Goal: Task Accomplishment & Management: Complete application form

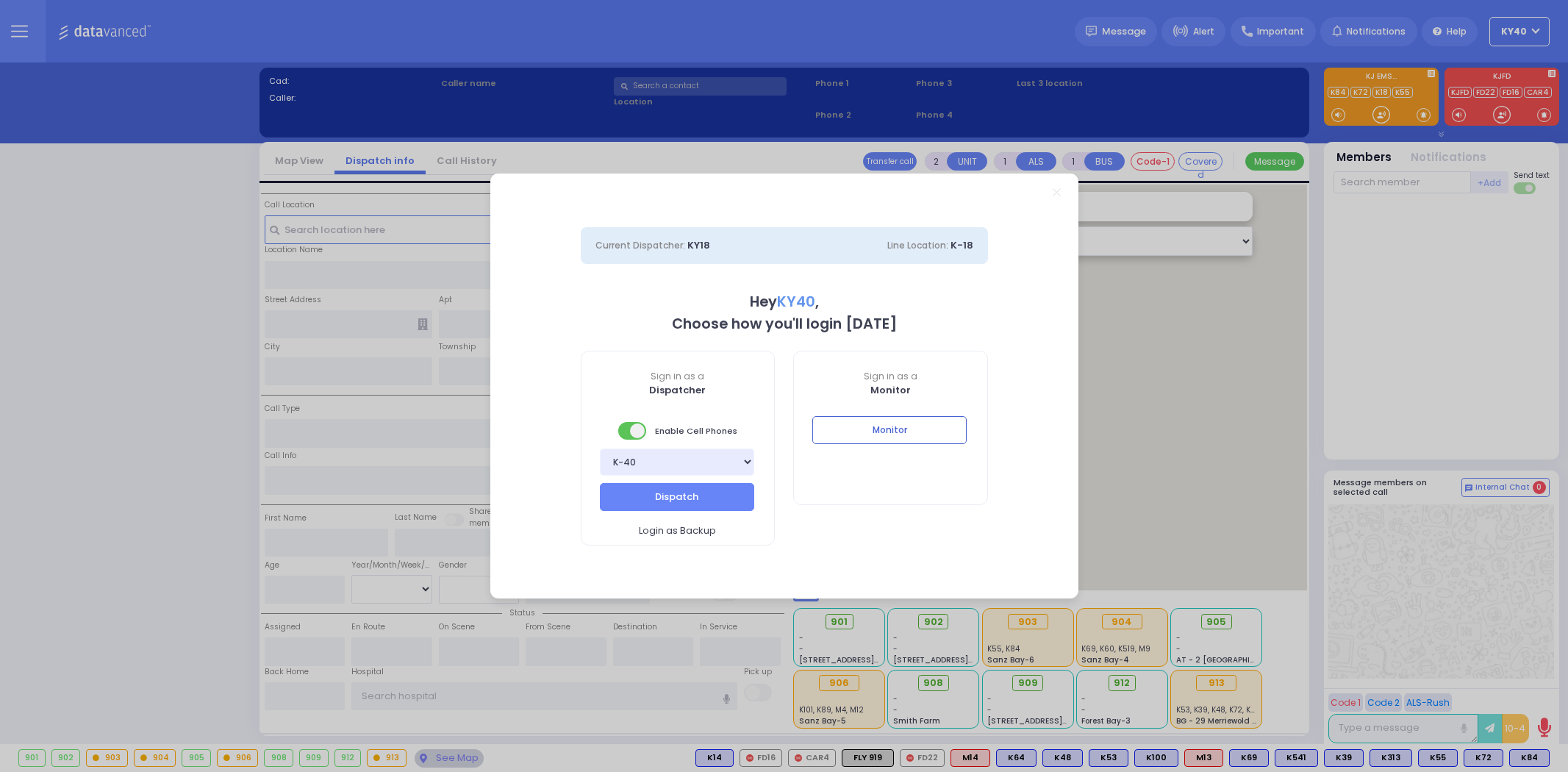
select select "5"
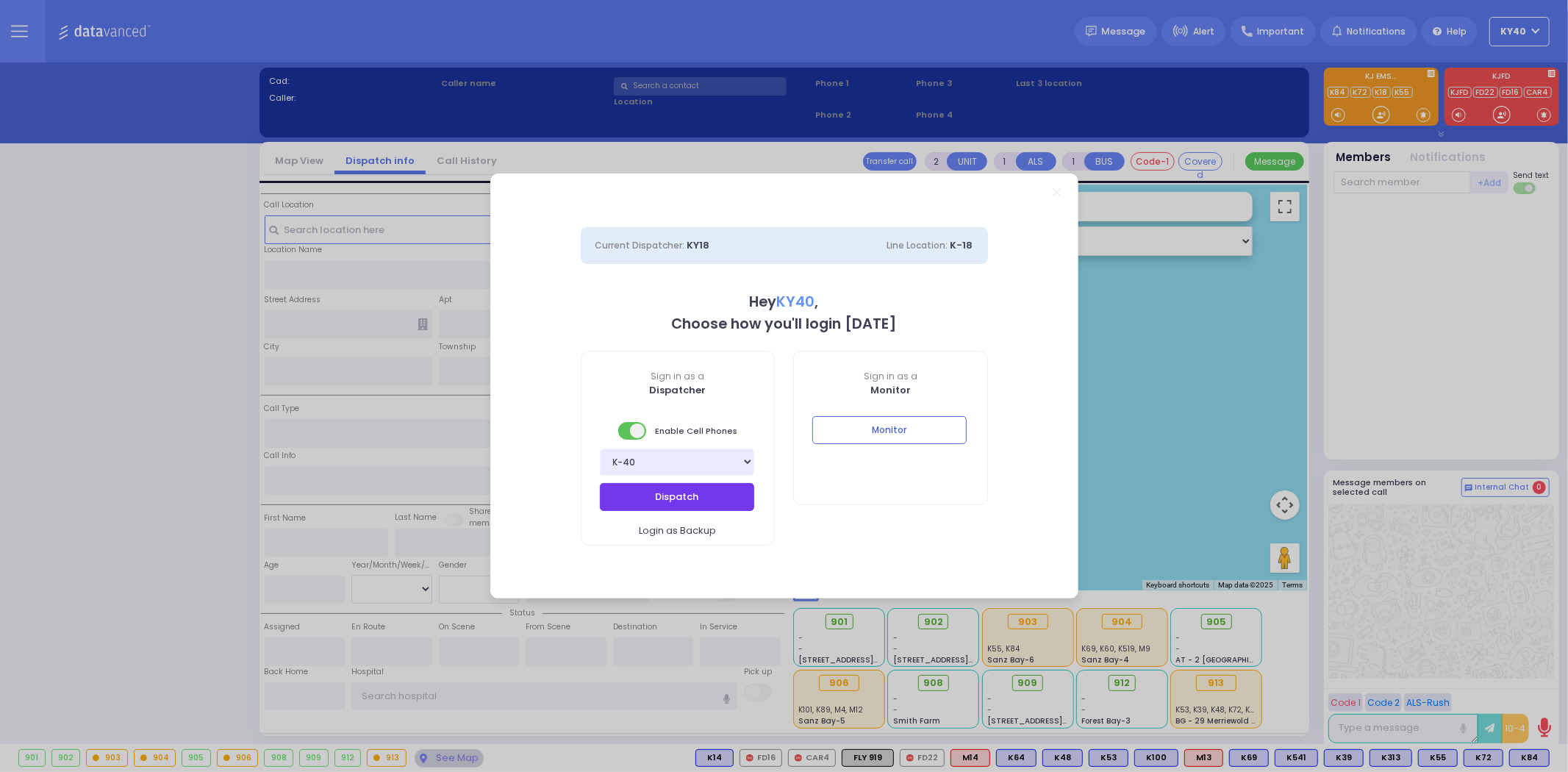
click at [676, 496] on button "Dispatch" at bounding box center [677, 496] width 154 height 28
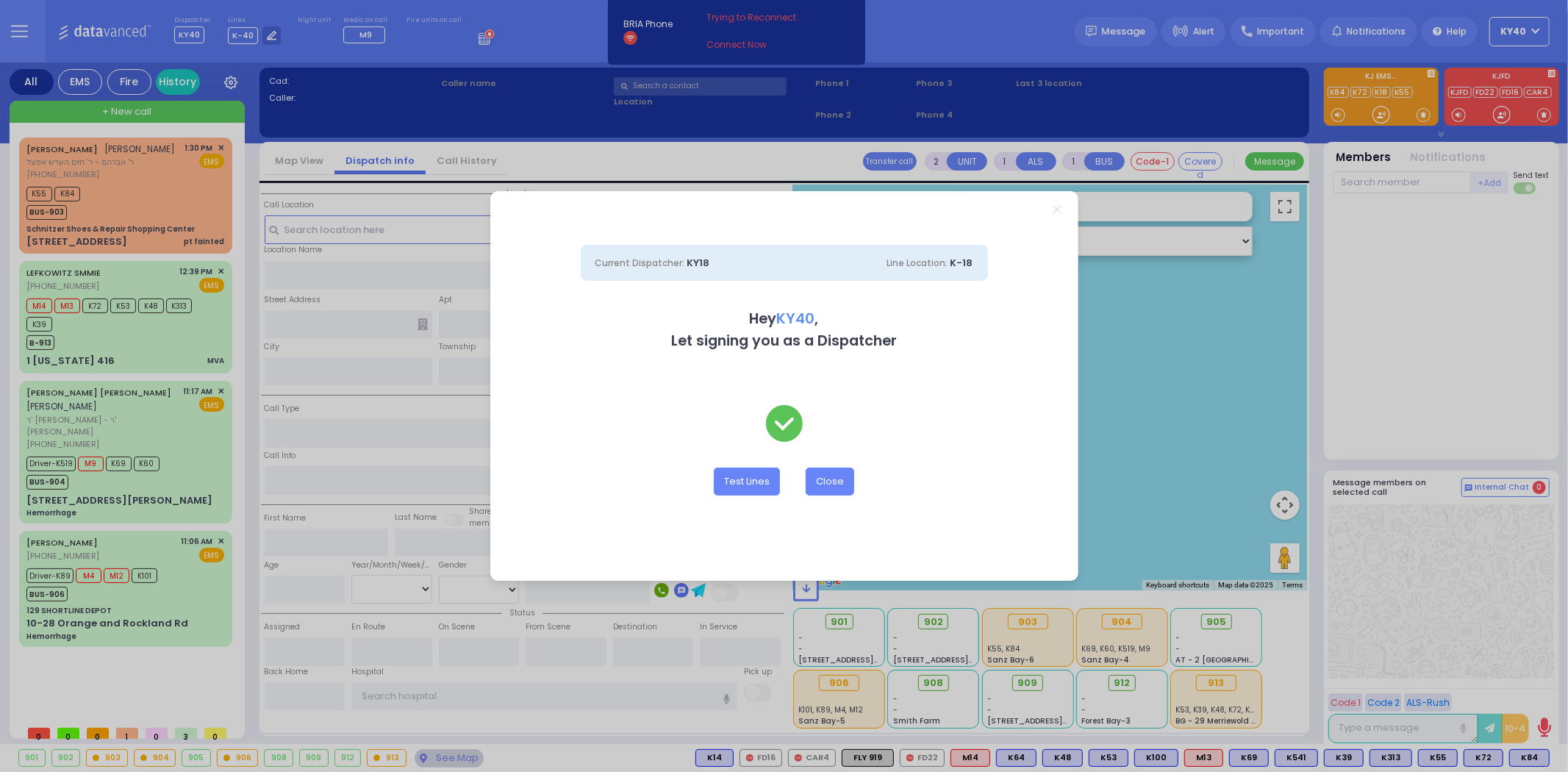
click at [167, 203] on div "Current Dispatcher: KY18 Line Location: K-18 Hey KY40 , Let signing you as a Di…" at bounding box center [784, 386] width 1568 height 772
click at [834, 485] on button "Close" at bounding box center [830, 481] width 48 height 28
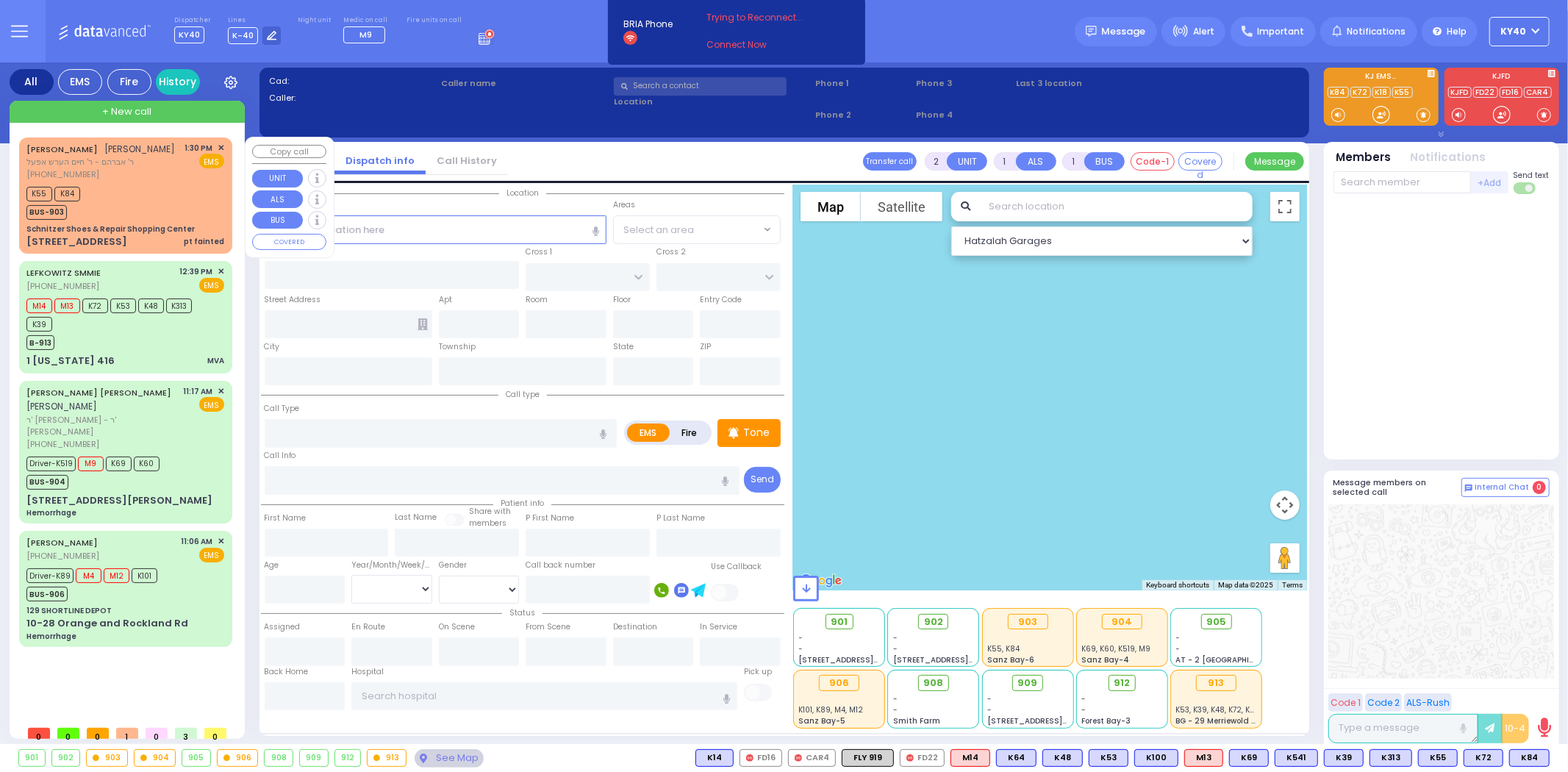
click at [105, 181] on div "(845) 548-4494" at bounding box center [101, 175] width 149 height 13
select select
type input "pt fainted"
radio input "true"
type input "YITZCHOK YEKUSIEL"
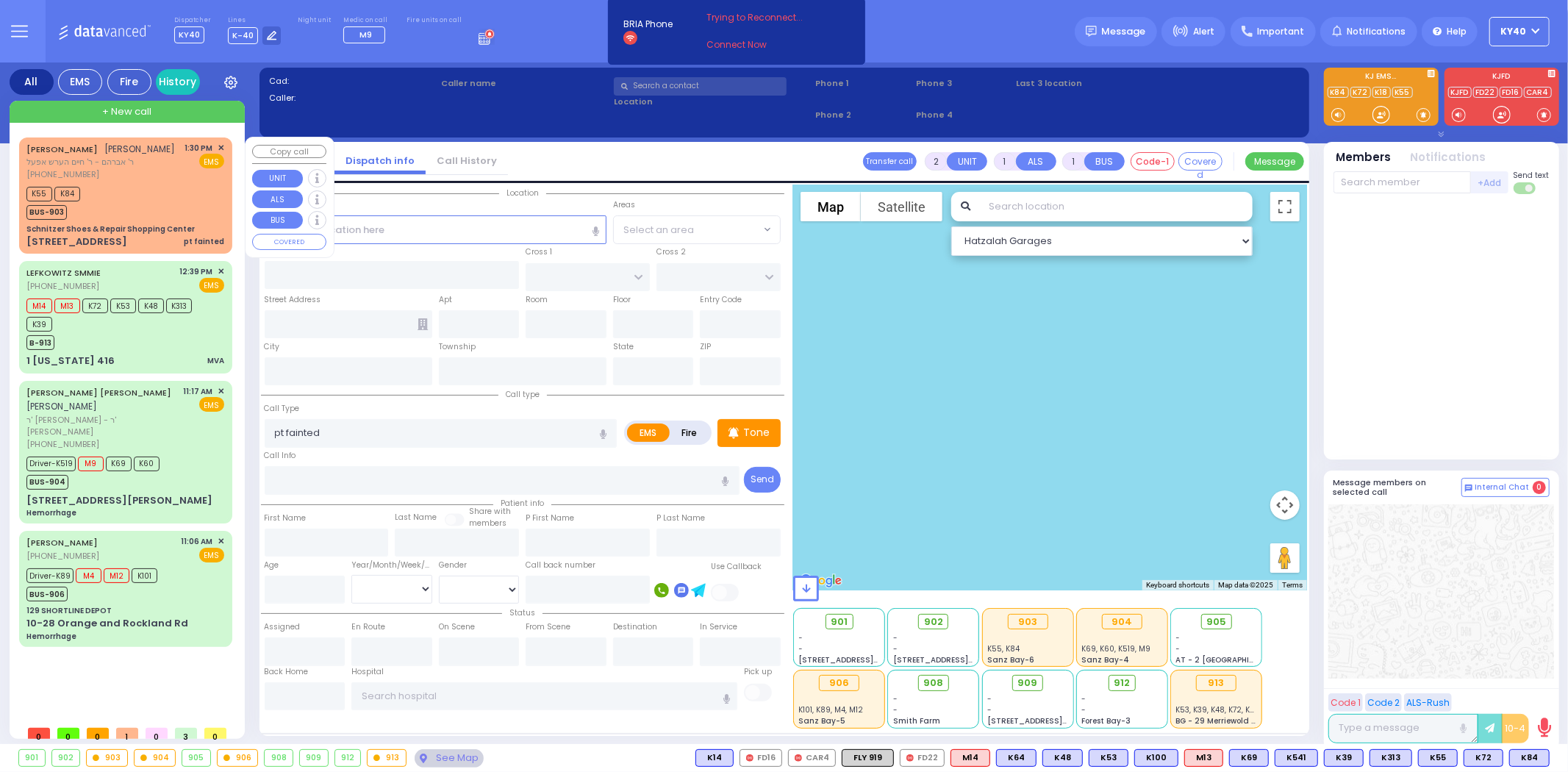
type input "BICKEL"
select select
type input "13:30"
type input "13:31"
type input "Schnitzer Shoes & Repair Shopping Center"
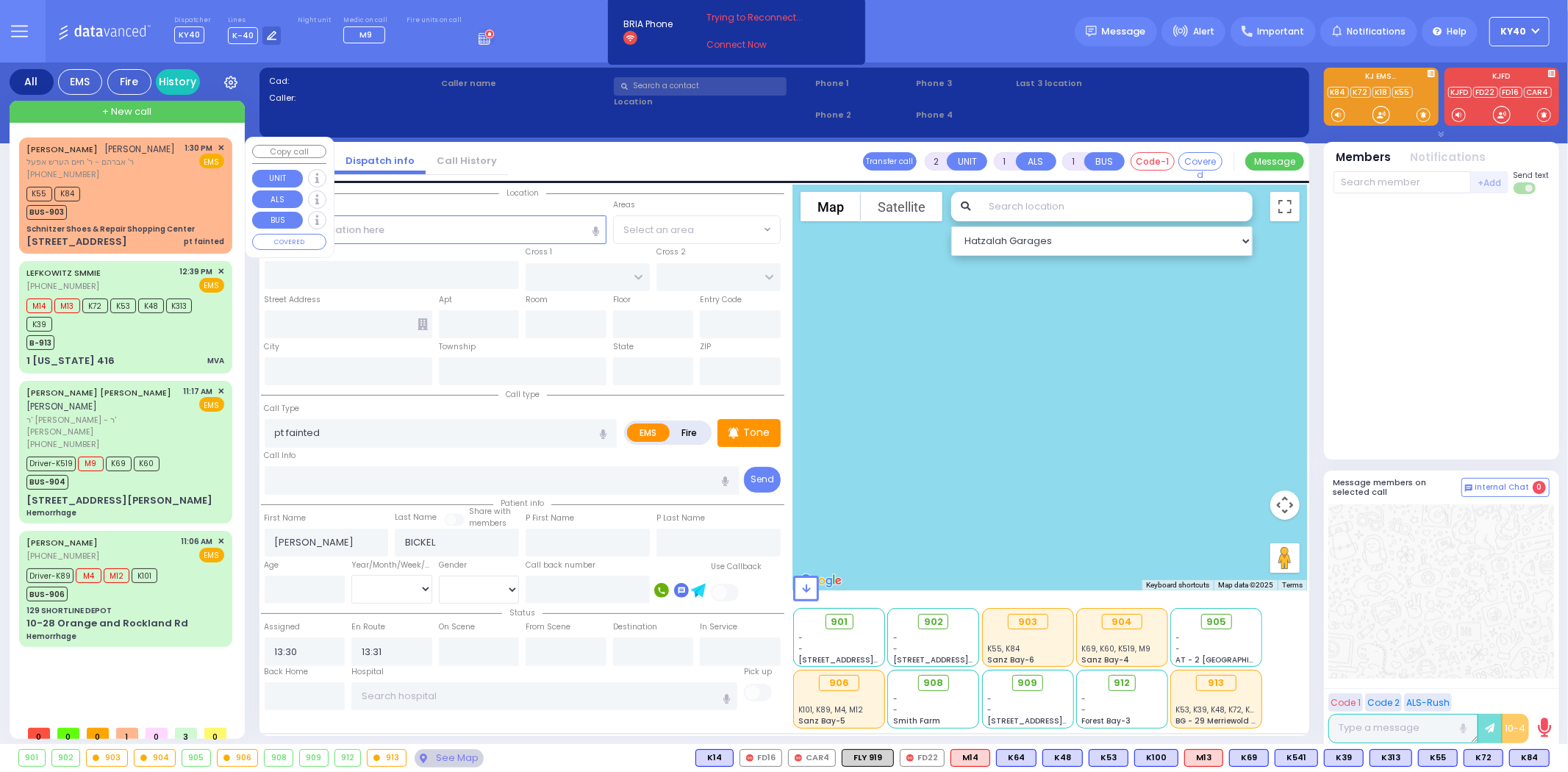
type input "GORLITZ COURT"
type input "SCHUNNEMUNK RD"
type input "51 Forest Road"
type input "Monroe"
type input "[US_STATE]"
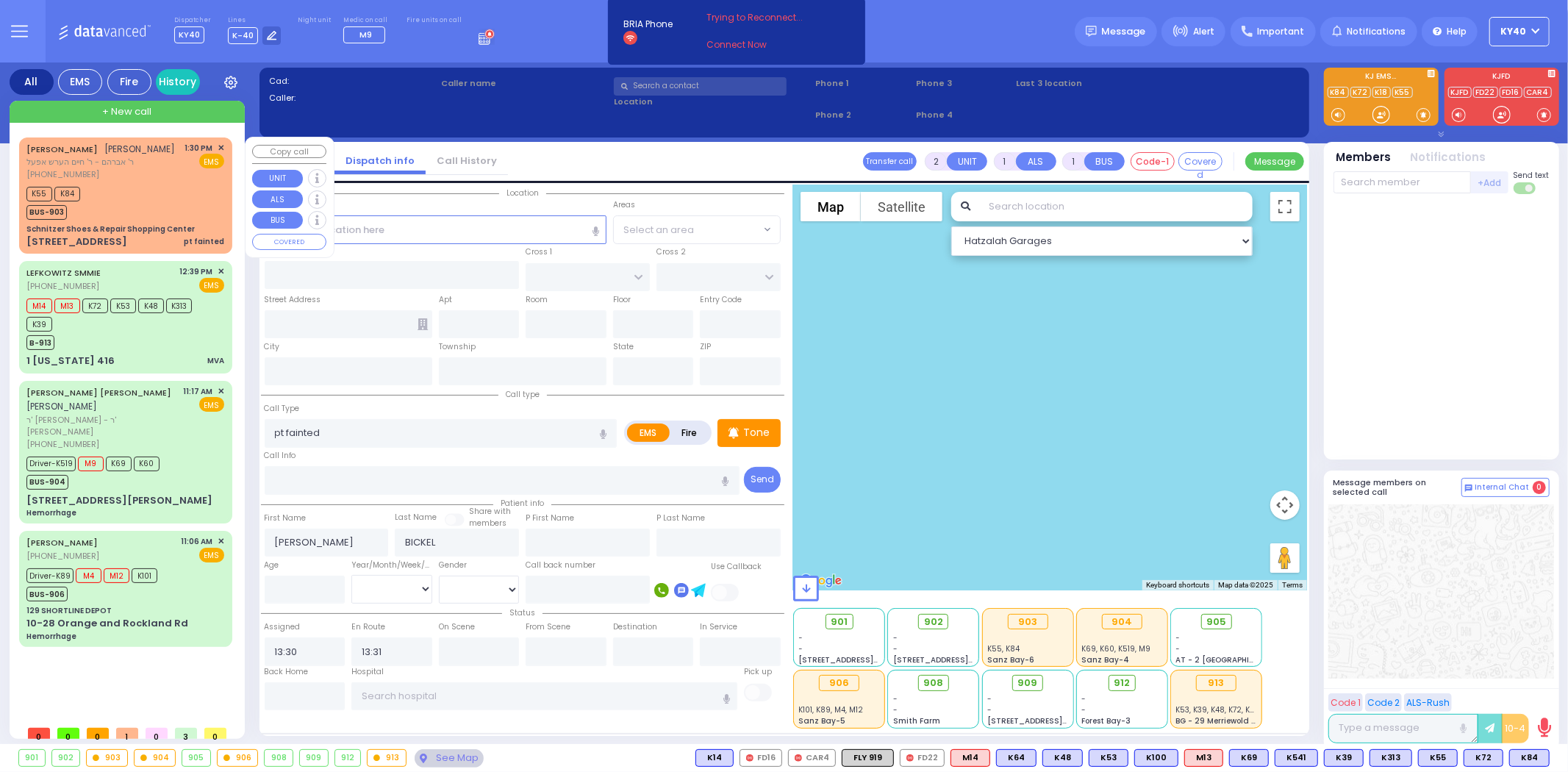
type input "10950"
select select "Hatzalah Garages"
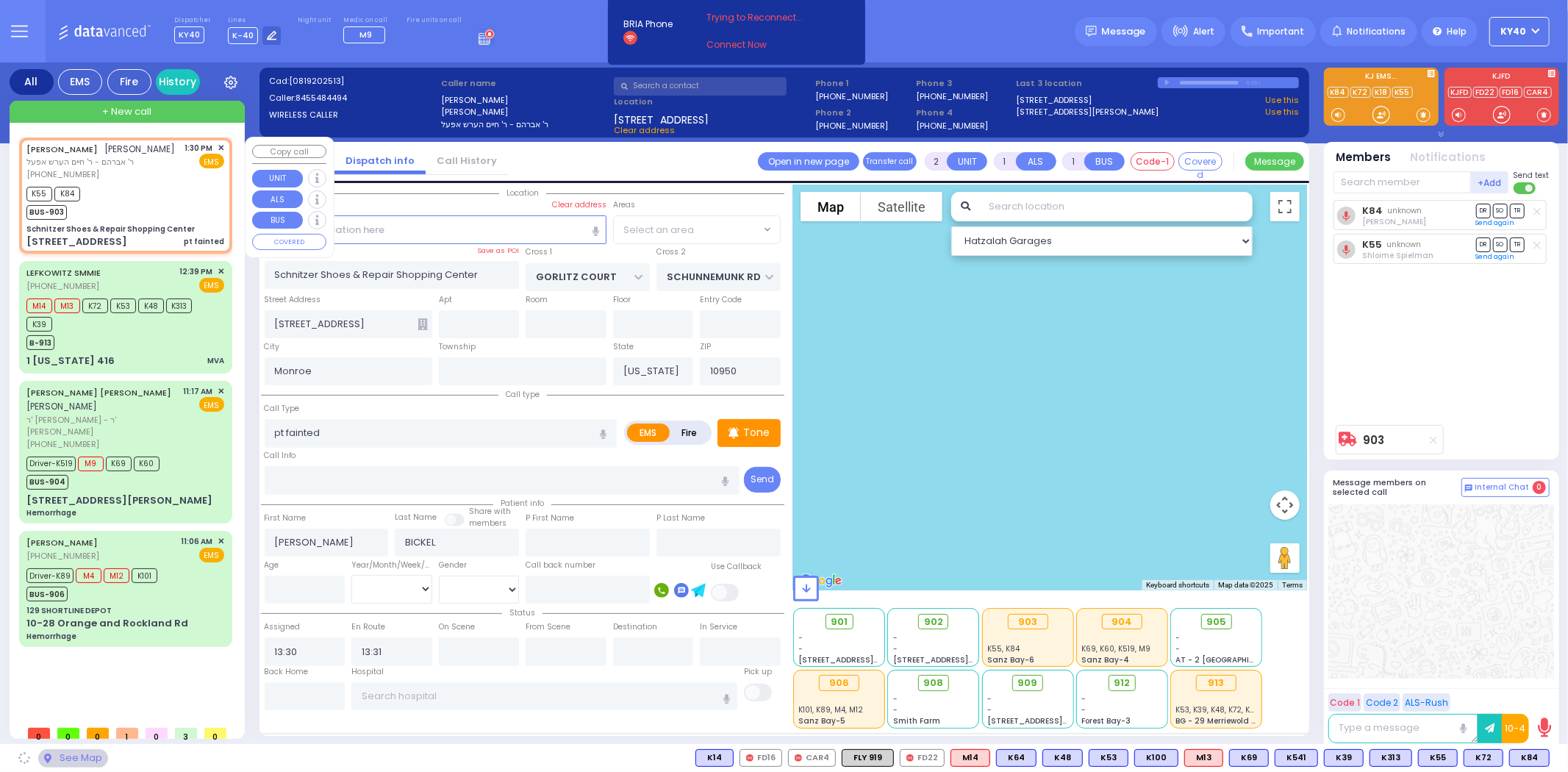
select select "PALM TREE"
click at [127, 202] on div "K55 K84 BUS-903" at bounding box center [125, 201] width 198 height 37
select select
radio input "true"
select select
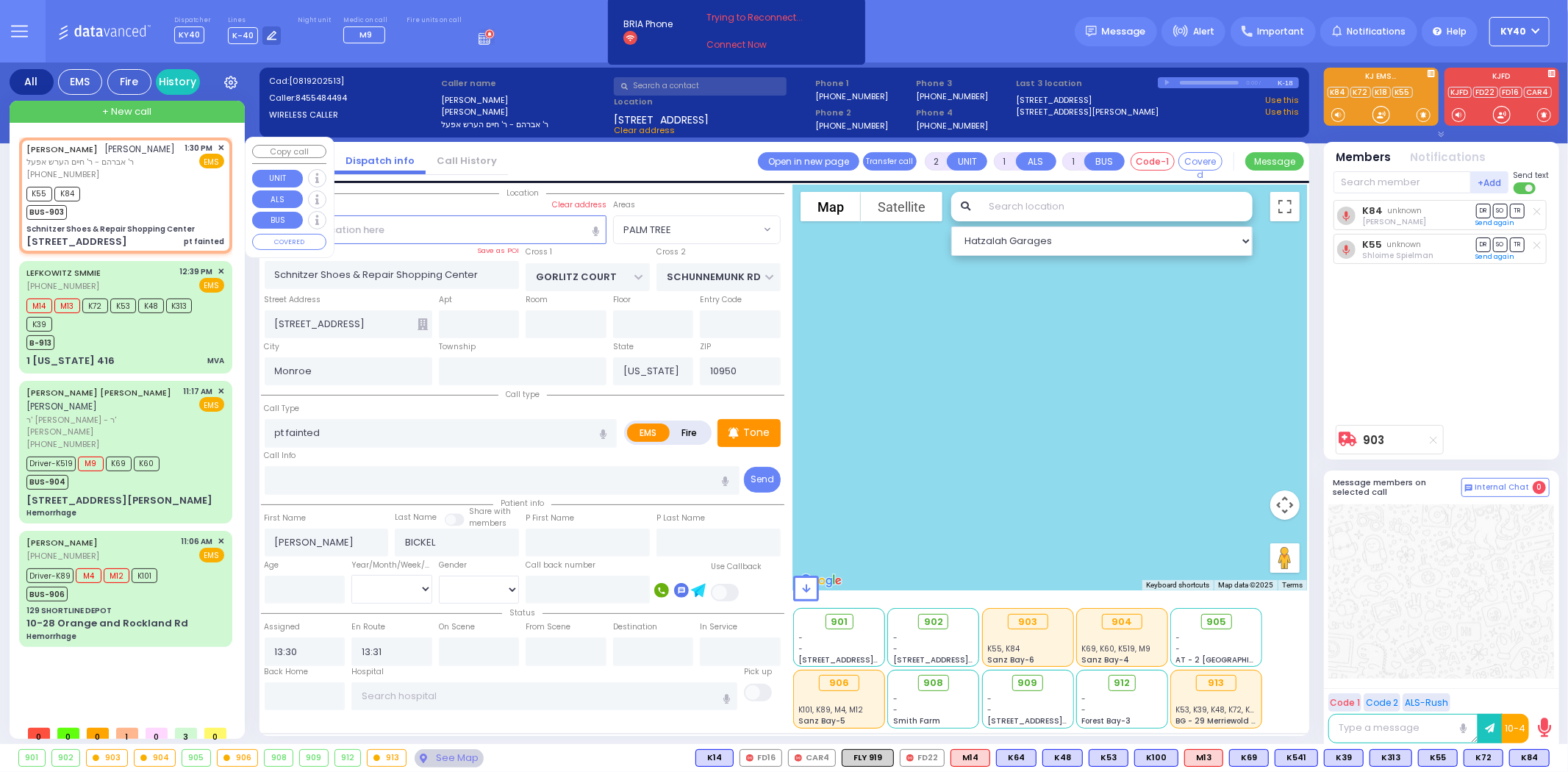
select select "Hatzalah Garages"
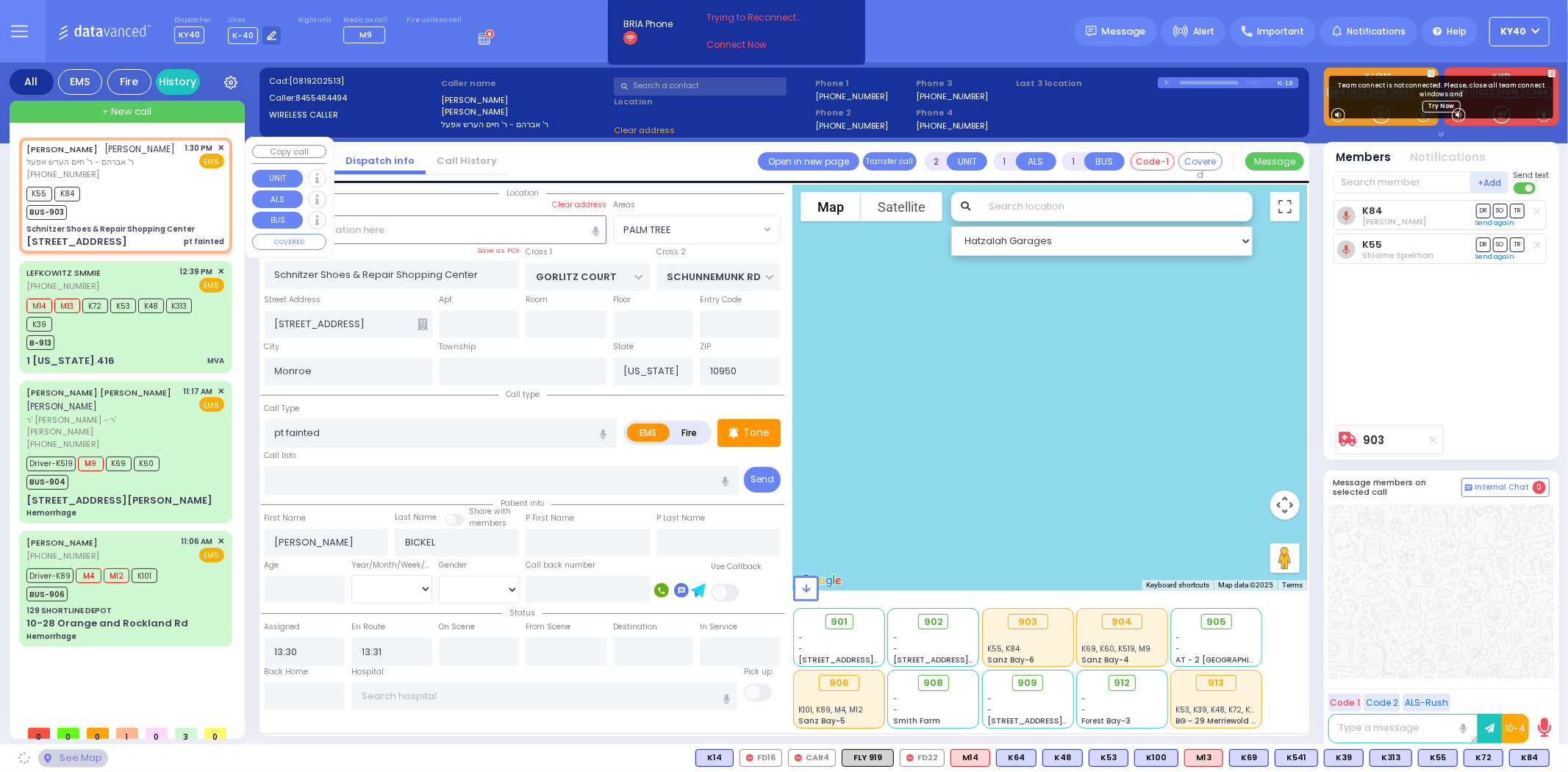
select select "PALM TREE"
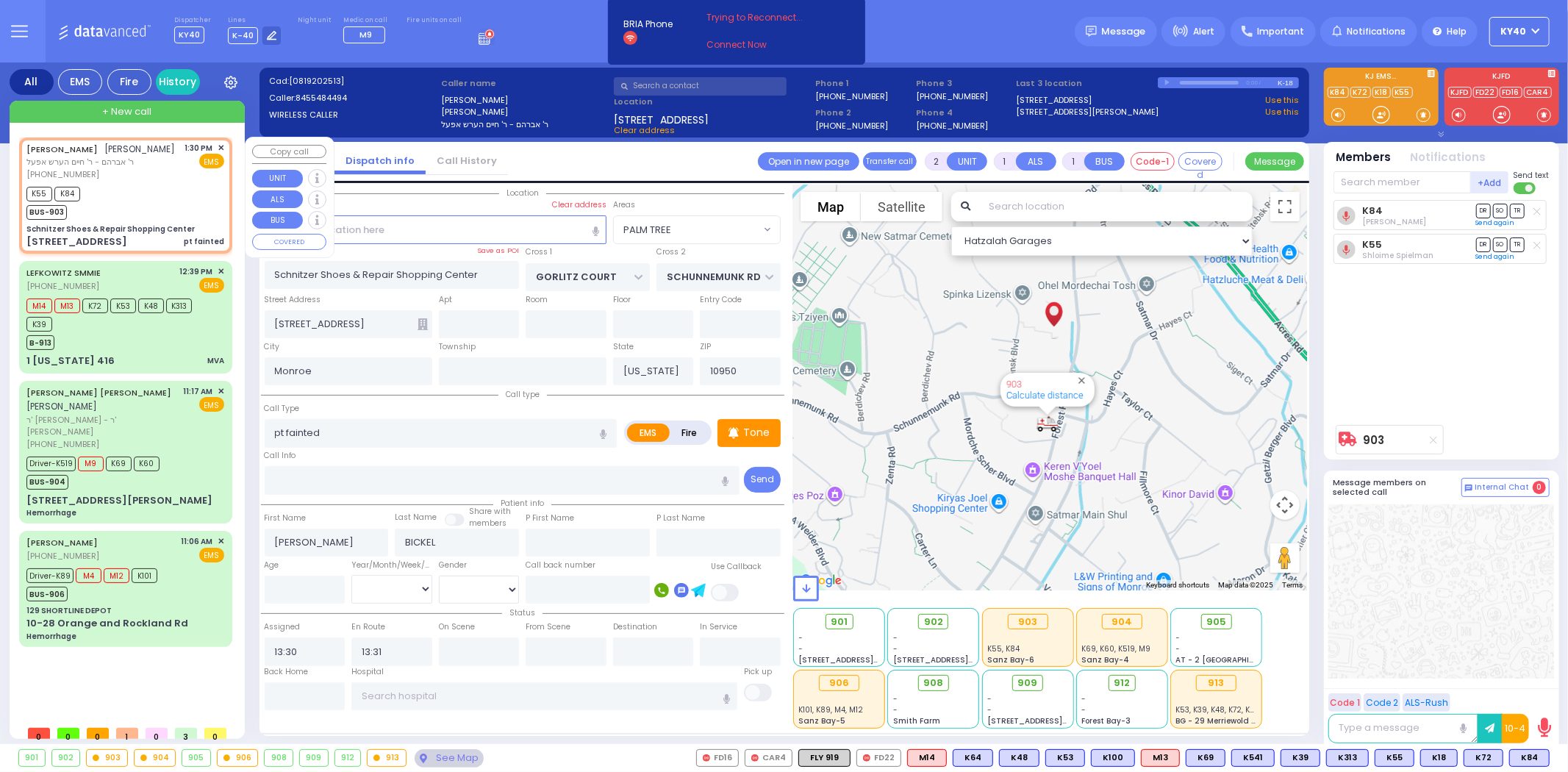
click at [151, 220] on div "K55 K84 BUS-903" at bounding box center [125, 201] width 198 height 37
select select
radio input "true"
select select
select select "PALM TREE"
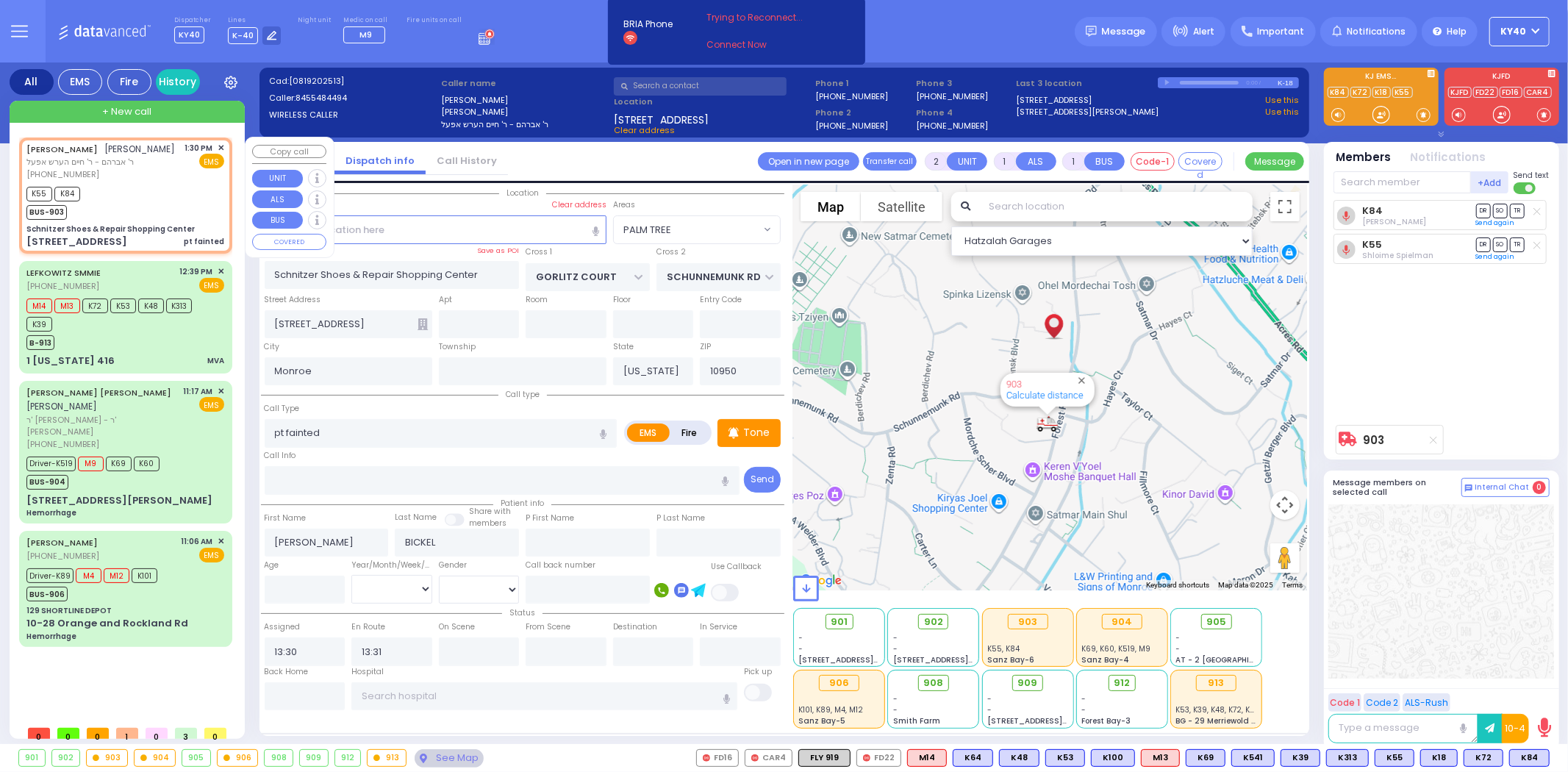
select select "Hatzalah Garages"
click at [184, 349] on div "B-913" at bounding box center [118, 340] width 184 height 18
type input "6"
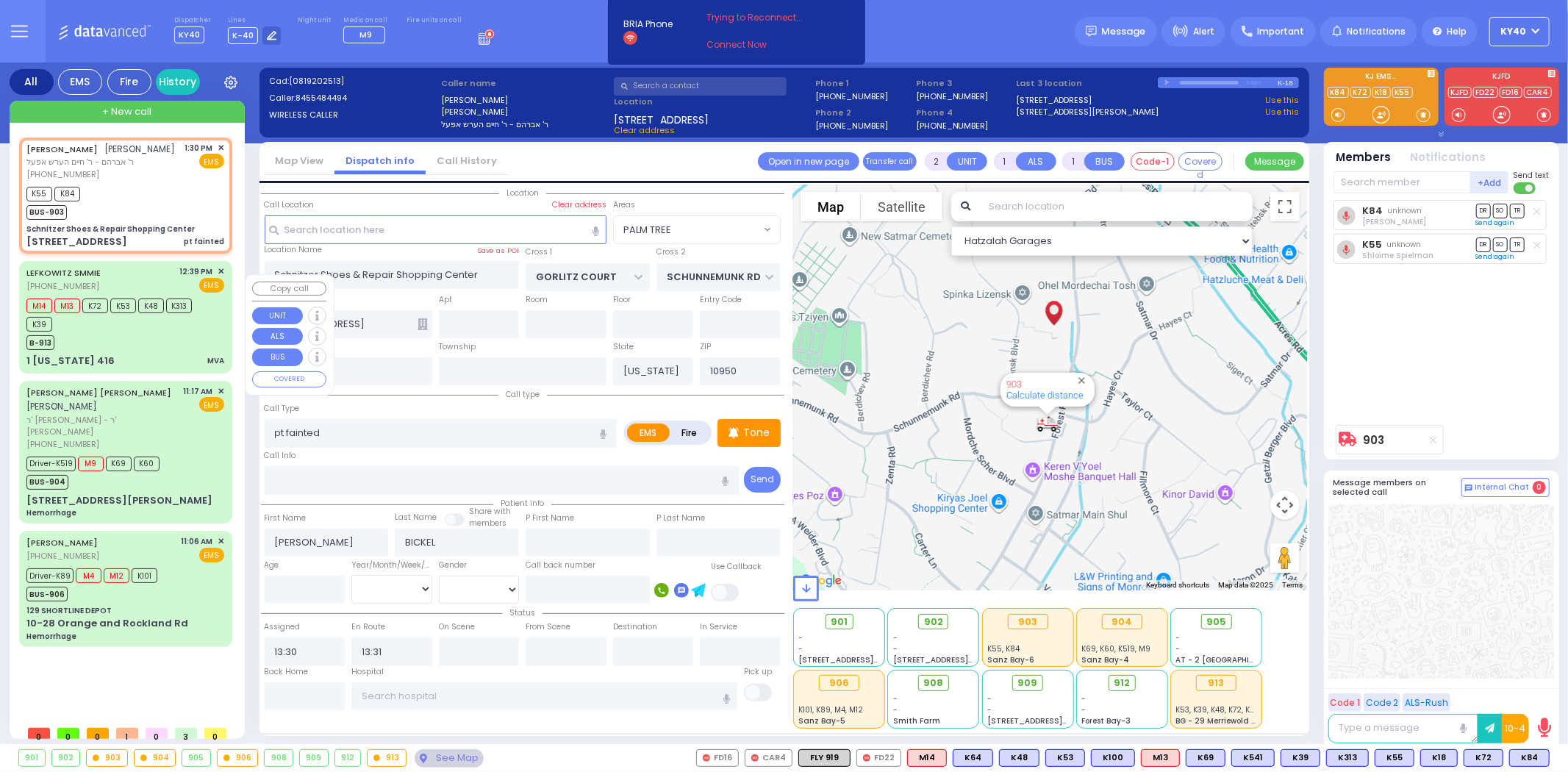
select select
type input "MVA"
radio input "true"
type input "[PERSON_NAME] S"
type input "Plym"
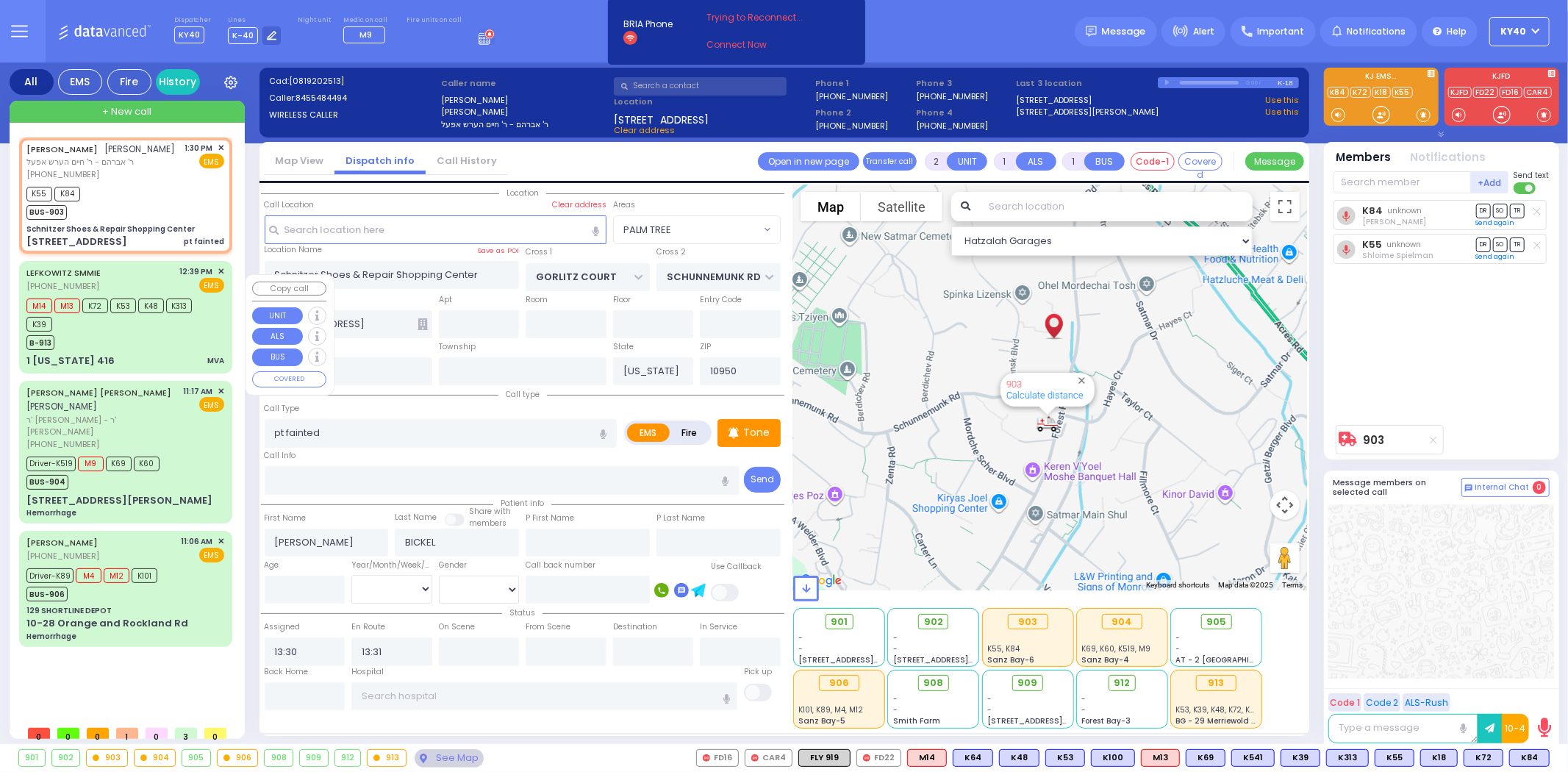
type input "22"
select select "Year"
select select "[DEMOGRAPHIC_DATA]"
type input "12:39"
type input "12:41"
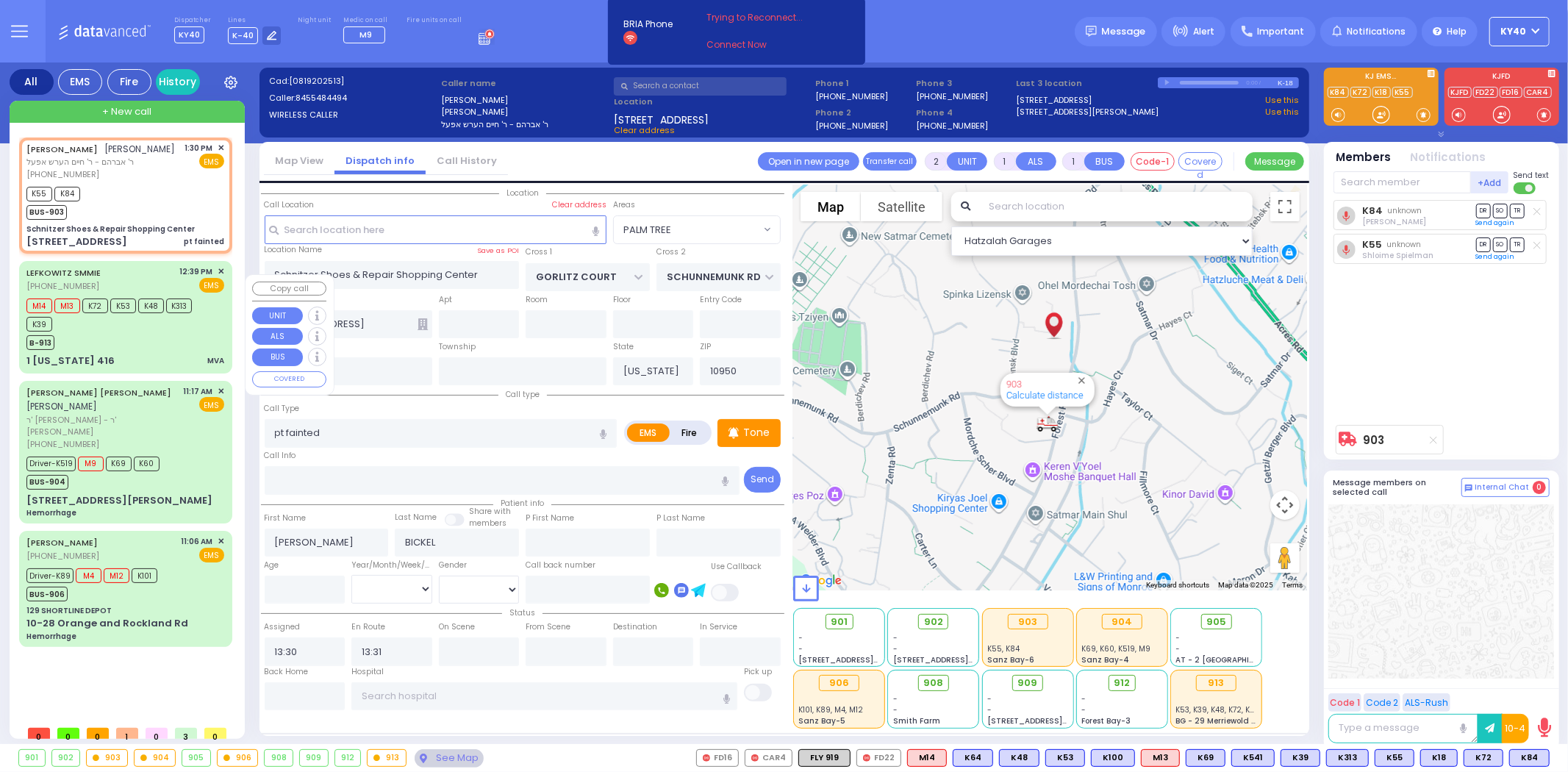
type input "12:57"
type input "13:12"
type input "[GEOGRAPHIC_DATA]"
select select "Hatzalah Garages"
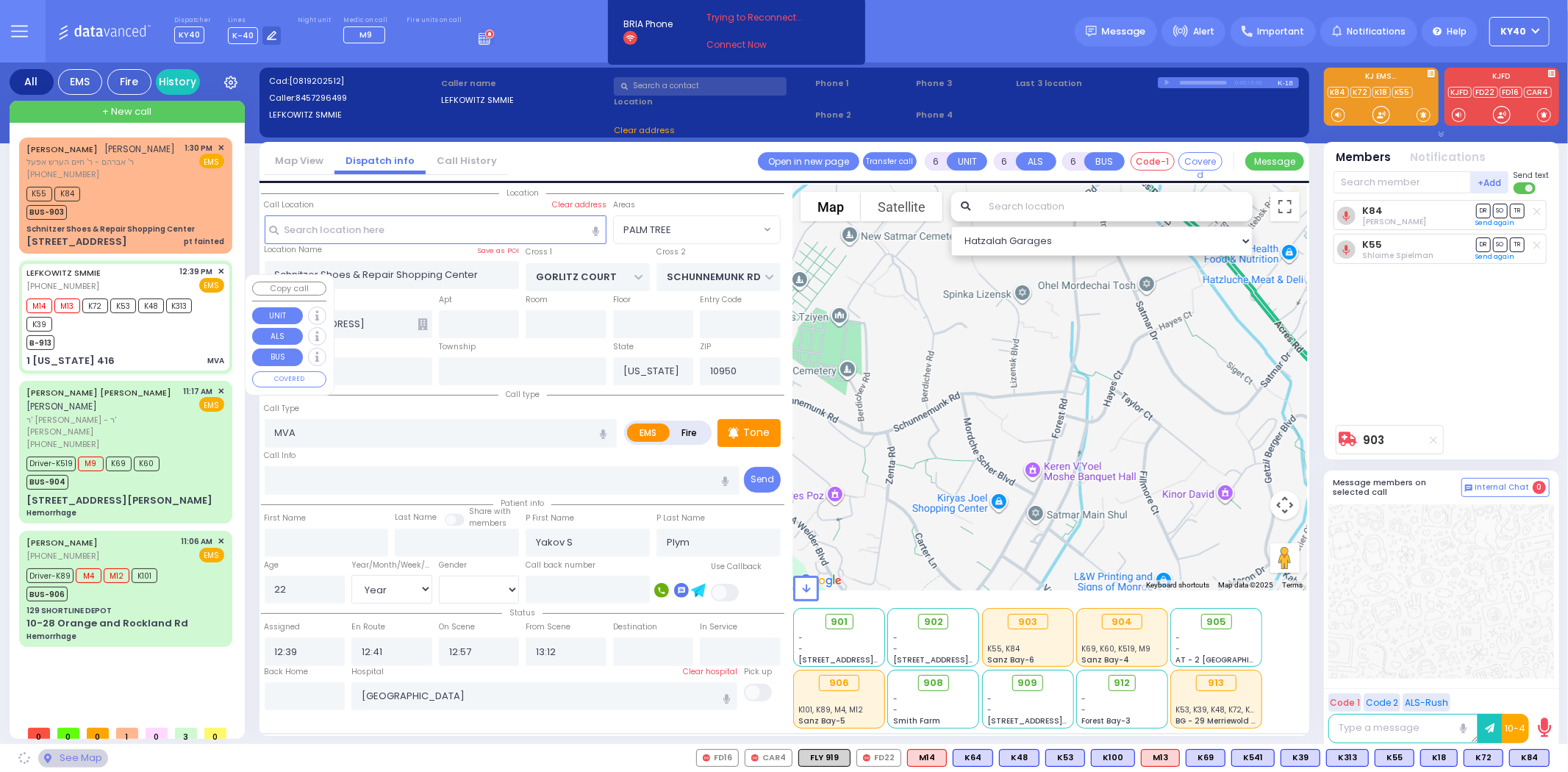
type input "1 [US_STATE] 416"
type input "10916"
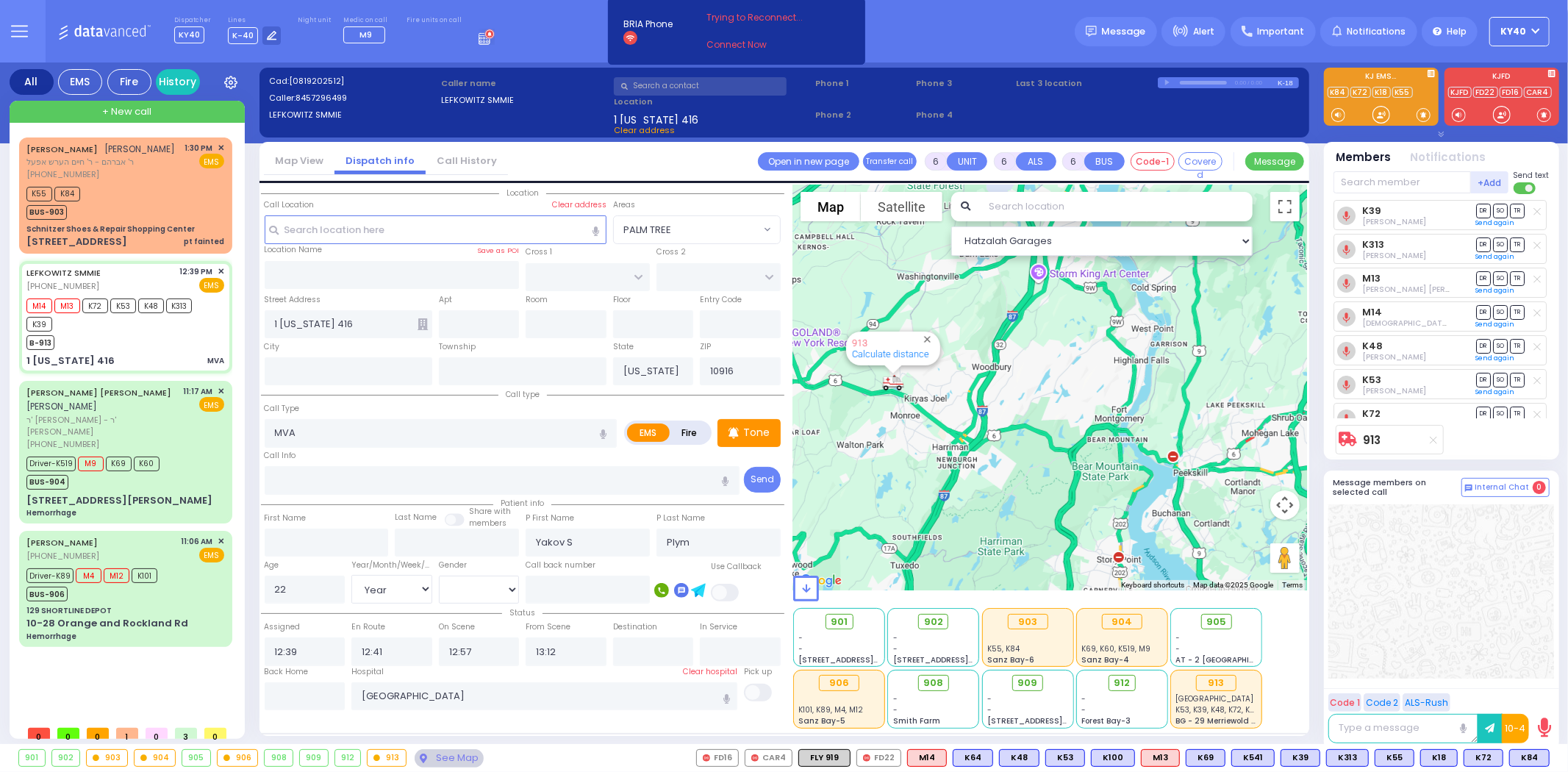
drag, startPoint x: 1057, startPoint y: 369, endPoint x: 1194, endPoint y: 383, distance: 137.7
click at [1210, 372] on div "913 Calculate distance" at bounding box center [1050, 387] width 514 height 406
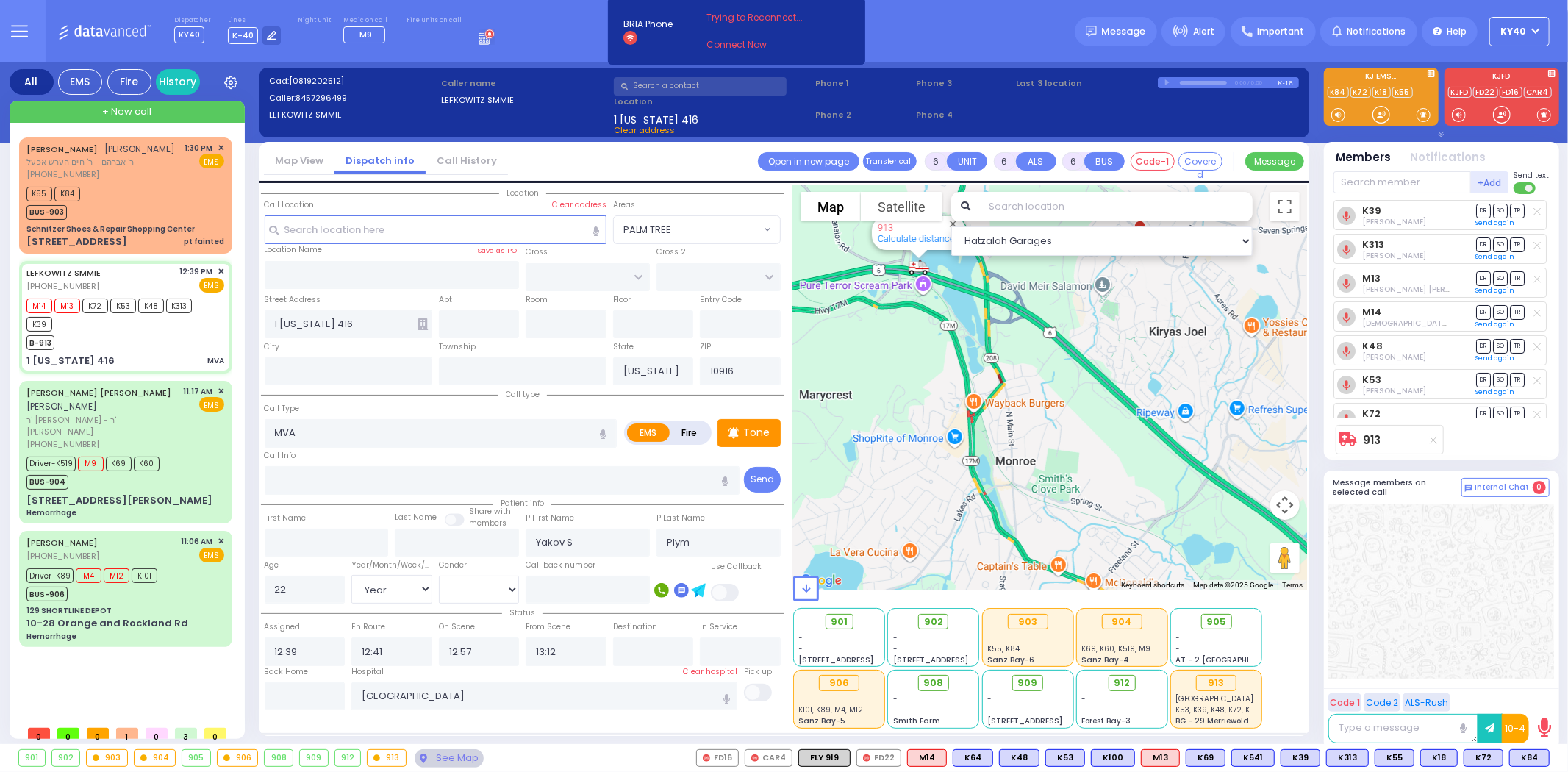
drag, startPoint x: 917, startPoint y: 354, endPoint x: 917, endPoint y: 364, distance: 10.0
click at [917, 364] on div "913 Calculate distance" at bounding box center [1050, 387] width 514 height 406
click at [725, 42] on link "Connect Now" at bounding box center [764, 45] width 116 height 14
click at [130, 331] on div "M14 M13 K72 K53 K48 K313 K39" at bounding box center [118, 313] width 184 height 37
select select
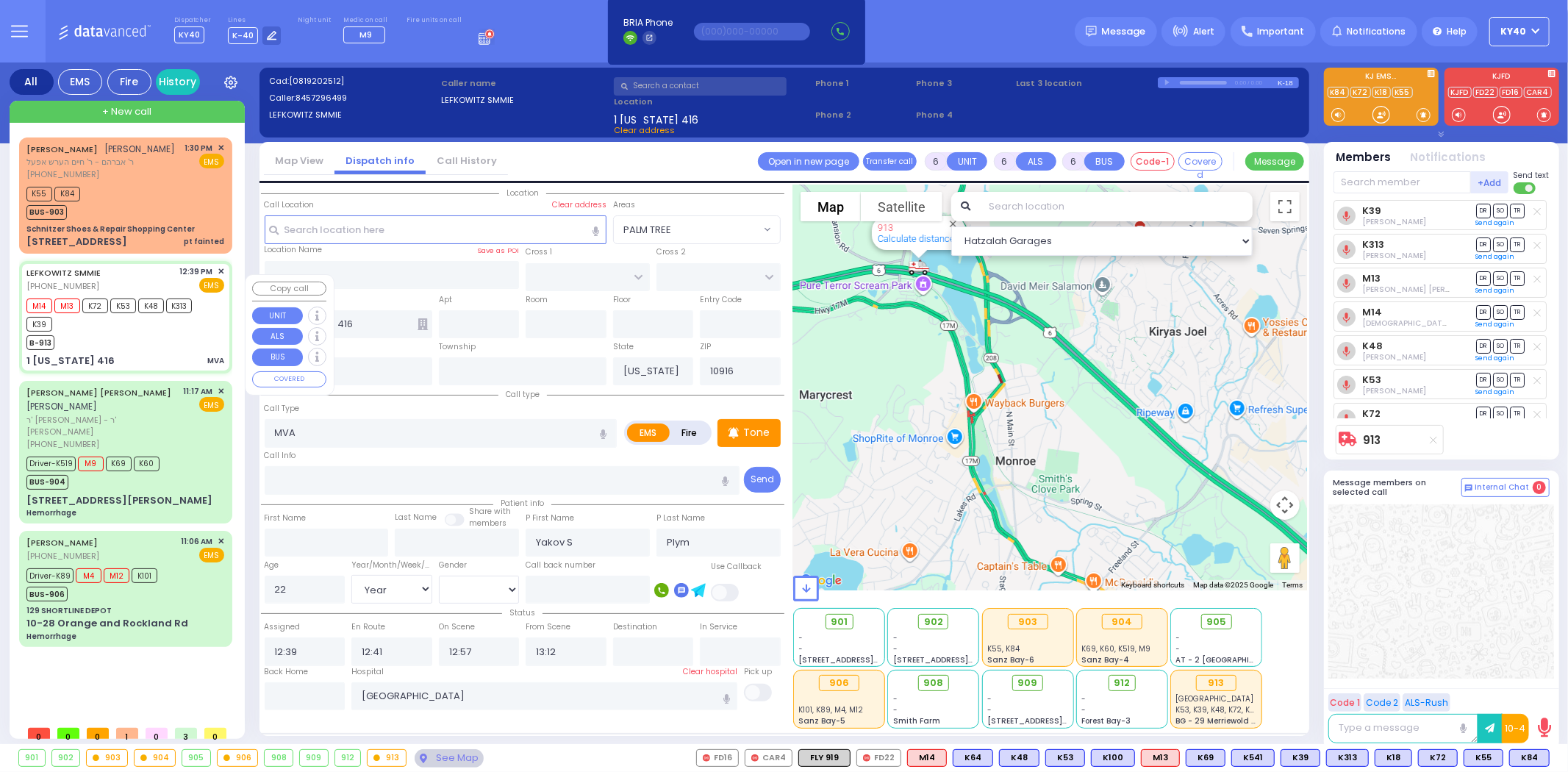
radio input "true"
select select "Year"
select select "[DEMOGRAPHIC_DATA]"
select select "Hatzalah Garages"
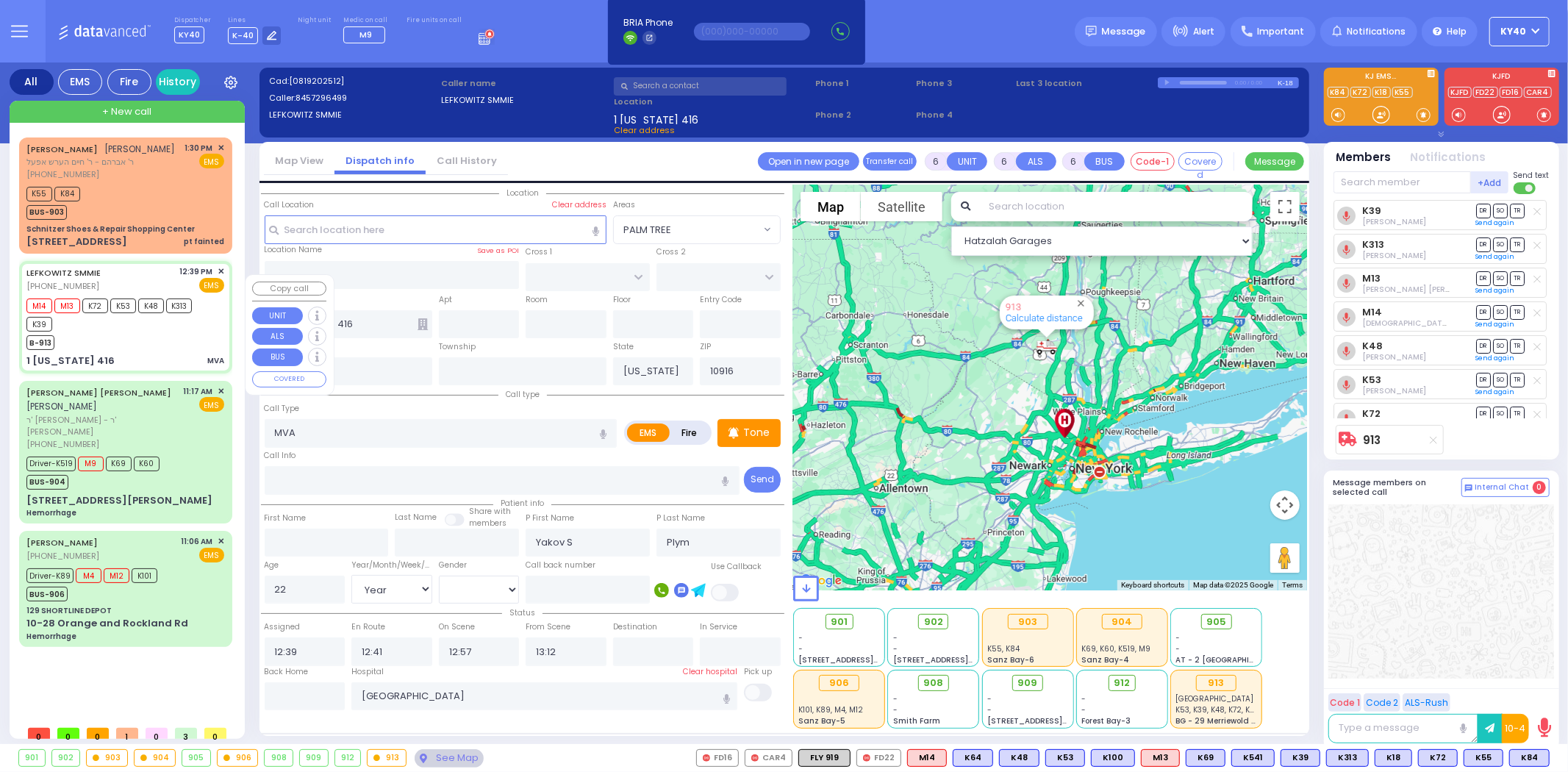
click at [139, 350] on div "B-913" at bounding box center [118, 340] width 184 height 18
select select
radio input "true"
select select "Year"
select select "[DEMOGRAPHIC_DATA]"
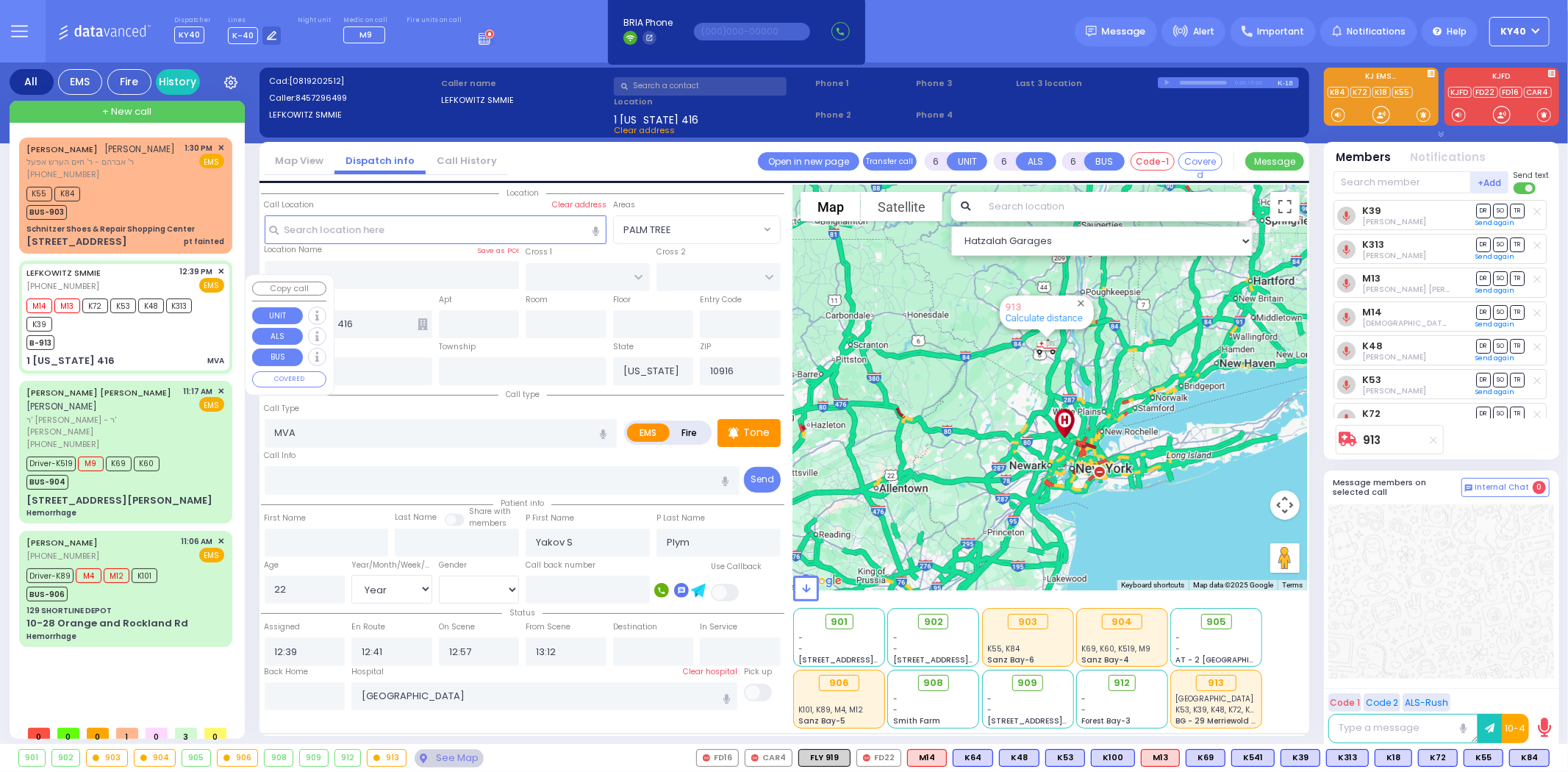
select select "Hatzalah Garages"
click at [141, 350] on div "B-913" at bounding box center [118, 340] width 184 height 18
select select
radio input "true"
select select "Year"
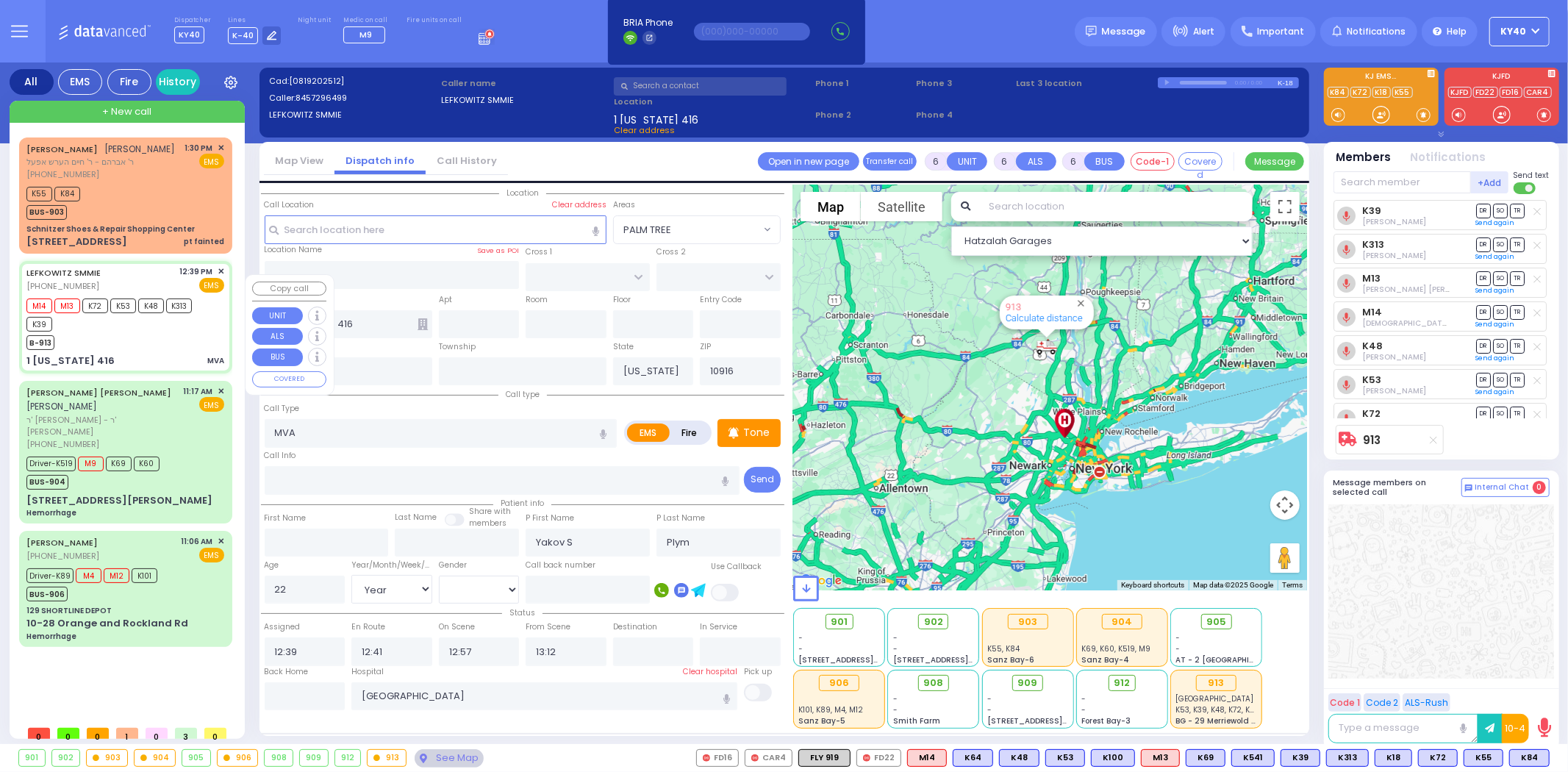
select select "[DEMOGRAPHIC_DATA]"
select select "Hatzalah Garages"
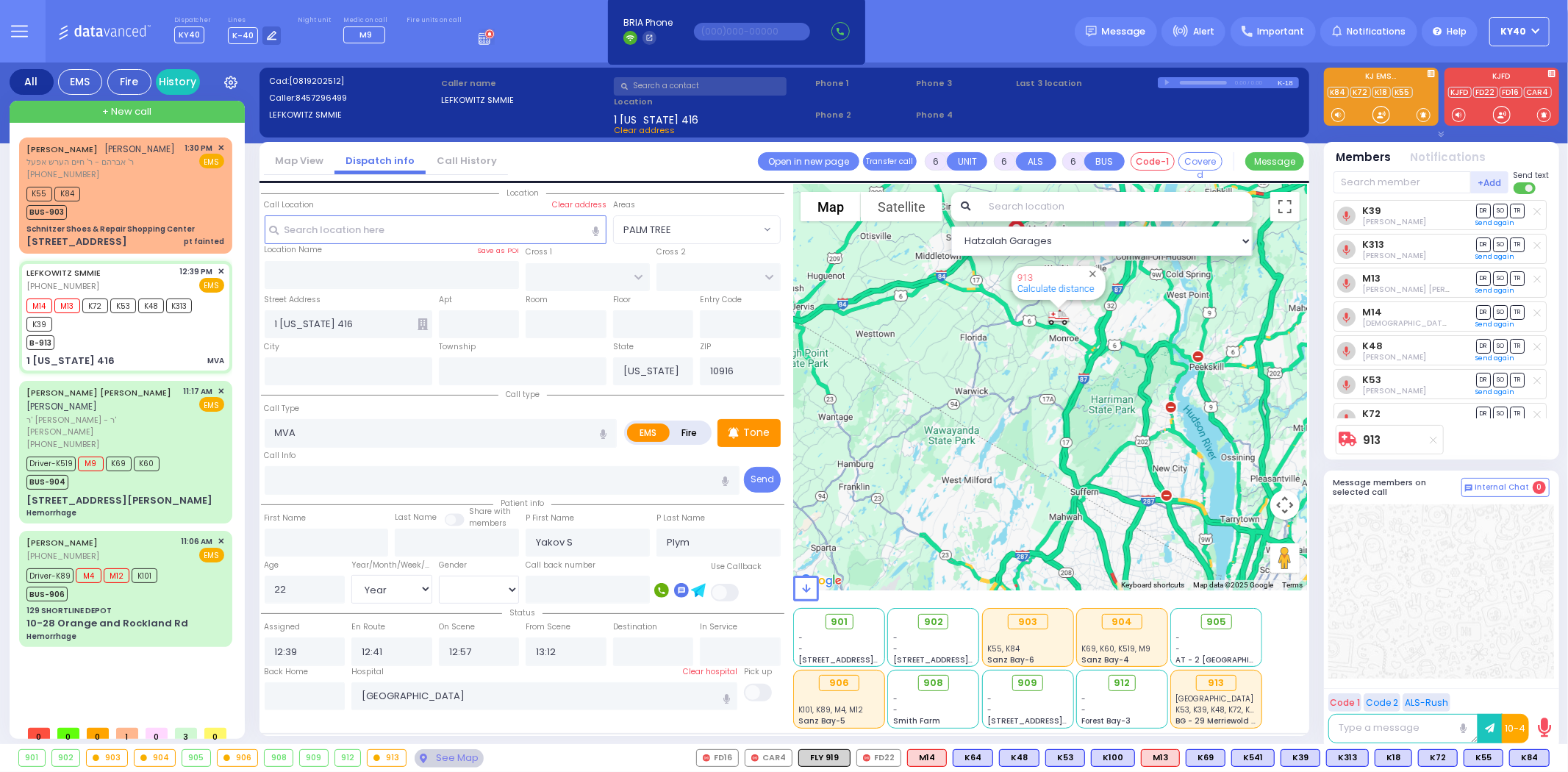
drag, startPoint x: 1065, startPoint y: 302, endPoint x: 1081, endPoint y: 430, distance: 129.0
click at [1081, 430] on div "913 Calculate distance" at bounding box center [1050, 387] width 514 height 406
click at [166, 350] on div "B-913" at bounding box center [118, 340] width 184 height 18
select select
radio input "true"
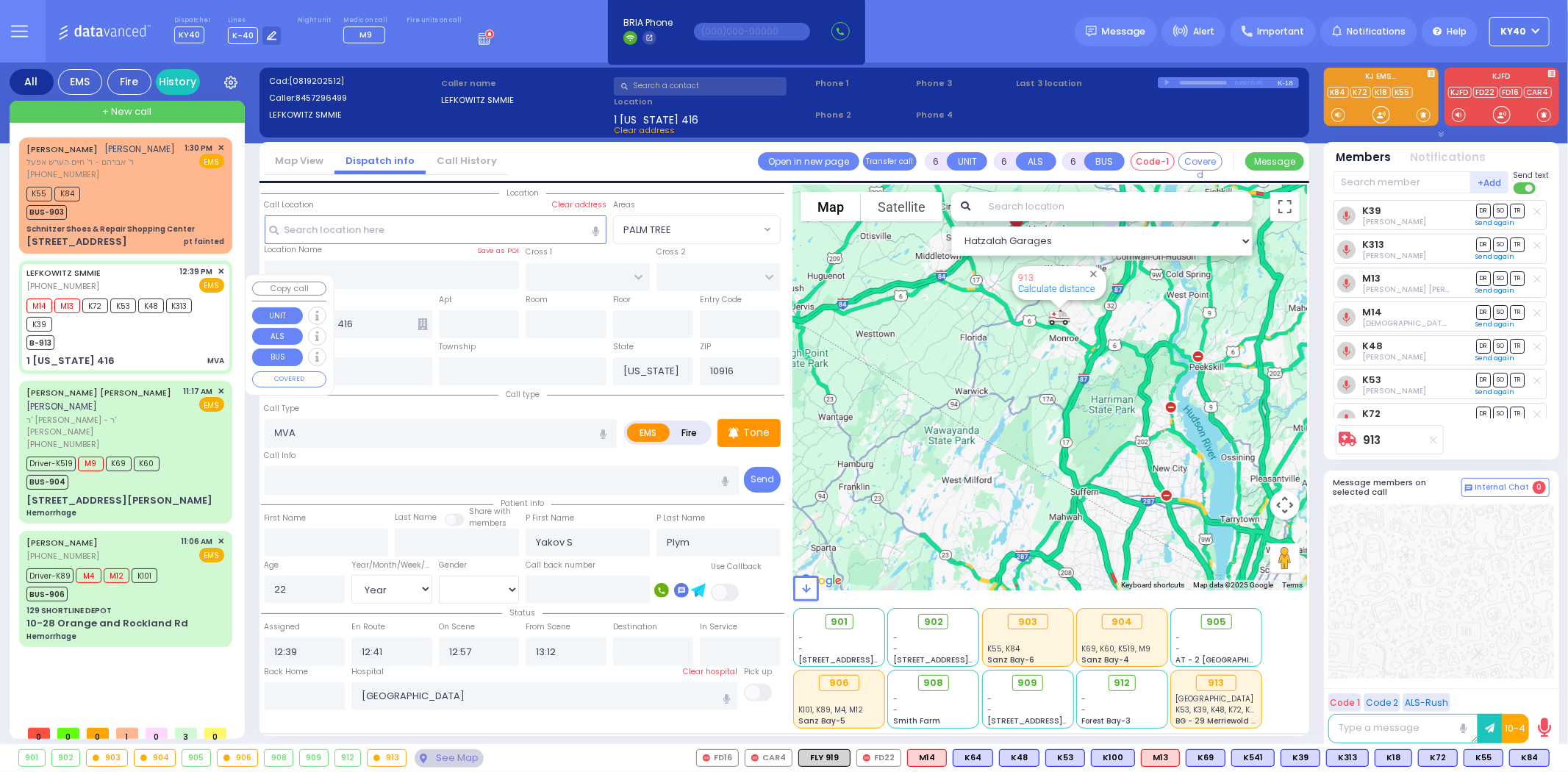
select select "Year"
select select "[DEMOGRAPHIC_DATA]"
click at [165, 350] on div "B-913" at bounding box center [118, 340] width 184 height 18
select select "Hatzalah Garages"
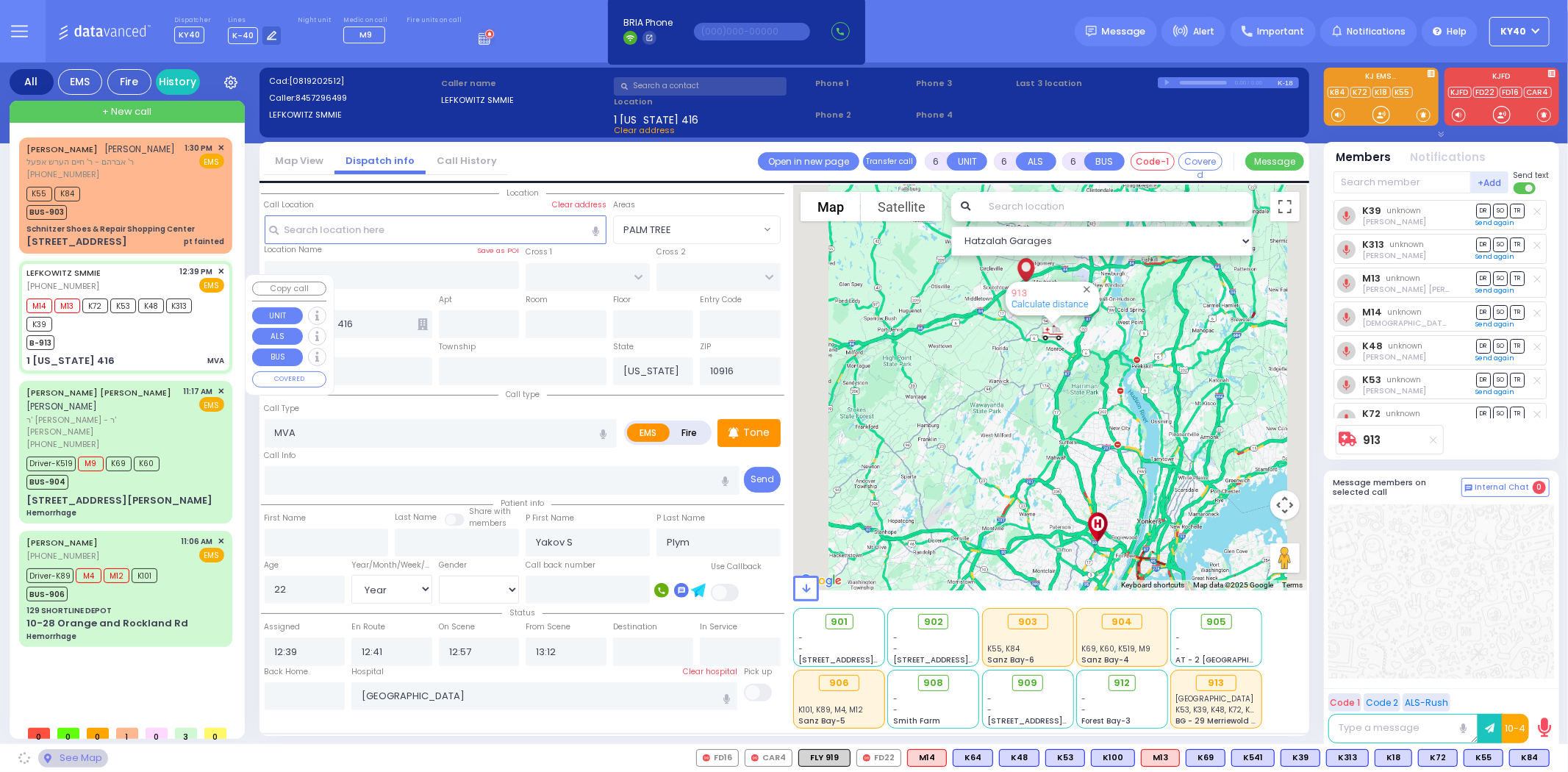
click at [165, 350] on div "B-913" at bounding box center [118, 340] width 184 height 18
select select
radio input "true"
select select "Year"
select select "[DEMOGRAPHIC_DATA]"
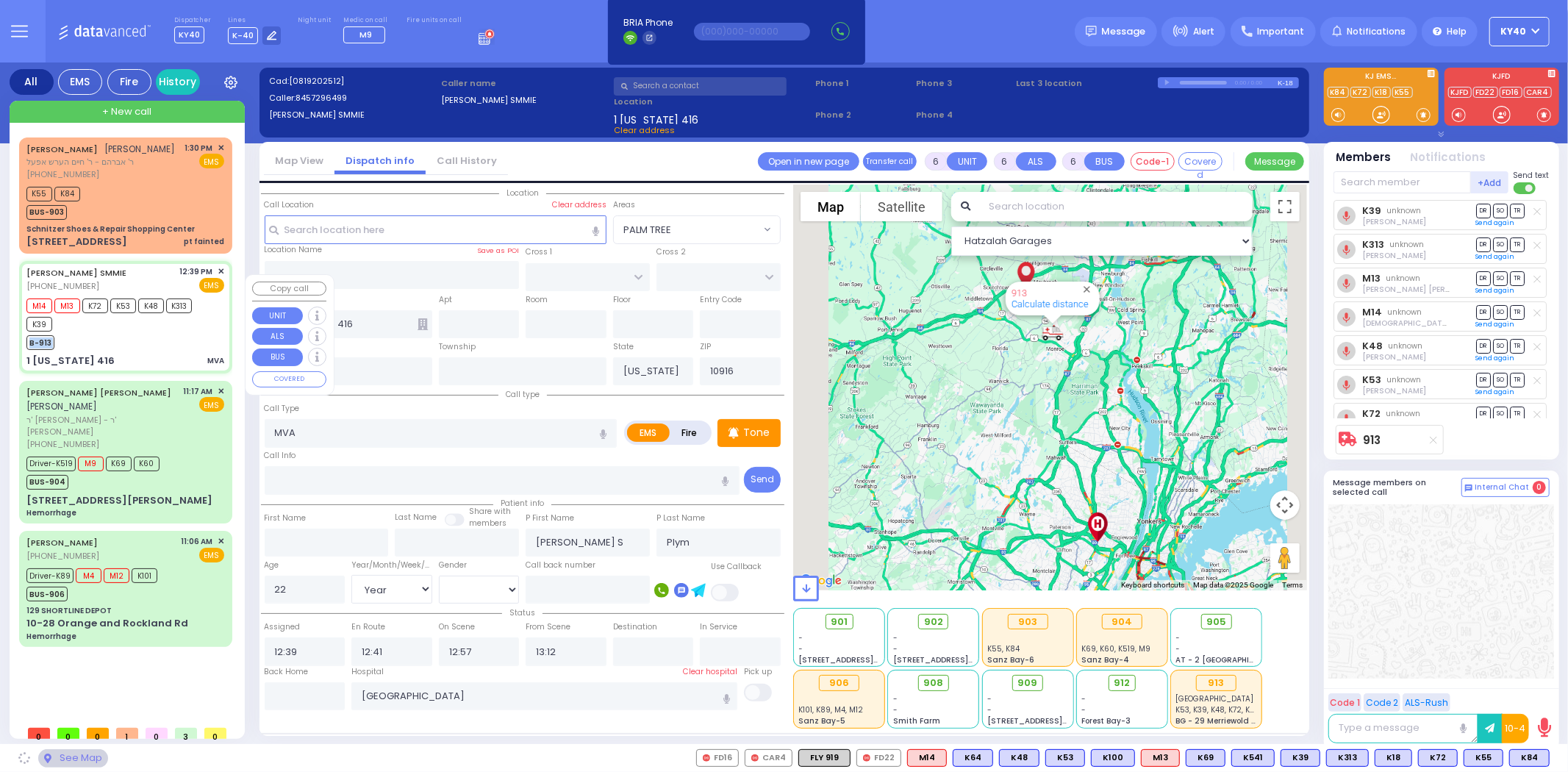
select select "Hatzalah Garages"
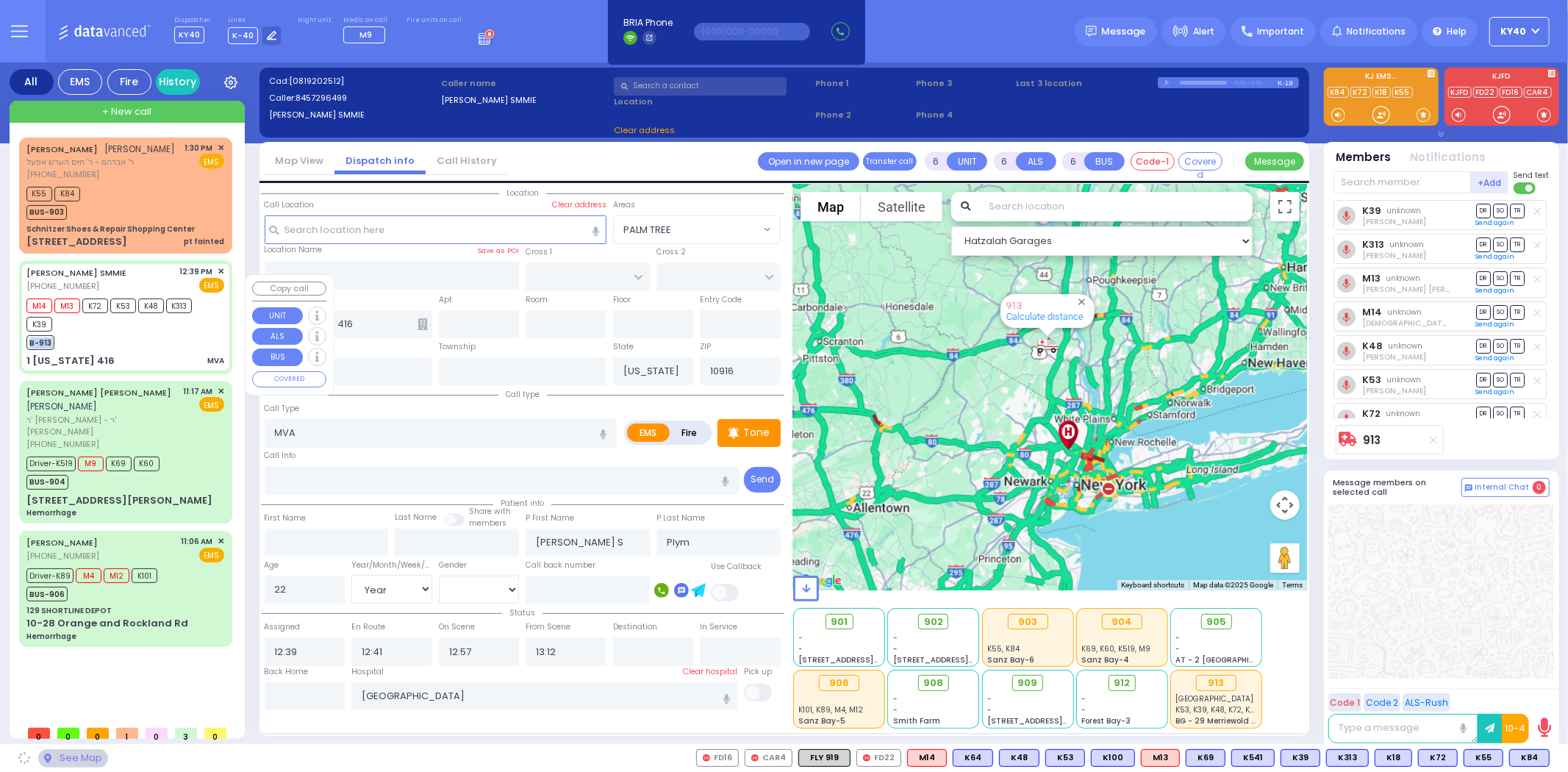
select select
radio input "true"
select select "Year"
select select "[DEMOGRAPHIC_DATA]"
select select "Hatzalah Garages"
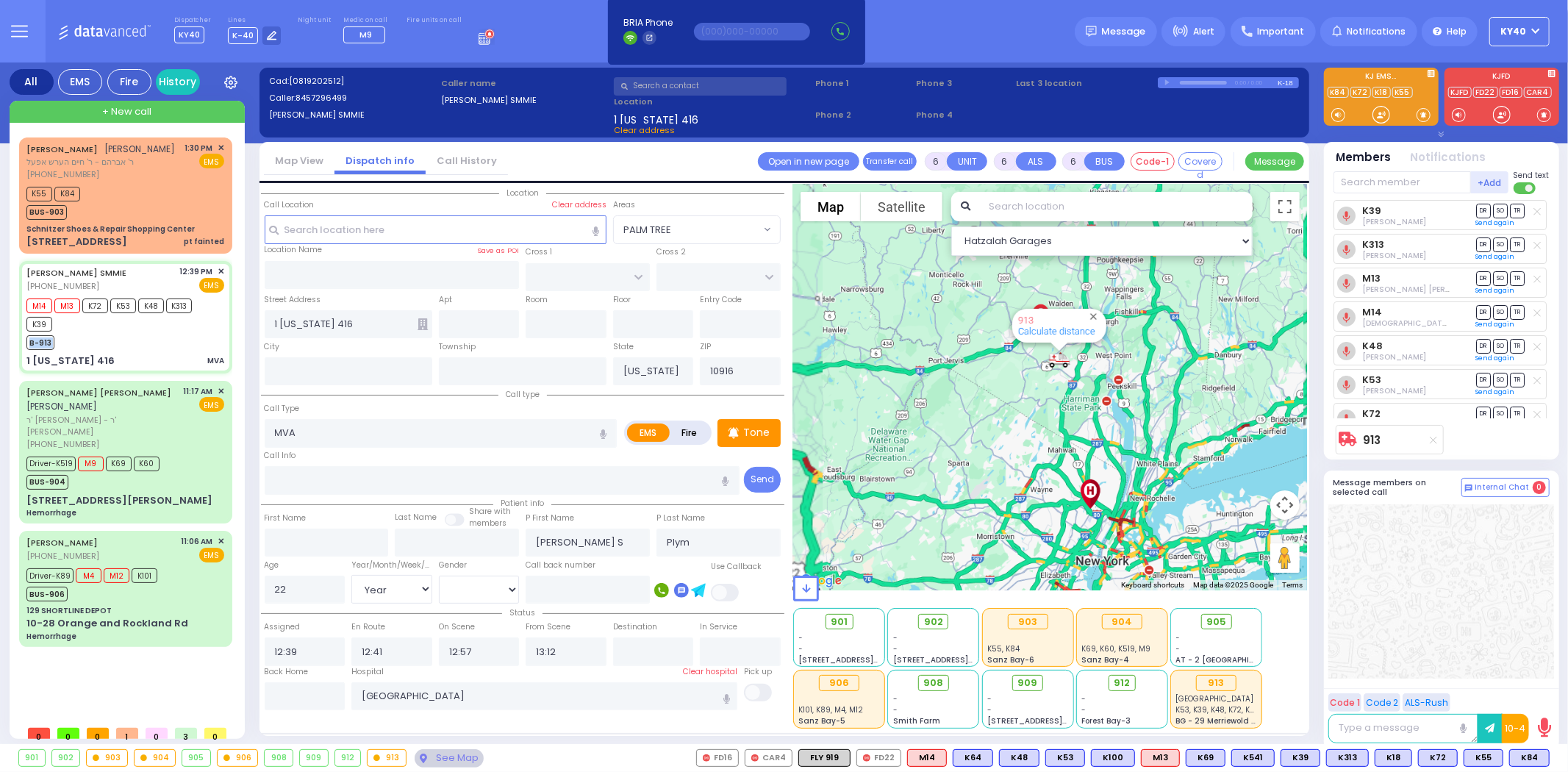
drag, startPoint x: 1027, startPoint y: 335, endPoint x: 1010, endPoint y: 316, distance: 25.5
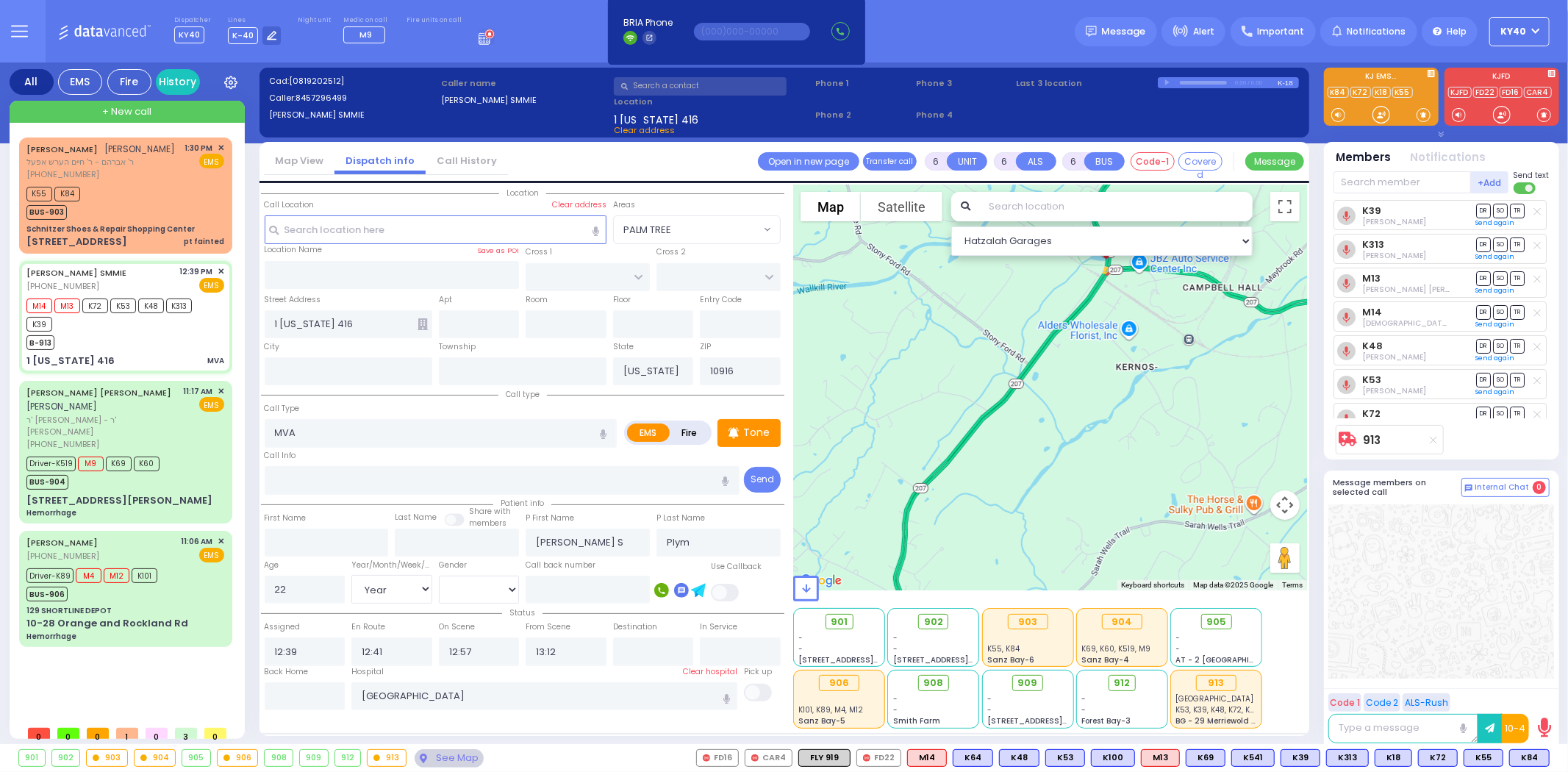
drag, startPoint x: 1152, startPoint y: 368, endPoint x: 1188, endPoint y: 553, distance: 188.5
click at [1190, 561] on div "913 Calculate distance" at bounding box center [1050, 387] width 514 height 406
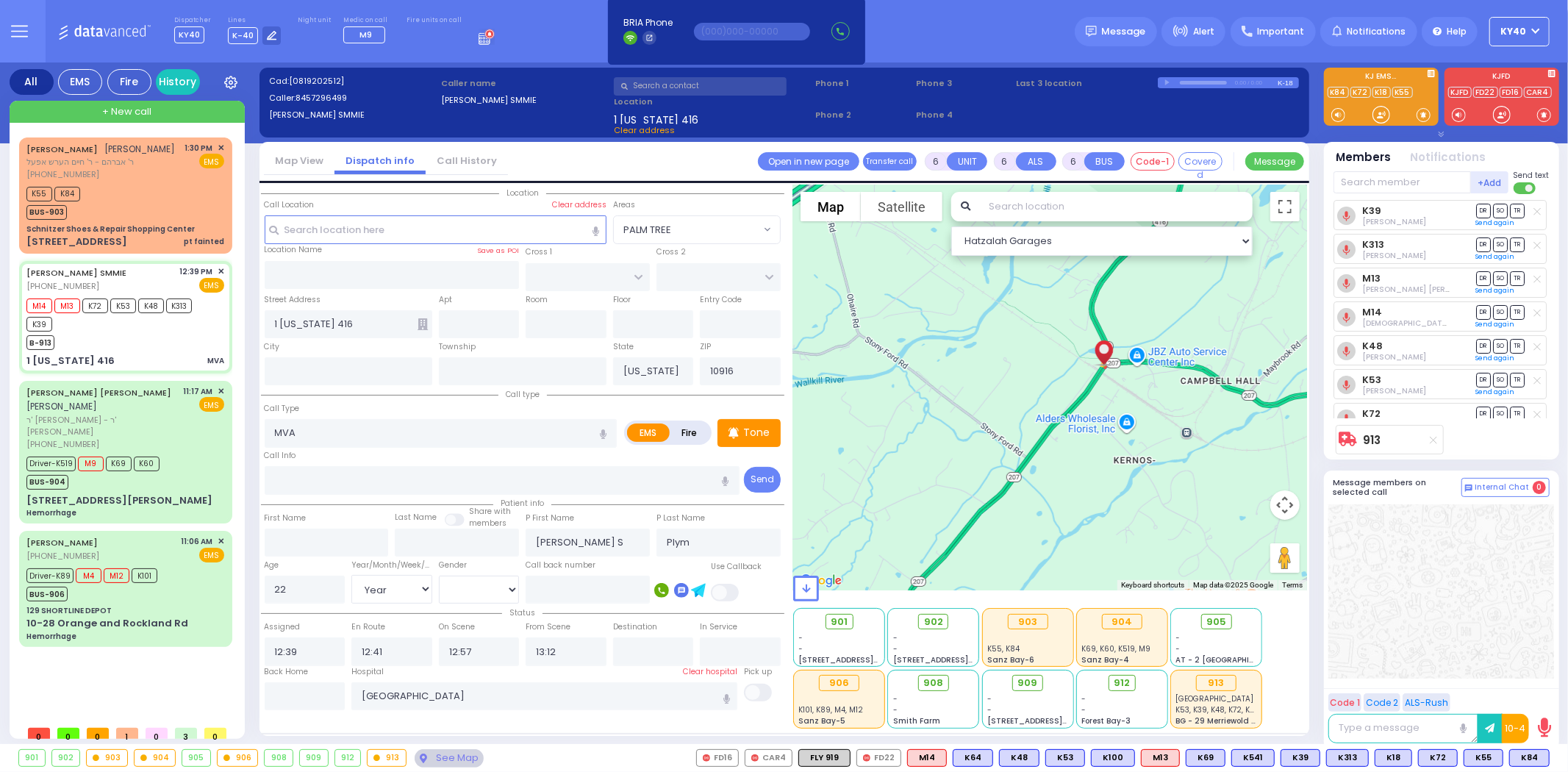
drag, startPoint x: 1125, startPoint y: 347, endPoint x: 1121, endPoint y: 434, distance: 87.1
click at [1121, 434] on div "913 Calculate distance" at bounding box center [1050, 387] width 514 height 406
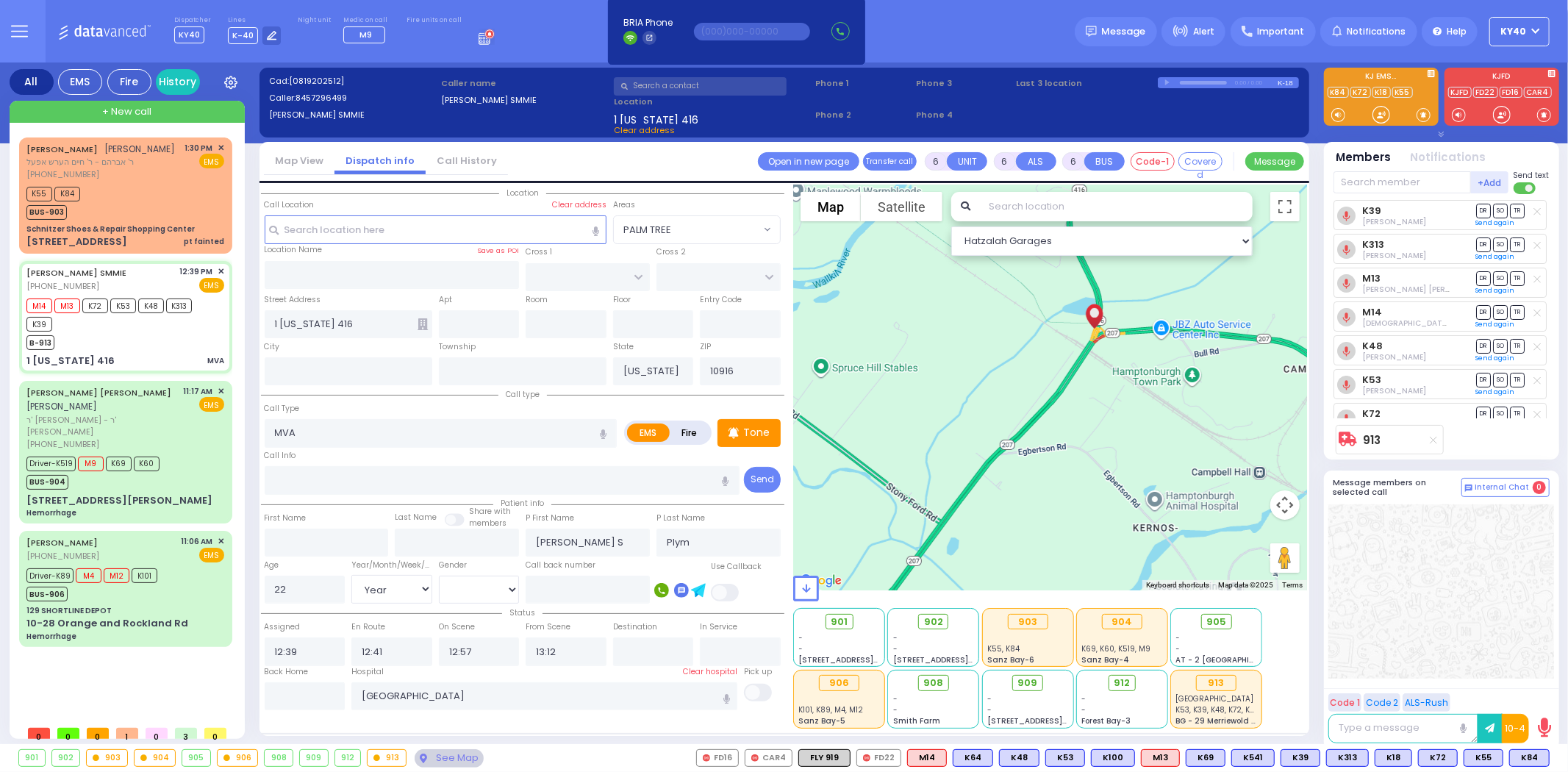
drag, startPoint x: 1113, startPoint y: 400, endPoint x: 1116, endPoint y: 438, distance: 38.1
click at [1116, 439] on div "913 Calculate distance" at bounding box center [1050, 387] width 514 height 406
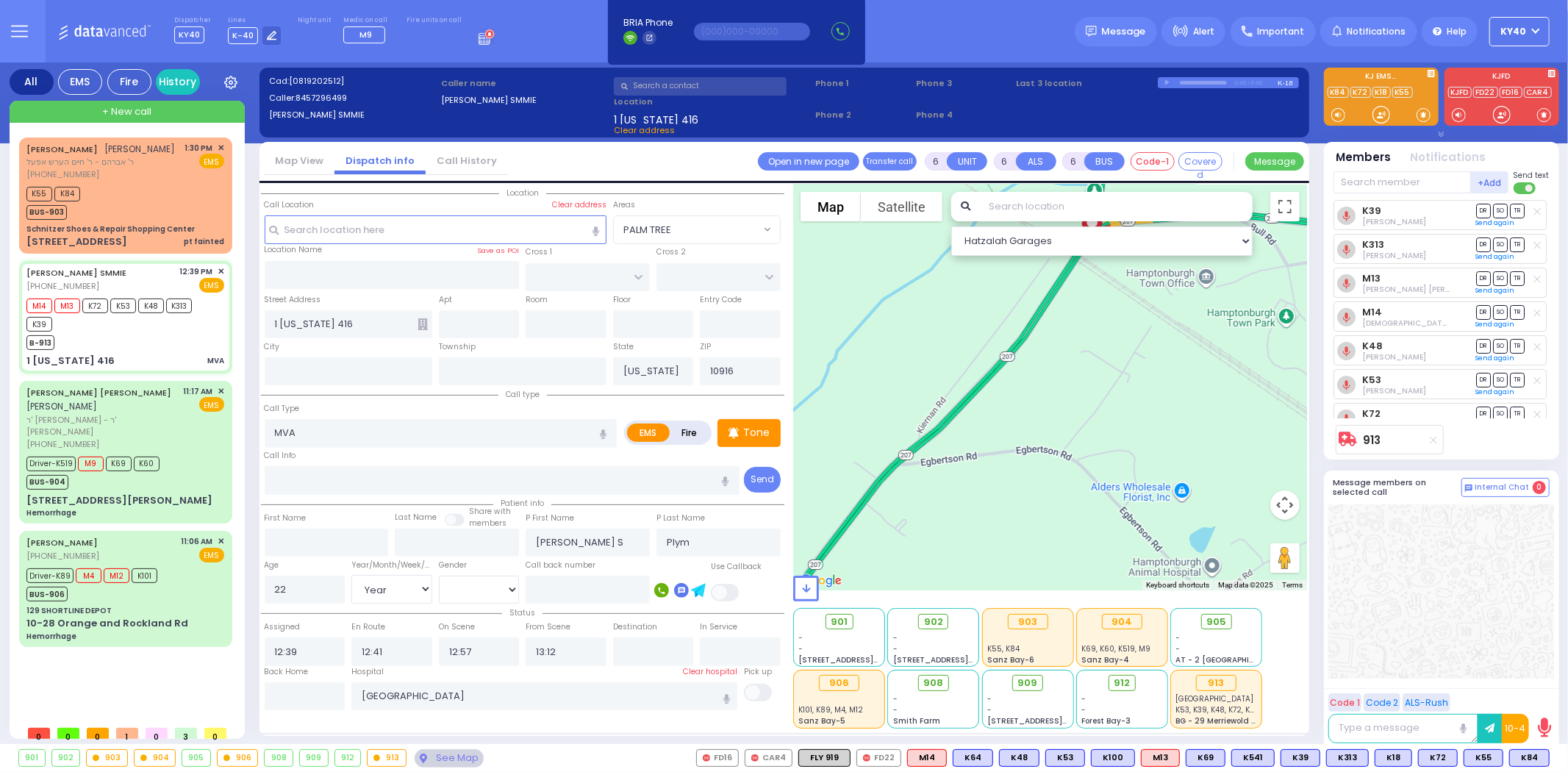
drag, startPoint x: 1112, startPoint y: 427, endPoint x: 1133, endPoint y: 407, distance: 29.0
click at [1133, 407] on div "913 Calculate distance" at bounding box center [1050, 387] width 514 height 406
click at [75, 350] on div "B-913" at bounding box center [118, 340] width 184 height 18
select select
radio input "true"
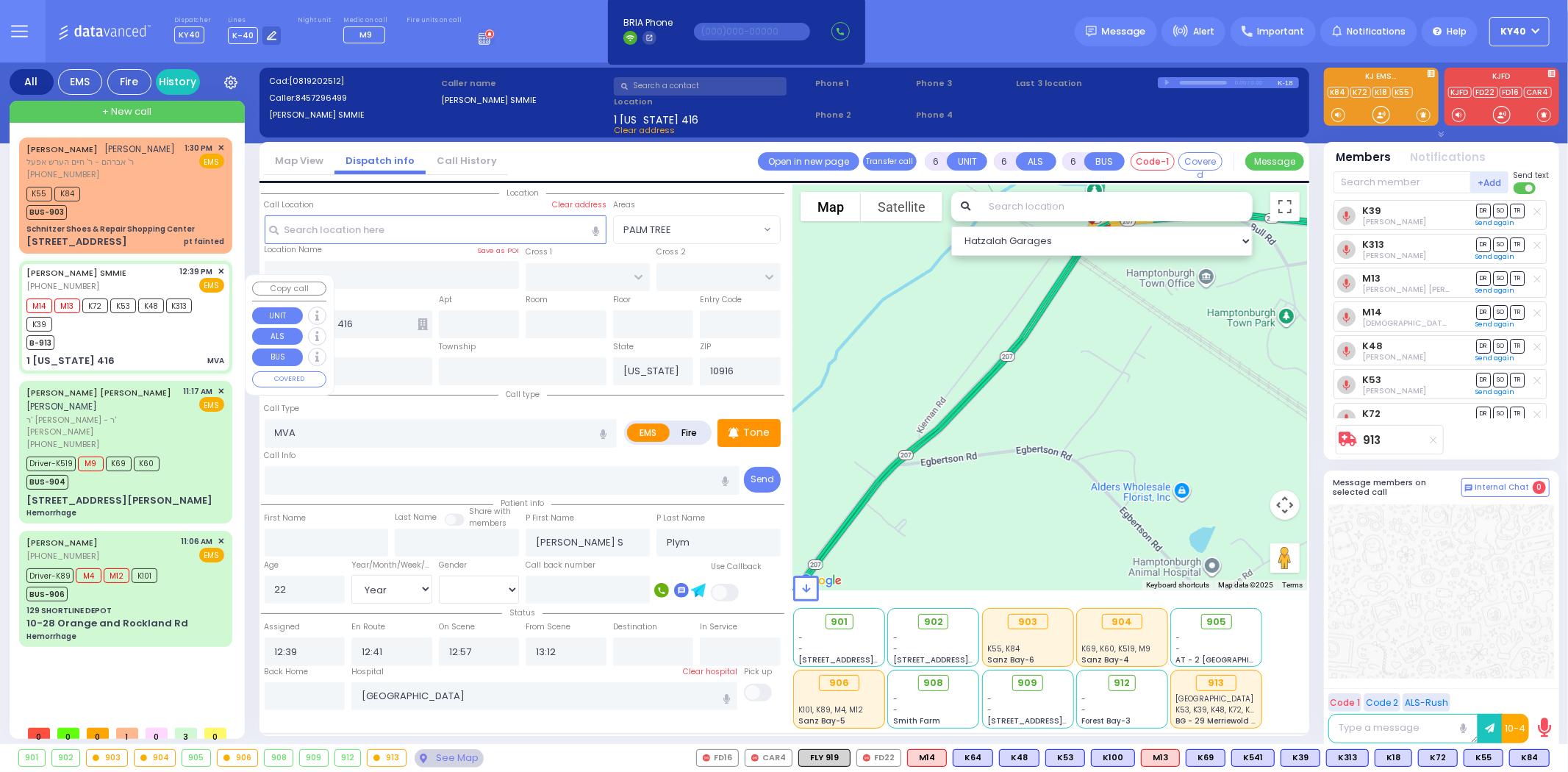
select select "Year"
select select "[DEMOGRAPHIC_DATA]"
select select "Hatzalah Garages"
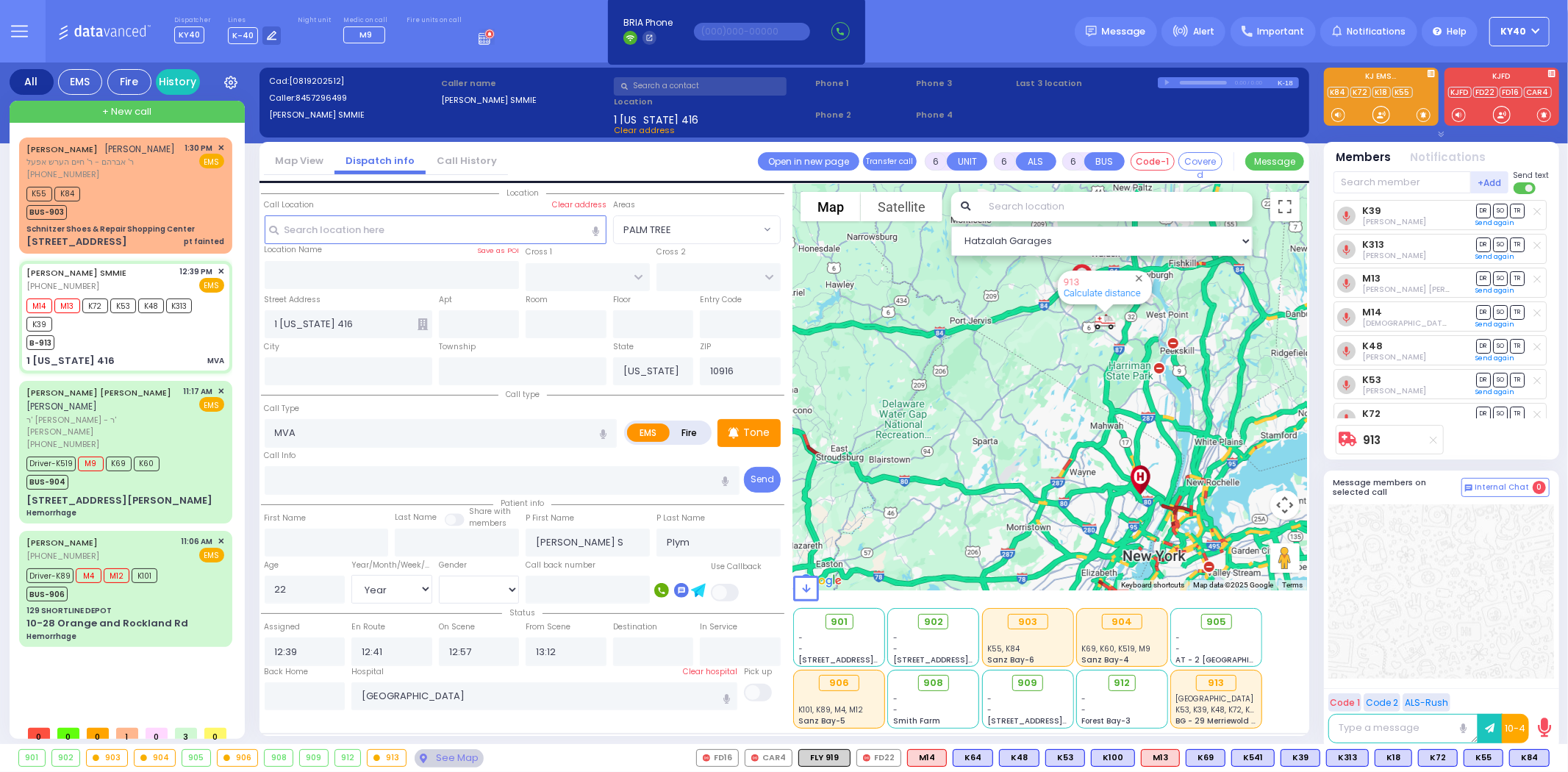
drag, startPoint x: 991, startPoint y: 376, endPoint x: 964, endPoint y: 405, distance: 39.6
click at [950, 412] on div "913 Calculate distance" at bounding box center [1050, 387] width 514 height 406
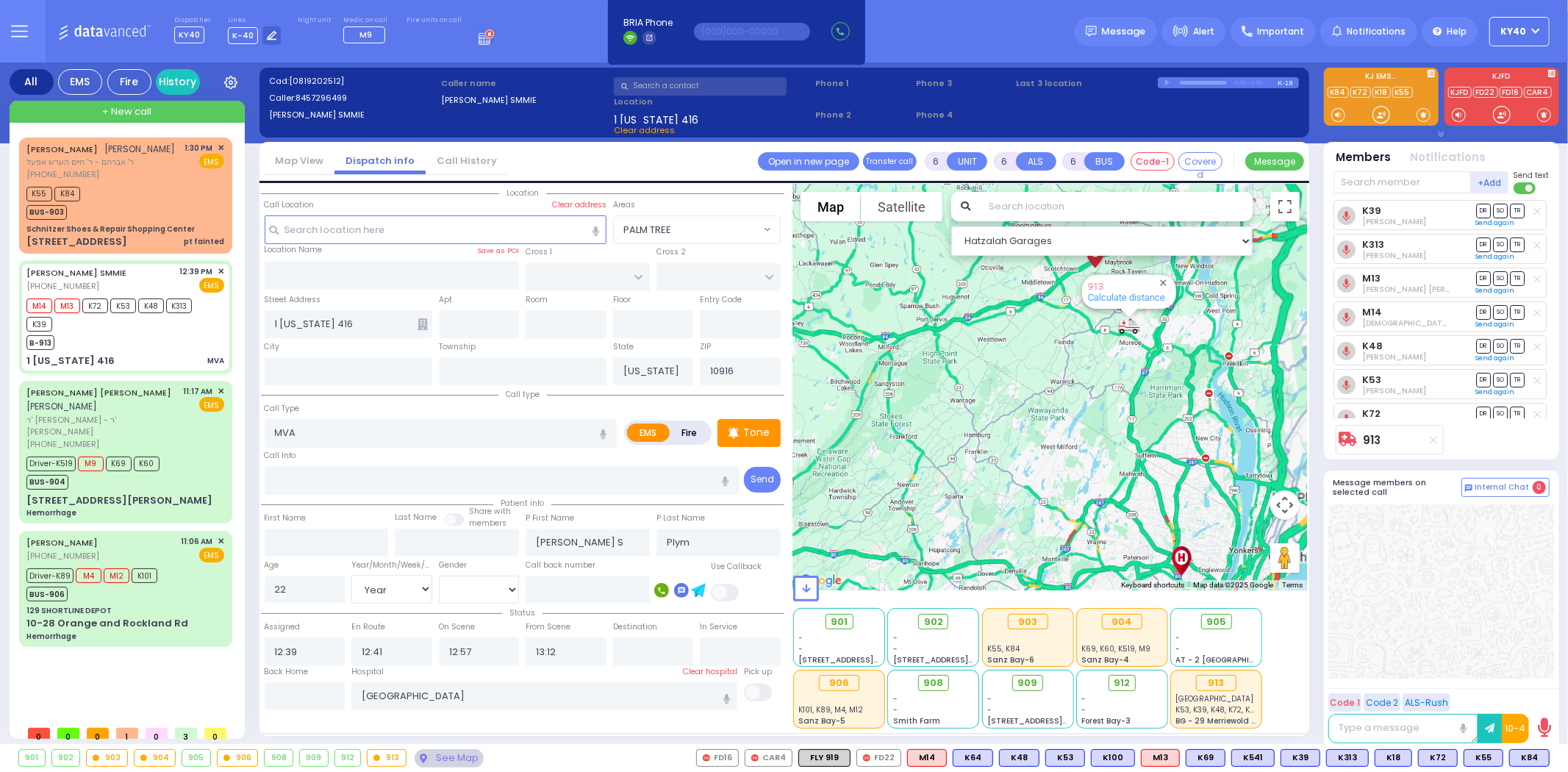
drag, startPoint x: 999, startPoint y: 383, endPoint x: 993, endPoint y: 373, distance: 11.7
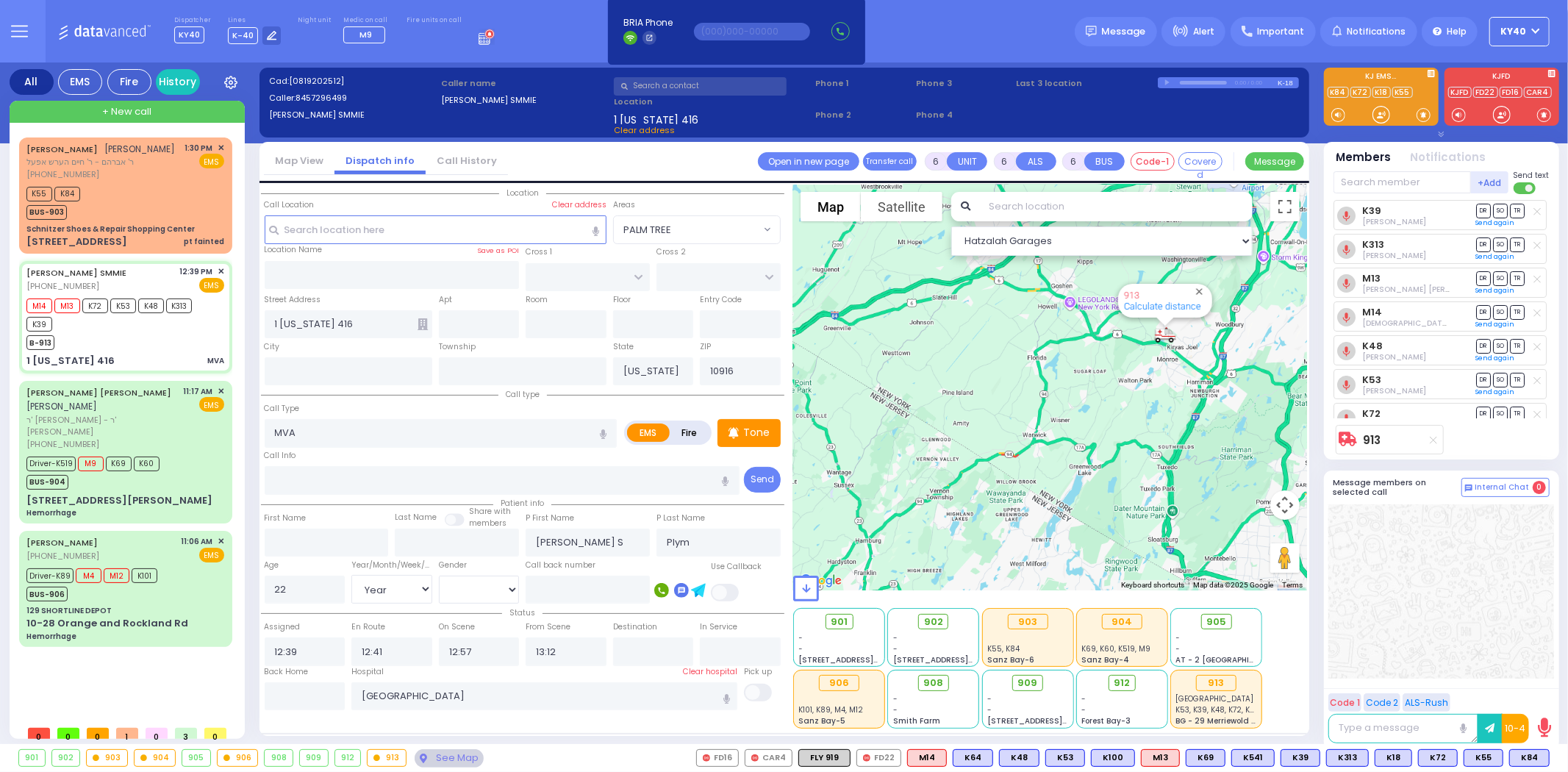
drag, startPoint x: 993, startPoint y: 373, endPoint x: 898, endPoint y: 428, distance: 109.8
click at [895, 429] on div "913 Calculate distance" at bounding box center [1050, 387] width 514 height 406
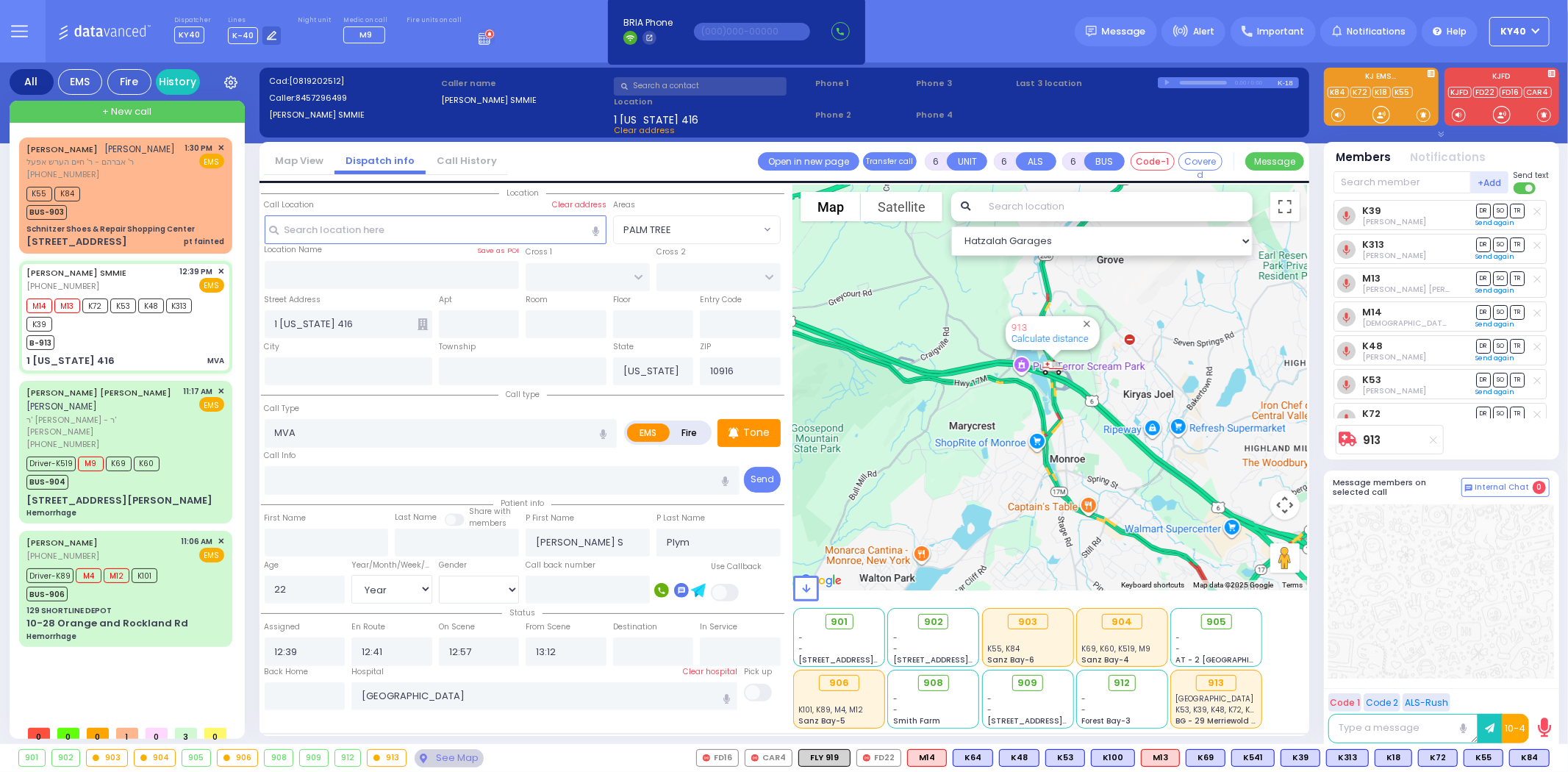
drag, startPoint x: 1053, startPoint y: 361, endPoint x: 1147, endPoint y: 520, distance: 184.7
click at [1149, 520] on div "913 Calculate distance" at bounding box center [1050, 387] width 514 height 406
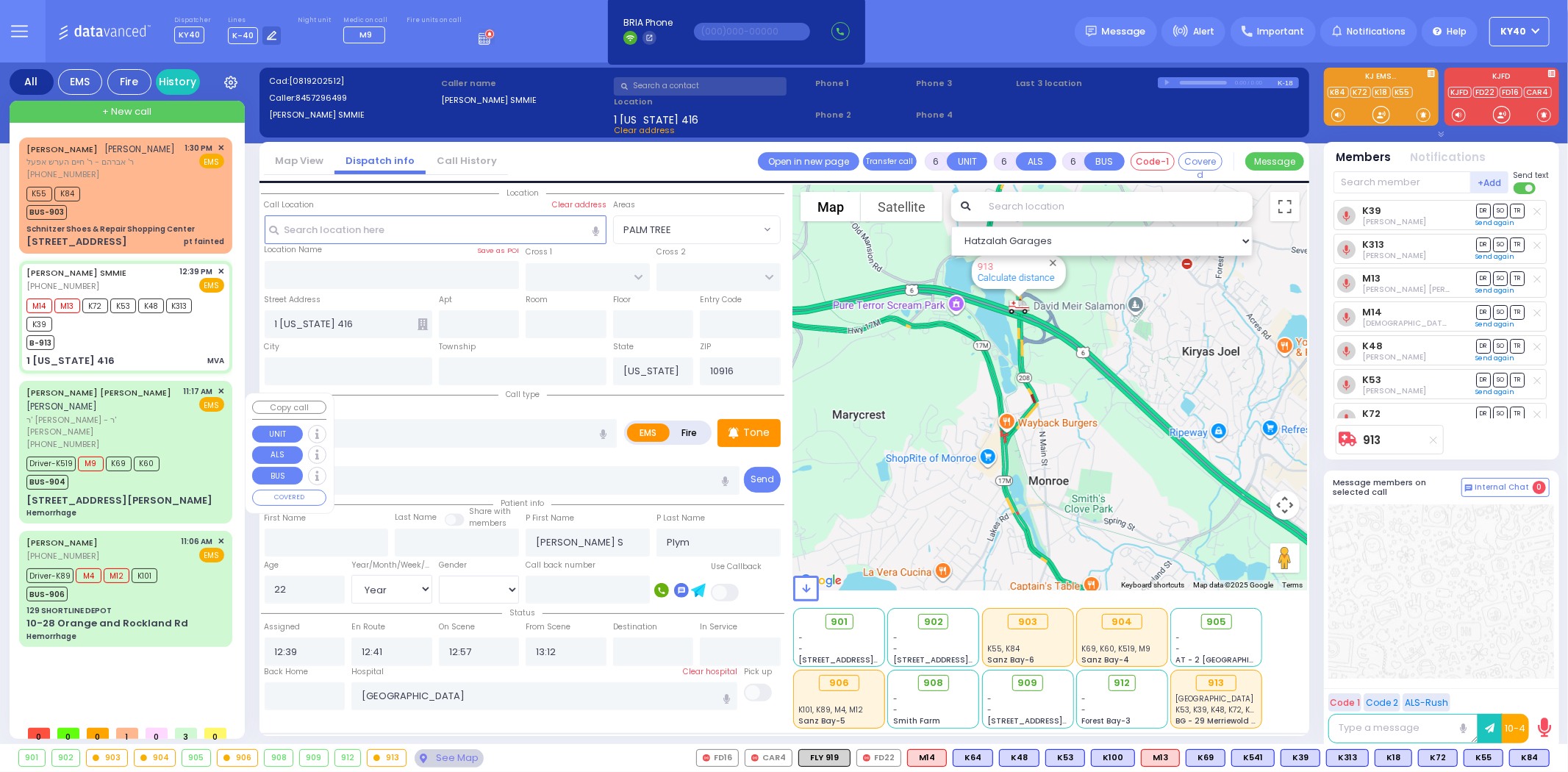
click at [172, 414] on div "SIMCHA MOSHE WALDMAN שמחה משה וואלדמאן" at bounding box center [102, 400] width 152 height 29
select select
type input "Hemorrhage"
radio input "true"
type input "SIMCHA MOSHE"
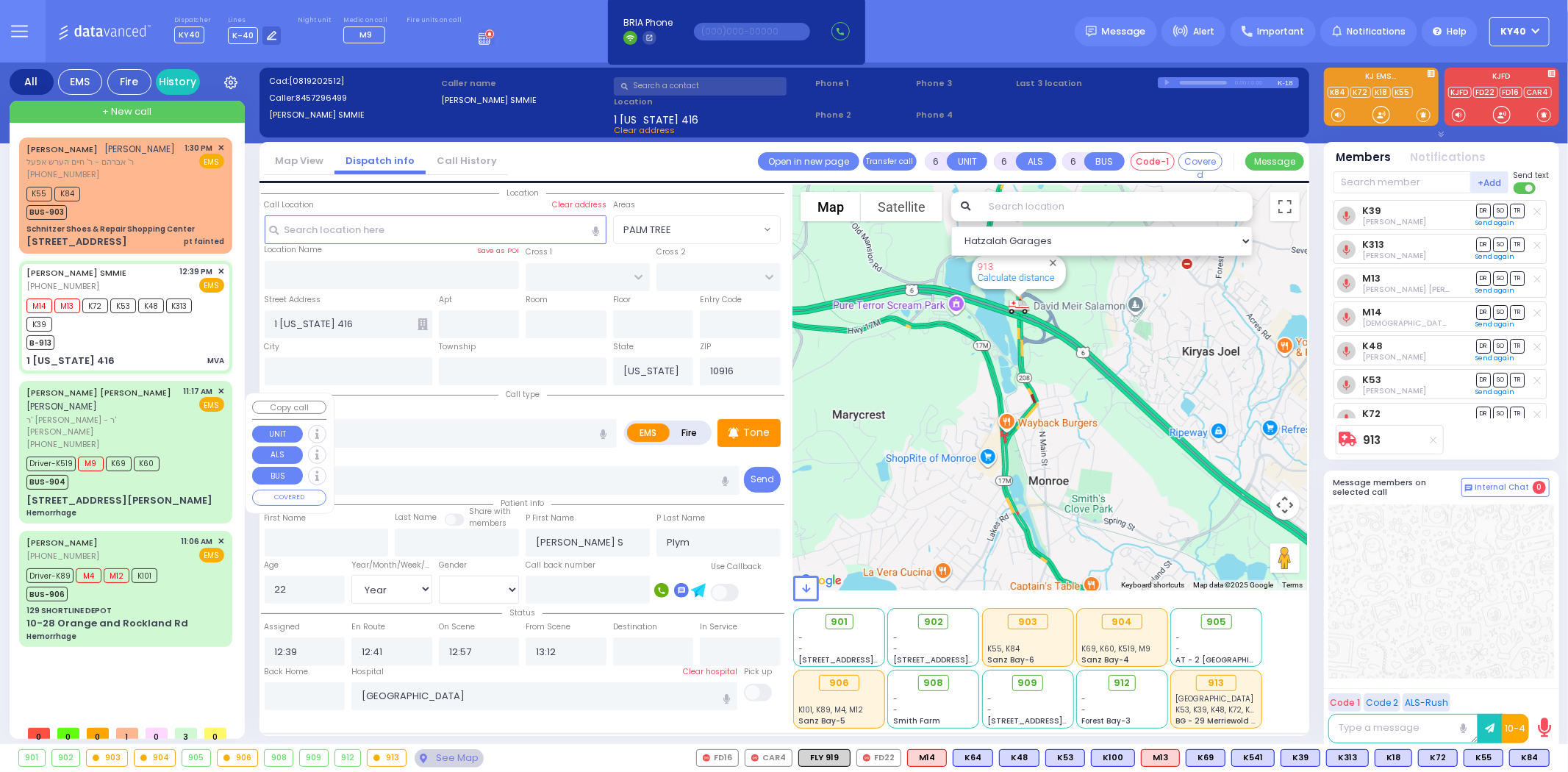
type input "WALDMAN"
type input "Blima"
type input "Waldman"
type input "44"
select select "Year"
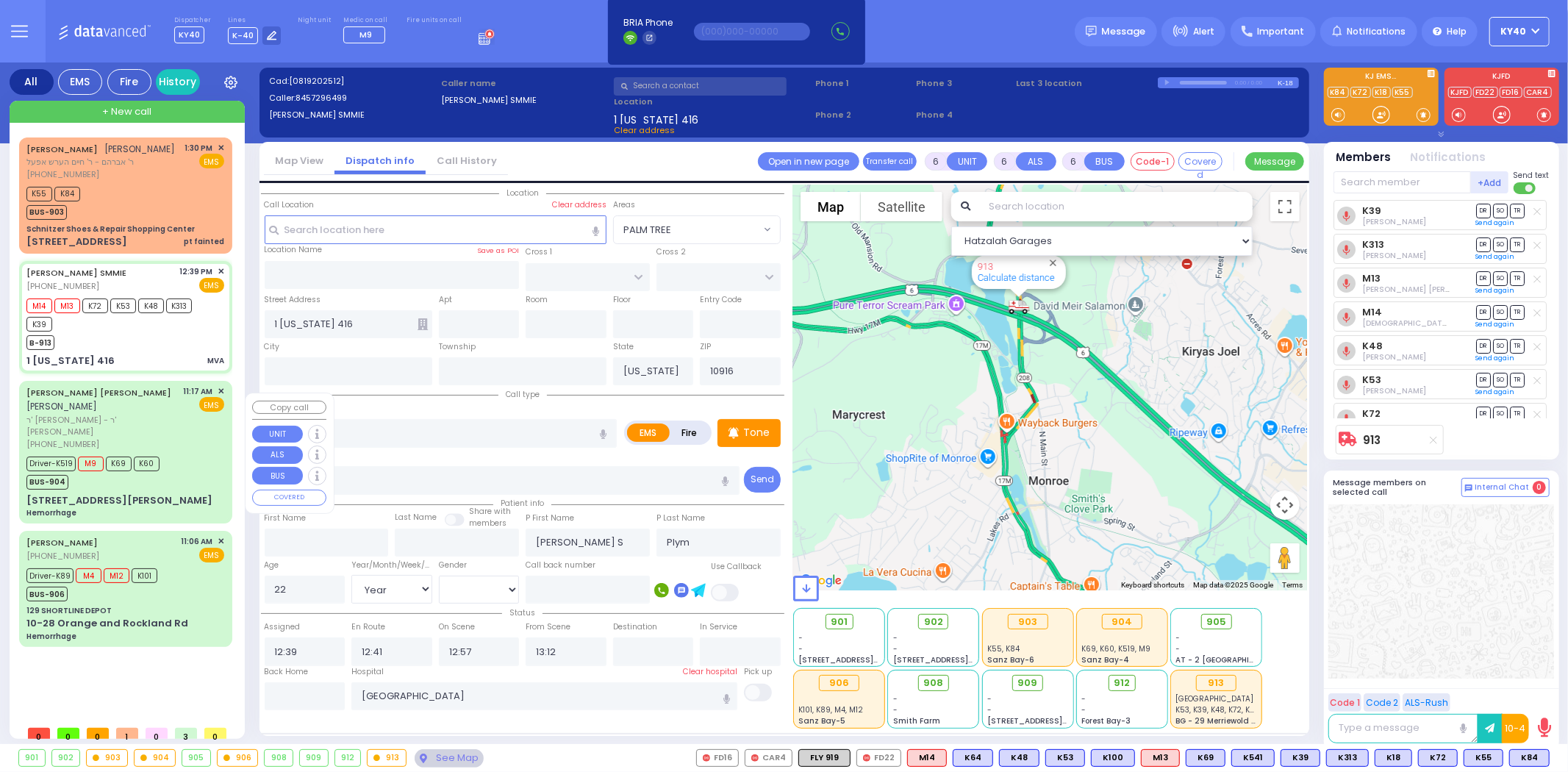
select select "[DEMOGRAPHIC_DATA]"
type input "11:17"
type input "11:18"
type input "11:19"
type input "12:01"
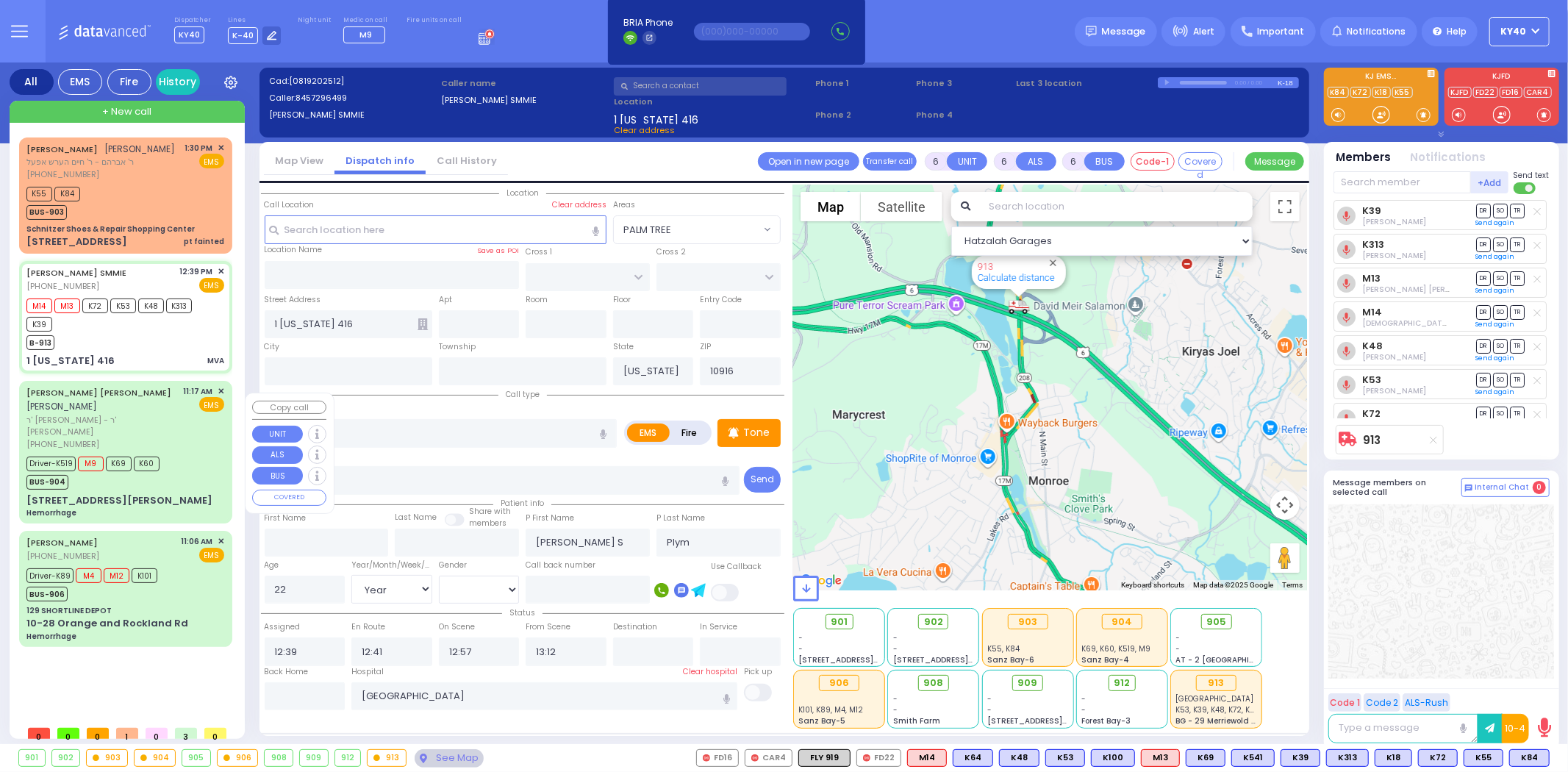
type input "Hudson Valley Hosp Cntr 1980 Crompond Rd Cortlandt Manor"
select select "Hatzalah Garages"
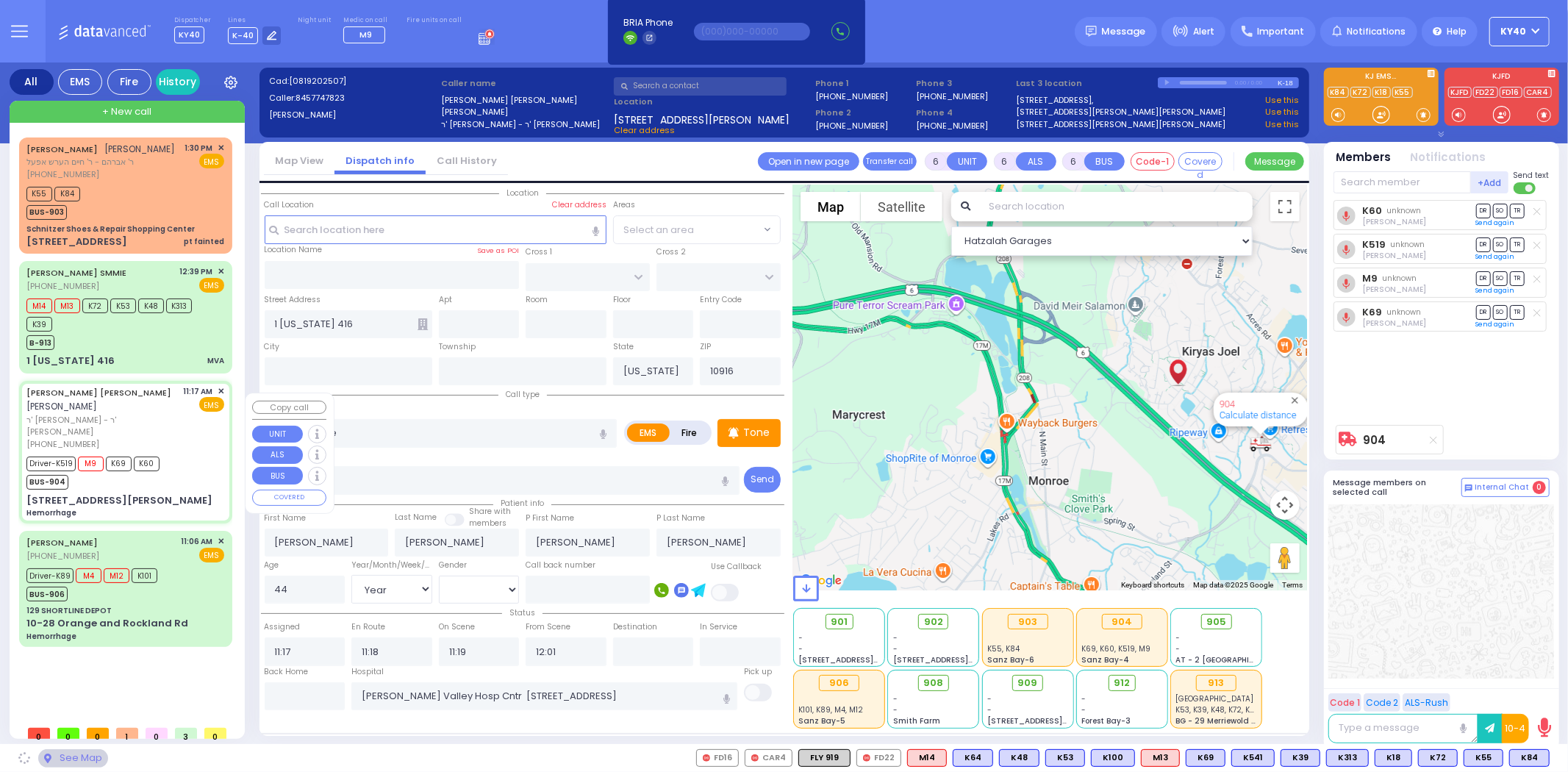
type input "CARTER LN"
type input "VAN BUREN DR"
type input "8 CARTER LN"
type input "301"
type input "Monroe"
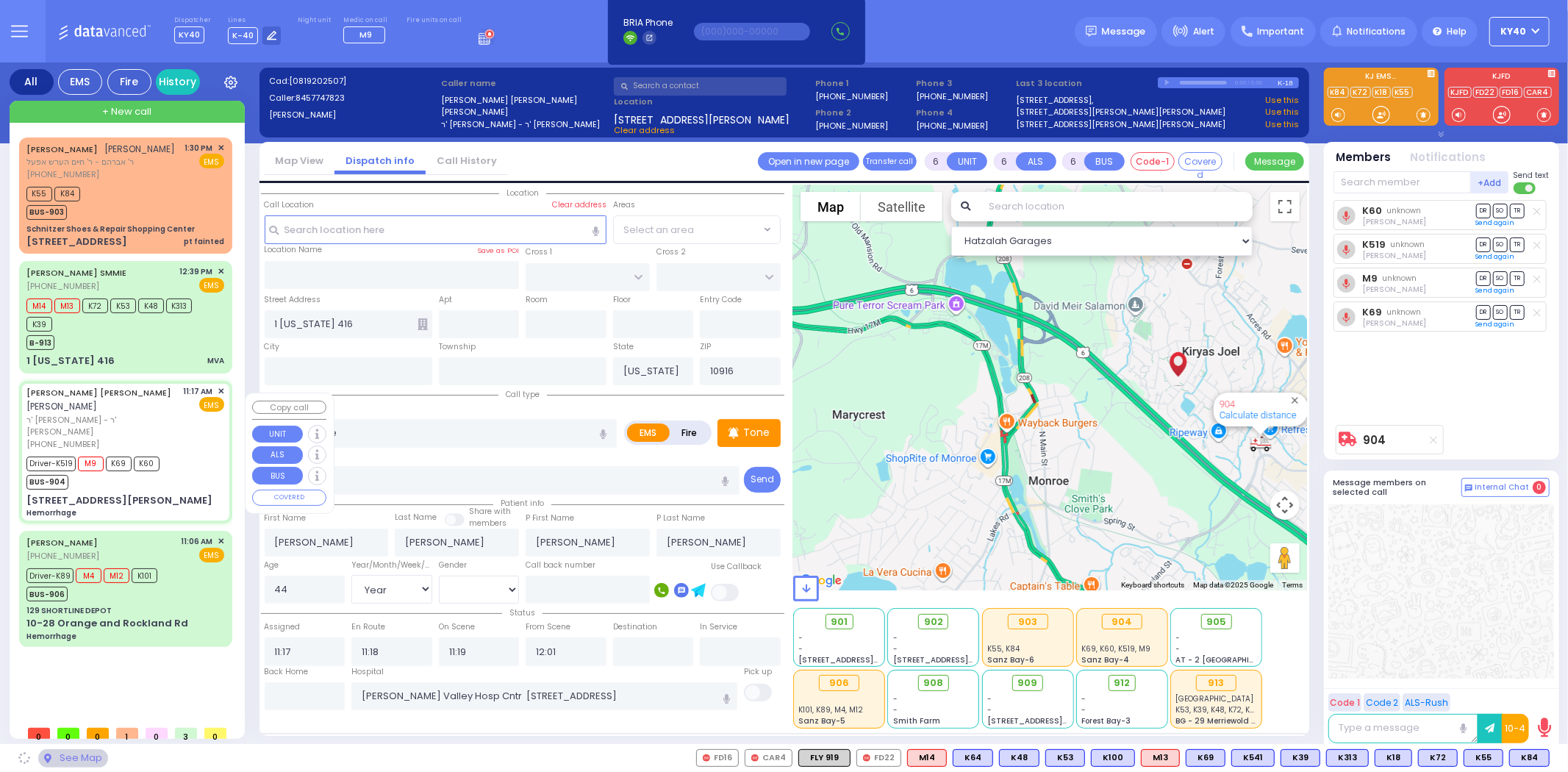
type input "10950"
select select "SECTION 2"
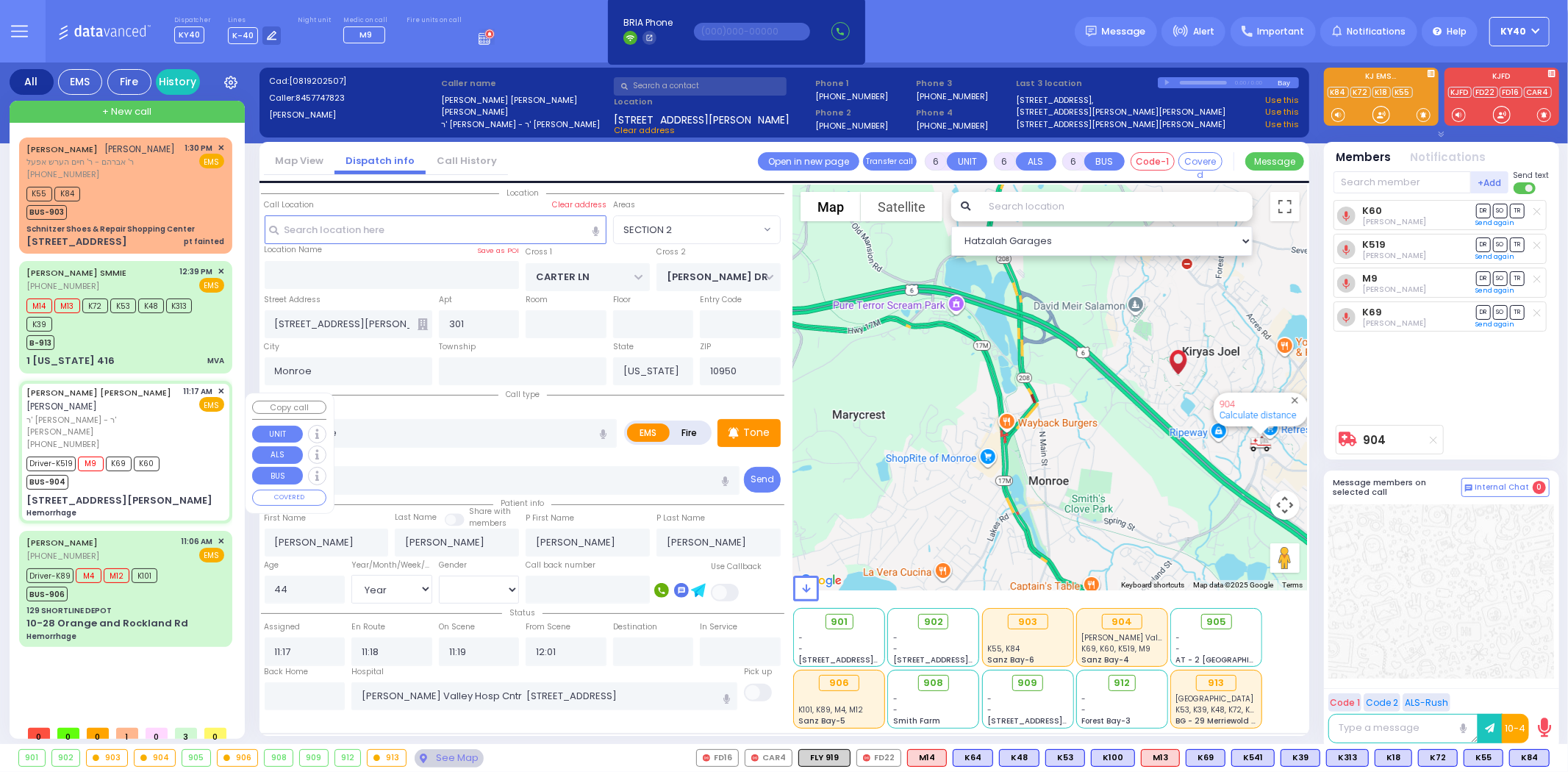
click at [168, 413] on div "SIMCHA MOSHE WALDMAN שמחה משה וואלדמאן" at bounding box center [102, 400] width 152 height 29
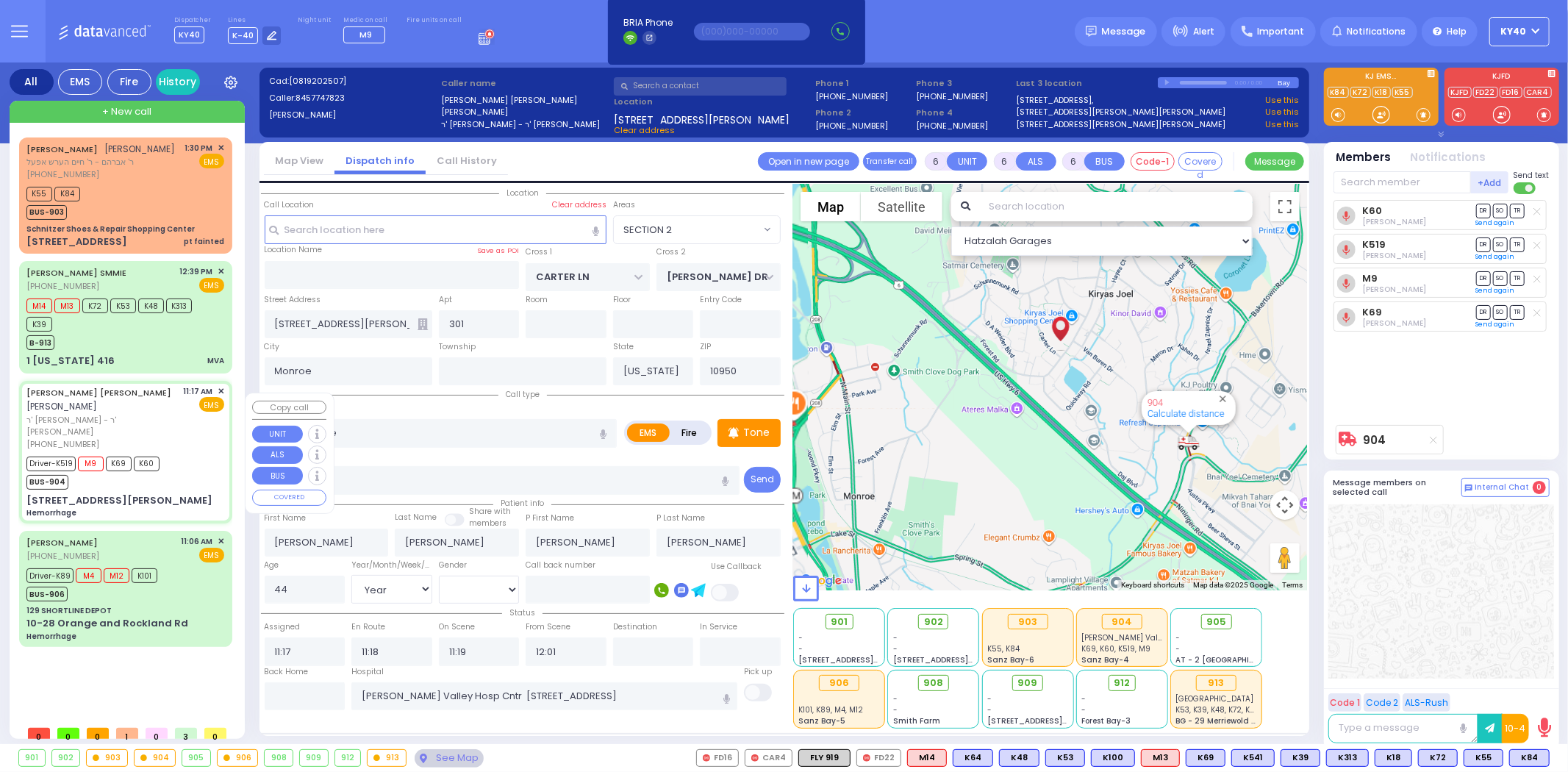
select select
radio input "true"
select select "Year"
select select "[DEMOGRAPHIC_DATA]"
select select "SECTION 2"
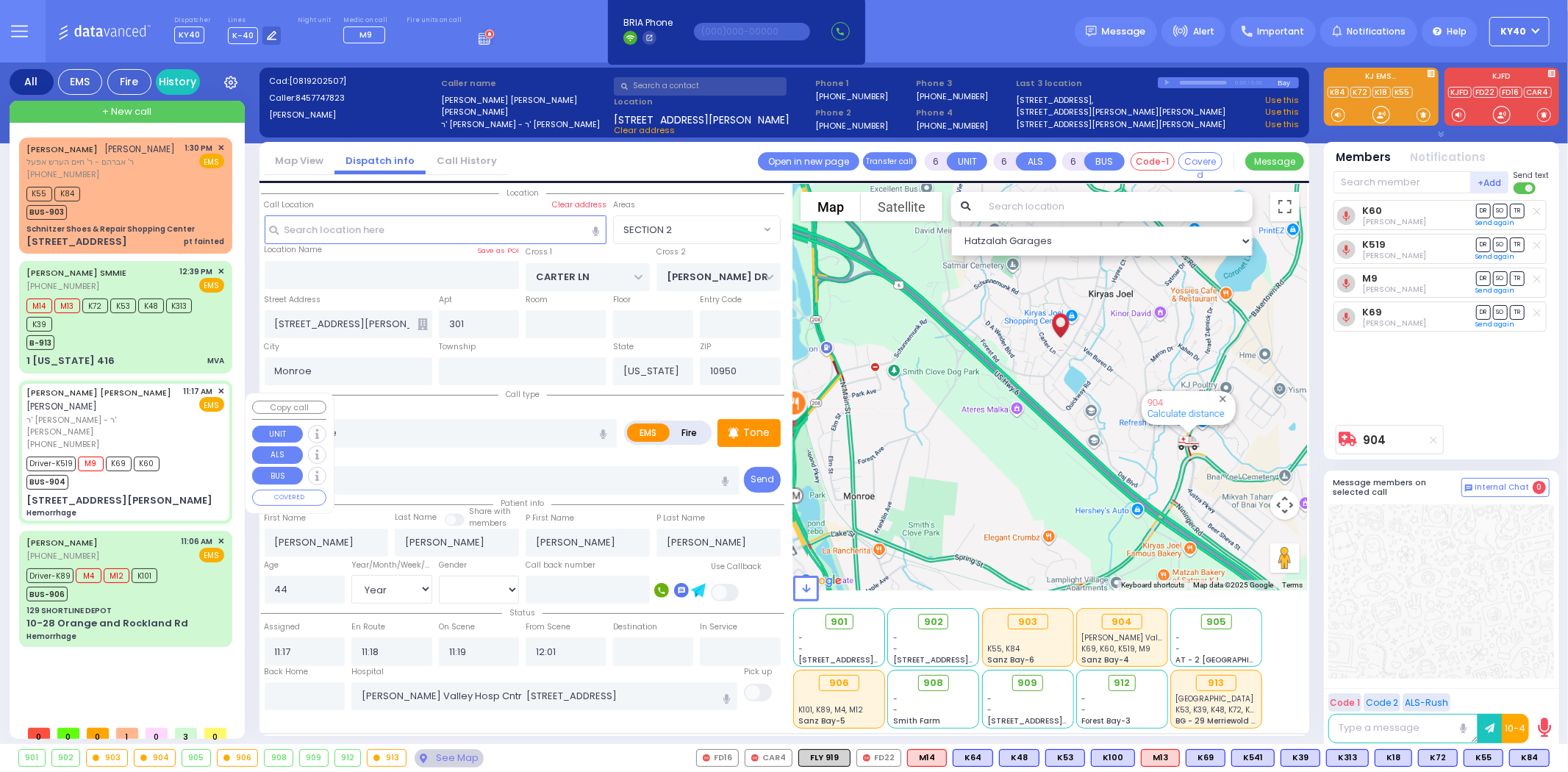
select select "Hatzalah Garages"
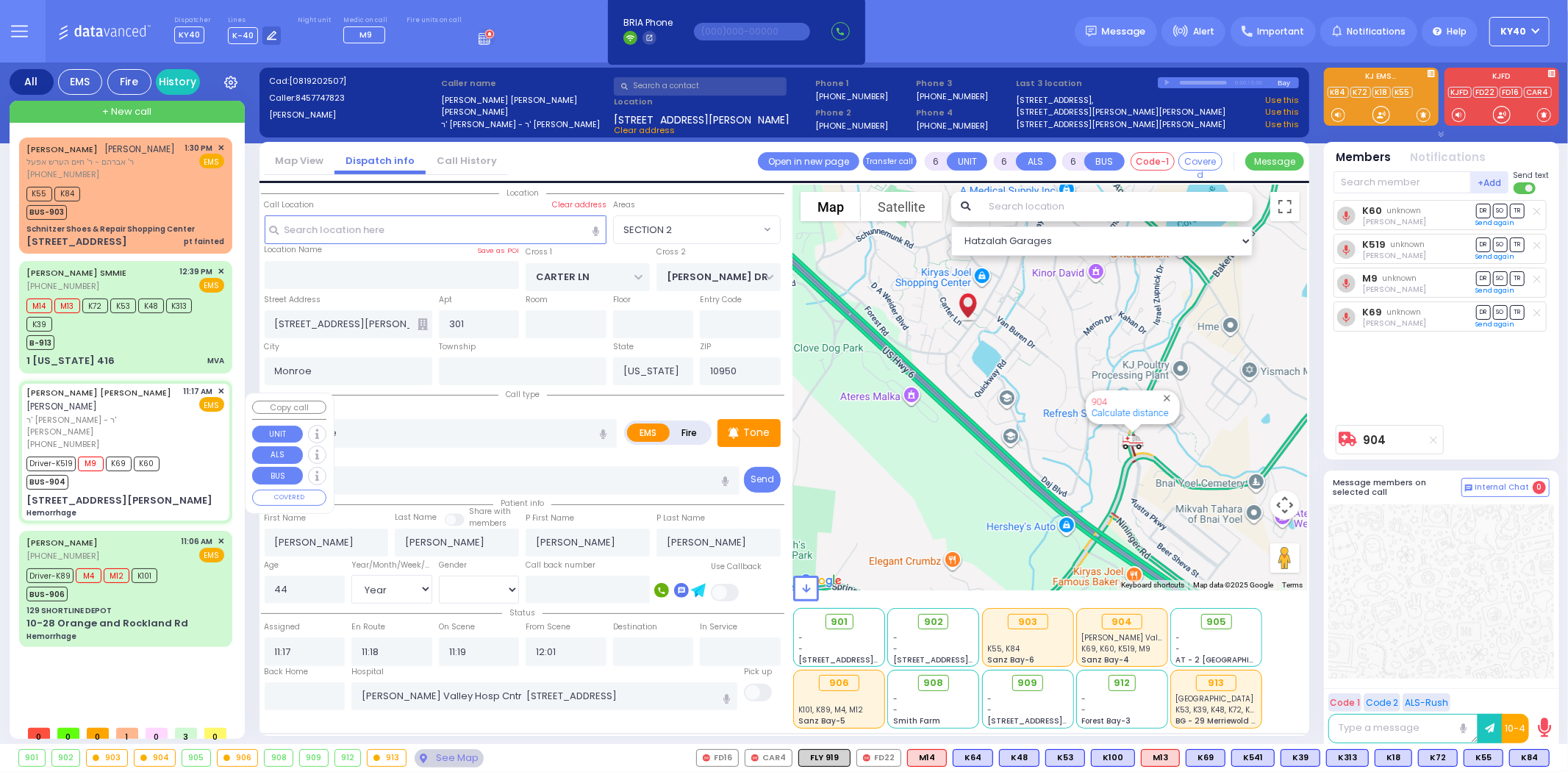
click at [167, 413] on div "SIMCHA MOSHE WALDMAN שמחה משה וואלדמאן" at bounding box center [102, 400] width 152 height 29
select select
radio input "true"
select select "Year"
select select "[DEMOGRAPHIC_DATA]"
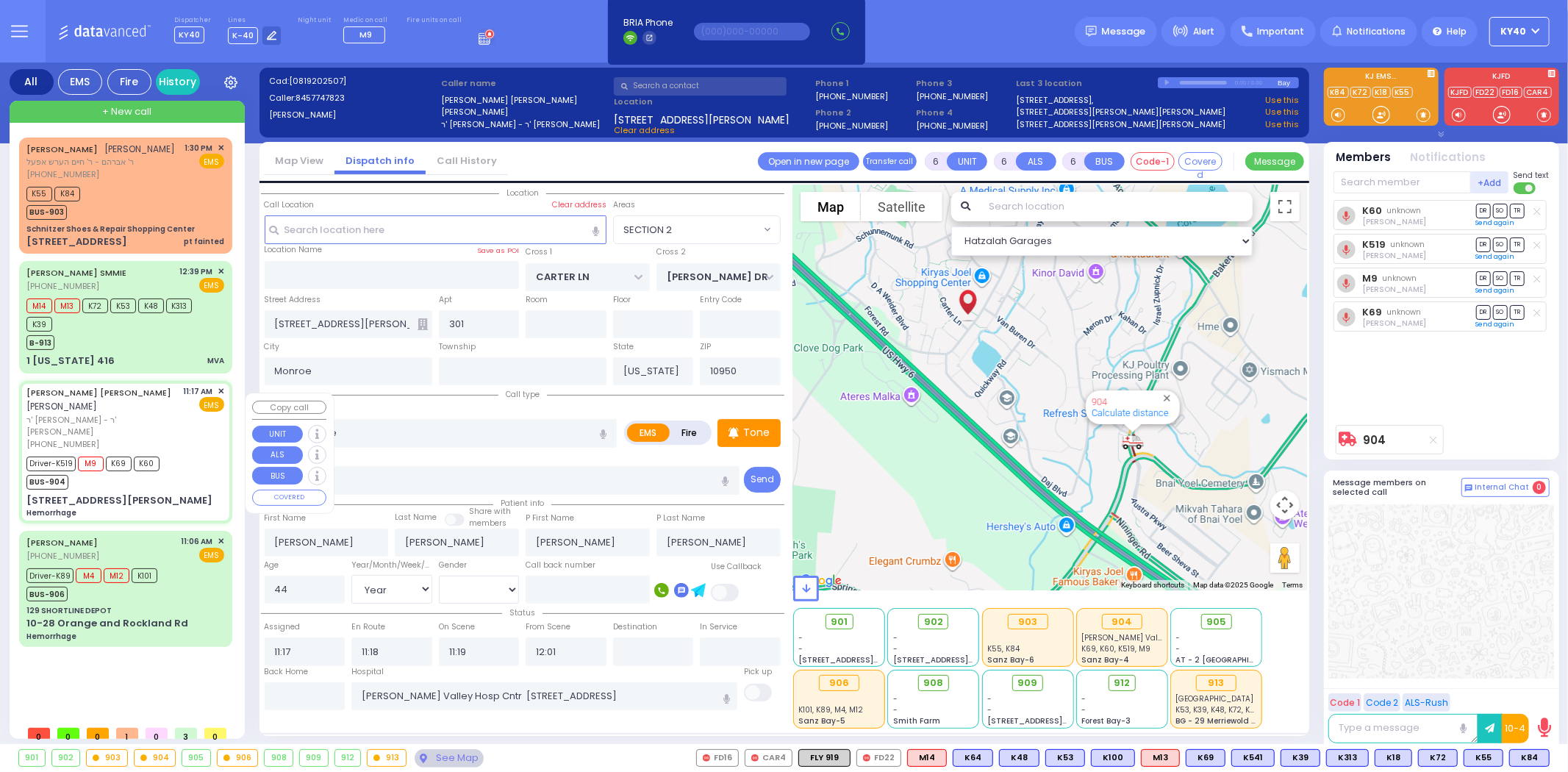
select select "Hatzalah Garages"
select select "SECTION 2"
click at [167, 413] on div "SIMCHA MOSHE WALDMAN שמחה משה וואלדמאן" at bounding box center [102, 400] width 152 height 29
select select
radio input "true"
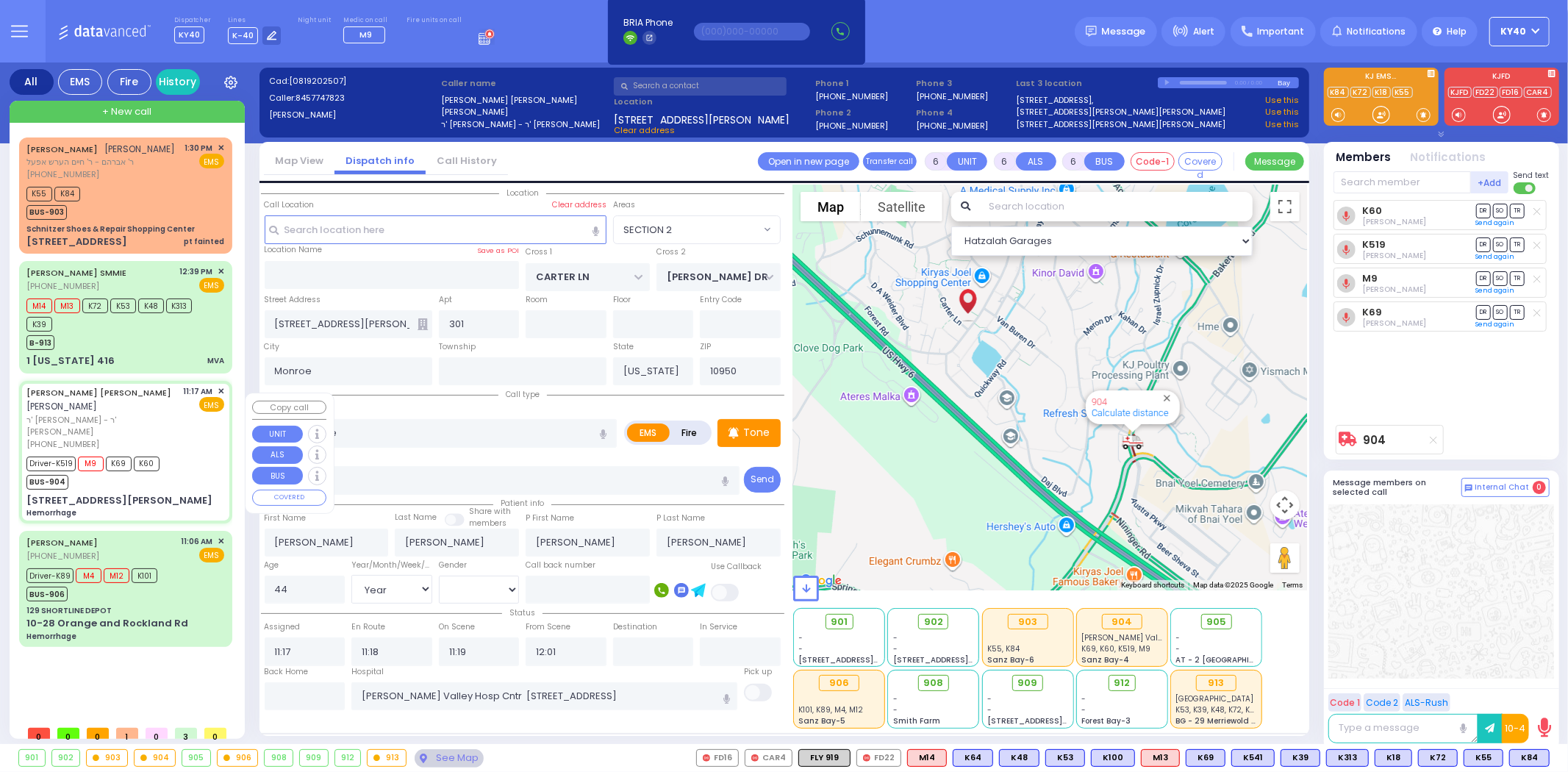
select select "Year"
select select "[DEMOGRAPHIC_DATA]"
select select "Hatzalah Garages"
select select "SECTION 2"
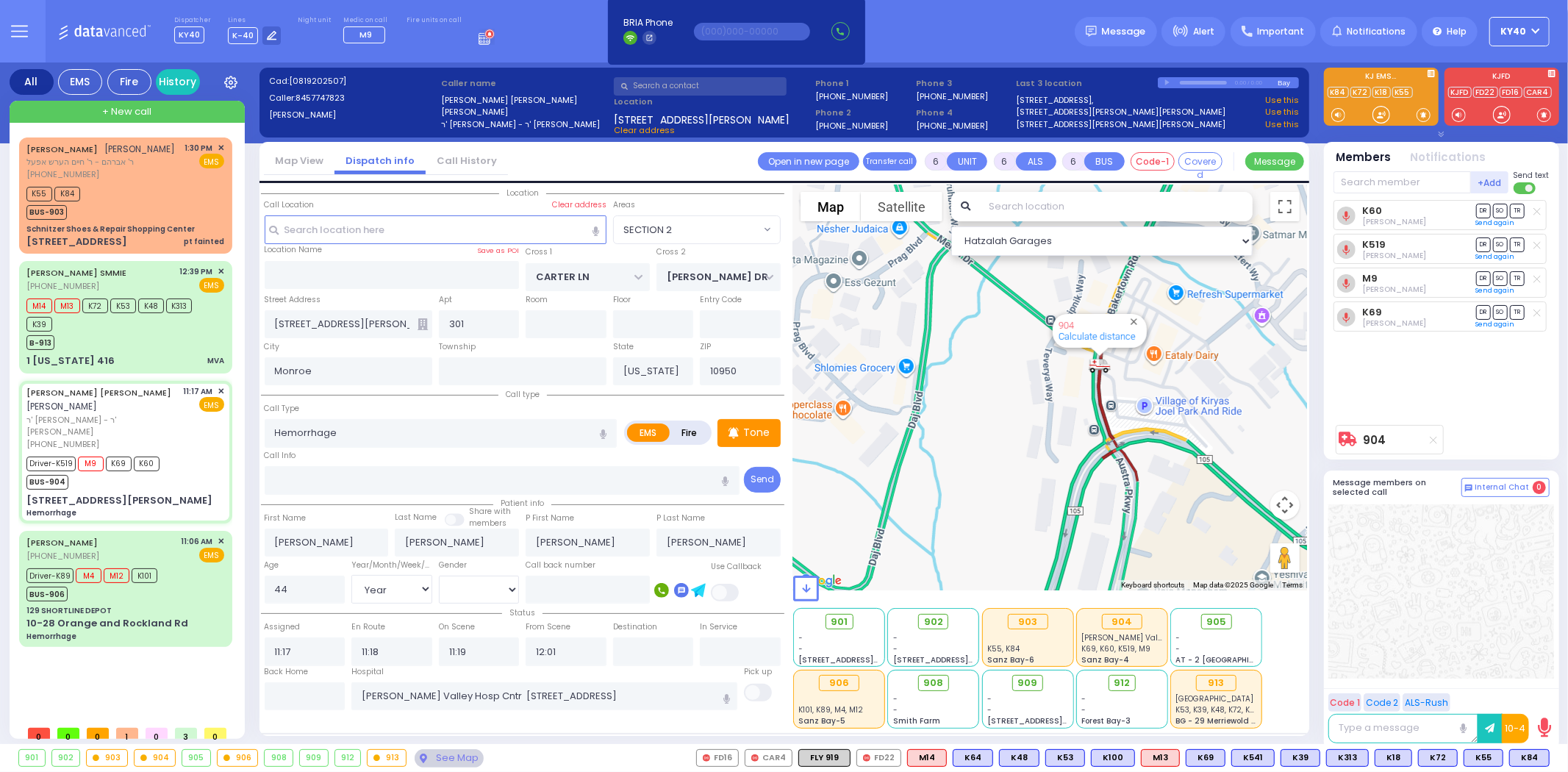
drag, startPoint x: 1075, startPoint y: 430, endPoint x: 857, endPoint y: 333, distance: 238.6
click at [857, 333] on div "904 Calculate distance" at bounding box center [1050, 387] width 514 height 406
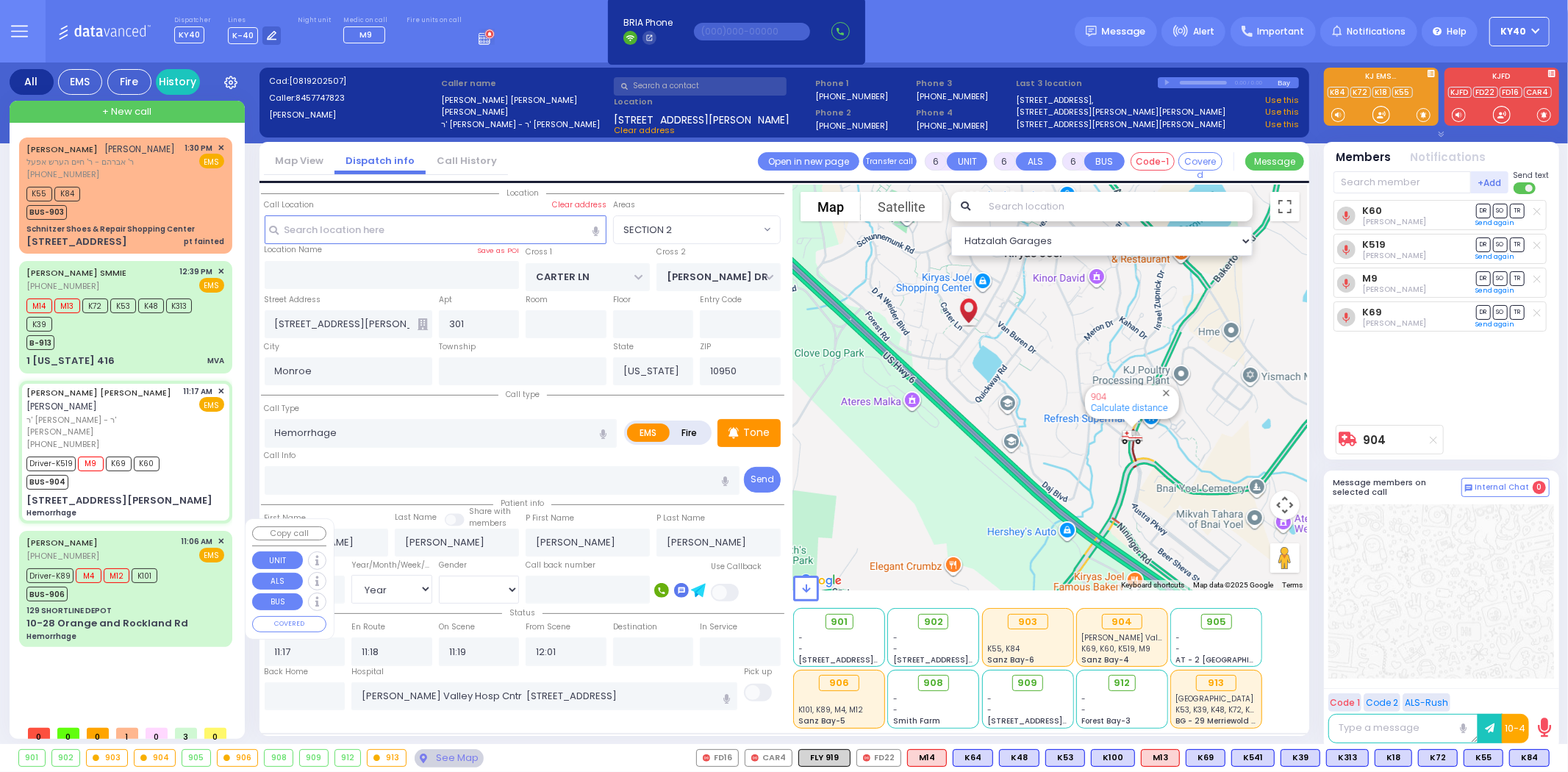
click at [194, 586] on div "Driver-K89 M4 M12 K101 BUS-906" at bounding box center [125, 583] width 198 height 37
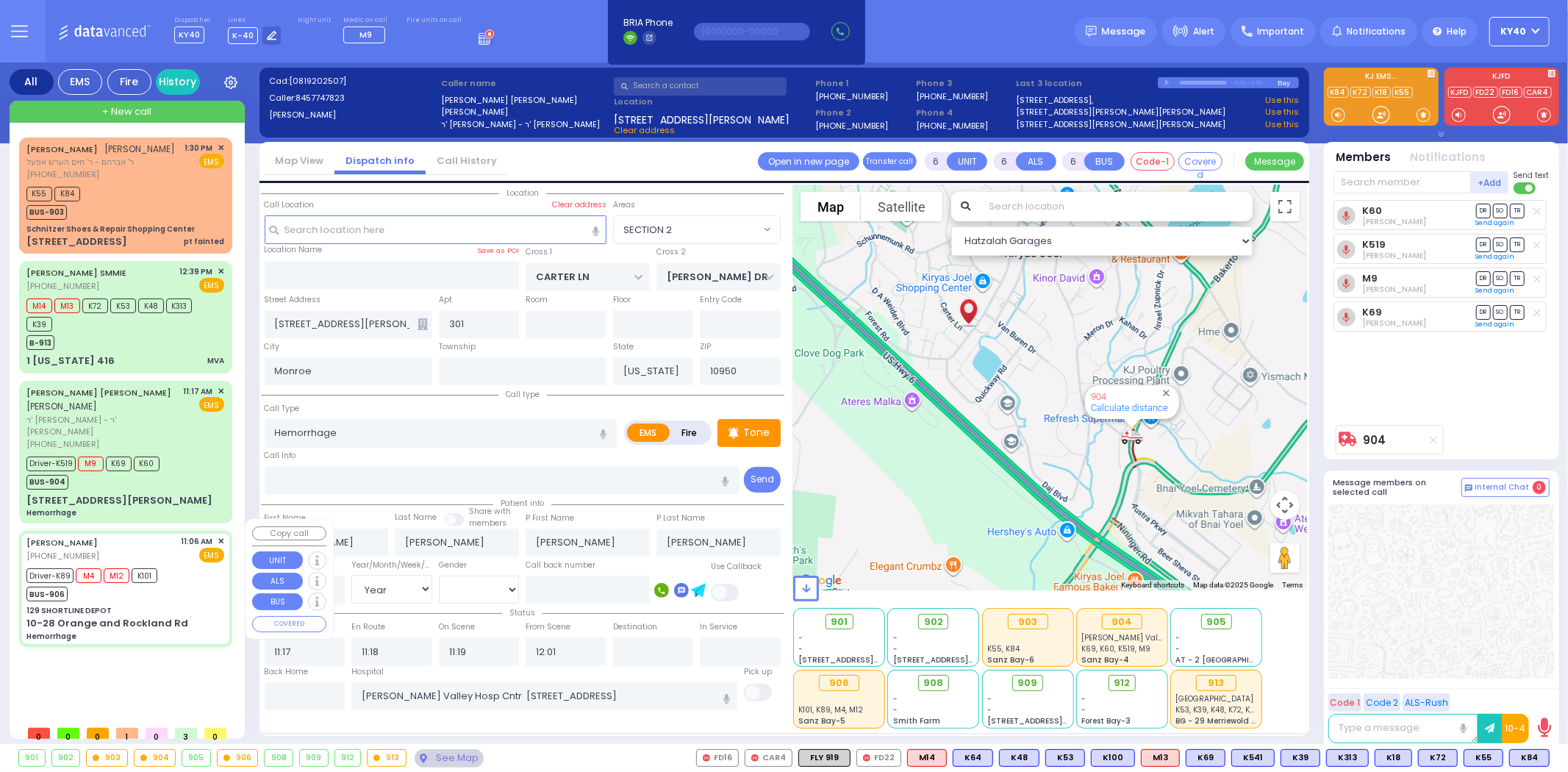
select select
radio input "true"
type input "Rivka"
type input "[PERSON_NAME]"
type input "21"
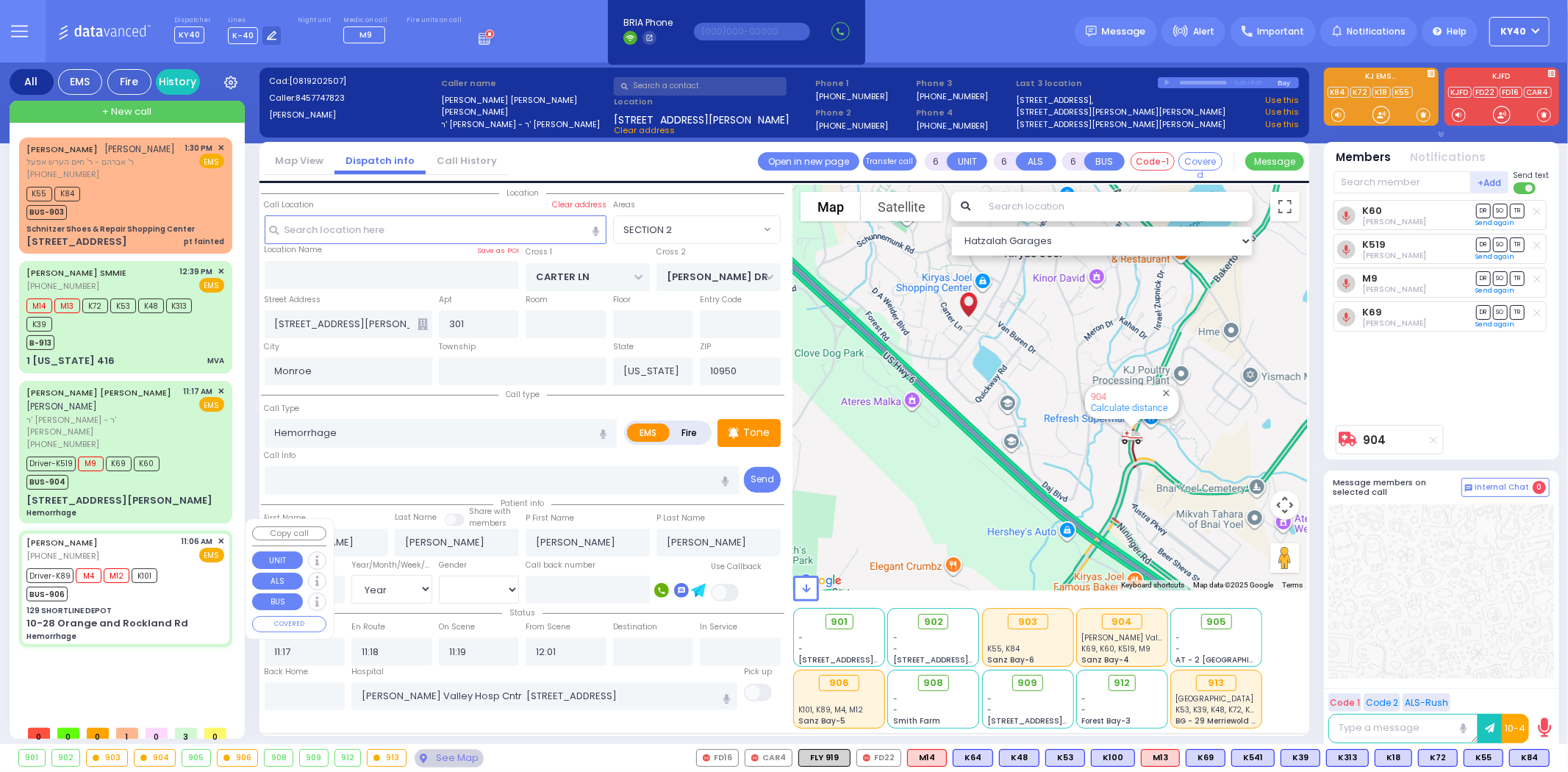
select select "Year"
select select "[DEMOGRAPHIC_DATA]"
type input "11:06"
type input "11:10"
type input "11:28"
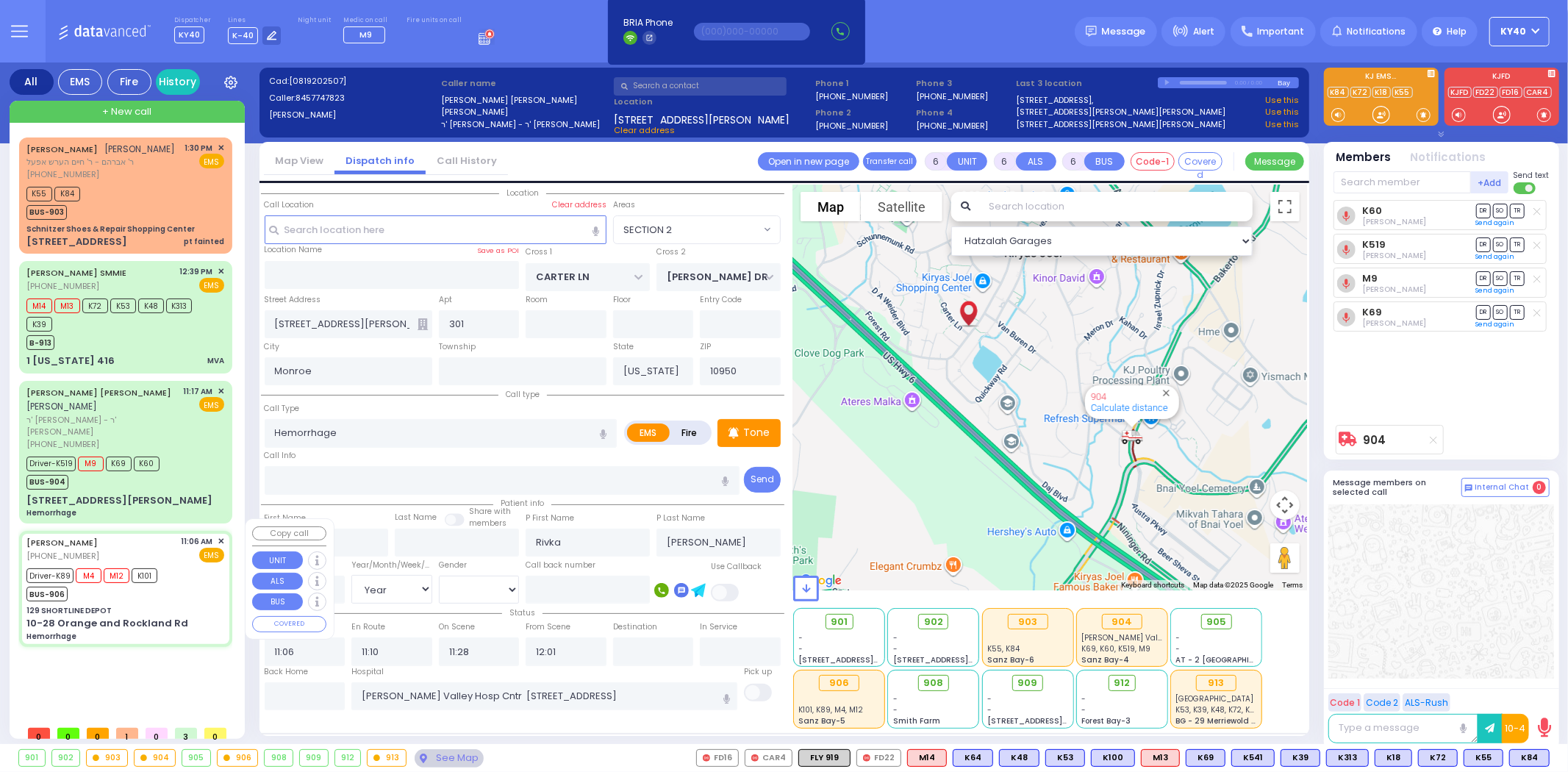
type input "11:43"
type input "12:40"
type input "[US_STATE][GEOGRAPHIC_DATA]- [GEOGRAPHIC_DATA]"
select select "Hatzalah Garages"
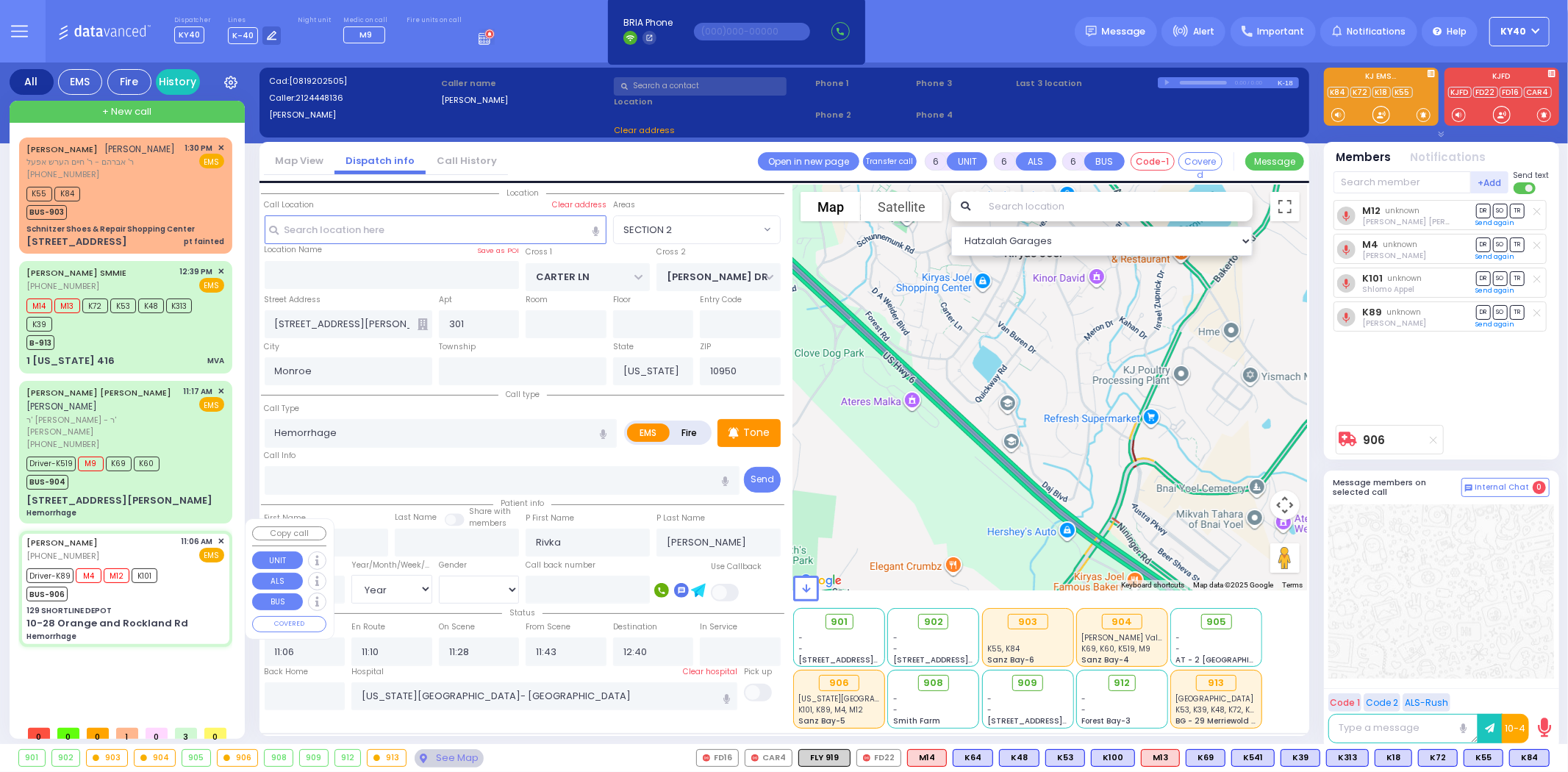
type input "129 SHORTLINE DEPOT"
type input "10-28 Orange and Rockland Rd"
click at [194, 586] on div "Driver-K89 M4 M12 K101 BUS-906" at bounding box center [125, 583] width 198 height 37
select select
radio input "true"
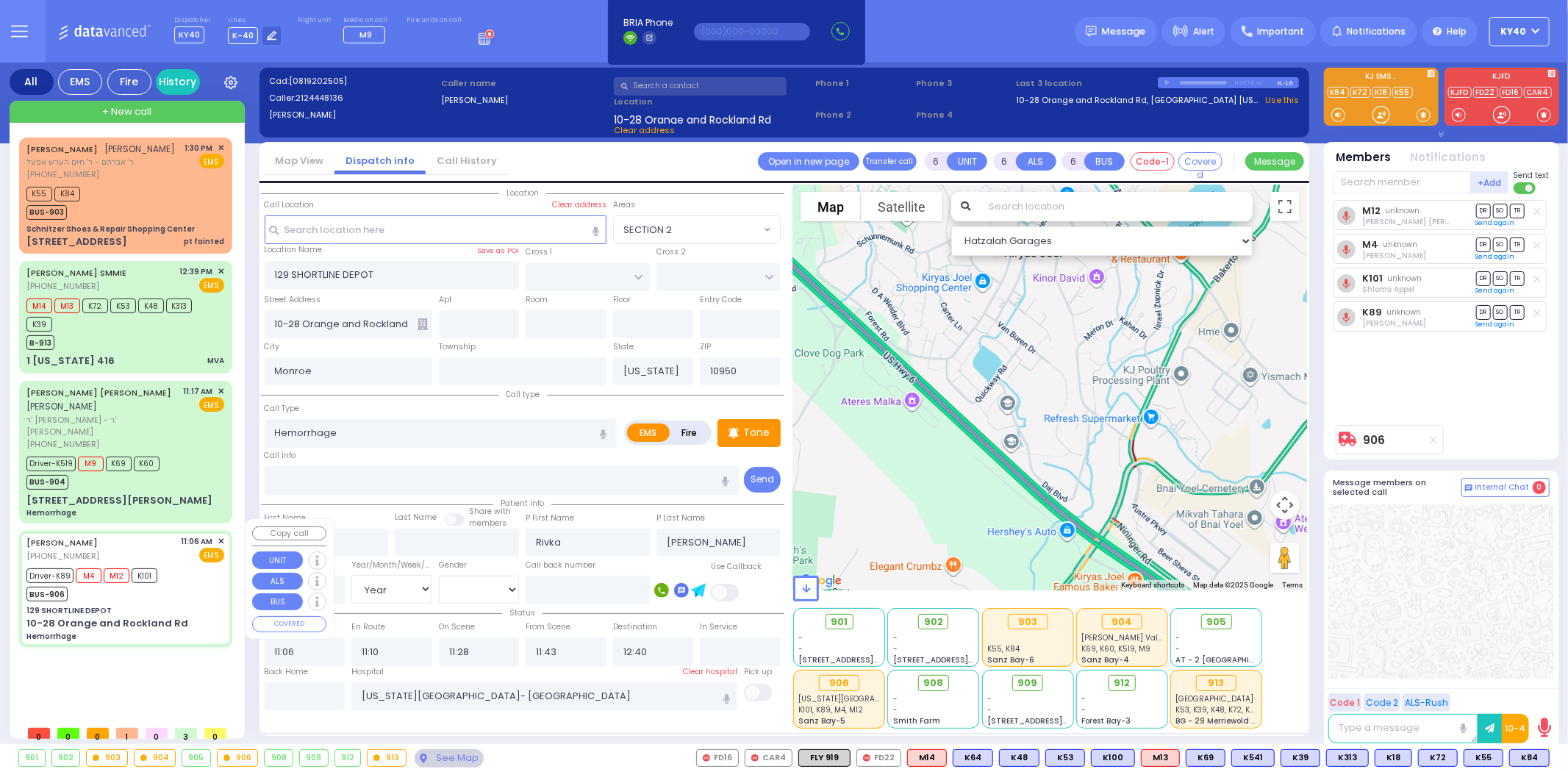
select select "Year"
select select "[DEMOGRAPHIC_DATA]"
select select "Hatzalah Garages"
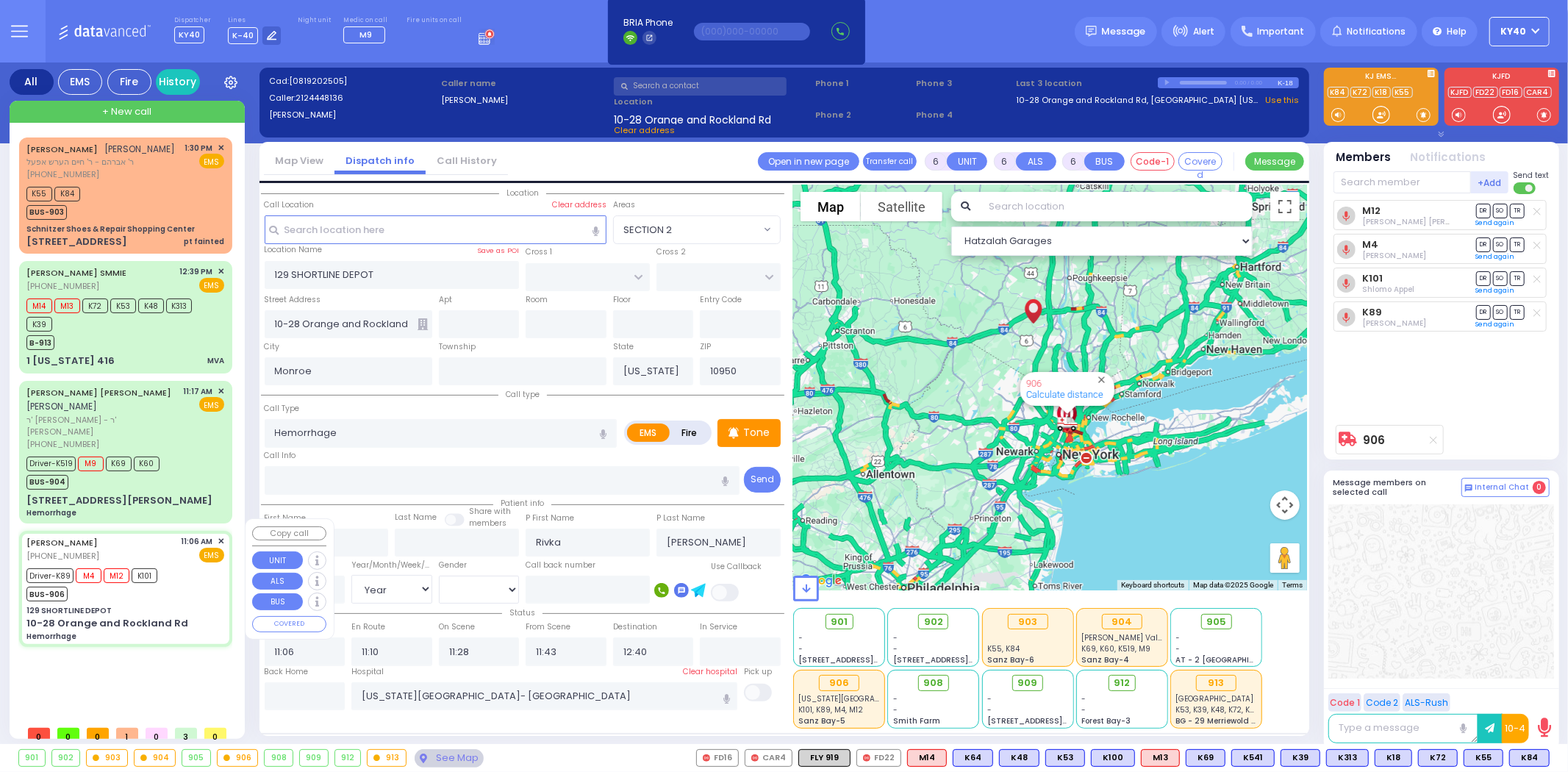
click at [194, 585] on div "Driver-K89 M4 M12 K101 BUS-906" at bounding box center [125, 583] width 198 height 37
select select
radio input "true"
select select "Year"
select select "[DEMOGRAPHIC_DATA]"
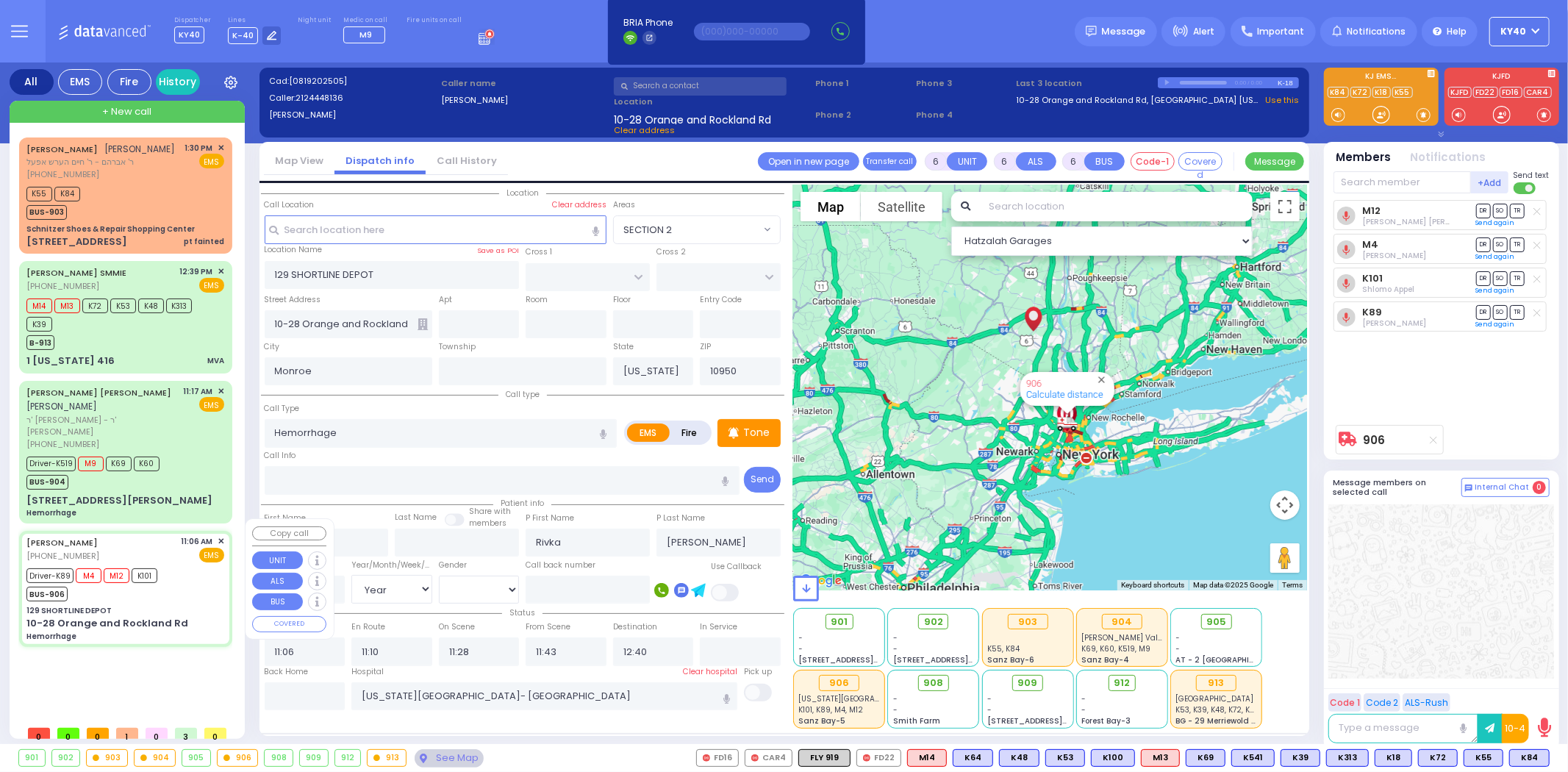
select select "Hatzalah Garages"
click at [194, 585] on div "Driver-K89 M4 M12 K101 BUS-906" at bounding box center [125, 583] width 198 height 37
select select
radio input "true"
select select "Year"
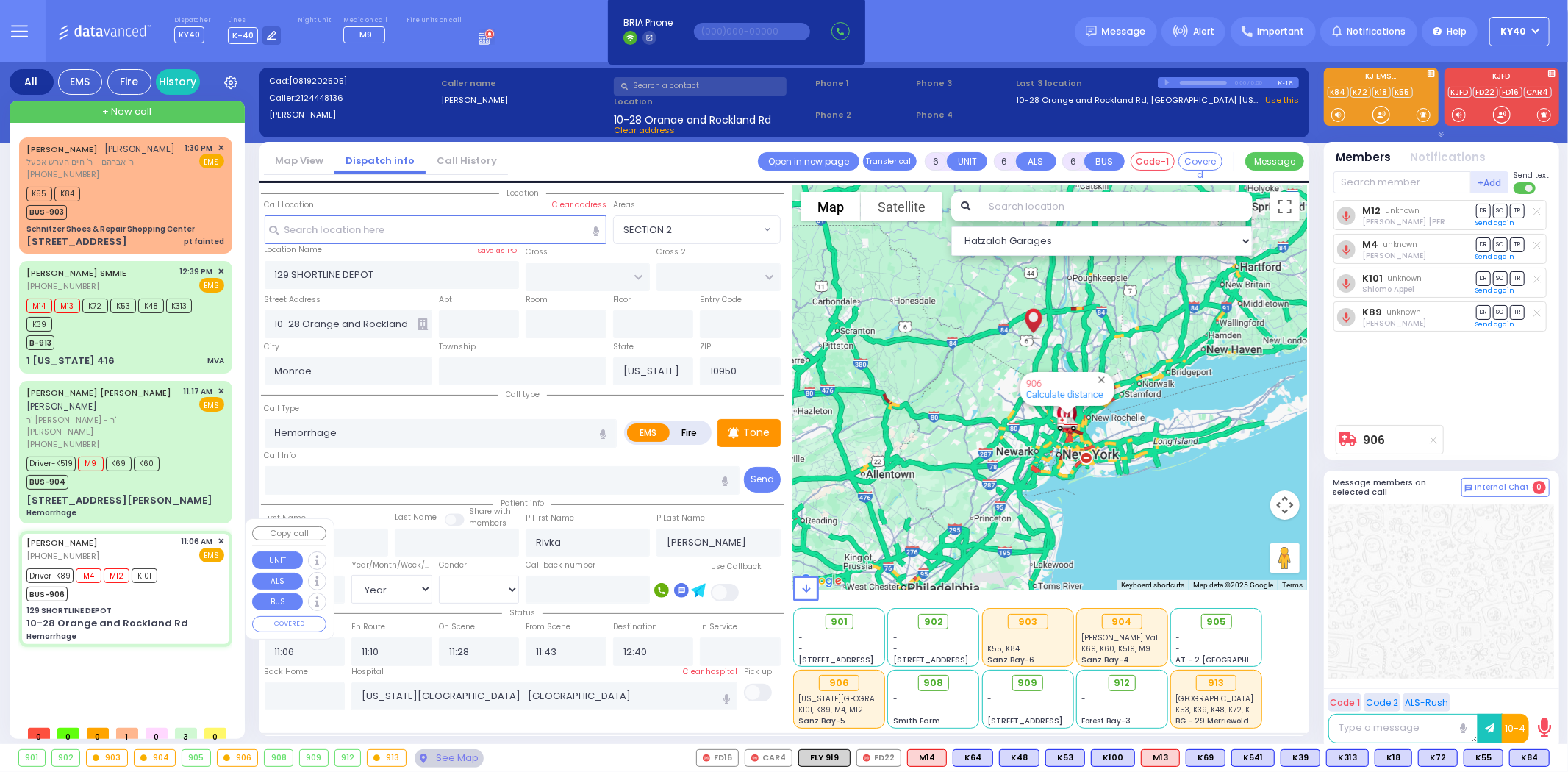
select select "[DEMOGRAPHIC_DATA]"
select select "Hatzalah Garages"
click at [184, 578] on div "Driver-K89 M4 M12 K101 BUS-906" at bounding box center [125, 583] width 198 height 37
select select
radio input "true"
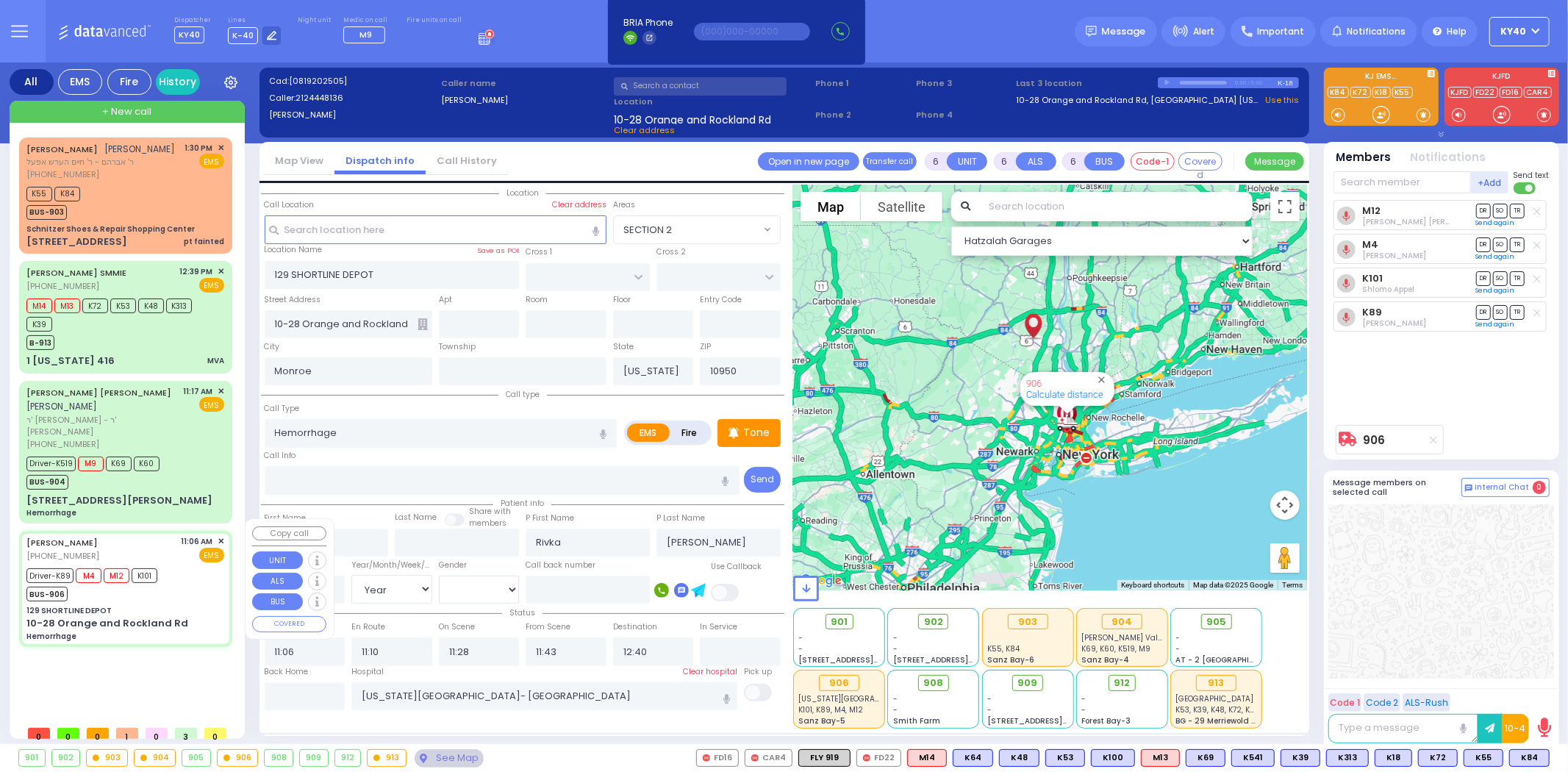
select select "Year"
select select "[DEMOGRAPHIC_DATA]"
select select "Hatzalah Garages"
click at [184, 577] on div "Driver-K89 M4 M12 K101 BUS-906" at bounding box center [125, 583] width 198 height 37
select select
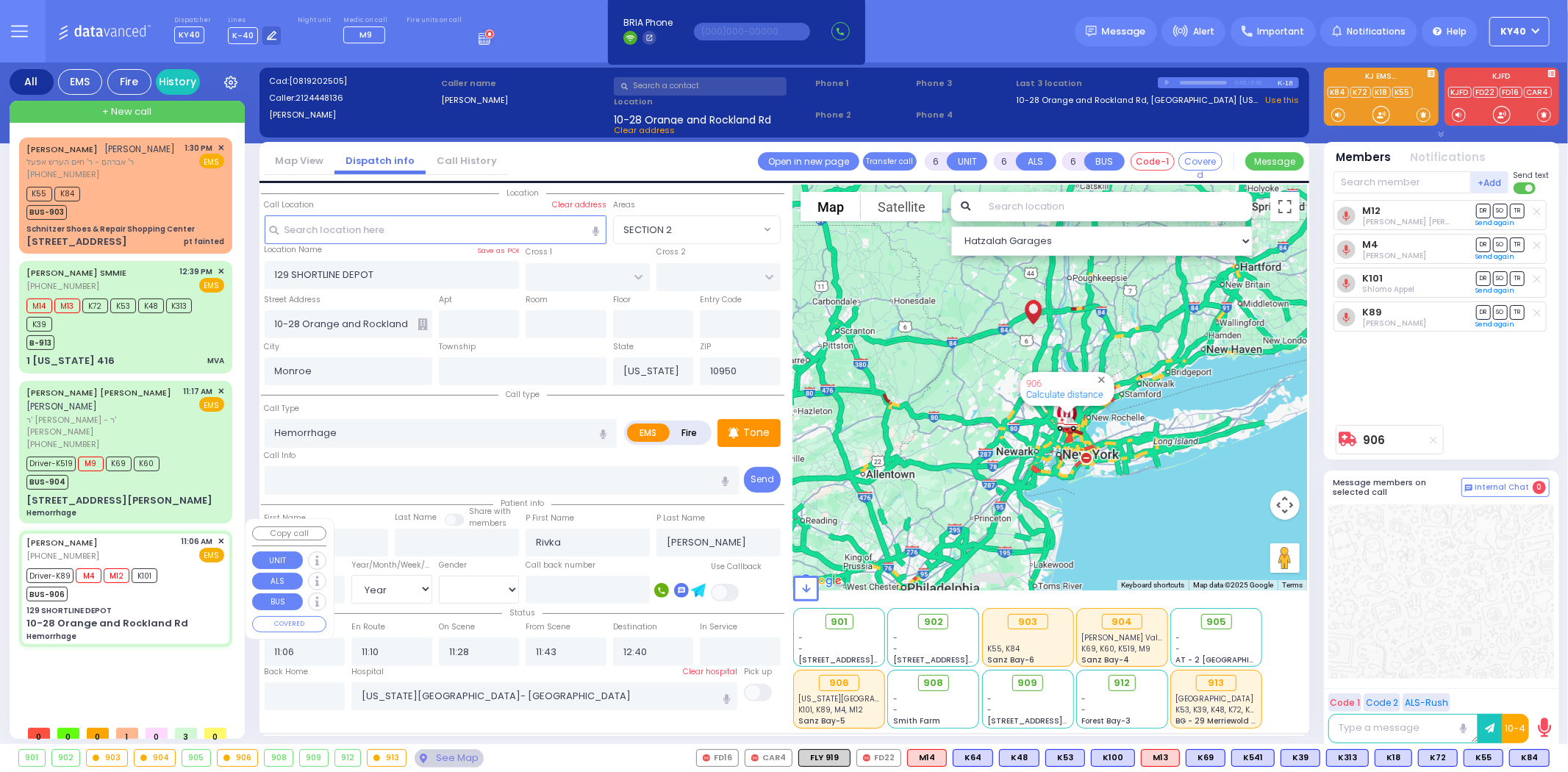
radio input "true"
select select "Year"
select select "[DEMOGRAPHIC_DATA]"
select select "Hatzalah Garages"
click at [850, 761] on button at bounding box center [847, 758] width 8 height 16
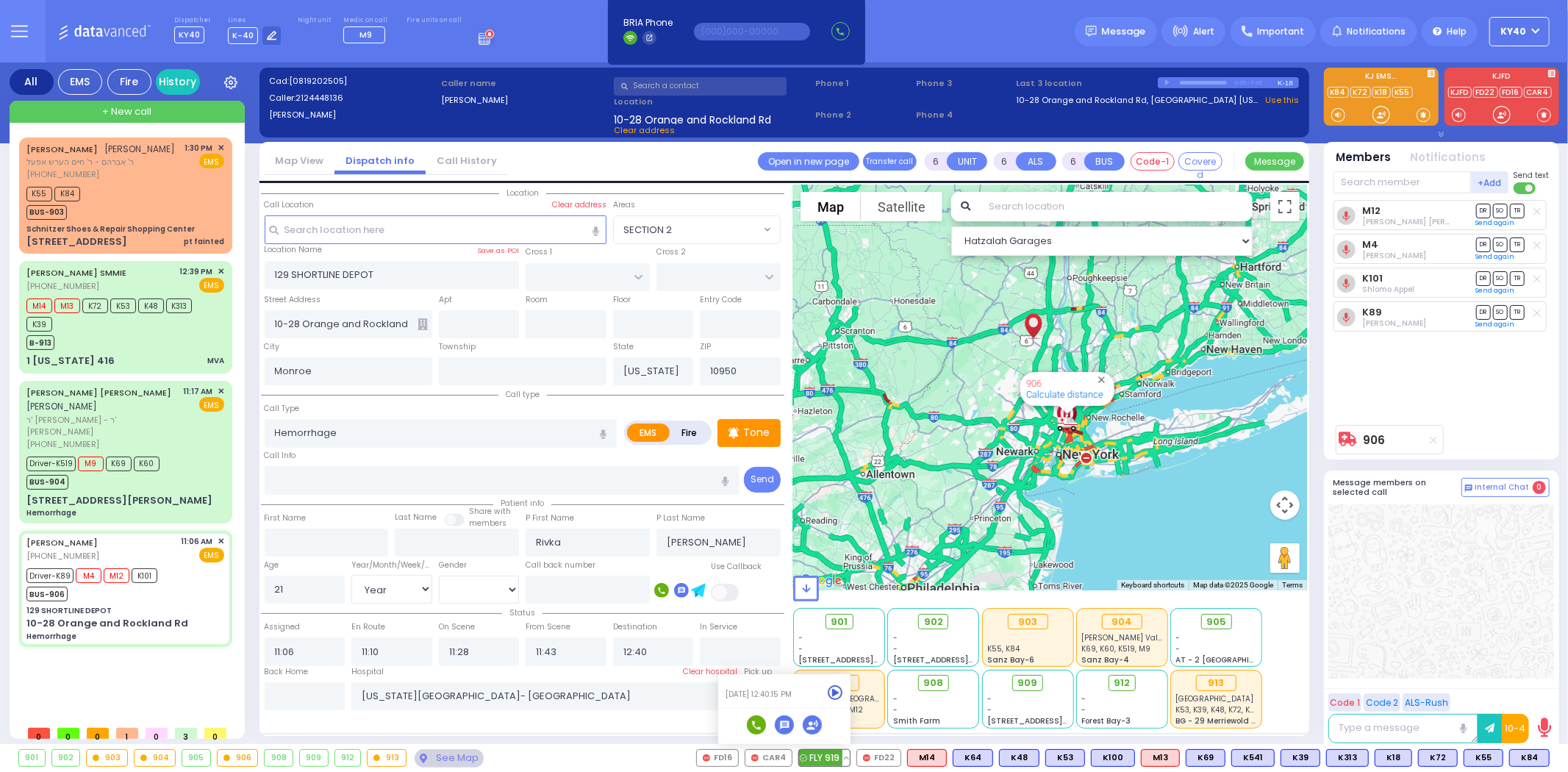
click at [843, 690] on icon at bounding box center [835, 693] width 16 height 16
click at [213, 587] on div "Driver-K89 M4 M12 K101 BUS-906" at bounding box center [125, 583] width 198 height 37
select select
radio input "true"
select select "Year"
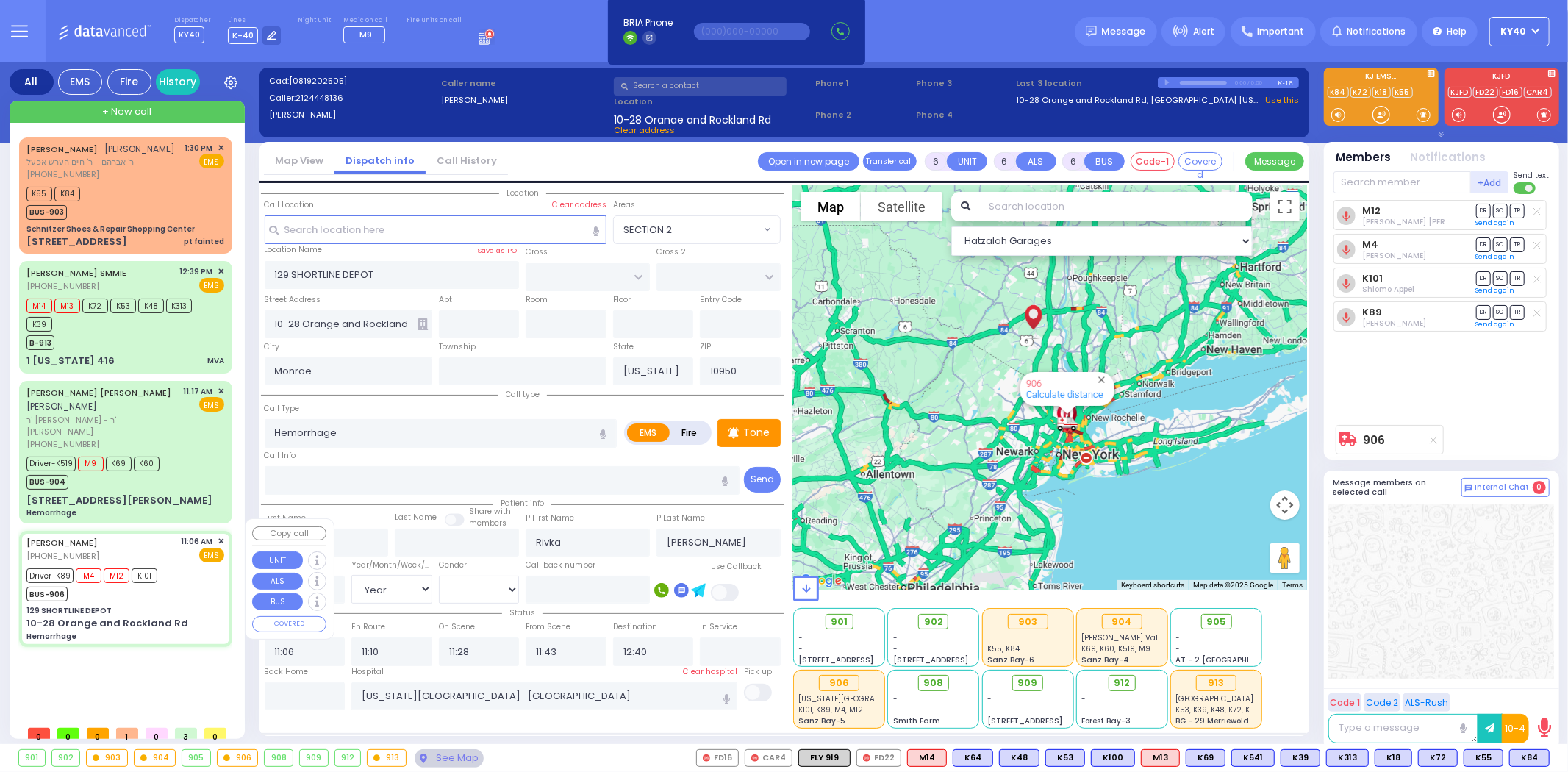
select select "[DEMOGRAPHIC_DATA]"
select select "Hatzalah Garages"
click at [201, 464] on div "Driver-K519 M9 K69 K60 BUS-904" at bounding box center [125, 471] width 198 height 37
select select
radio input "true"
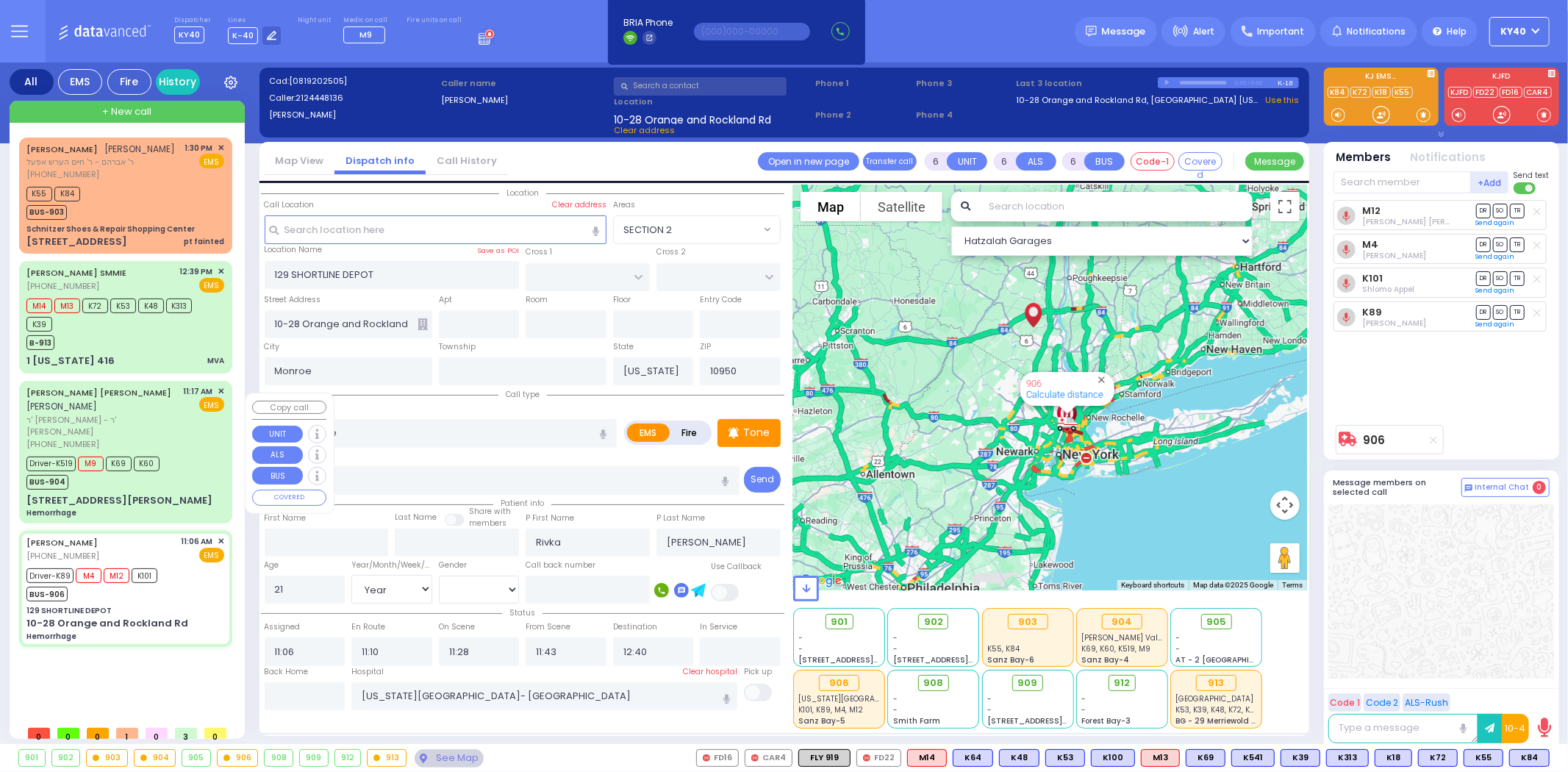
type input "SIMCHA MOSHE"
type input "WALDMAN"
type input "Blima"
type input "Waldman"
type input "44"
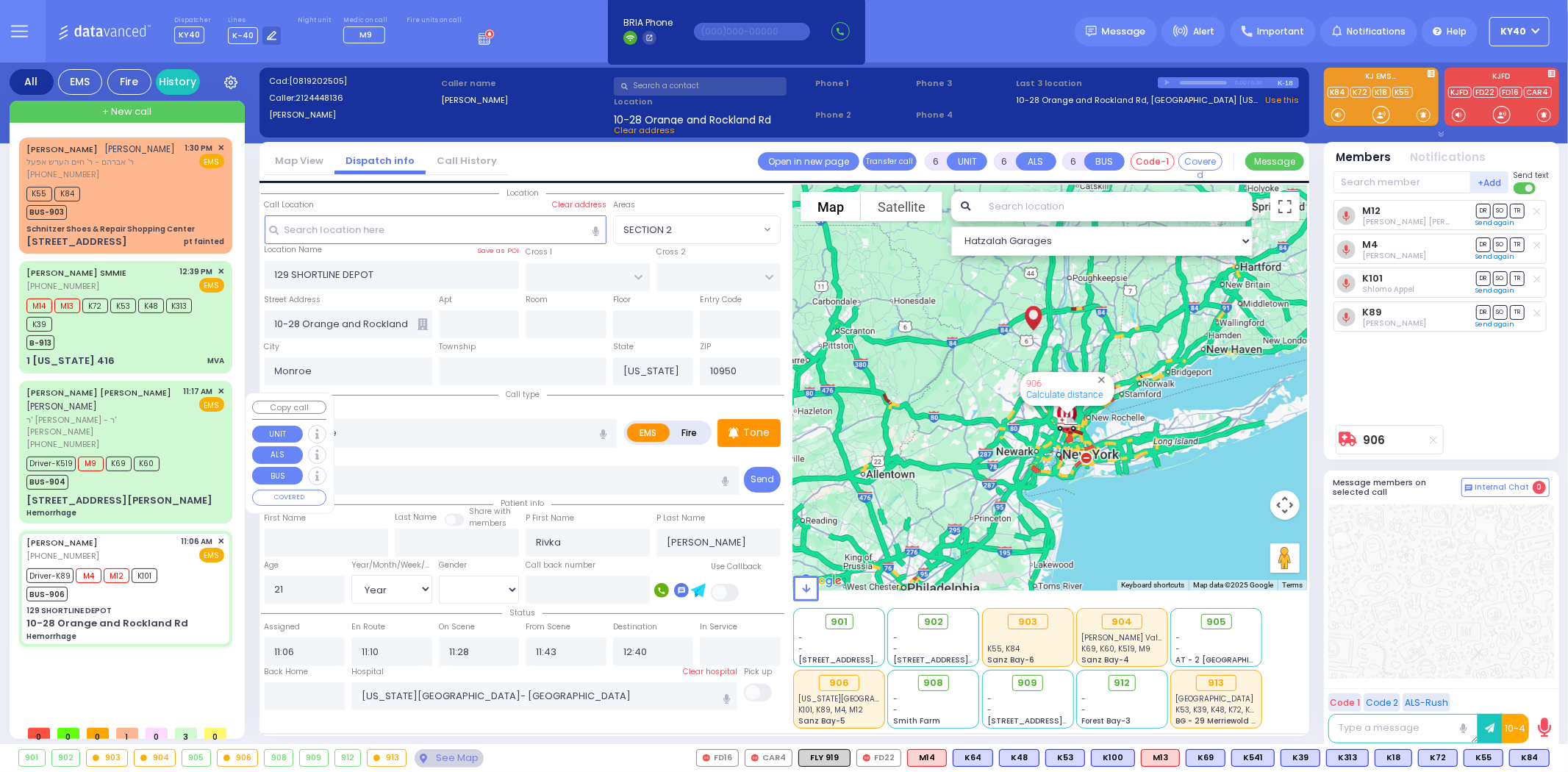
select select "Year"
select select "[DEMOGRAPHIC_DATA]"
type input "11:17"
type input "11:18"
type input "11:19"
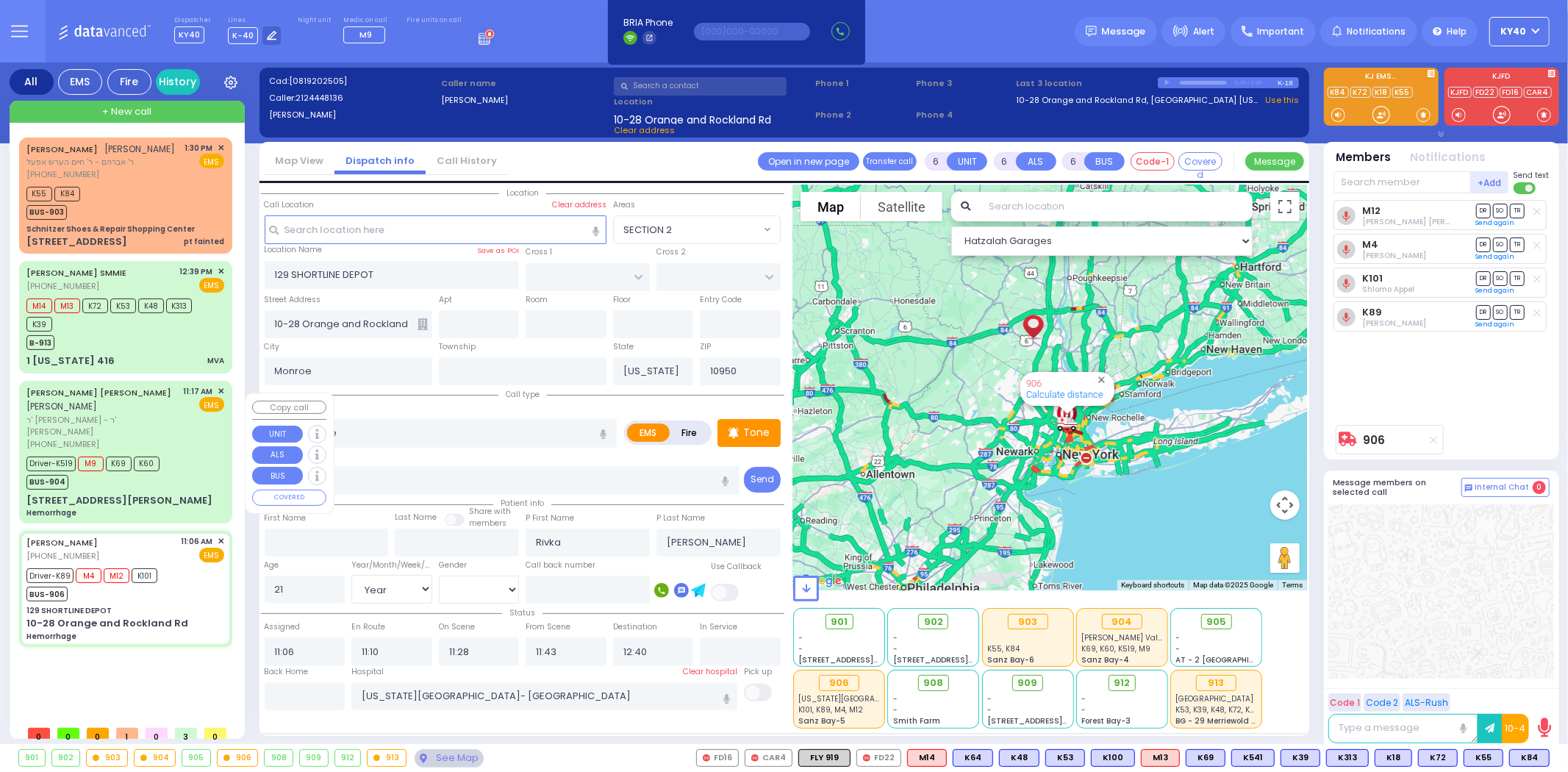
type input "12:01"
type input "Hudson Valley Hosp Cntr 1980 Crompond Rd Cortlandt Manor"
select select "Hatzalah Garages"
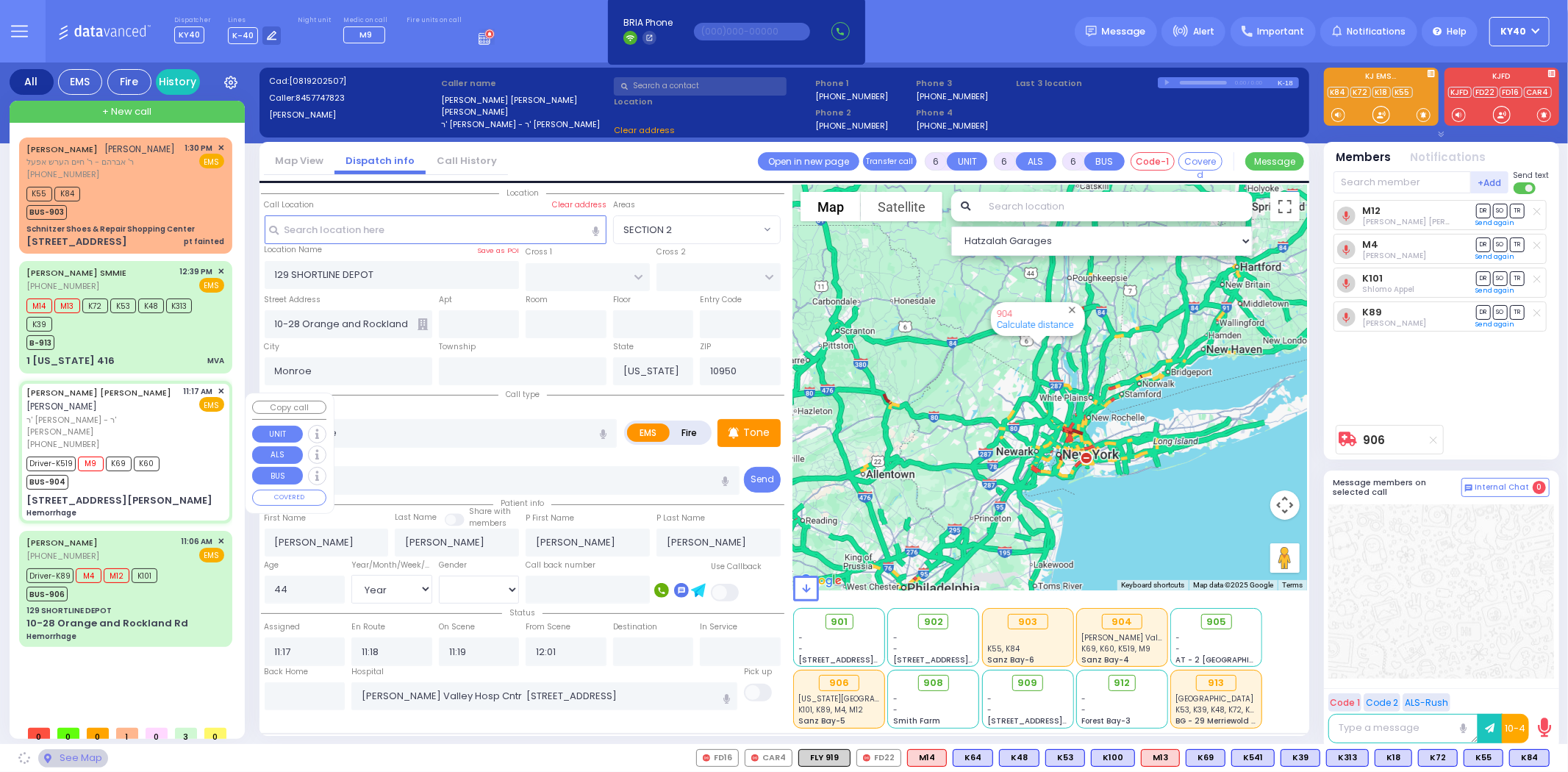
type input "CARTER LN"
type input "VAN BUREN DR"
type input "8 CARTER LN"
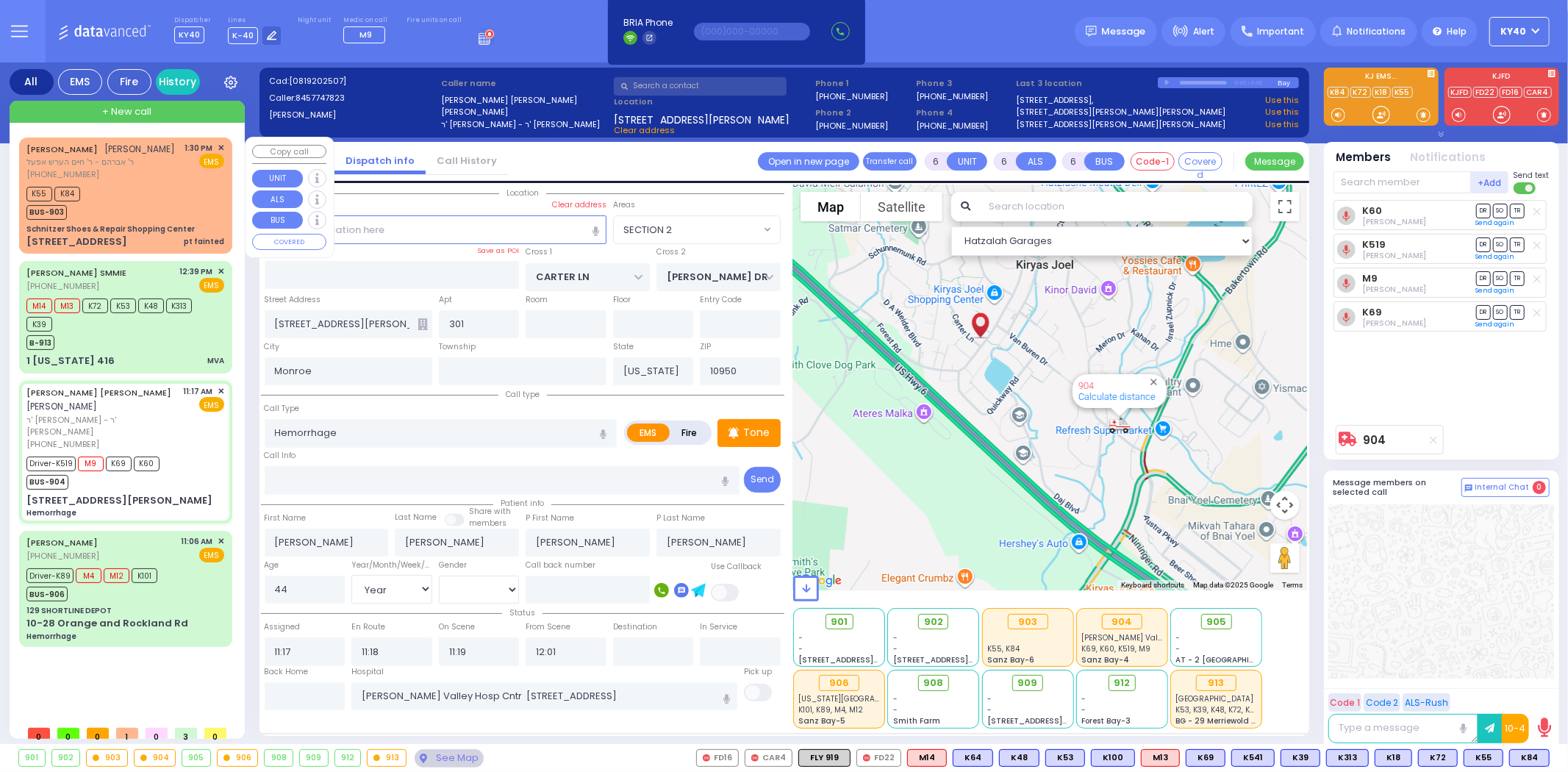
click at [163, 218] on div "K55 K84 BUS-903" at bounding box center [125, 201] width 198 height 37
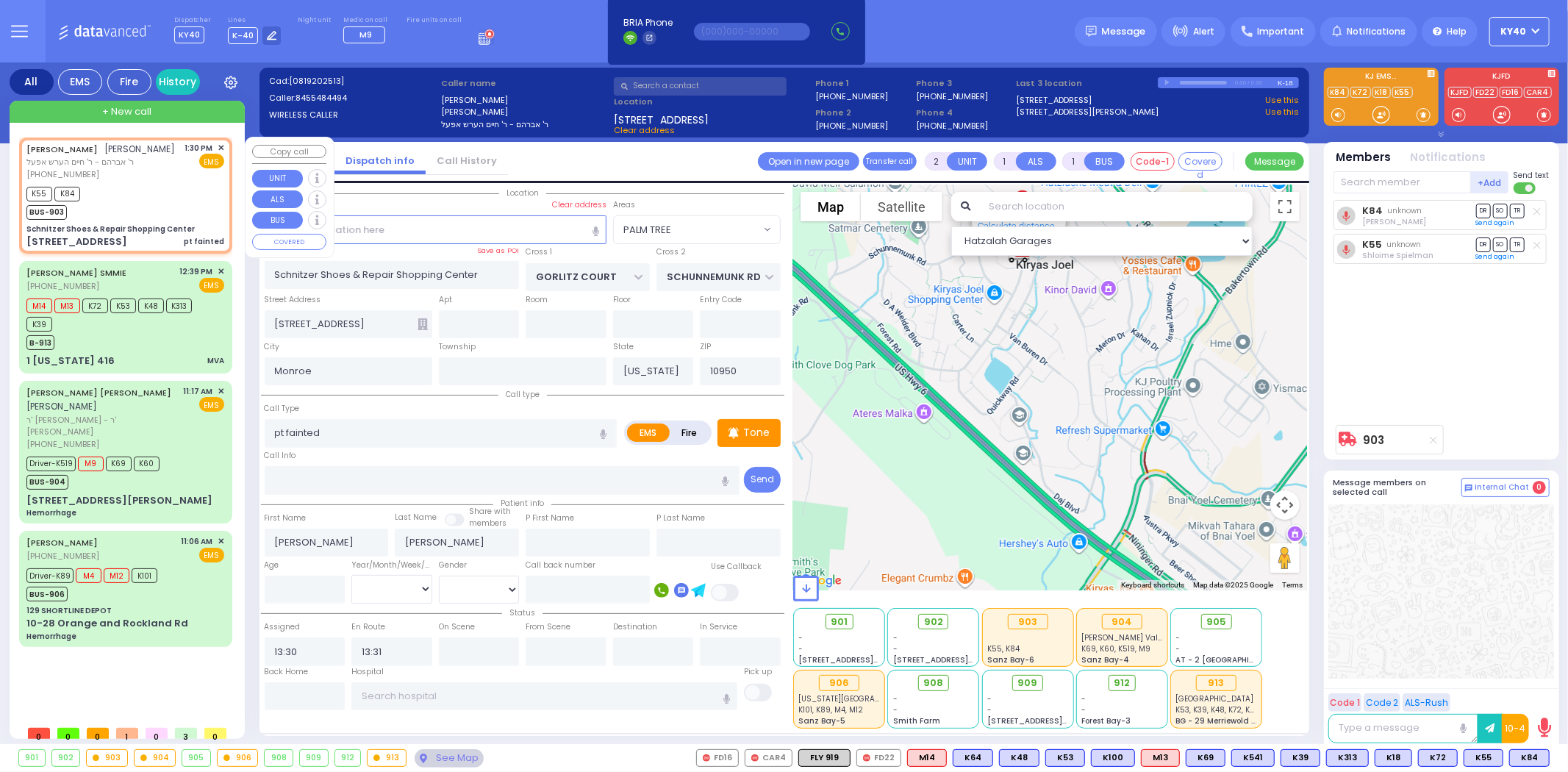
click at [163, 218] on div "K55 K84 BUS-903" at bounding box center [125, 201] width 198 height 37
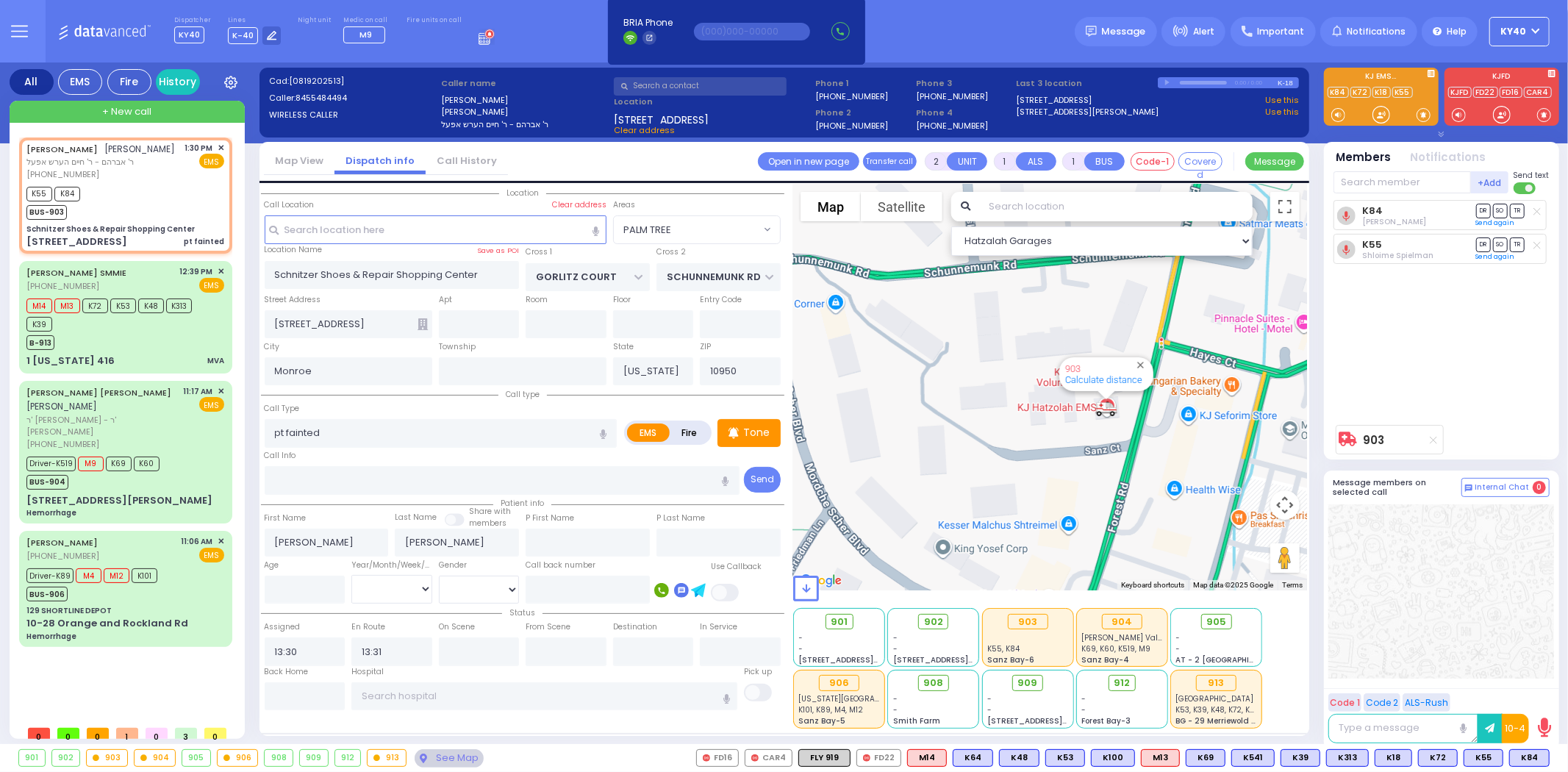
drag, startPoint x: 1002, startPoint y: 423, endPoint x: 942, endPoint y: 401, distance: 63.9
click at [942, 401] on div "903 Calculate distance" at bounding box center [1050, 387] width 514 height 406
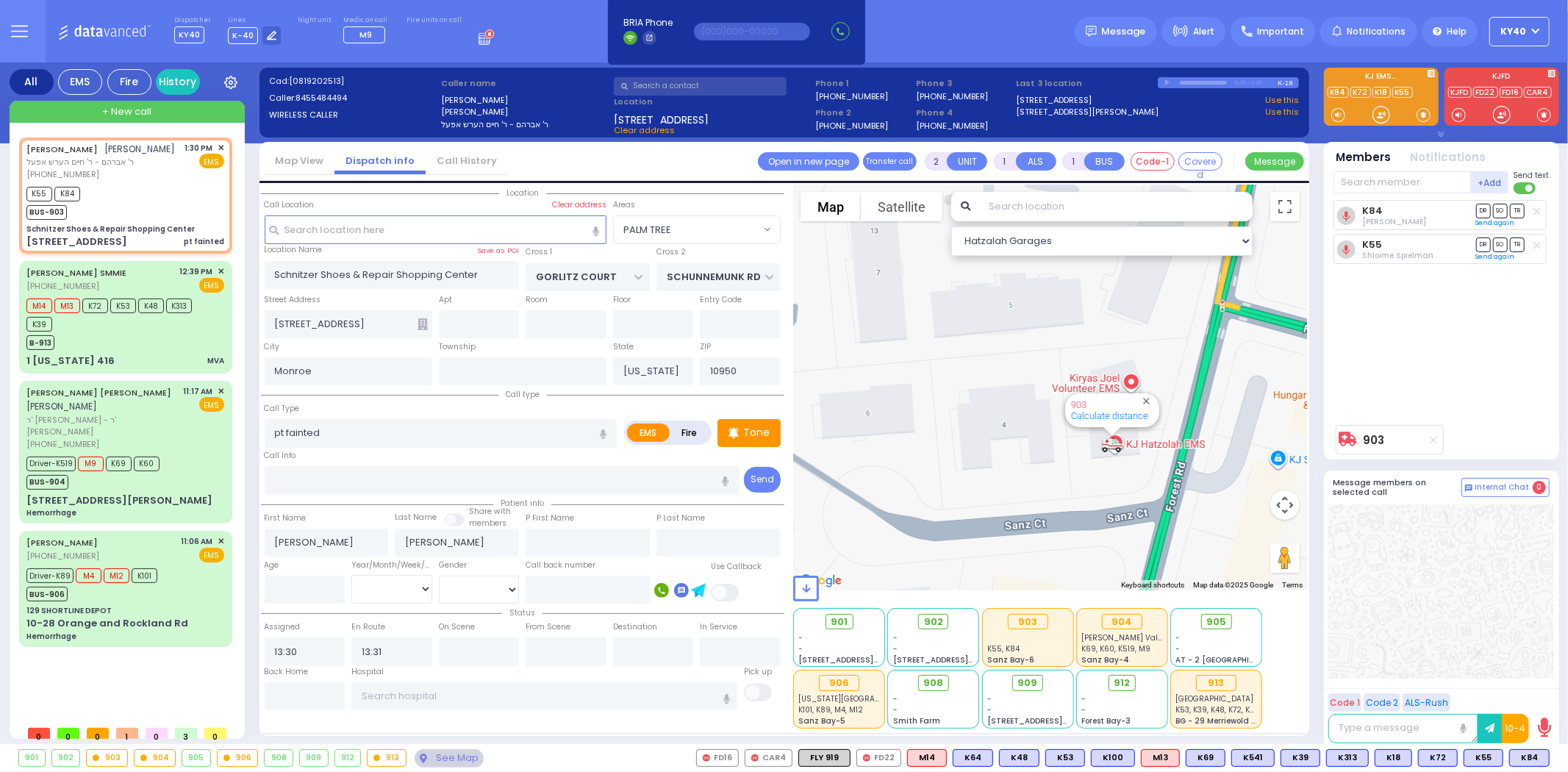
drag, startPoint x: 981, startPoint y: 413, endPoint x: 866, endPoint y: 447, distance: 119.9
click at [866, 447] on div "903 Calculate distance" at bounding box center [1050, 387] width 514 height 406
click at [188, 220] on div "K55 K84 BUS-903" at bounding box center [125, 201] width 198 height 37
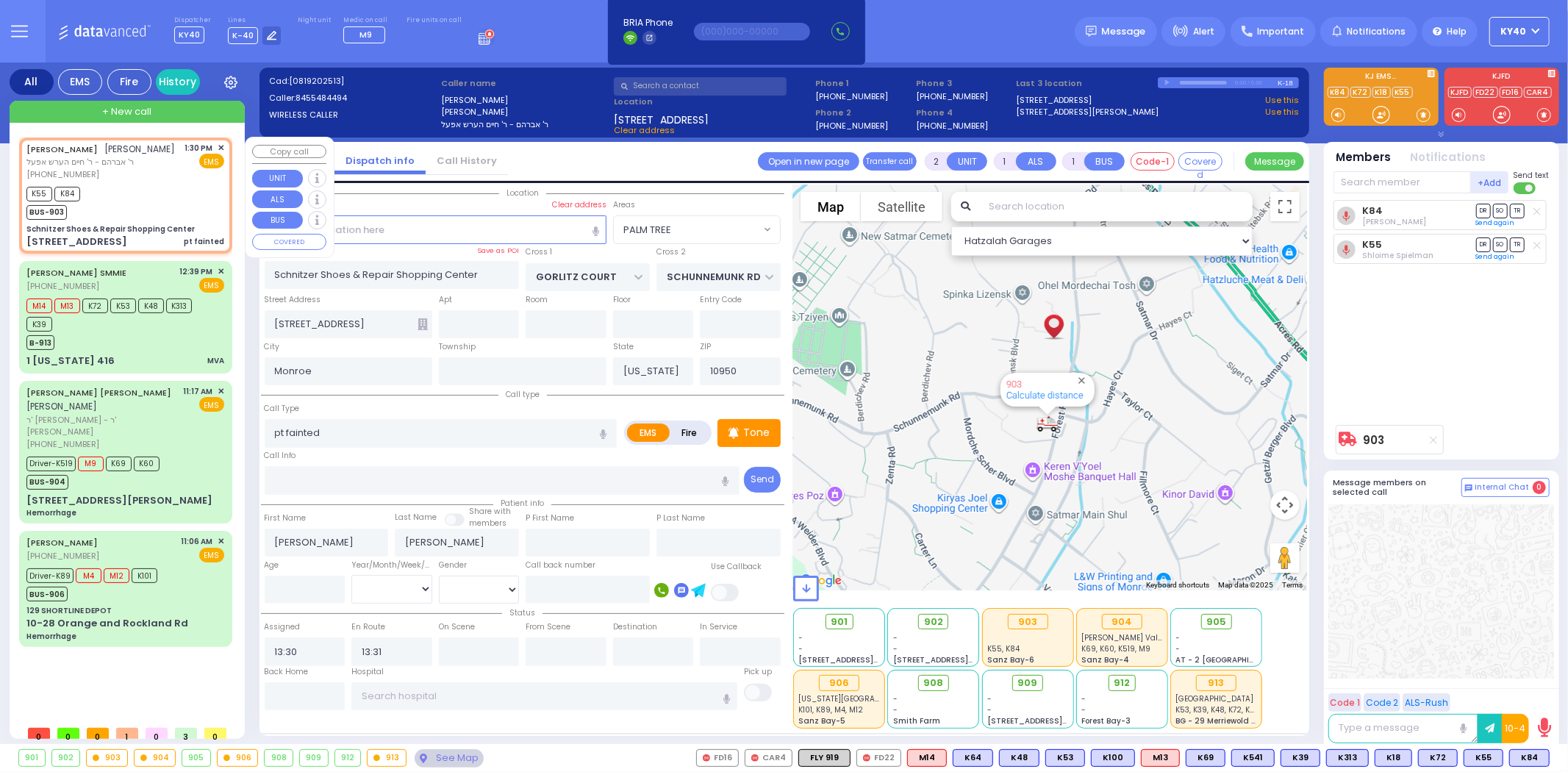
click at [187, 219] on div "K55 K84 BUS-903" at bounding box center [125, 201] width 198 height 37
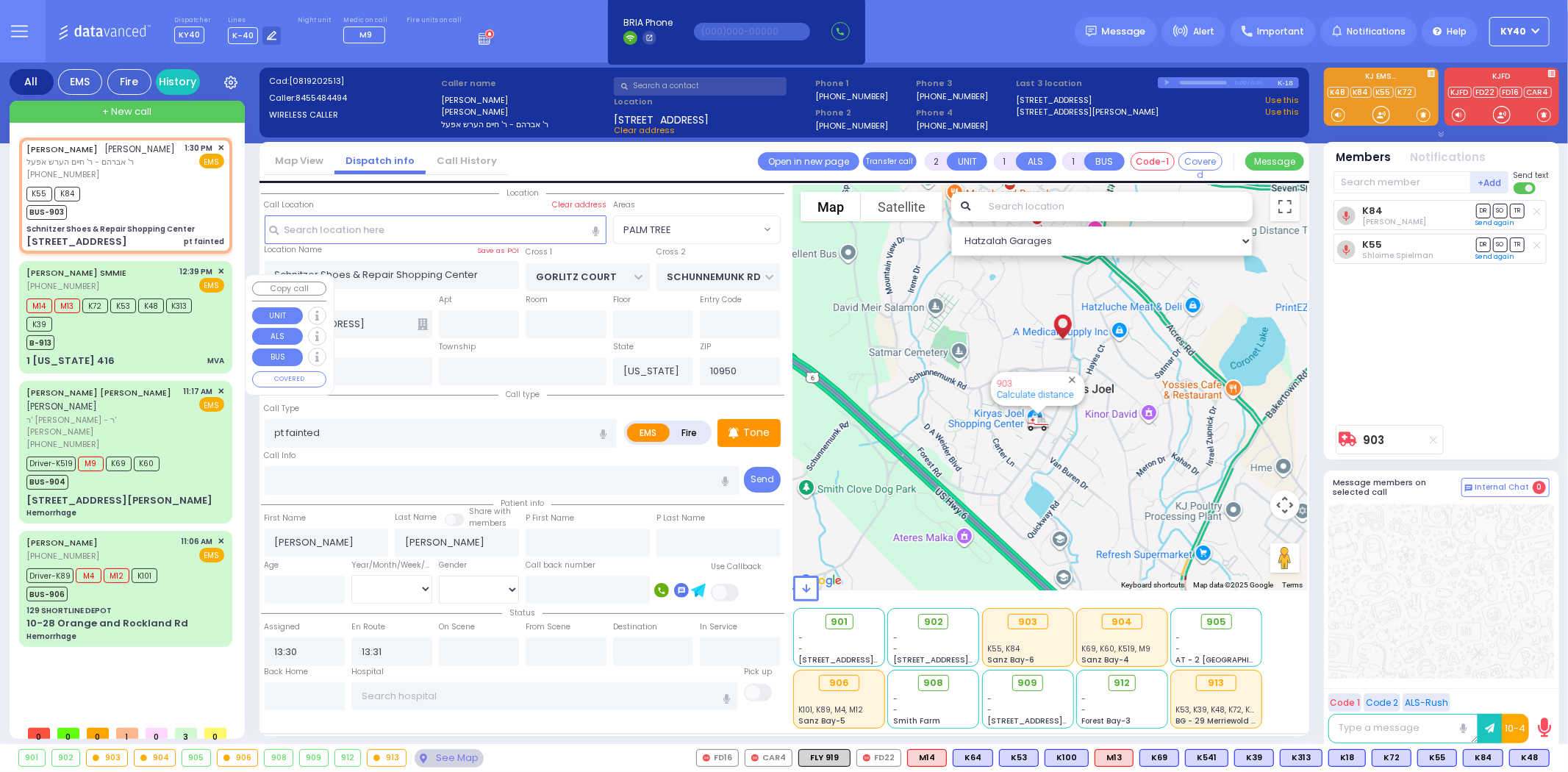
click at [145, 346] on div "B-913" at bounding box center [118, 340] width 184 height 18
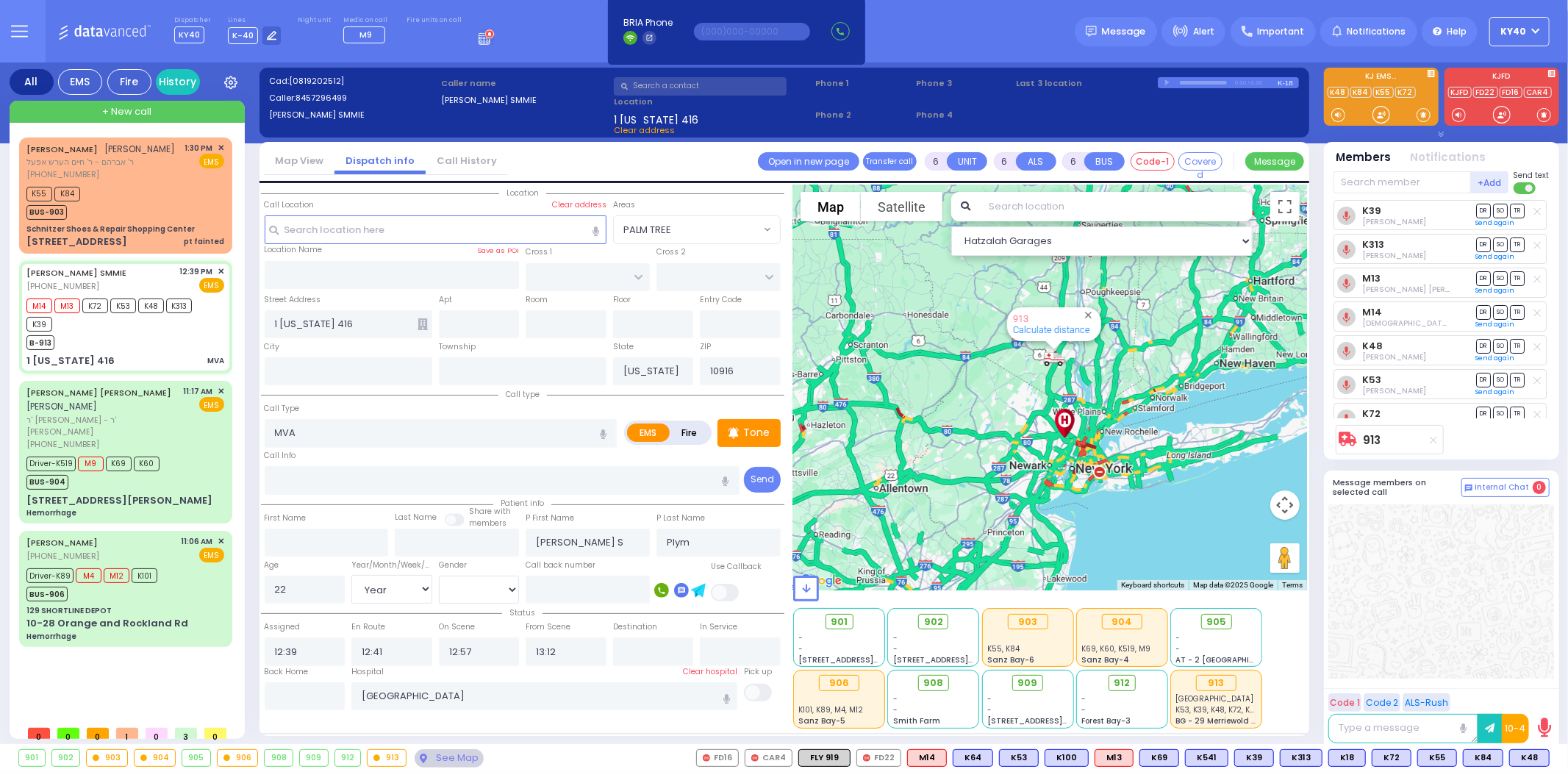
click at [1549, 755] on div "K48 K48" at bounding box center [1530, 758] width 41 height 17
click at [1545, 756] on button at bounding box center [1545, 758] width 8 height 16
click at [1534, 689] on icon at bounding box center [1535, 693] width 16 height 16
click at [1520, 241] on span "TR" at bounding box center [1518, 244] width 15 height 14
click at [1516, 208] on span "TR" at bounding box center [1518, 210] width 15 height 14
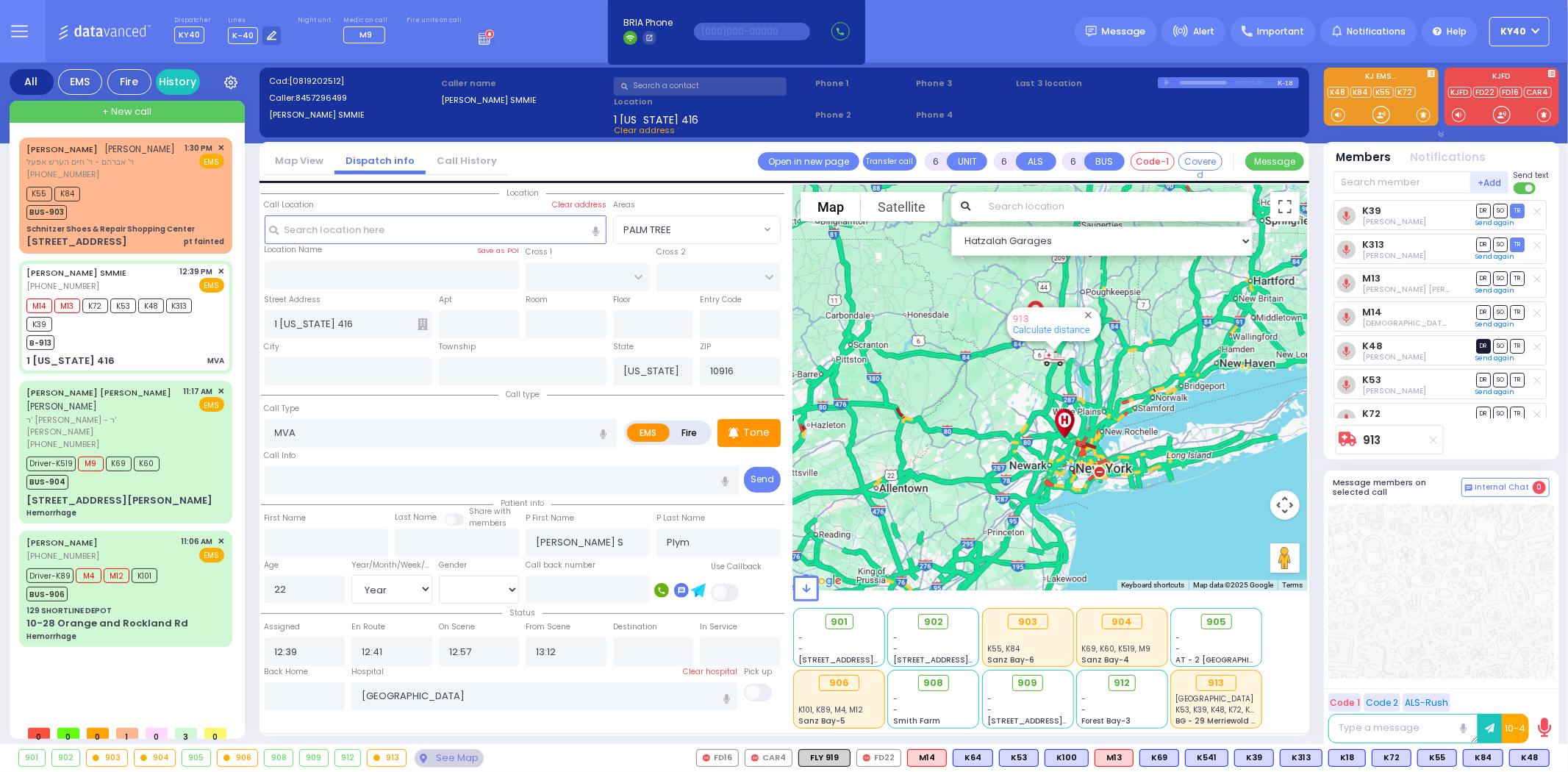
click at [1482, 346] on span "DR" at bounding box center [1484, 346] width 15 height 14
click at [1495, 273] on span "SO" at bounding box center [1501, 278] width 15 height 14
click at [1499, 351] on div "K53 Hershel Lowy DR SO TR Sending text" at bounding box center [1440, 365] width 213 height 30
click at [1501, 386] on div "K72 Yitzchok Ekstein DR SO TR Send again" at bounding box center [1440, 399] width 213 height 30
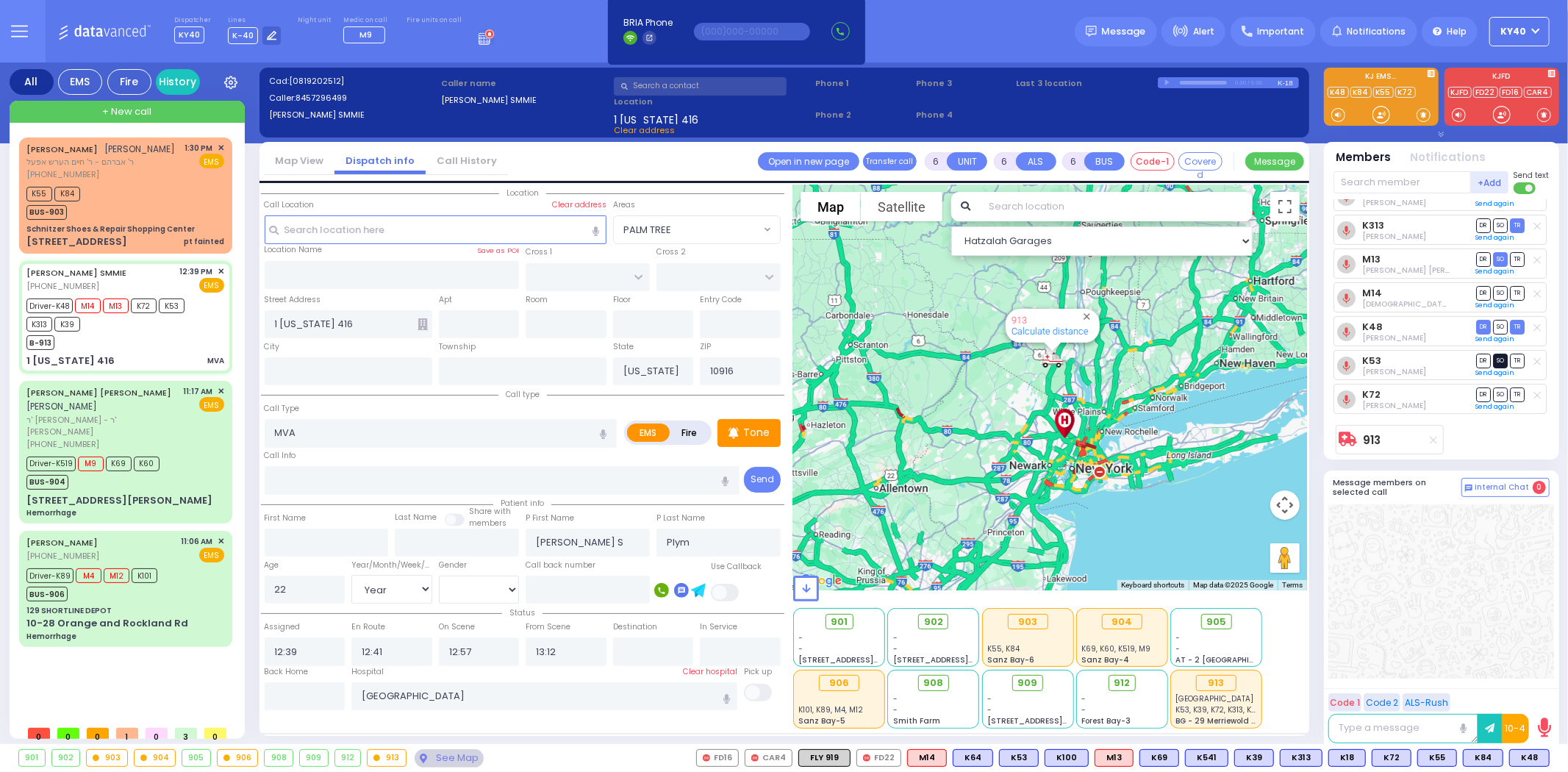
click at [1501, 365] on span "SO" at bounding box center [1501, 361] width 15 height 14
click at [1497, 392] on span "SO" at bounding box center [1501, 394] width 15 height 14
click at [1500, 290] on span "SO" at bounding box center [1501, 293] width 15 height 14
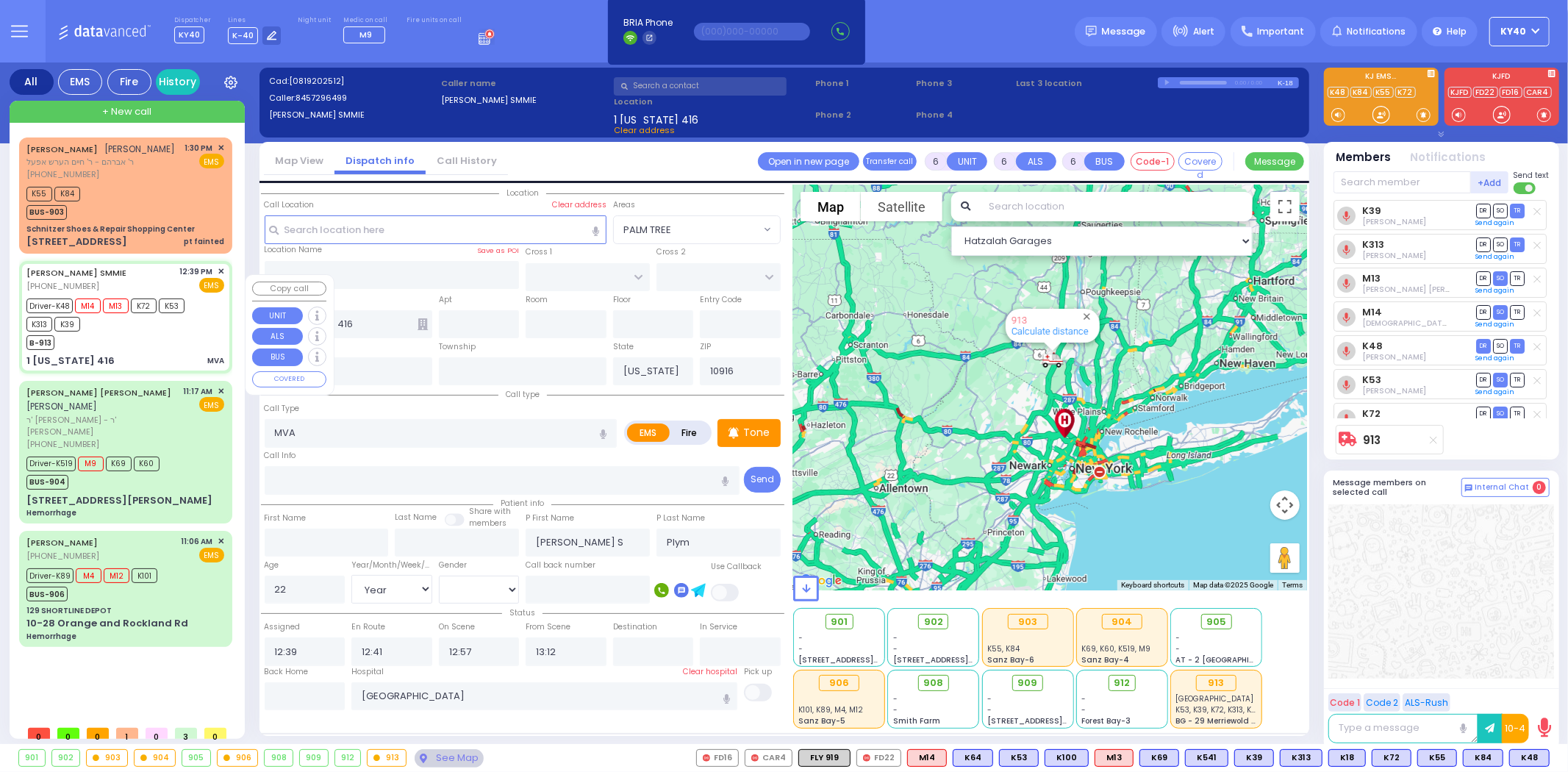
click at [155, 350] on div "B-913" at bounding box center [118, 340] width 184 height 18
click at [152, 181] on div "(845) 548-4494" at bounding box center [101, 175] width 149 height 13
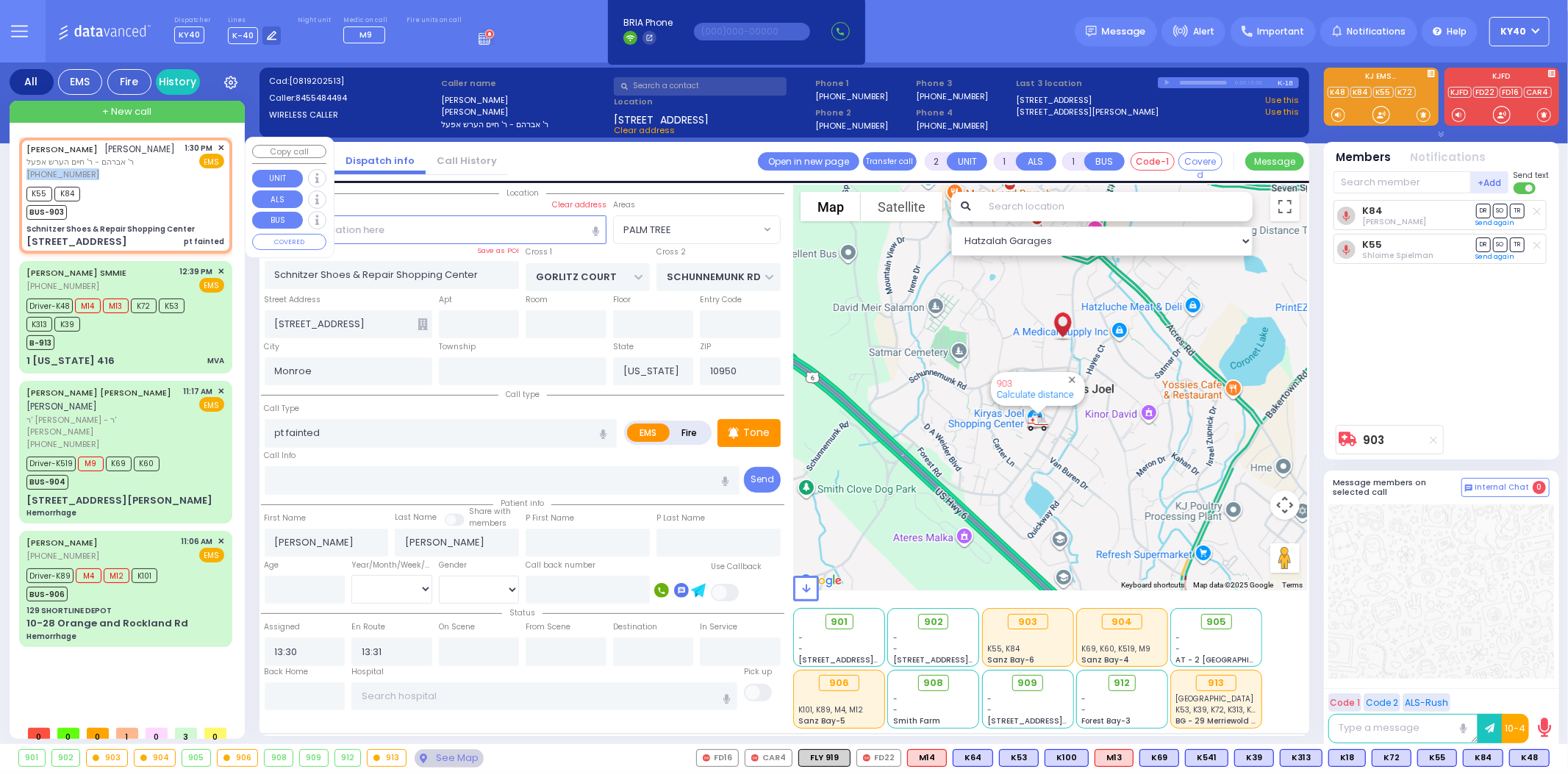
click at [152, 179] on div "YITZCHOK YEKUSIEL BICKEL יצחק יקותיאל ביקעל ר' אברהם - ר' חיים הערש אפעל (845) …" at bounding box center [101, 161] width 149 height 39
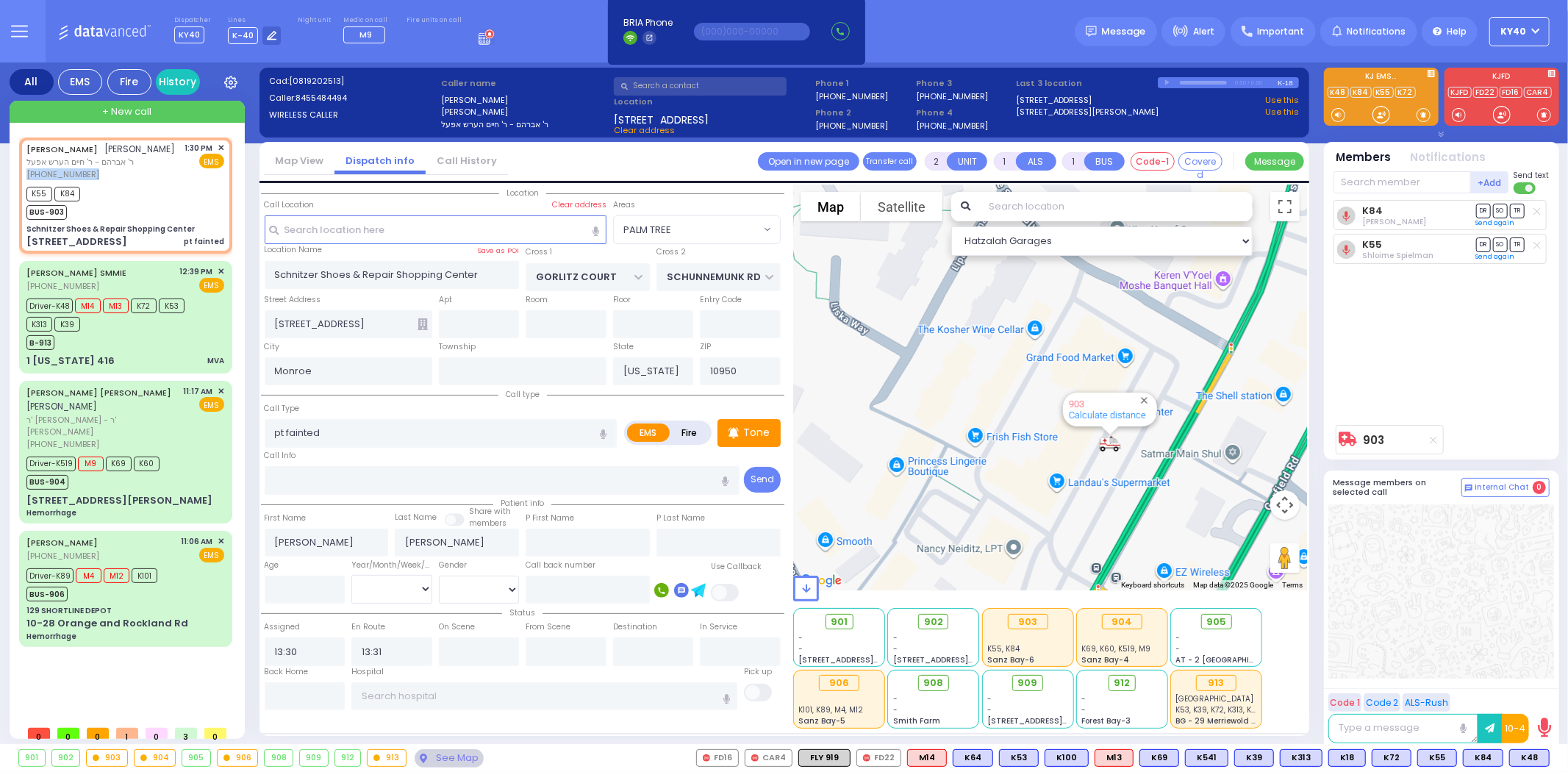
drag, startPoint x: 1207, startPoint y: 423, endPoint x: 1116, endPoint y: 456, distance: 96.8
click at [1116, 456] on img "903" at bounding box center [1110, 444] width 34 height 30
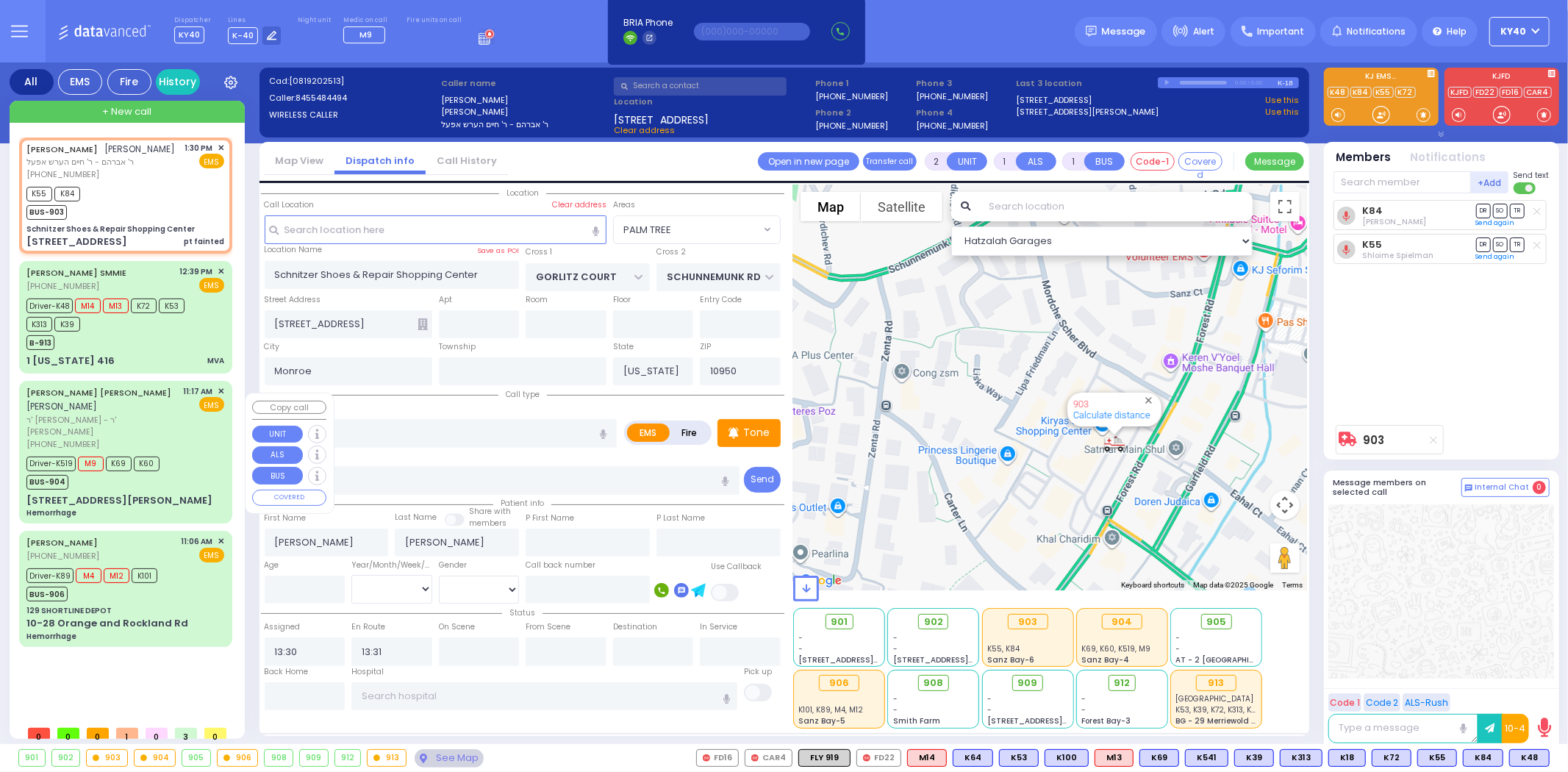
click at [151, 414] on div "SIMCHA MOSHE WALDMAN שמחה משה וואלדמאן" at bounding box center [102, 400] width 152 height 29
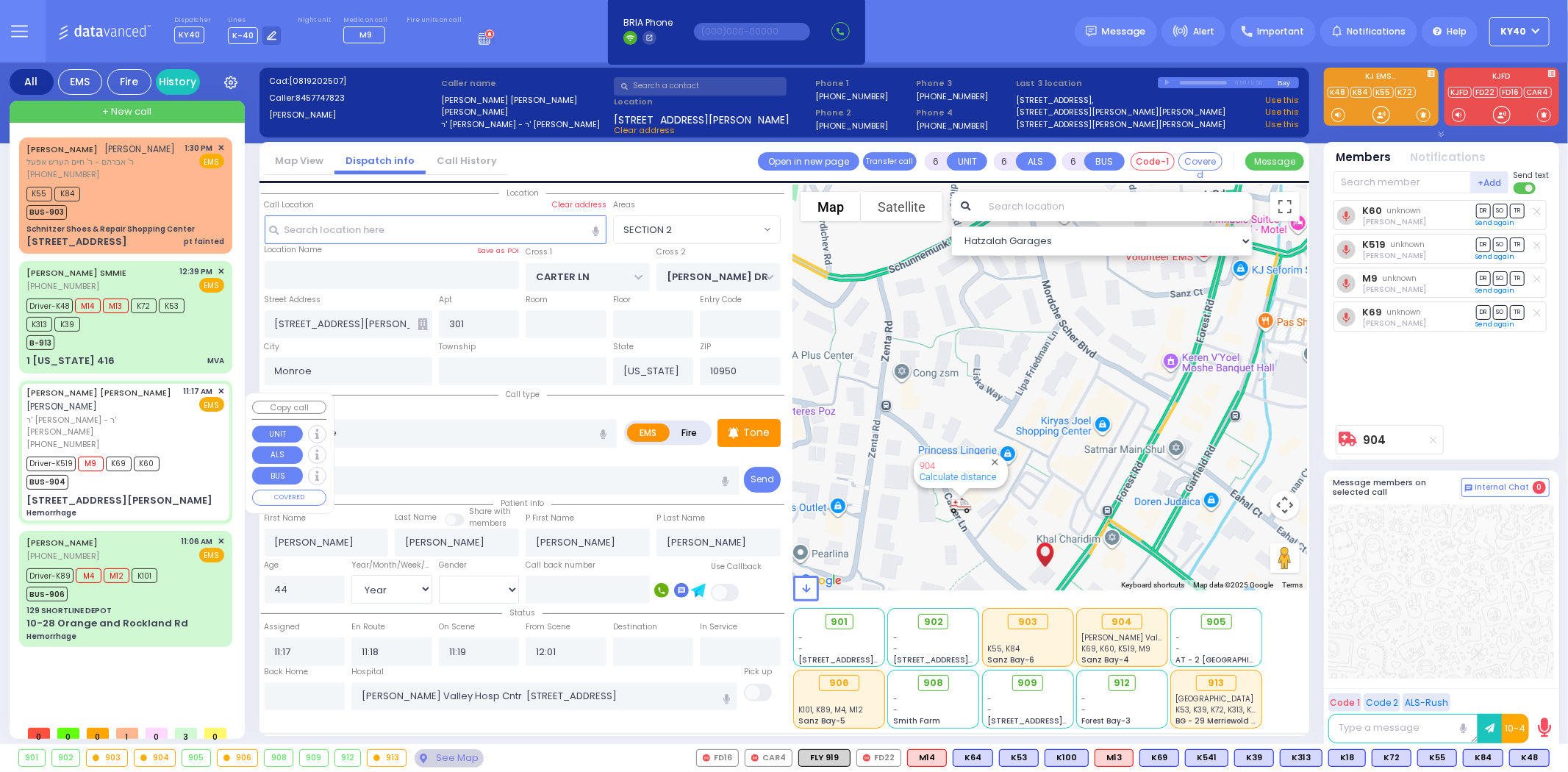
click at [151, 414] on div "SIMCHA MOSHE WALDMAN שמחה משה וואלדמאן" at bounding box center [102, 400] width 152 height 29
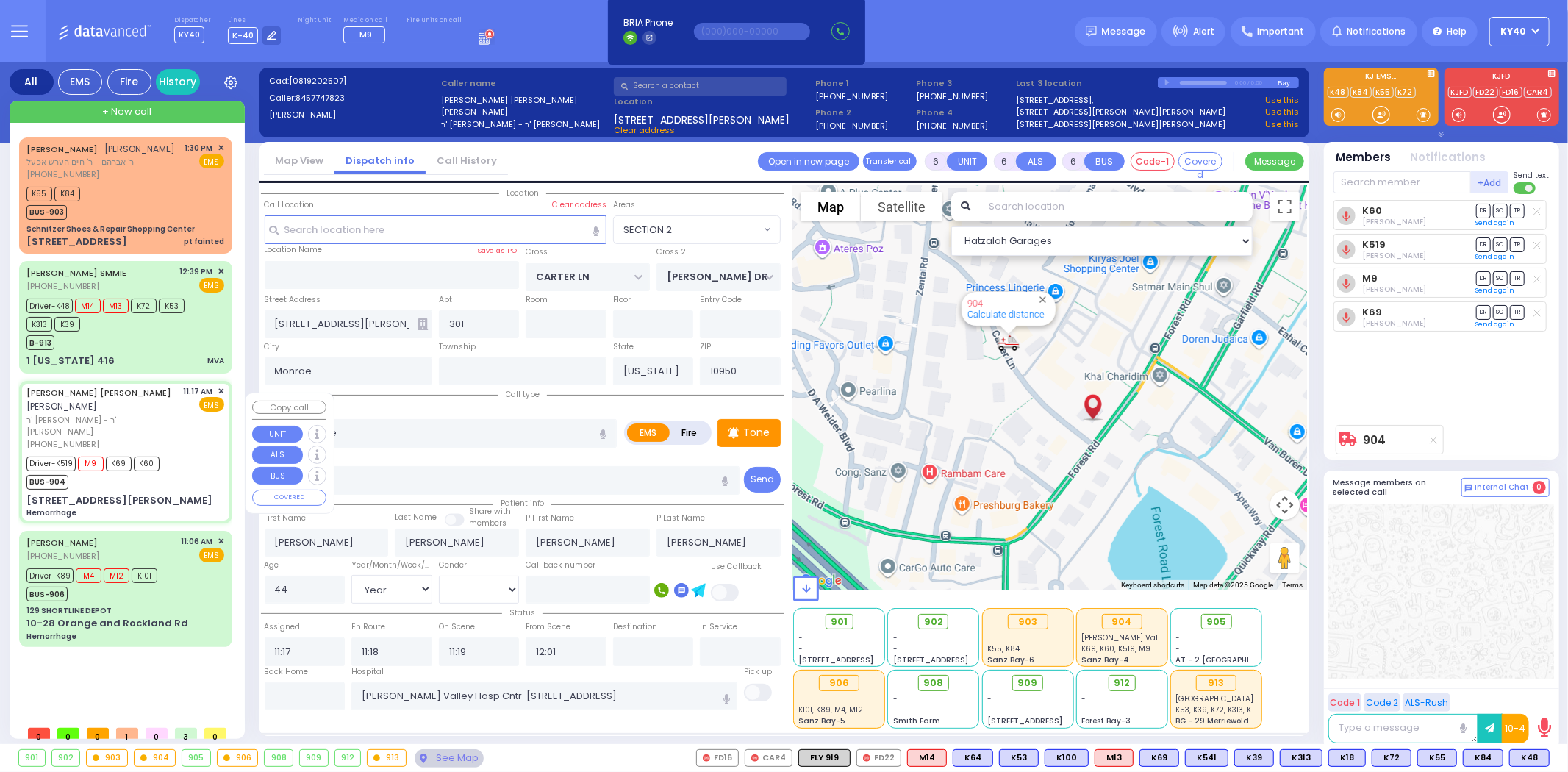
click at [149, 414] on div "SIMCHA MOSHE WALDMAN שמחה משה וואלדמאן" at bounding box center [102, 400] width 152 height 29
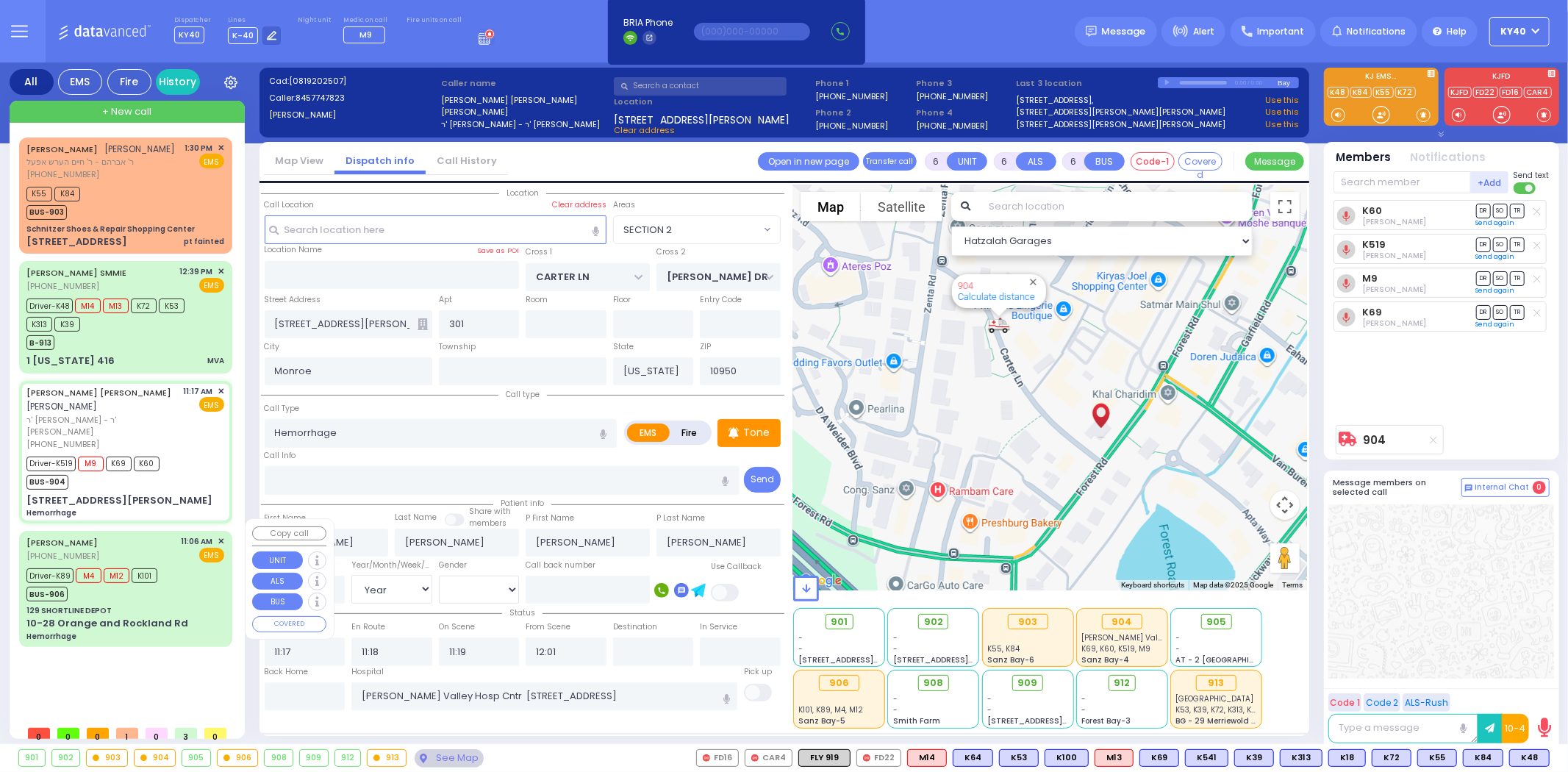
click at [191, 565] on div "Driver-K89 M4 M12 K101 BUS-906" at bounding box center [125, 583] width 198 height 37
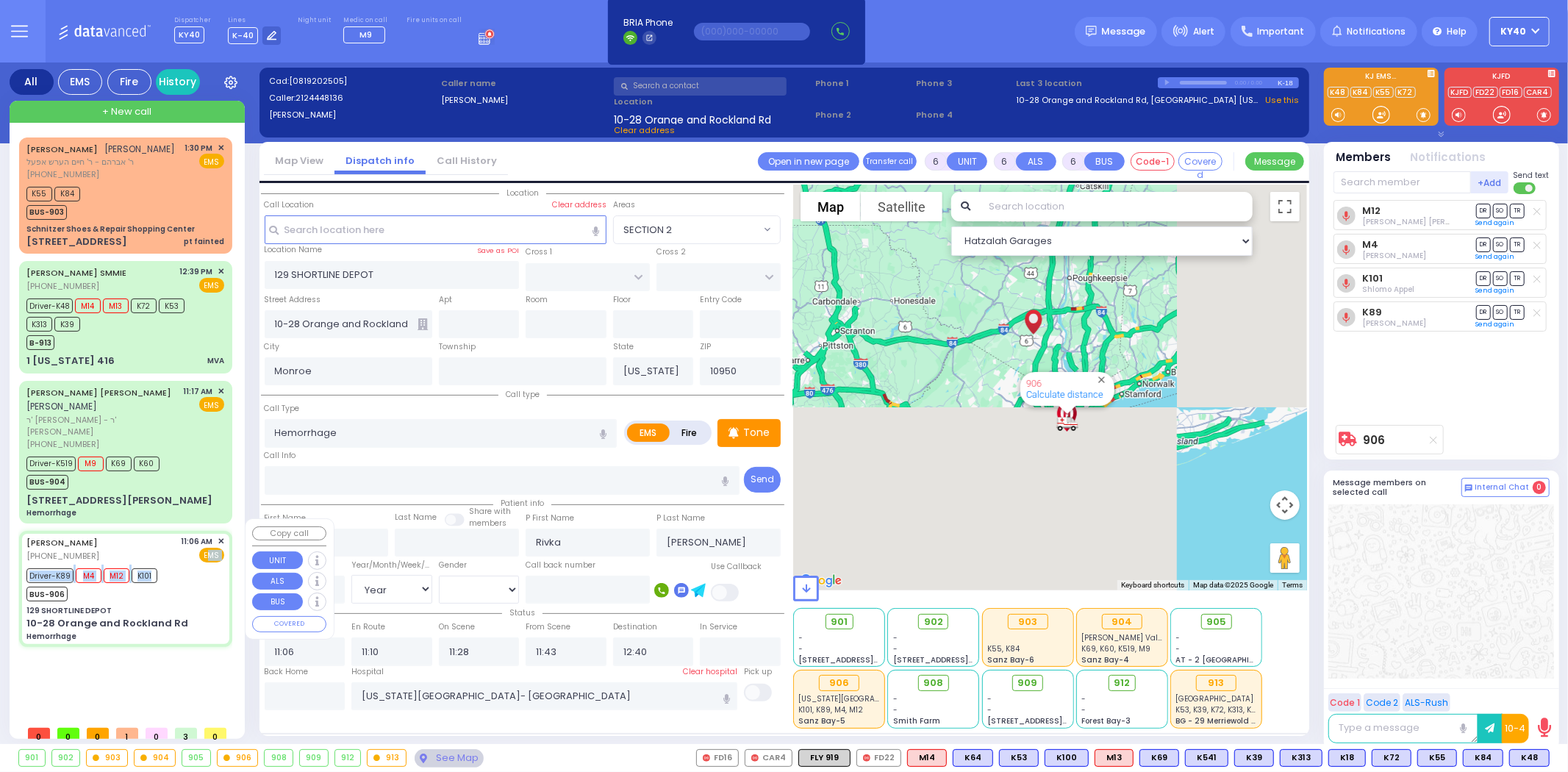
click at [190, 549] on div "UNGER FEIVEL (212) 444-8136 11:06 AM ✕ EMS Driver-K89 M4 M12" at bounding box center [125, 588] width 207 height 111
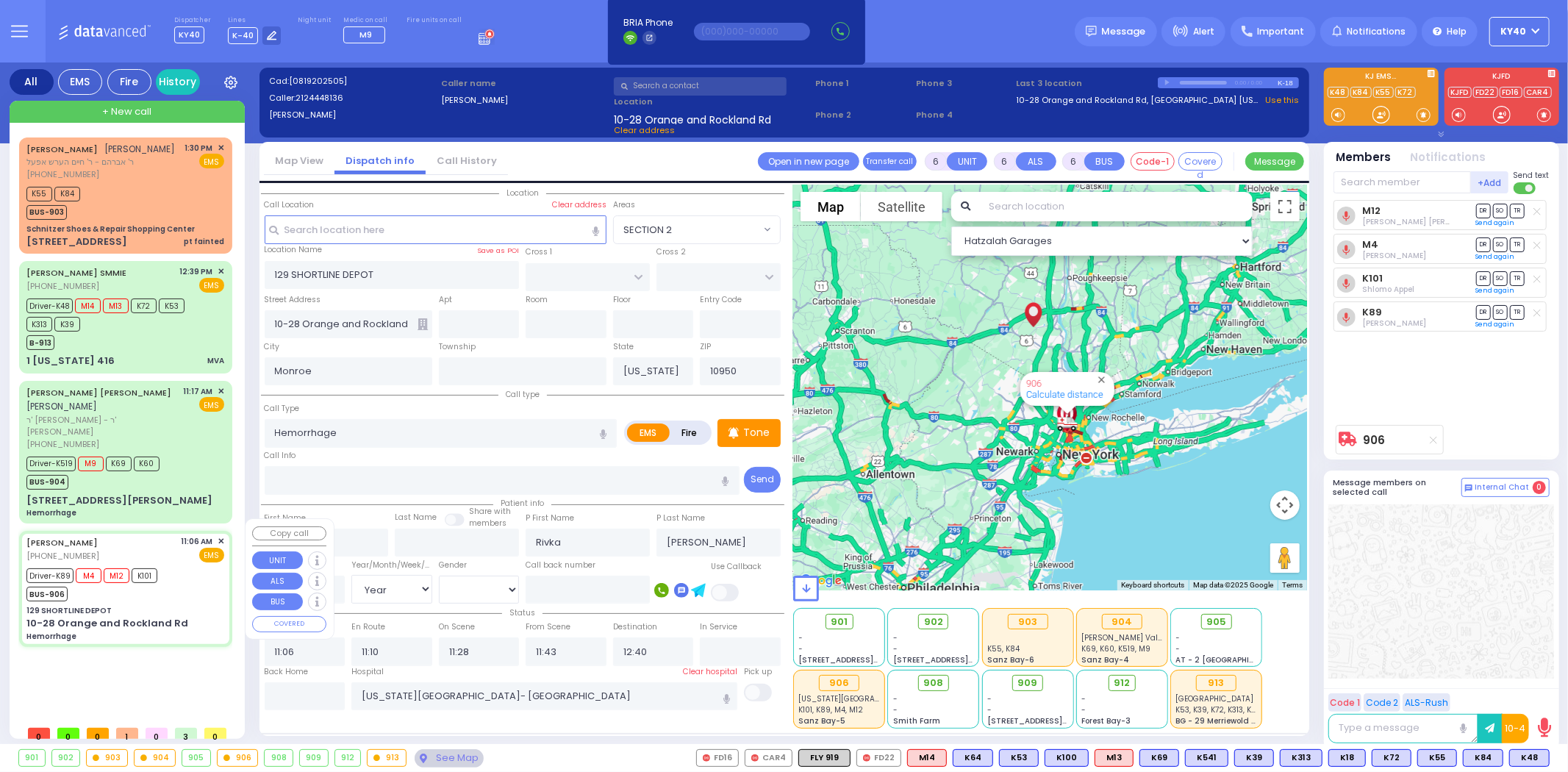
click at [181, 578] on div "Driver-K89 M4 M12 K101 BUS-906" at bounding box center [125, 583] width 198 height 37
click at [184, 568] on div "Driver-K89 M4 M12 K101 BUS-906" at bounding box center [125, 583] width 198 height 37
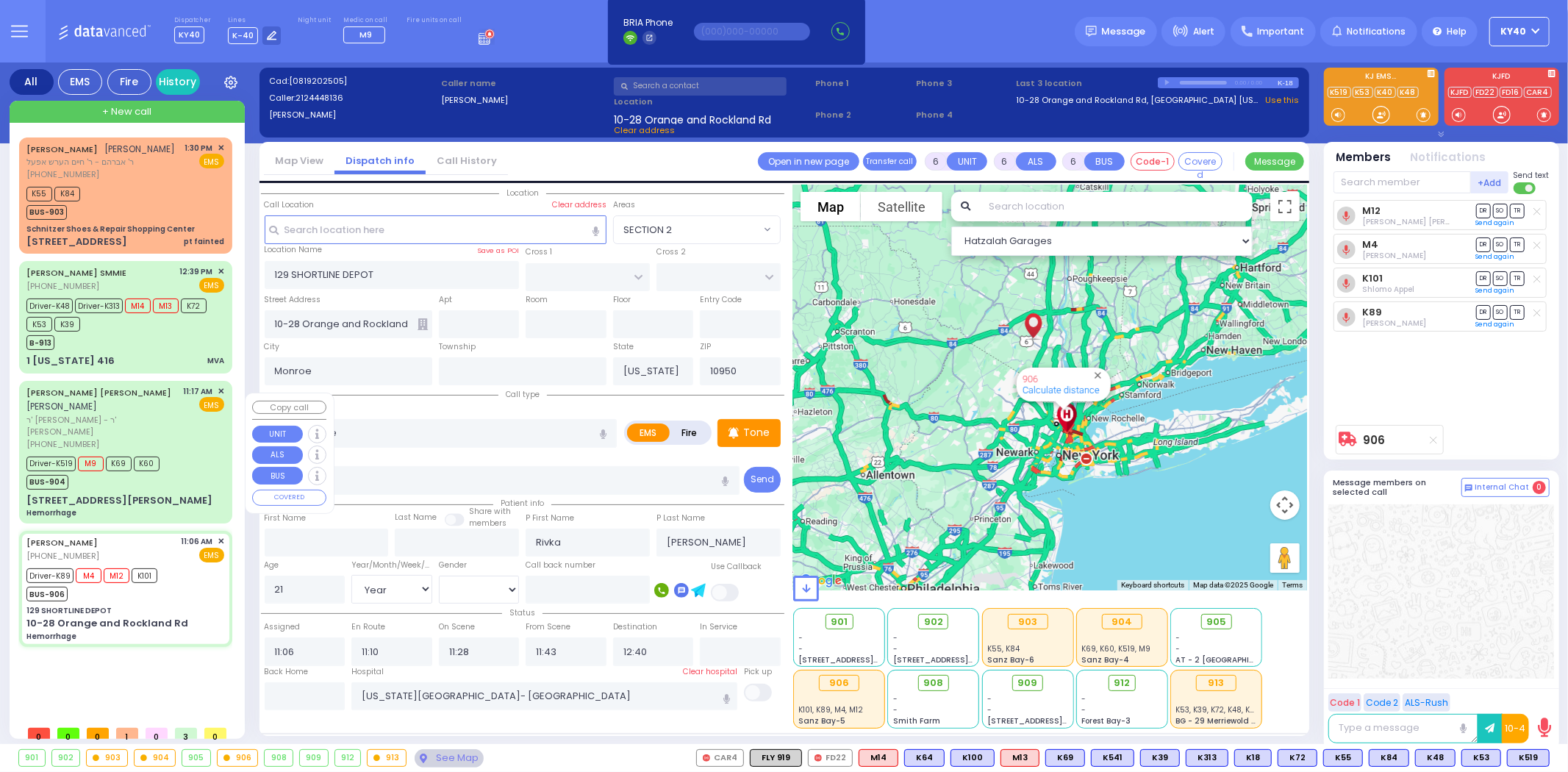
click at [200, 461] on div "Driver-K519 M9 K69 K60 BUS-904" at bounding box center [125, 471] width 198 height 37
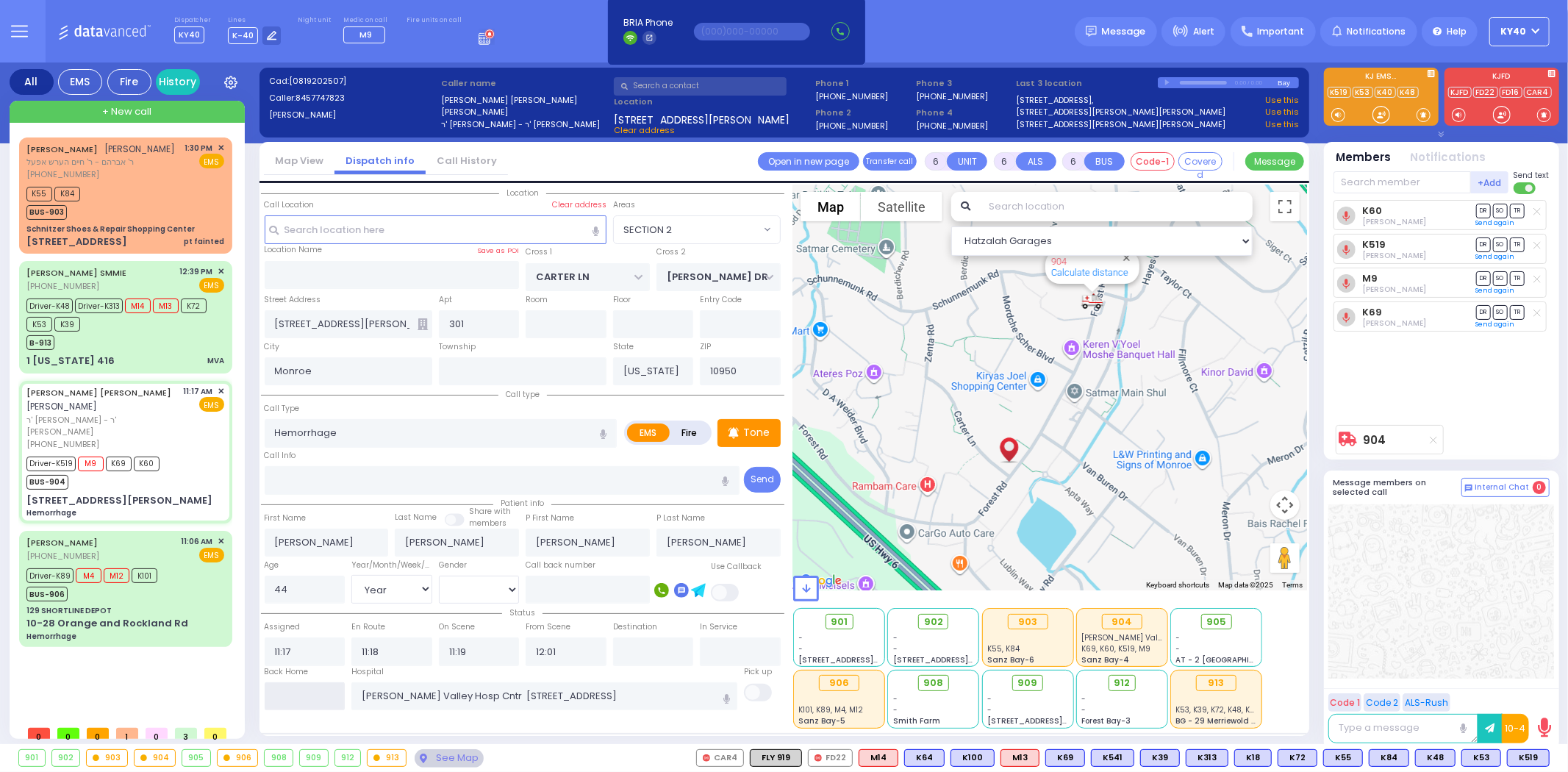
click at [322, 682] on input "text" at bounding box center [304, 696] width 81 height 28
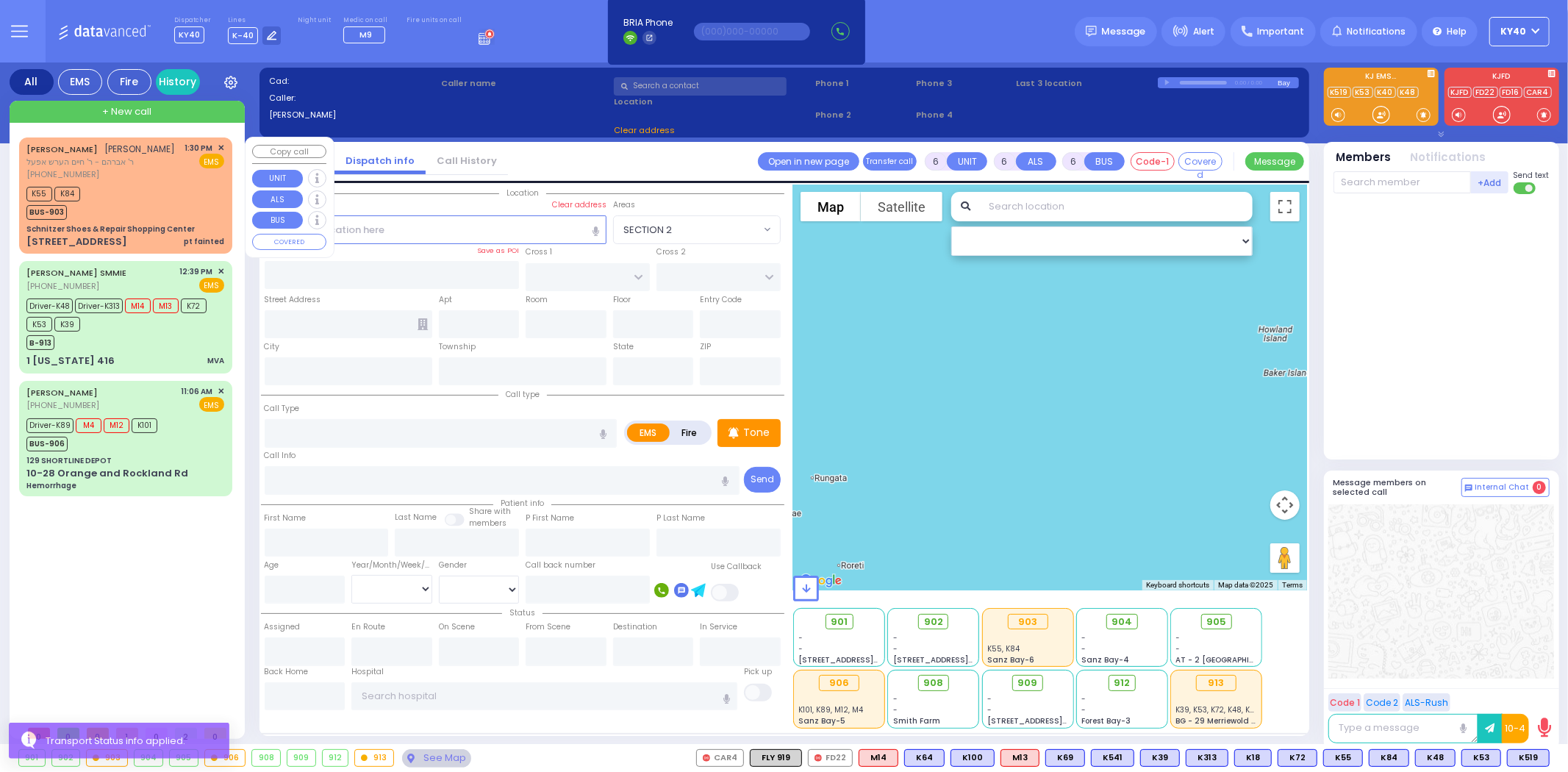
drag, startPoint x: 129, startPoint y: 108, endPoint x: 136, endPoint y: 115, distance: 9.9
click at [135, 114] on span "+ New call" at bounding box center [127, 112] width 49 height 15
click at [149, 195] on div "YITZCHOK YEKUSIEL BICKEL יצחק יקותיאל ביקעל ר' אברהם - ר' חיים הערש אפעל (845) …" at bounding box center [125, 195] width 207 height 111
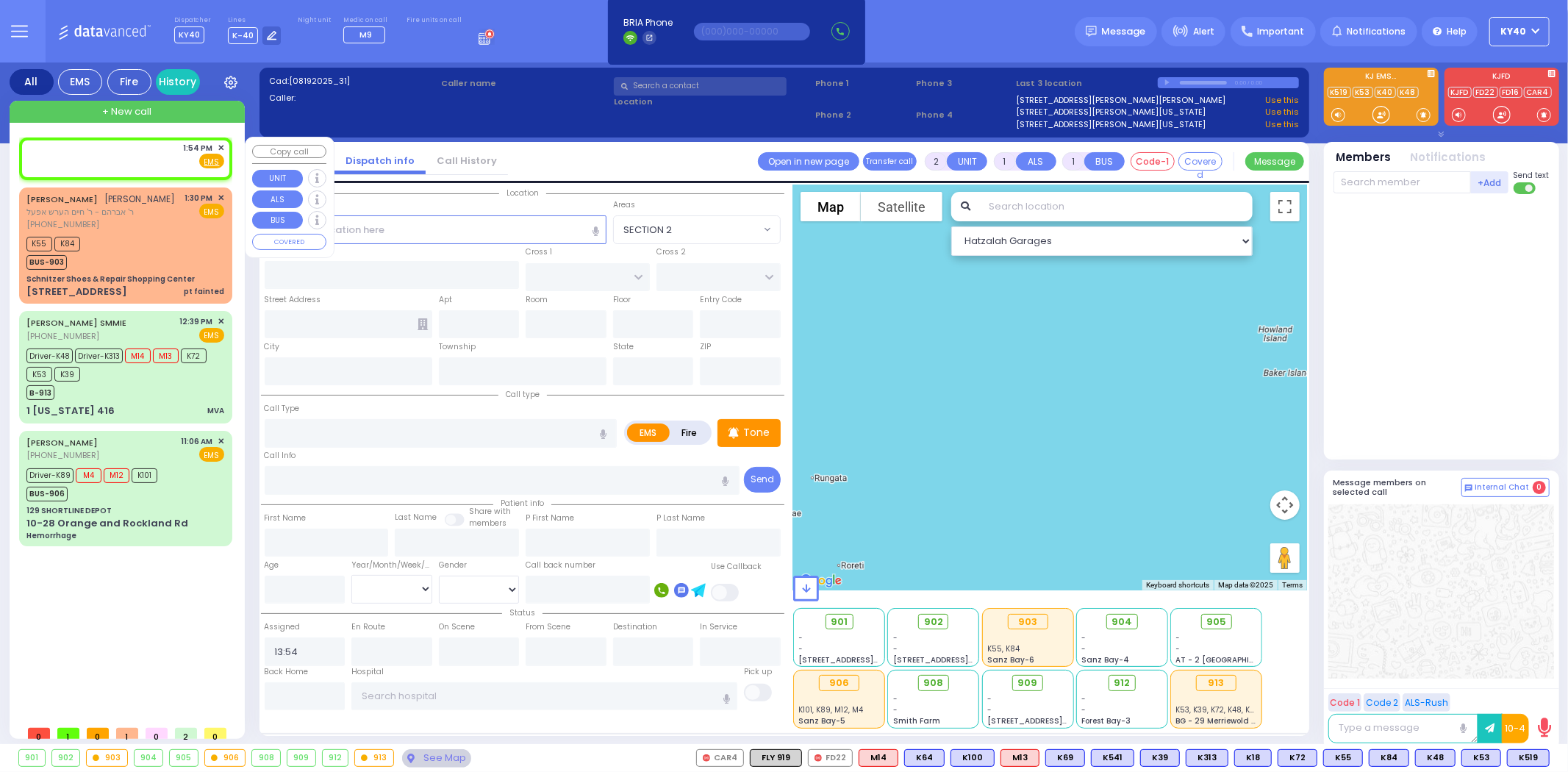
click at [219, 145] on span "✕" at bounding box center [221, 148] width 7 height 13
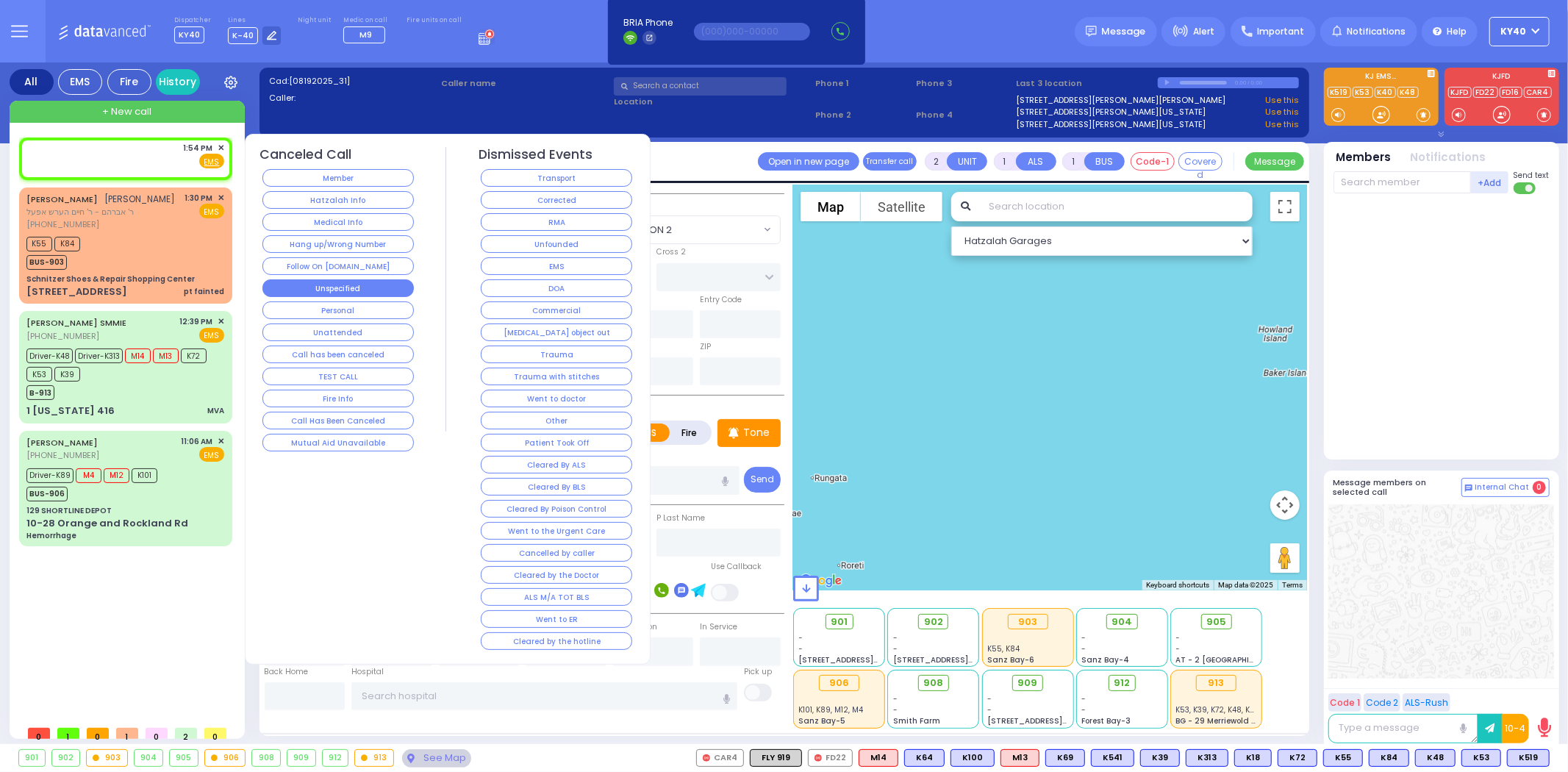
click at [380, 282] on button "Unspecified" at bounding box center [338, 288] width 151 height 17
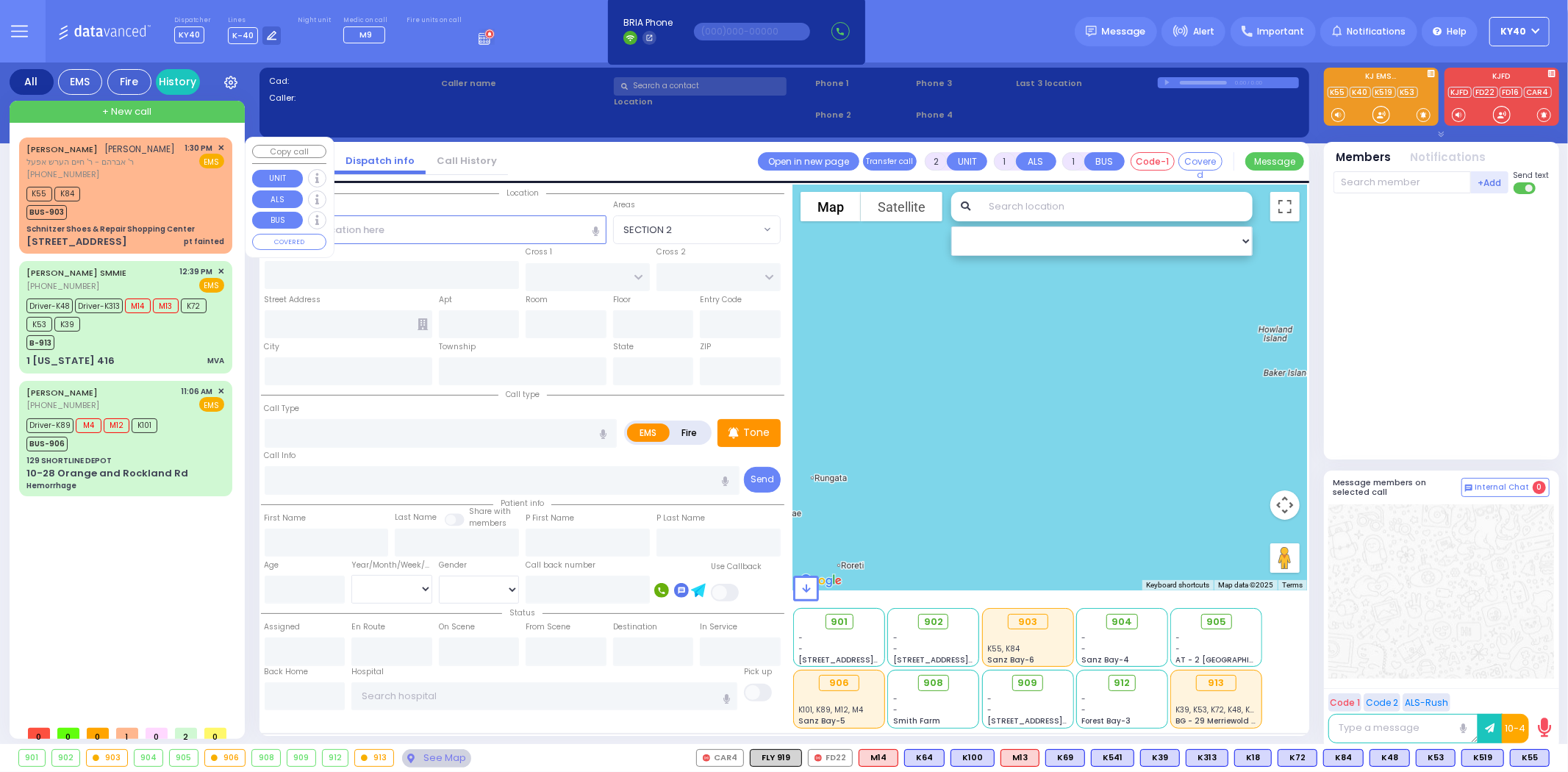
drag, startPoint x: 218, startPoint y: 148, endPoint x: 221, endPoint y: 141, distance: 7.6
click at [219, 143] on span "✕" at bounding box center [221, 148] width 7 height 13
click at [221, 151] on span "✕" at bounding box center [221, 148] width 7 height 13
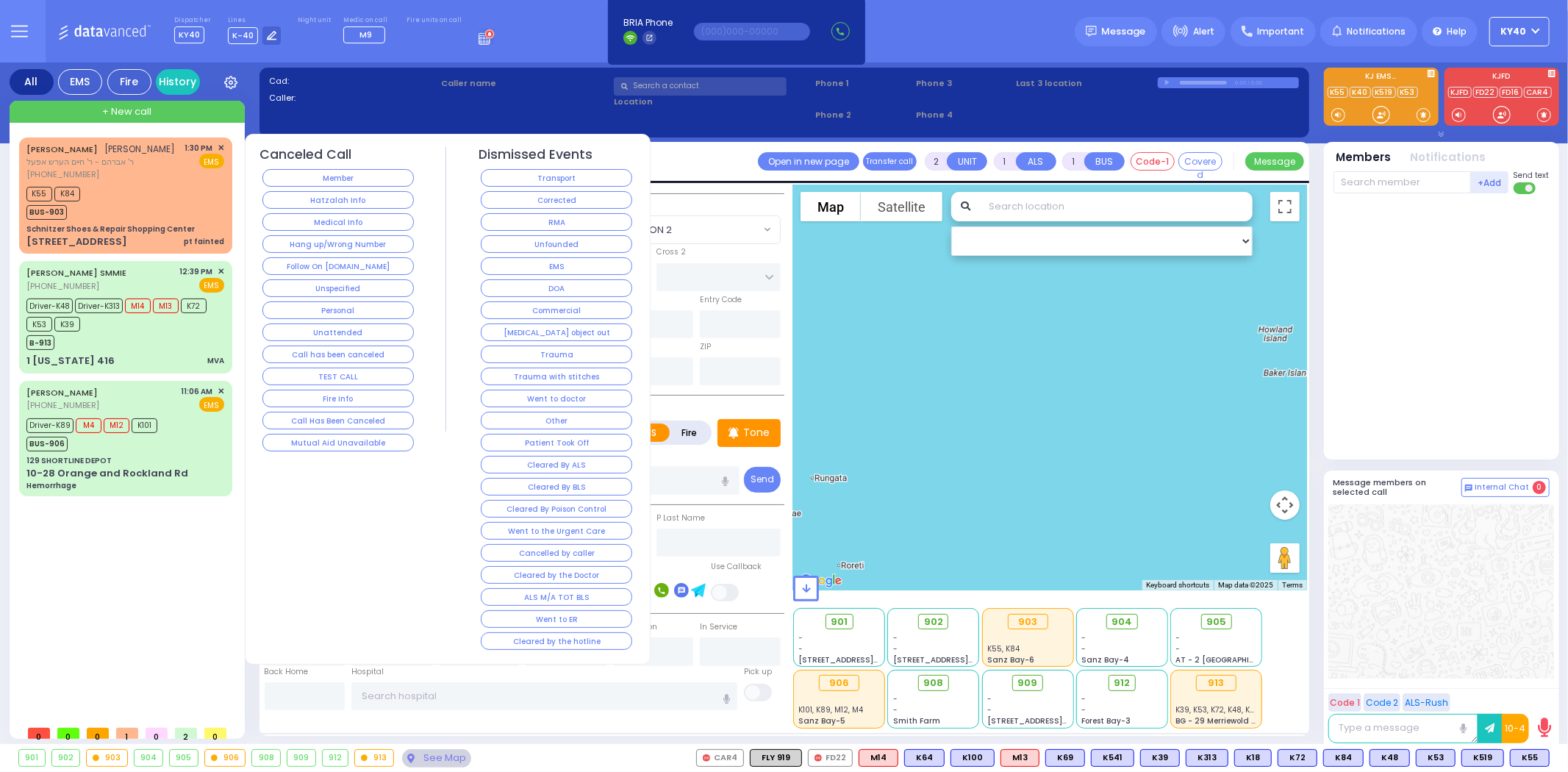
click at [540, 638] on button "Cleared by the hotline" at bounding box center [556, 641] width 151 height 17
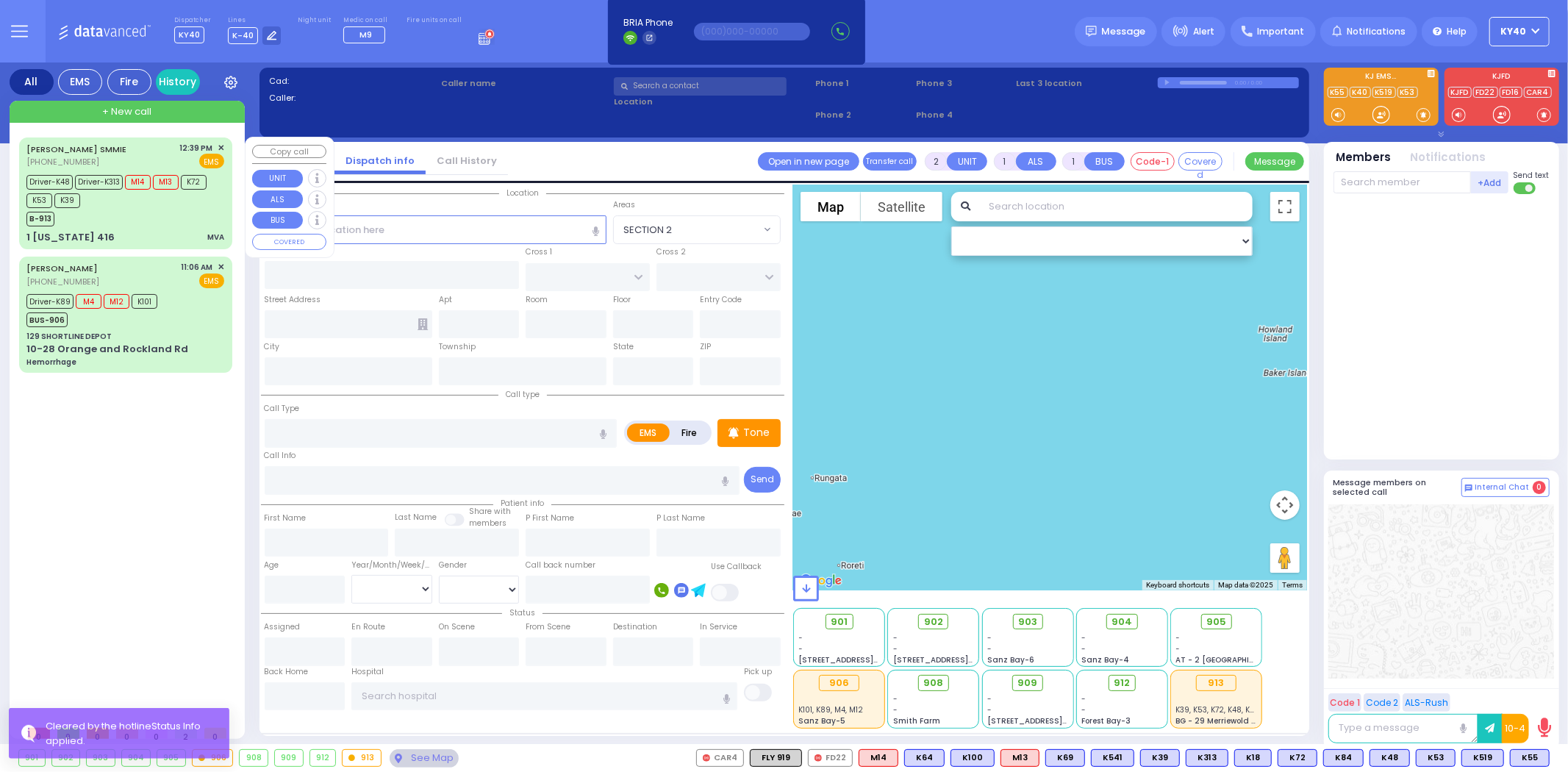
click at [145, 213] on div "B-913" at bounding box center [118, 217] width 184 height 18
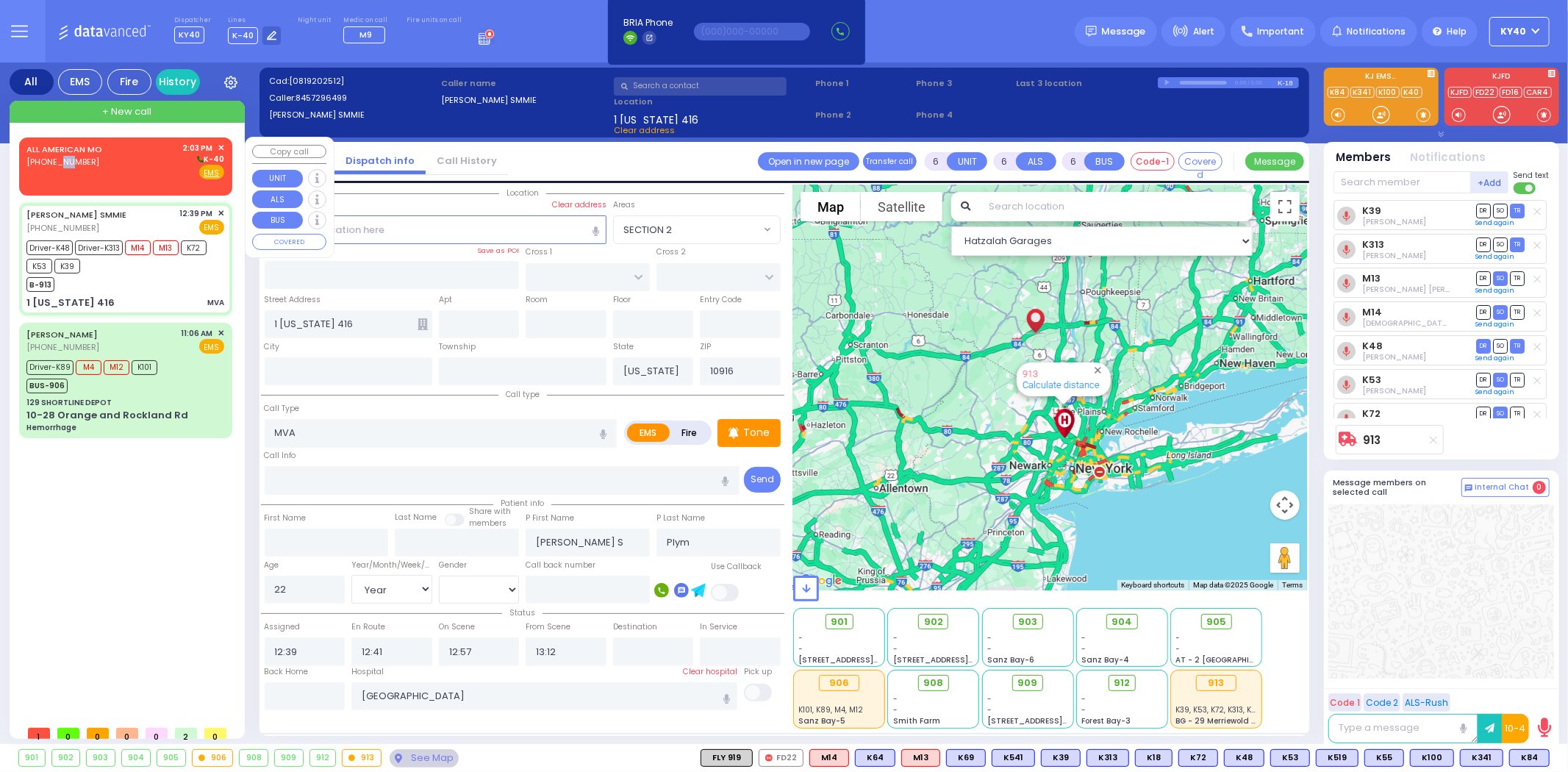
drag, startPoint x: 61, startPoint y: 163, endPoint x: 53, endPoint y: 163, distance: 8.0
click at [53, 163] on span "(800) 318-9486" at bounding box center [63, 162] width 73 height 12
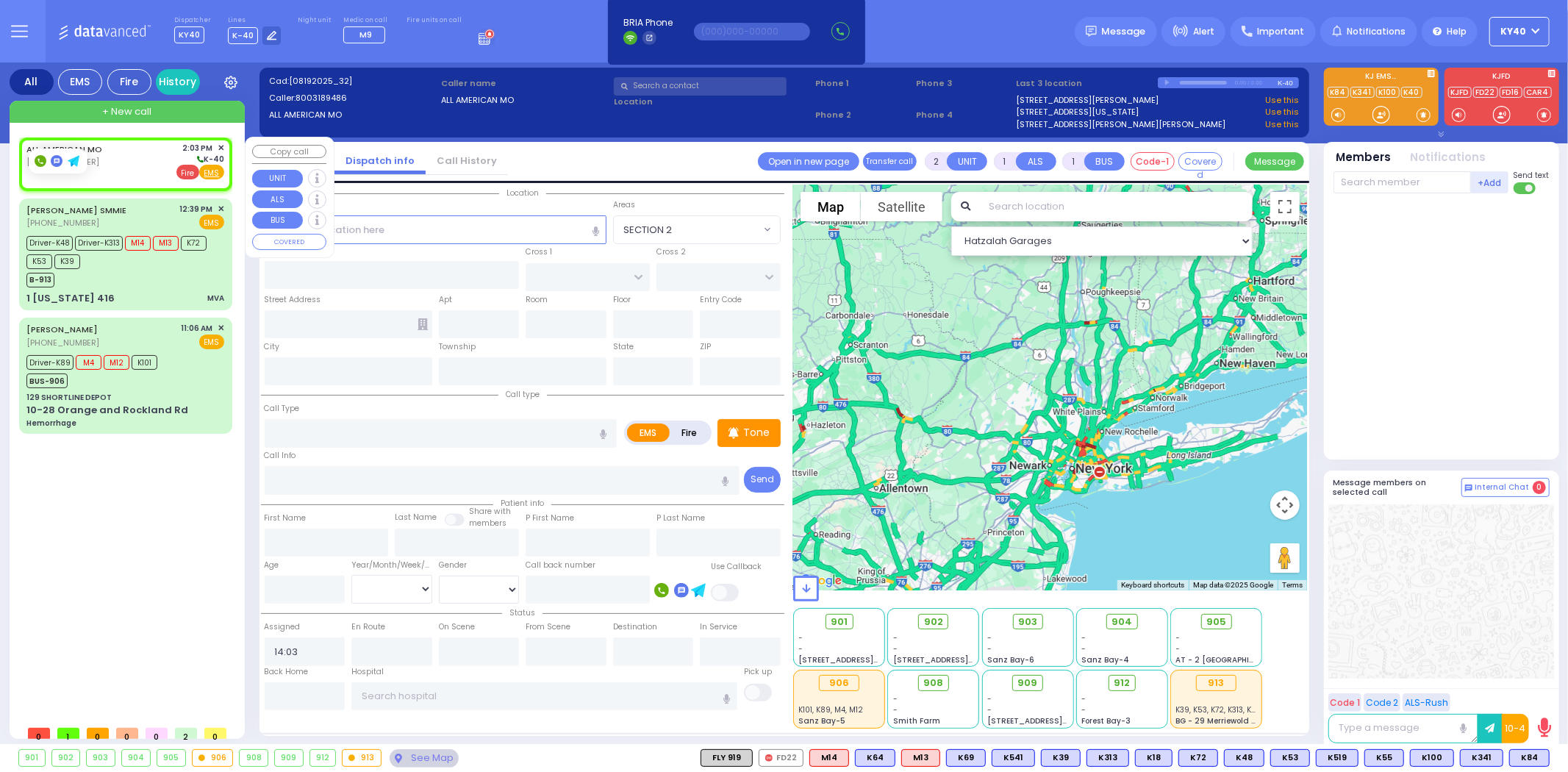
click at [187, 170] on span "Fire" at bounding box center [188, 172] width 23 height 15
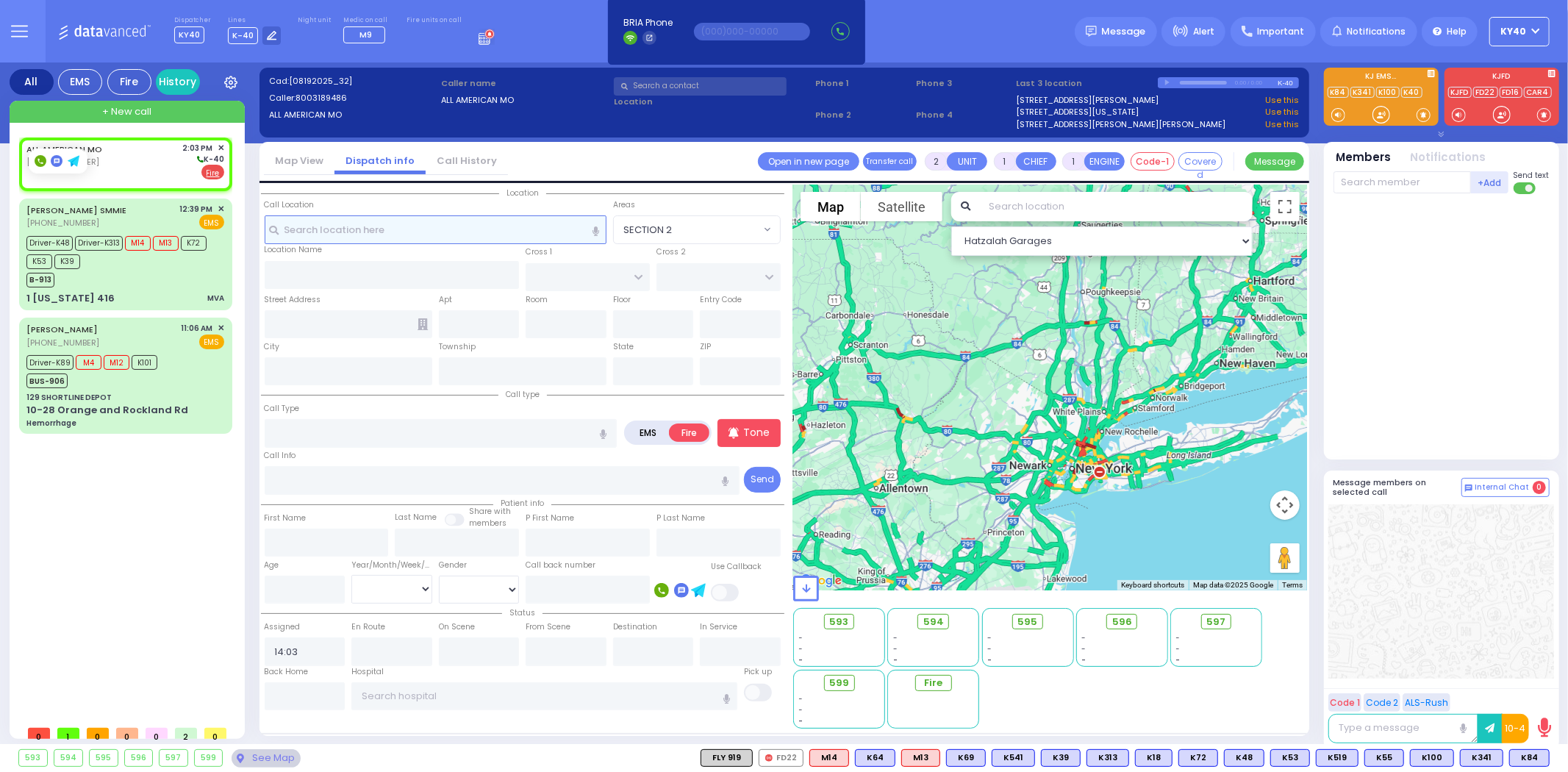
click at [437, 224] on input "text" at bounding box center [435, 229] width 342 height 28
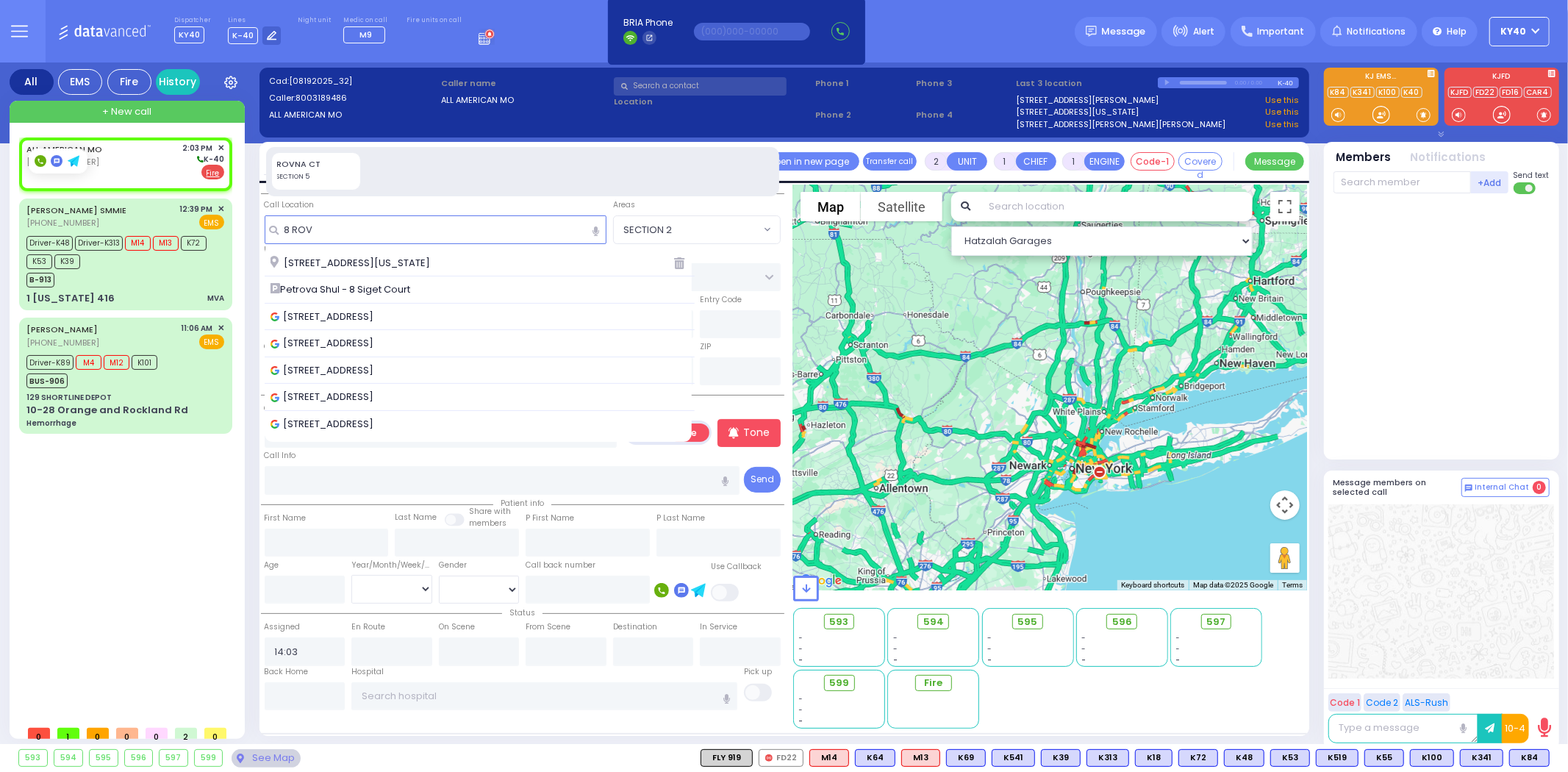
click at [431, 258] on span "8 Rovna Court Monroe New York 10950" at bounding box center [352, 264] width 165 height 15
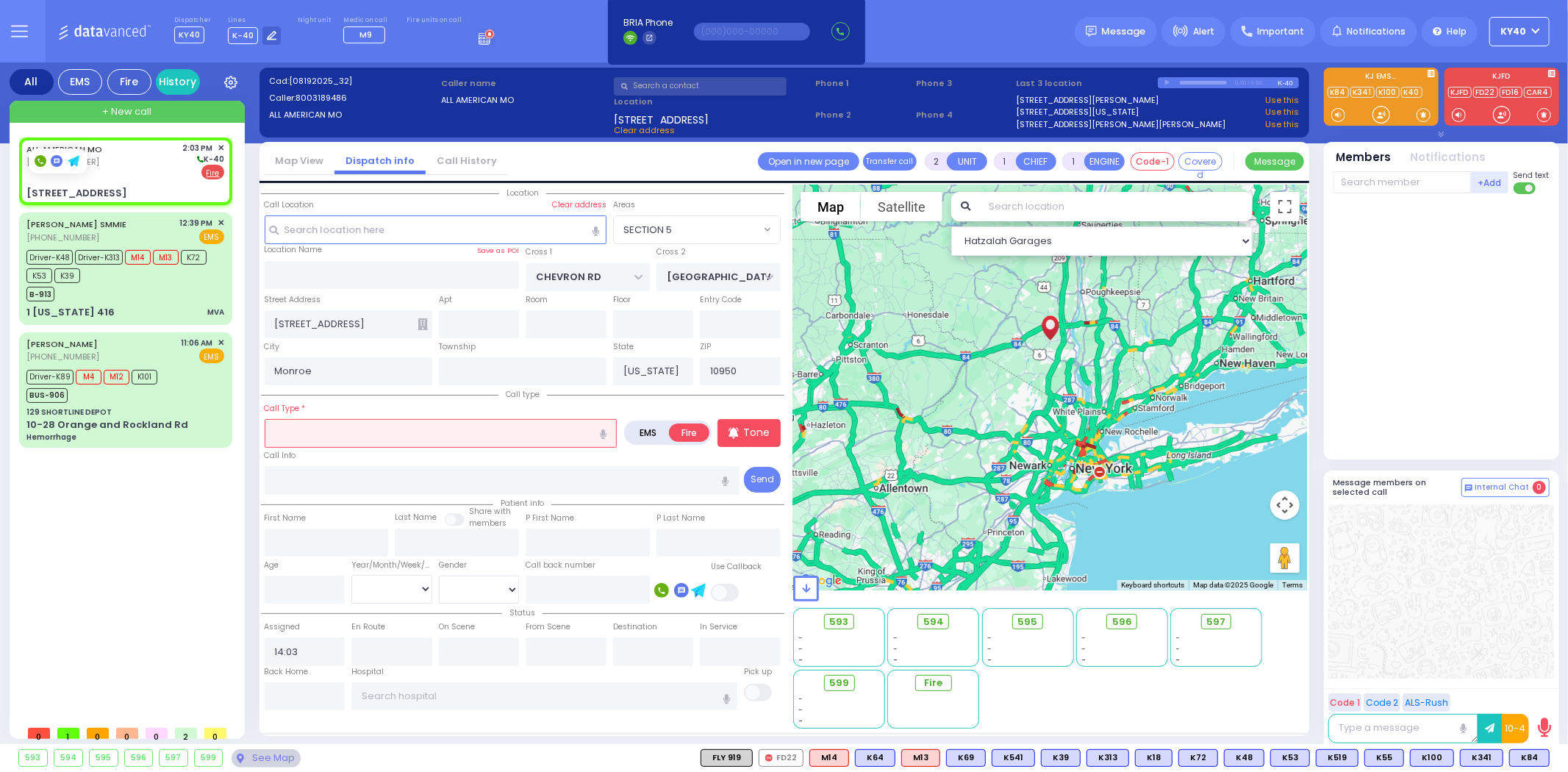
click at [340, 430] on input "text" at bounding box center [441, 432] width 353 height 28
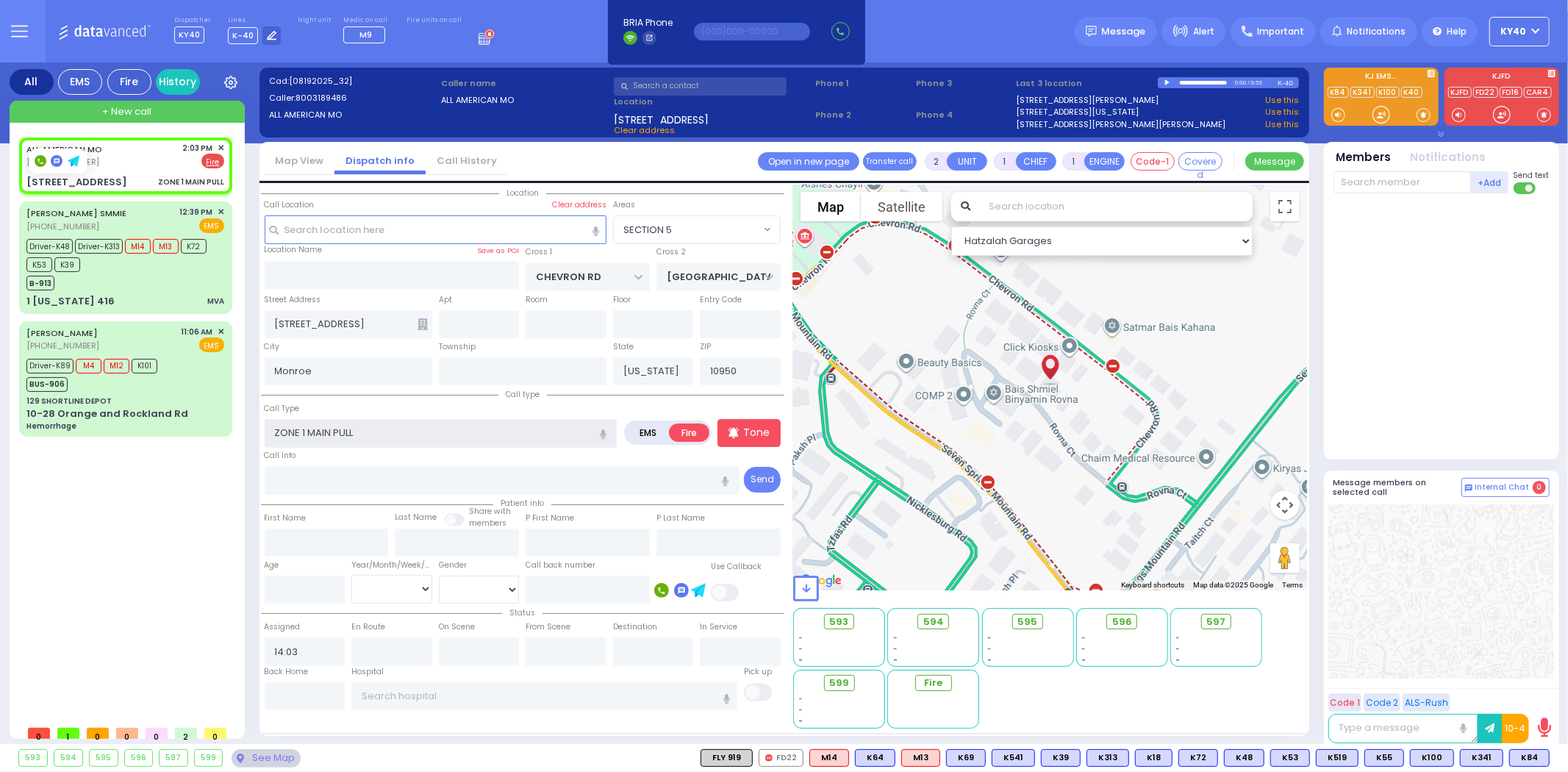
click at [438, 425] on input "ZONE 1 MAIN PULL" at bounding box center [441, 432] width 353 height 28
click at [733, 428] on icon at bounding box center [733, 432] width 10 height 11
drag, startPoint x: 1420, startPoint y: 182, endPoint x: 1420, endPoint y: 221, distance: 39.0
click at [1417, 182] on input "text" at bounding box center [1402, 182] width 138 height 22
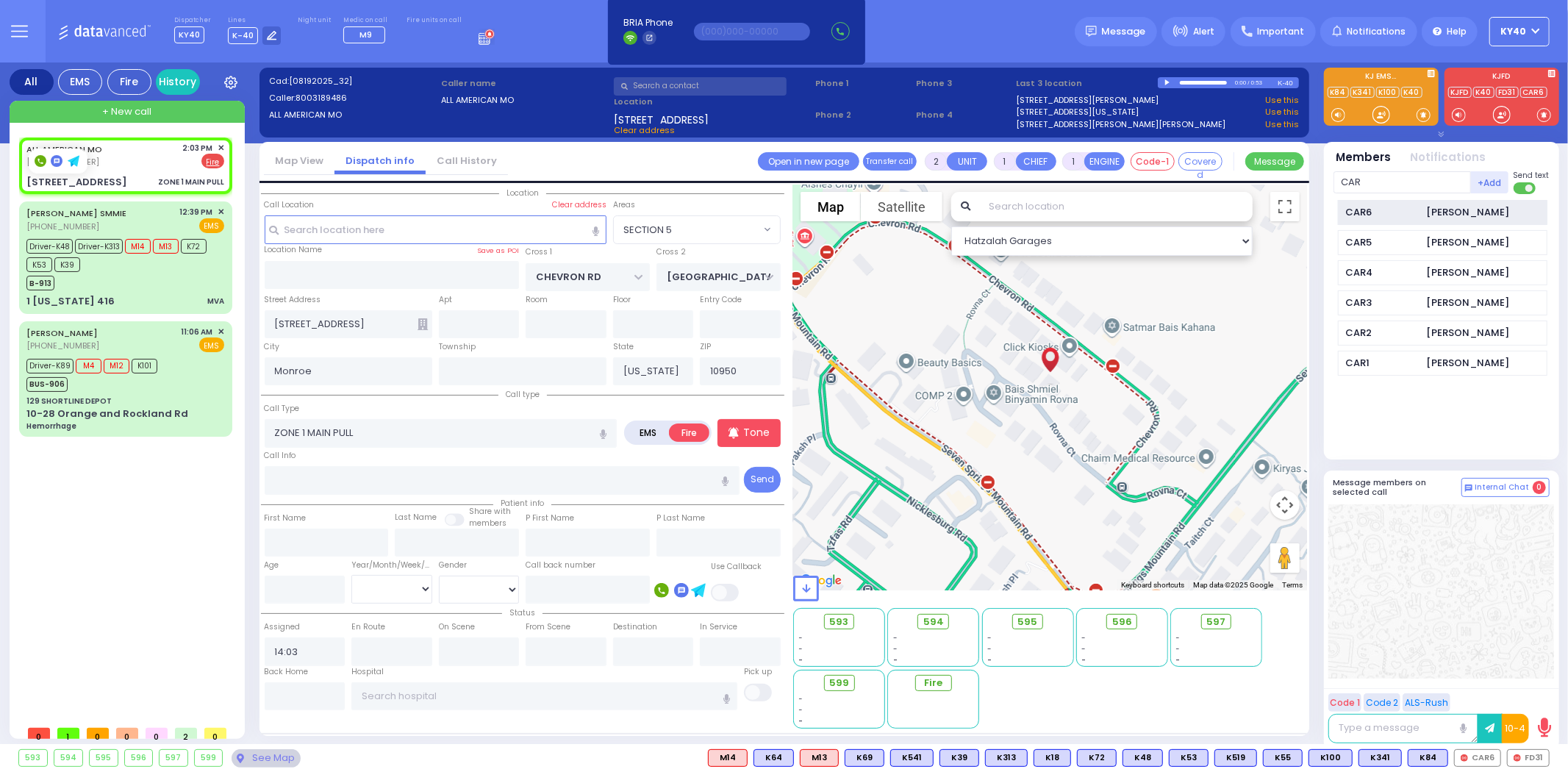
click at [1441, 211] on div "Joel Sandel" at bounding box center [1469, 212] width 83 height 15
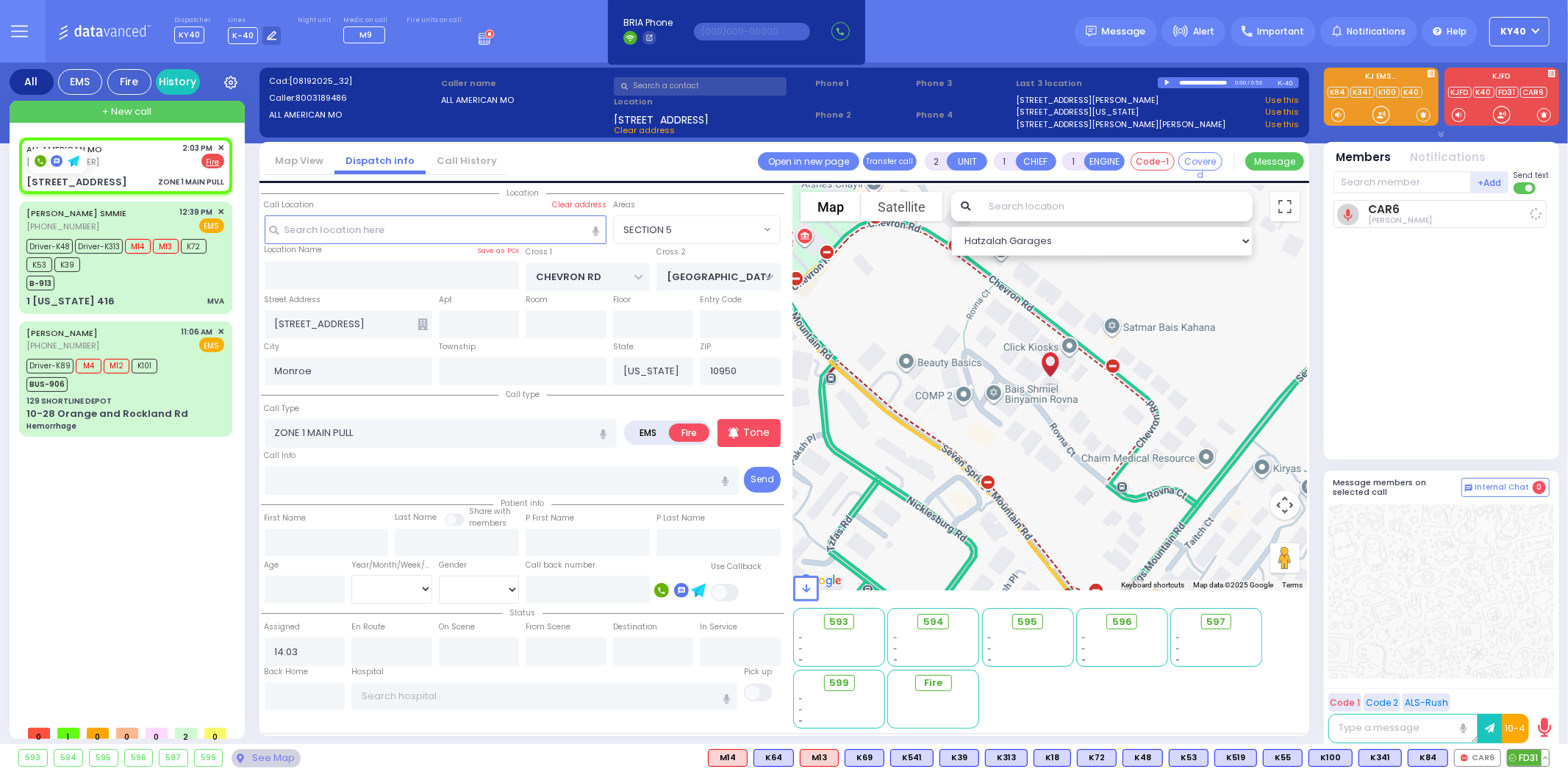
click at [1530, 758] on span "FD31" at bounding box center [1528, 758] width 41 height 16
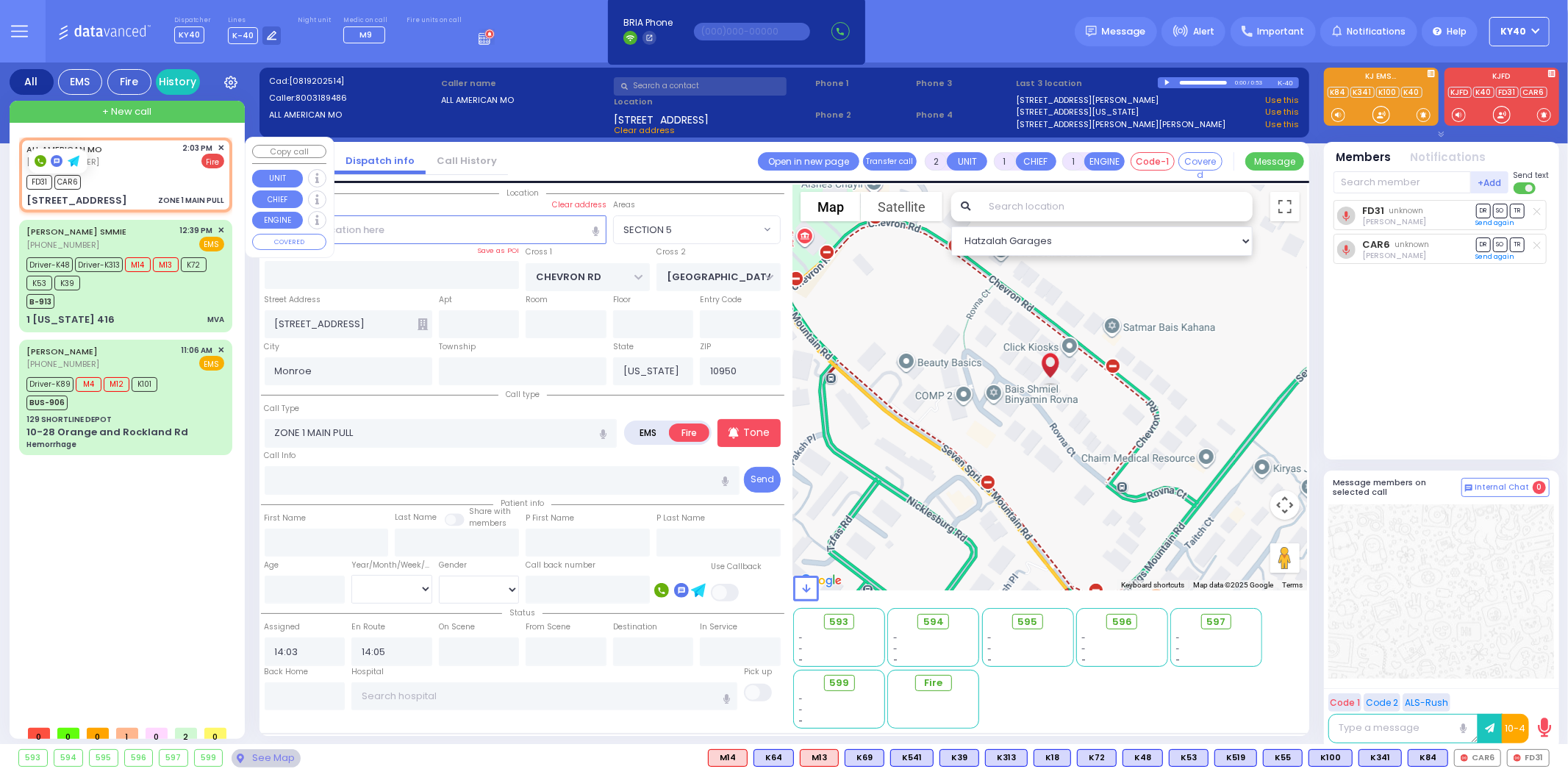
click at [155, 160] on div "ALL AMERICAN MO (800) 318-9486 2:03 PM ✕ Fire" at bounding box center [125, 155] width 198 height 27
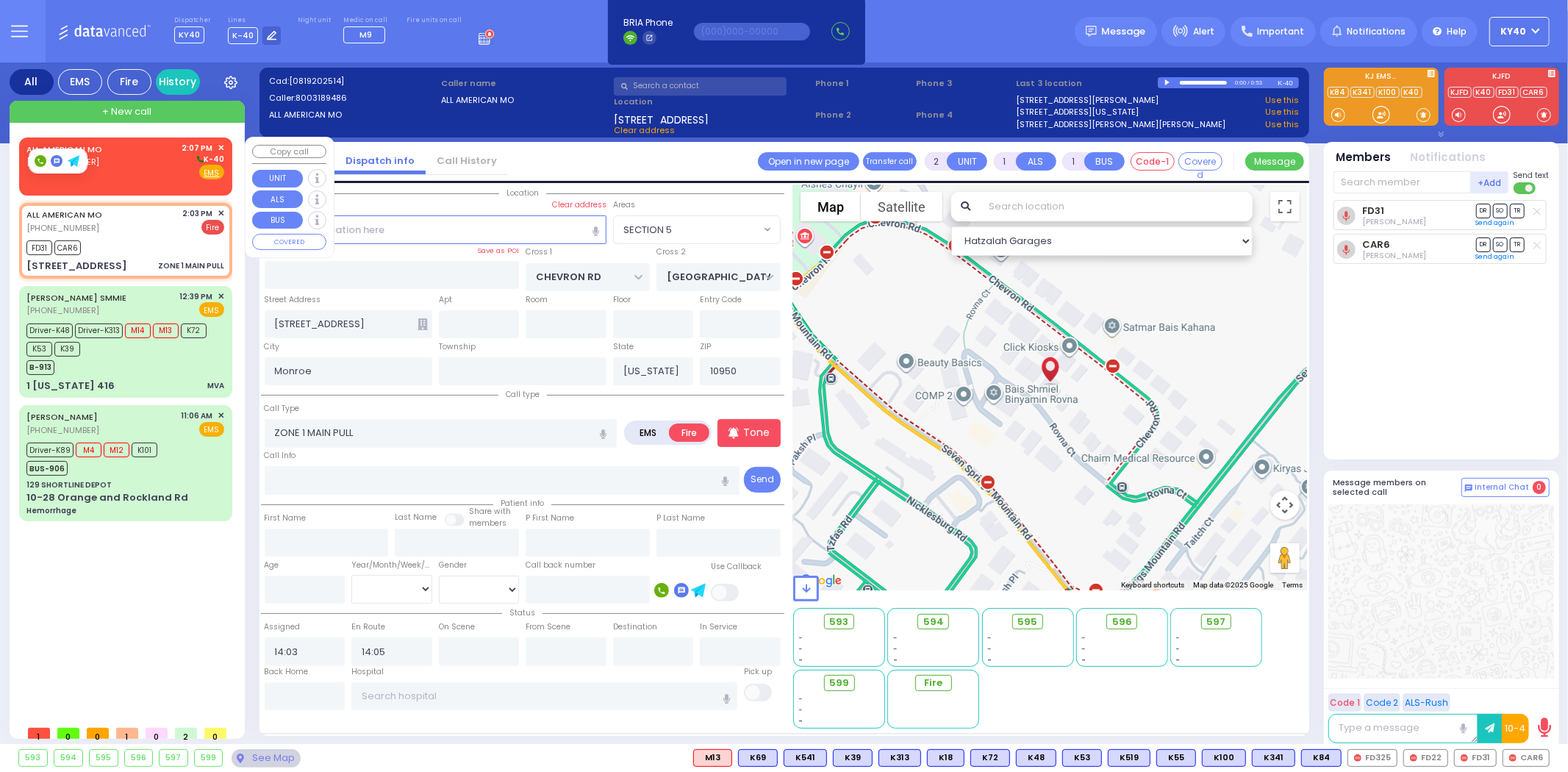
click at [125, 155] on div "ALL AMERICAN MO (800) 318-9486 2:07 PM ✕ K-40" at bounding box center [125, 160] width 198 height 38
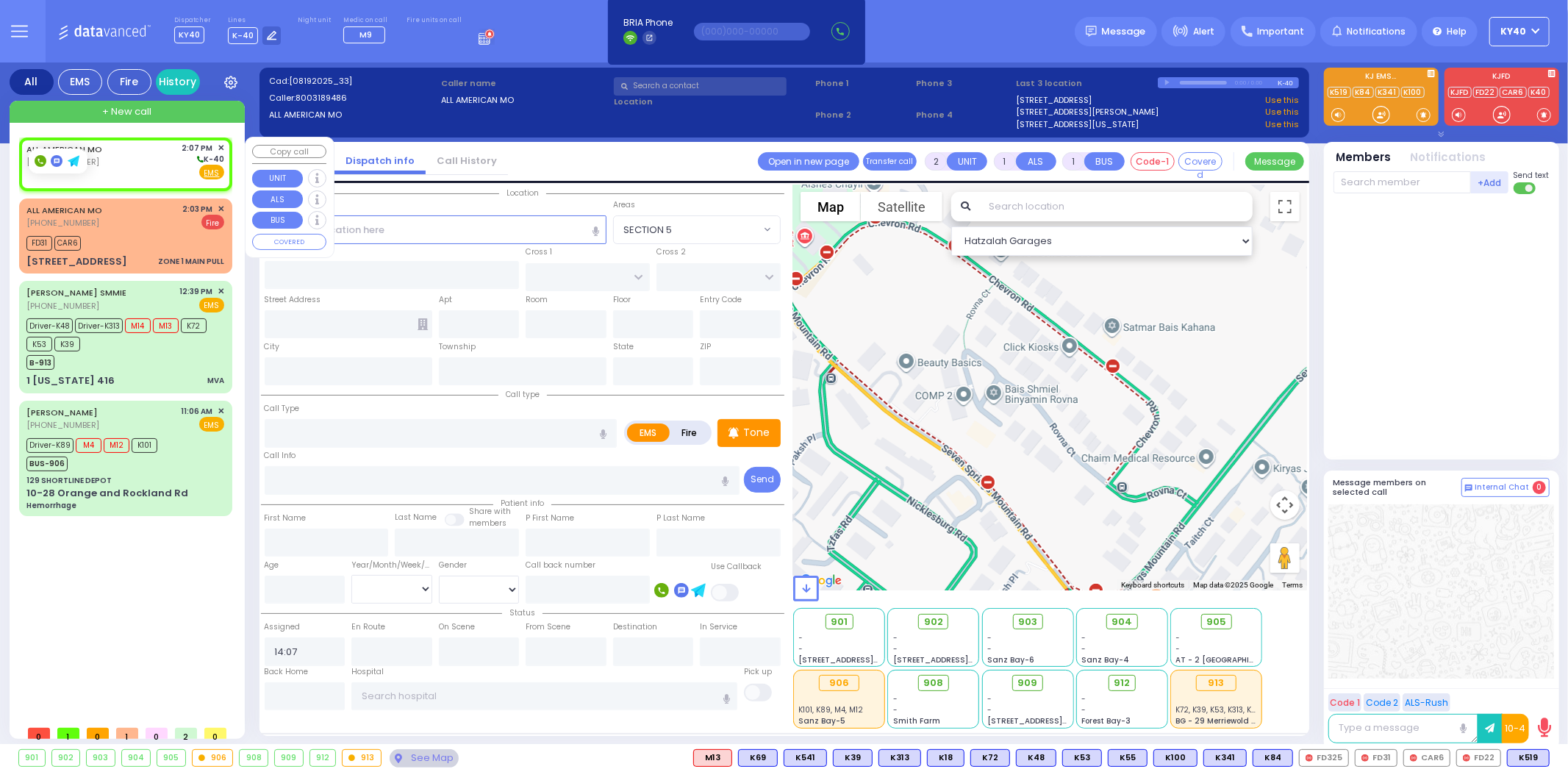
click at [223, 142] on span "✕" at bounding box center [221, 148] width 7 height 13
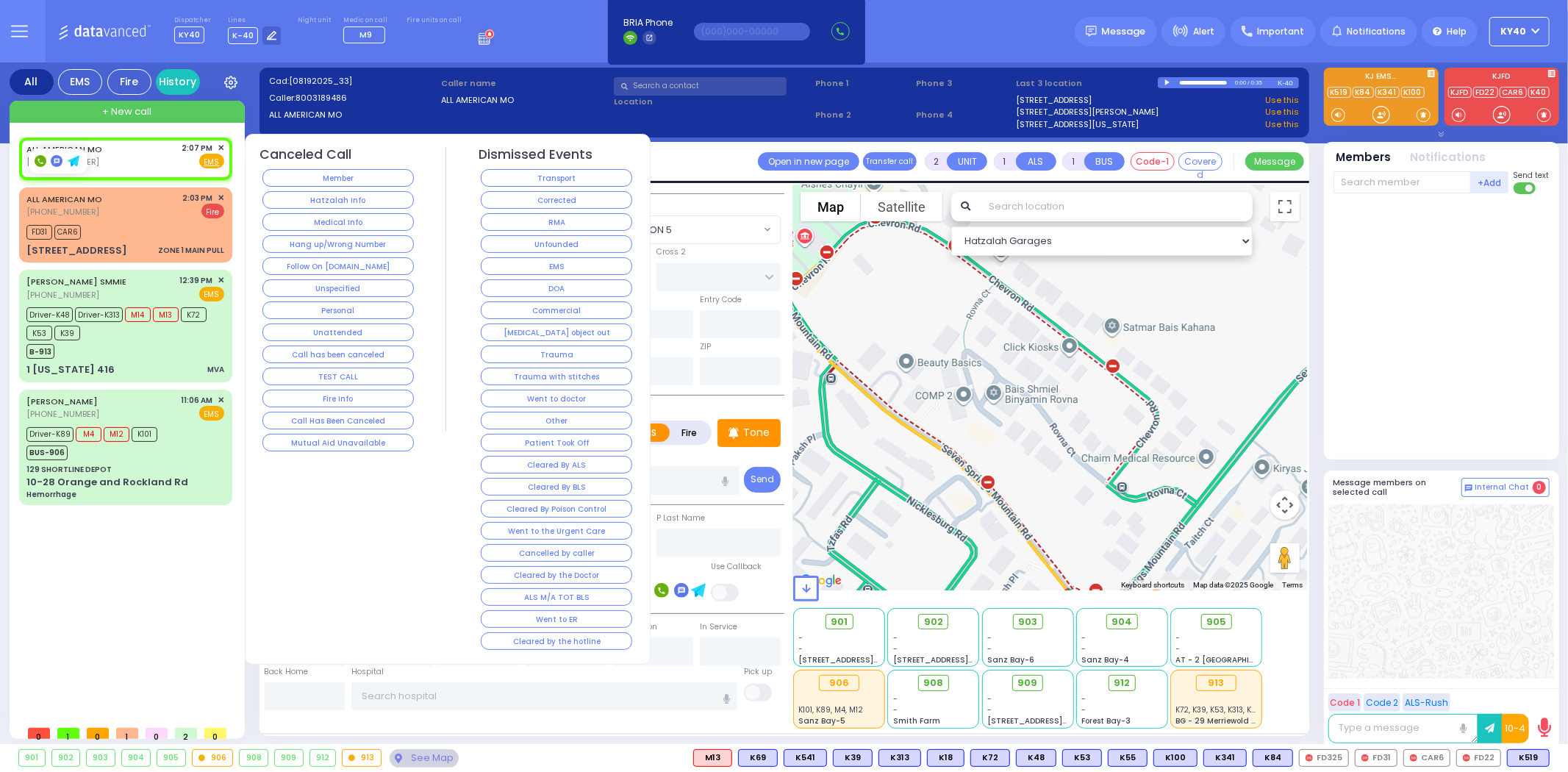
click at [304, 264] on button "Follow On [DOMAIN_NAME]" at bounding box center [338, 266] width 151 height 17
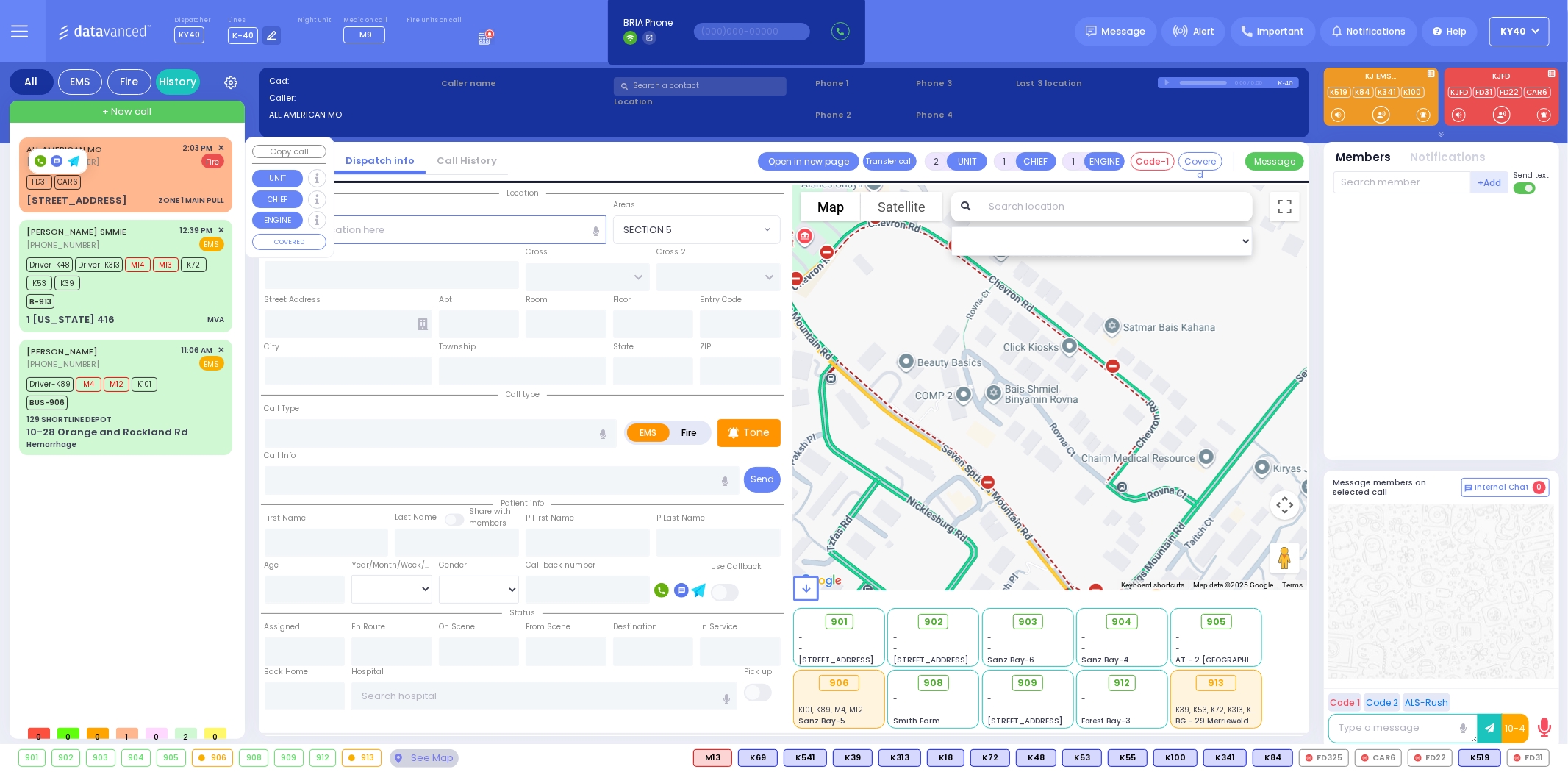
click at [150, 159] on div "ALL AMERICAN MO (800) 318-9486 2:03 PM ✕ Fire" at bounding box center [125, 155] width 198 height 27
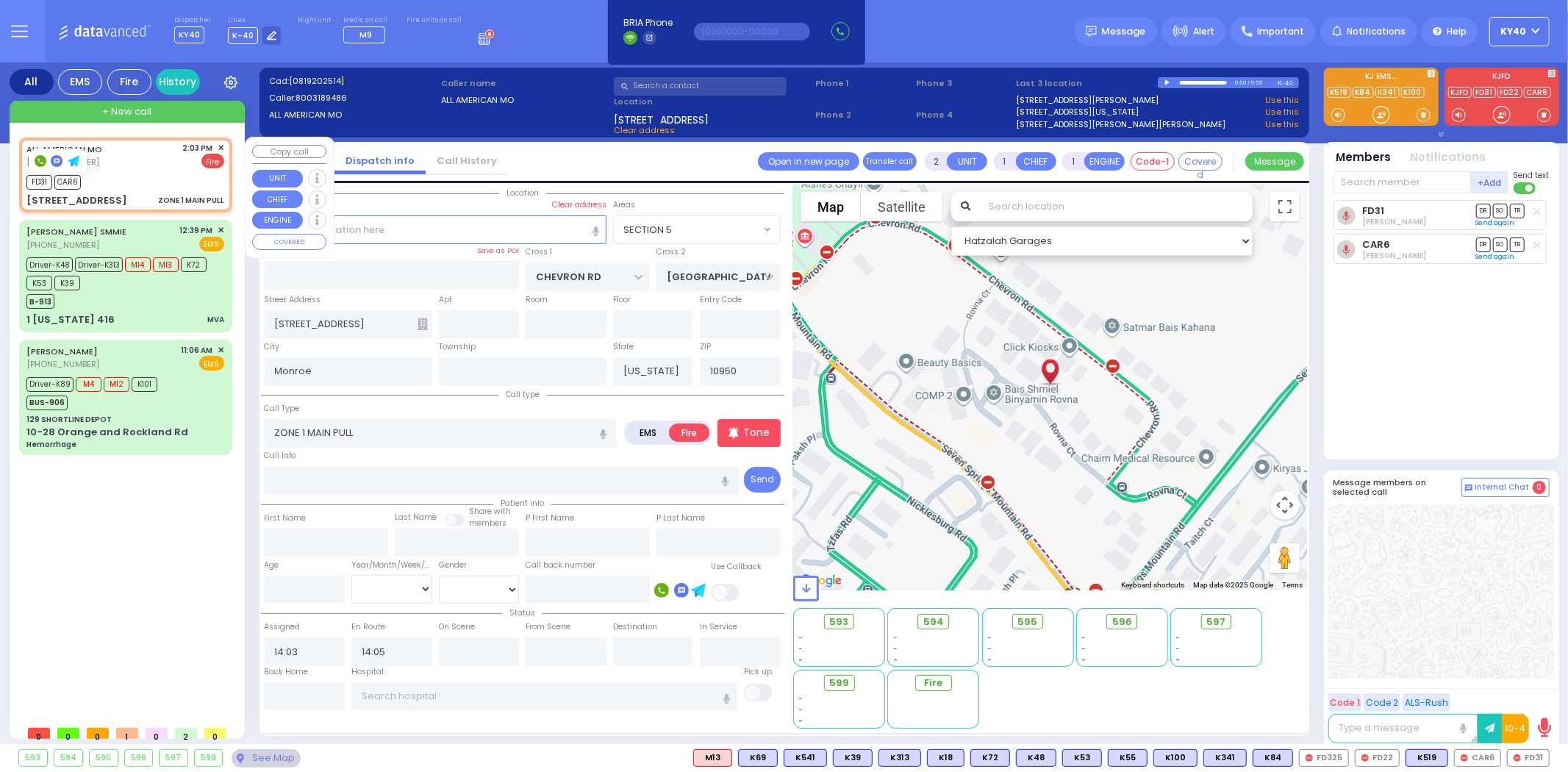
click at [170, 171] on div "FD31 CAR6" at bounding box center [125, 180] width 198 height 18
click at [218, 145] on span "✕" at bounding box center [221, 148] width 7 height 13
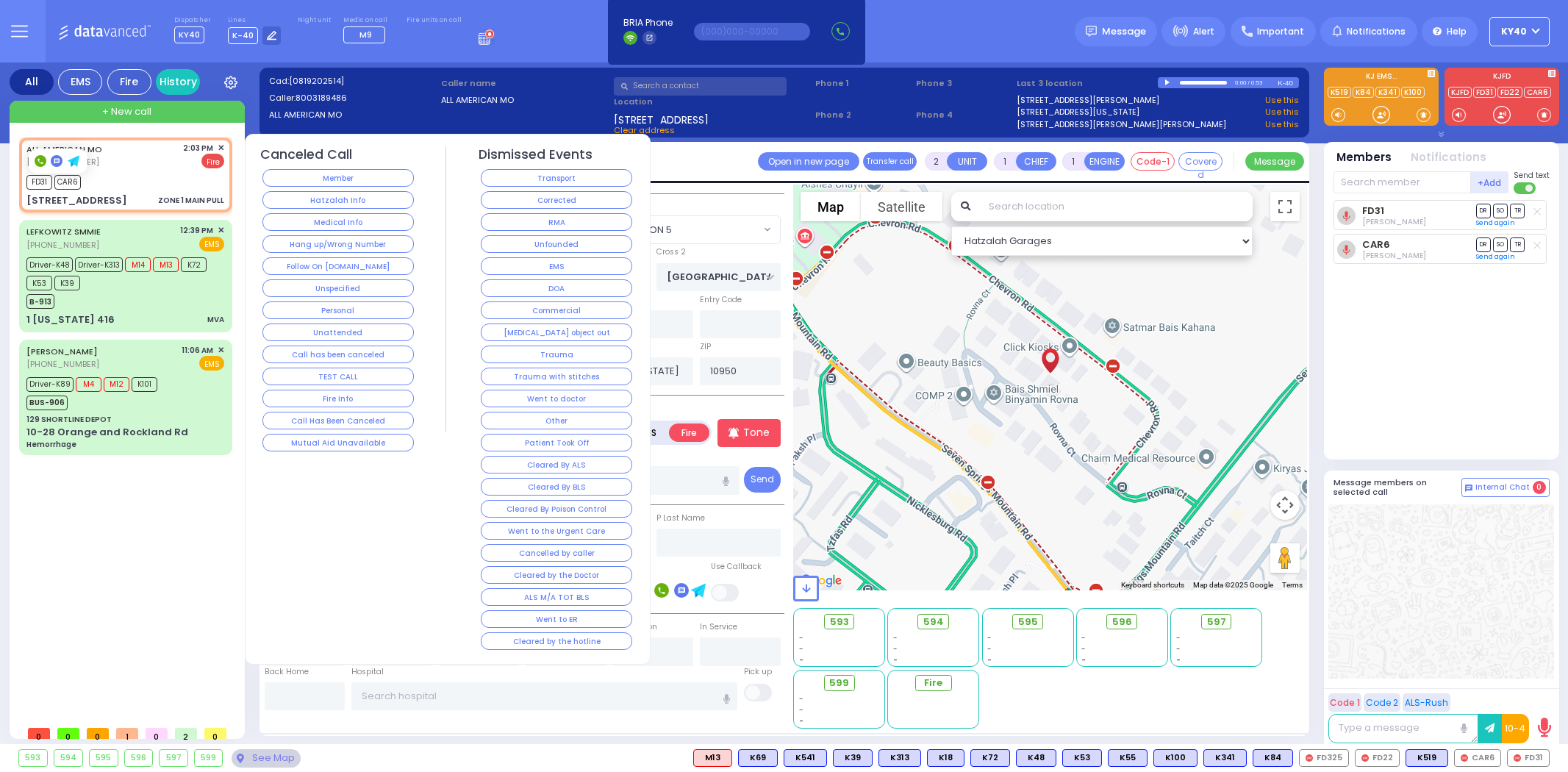
select select "SECTION 5"
select select
click at [187, 174] on div "FD31 CAR6" at bounding box center [125, 180] width 198 height 18
select select
radio input "true"
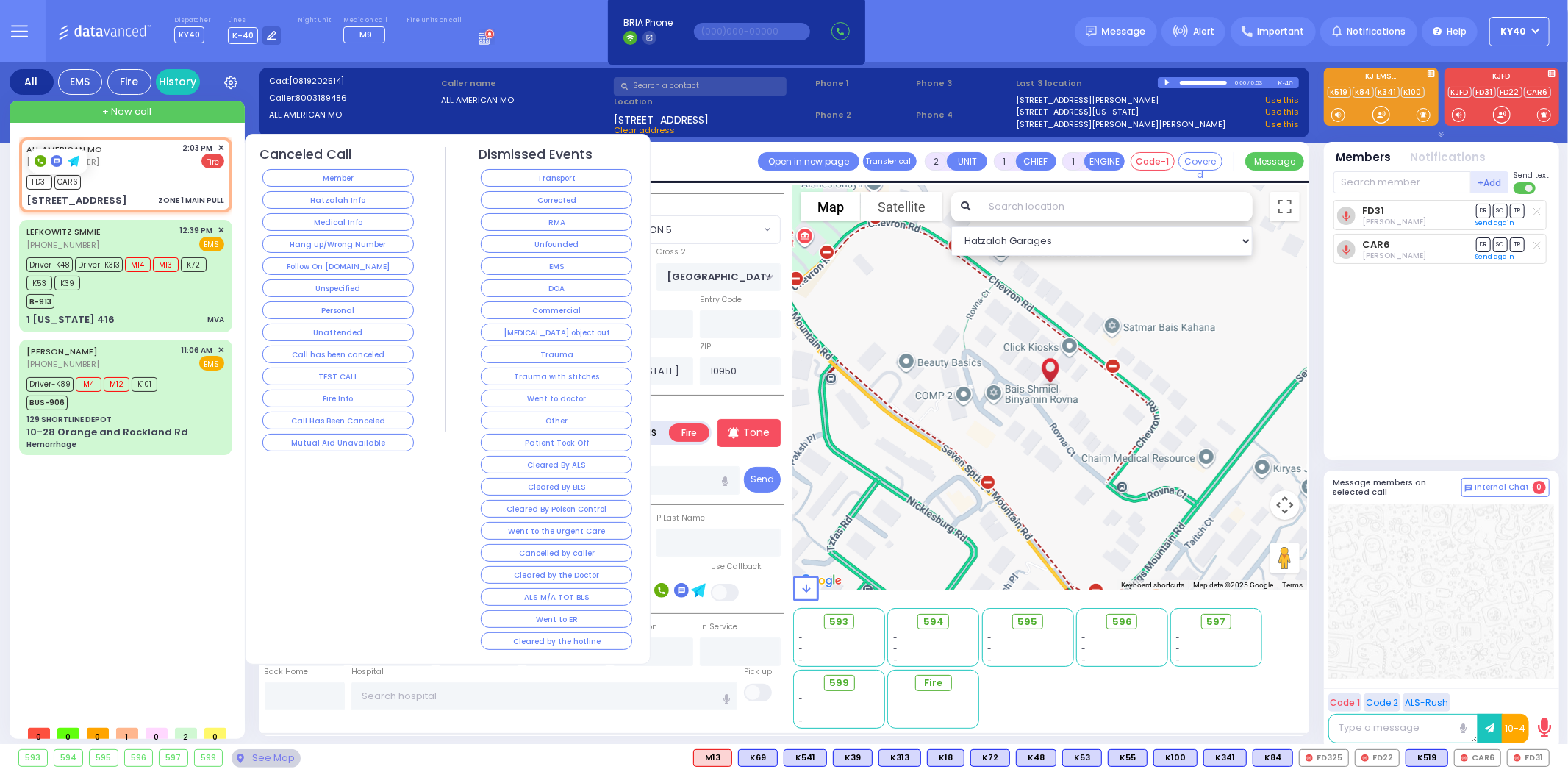
select select
select select "Hatzalah Garages"
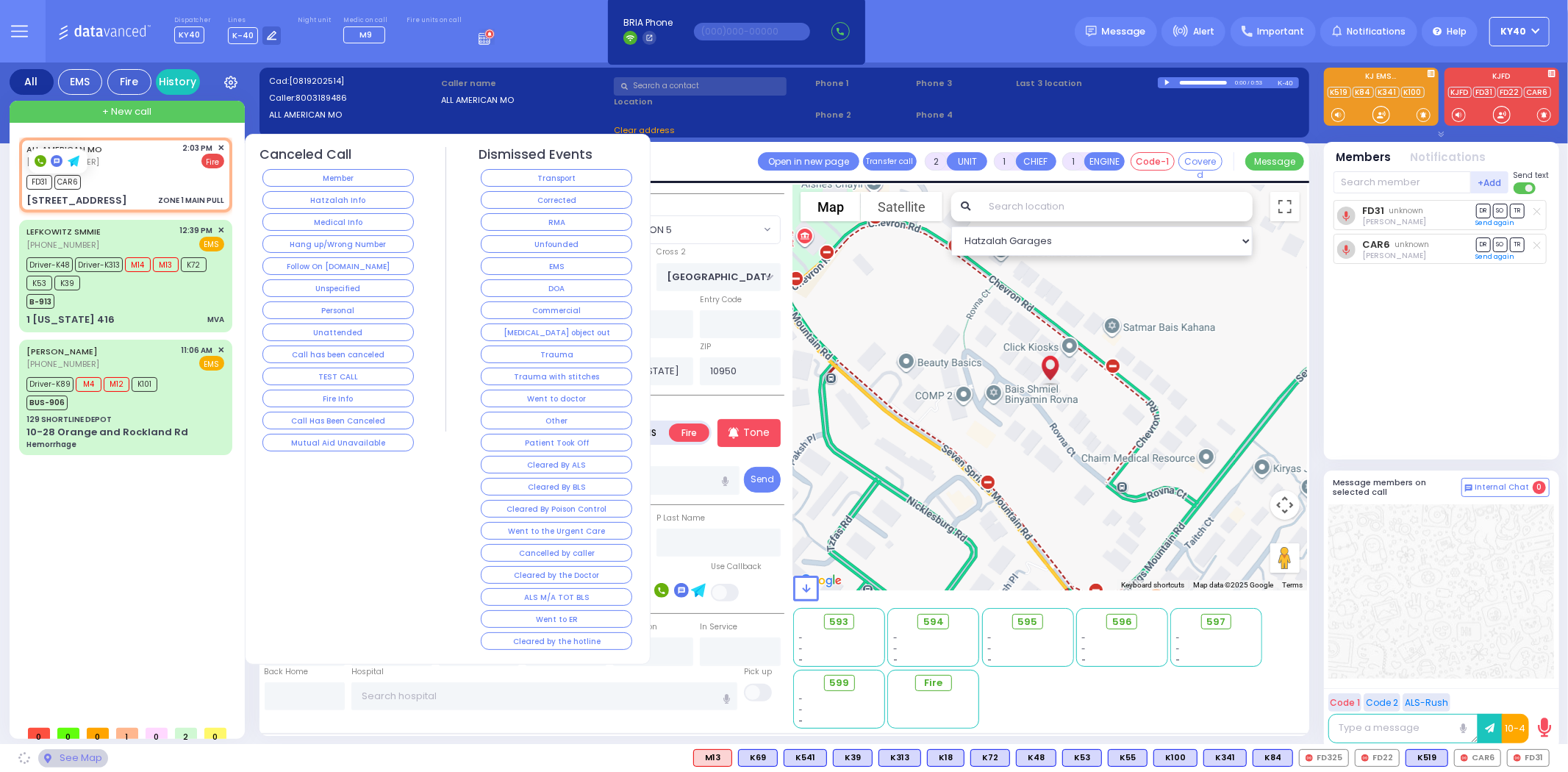
select select "SECTION 5"
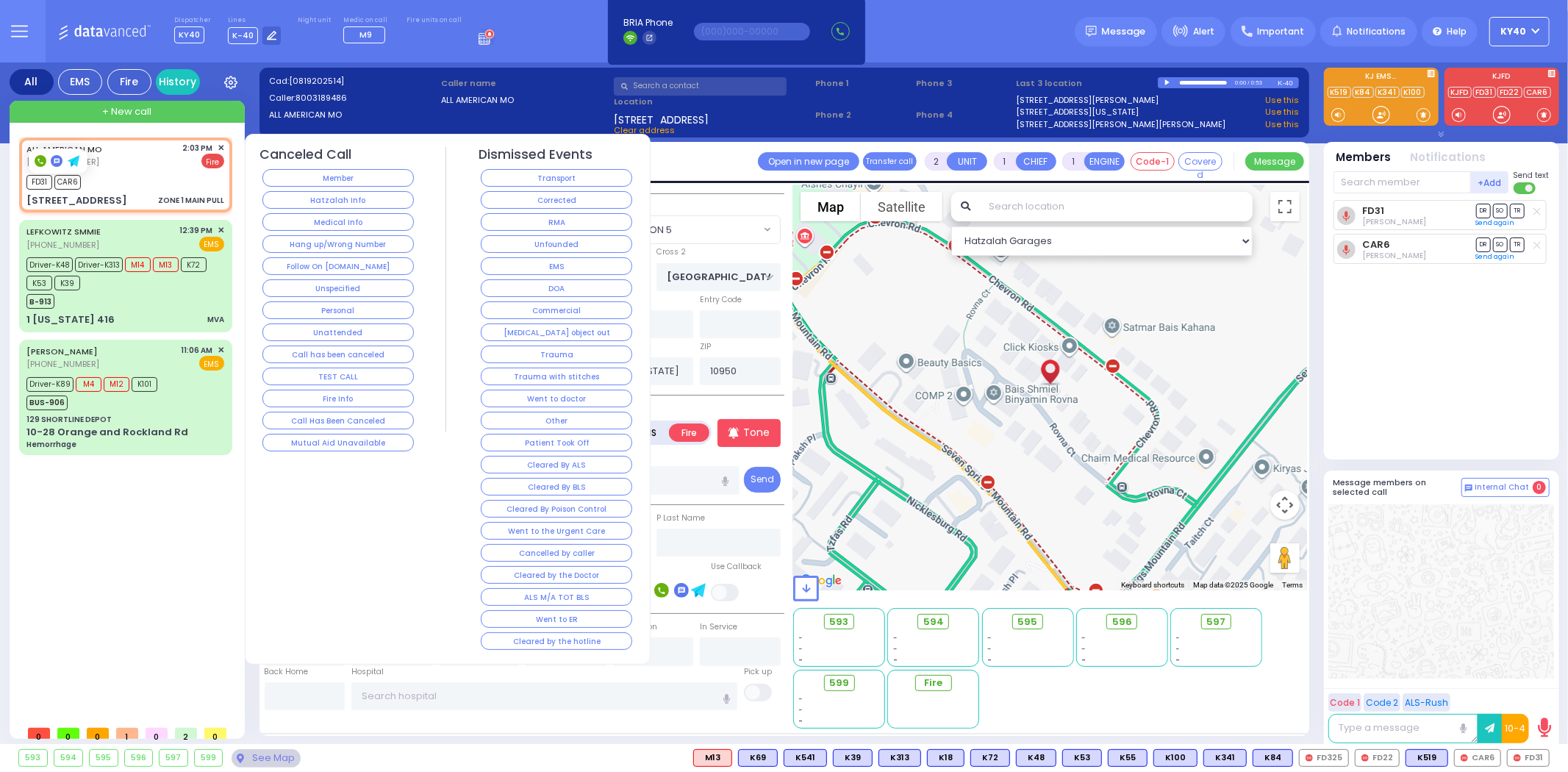
click at [182, 174] on div "FD31 CAR6" at bounding box center [125, 180] width 198 height 18
select select
radio input "true"
select select
select select "SECTION 5"
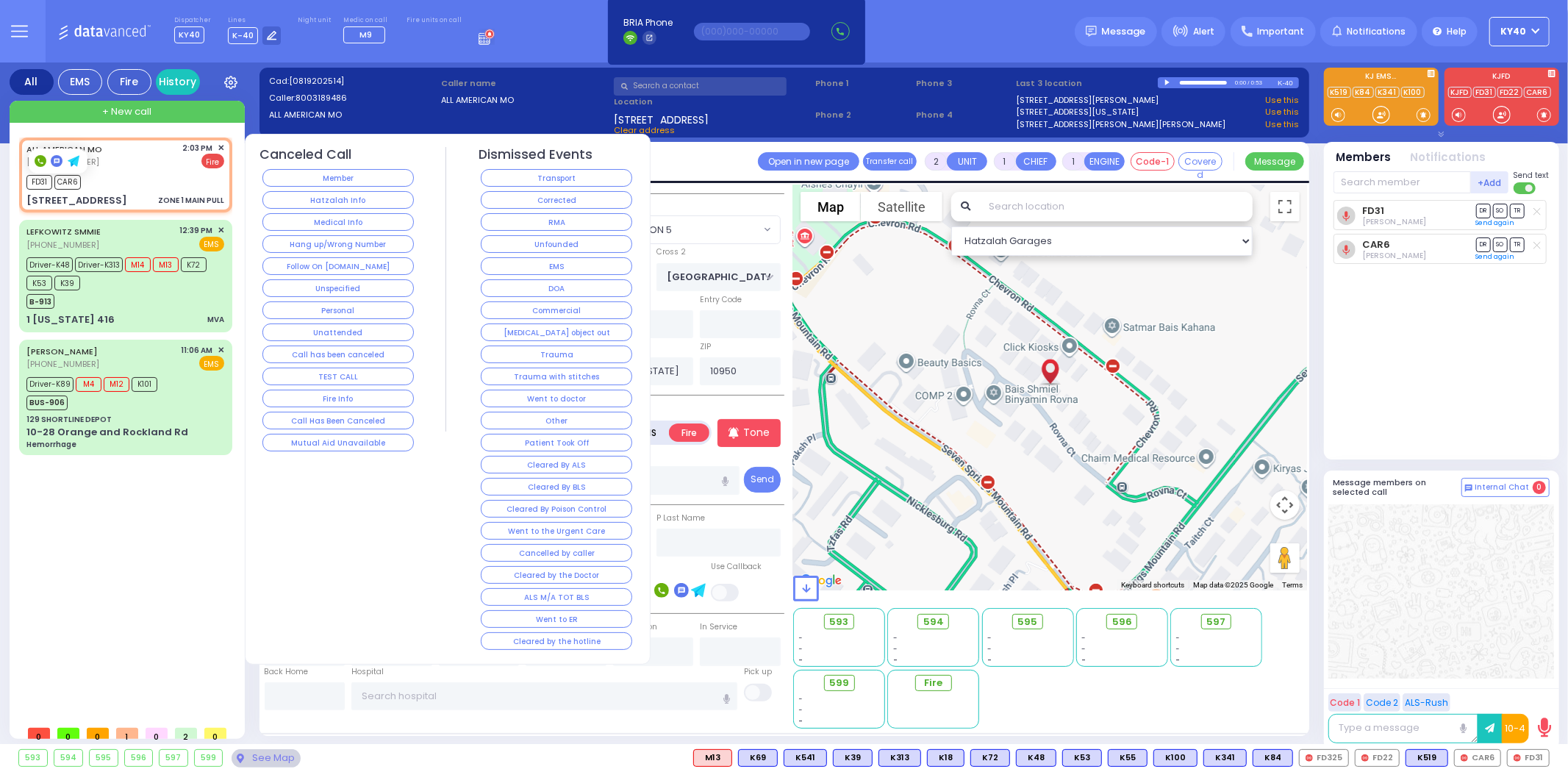
select select "Hatzalah Garages"
click at [172, 174] on div "FD31 CAR6" at bounding box center [125, 180] width 198 height 18
select select
radio input "true"
select select
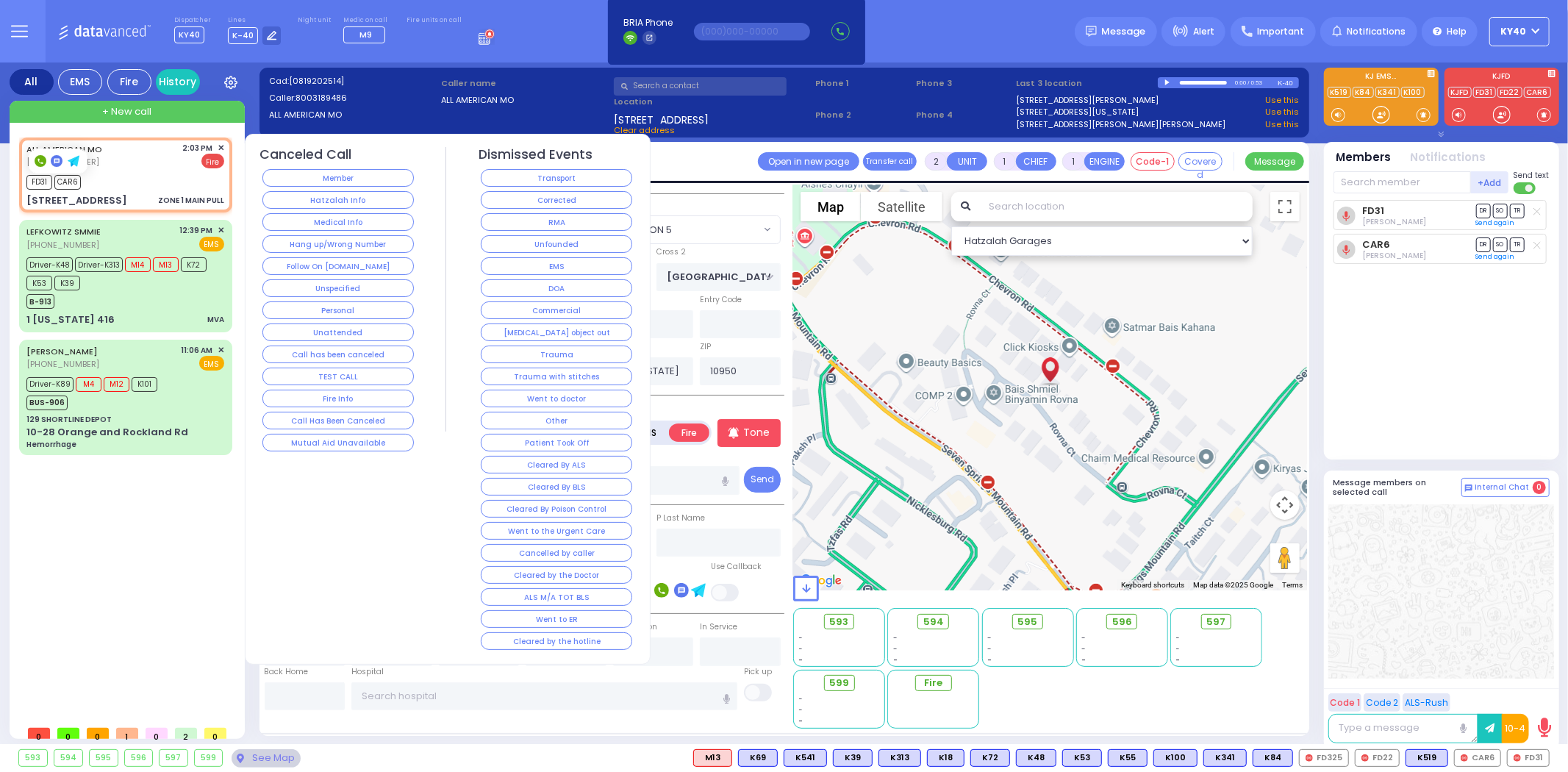
select select "Hatzalah Garages"
select select "SECTION 5"
click at [163, 171] on div "ALL AMERICAN MO (800) 318-9486 2:03 PM ✕ Fire FD31 CAR6" at bounding box center [125, 175] width 207 height 71
select select
radio input "true"
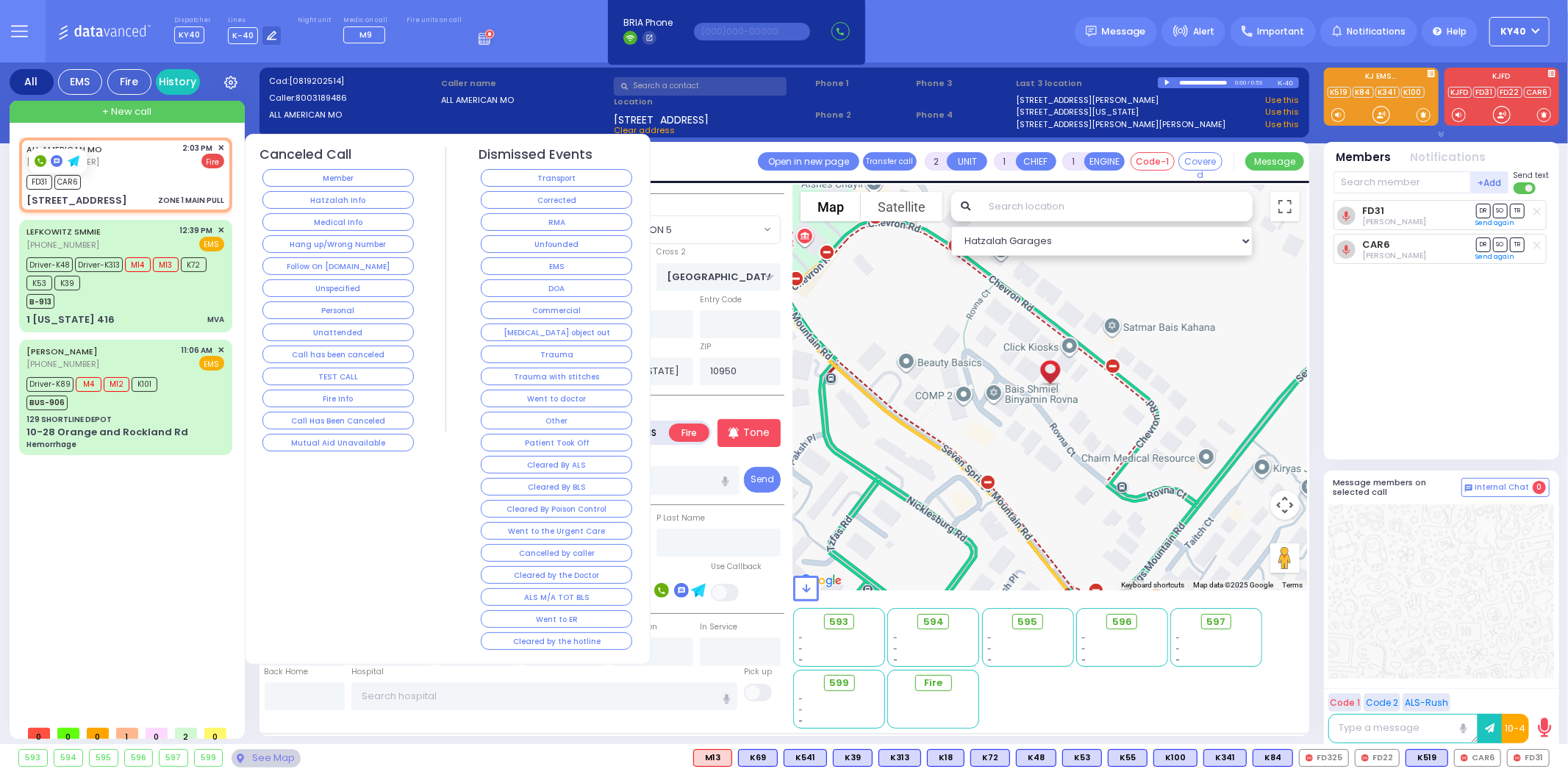
select select
select select "SECTION 5"
select select "Hatzalah Garages"
click at [157, 151] on div "ALL AMERICAN MO (800) 318-9486 2:03 PM ✕ Fire" at bounding box center [125, 155] width 198 height 27
select select
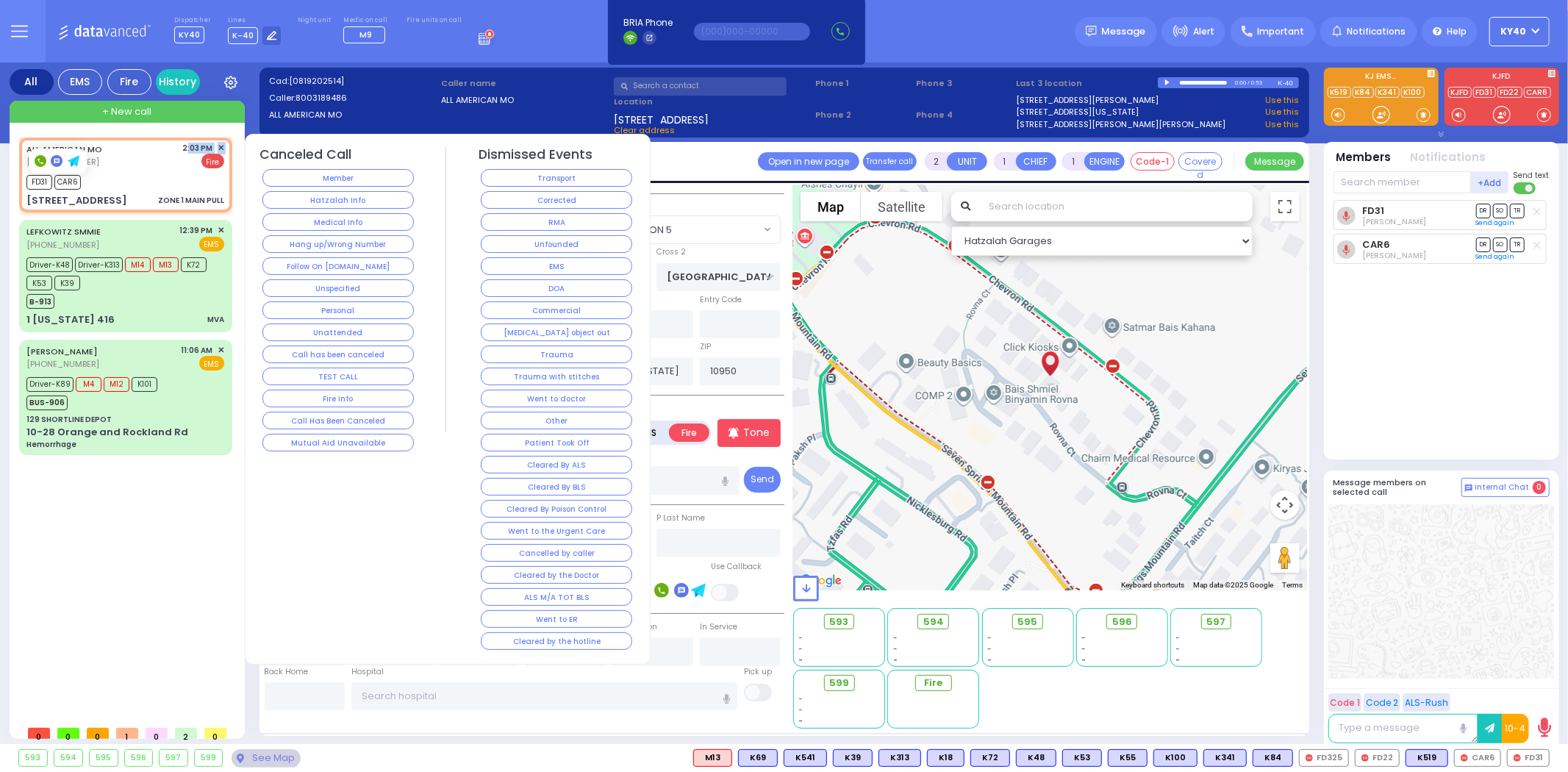
radio input "true"
select select
select select "Hatzalah Garages"
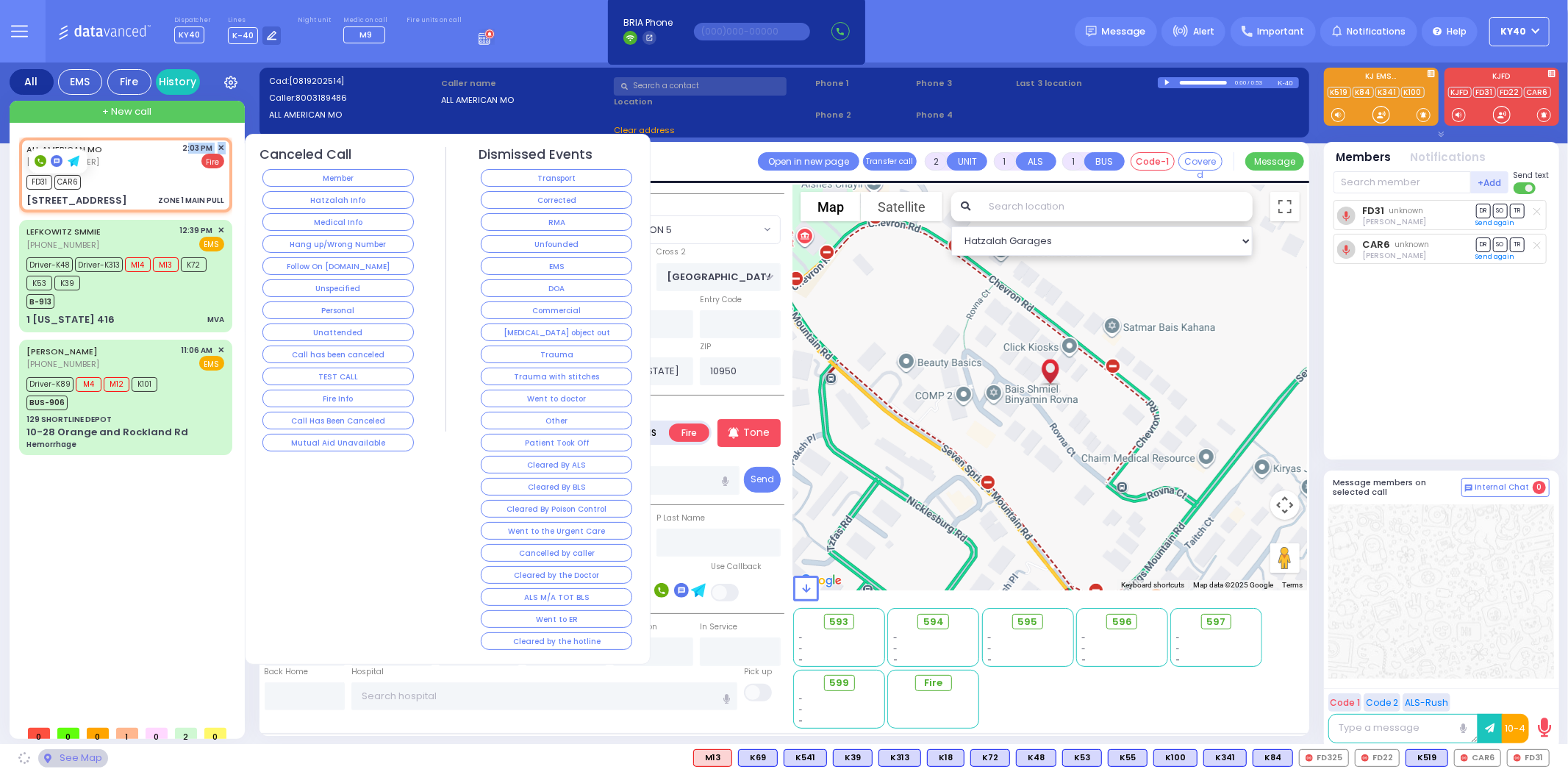
select select "SECTION 5"
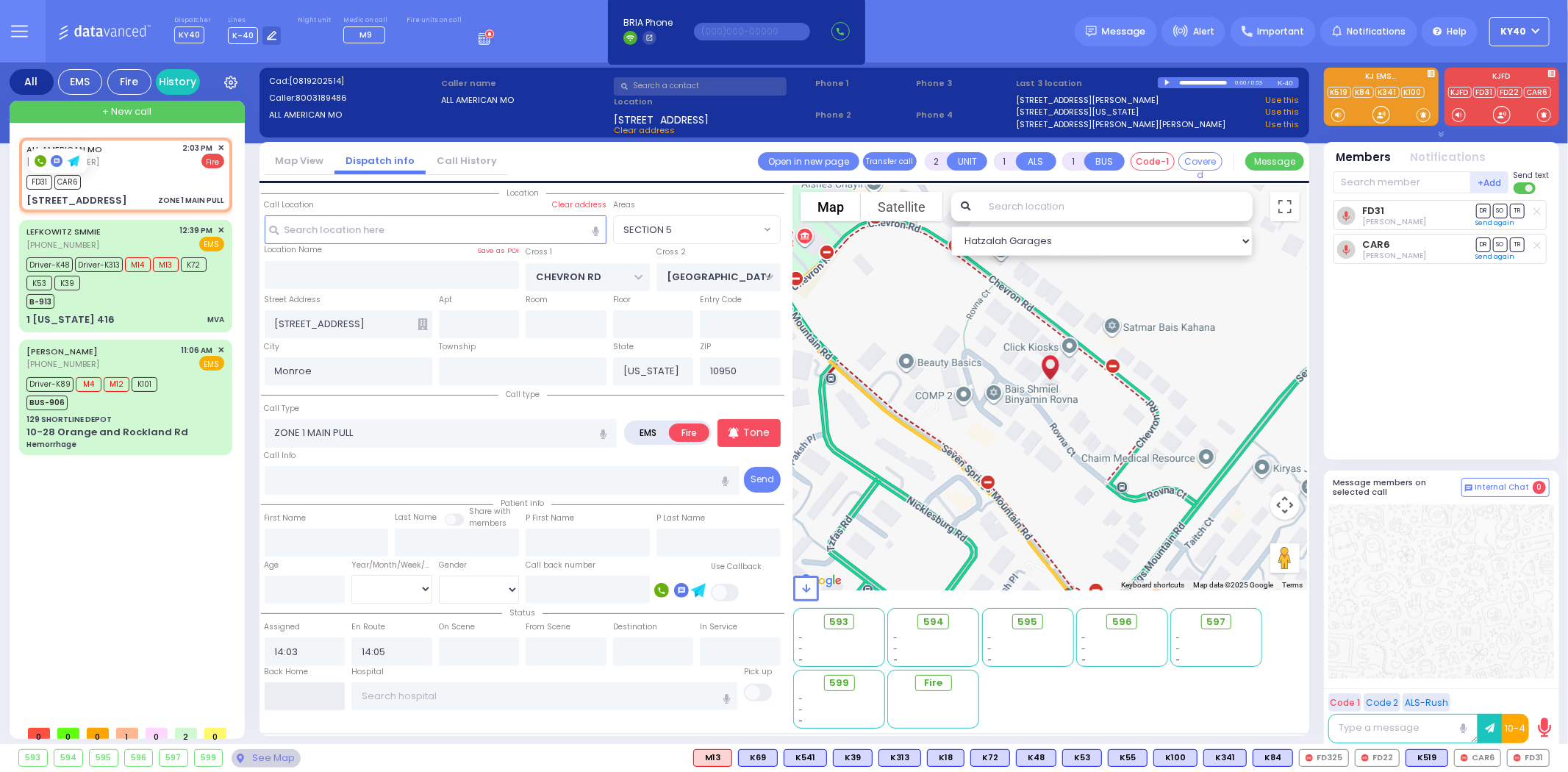
click at [312, 693] on input "text" at bounding box center [304, 696] width 81 height 28
click at [312, 694] on input "text" at bounding box center [304, 696] width 81 height 28
type input "14:16"
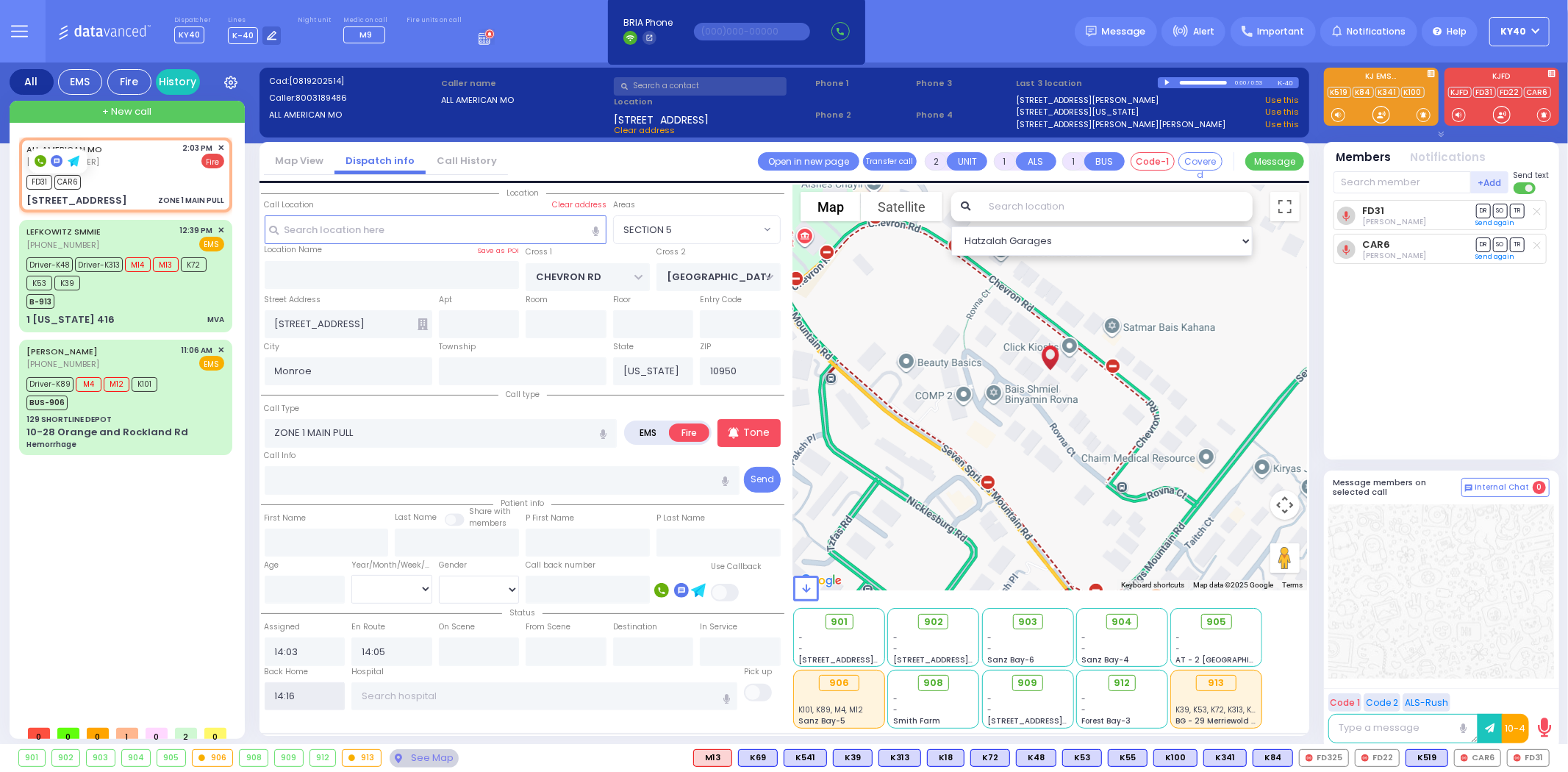
select select
radio input "true"
select select
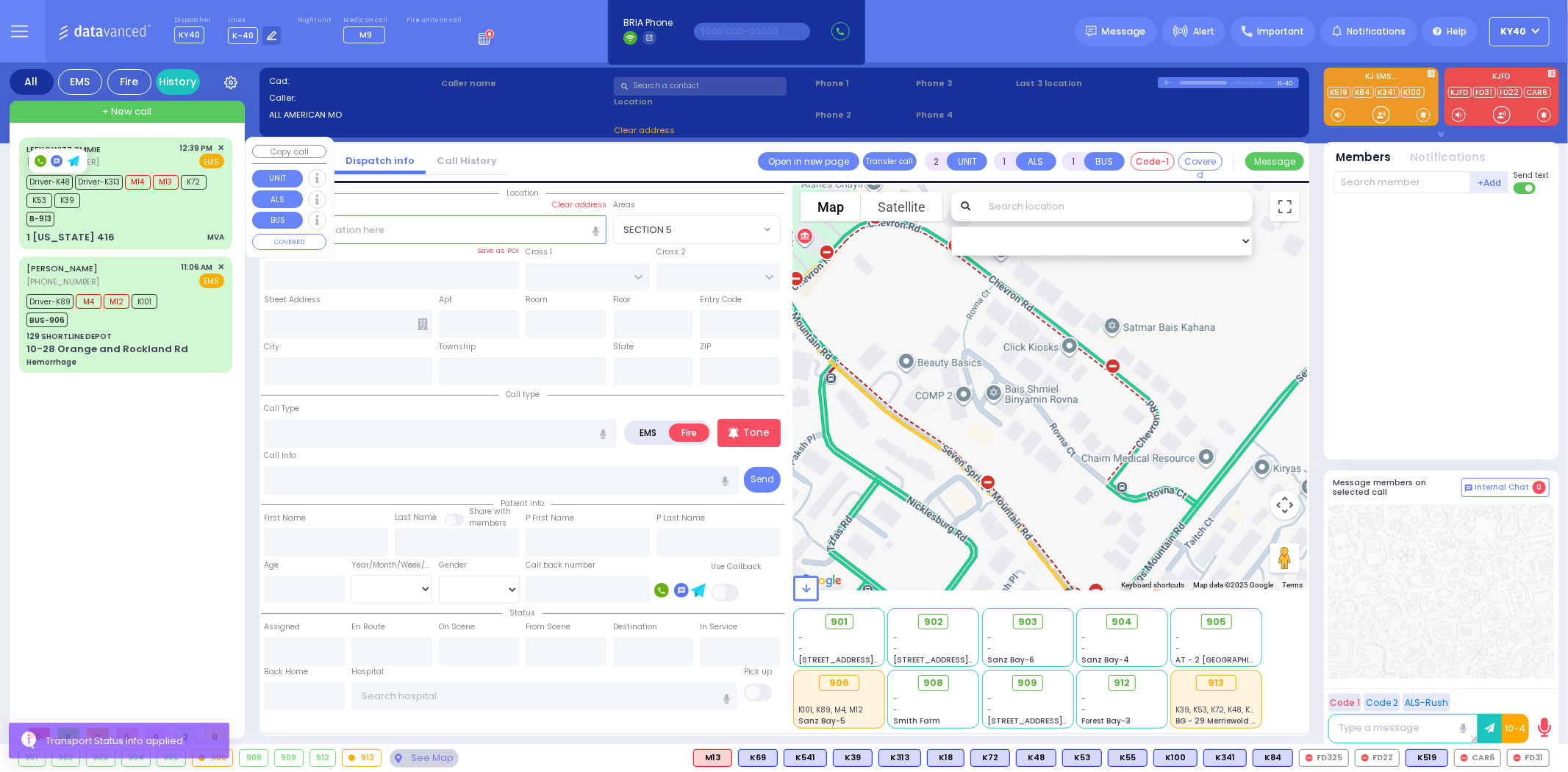
click at [136, 213] on div "B-913" at bounding box center [118, 217] width 184 height 18
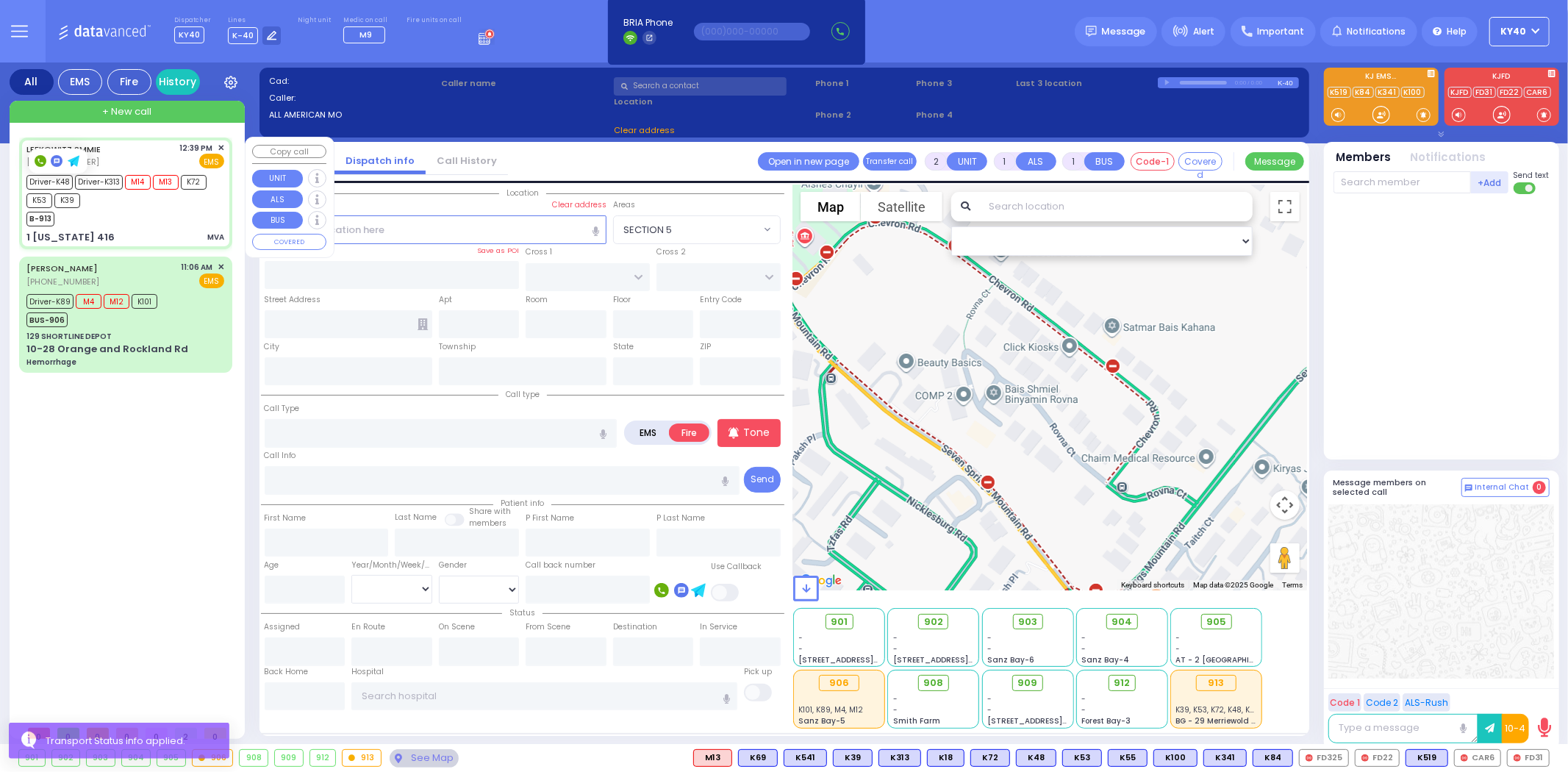
type input "6"
select select
type input "MVA"
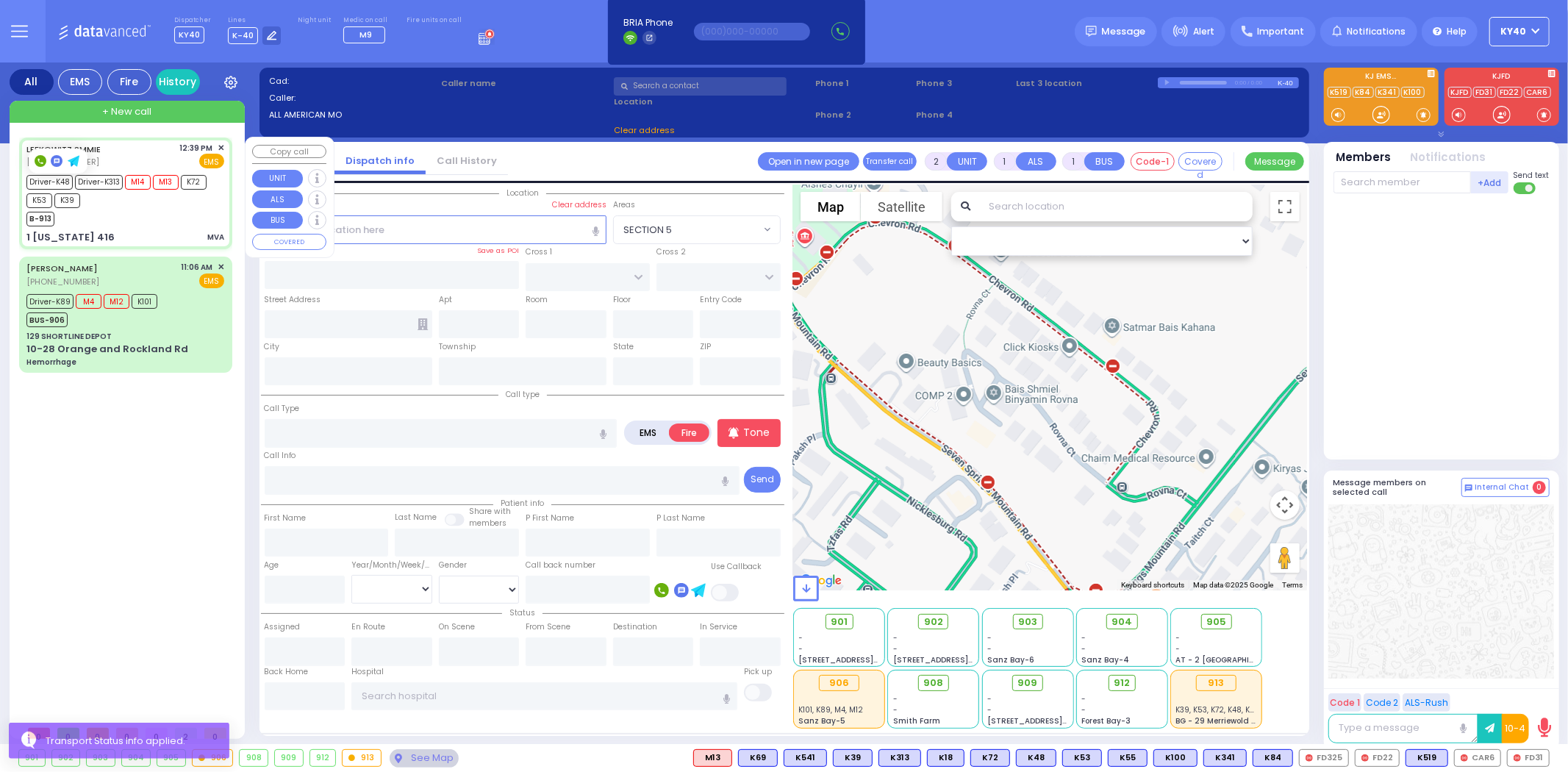
radio input "true"
type input "[PERSON_NAME] S"
type input "Plym"
type input "22"
select select "Year"
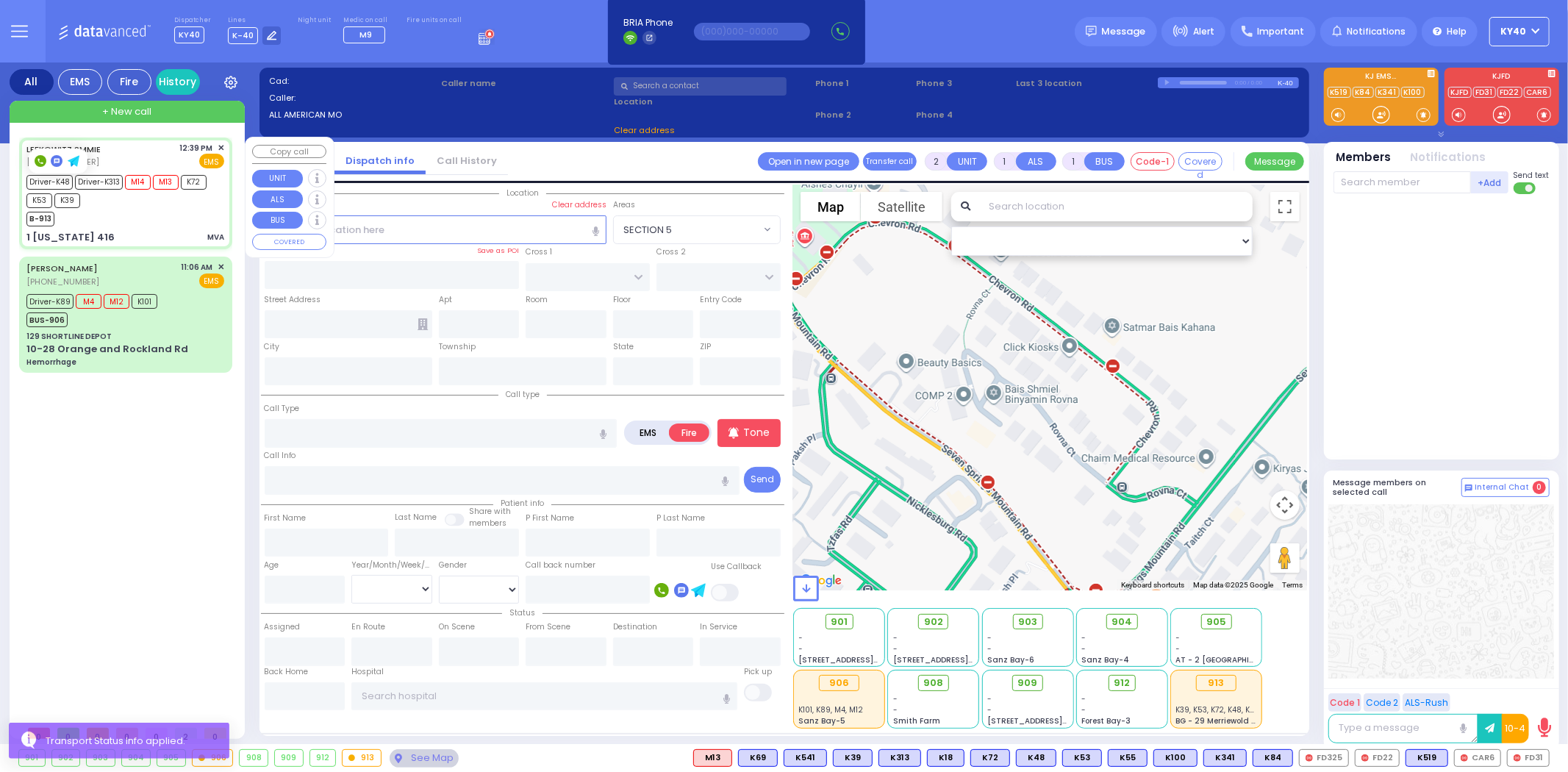
select select "[DEMOGRAPHIC_DATA]"
type input "12:39"
type input "12:41"
type input "12:57"
type input "13:12"
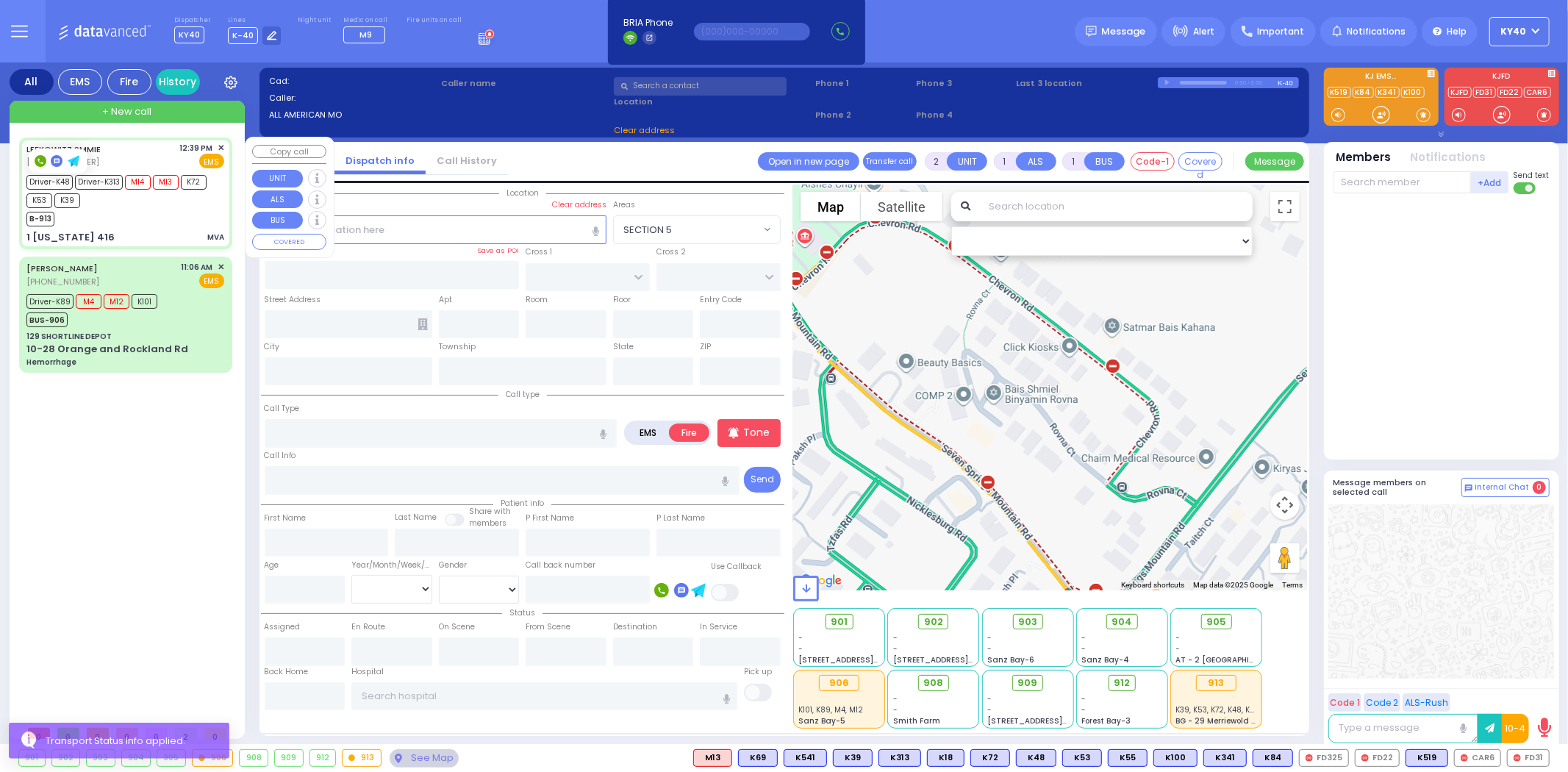
type input "[GEOGRAPHIC_DATA]"
type input "1 [US_STATE] 416"
type input "[US_STATE]"
type input "10916"
select select "Hatzalah Garages"
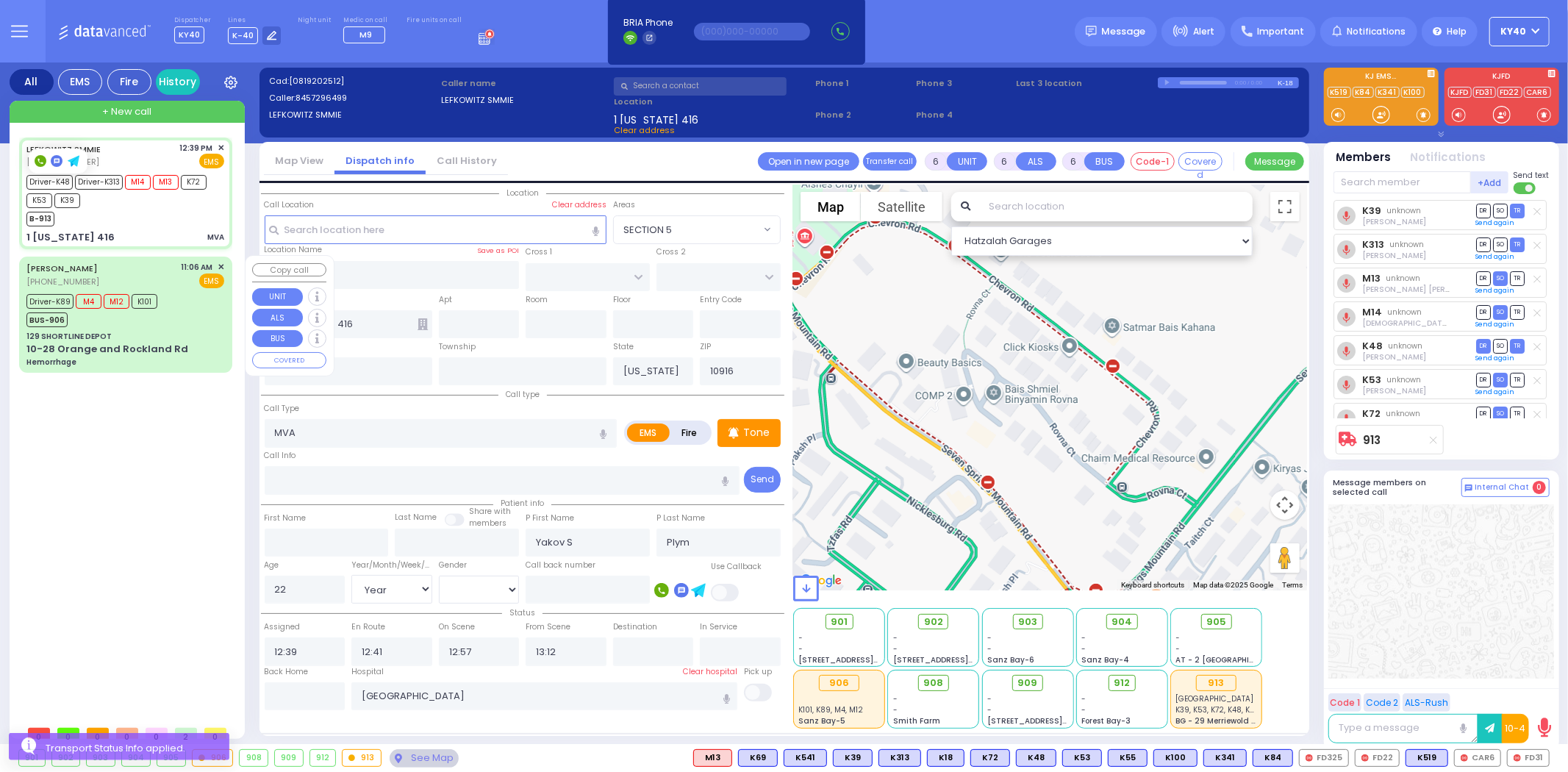
click at [192, 285] on div "EMS" at bounding box center [203, 281] width 44 height 15
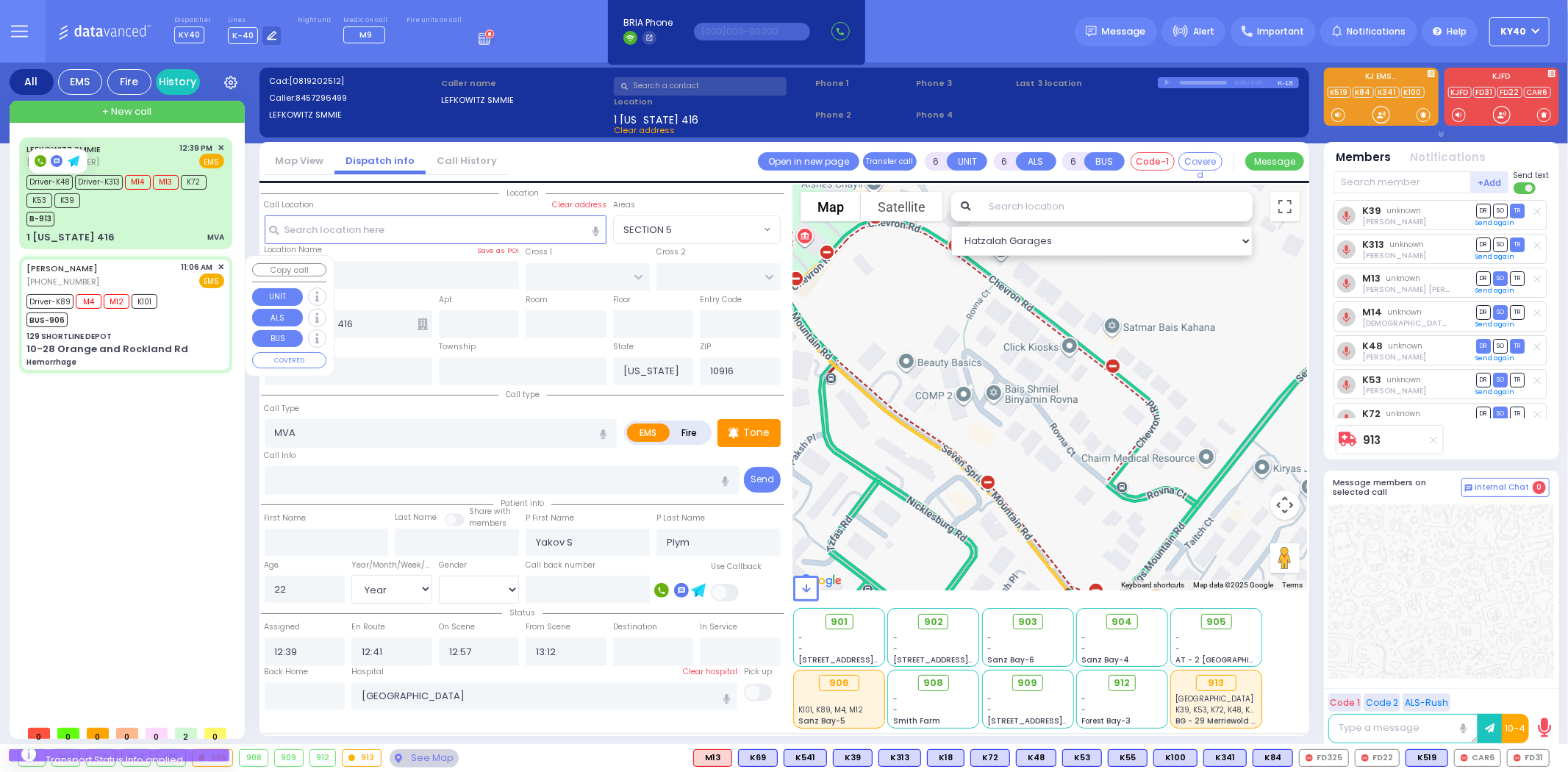
select select
type input "Hemorrhage"
radio input "true"
type input "Rivka"
type input "[PERSON_NAME]"
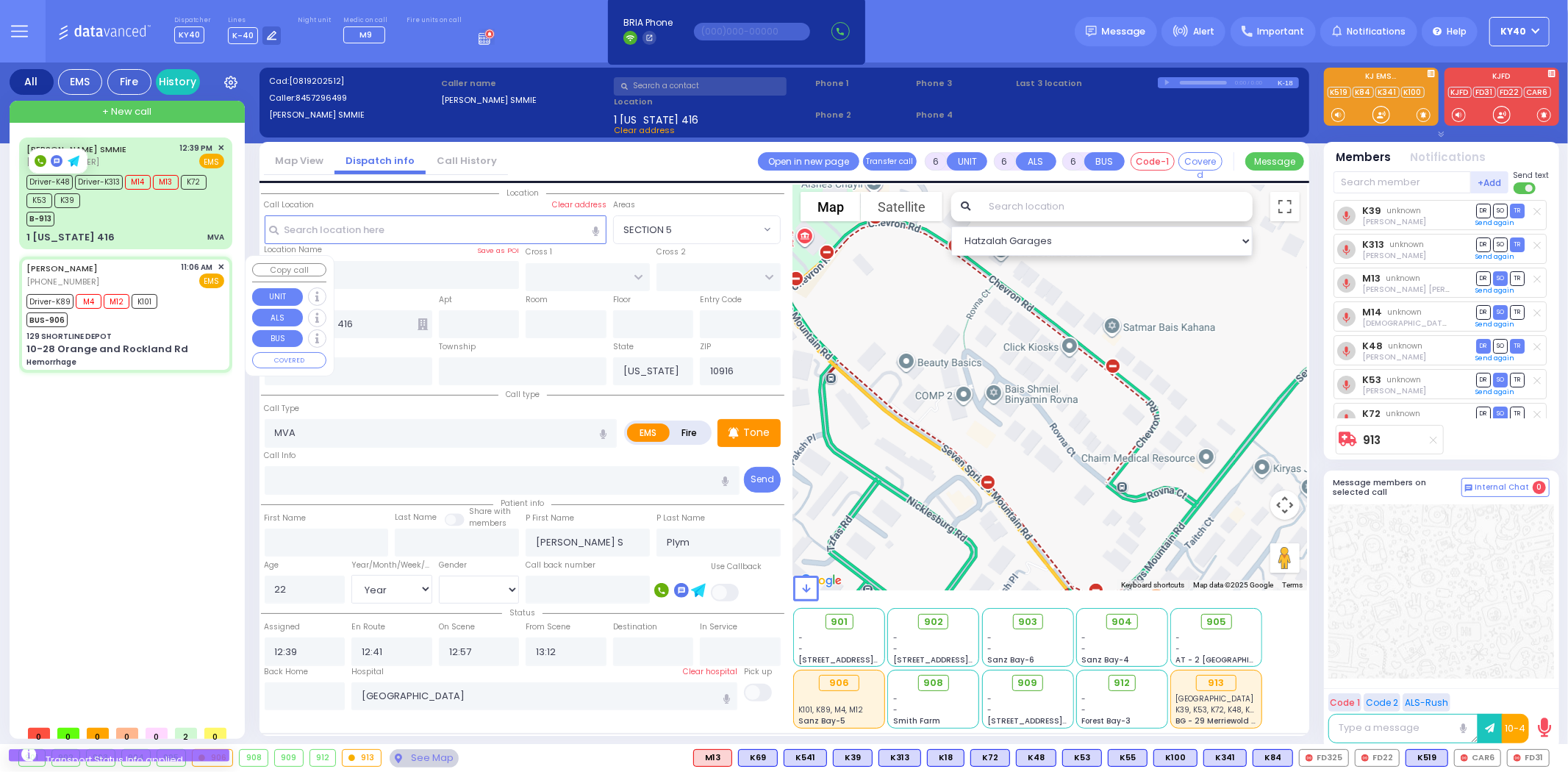
type input "21"
select select "Year"
select select "[DEMOGRAPHIC_DATA]"
type input "11:06"
type input "11:10"
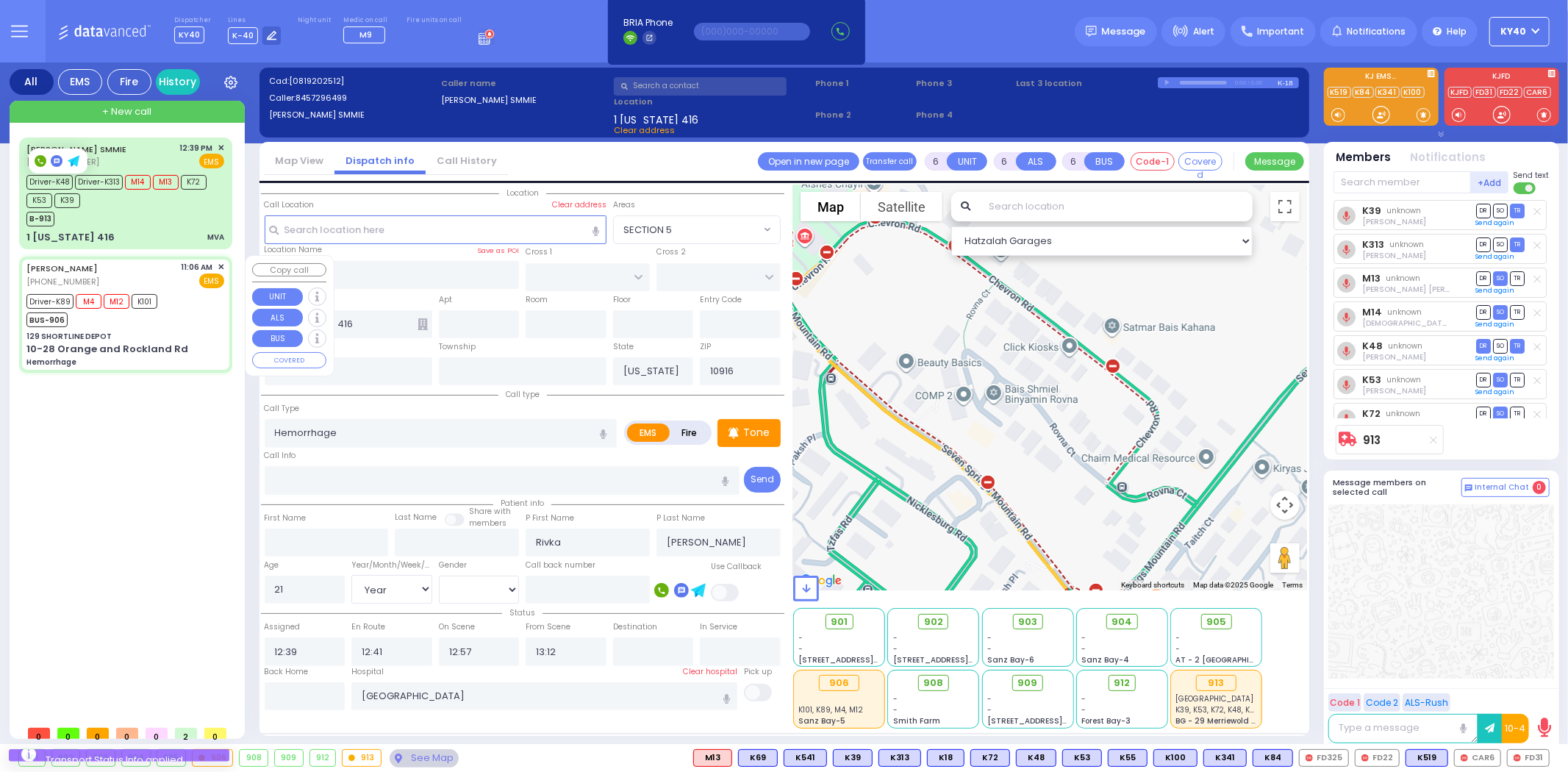
type input "11:28"
type input "11:43"
type input "12:40"
type input "[US_STATE][GEOGRAPHIC_DATA]- [GEOGRAPHIC_DATA]"
select select "Hatzalah Garages"
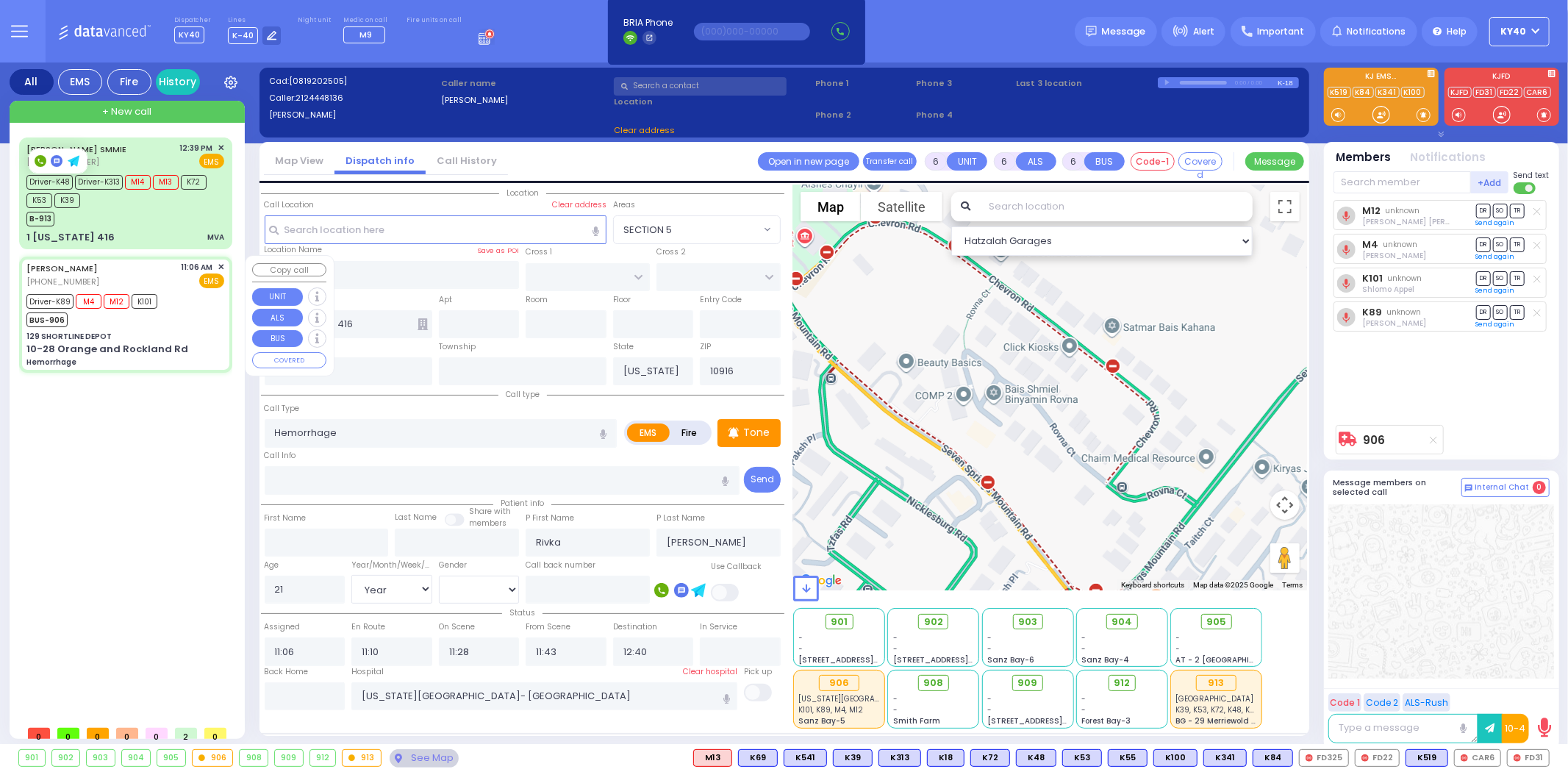
type input "129 SHORTLINE DEPOT"
type input "10-28 Orange and Rockland Rd"
type input "Monroe"
type input "10950"
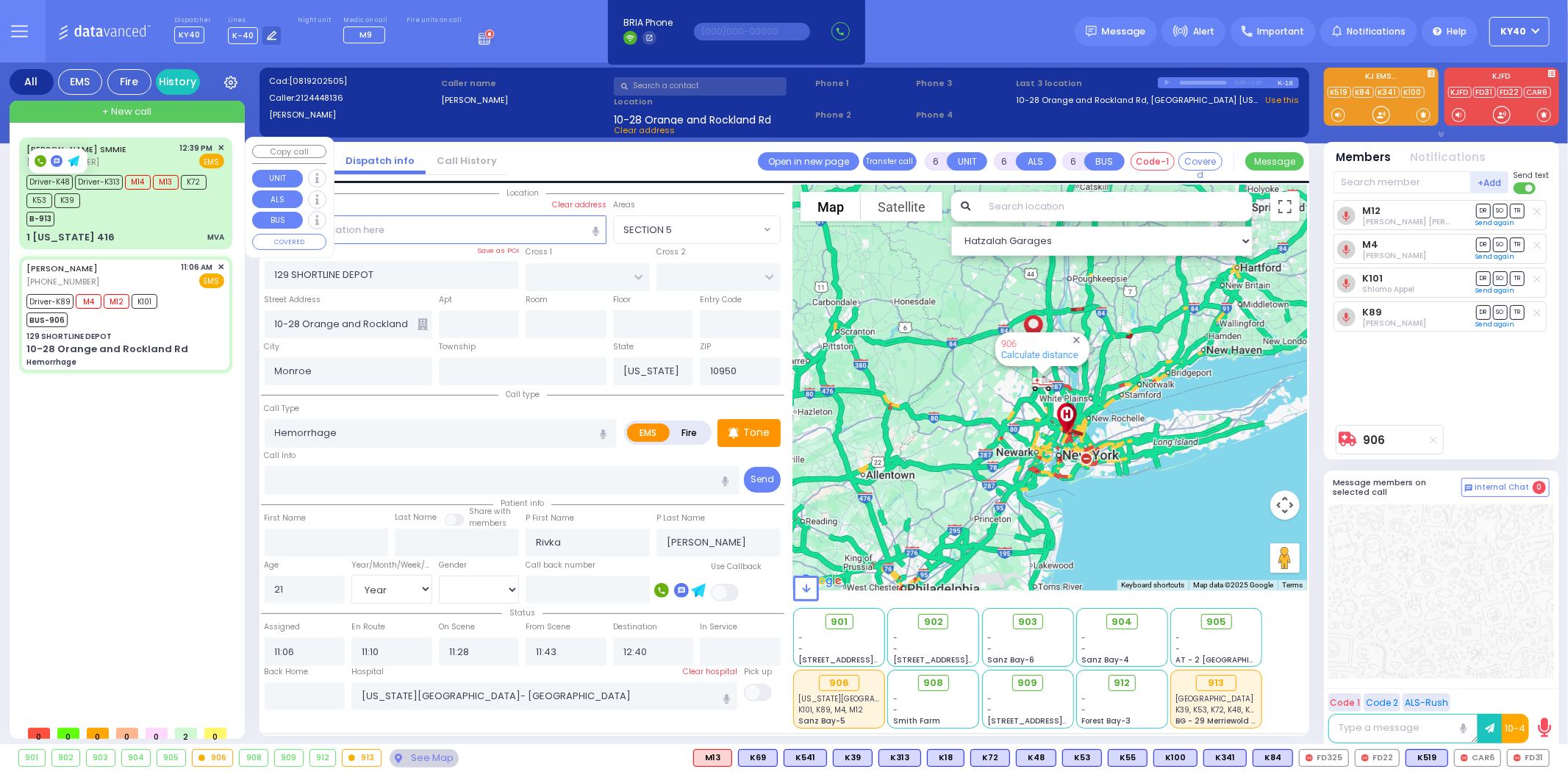
click at [152, 142] on div "LEFKOWITZ SMMIE (845) 729-6499 12:39 PM ✕ EMS" at bounding box center [125, 155] width 198 height 27
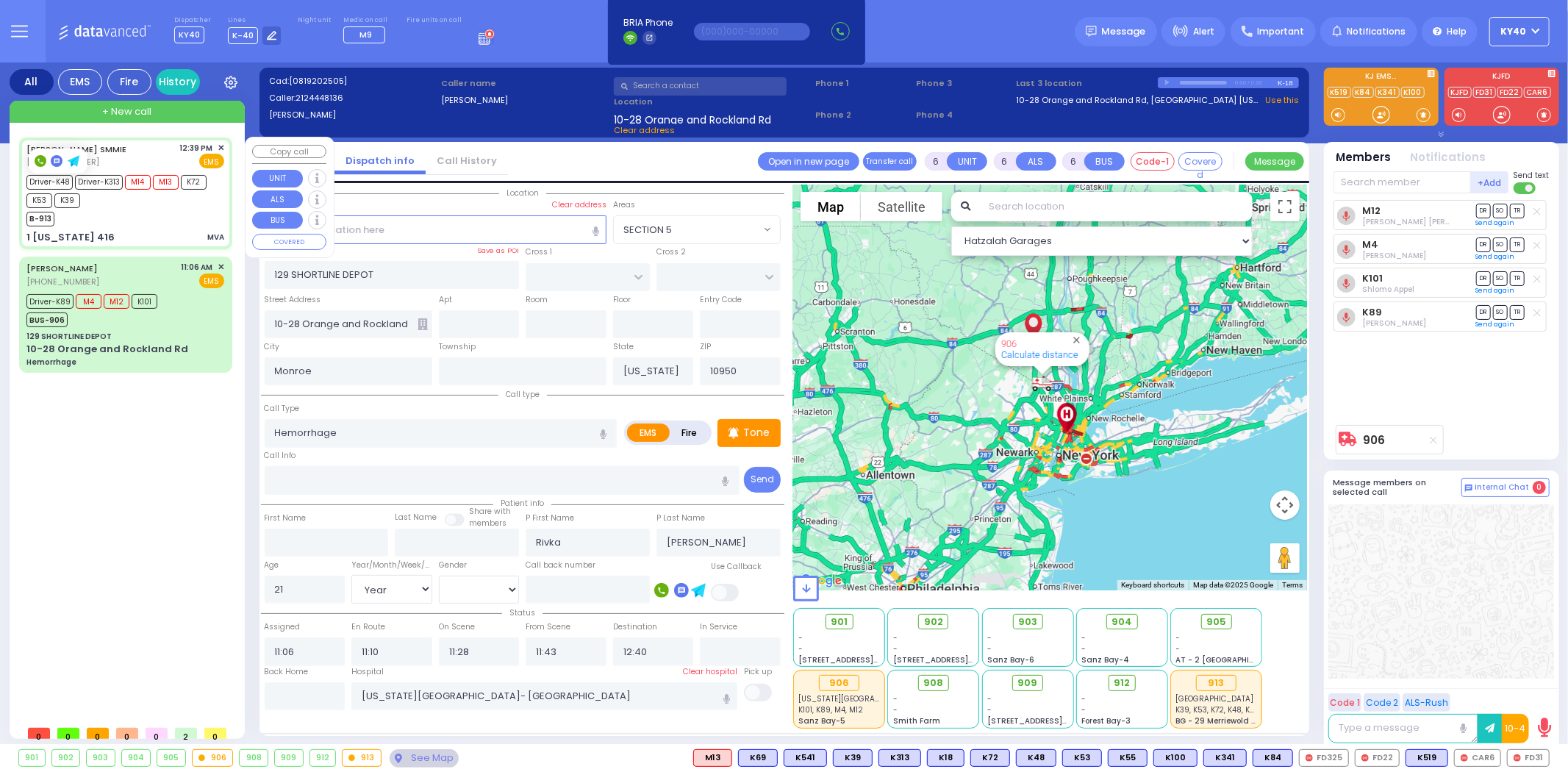
select select
type input "MVA"
radio input "true"
type input "[PERSON_NAME] S"
type input "Plym"
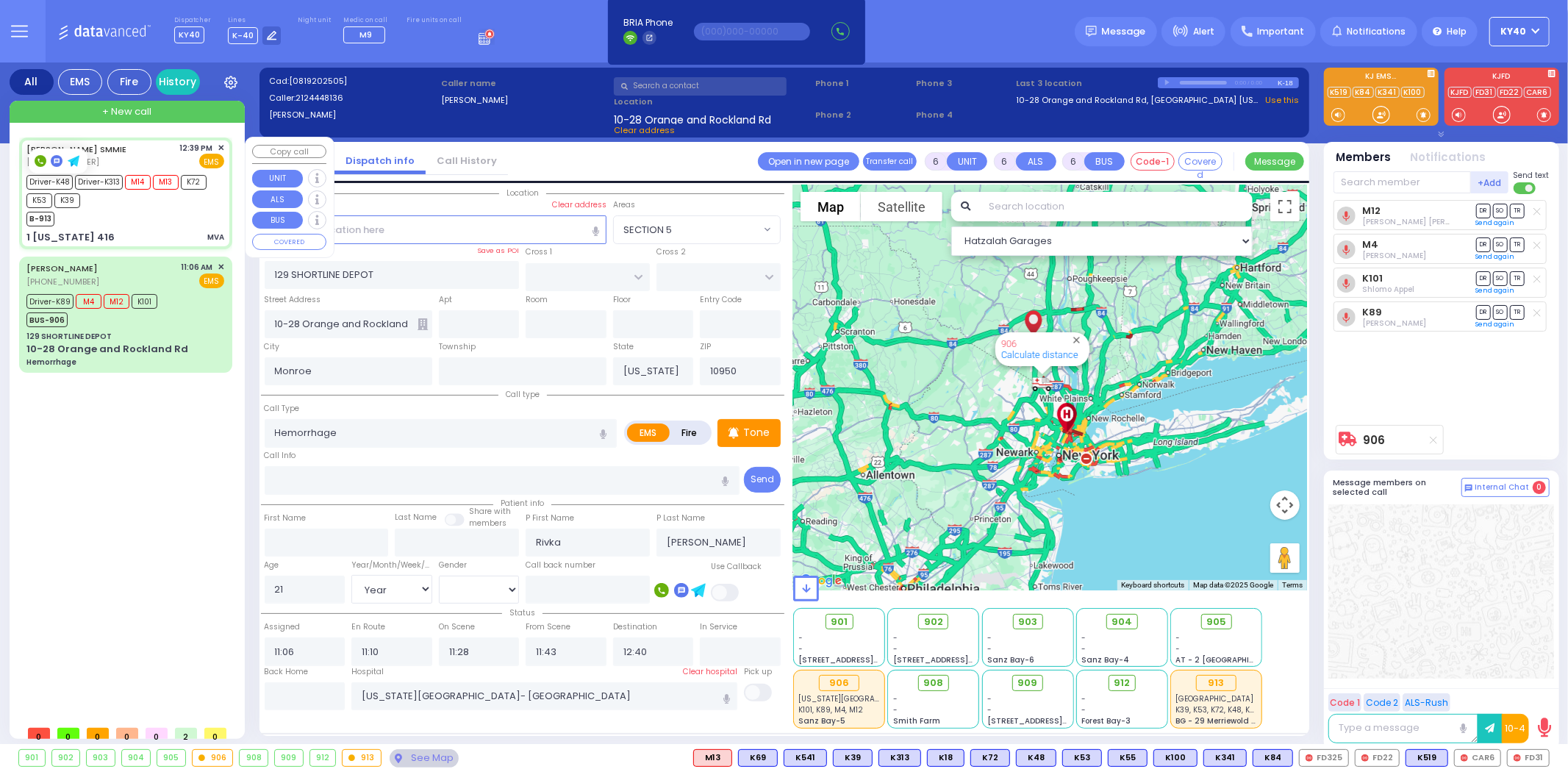
type input "22"
select select "Year"
select select "[DEMOGRAPHIC_DATA]"
type input "12:39"
type input "12:41"
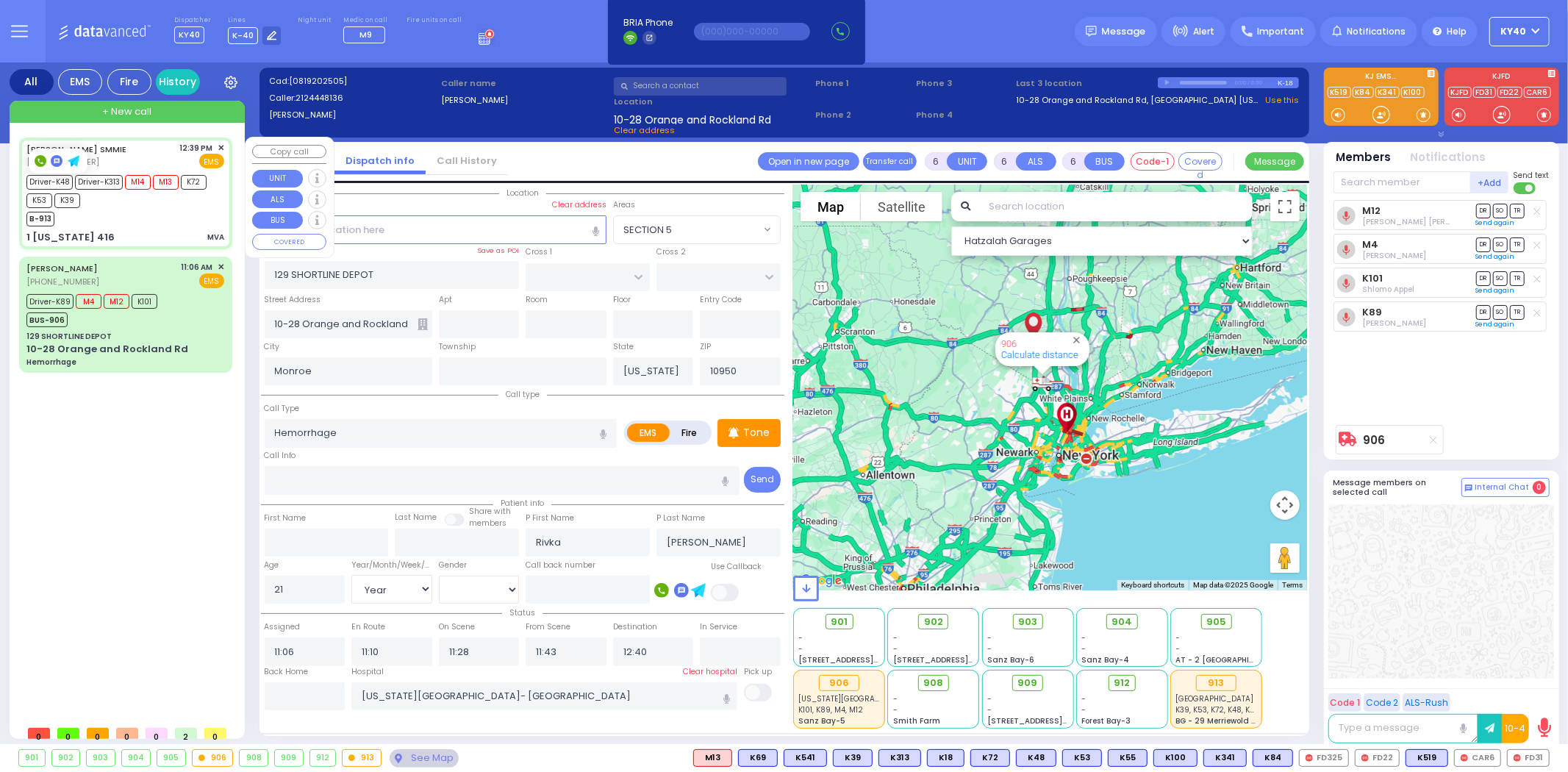
type input "12:57"
type input "13:12"
type input "[GEOGRAPHIC_DATA]"
type input "1 [US_STATE] 416"
type input "10916"
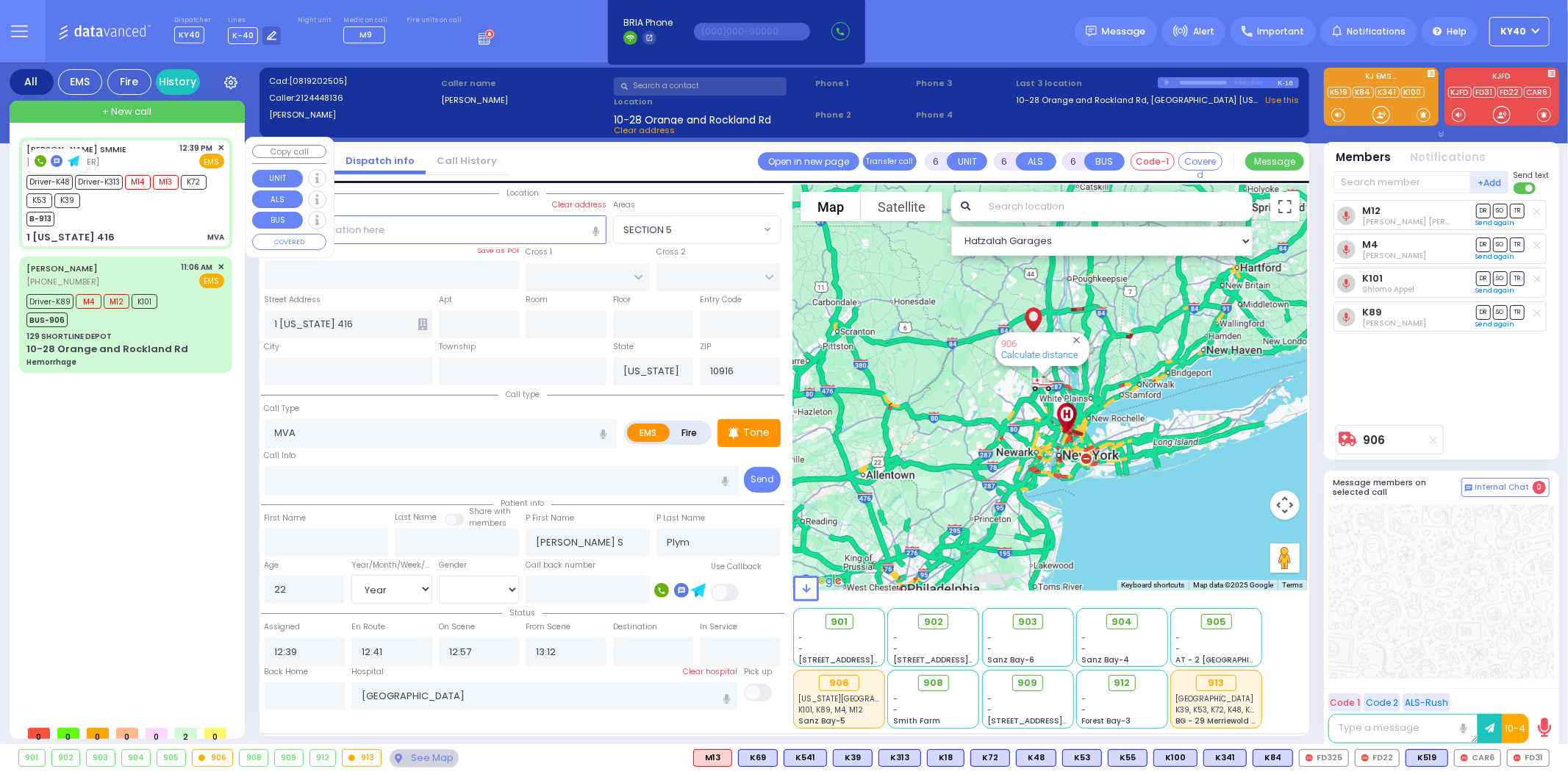
select select "Hatzalah Garages"
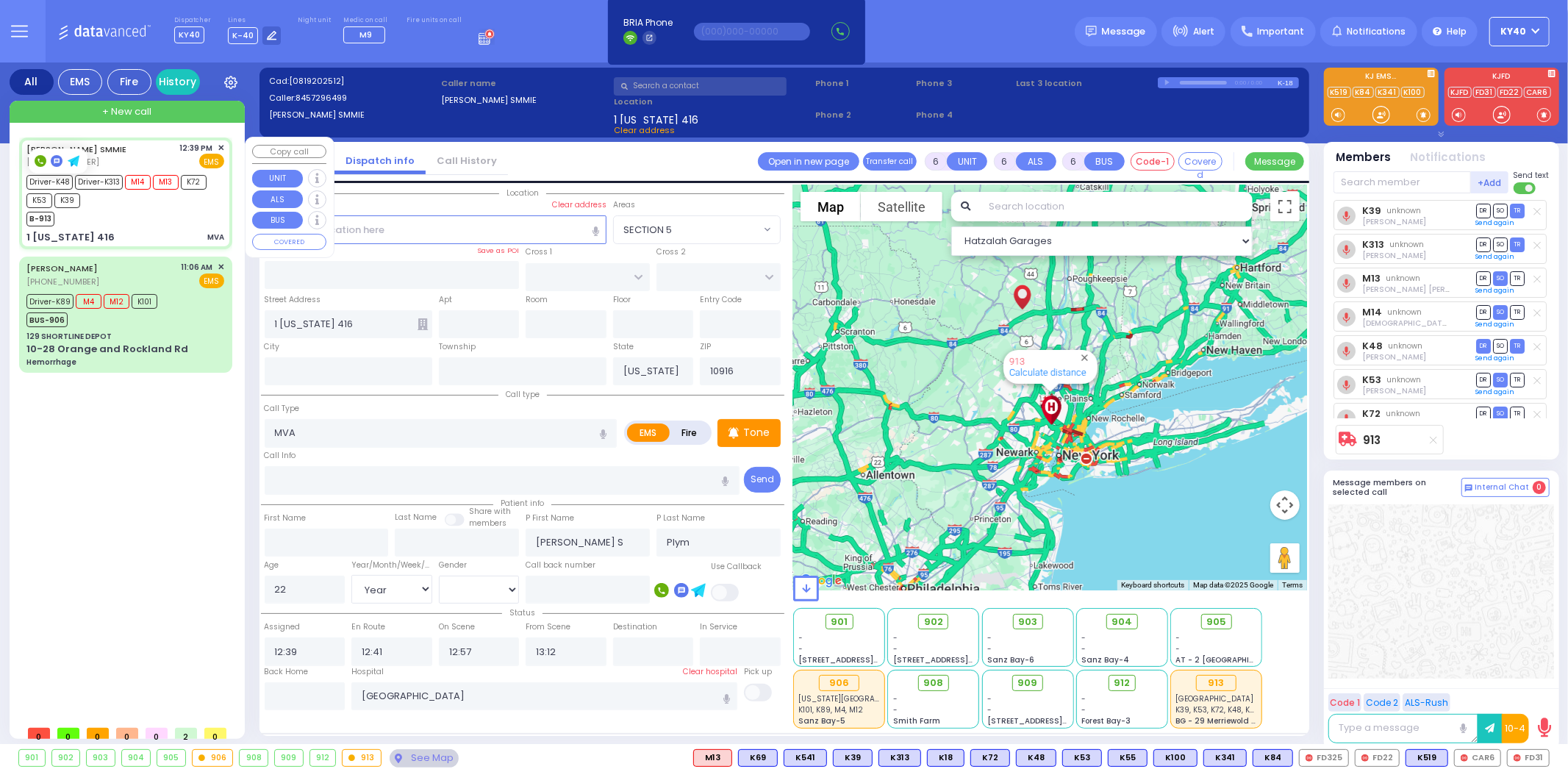
click at [151, 217] on div "B-913" at bounding box center [118, 217] width 184 height 18
select select
radio input "true"
select select "Year"
select select "[DEMOGRAPHIC_DATA]"
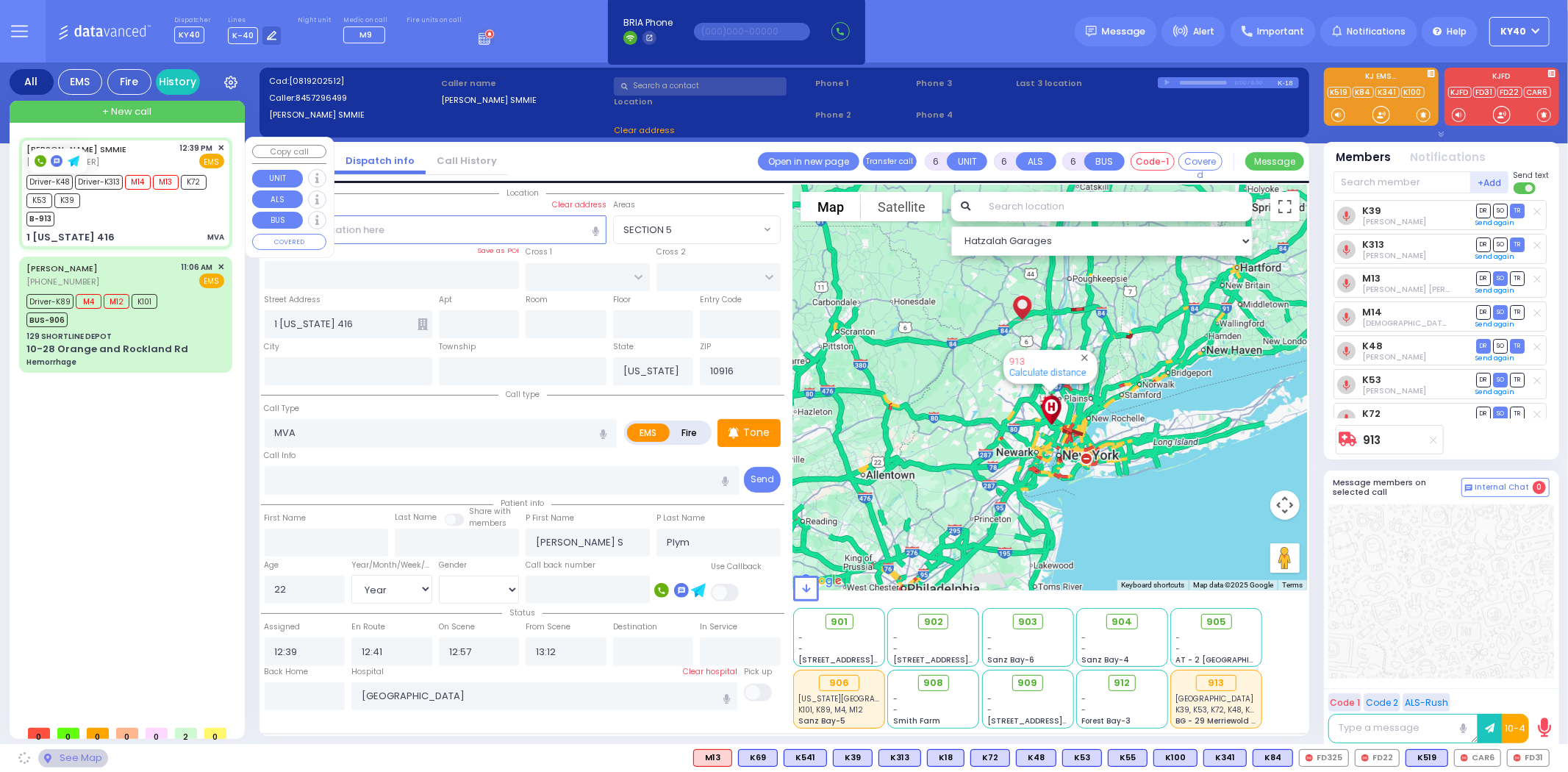
select select "Hatzalah Garages"
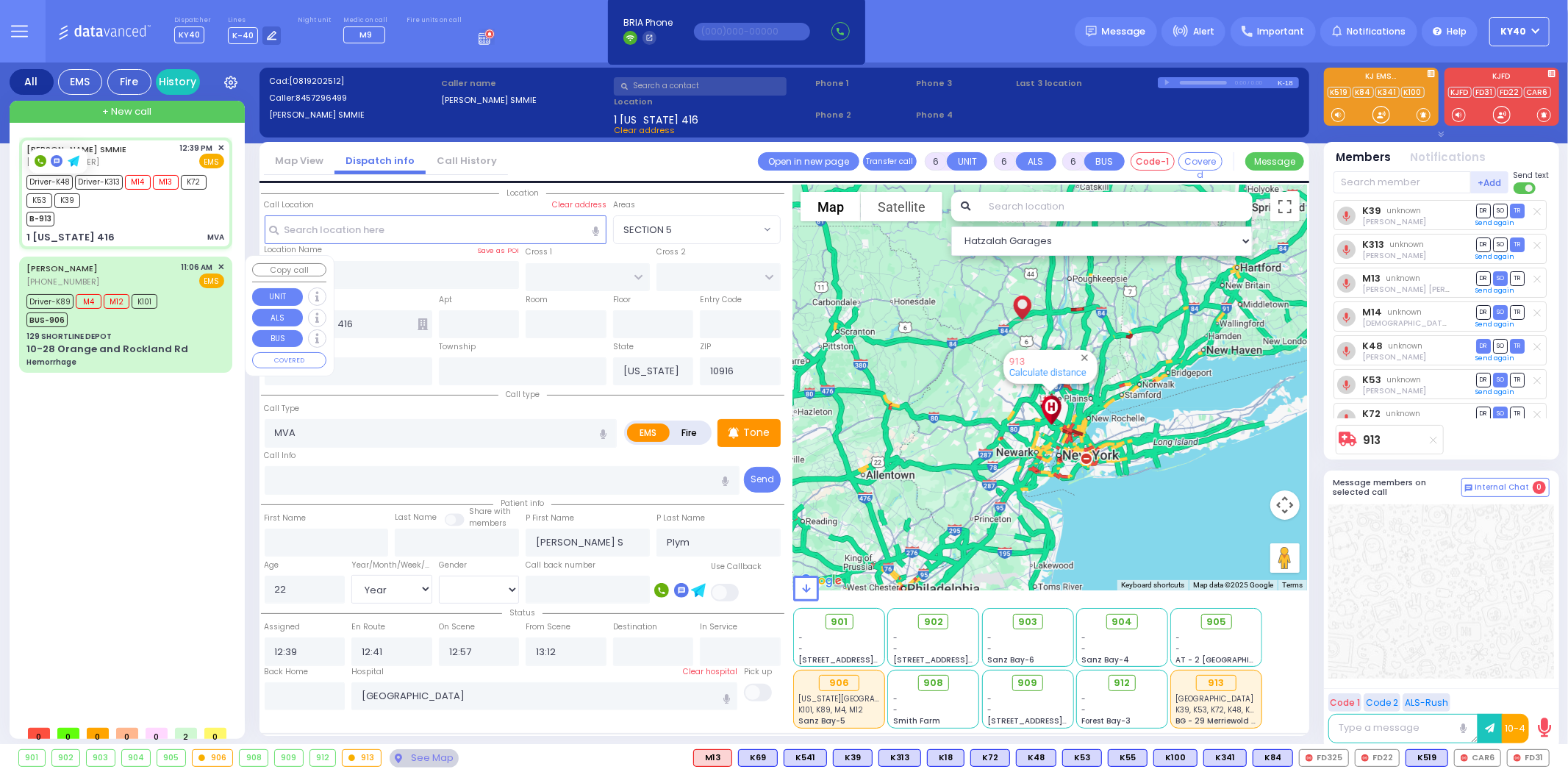
click at [199, 299] on div "Driver-K89 M4 M12 K101 BUS-906" at bounding box center [125, 309] width 198 height 37
select select
type input "Hemorrhage"
radio input "true"
type input "Rivka"
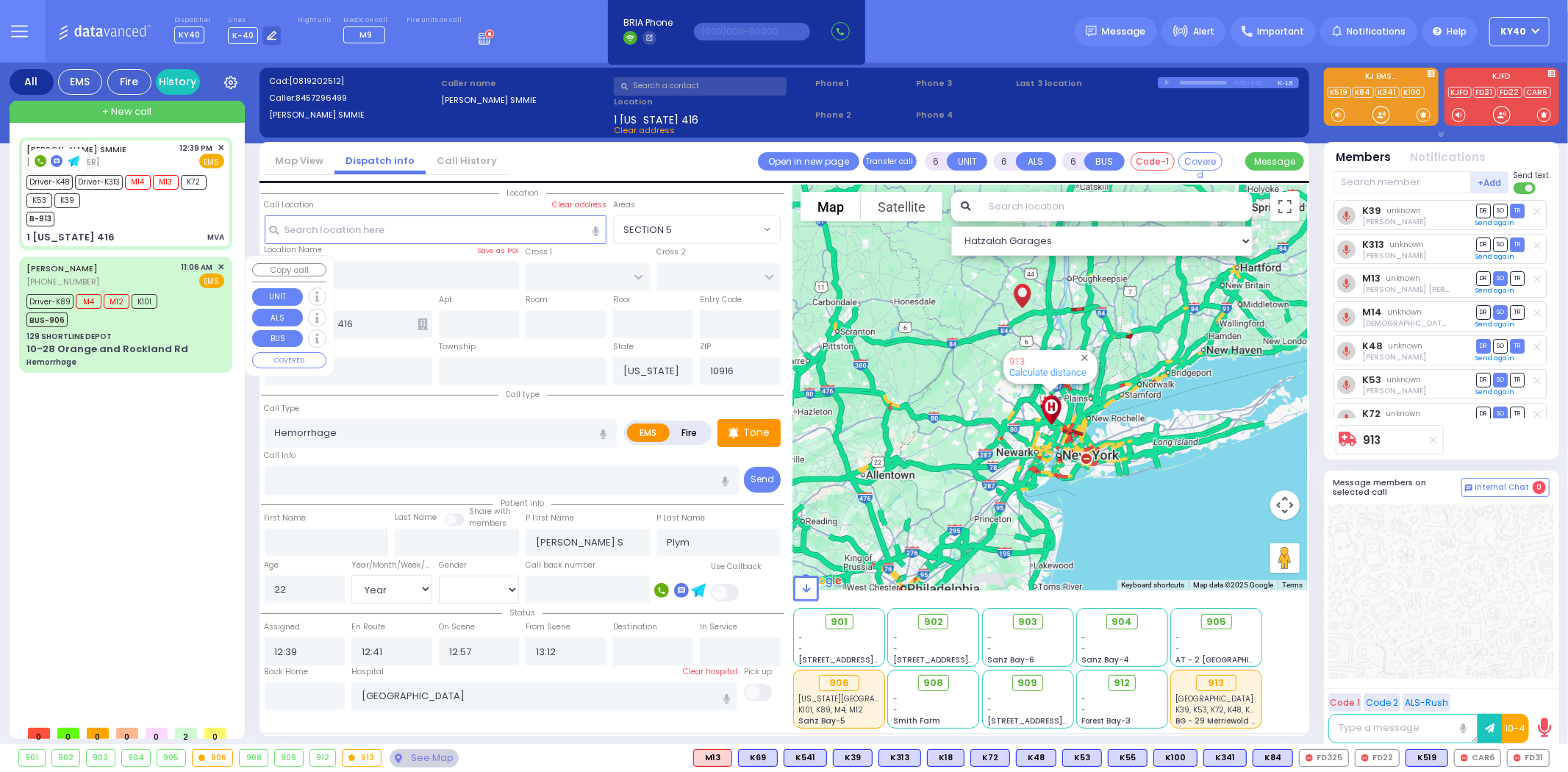
type input "[PERSON_NAME]"
type input "21"
select select "Year"
select select "[DEMOGRAPHIC_DATA]"
type input "11:06"
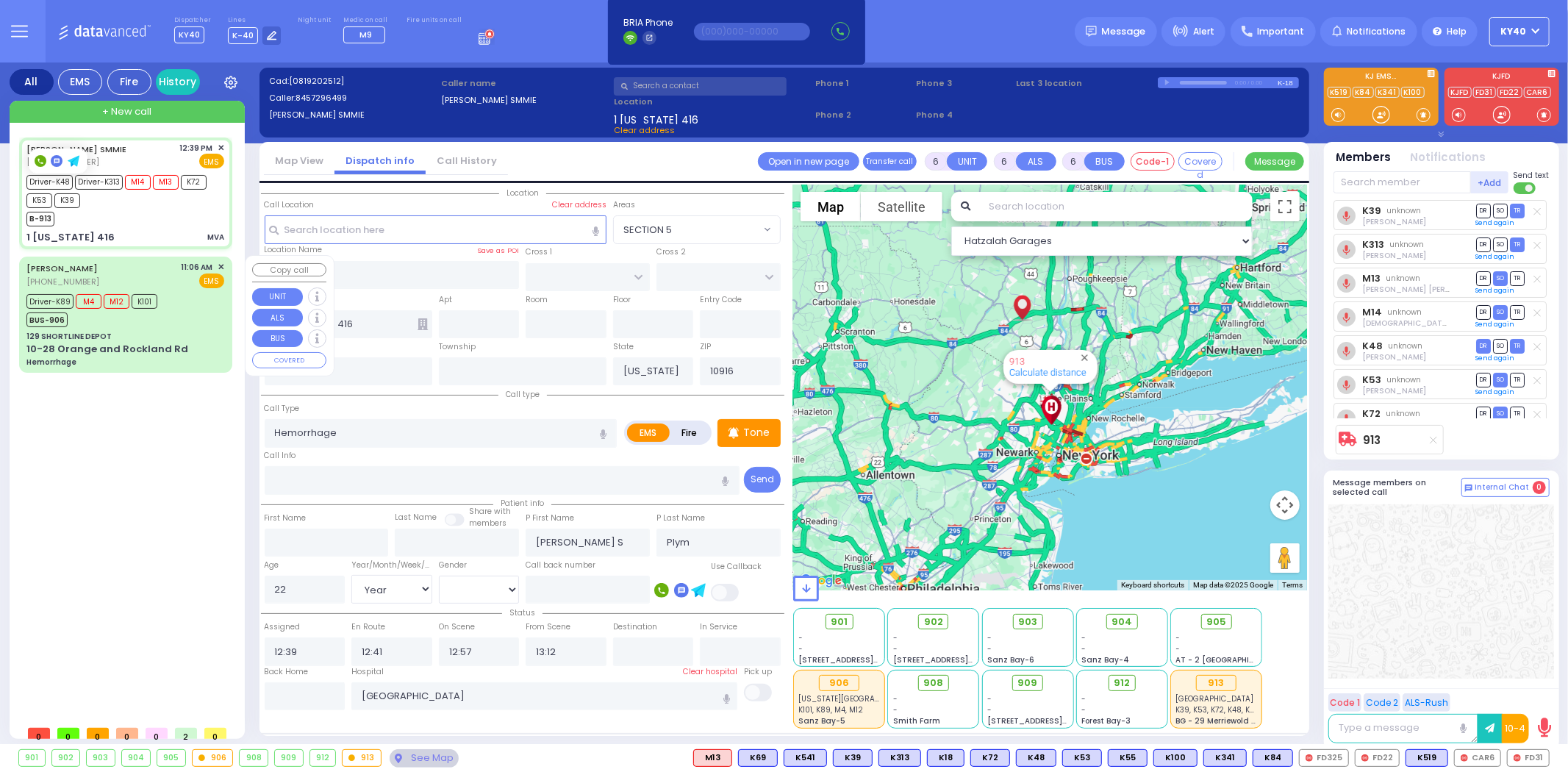
type input "11:10"
type input "11:28"
type input "11:43"
type input "12:40"
type input "[US_STATE][GEOGRAPHIC_DATA]- [GEOGRAPHIC_DATA]"
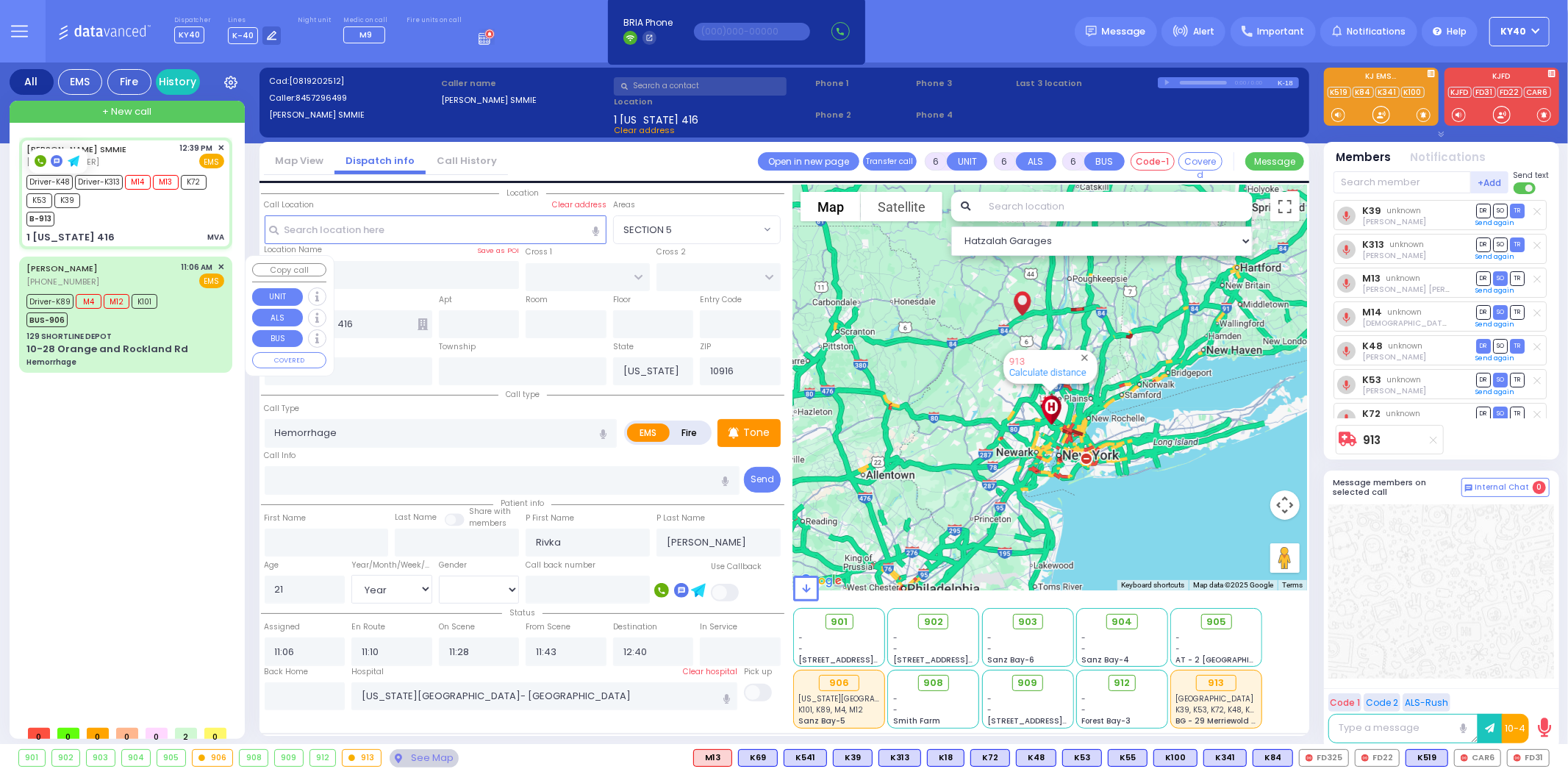
select select "Hatzalah Garages"
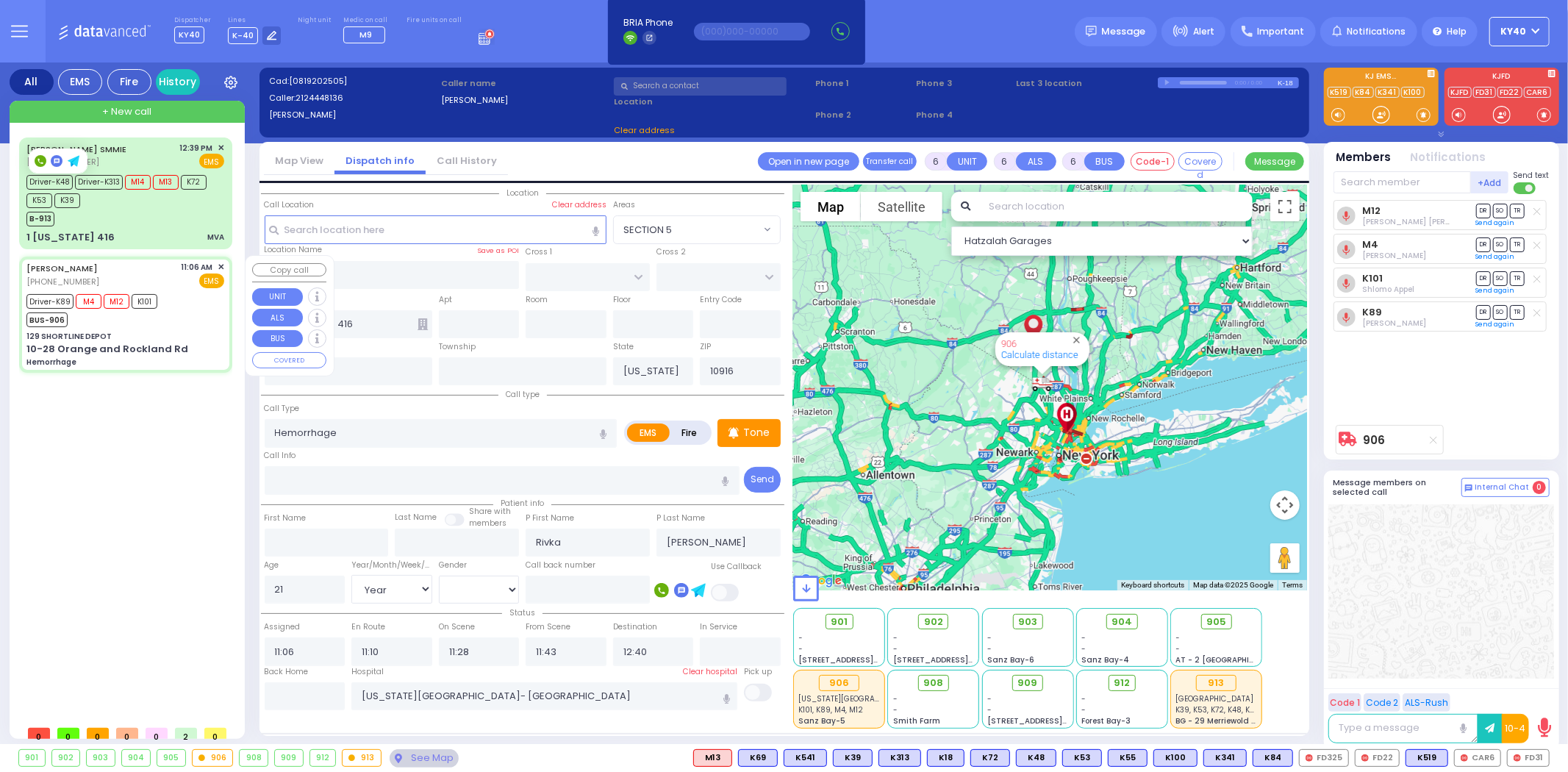
type input "129 SHORTLINE DEPOT"
type input "10-28 Orange and Rockland Rd"
type input "Monroe"
type input "10950"
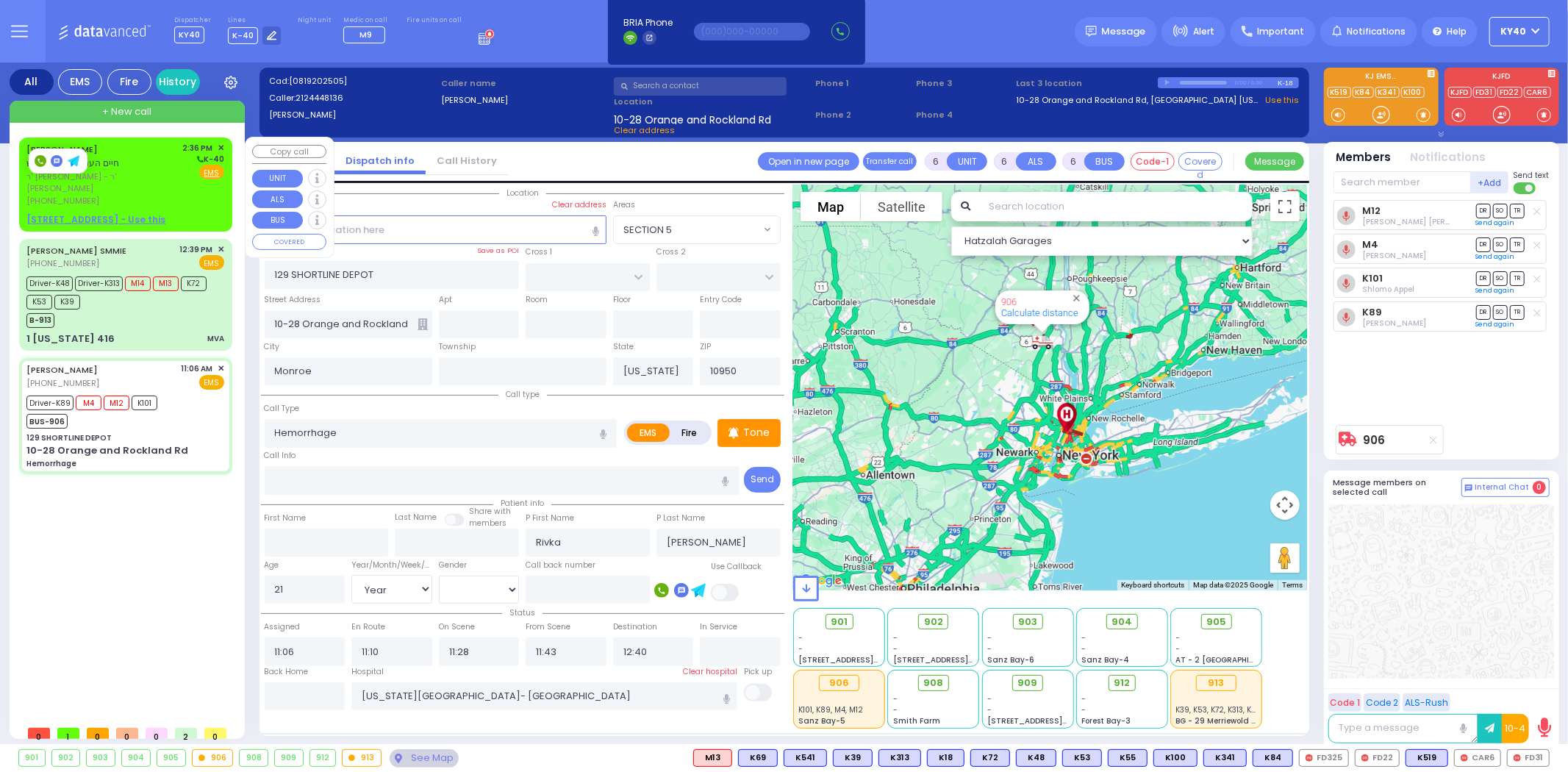
click at [157, 195] on div "[PHONE_NUMBER]" at bounding box center [102, 201] width 151 height 13
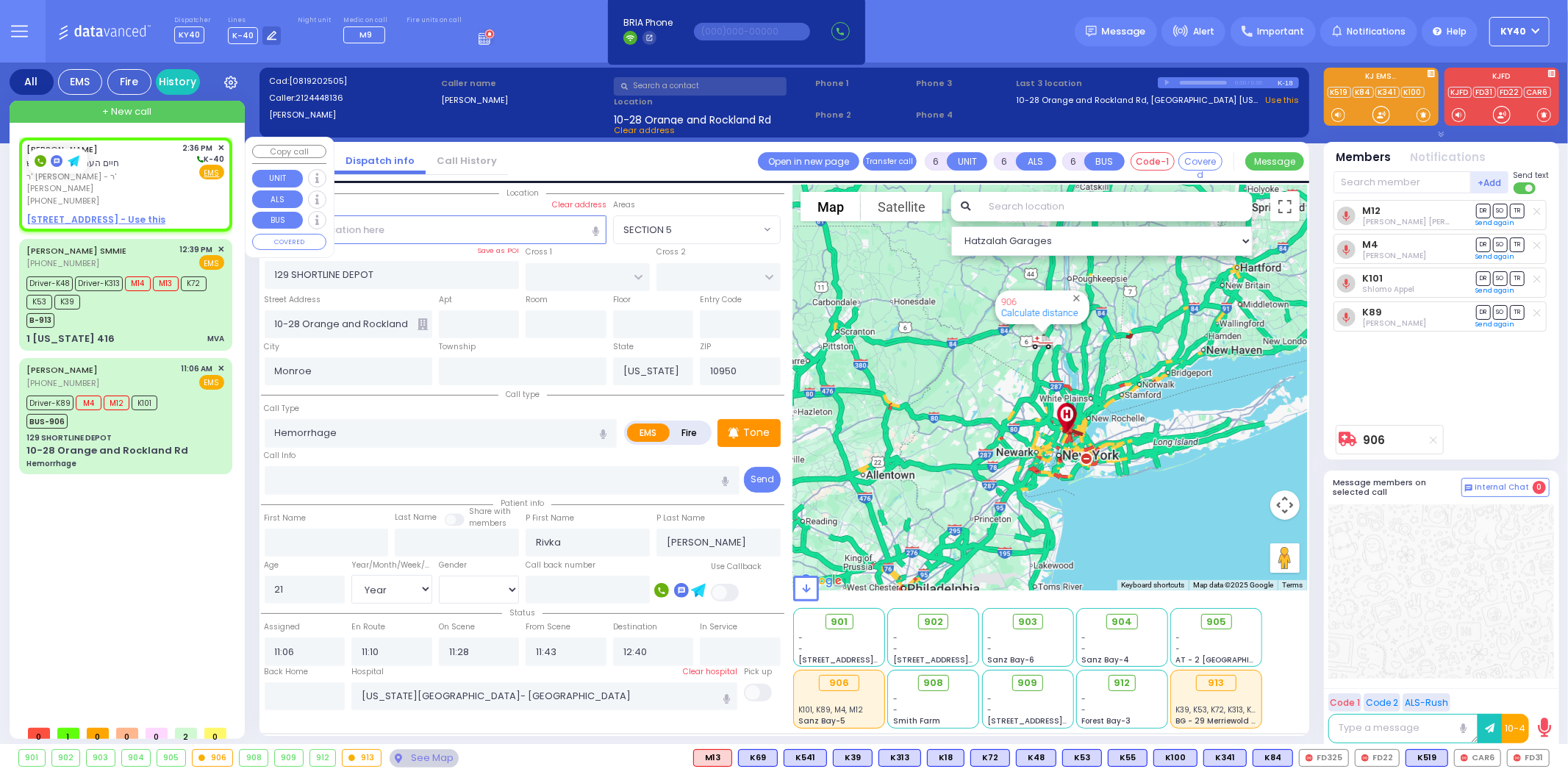
type input "2"
type input "1"
select select
radio input "true"
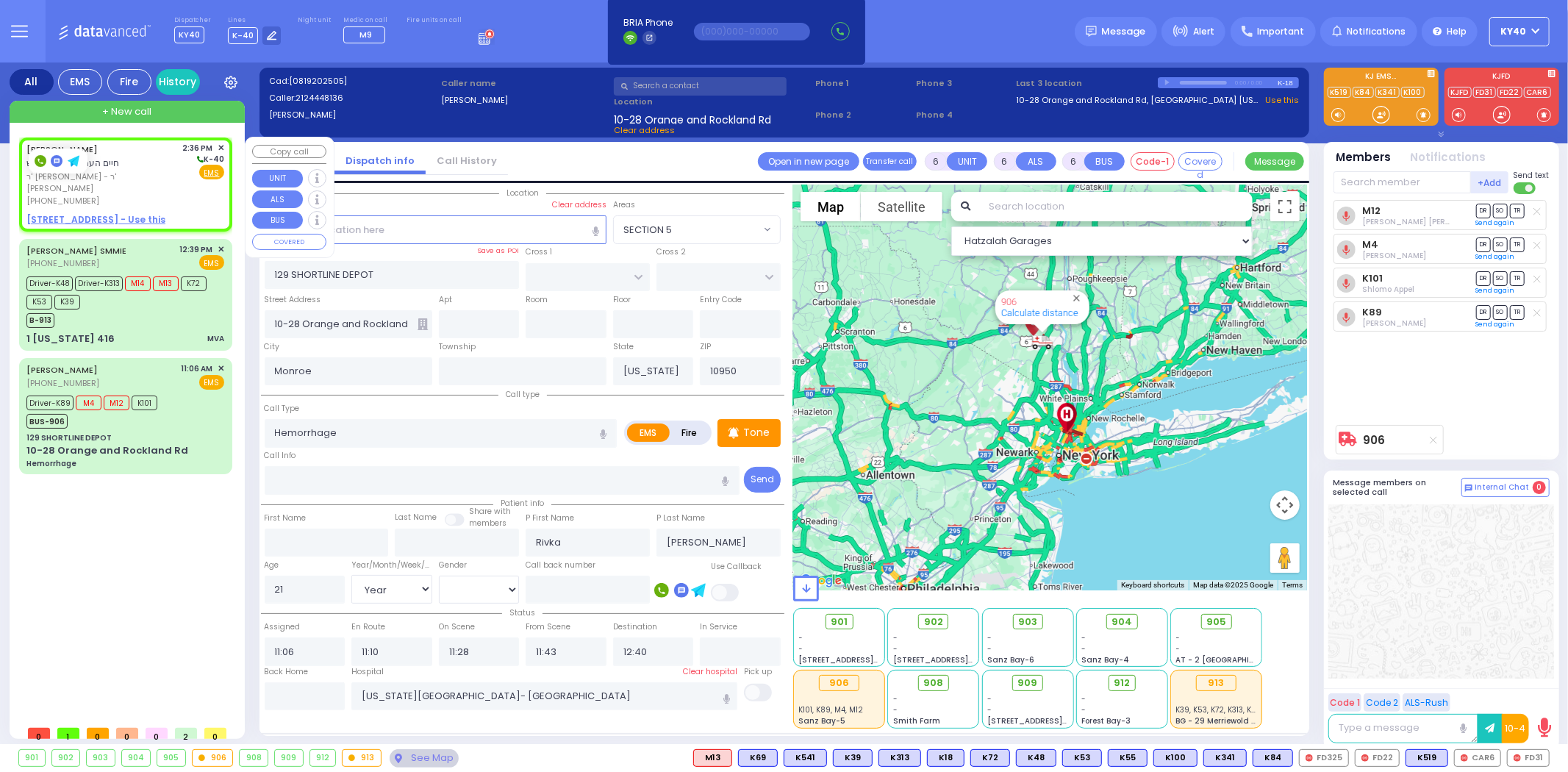
type input "[PERSON_NAME]"
select select
type input "14:36"
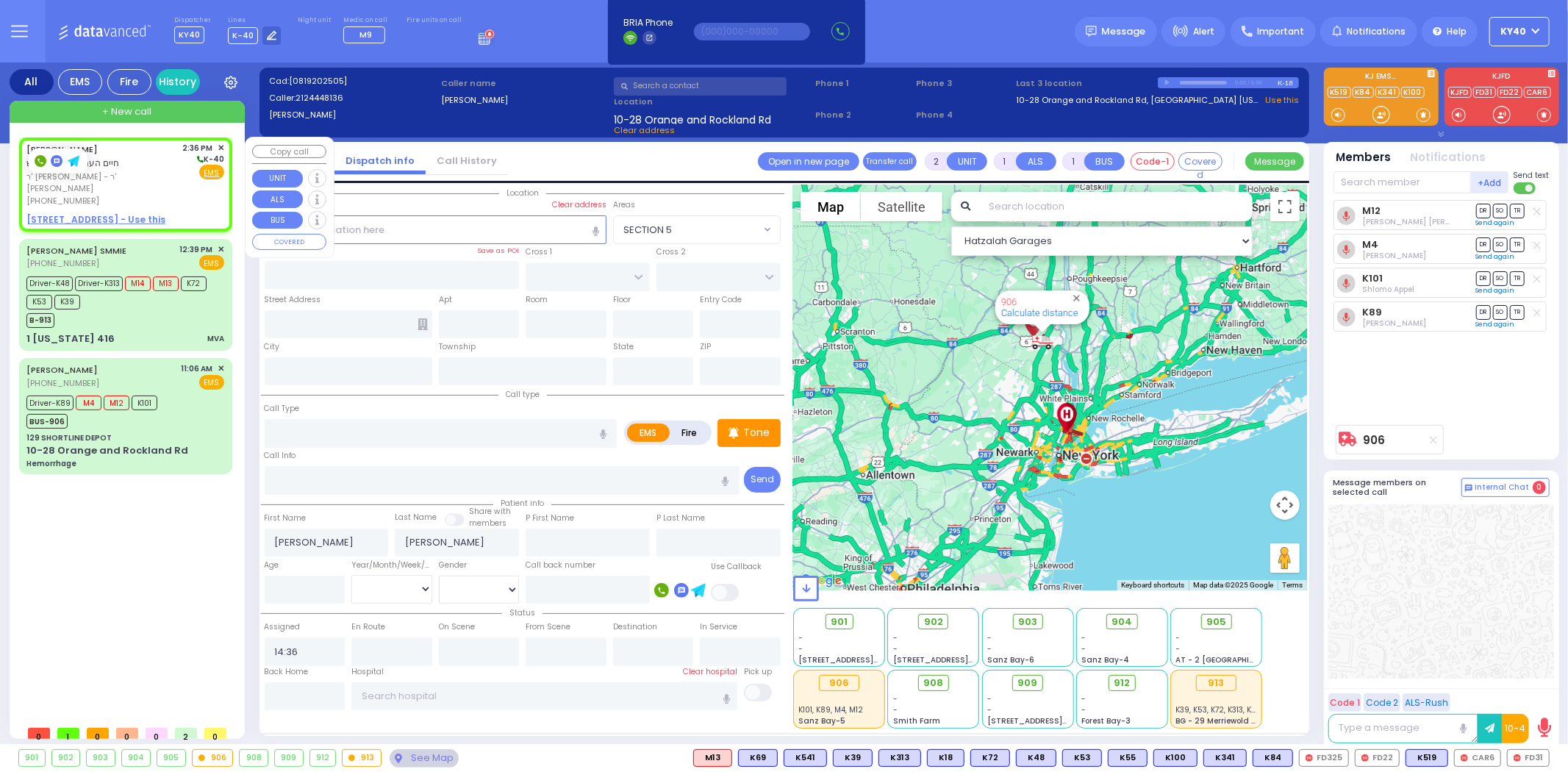
select select "Hatzalah Garages"
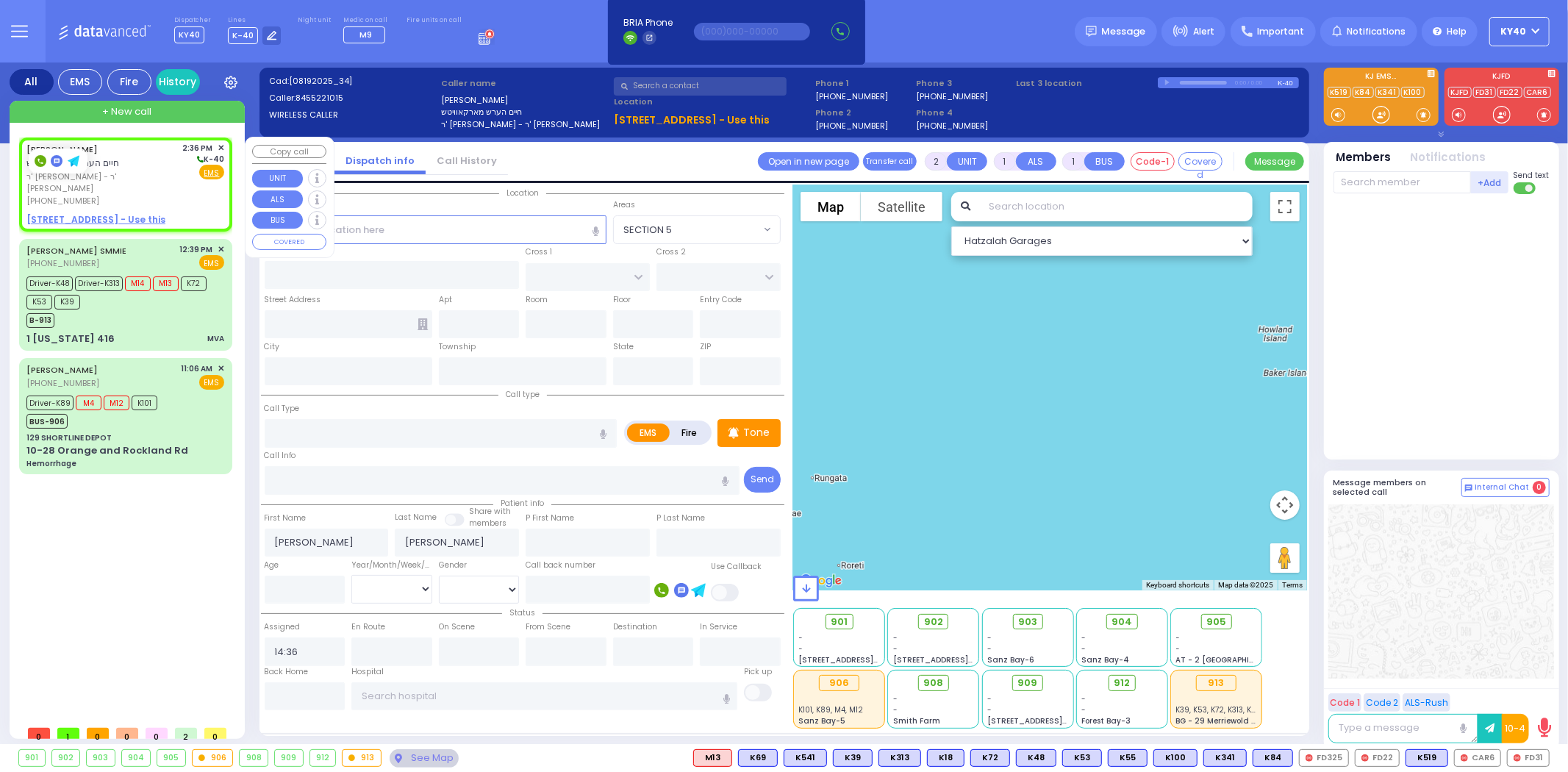
click at [159, 177] on span "ר' [PERSON_NAME] - ר' [PERSON_NAME]" at bounding box center [102, 182] width 151 height 24
select select
radio input "true"
select select
select select "Hatzalah Garages"
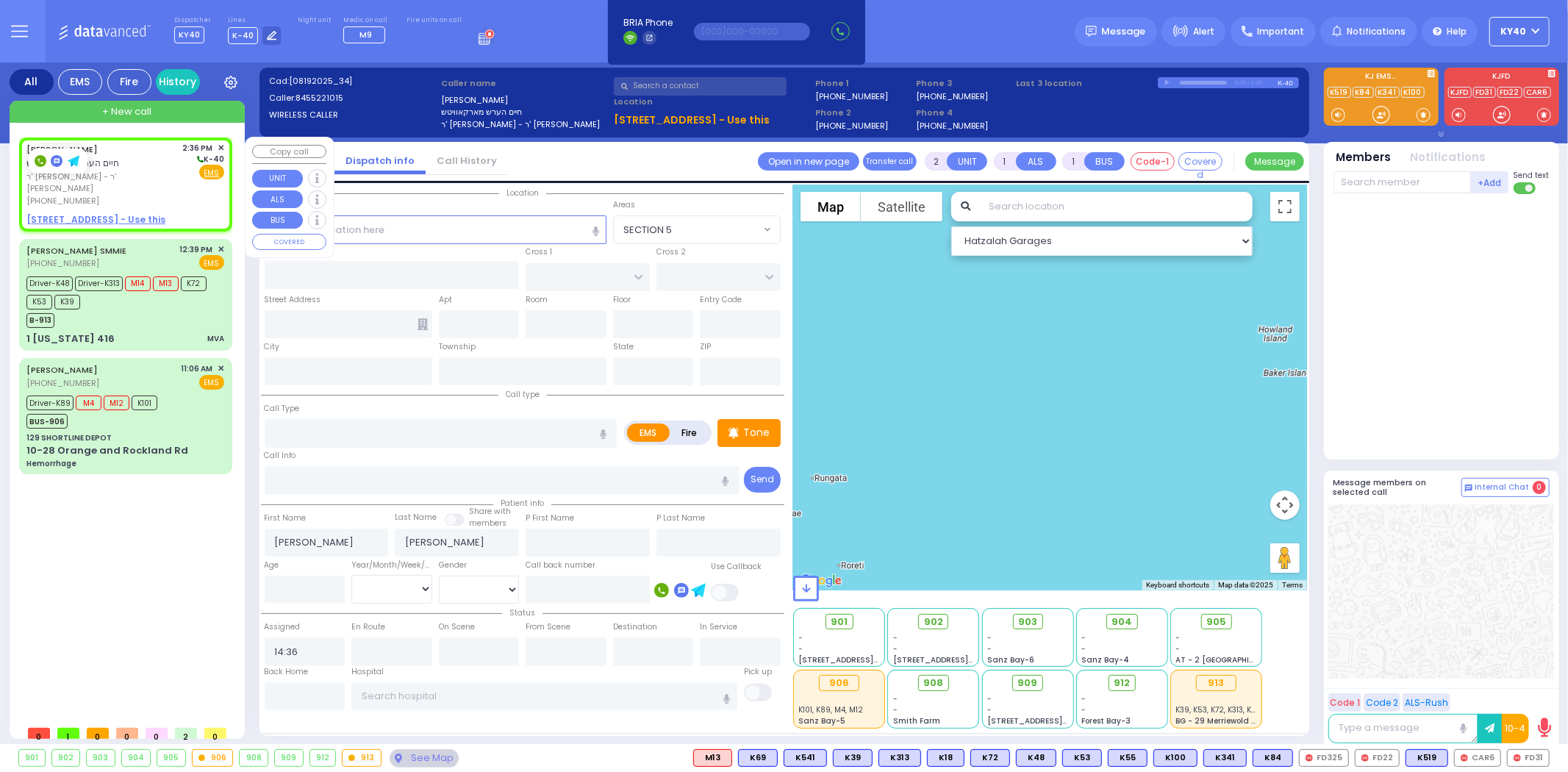
click at [160, 172] on span "ר' [PERSON_NAME] - ר' [PERSON_NAME]" at bounding box center [102, 182] width 151 height 24
select select
radio input "true"
select select
select select "Hatzalah Garages"
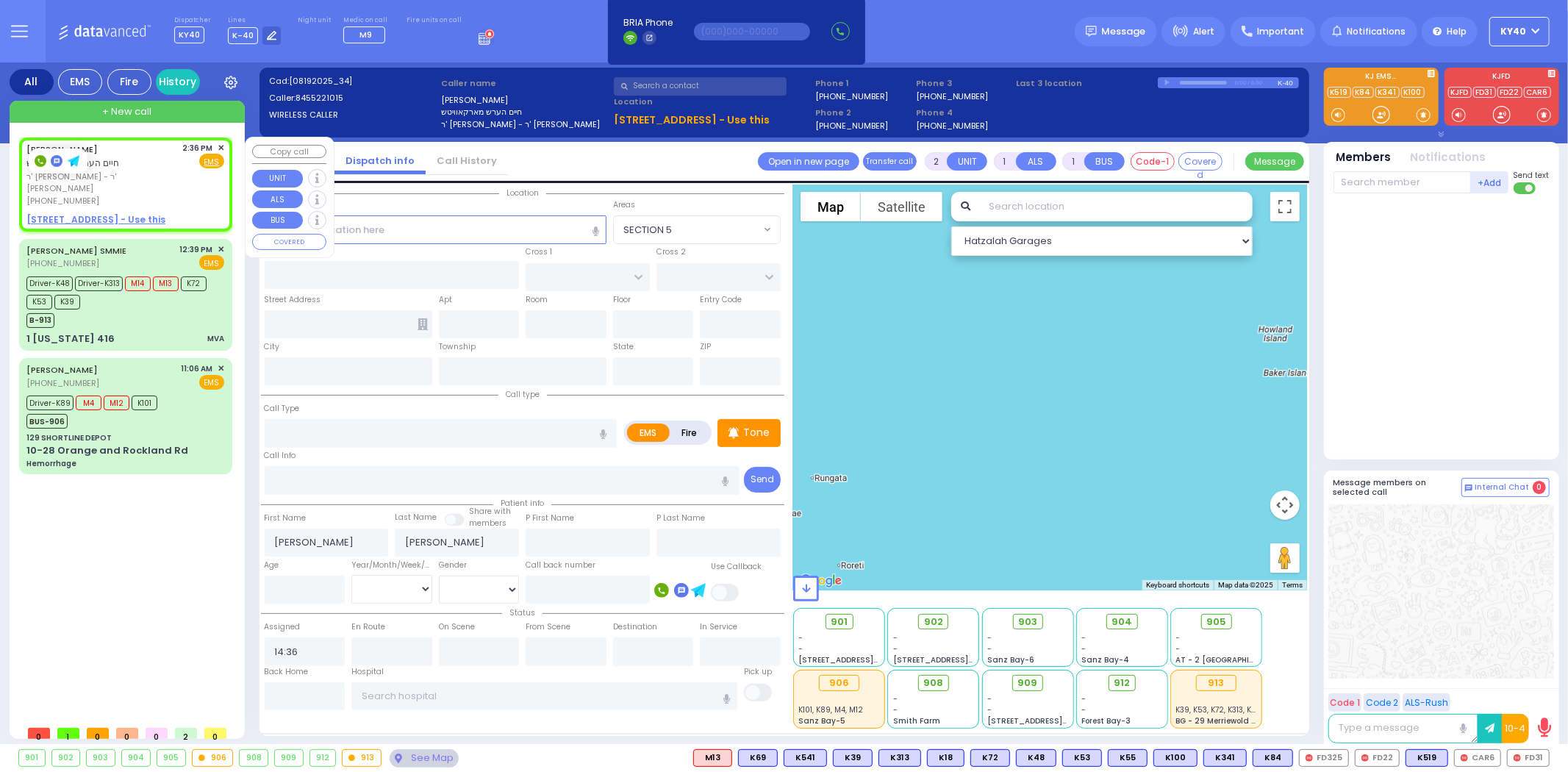
select select
radio input "true"
select select
select select "Hatzalah Garages"
click at [169, 164] on div "[PERSON_NAME] חיים הערש מארקאוויטש" at bounding box center [102, 156] width 151 height 29
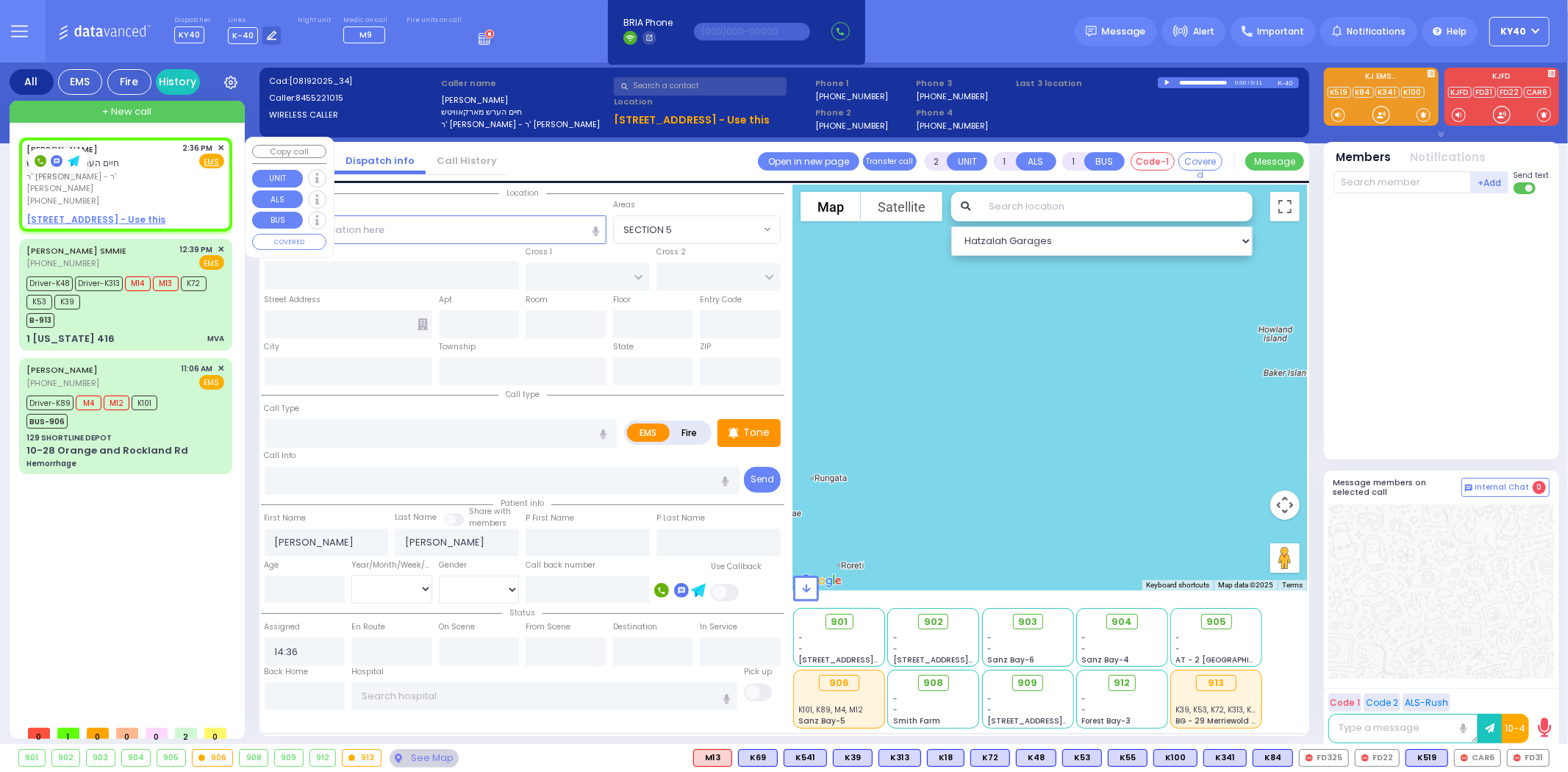
select select
radio input "true"
select select
select select "Hatzalah Garages"
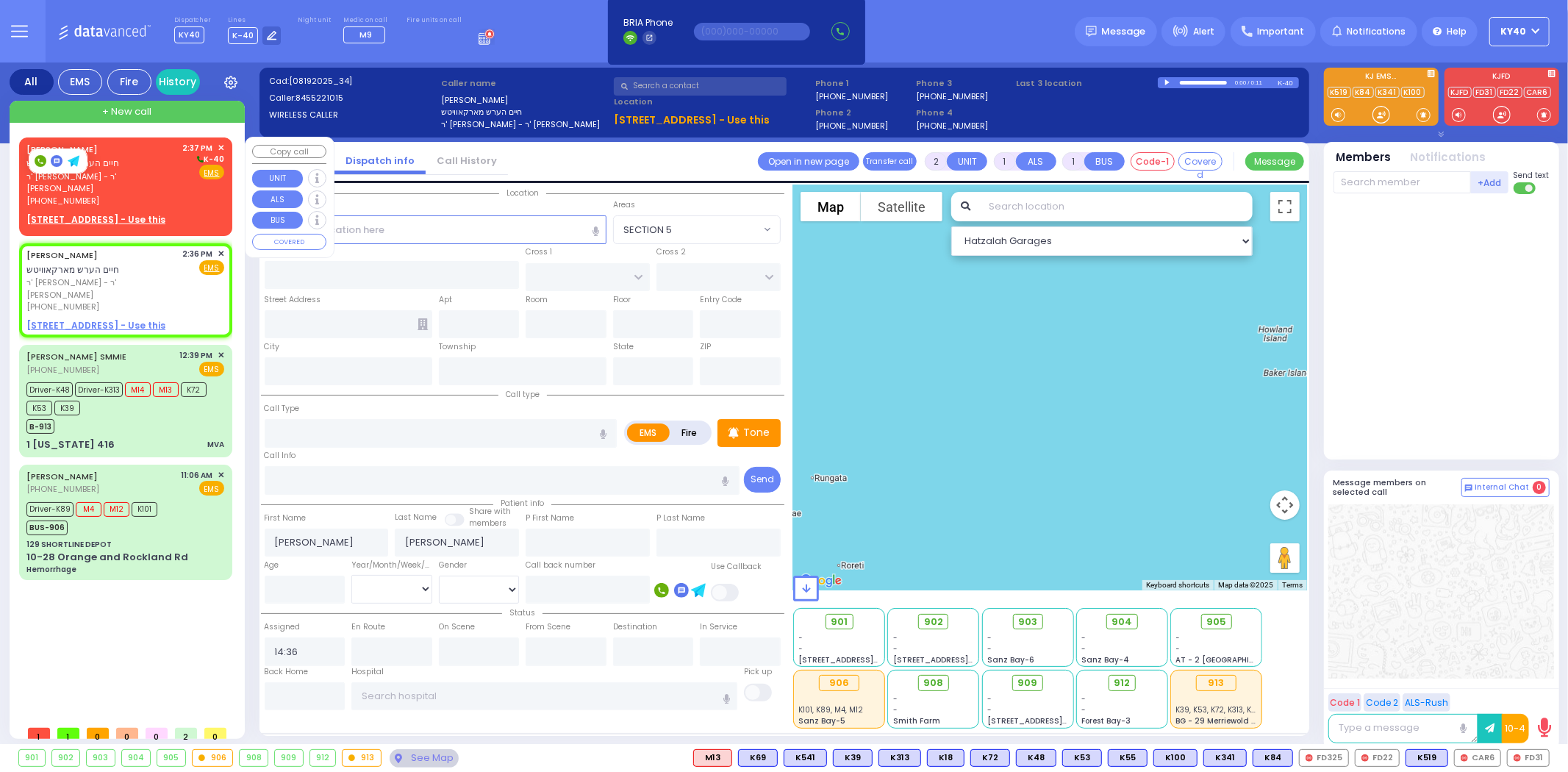
click at [167, 172] on span "ר' [PERSON_NAME] - ר' [PERSON_NAME]" at bounding box center [102, 182] width 151 height 24
select select
radio input "true"
select select
type input "14:37"
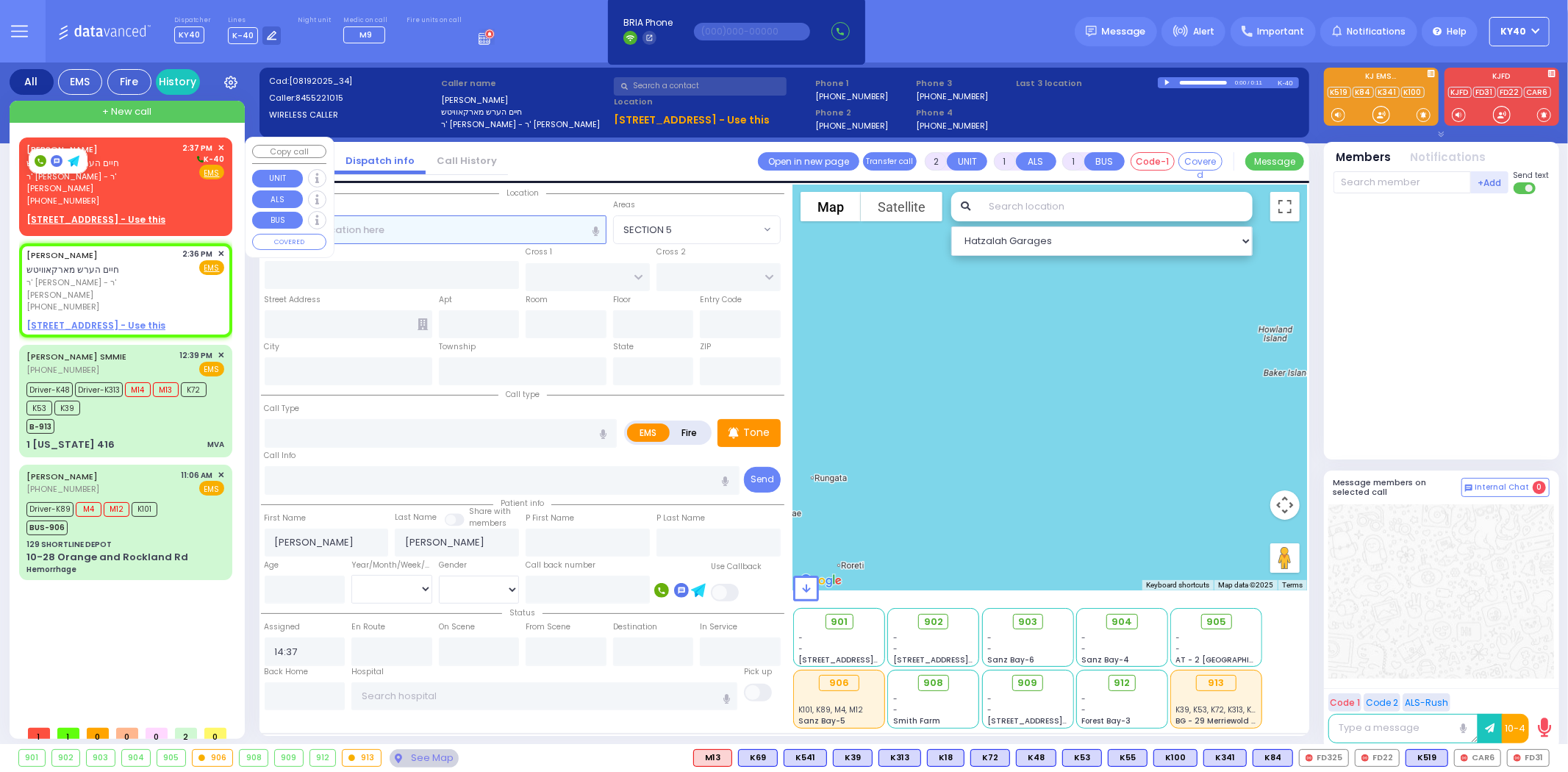
select select "Hatzalah Garages"
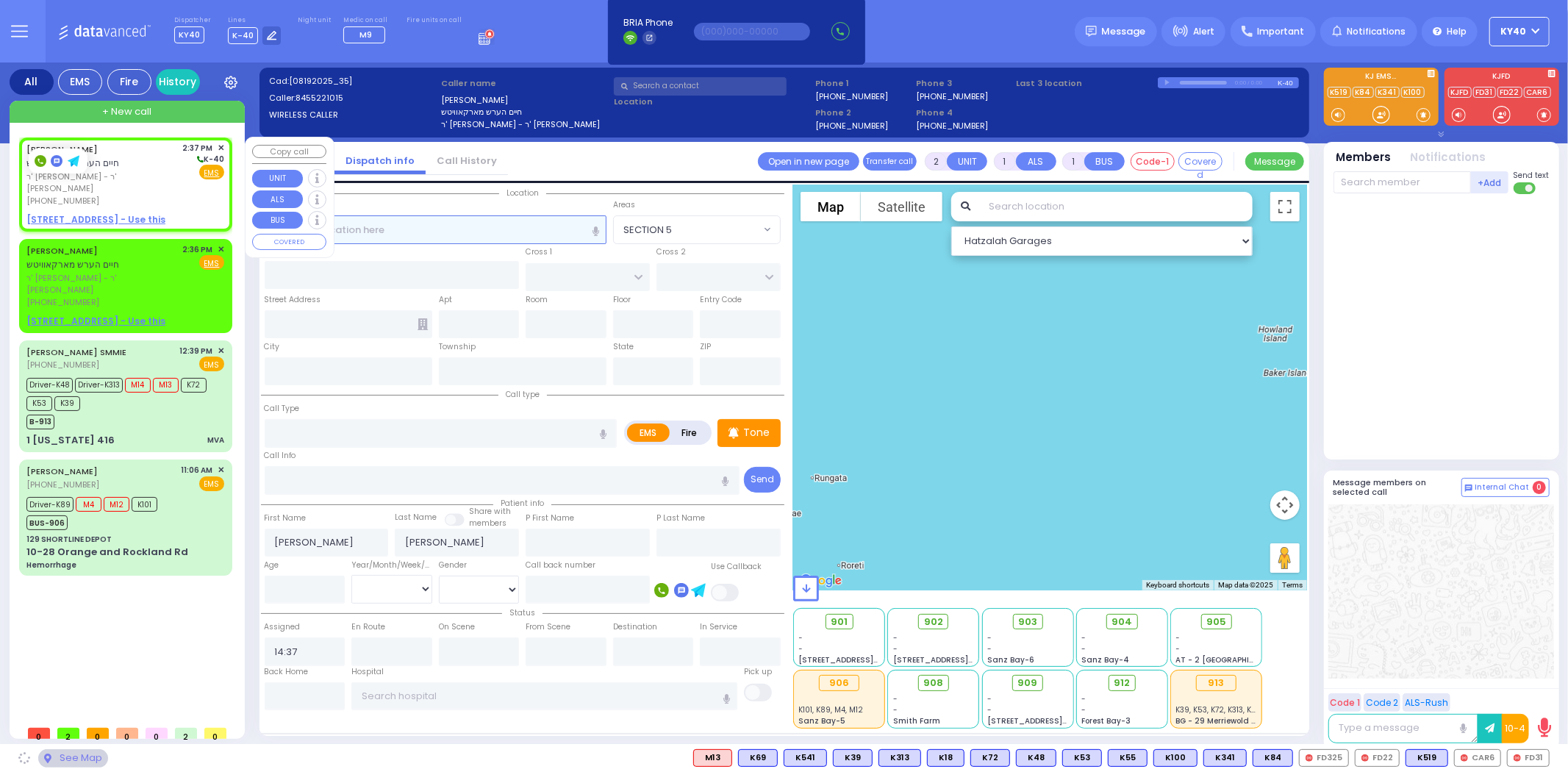
select select
radio input "true"
select select
select select "Hatzalah Garages"
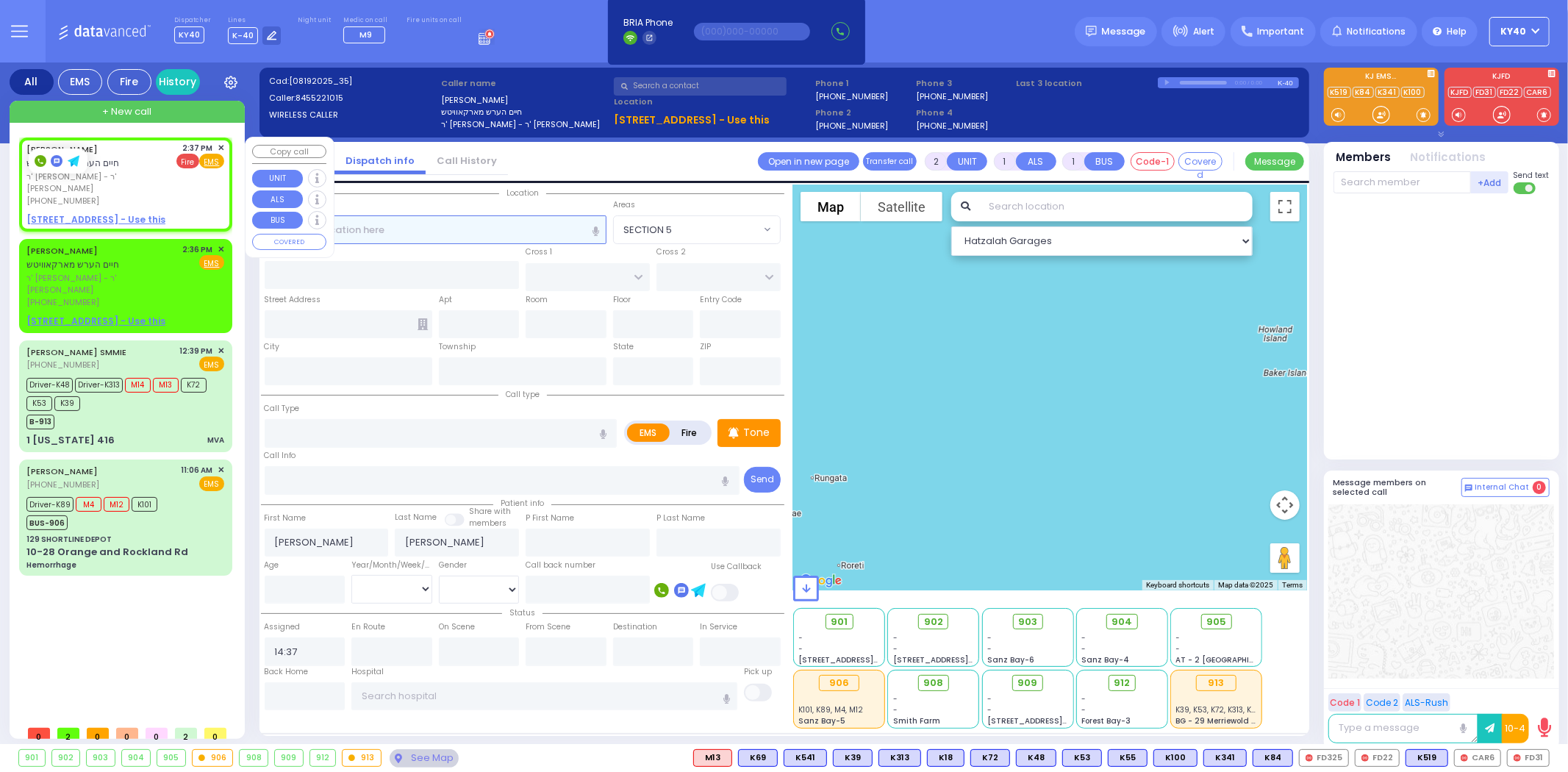
select select
radio input "true"
select select
select select "Hatzalah Garages"
click at [221, 145] on span "✕" at bounding box center [221, 148] width 7 height 13
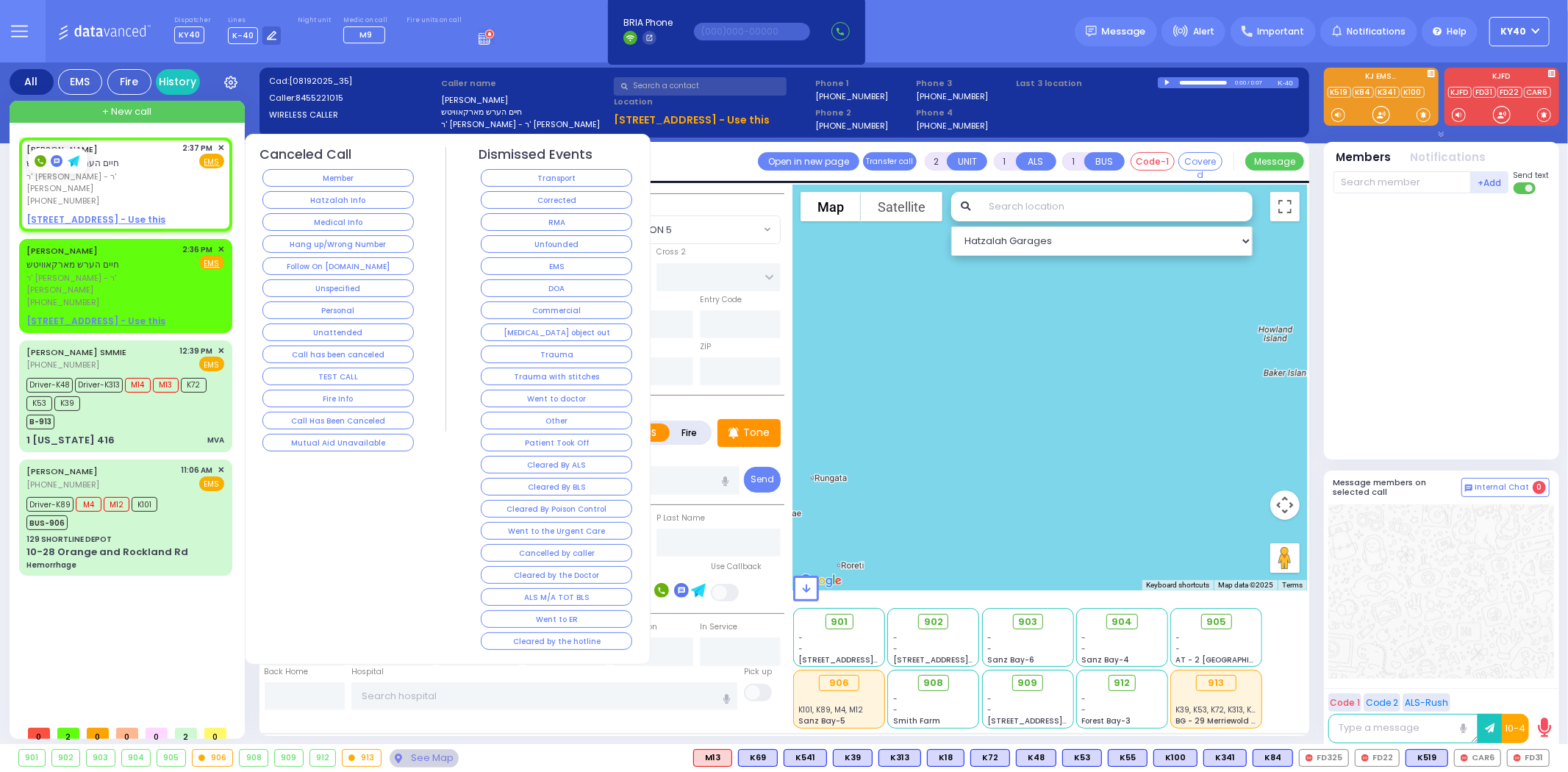
click at [361, 243] on button "Hang up/Wrong Number" at bounding box center [338, 243] width 151 height 17
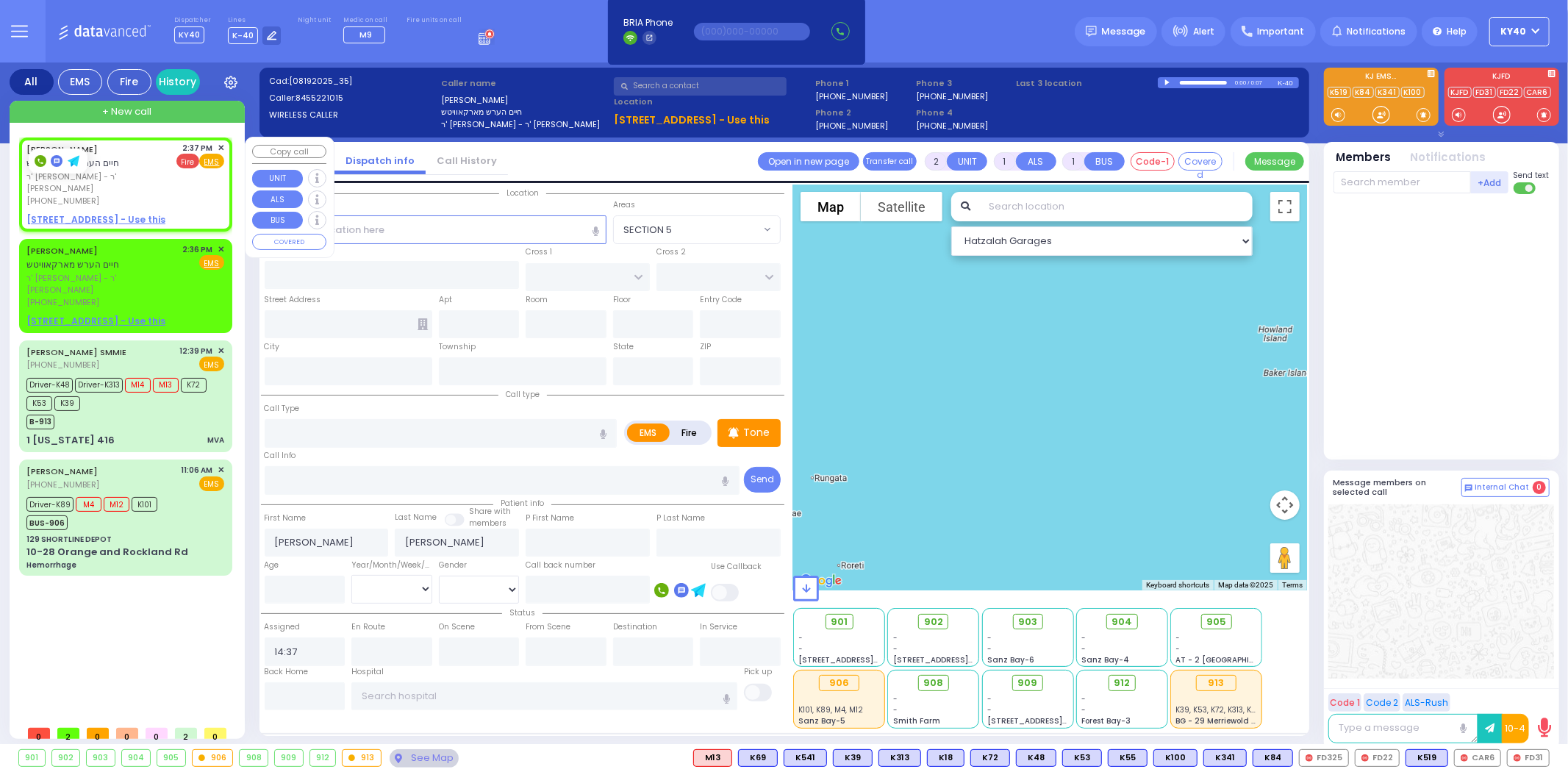
select select
radio input "true"
select select
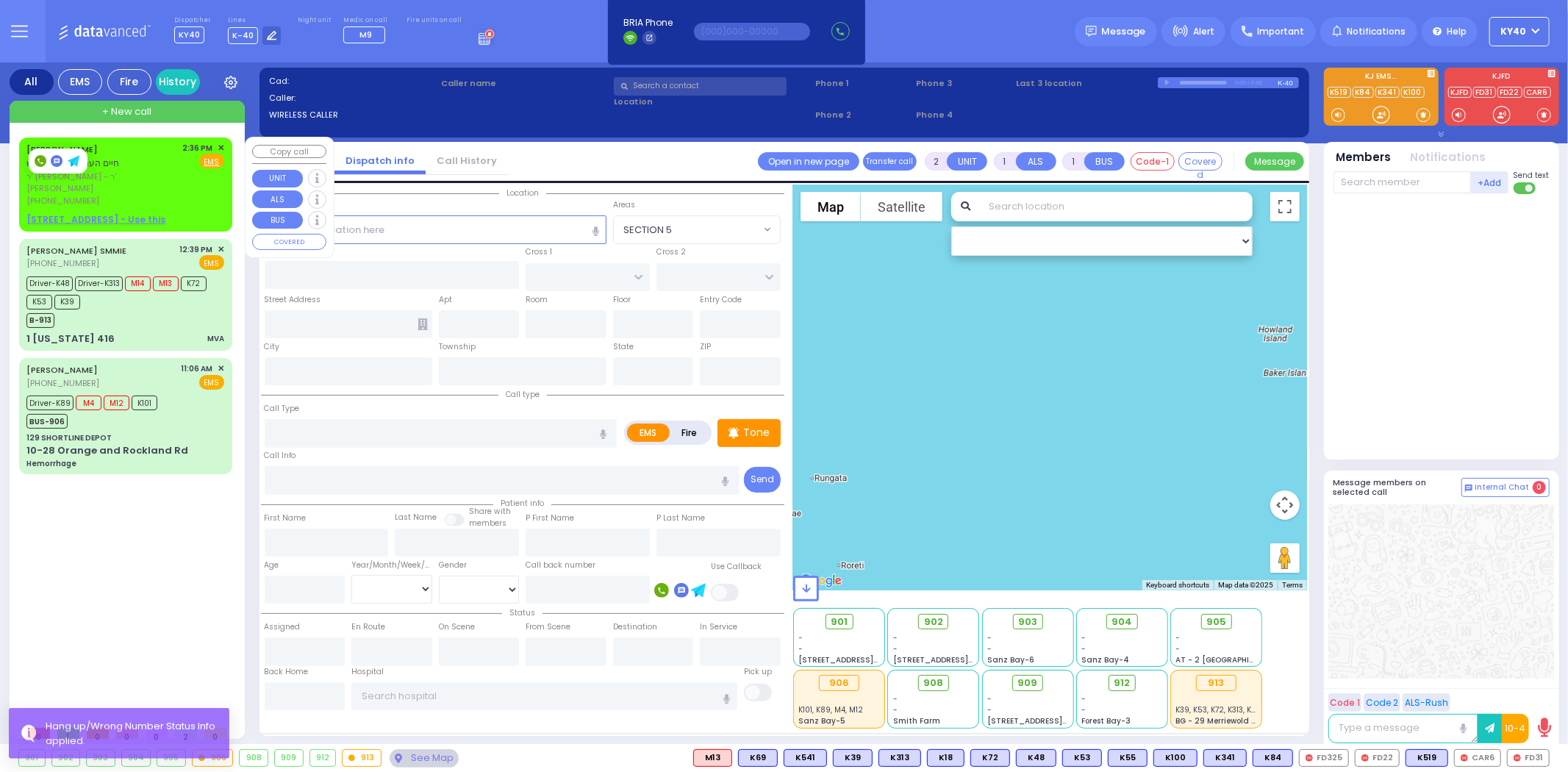
click at [221, 143] on span "✕" at bounding box center [221, 148] width 7 height 13
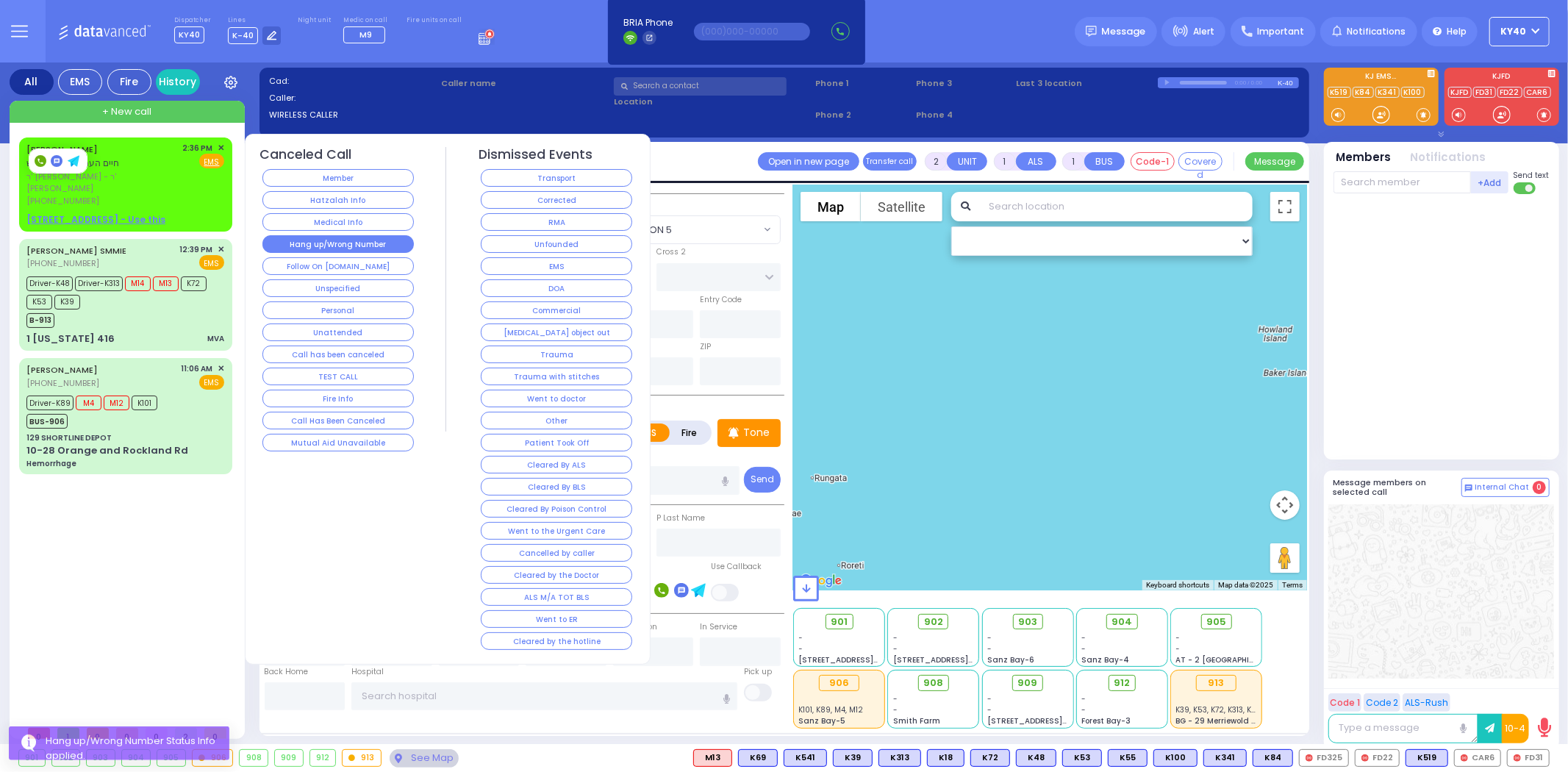
click at [349, 243] on button "Hang up/Wrong Number" at bounding box center [338, 243] width 151 height 17
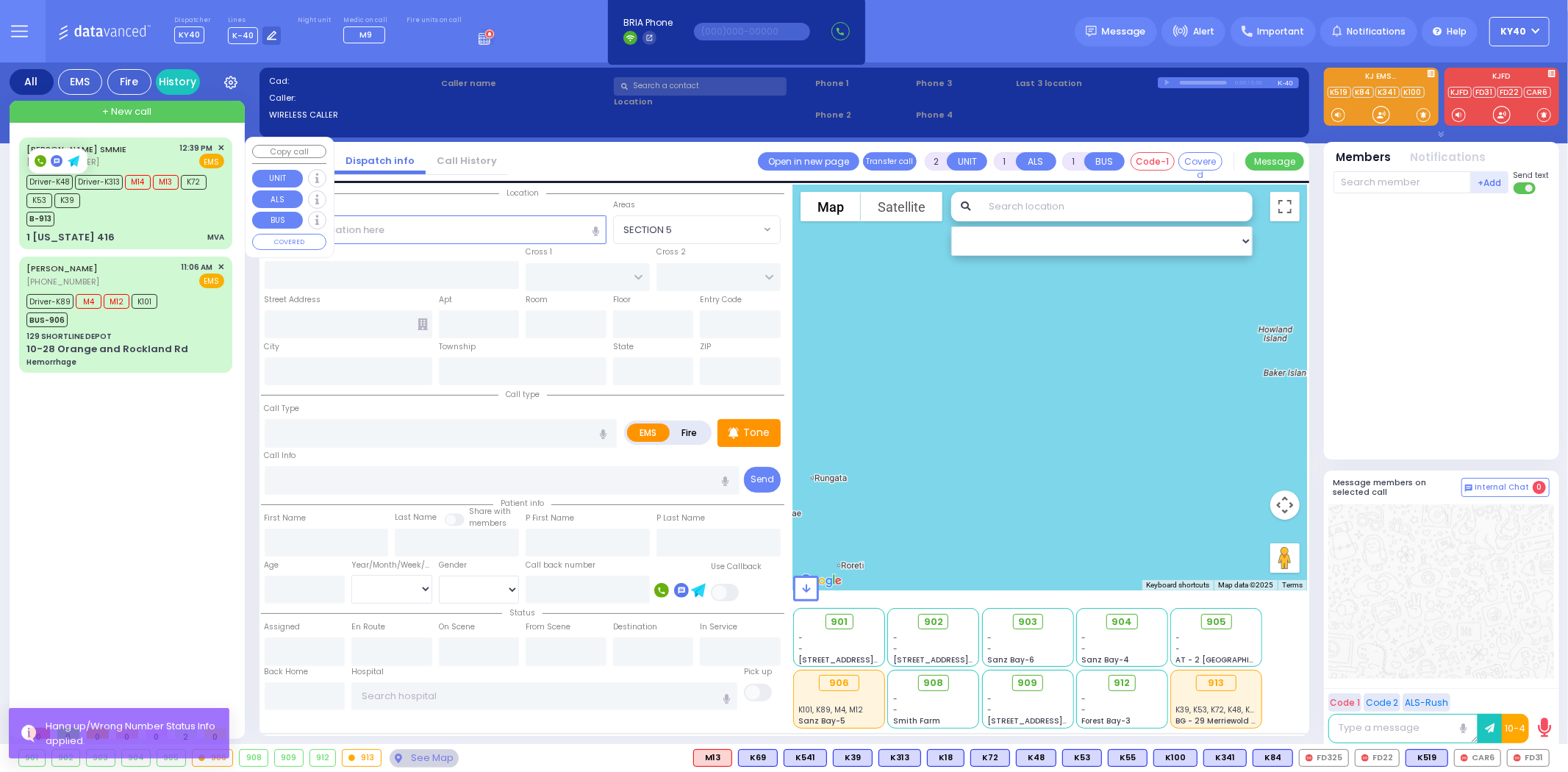
click at [155, 215] on div "B-913" at bounding box center [118, 217] width 184 height 18
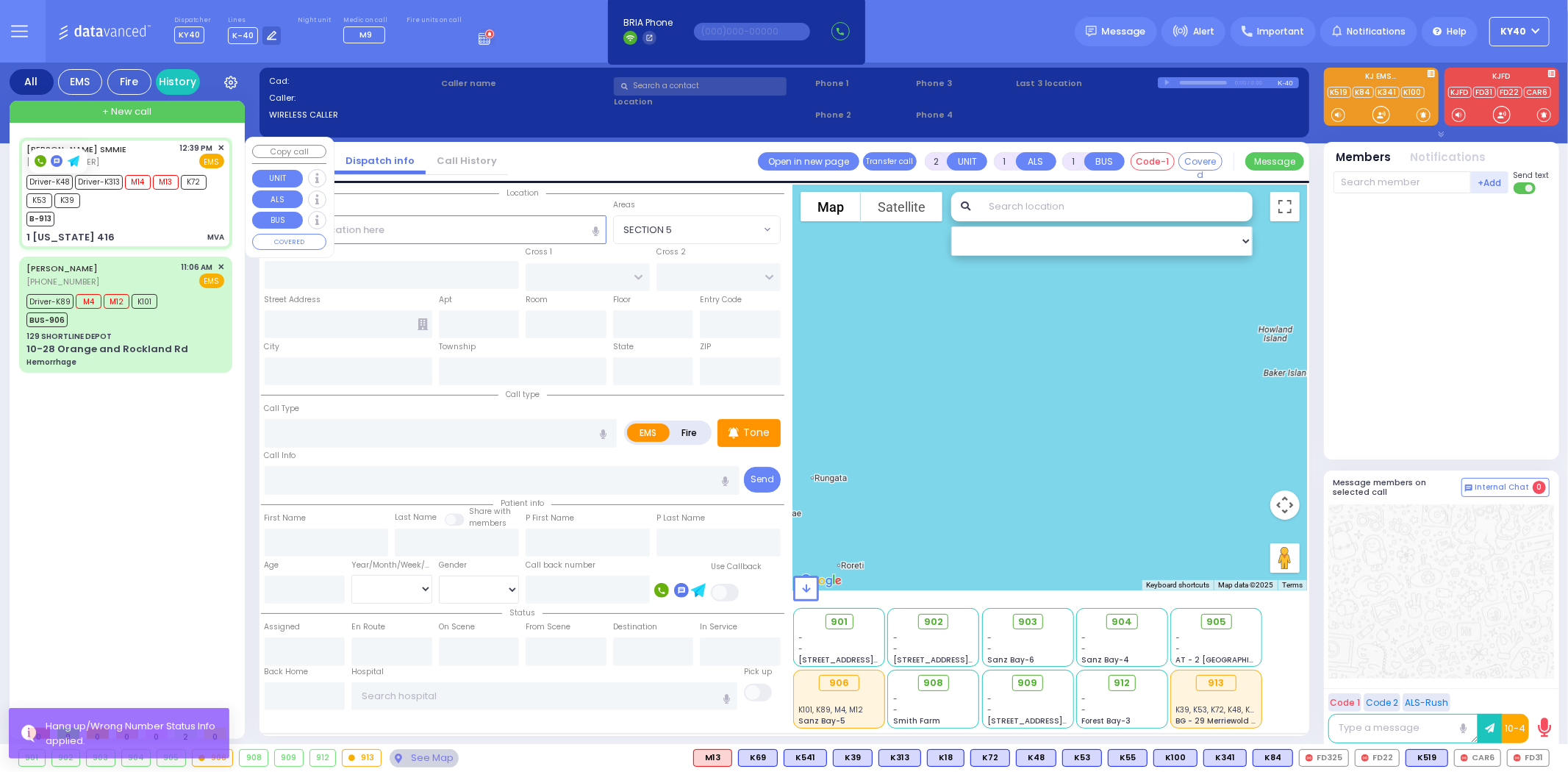
type input "6"
select select
type input "MVA"
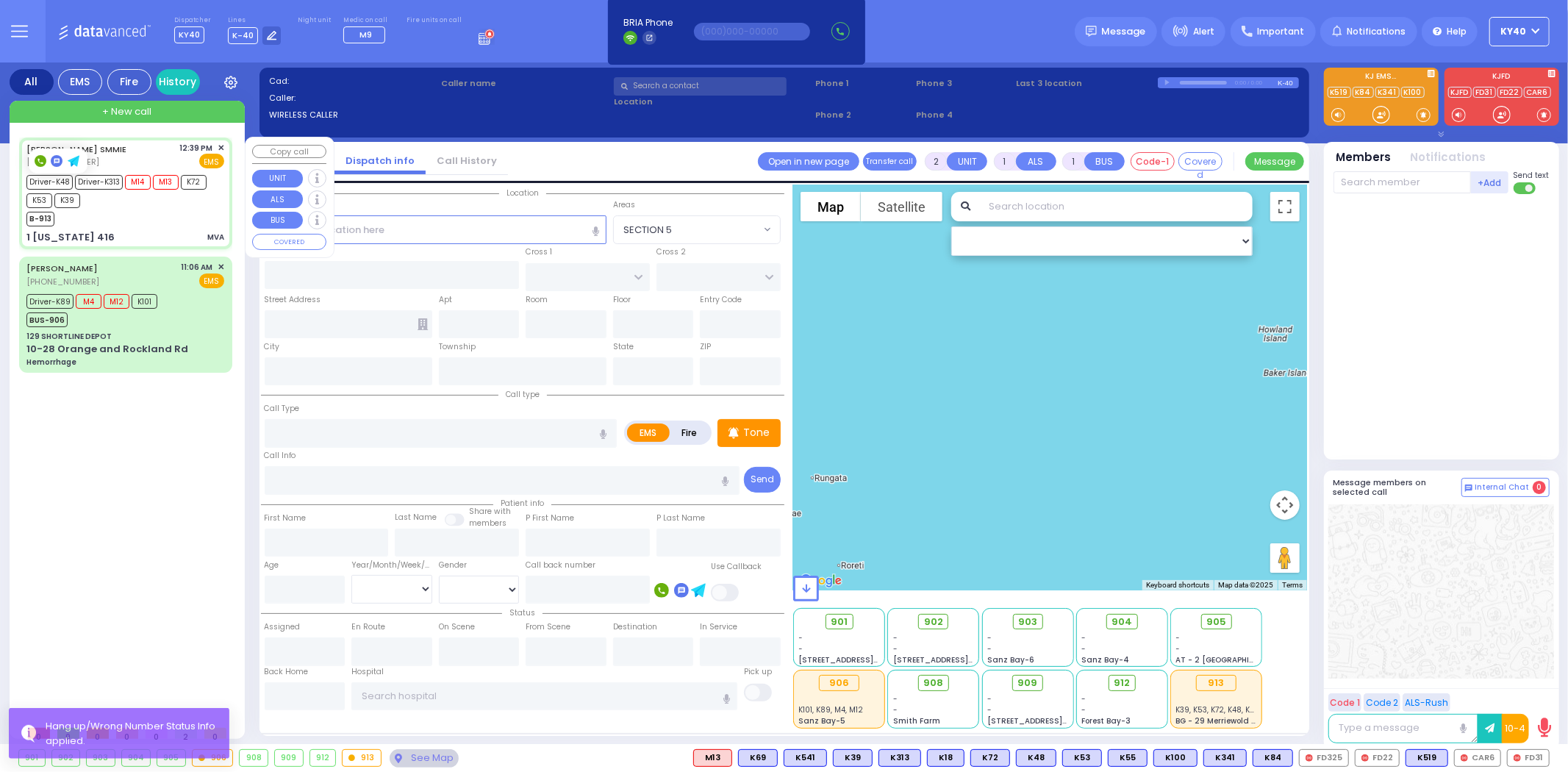
radio input "true"
type input "[PERSON_NAME] S"
type input "Plym"
type input "22"
select select "Year"
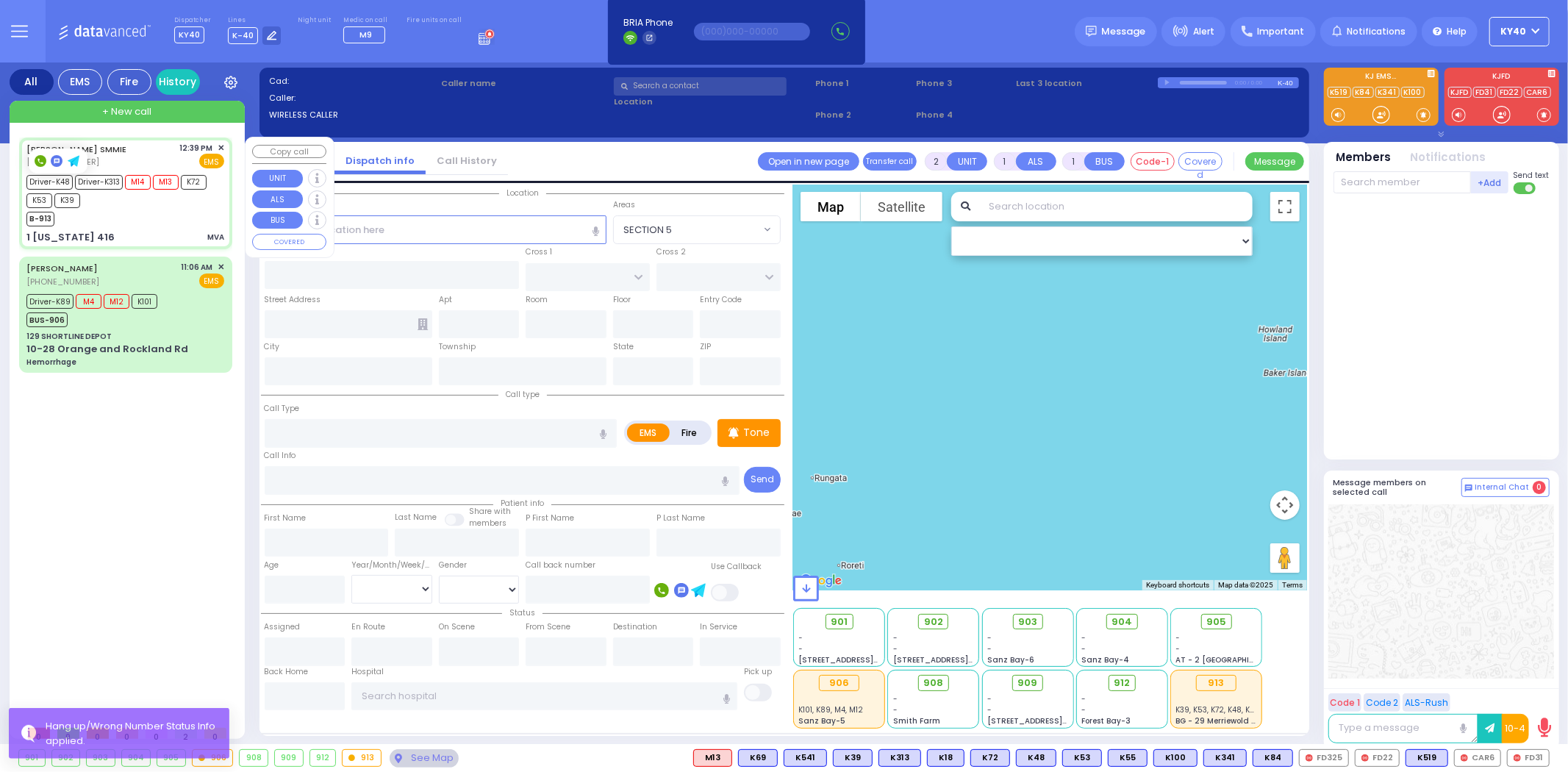
select select "[DEMOGRAPHIC_DATA]"
type input "12:39"
type input "12:41"
type input "12:57"
type input "13:12"
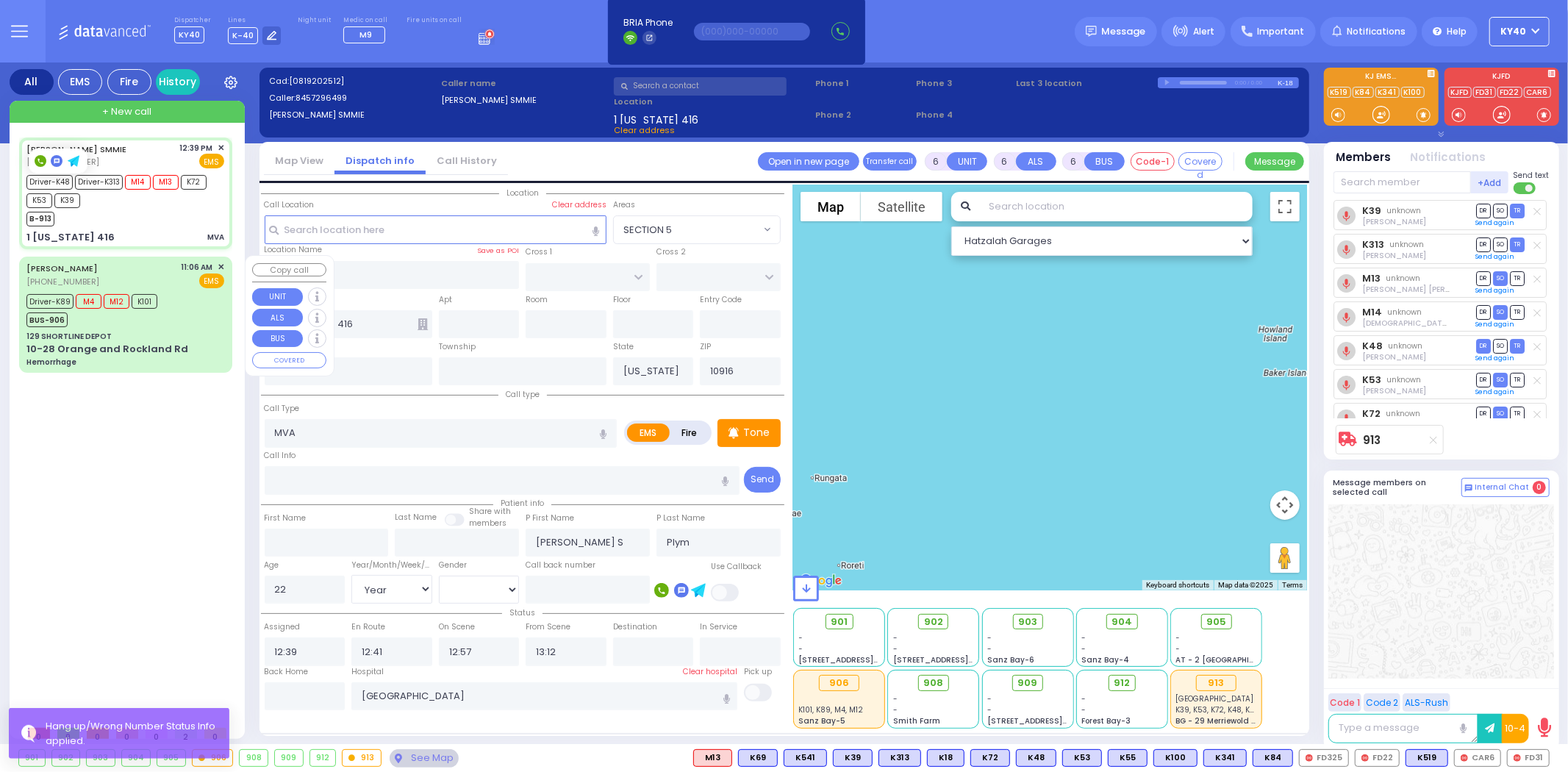
click at [165, 261] on div "UNGER FEIVEL (212) 444-8136 11:06 AM ✕ EMS" at bounding box center [125, 275] width 198 height 27
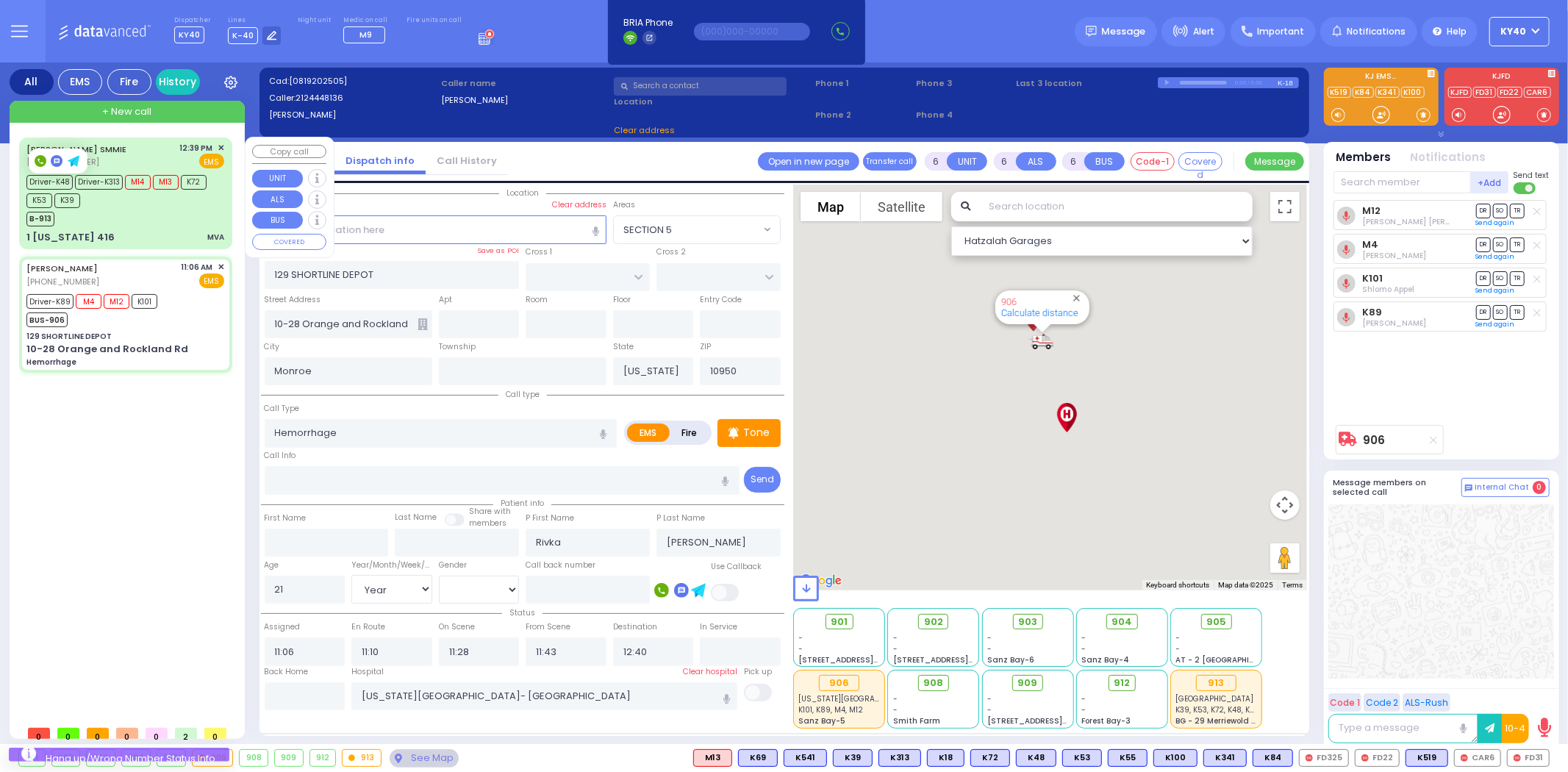
click at [165, 227] on div "[PERSON_NAME] SMMIE [PHONE_NUMBER] 12:39 PM ✕ EMS Driver-K48 M14" at bounding box center [125, 193] width 207 height 108
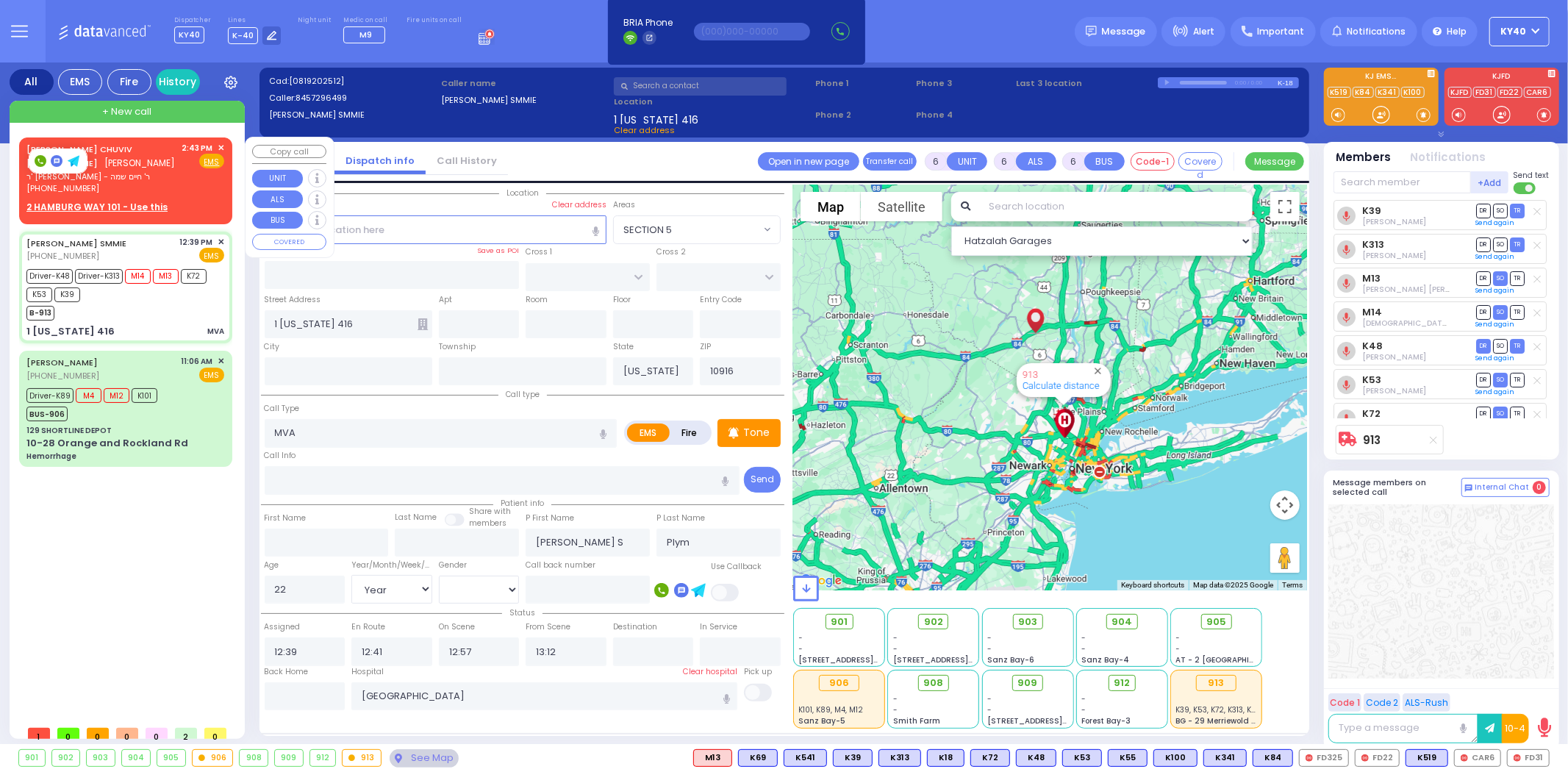
click at [153, 170] on span "ר' [PERSON_NAME] - ר' חיים שמה" at bounding box center [102, 176] width 151 height 13
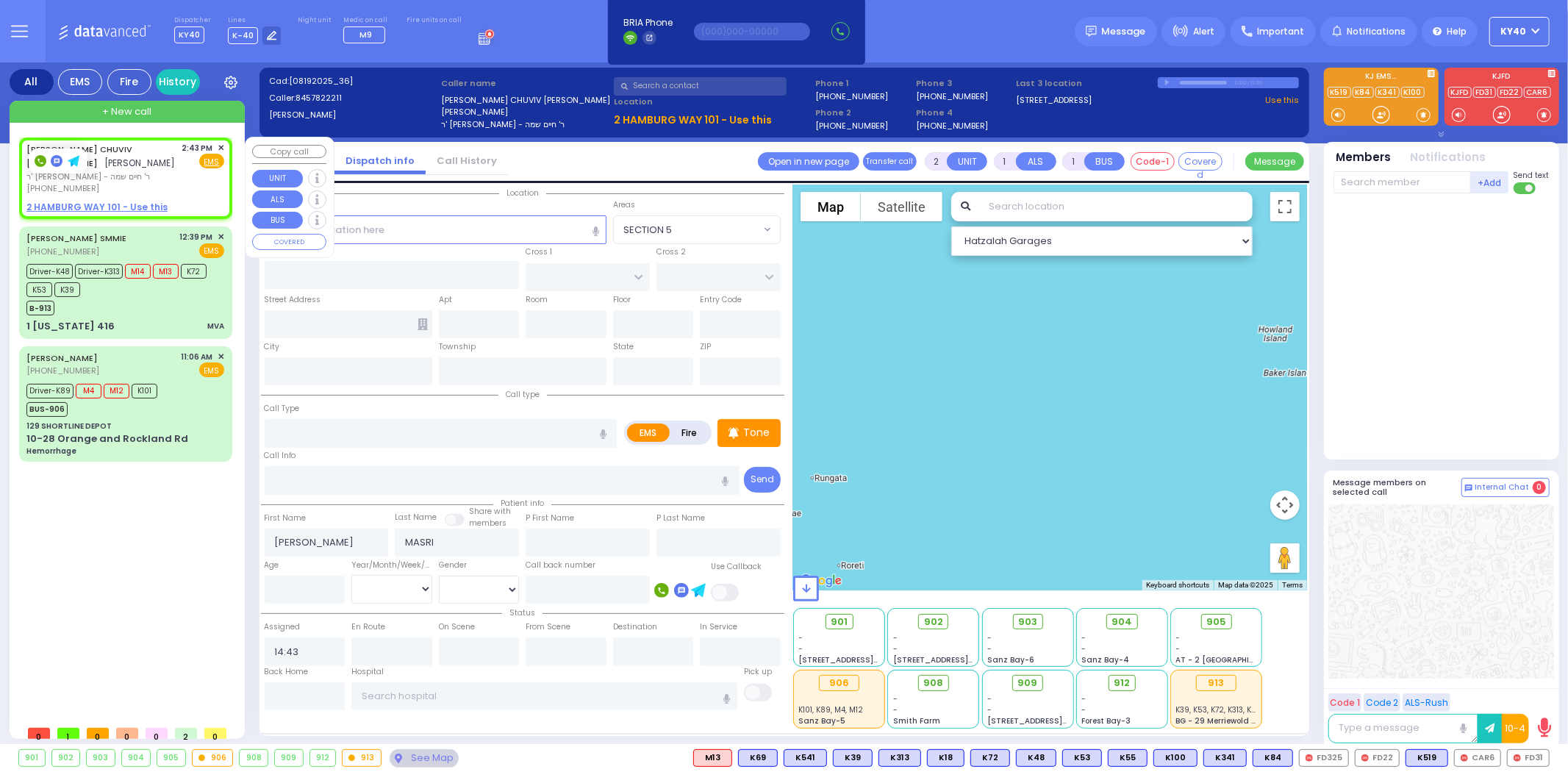
drag, startPoint x: 63, startPoint y: 160, endPoint x: 209, endPoint y: 151, distance: 146.3
click at [230, 142] on body "Dashboard Home" at bounding box center [784, 386] width 1568 height 772
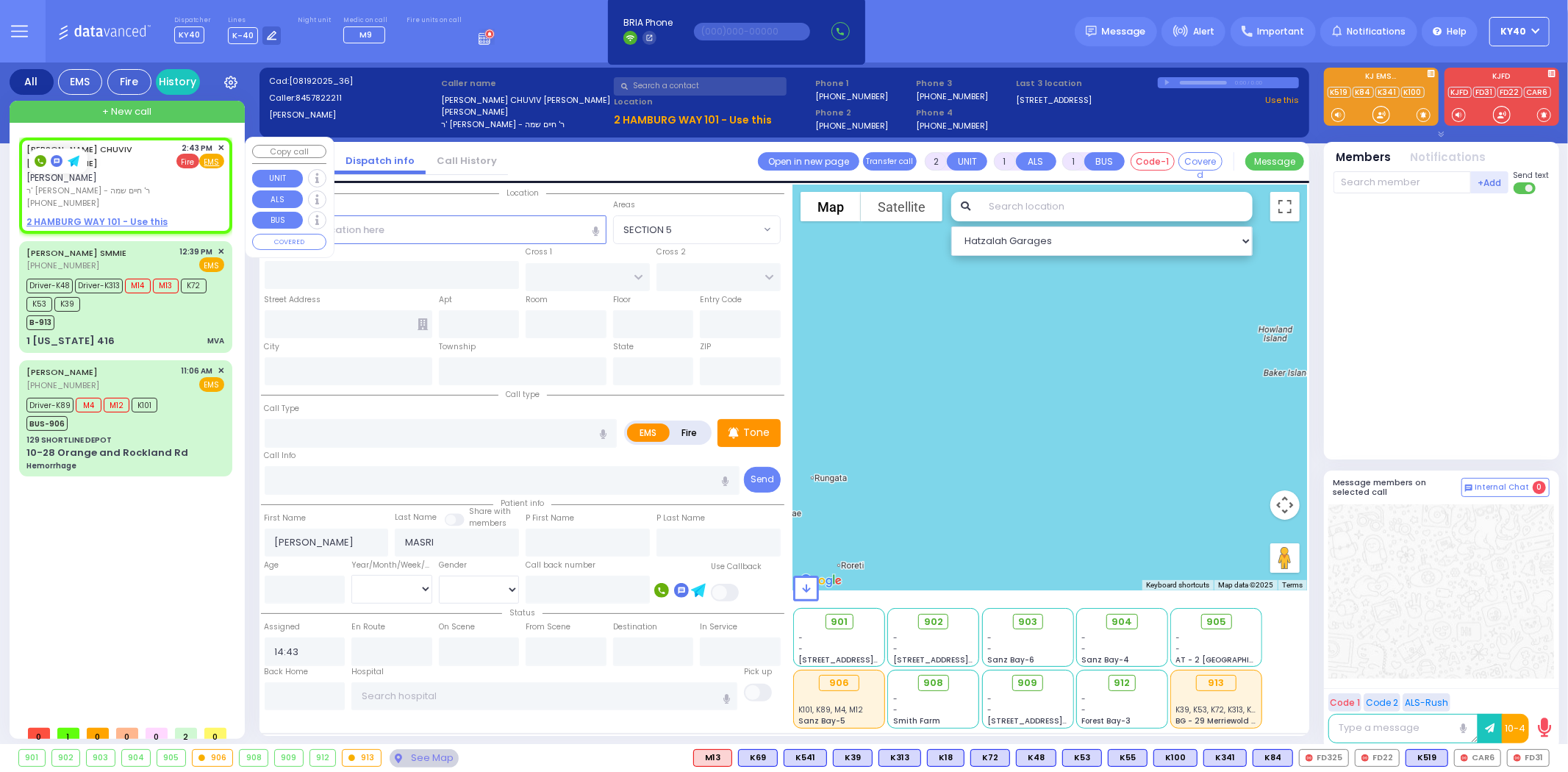
click at [186, 169] on div "2:43 PM ✕ Fire EMS" at bounding box center [200, 175] width 47 height 68
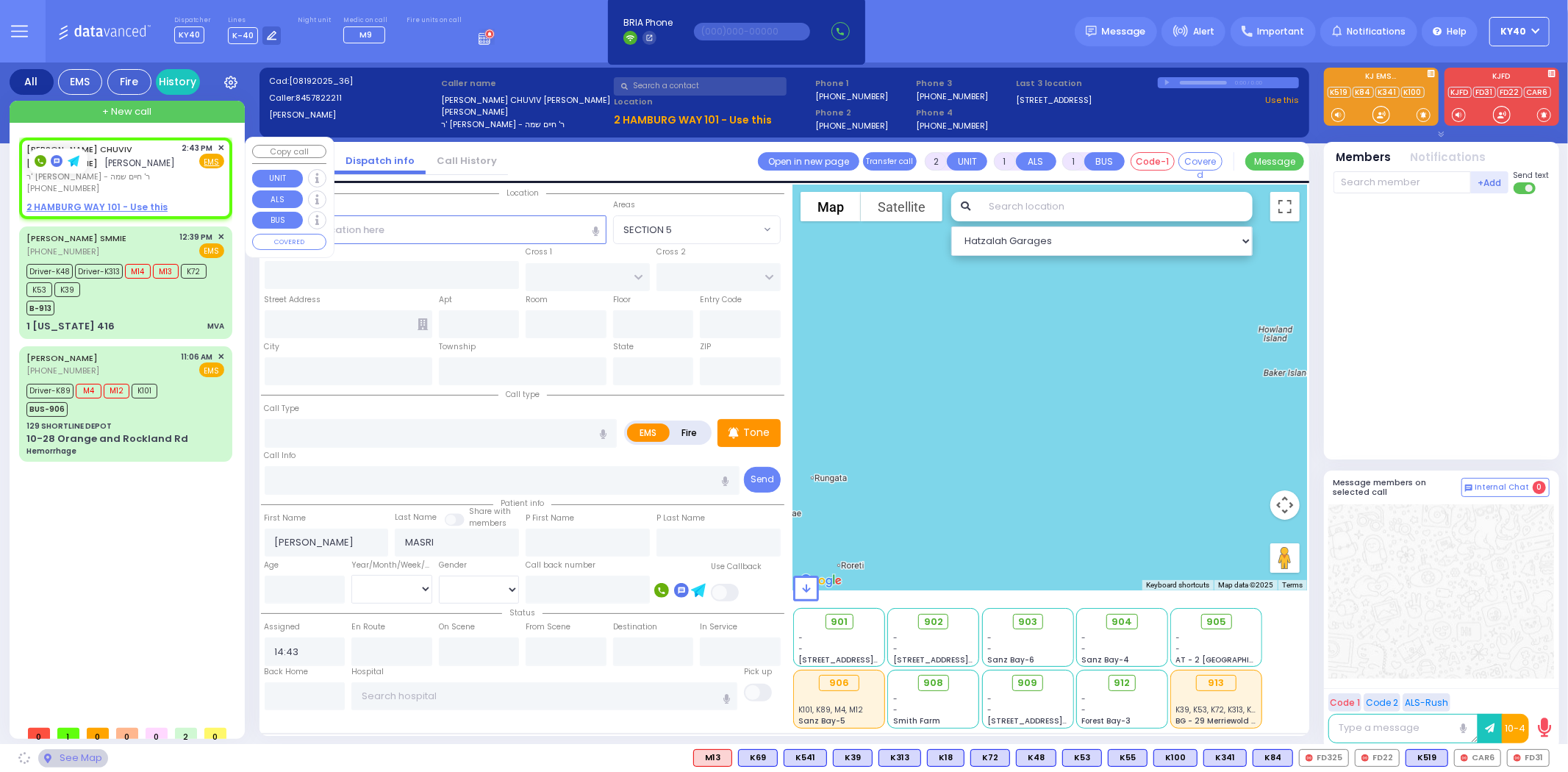
drag, startPoint x: 151, startPoint y: 179, endPoint x: 171, endPoint y: 176, distance: 20.2
click at [153, 182] on div "[PHONE_NUMBER]" at bounding box center [102, 188] width 151 height 13
click at [164, 180] on div "JOSEPH CHUVIV MASRI יוסף מאסרי ר' שמעון - ר' חיים שמה (845) 782-2211 2:43 PM ✕ …" at bounding box center [125, 178] width 207 height 78
click at [197, 108] on div "+ New call" at bounding box center [127, 111] width 235 height 22
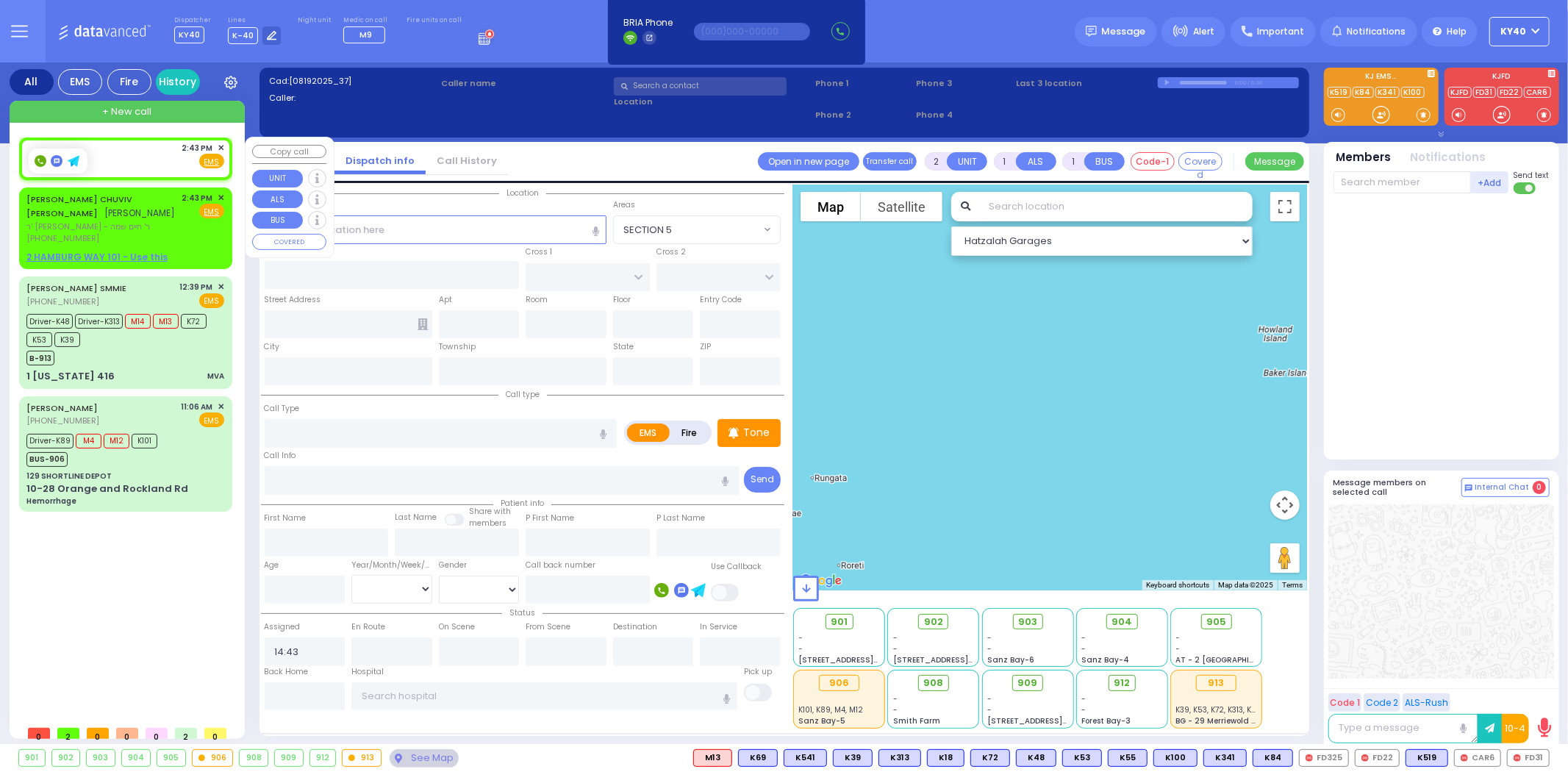
click at [159, 152] on div "2:43 PM ✕ Fire EMS" at bounding box center [125, 155] width 198 height 27
click at [219, 147] on span "✕" at bounding box center [221, 148] width 7 height 13
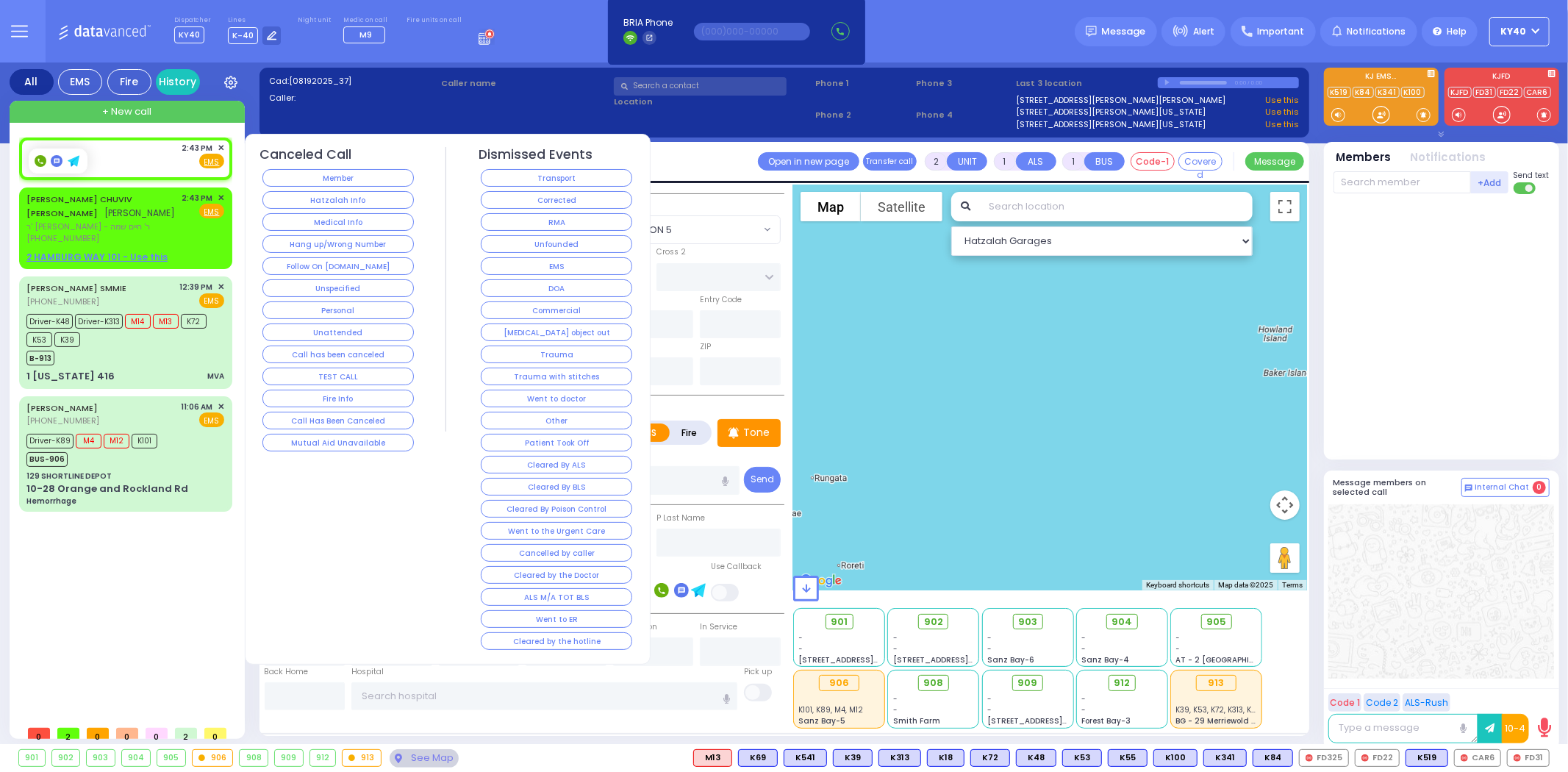
click at [337, 282] on button "Unspecified" at bounding box center [338, 288] width 151 height 17
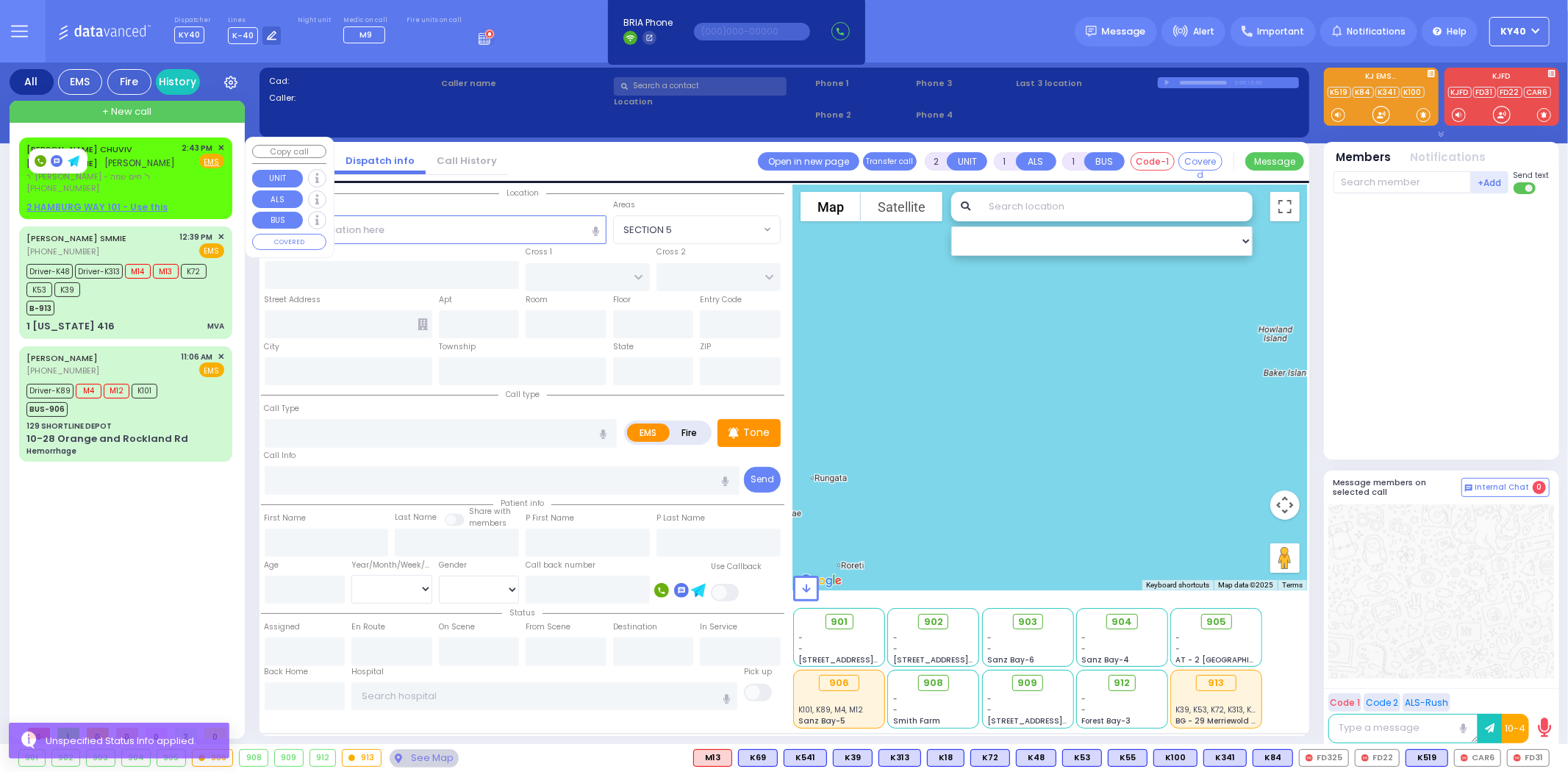
click at [189, 177] on div "2:43 PM ✕ Fire EMS" at bounding box center [203, 168] width 43 height 53
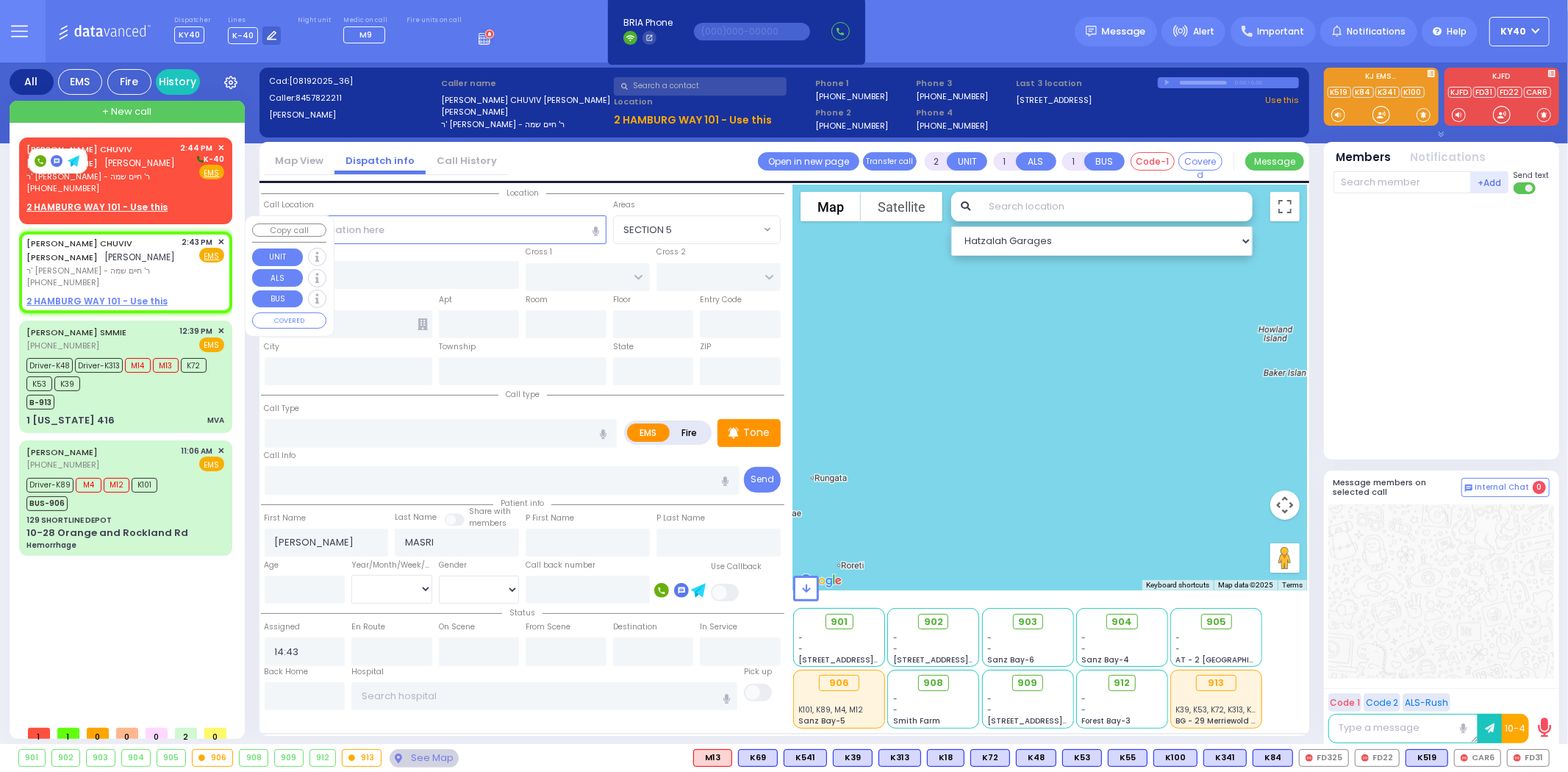
click at [120, 264] on span "ר' [PERSON_NAME] - ר' חיים שמה" at bounding box center [102, 270] width 151 height 13
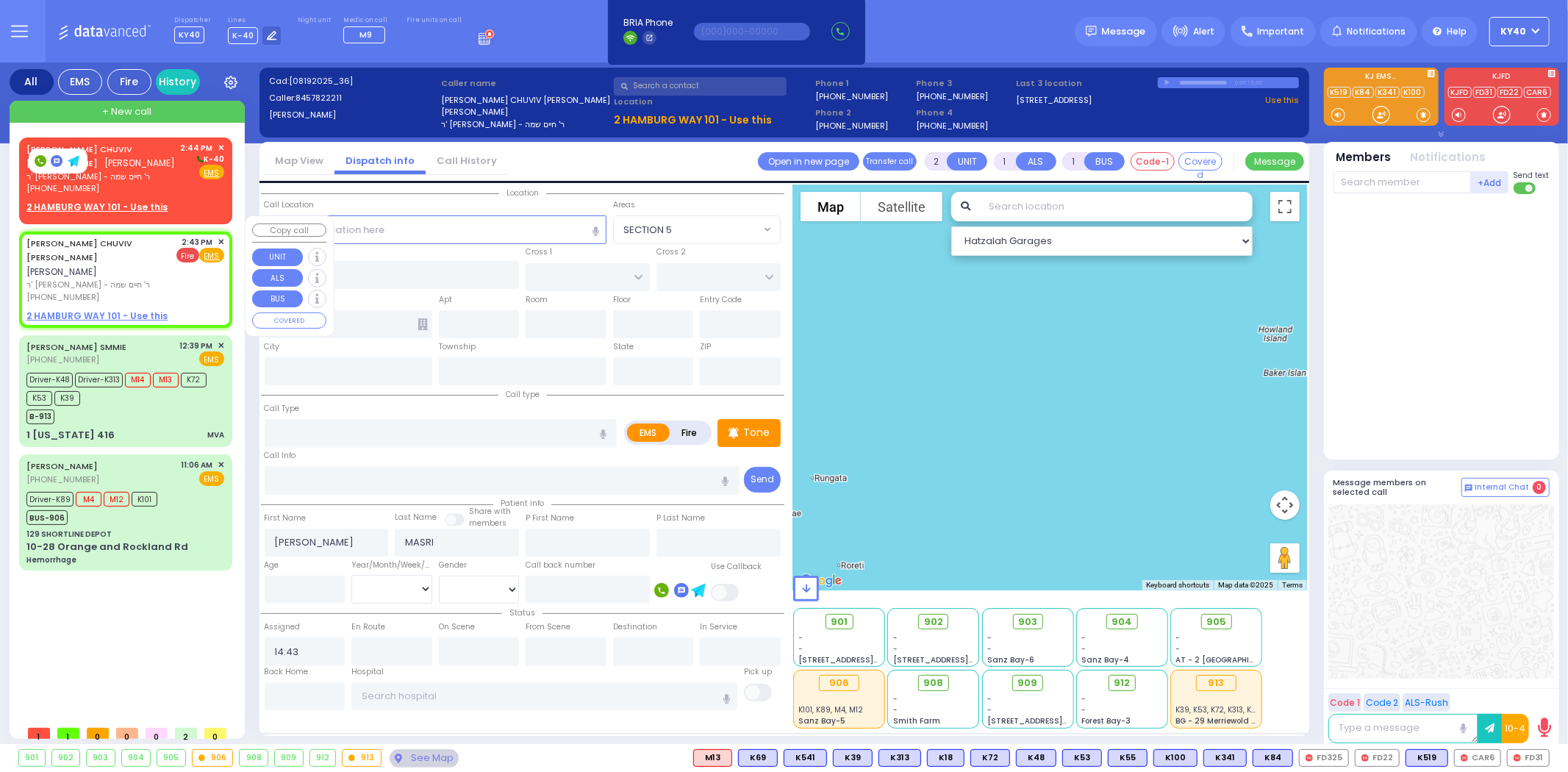
click at [194, 248] on span "Fire" at bounding box center [188, 255] width 23 height 15
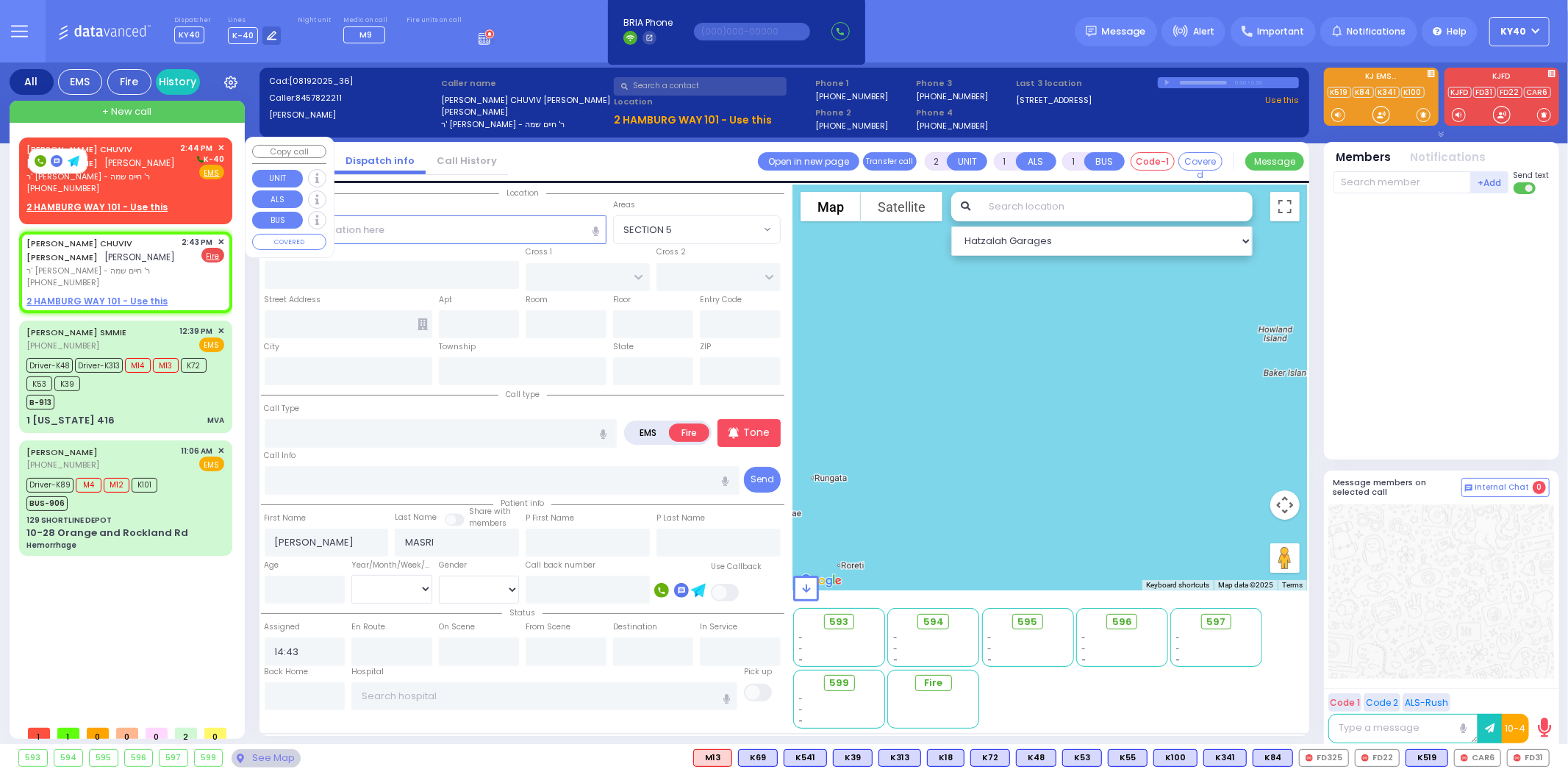
click at [218, 145] on span "✕" at bounding box center [221, 148] width 7 height 13
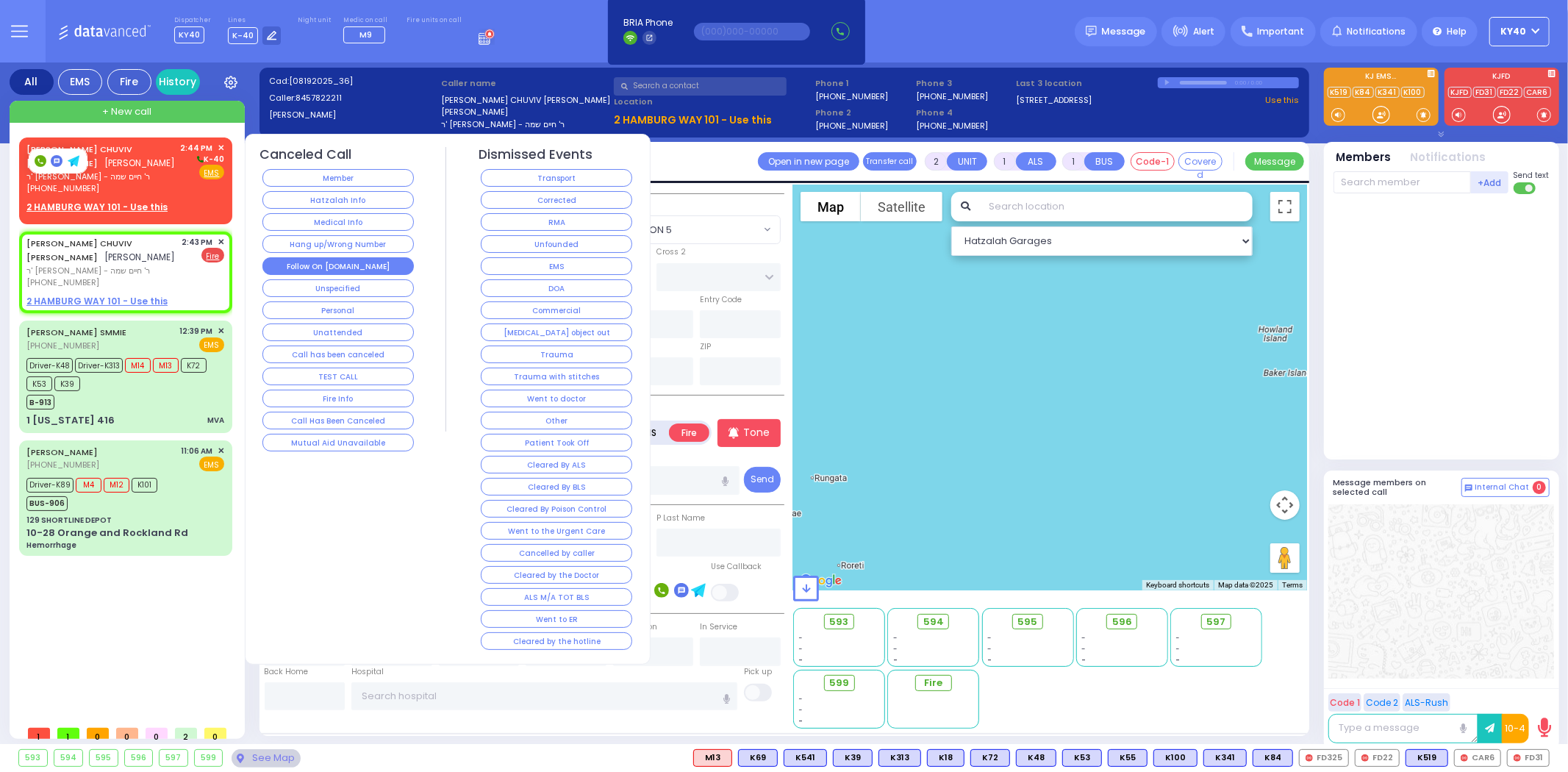
drag, startPoint x: 310, startPoint y: 243, endPoint x: 327, endPoint y: 265, distance: 27.8
click at [327, 266] on div "Canceled Call Member Hatzalah Info Medical Info Hang up/Wrong Number Follow On …" at bounding box center [339, 301] width 157 height 307
click at [327, 264] on button "Follow On [DOMAIN_NAME]" at bounding box center [338, 266] width 151 height 17
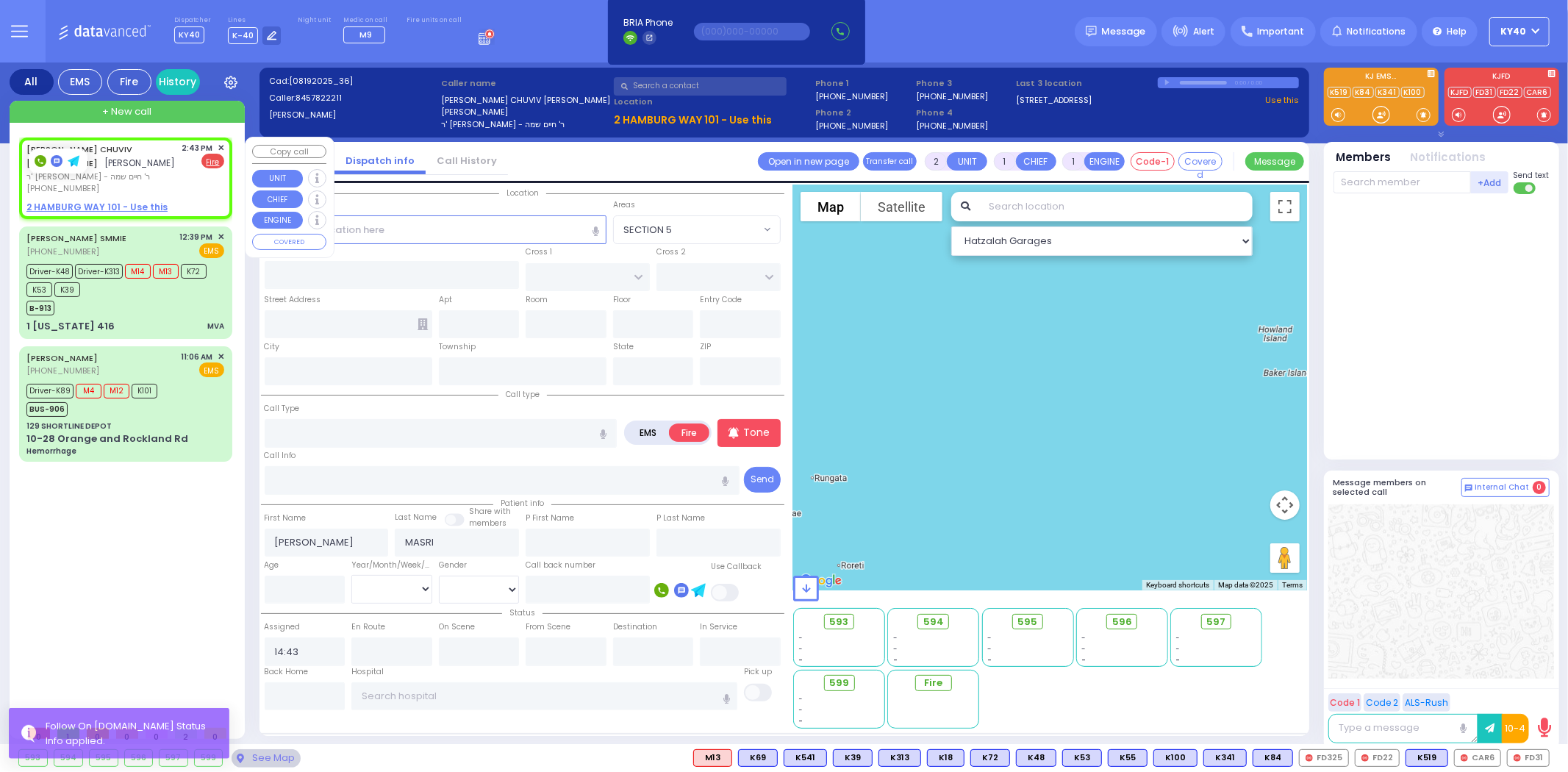
click at [170, 164] on div "JOSEPH CHUVIV MASRI יוסף מאסרי ר' שמעון - ר' חיים שמה (845) 782-2211 2:43 PM ✕ …" at bounding box center [125, 168] width 198 height 53
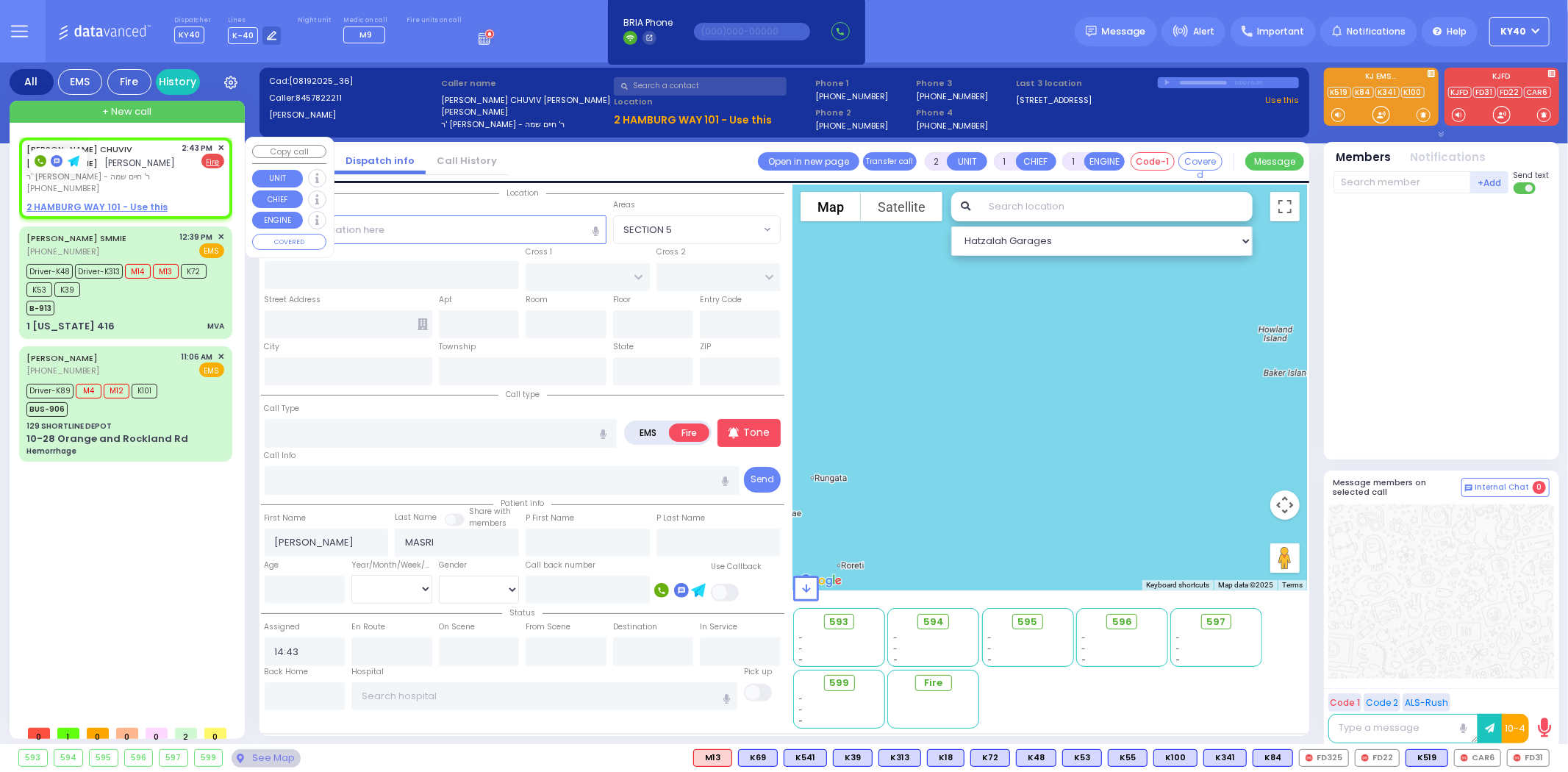
click at [111, 201] on u "2 HAMBURG WAY 101 - Use this" at bounding box center [96, 207] width 141 height 13
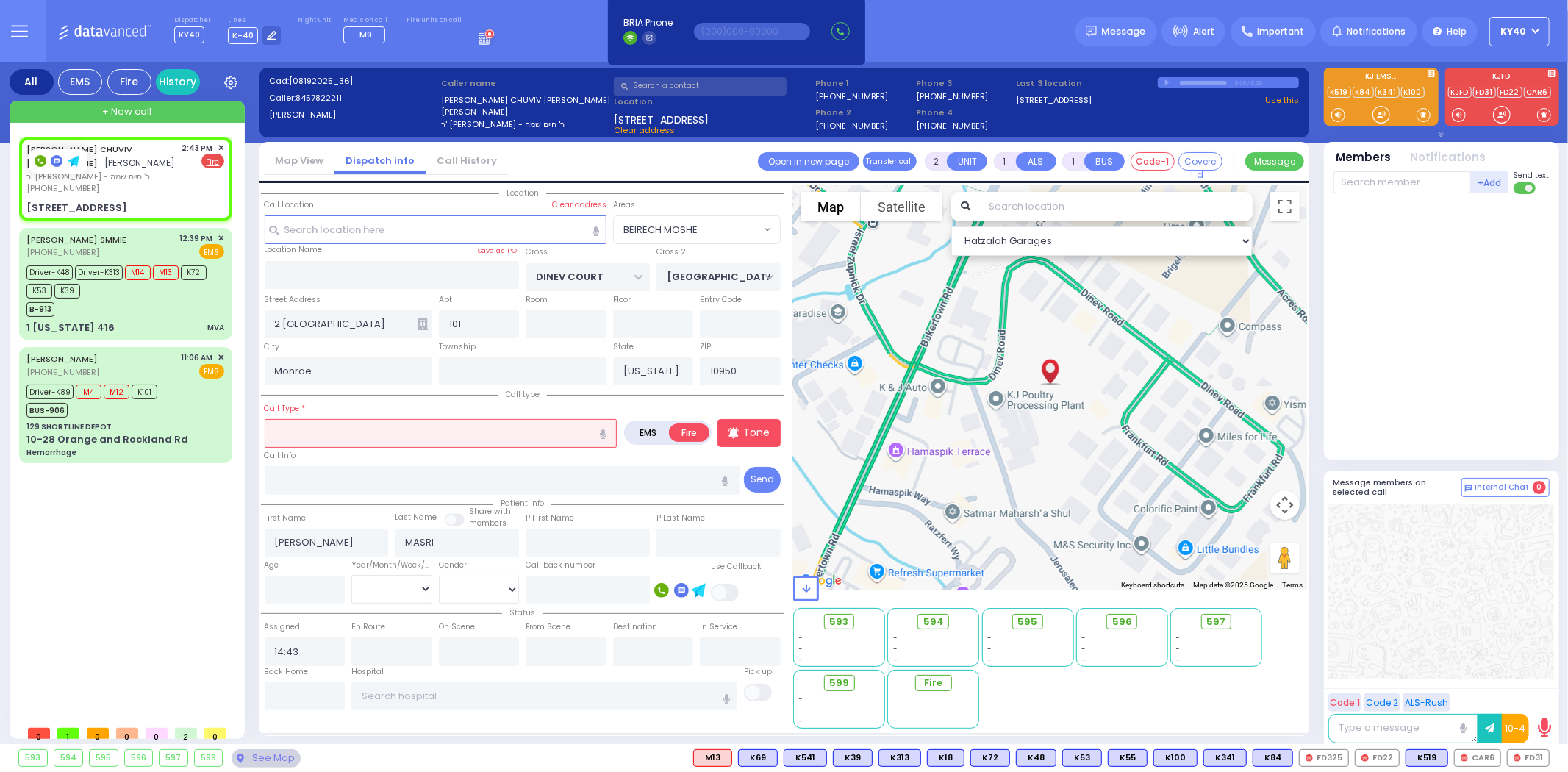
click at [386, 423] on input "text" at bounding box center [441, 432] width 353 height 28
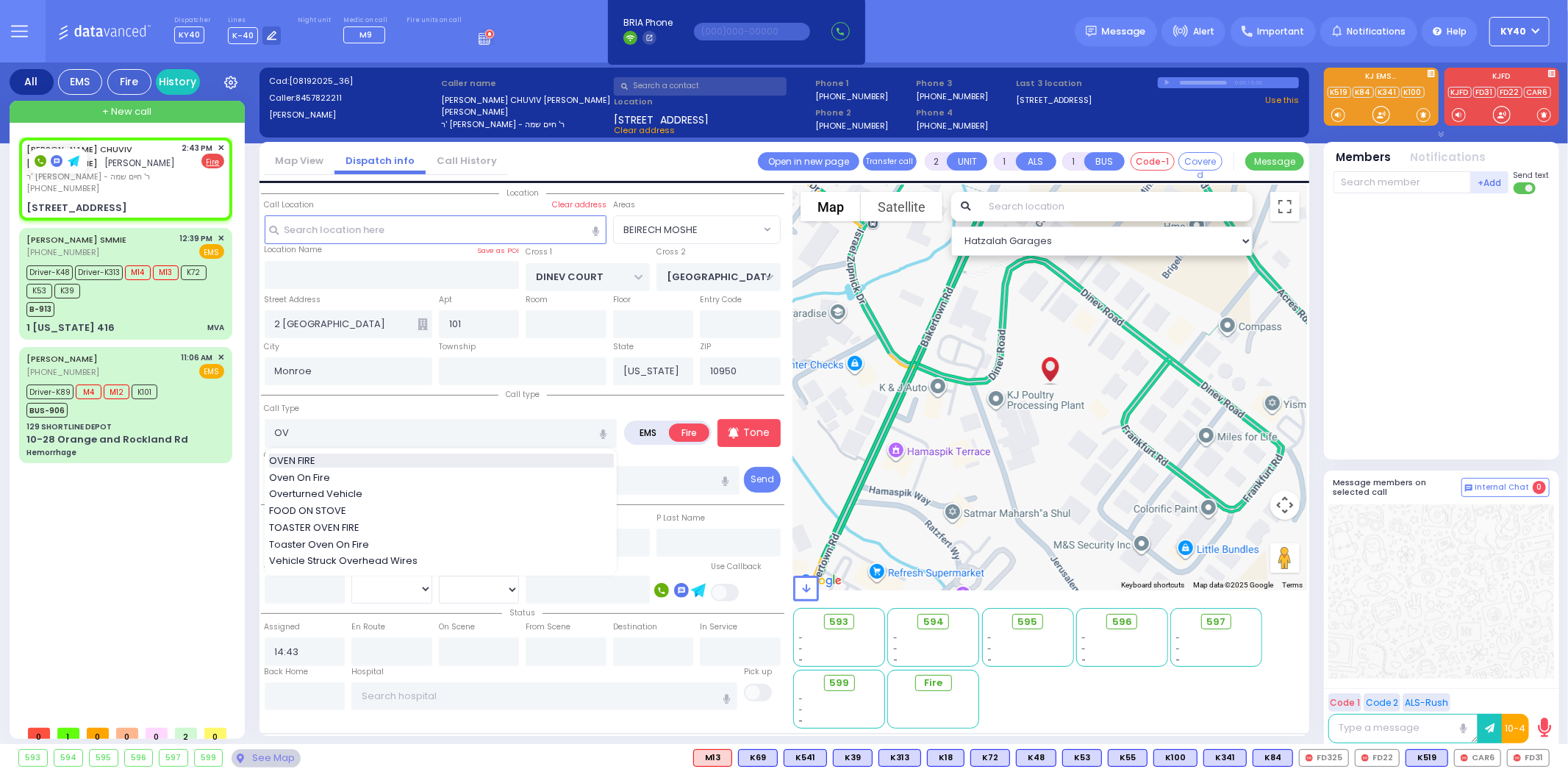
click at [360, 453] on div "OVEN FIRE" at bounding box center [441, 461] width 345 height 15
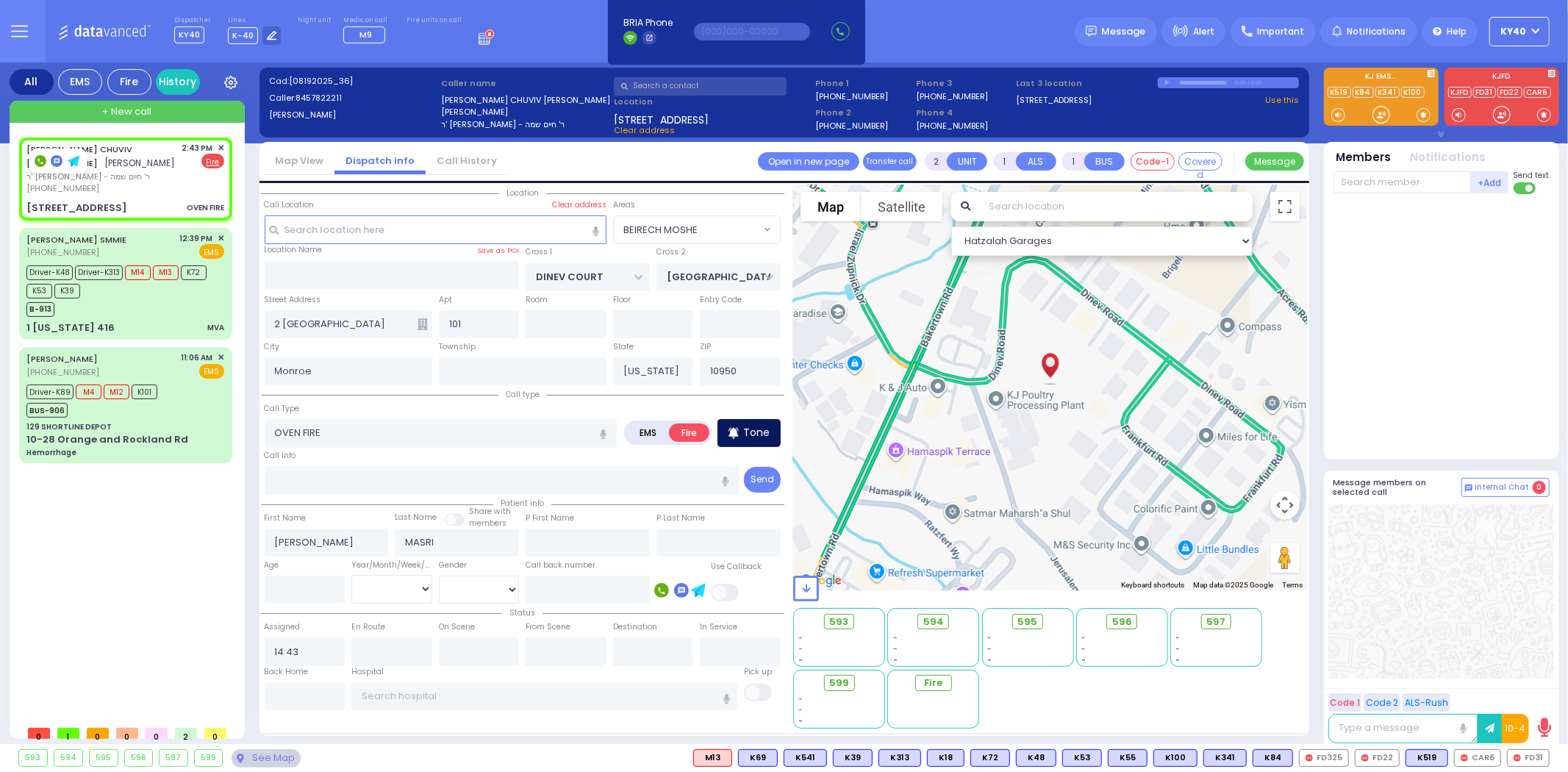
click at [751, 437] on p "Tone" at bounding box center [756, 432] width 26 height 16
click at [1429, 176] on input "text" at bounding box center [1402, 182] width 138 height 22
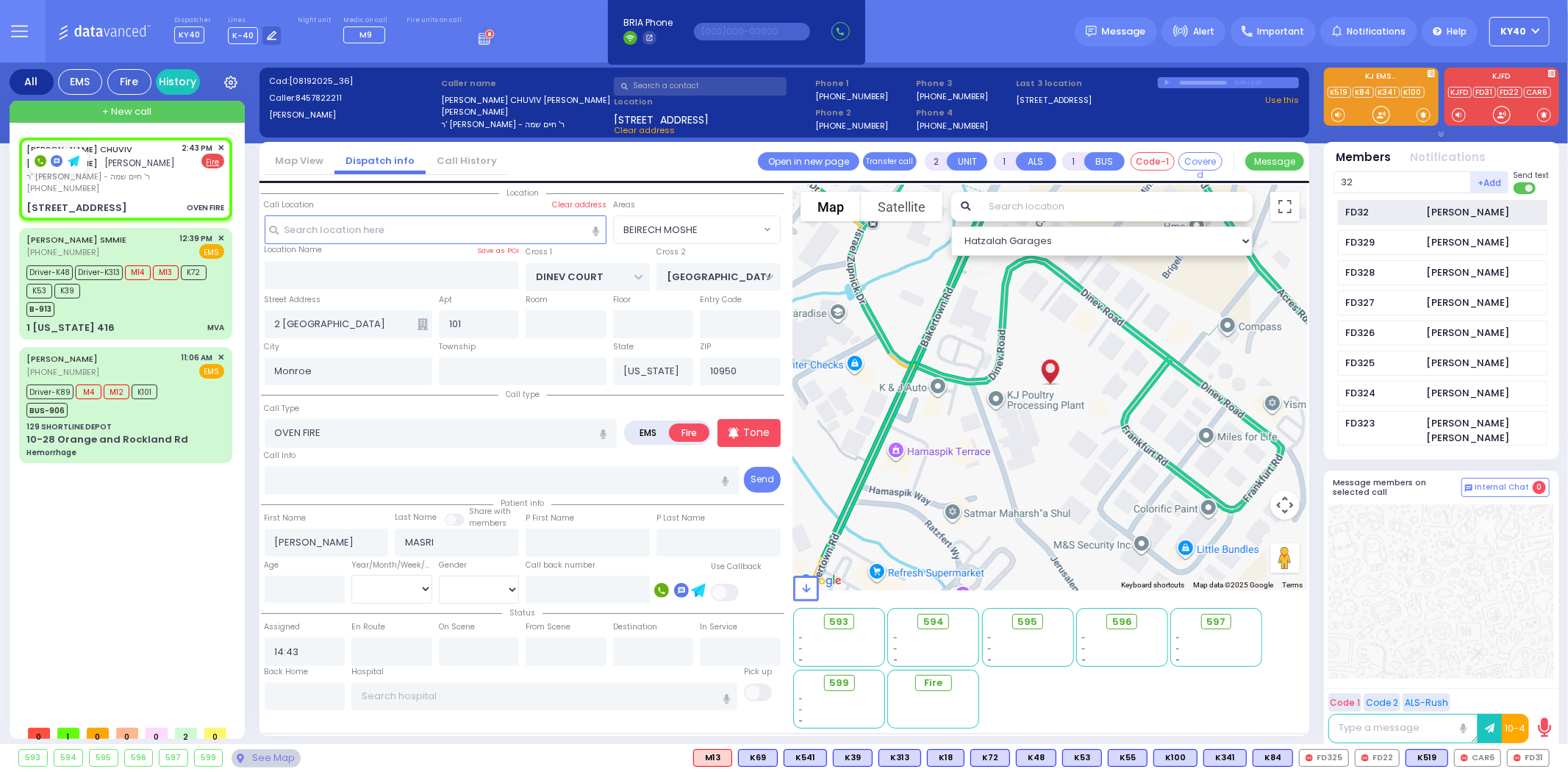
click at [1407, 205] on div "FD32" at bounding box center [1383, 212] width 74 height 15
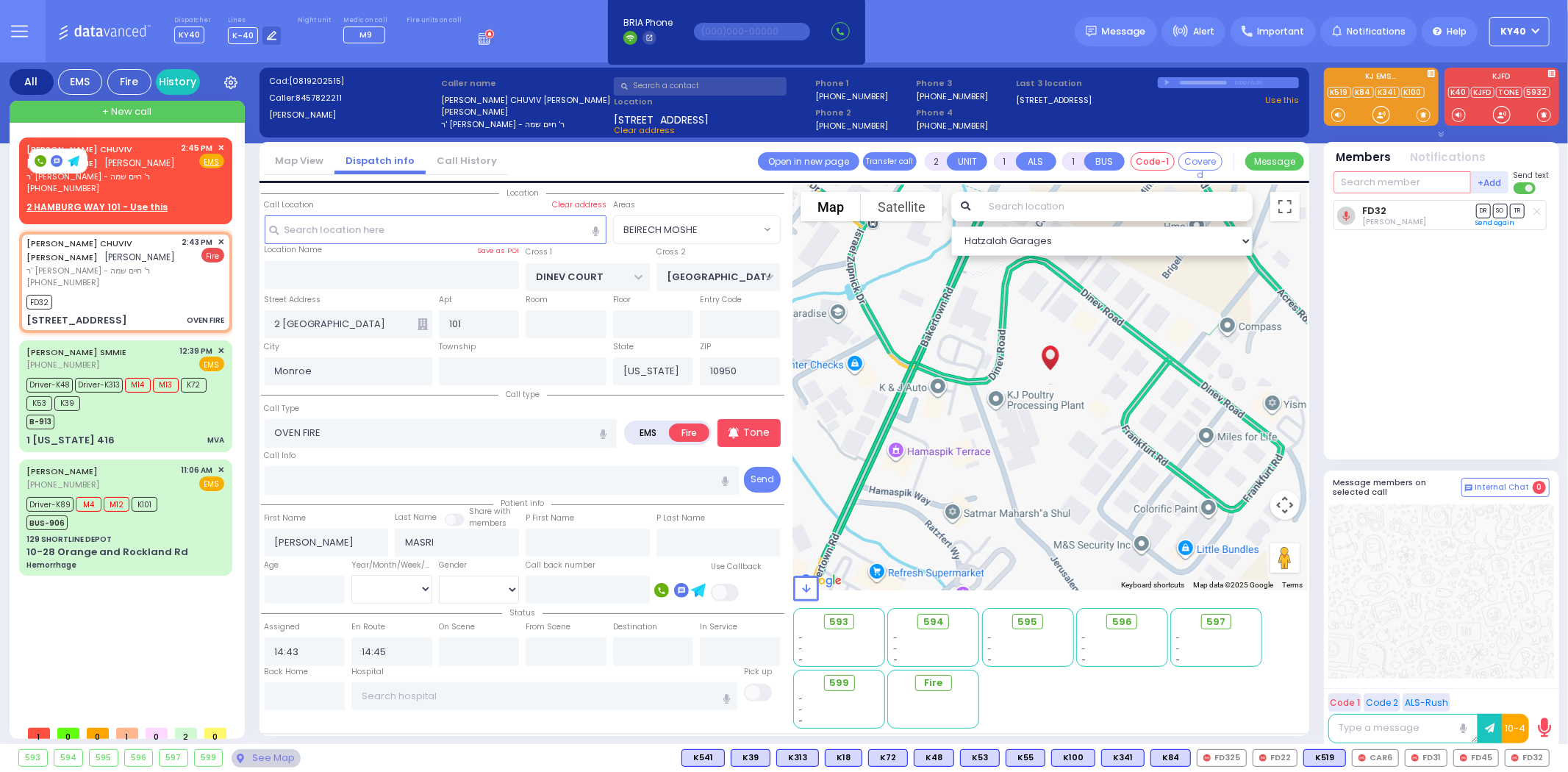
click at [1390, 182] on input "text" at bounding box center [1402, 182] width 138 height 22
click at [1473, 759] on span "CAR2" at bounding box center [1475, 758] width 46 height 16
click at [221, 144] on span "✕" at bounding box center [221, 148] width 7 height 13
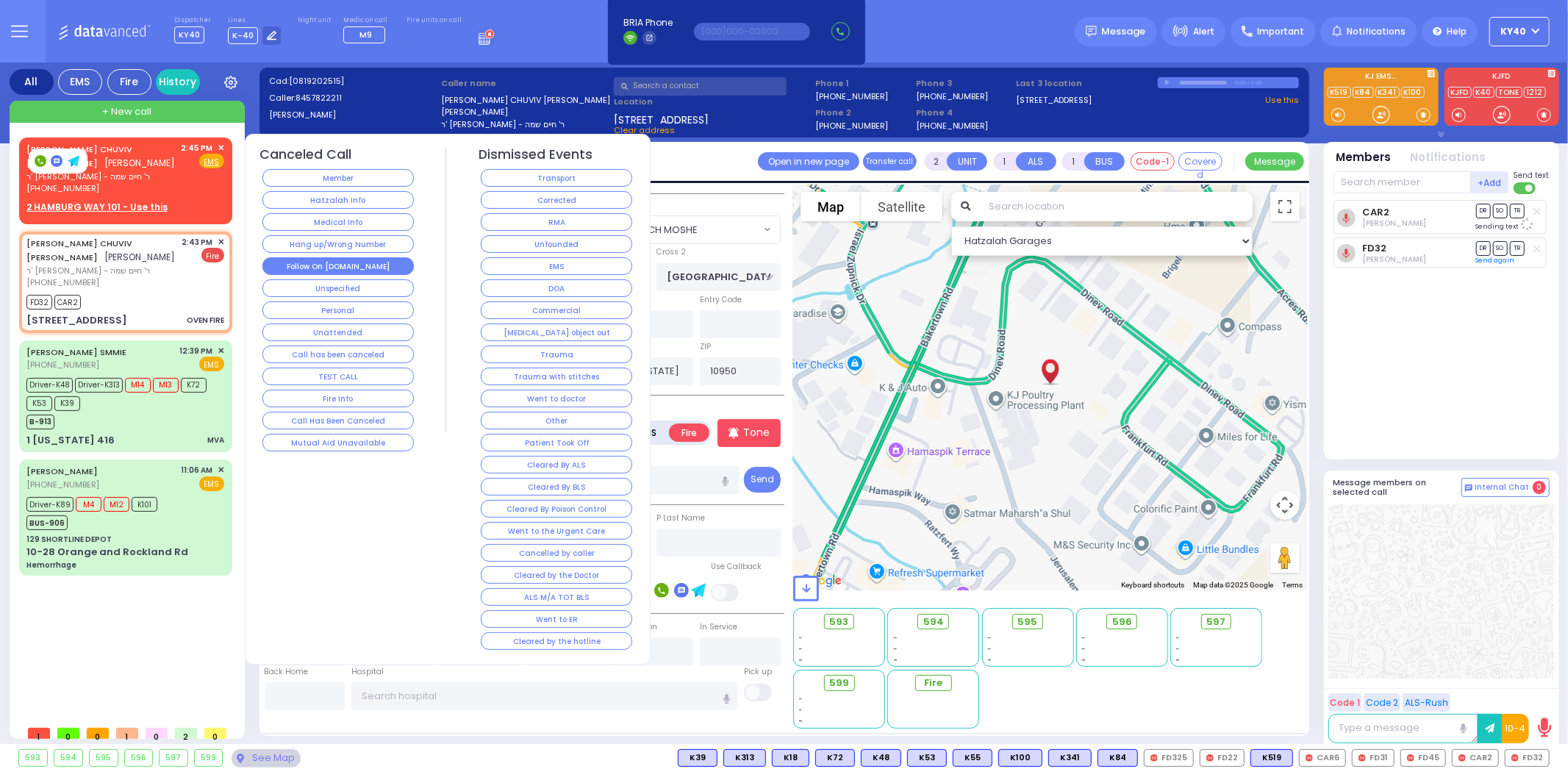
click at [311, 267] on button "Follow On [DOMAIN_NAME]" at bounding box center [338, 266] width 151 height 17
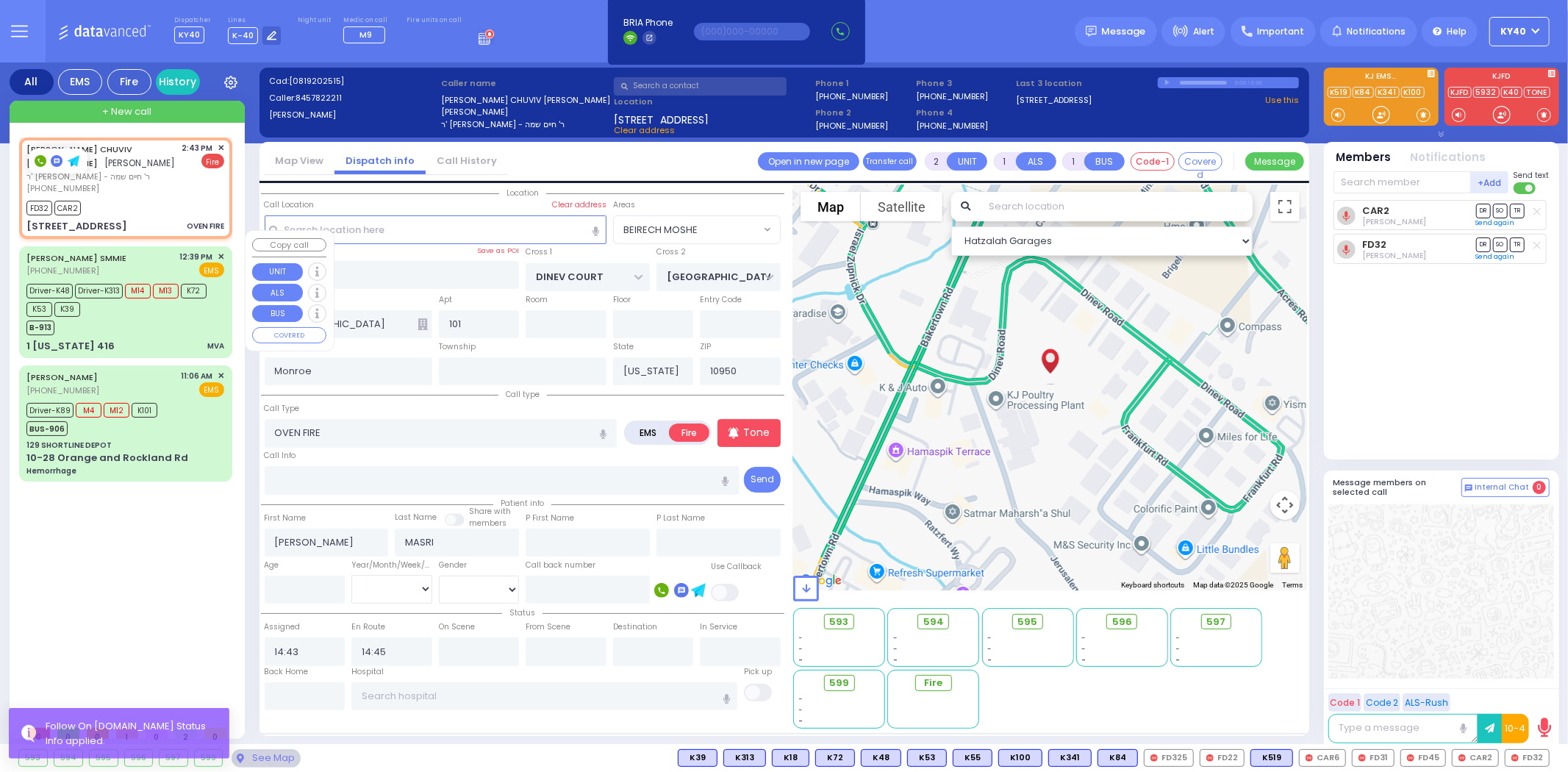
click at [180, 251] on div "LEFKOWITZ SMMIE (845) 729-6499 12:39 PM ✕ EMS" at bounding box center [125, 264] width 198 height 27
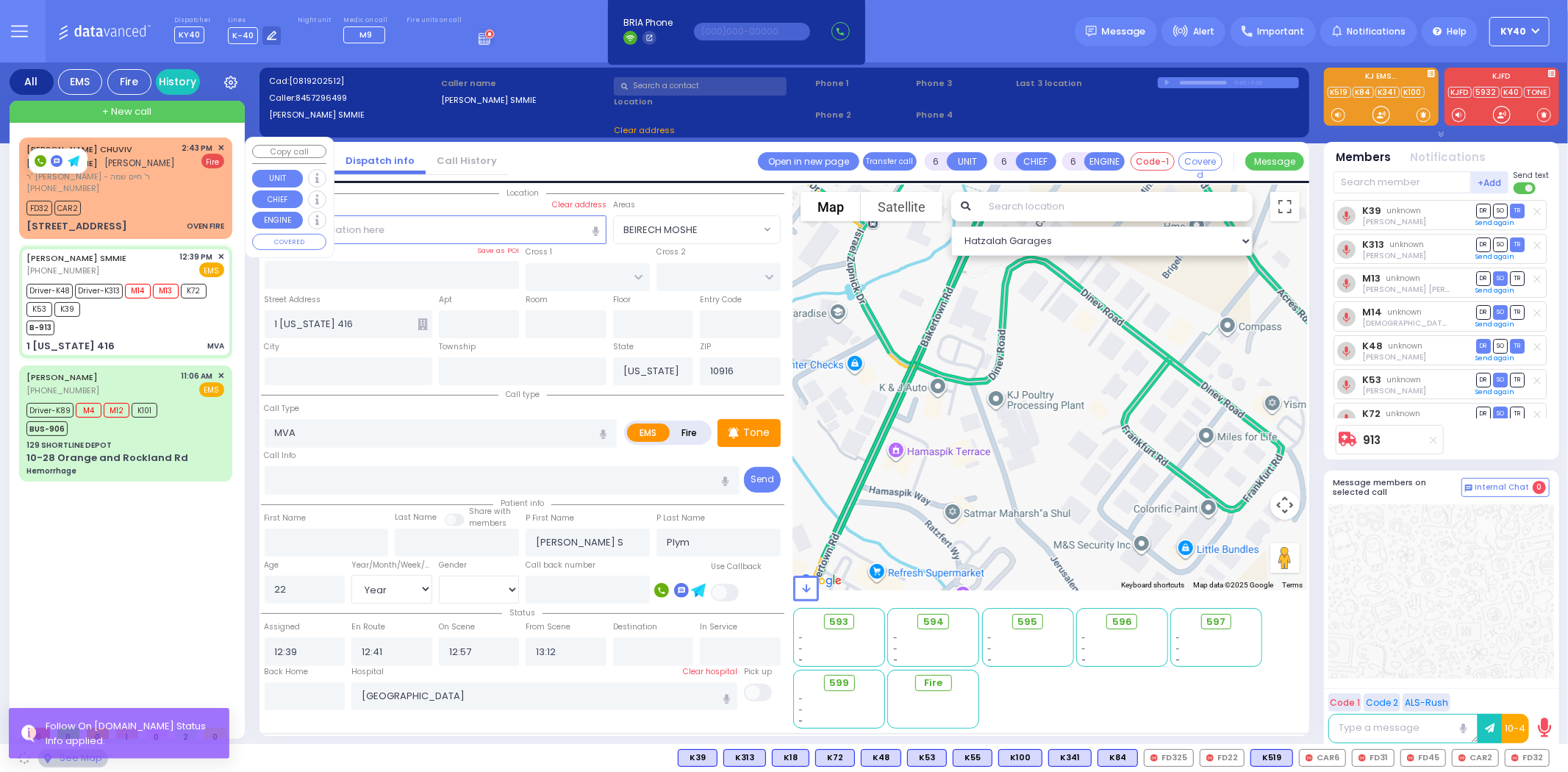
click at [163, 197] on div "FD32 CAR2" at bounding box center [125, 206] width 198 height 18
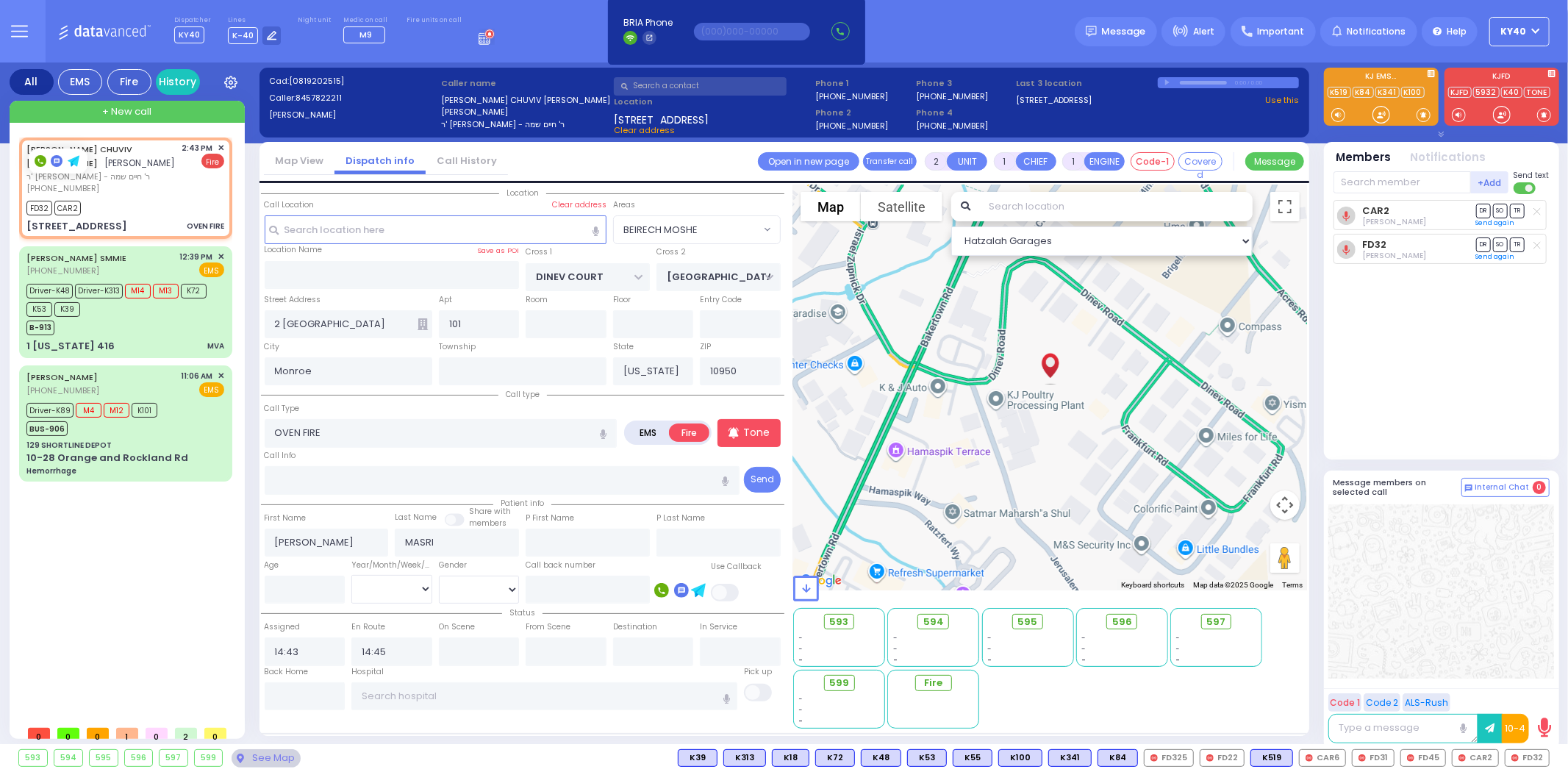
click at [1435, 621] on div at bounding box center [1441, 591] width 226 height 174
click at [148, 197] on div "FD32 CAR2" at bounding box center [125, 206] width 198 height 18
click at [141, 185] on div "[PERSON_NAME] [PERSON_NAME] [PERSON_NAME] ר' [PERSON_NAME] - ר' חיים שמה [PHONE…" at bounding box center [125, 188] width 207 height 96
click at [142, 197] on div "FD32 CAR2" at bounding box center [125, 206] width 198 height 18
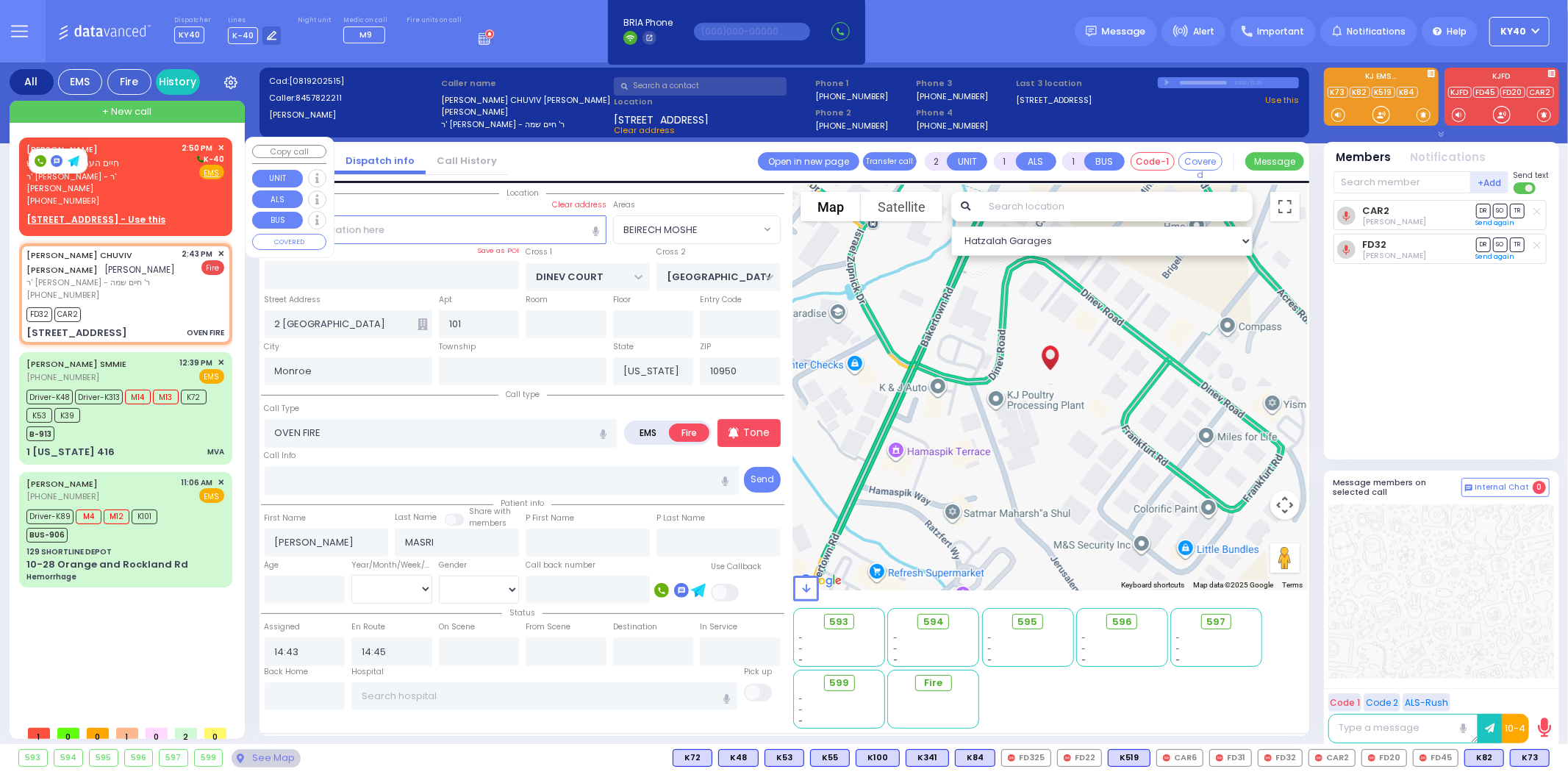
click at [127, 163] on div "[PERSON_NAME] חיים הערש מארקאוויטש" at bounding box center [102, 156] width 151 height 29
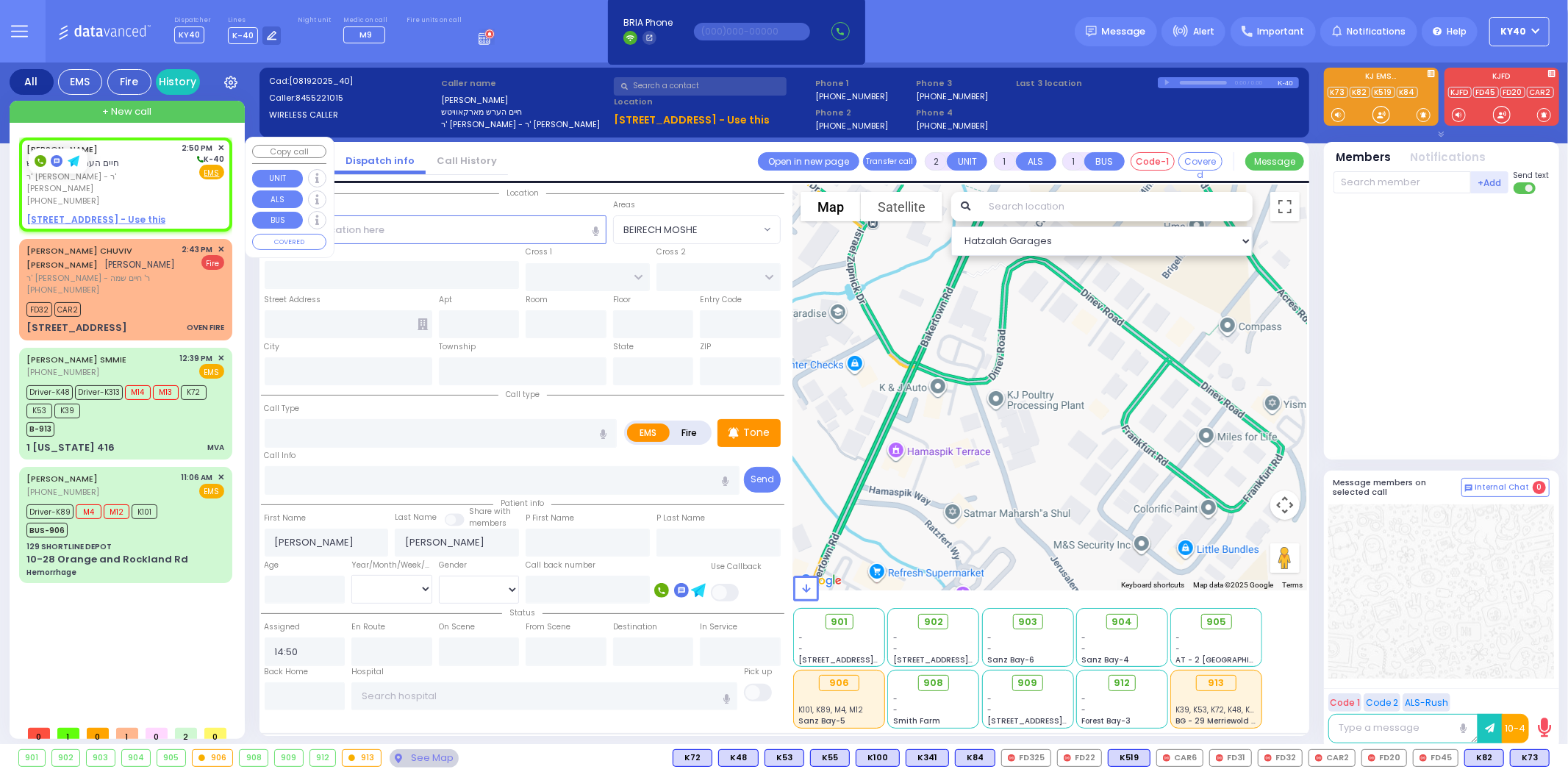
click at [139, 159] on div "[PERSON_NAME] חיים הערש מארקאוויטש" at bounding box center [102, 156] width 151 height 29
click at [221, 139] on div "CHAIM HERSH MARKOWITZ חיים הערש מארקאוויטש ר' יעקב לייב - ר' שלום יצחק שעהר (84…" at bounding box center [125, 184] width 207 height 89
click at [218, 148] on span "✕" at bounding box center [221, 148] width 7 height 13
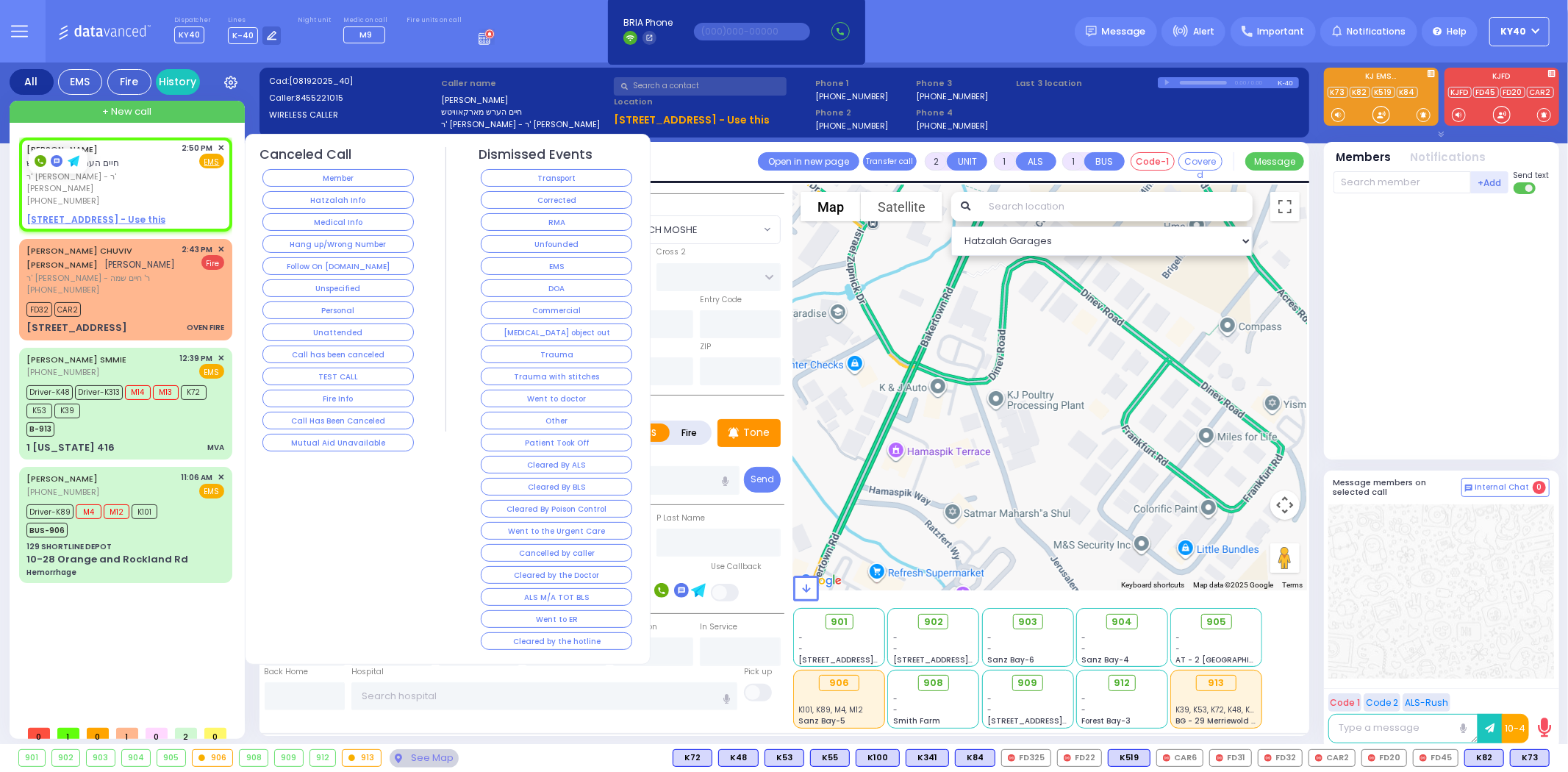
click at [328, 248] on button "Hang up/Wrong Number" at bounding box center [338, 243] width 151 height 17
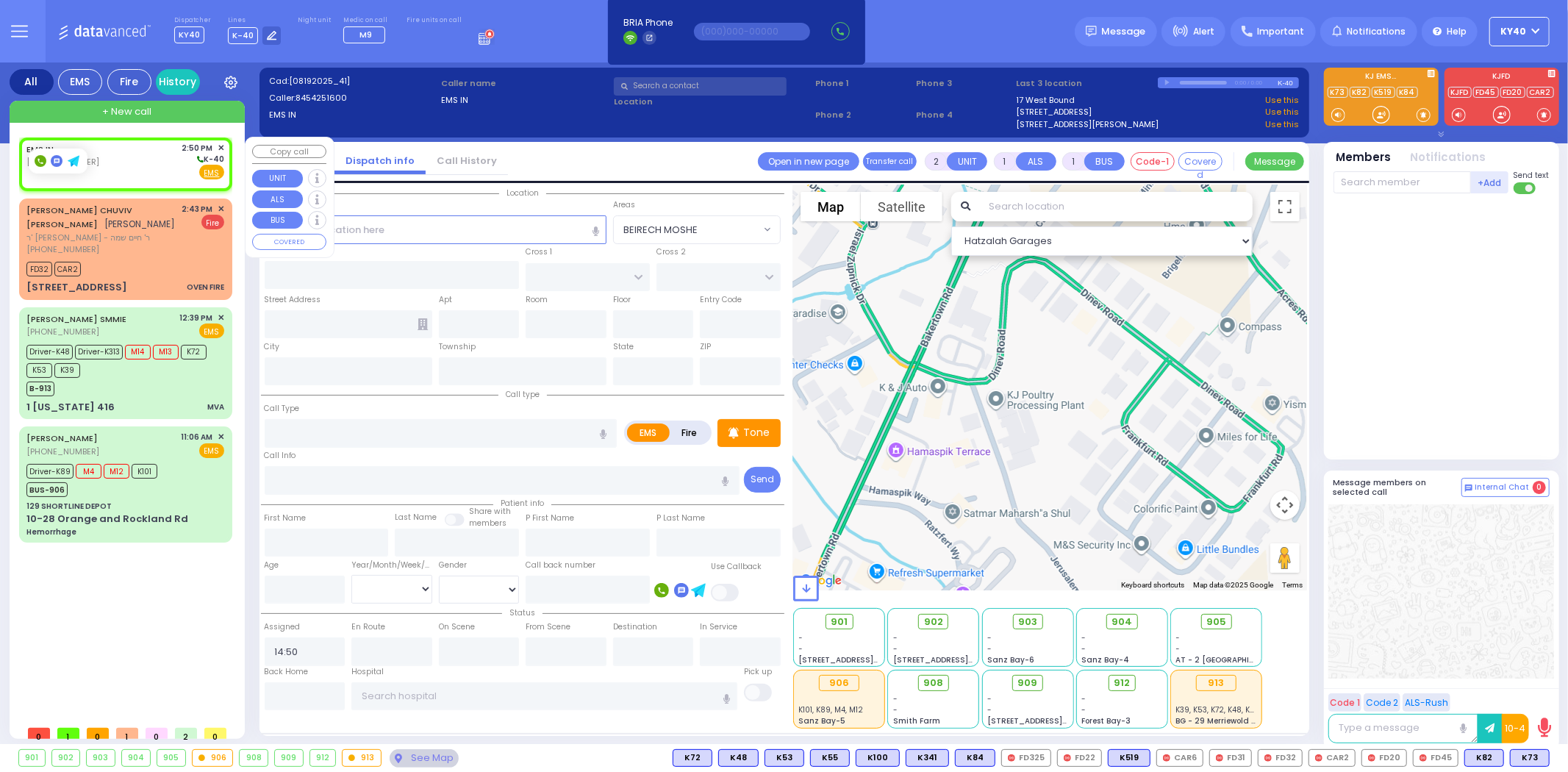
click at [159, 160] on div "EMS IN (845) 425-1600 2:50 PM ✕ K-40 EMS" at bounding box center [125, 160] width 198 height 38
click at [145, 160] on div "EMS IN (845) 425-1600 2:50 PM ✕ K-40 EMS" at bounding box center [125, 160] width 198 height 38
click at [145, 163] on div "EMS IN (845) 425-1600 2:50 PM ✕ K-40 EMS" at bounding box center [125, 160] width 198 height 38
click at [144, 158] on div "EMS IN (845) 425-1600 2:50 PM ✕ K-40 EMS" at bounding box center [125, 160] width 198 height 38
click at [143, 156] on div "EMS IN (845) 425-1600 2:50 PM ✕ K-40 EMS" at bounding box center [125, 160] width 198 height 38
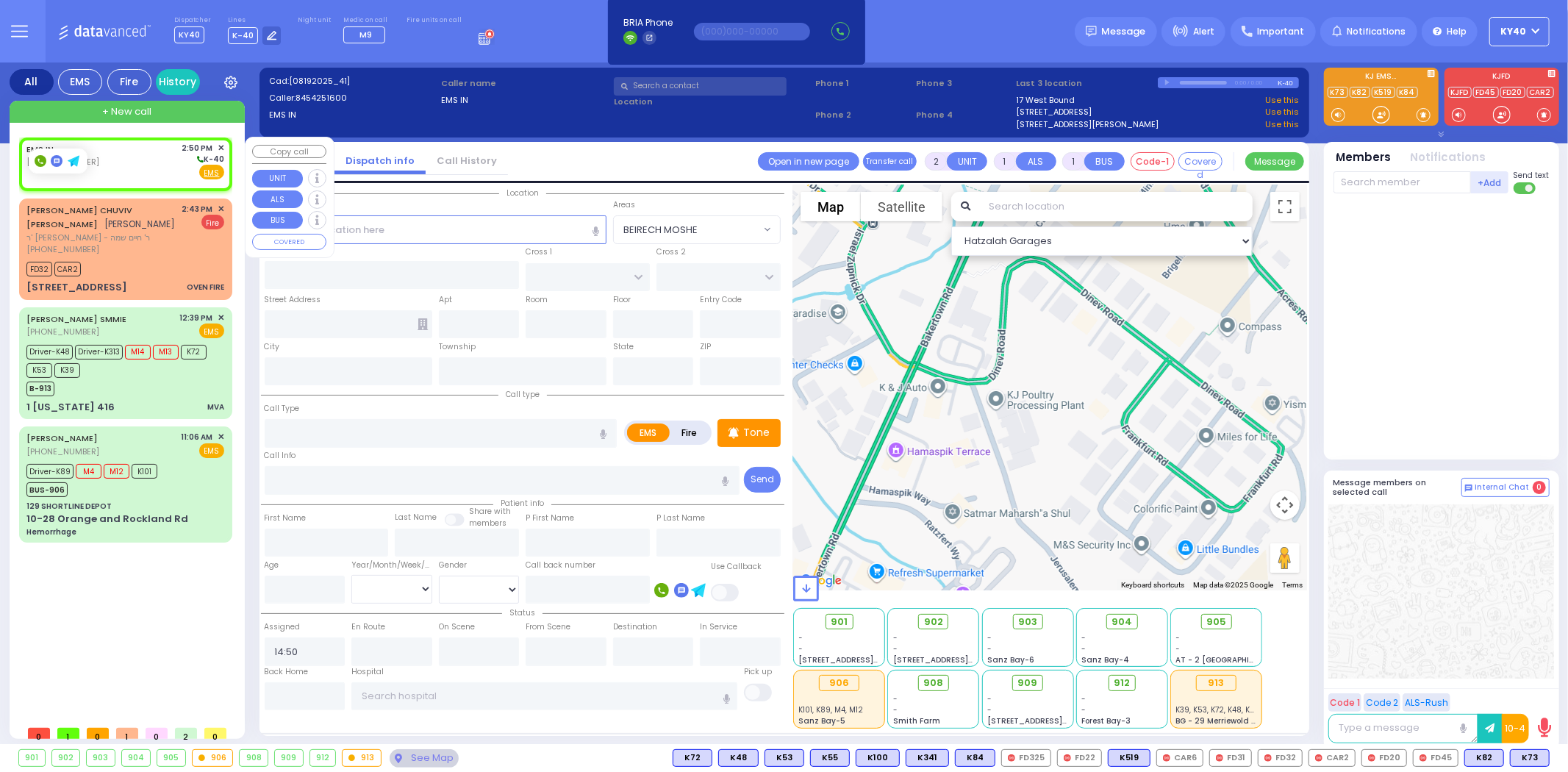
click at [142, 155] on div "EMS IN (845) 425-1600 2:50 PM ✕ K-40 EMS" at bounding box center [125, 160] width 198 height 38
click at [139, 157] on div "EMS IN (845) 425-1600 2:50 PM ✕ K-40 EMS" at bounding box center [125, 160] width 198 height 38
click at [139, 154] on div "EMS IN (845) 425-1600 2:50 PM ✕ K-40 EMS" at bounding box center [125, 160] width 198 height 38
click at [435, 236] on input "text" at bounding box center [435, 229] width 342 height 28
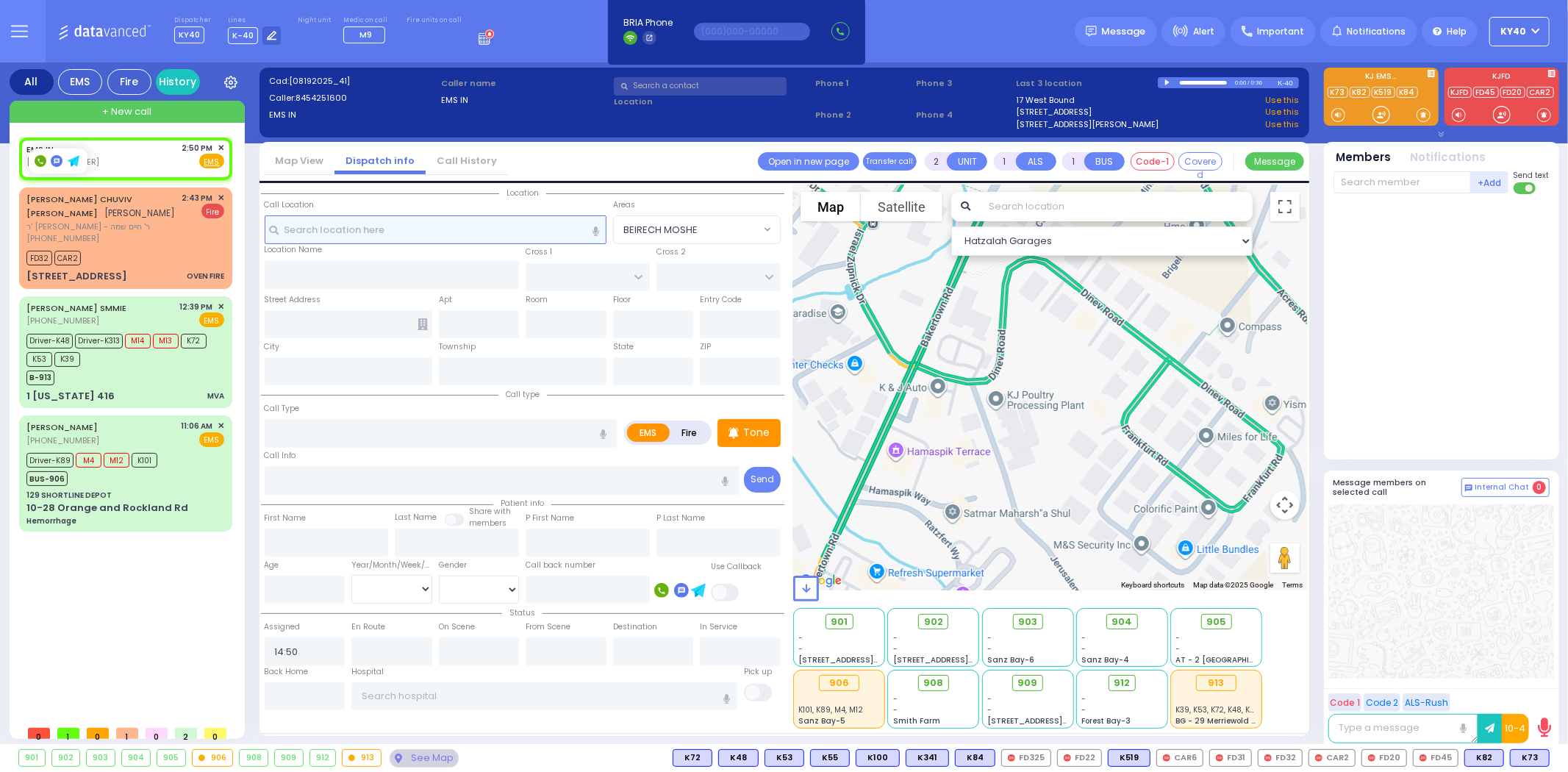
click at [361, 224] on input "text" at bounding box center [435, 229] width 342 height 28
click at [361, 226] on input "text" at bounding box center [435, 229] width 342 height 28
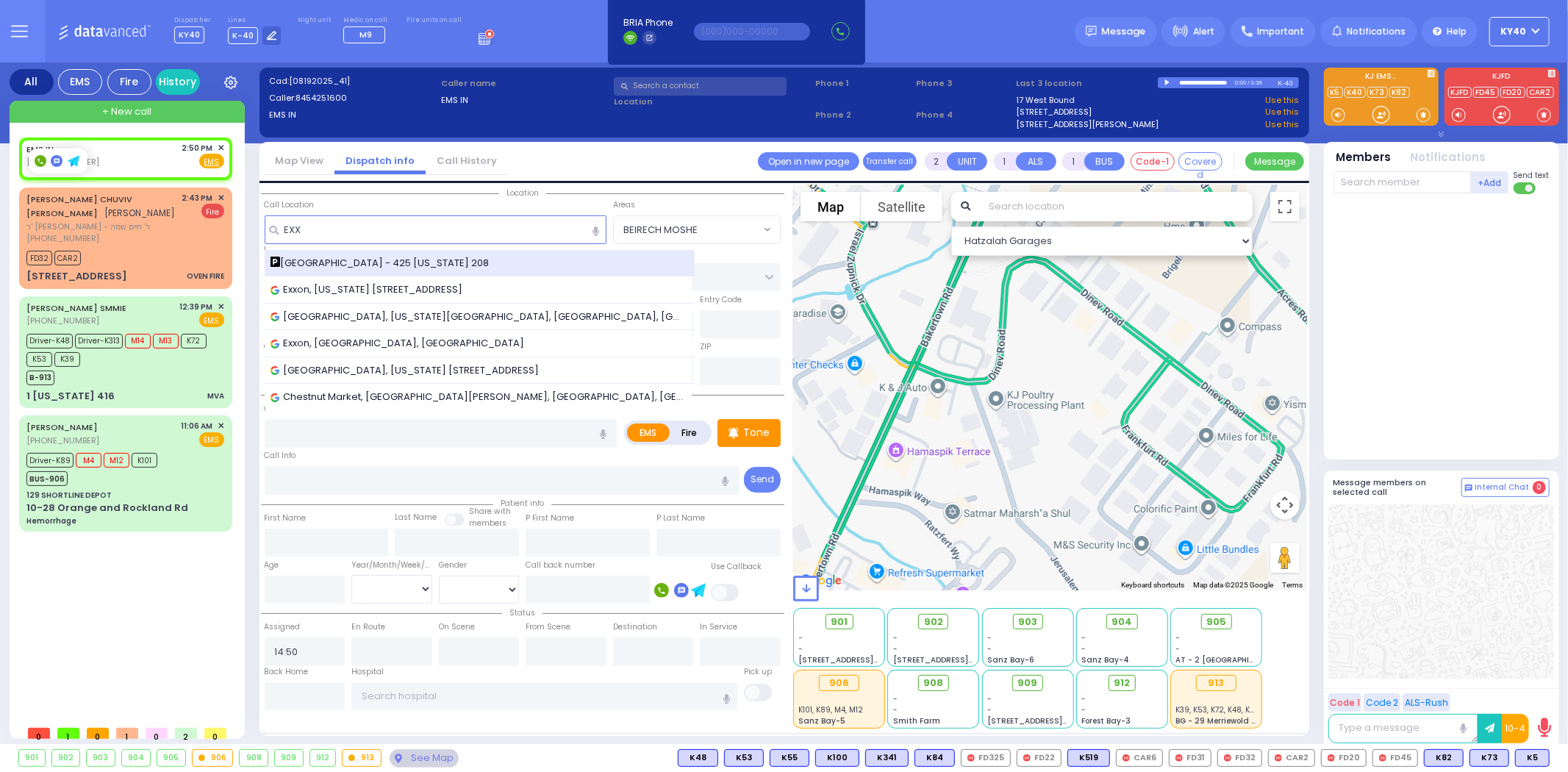
click at [392, 260] on span "[GEOGRAPHIC_DATA] - 425 [US_STATE] 208" at bounding box center [383, 264] width 224 height 15
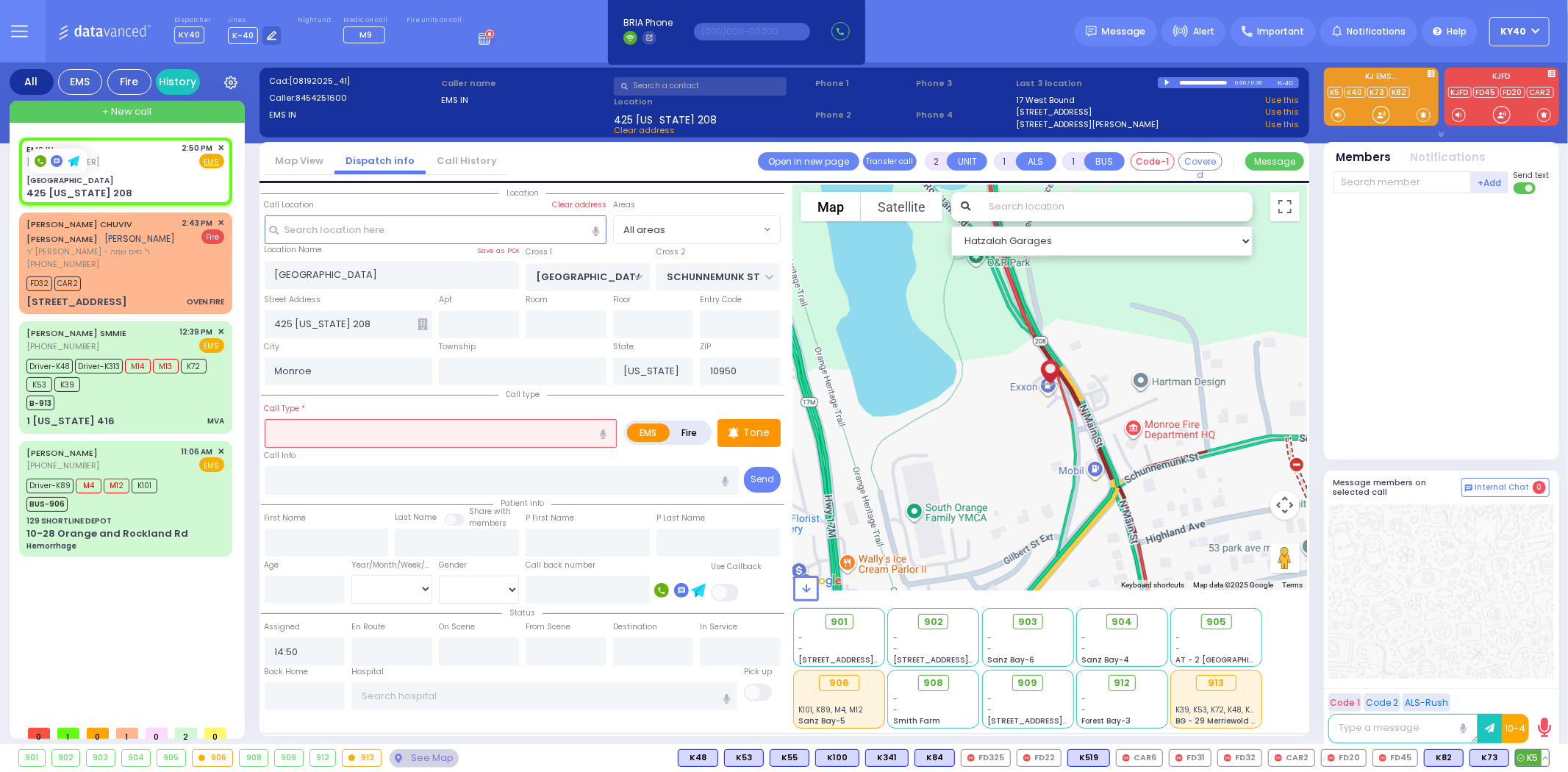
click at [1527, 758] on span "K5" at bounding box center [1533, 758] width 33 height 16
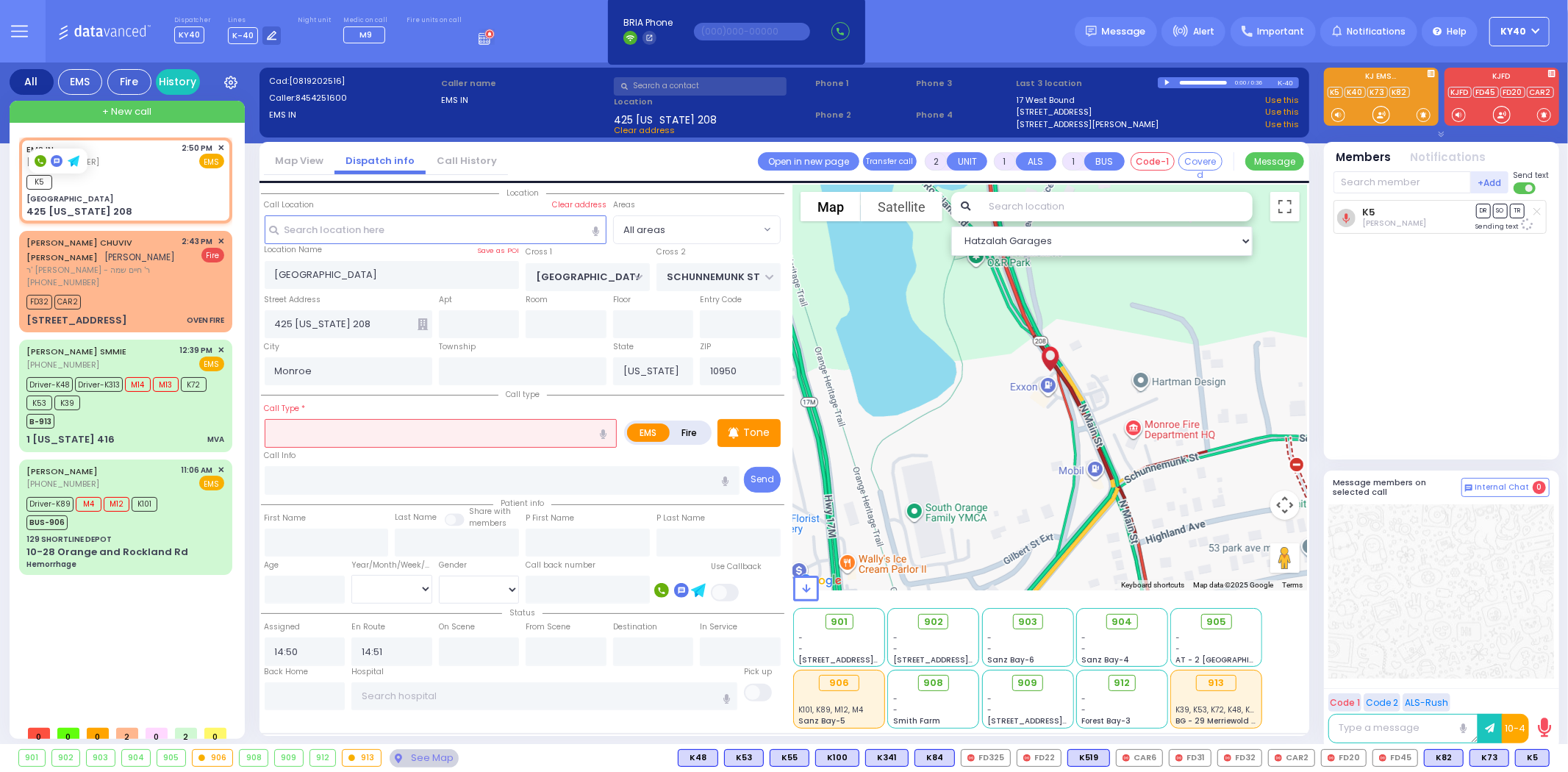
drag, startPoint x: 379, startPoint y: 426, endPoint x: 413, endPoint y: 420, distance: 34.5
click at [386, 427] on input "text" at bounding box center [441, 432] width 353 height 28
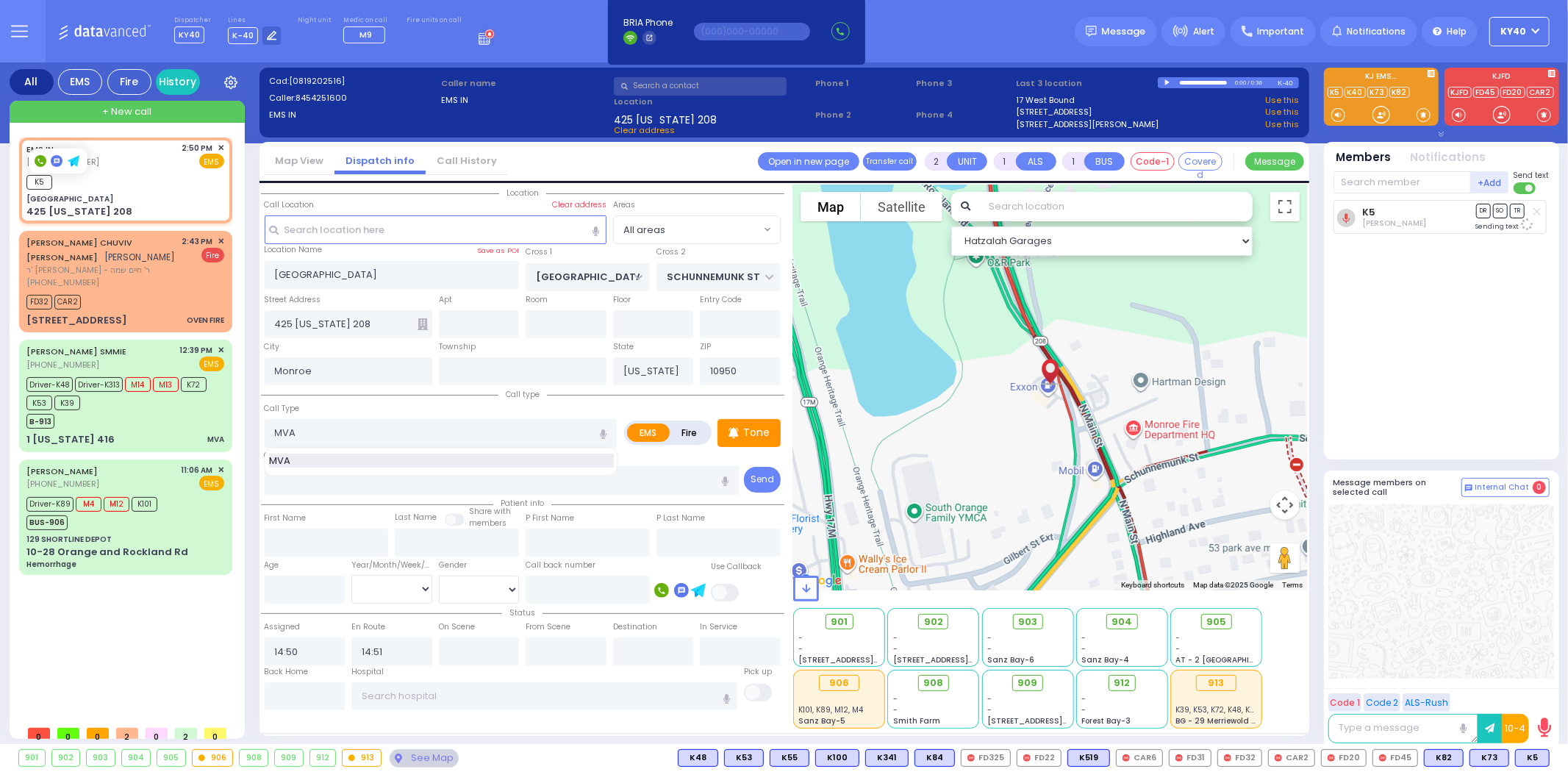
click at [393, 453] on div "MVA" at bounding box center [441, 461] width 345 height 15
click at [113, 173] on div "K5" at bounding box center [125, 180] width 198 height 18
click at [112, 169] on div "EMS IN (845) 425-1600 2:50 PM ✕ EMS K5" at bounding box center [125, 180] width 207 height 81
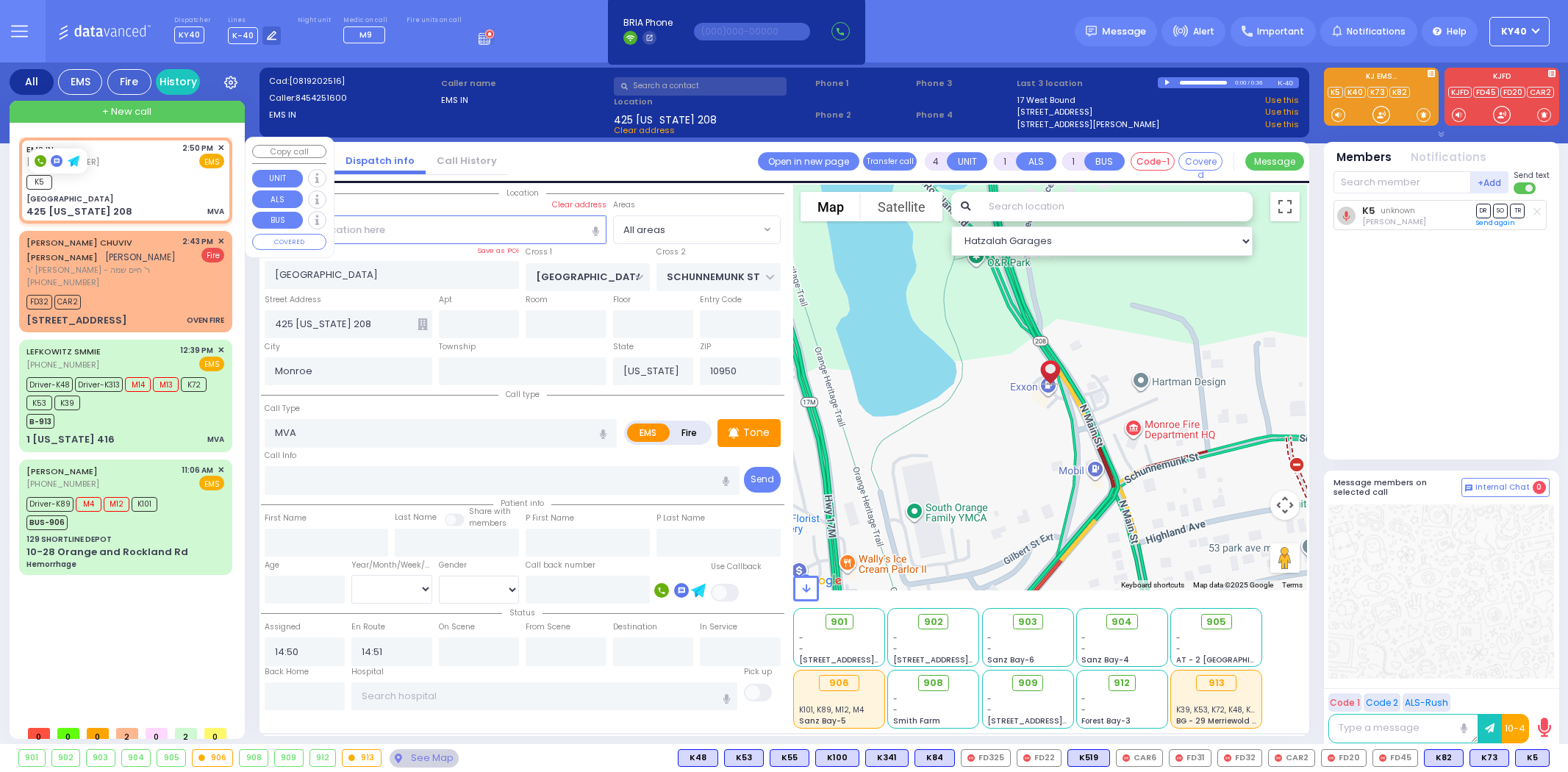
select select
click at [140, 187] on div "K5" at bounding box center [125, 180] width 198 height 18
select select
radio input "true"
select select
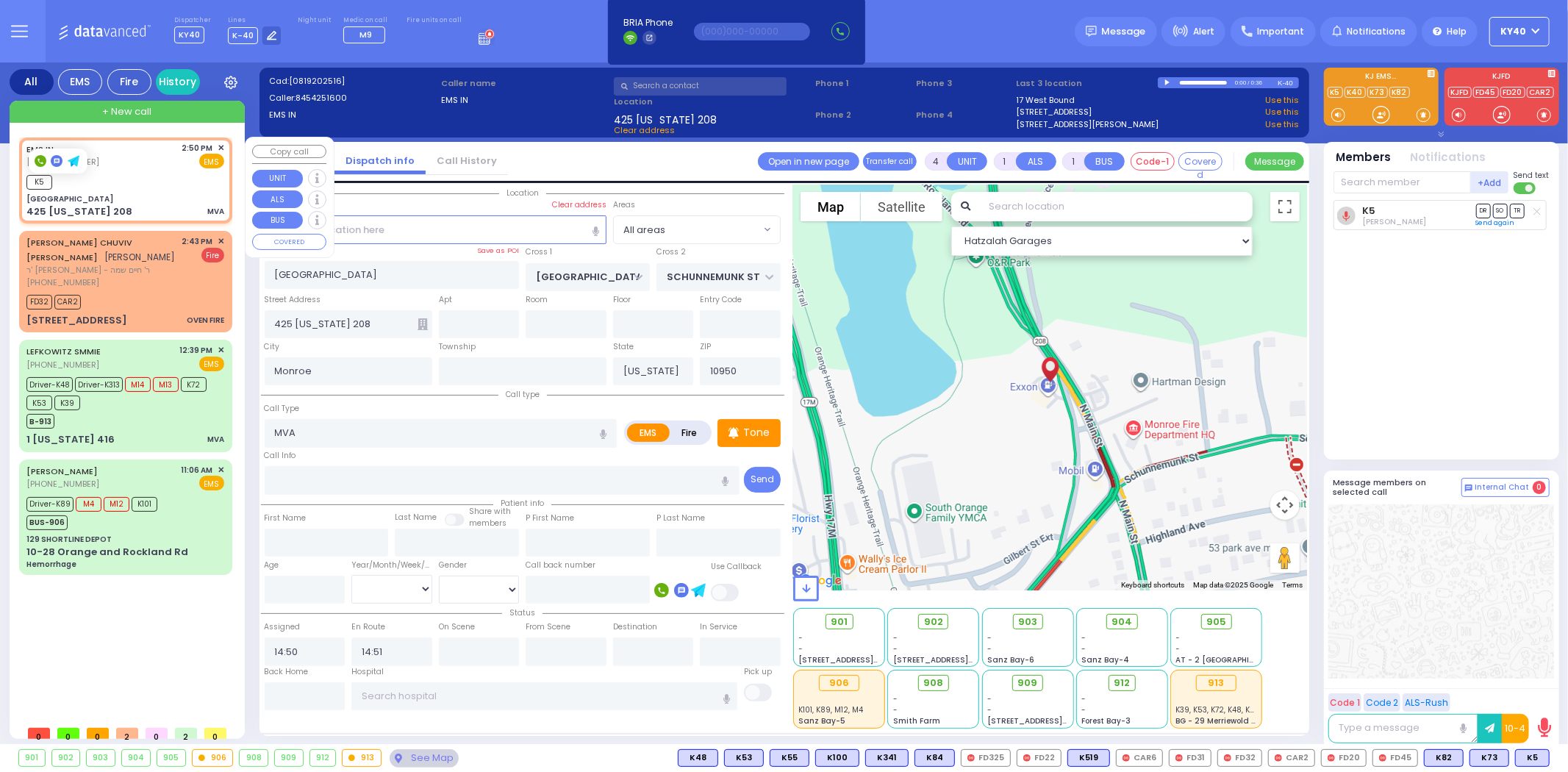
select select "Hatzalah Garages"
click at [219, 145] on span "✕" at bounding box center [221, 148] width 7 height 13
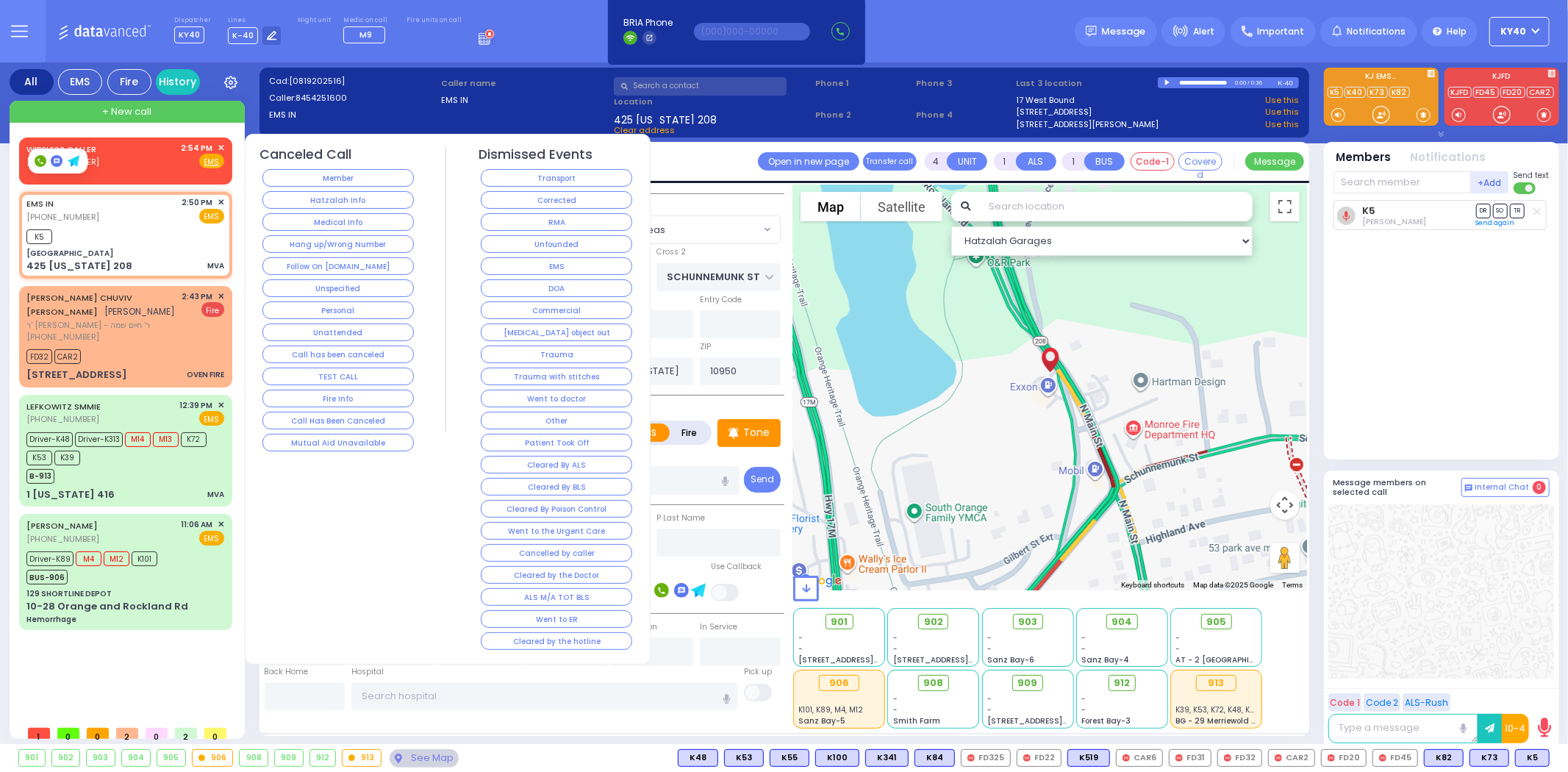
drag, startPoint x: 520, startPoint y: 246, endPoint x: 419, endPoint y: 505, distance: 278.0
click at [419, 505] on div "Canceled Call Member Hatzalah Info Medical Info Hang up/Wrong Number Follow On …" at bounding box center [447, 400] width 399 height 506
click at [416, 505] on div "Canceled Call Member Hatzalah Info Medical Info Hang up/Wrong Number Follow On …" at bounding box center [447, 400] width 399 height 506
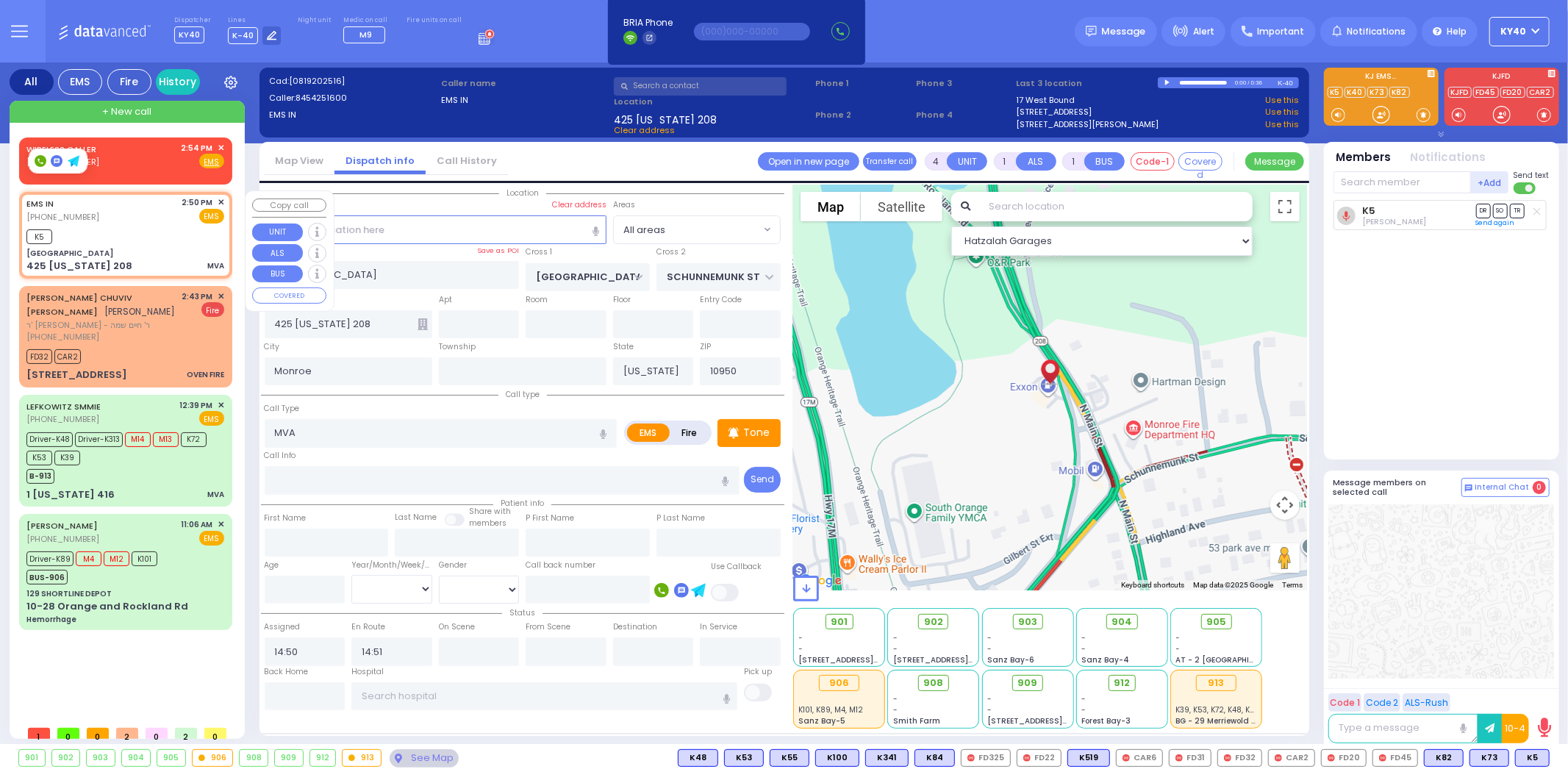
click at [175, 233] on div "K5" at bounding box center [125, 235] width 198 height 18
select select
radio input "true"
select select
select select "Hatzalah Garages"
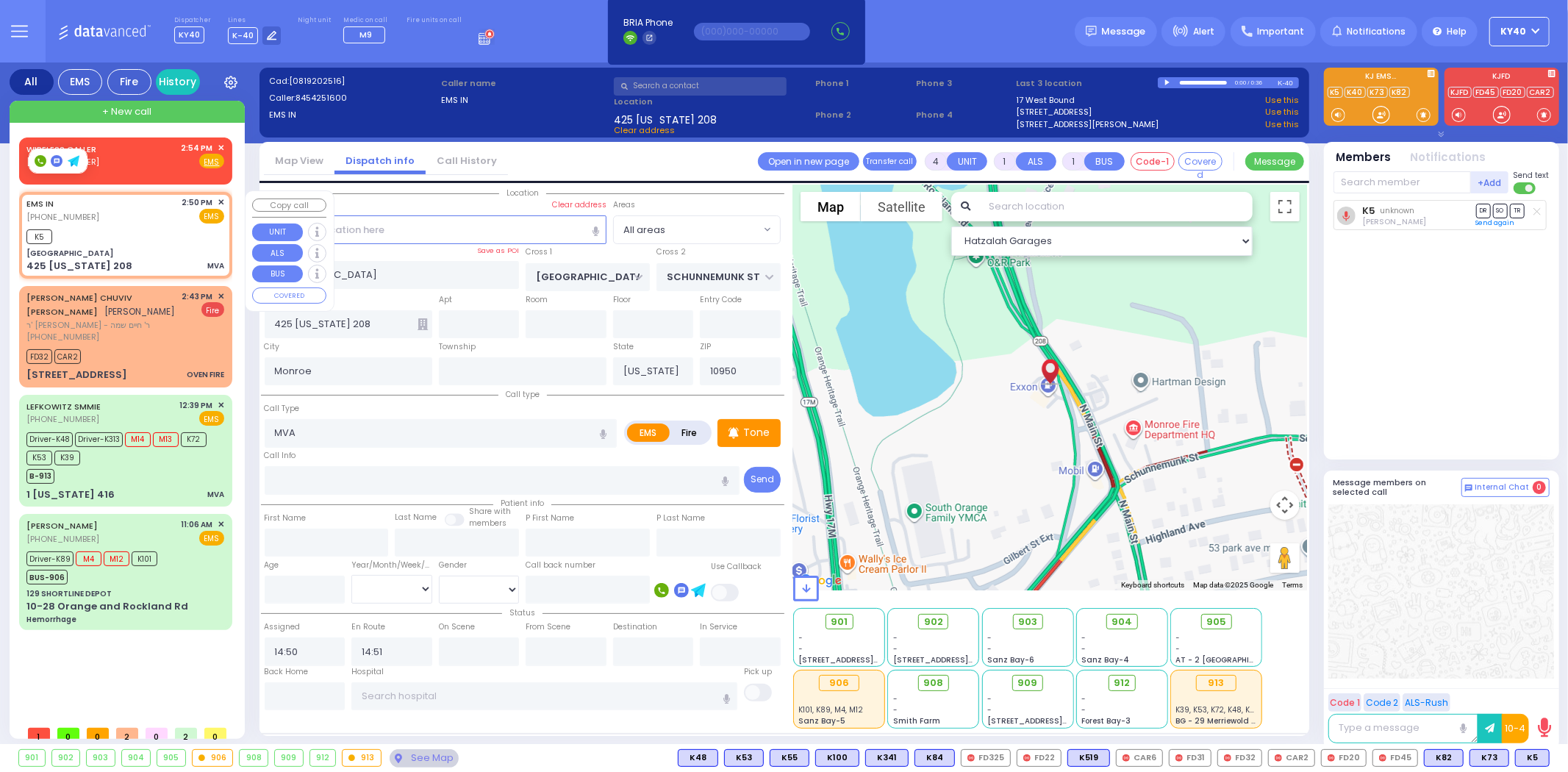
click at [219, 203] on span "✕" at bounding box center [221, 203] width 7 height 13
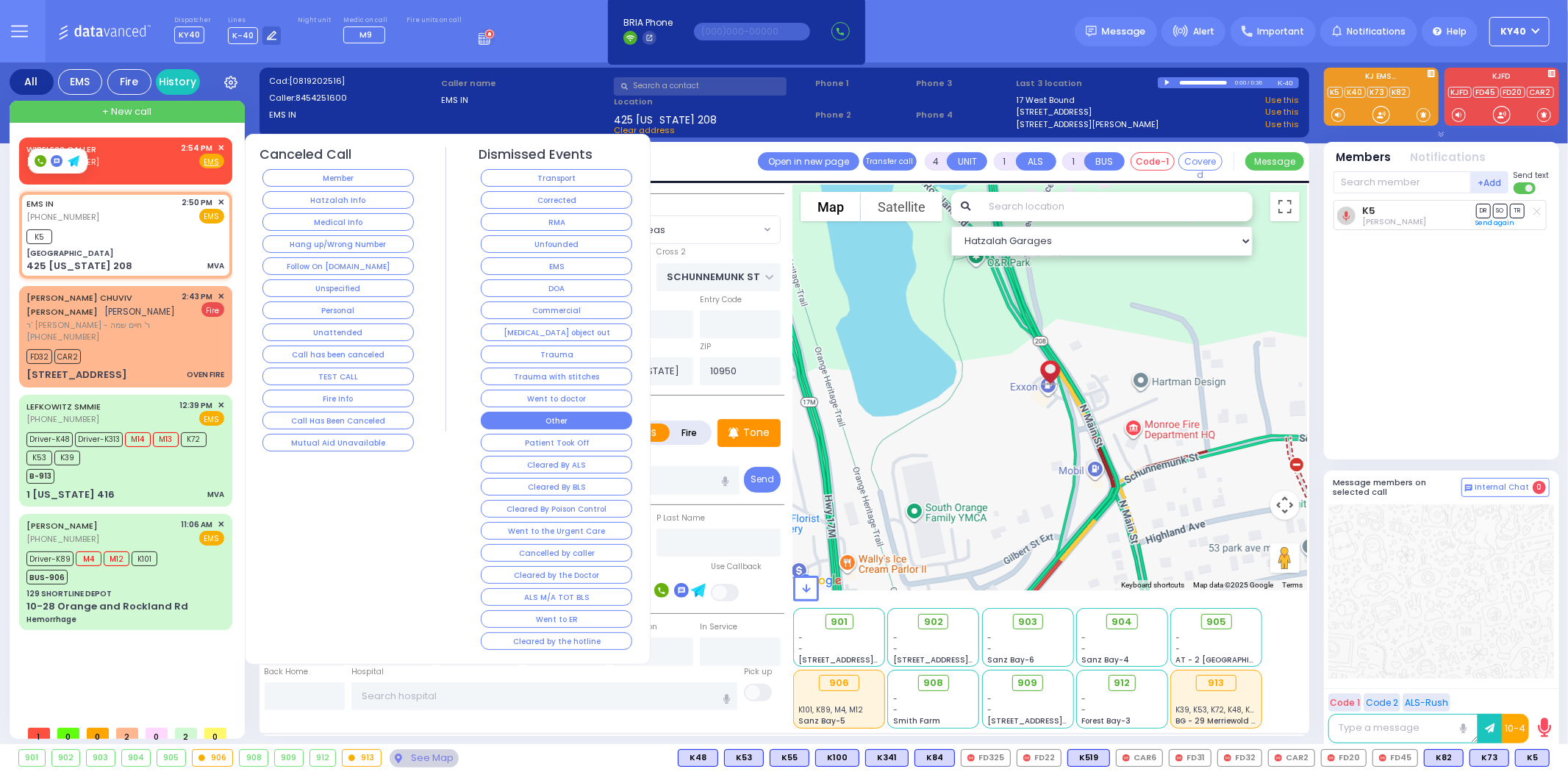
click at [564, 425] on button "Other" at bounding box center [556, 420] width 151 height 17
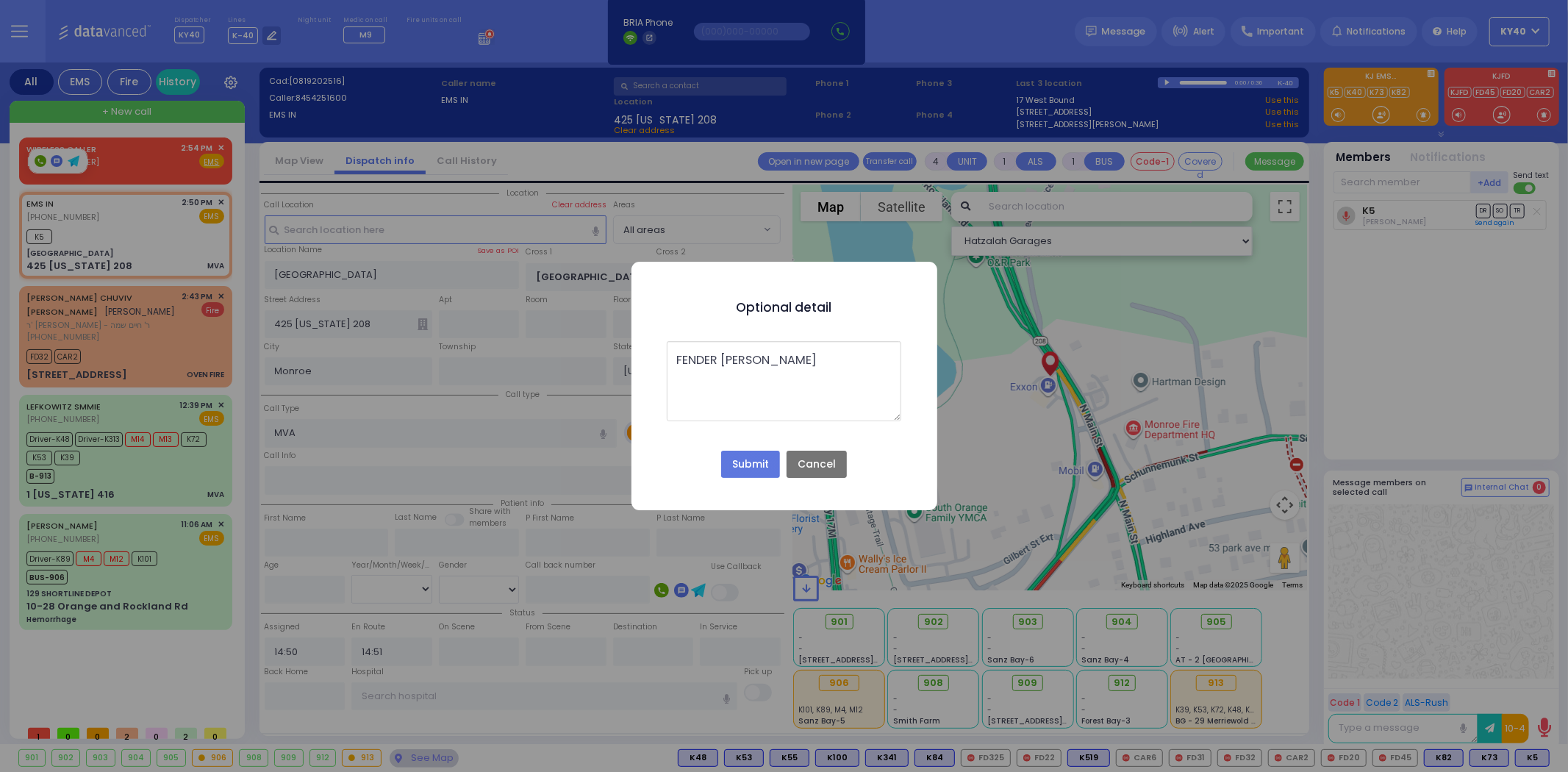
type textarea "FENDER [PERSON_NAME]"
drag, startPoint x: 765, startPoint y: 465, endPoint x: 755, endPoint y: 458, distance: 12.2
click at [764, 461] on button "Submit" at bounding box center [751, 464] width 59 height 28
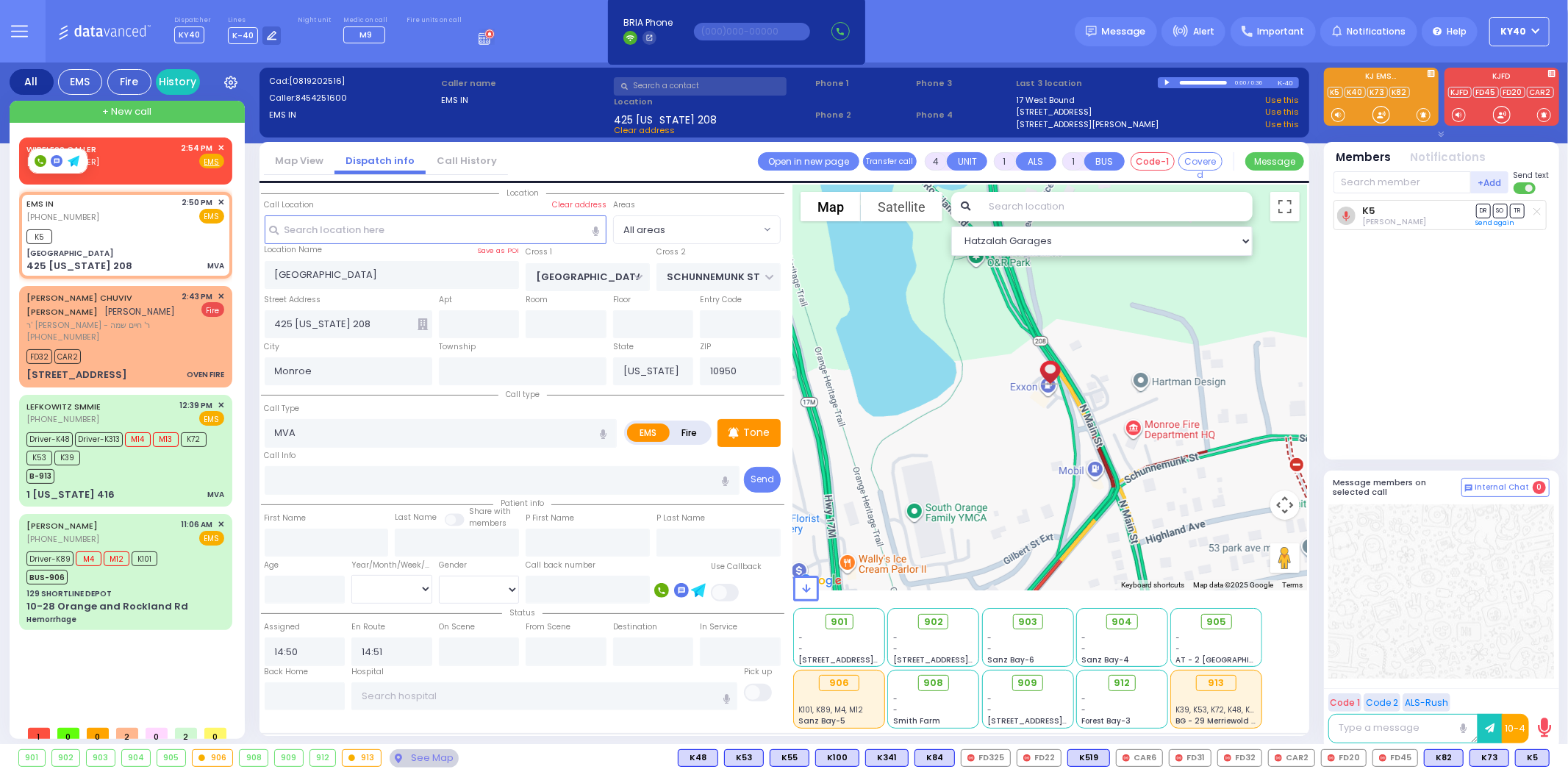
select select
radio input "true"
select select
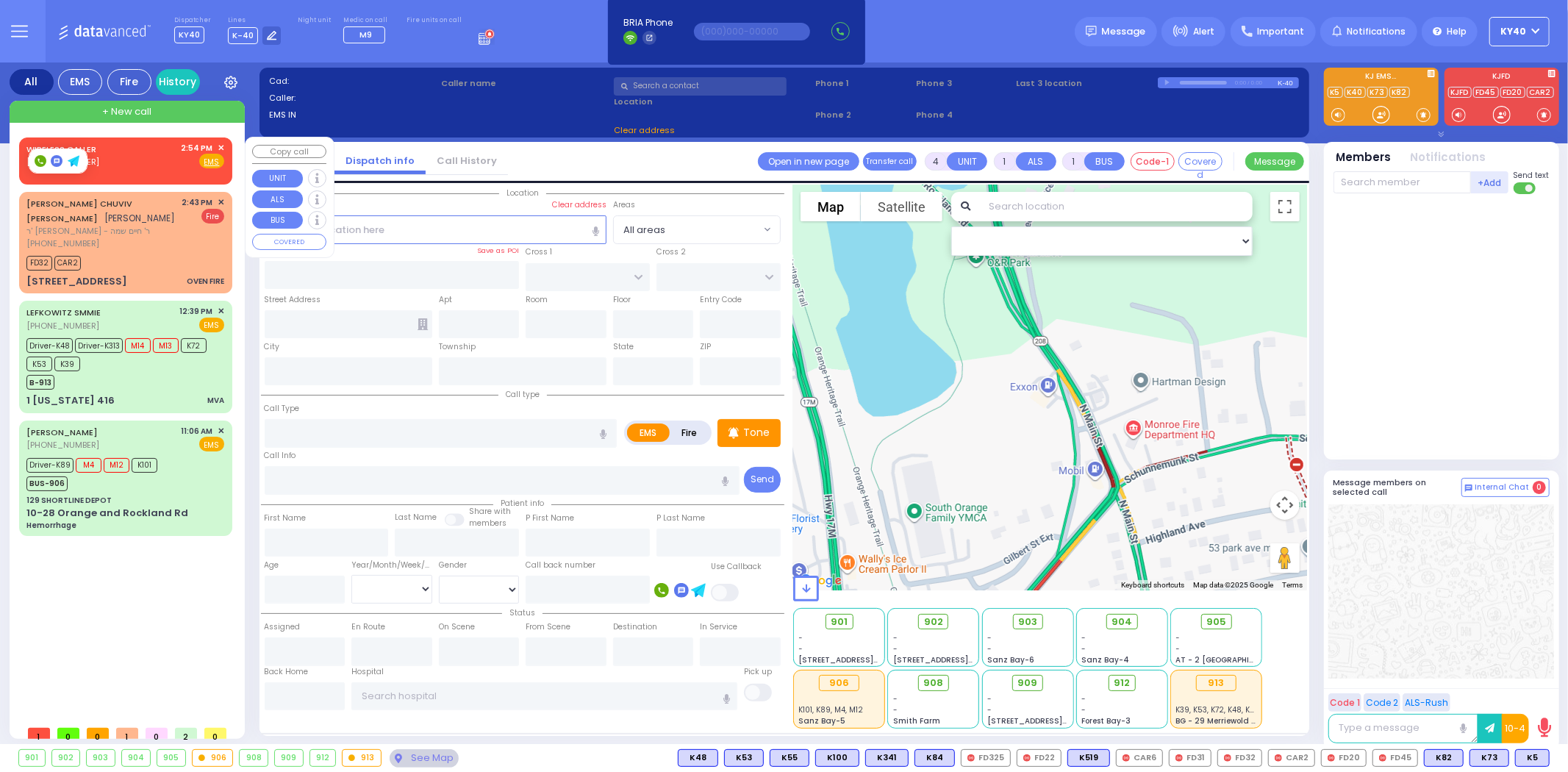
click at [101, 157] on div "WIRELESS CALLER [PHONE_NUMBER] 2:54 PM ✕ Fire EMS" at bounding box center [125, 155] width 198 height 27
type input "2"
select select
radio input "true"
select select
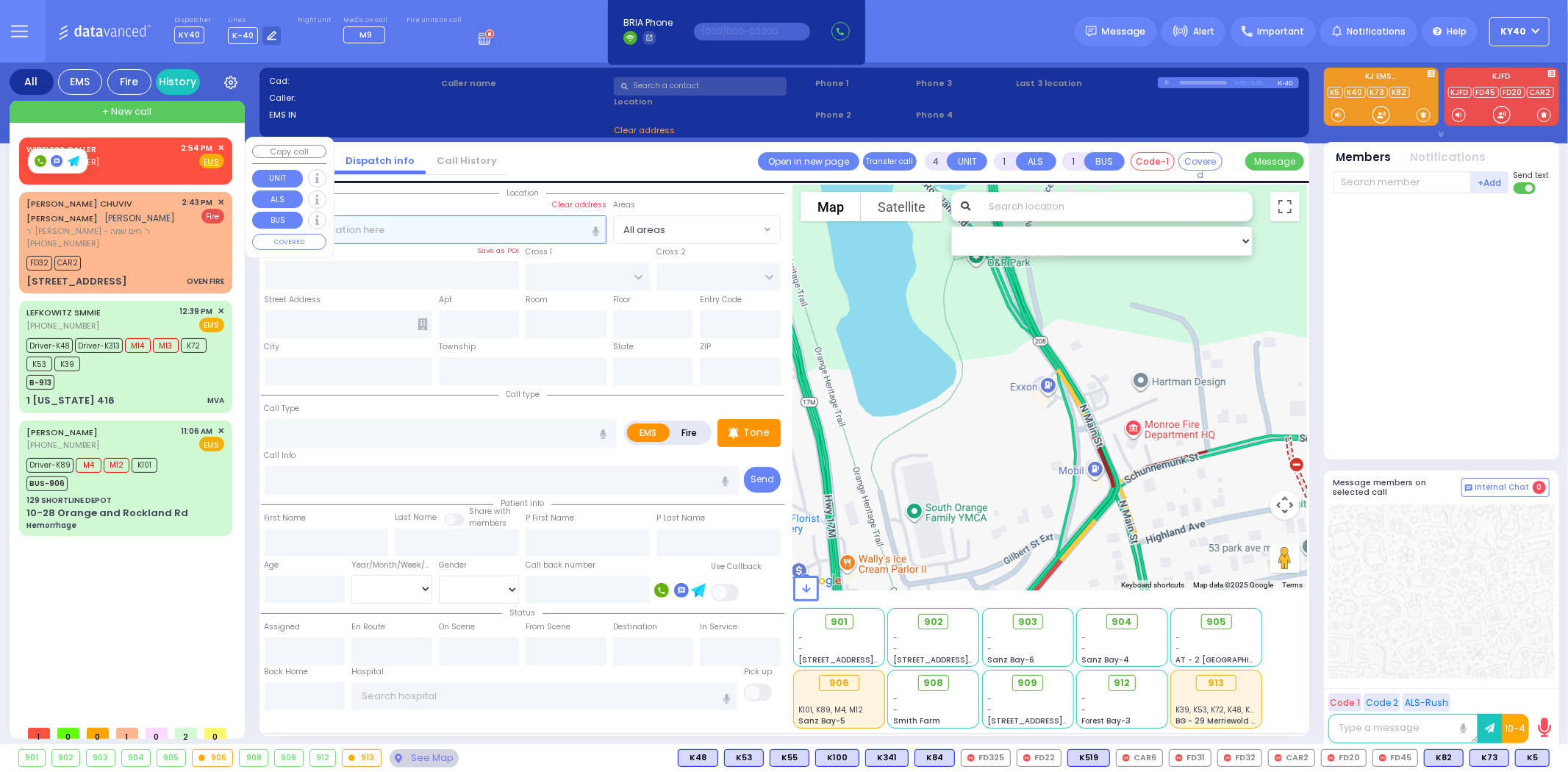
type input "14:54"
select select "Hatzalah Garages"
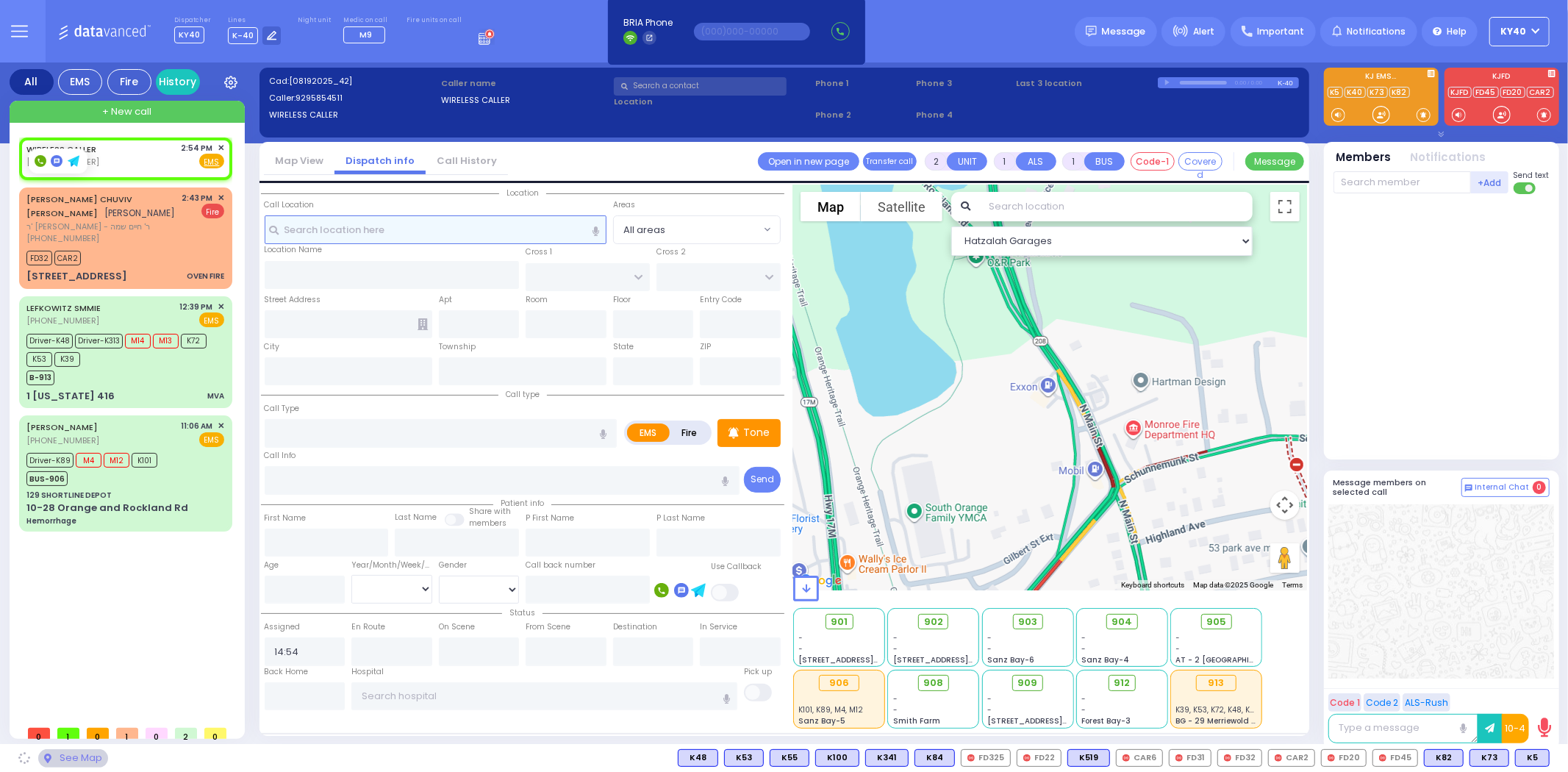
select select
radio input "true"
select select
select select "Hatzalah Garages"
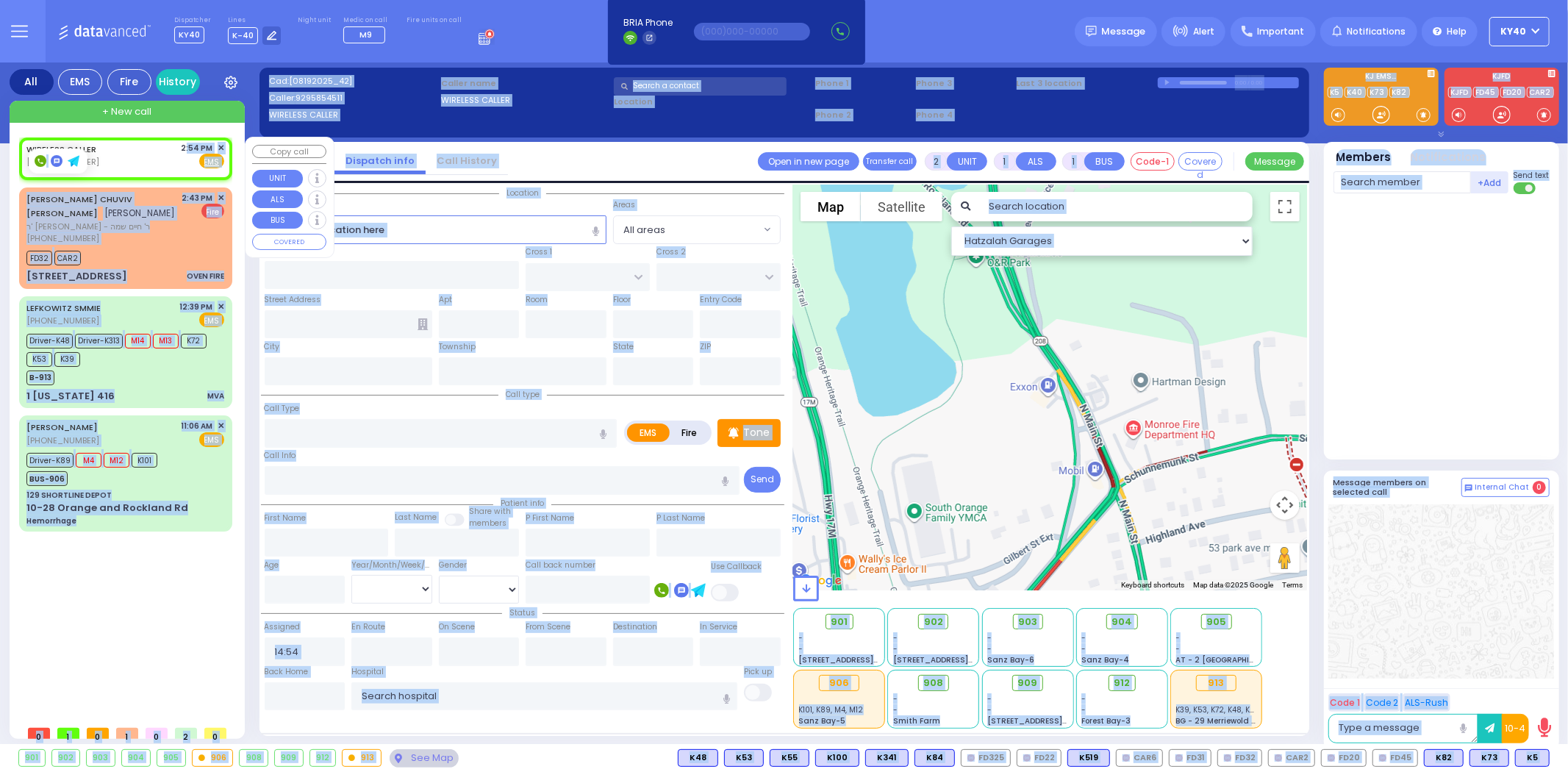
drag, startPoint x: 55, startPoint y: 157, endPoint x: 145, endPoint y: 143, distance: 91.1
click at [151, 135] on body "Dashboard Home" at bounding box center [784, 386] width 1568 height 772
click at [144, 148] on div "WIRELESS CALLER [PHONE_NUMBER] 2:54 PM ✕ Fire EMS" at bounding box center [125, 155] width 198 height 27
select select
radio input "true"
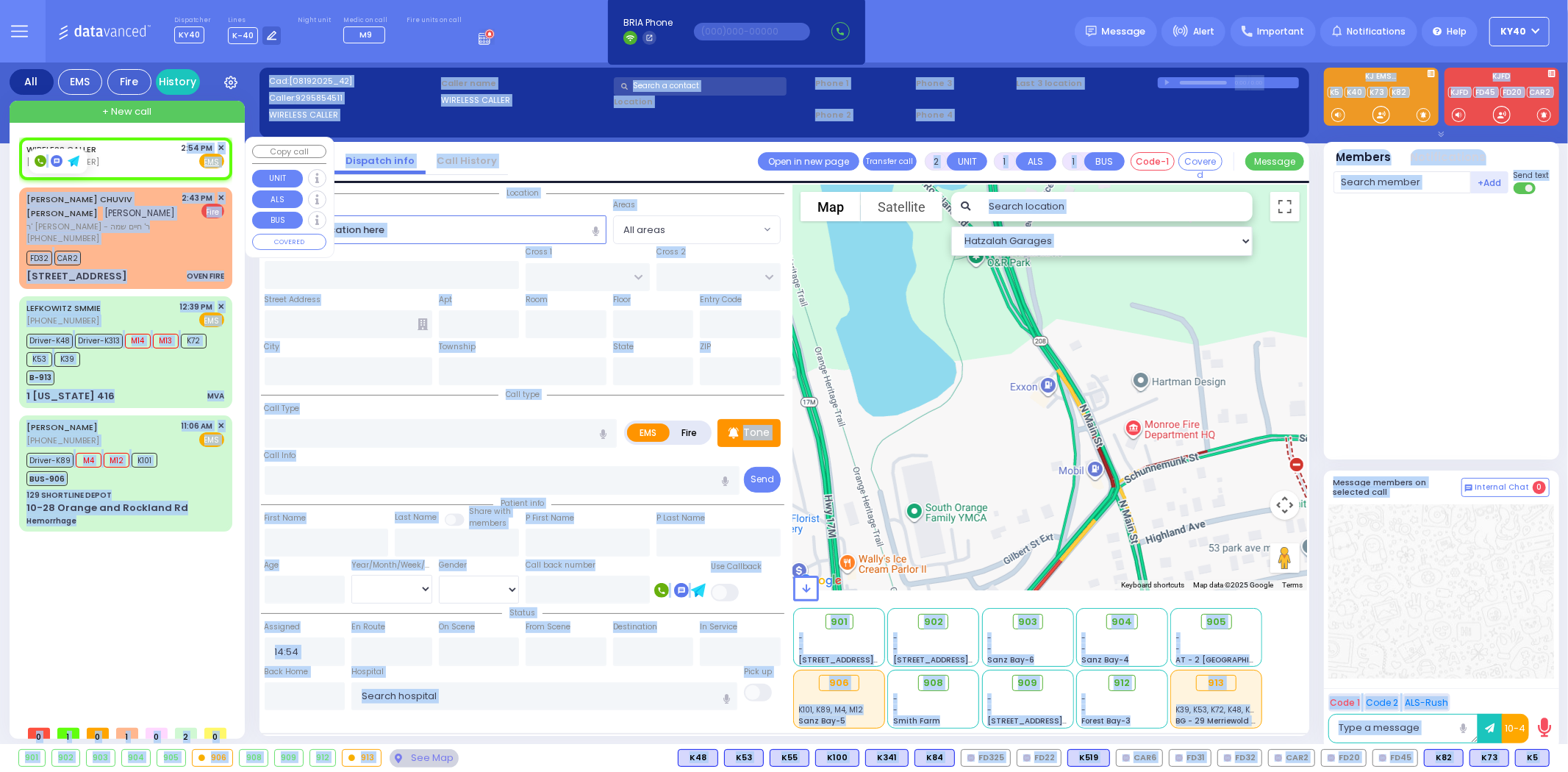
select select
select select "Hatzalah Garages"
click at [157, 232] on div "[PHONE_NUMBER]" at bounding box center [102, 238] width 151 height 13
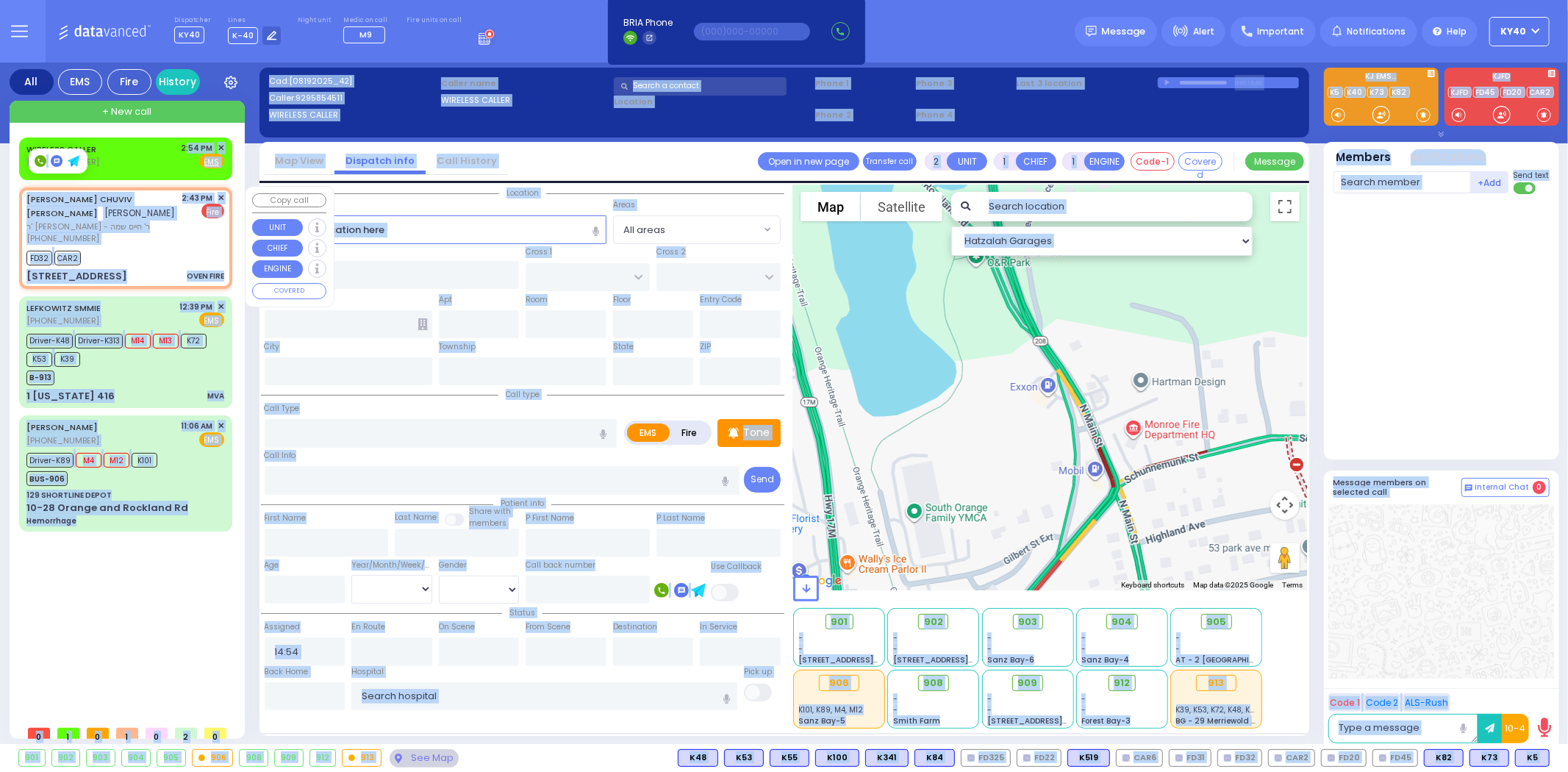
select select
type input "OVEN FIRE"
radio input "false"
radio input "true"
type input "[PERSON_NAME]"
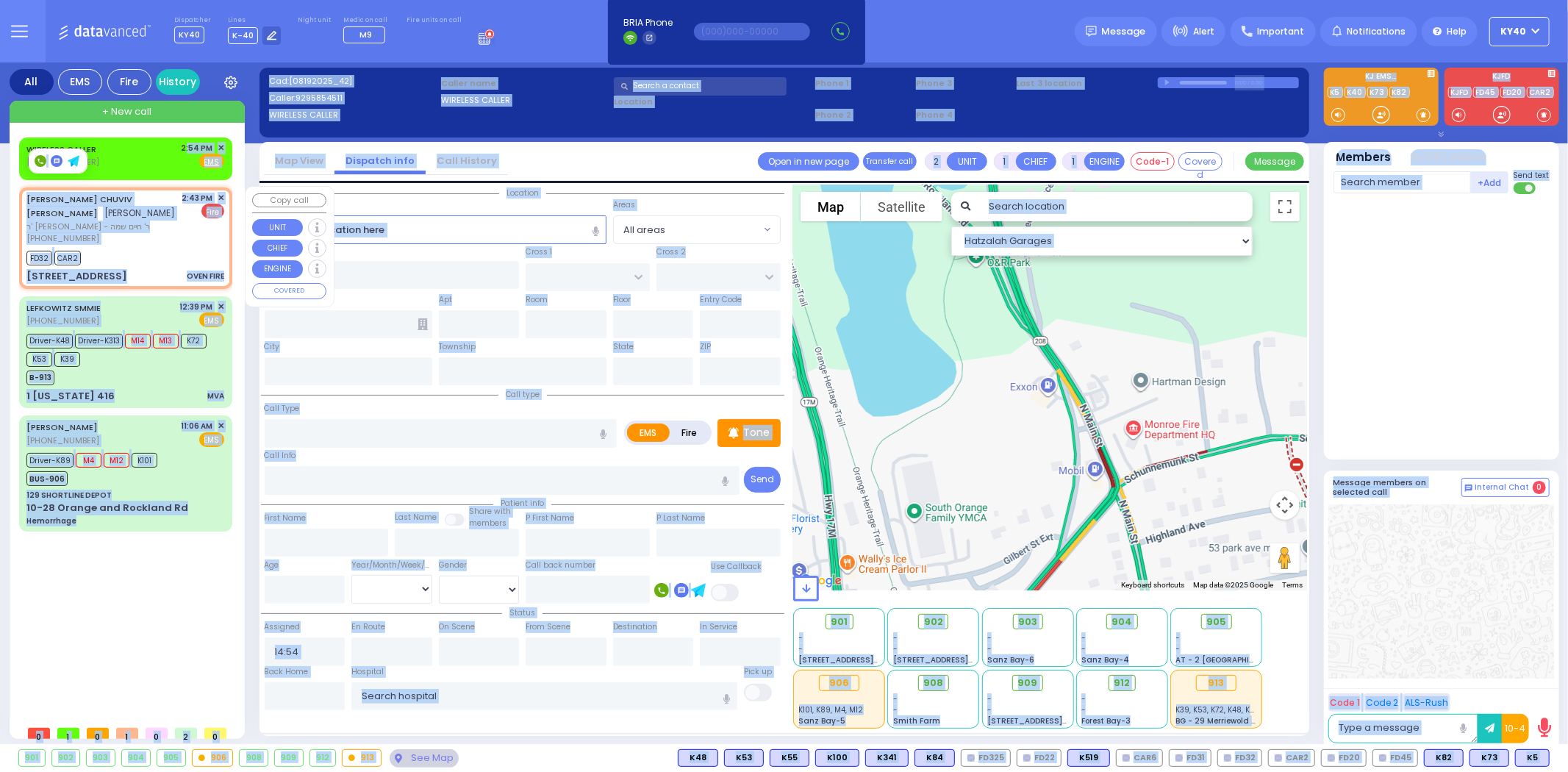
type input "MASRI"
select select
type input "14:43"
type input "14:45"
type input "DINEV COURT"
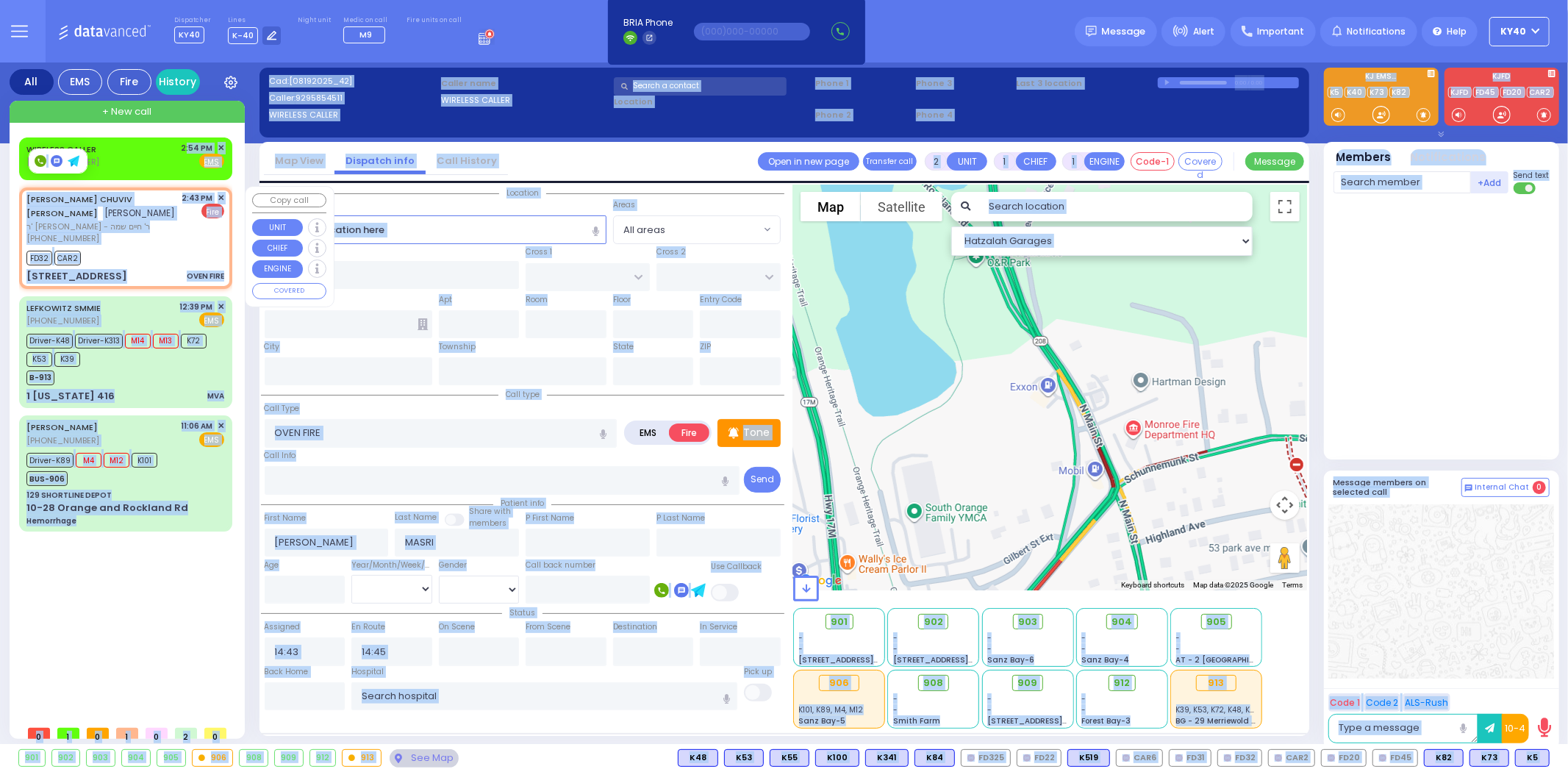
type input "[GEOGRAPHIC_DATA]"
type input "2 [GEOGRAPHIC_DATA]"
type input "101"
type input "Monroe"
type input "[US_STATE]"
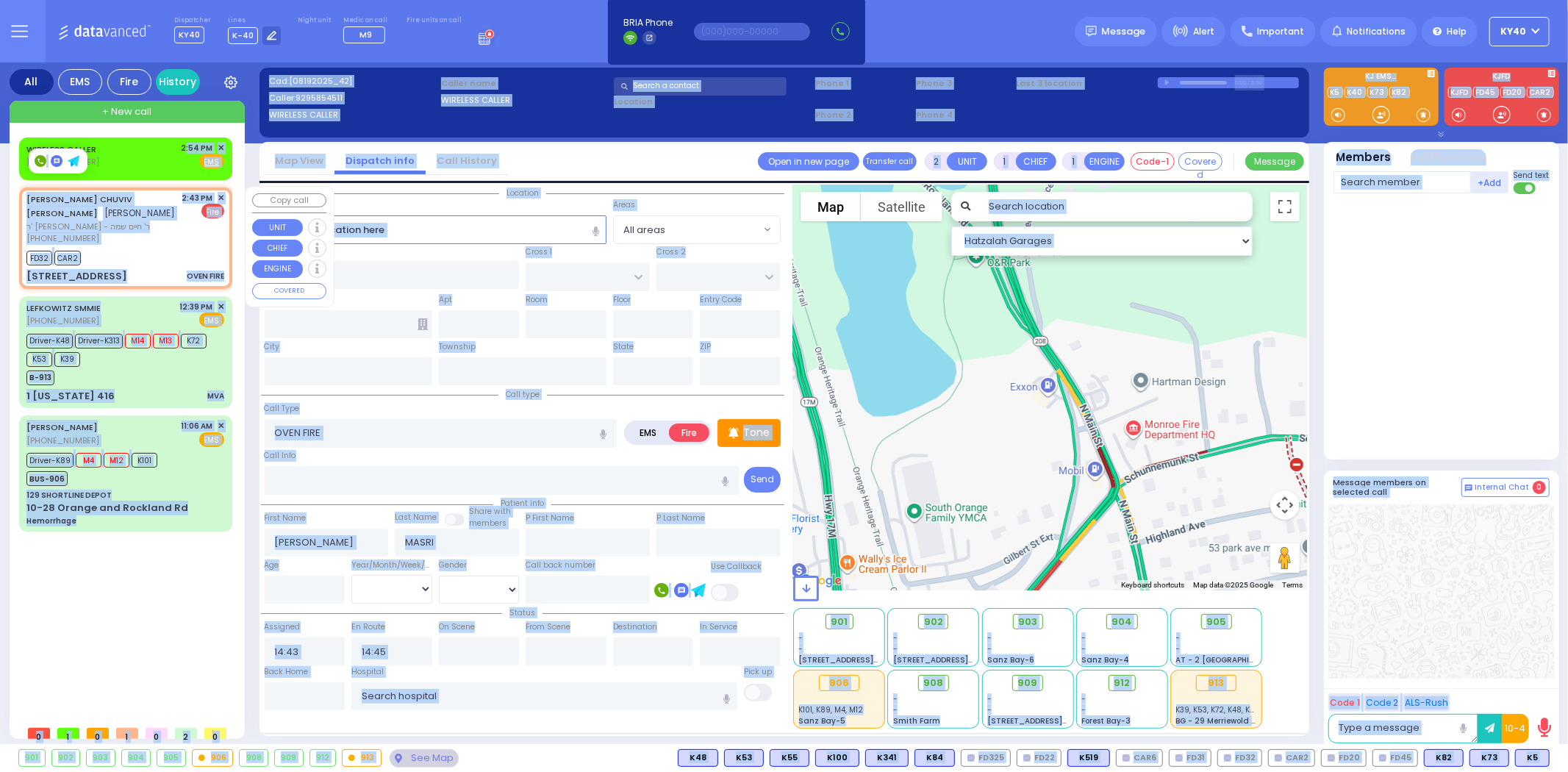
type input "10950"
select select "BEIRECH MOSHE"
select select "Hatzalah Garages"
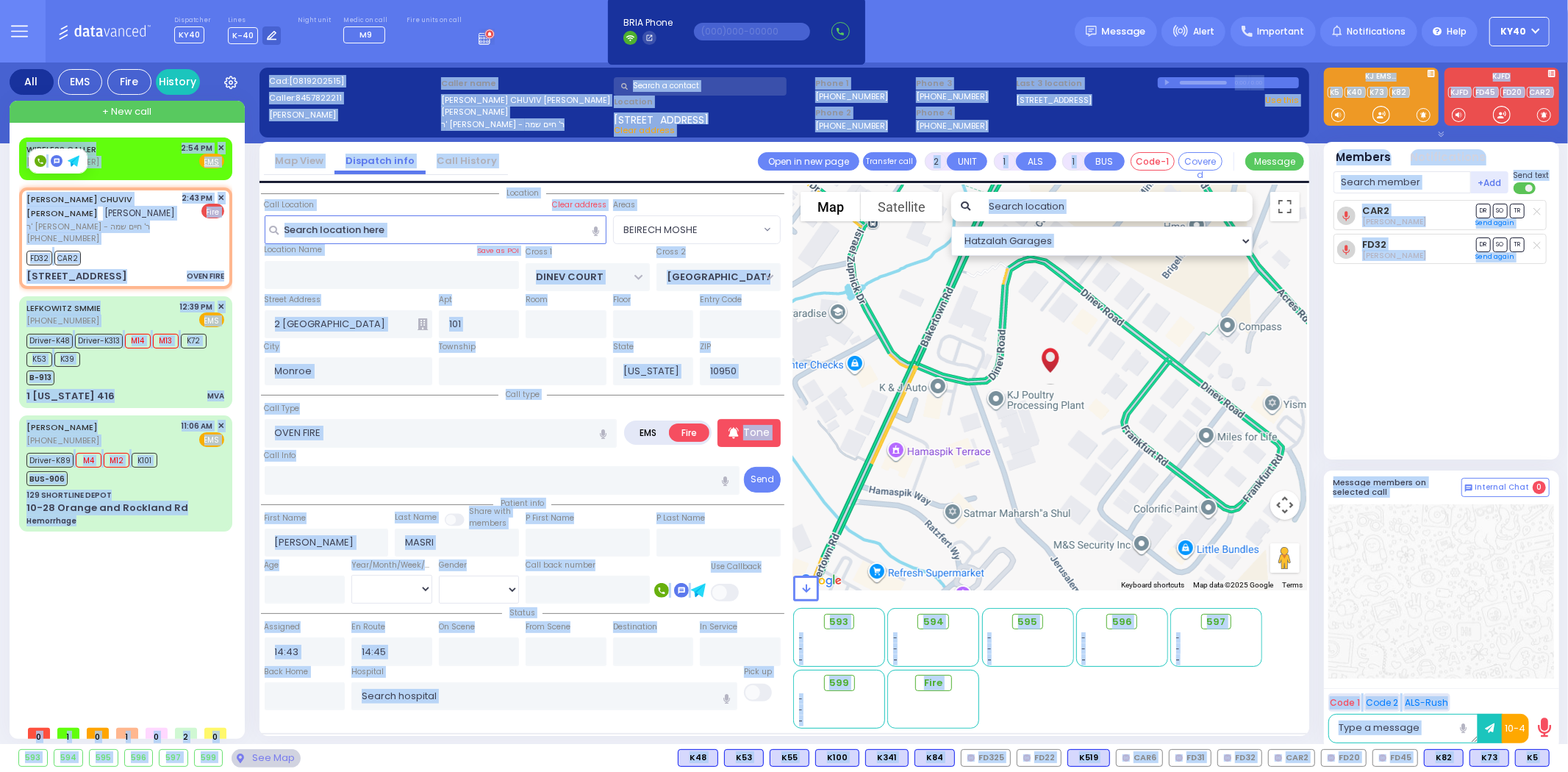
select select
radio input "true"
select select
select select "Hatzalah Garages"
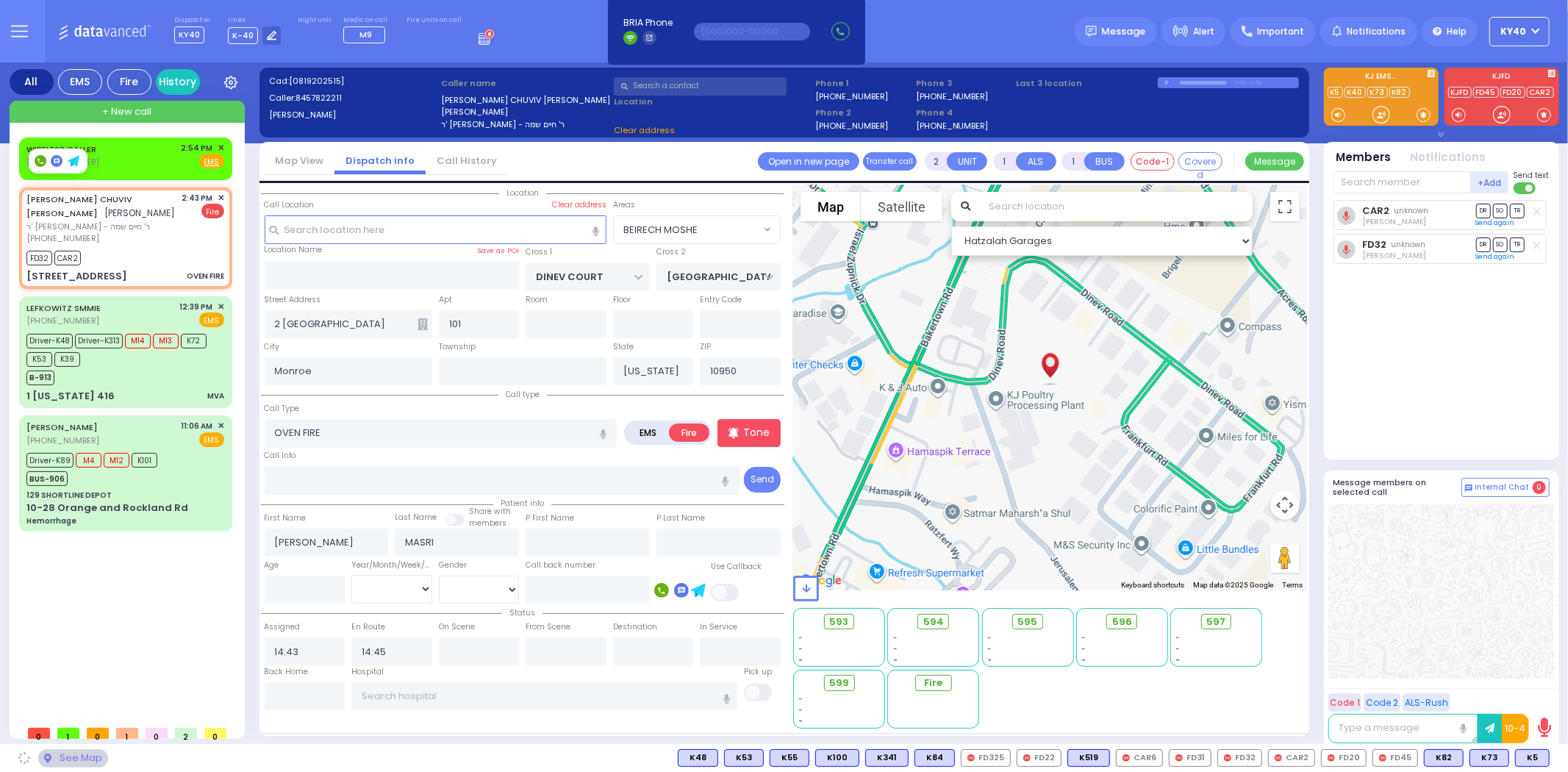
select select "BEIRECH MOSHE"
drag, startPoint x: 572, startPoint y: 37, endPoint x: 559, endPoint y: 46, distance: 15.8
click at [571, 35] on div "Dispatcher KY40 shift has started. Are you ? Lines K-40" at bounding box center [784, 31] width 1568 height 63
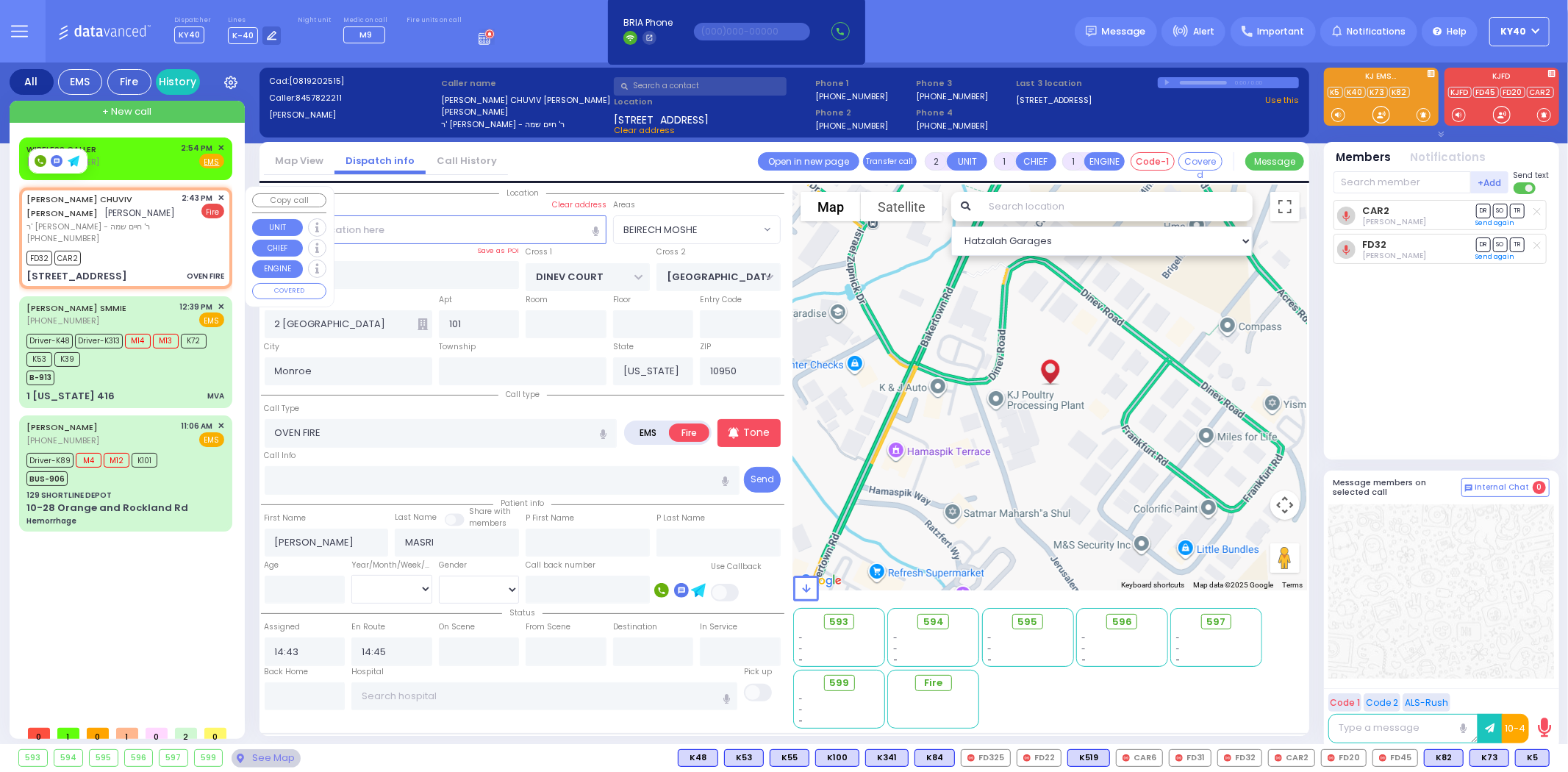
drag, startPoint x: 65, startPoint y: 165, endPoint x: 20, endPoint y: 209, distance: 62.9
click at [22, 209] on div "[PERSON_NAME] [PERSON_NAME] [PERSON_NAME] ר' [PERSON_NAME] - ר' חיים שמה [PHONE…" at bounding box center [125, 238] width 207 height 96
select select
radio input "true"
select select
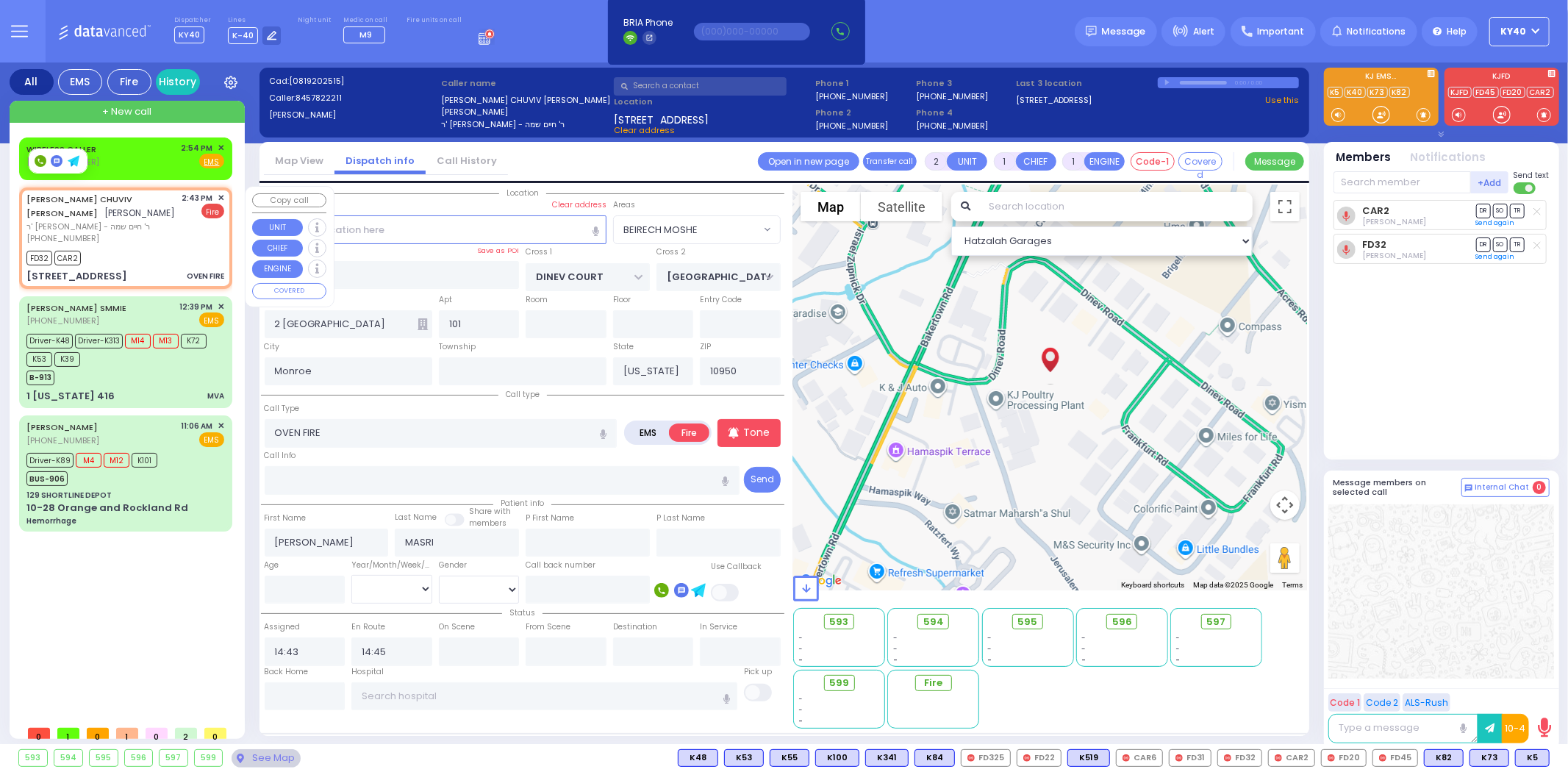
select select "Hatzalah Garages"
select select "BEIRECH MOSHE"
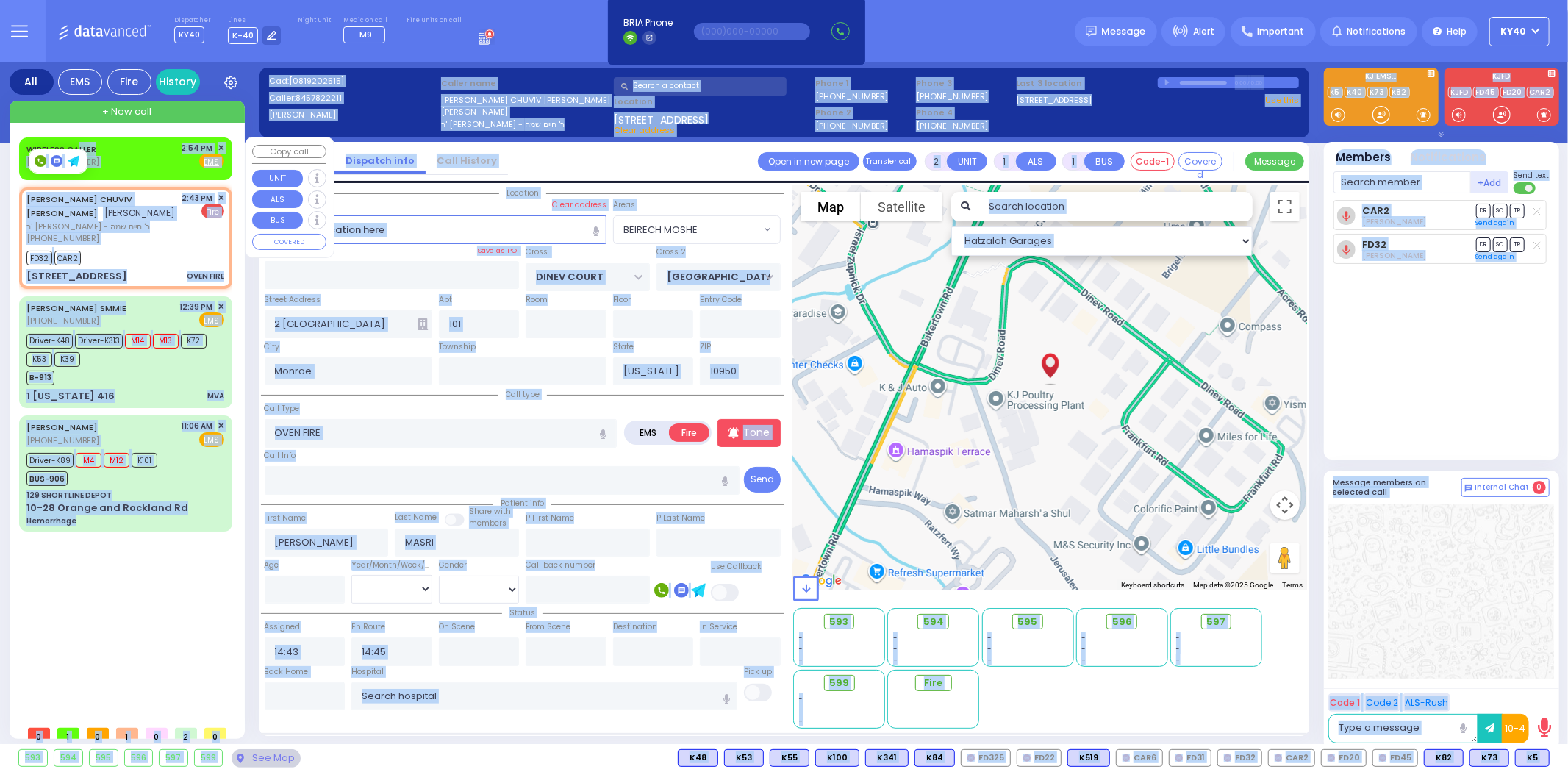
drag, startPoint x: 67, startPoint y: 151, endPoint x: 81, endPoint y: 145, distance: 15.2
click at [75, 139] on body "Dashboard Home" at bounding box center [784, 386] width 1568 height 772
click at [108, 142] on div "WIRELESS CALLER [PHONE_NUMBER] 2:54 PM ✕ Fire EMS" at bounding box center [125, 155] width 198 height 27
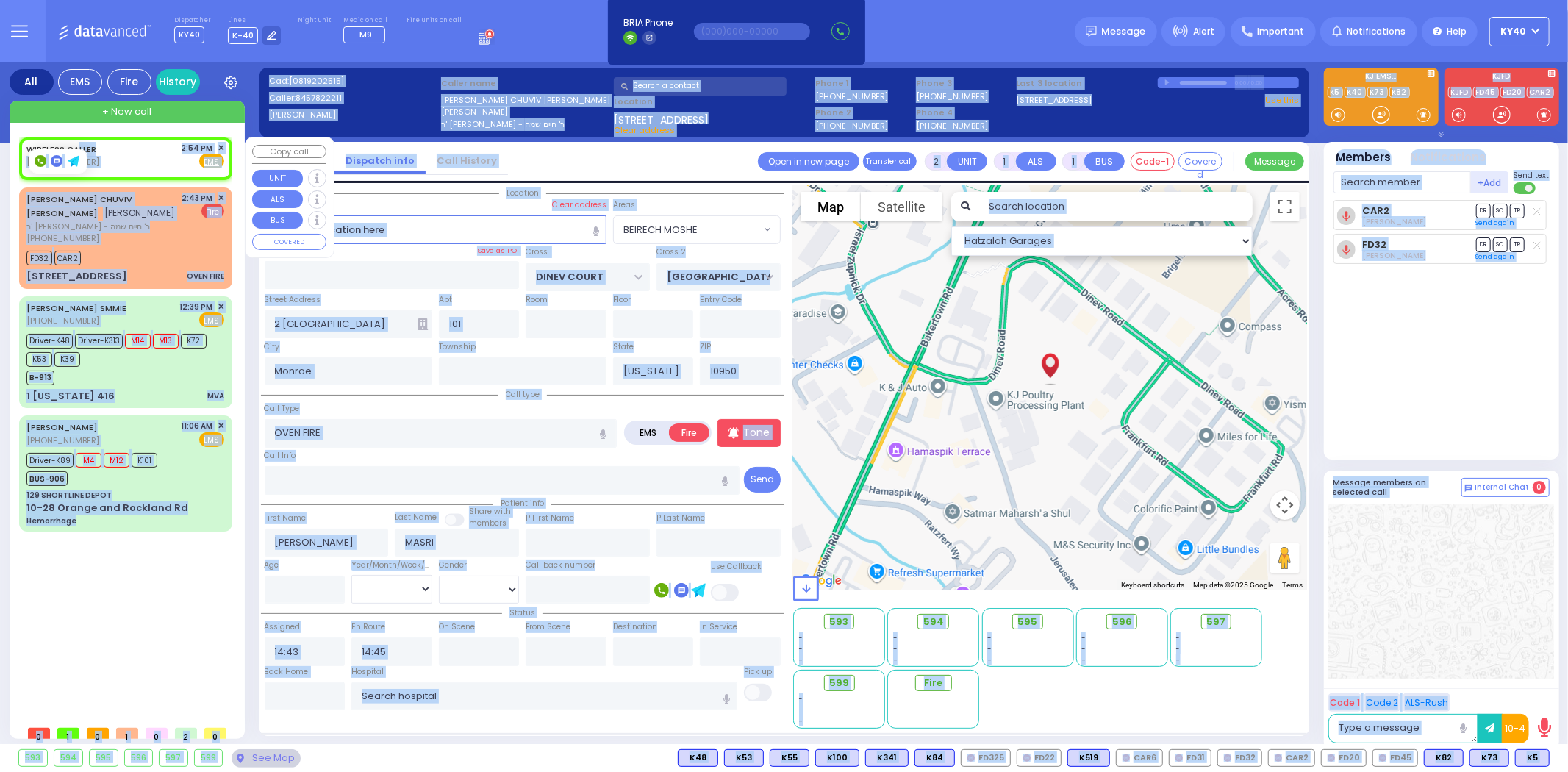
select select
radio input "true"
select select
type input "14:54"
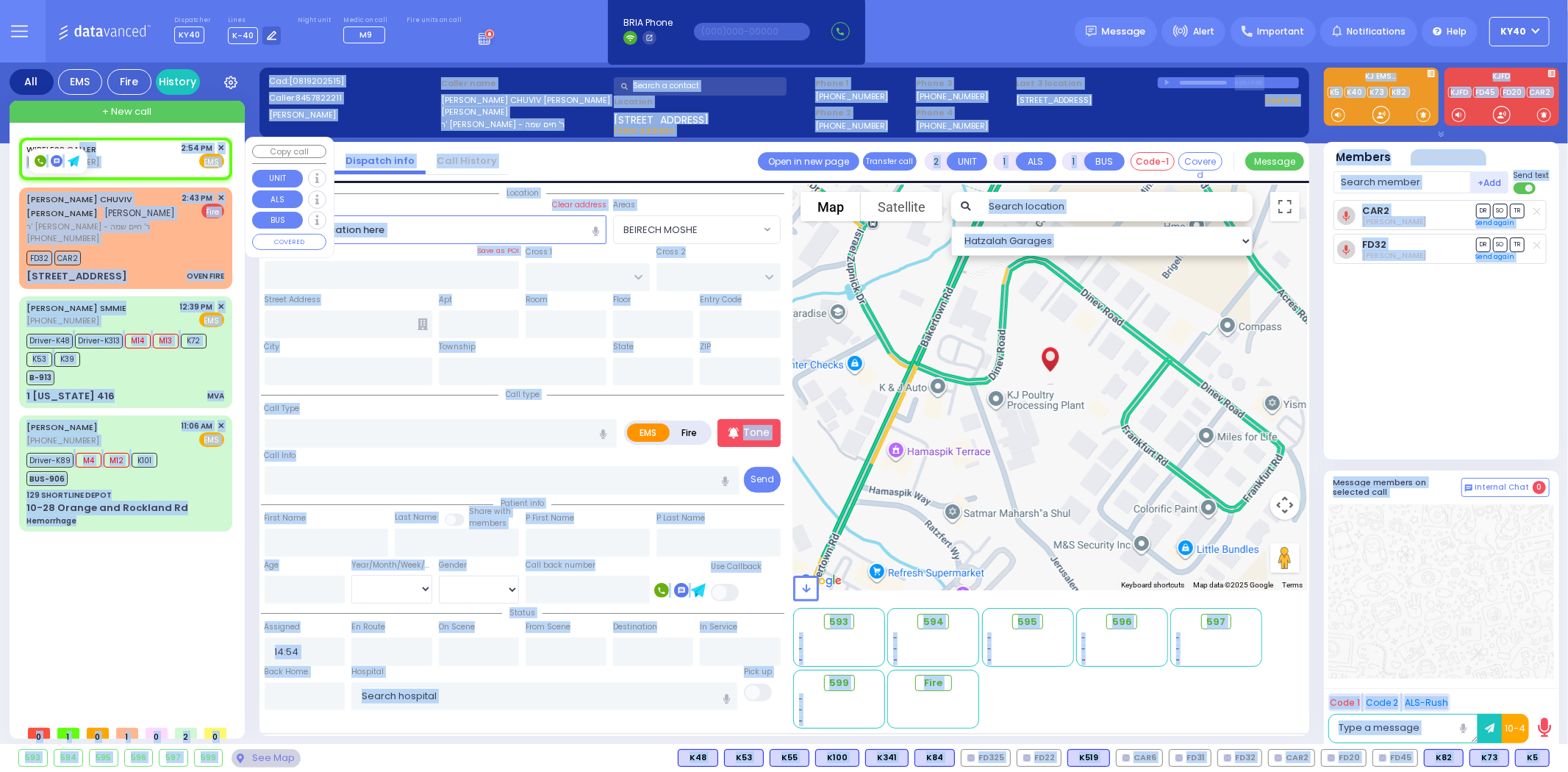
select select "Hatzalah Garages"
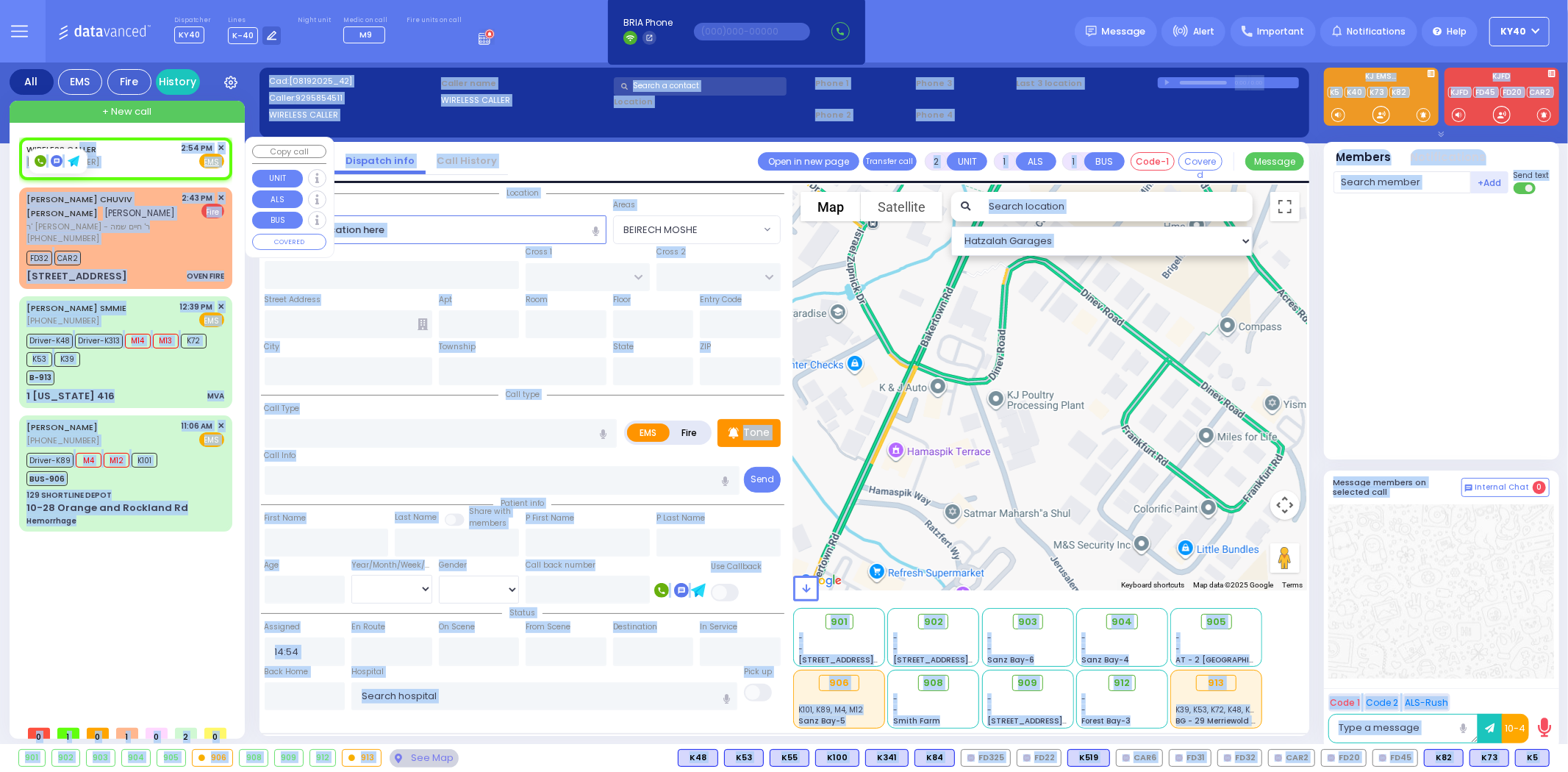
click at [142, 149] on div "WIRELESS CALLER [PHONE_NUMBER] 2:54 PM ✕ Fire EMS" at bounding box center [125, 155] width 198 height 27
select select
radio input "true"
select select
select select "Hatzalah Garages"
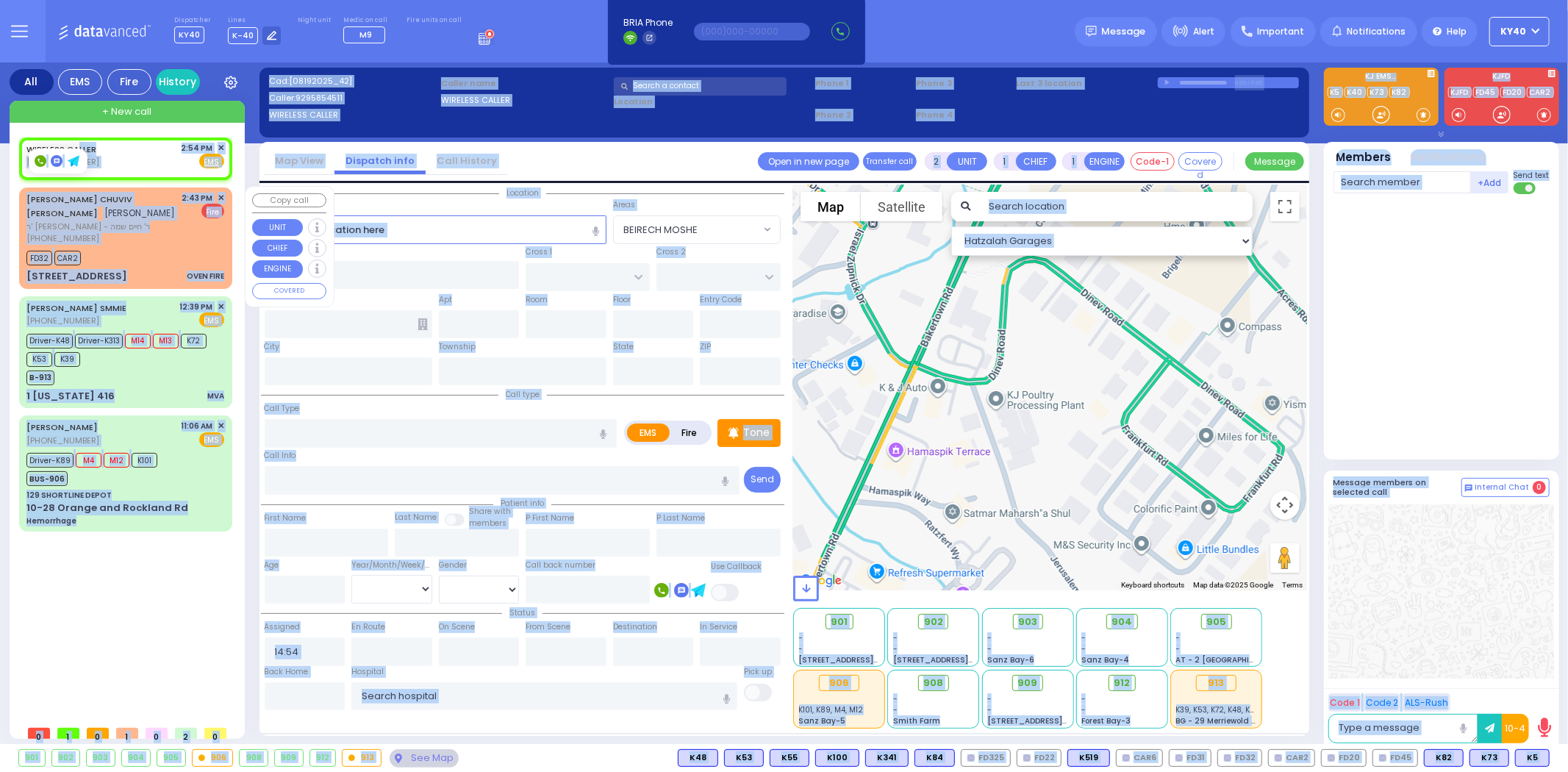
click at [164, 218] on div "[PERSON_NAME] [PERSON_NAME] [PERSON_NAME] ר' [PERSON_NAME] - ר' חיים שמה [PHONE…" at bounding box center [125, 218] width 198 height 53
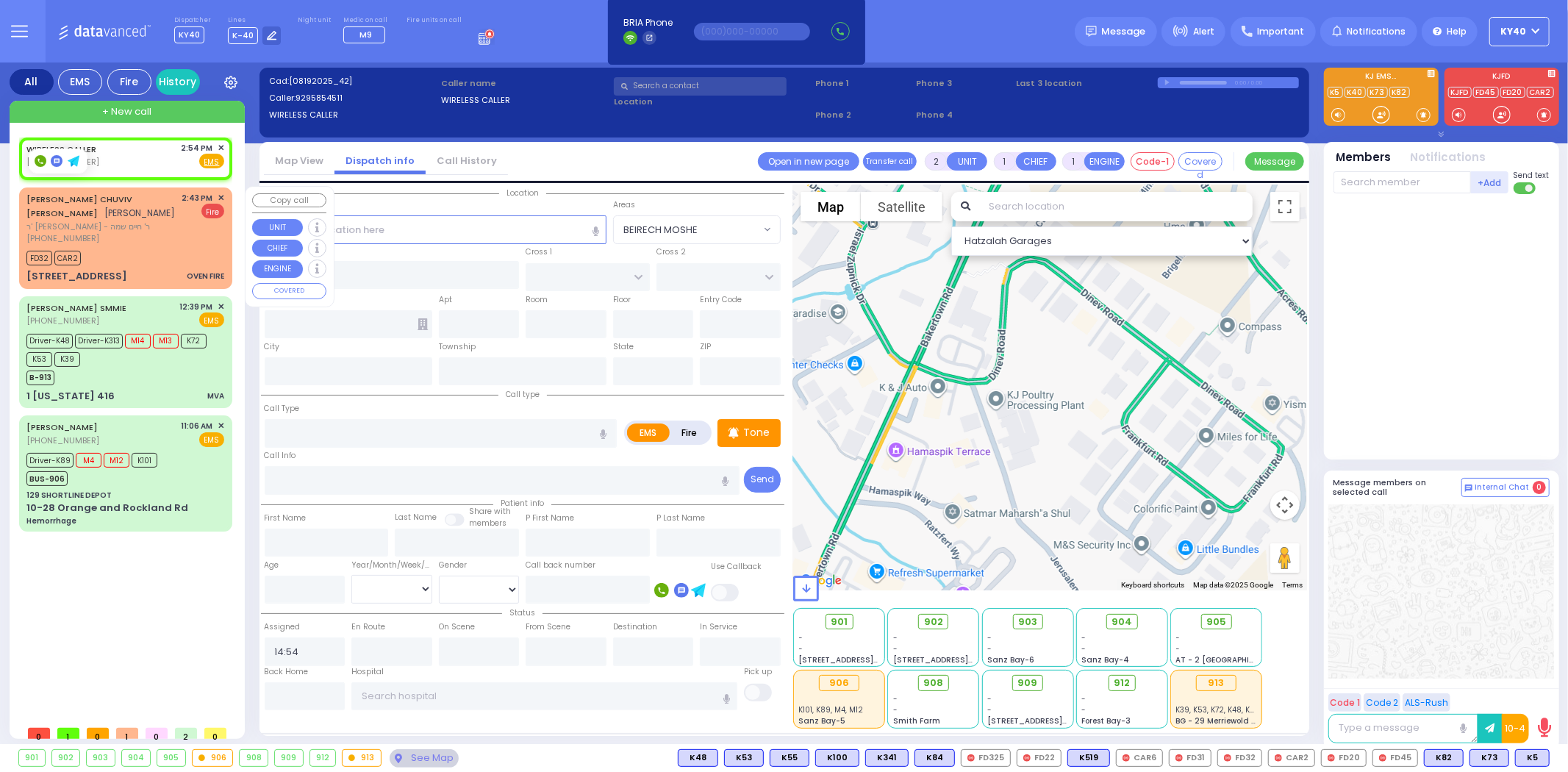
select select
type input "OVEN FIRE"
radio input "false"
radio input "true"
type input "[PERSON_NAME]"
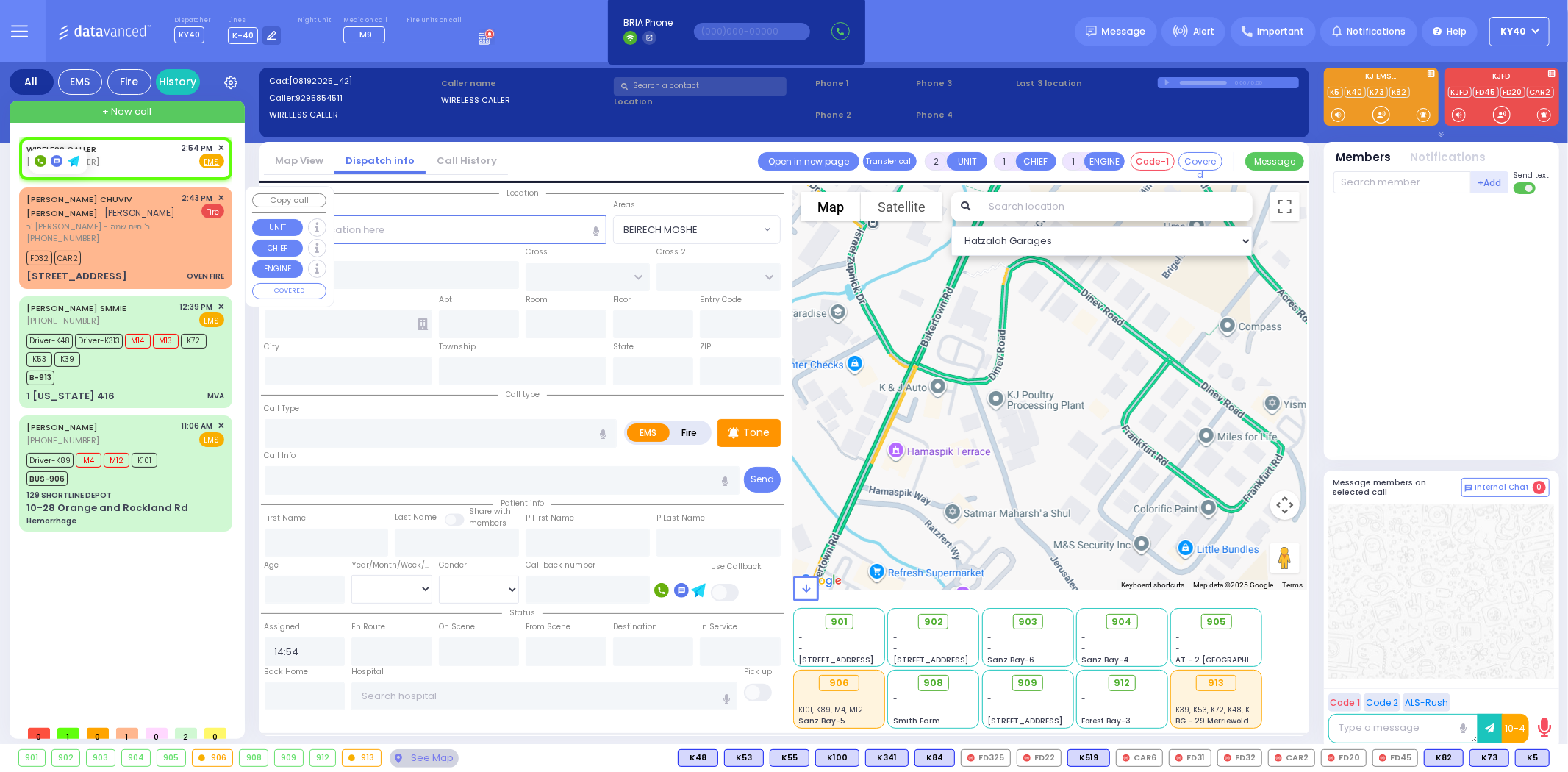
type input "MASRI"
select select
type input "14:43"
type input "14:45"
select select "Hatzalah Garages"
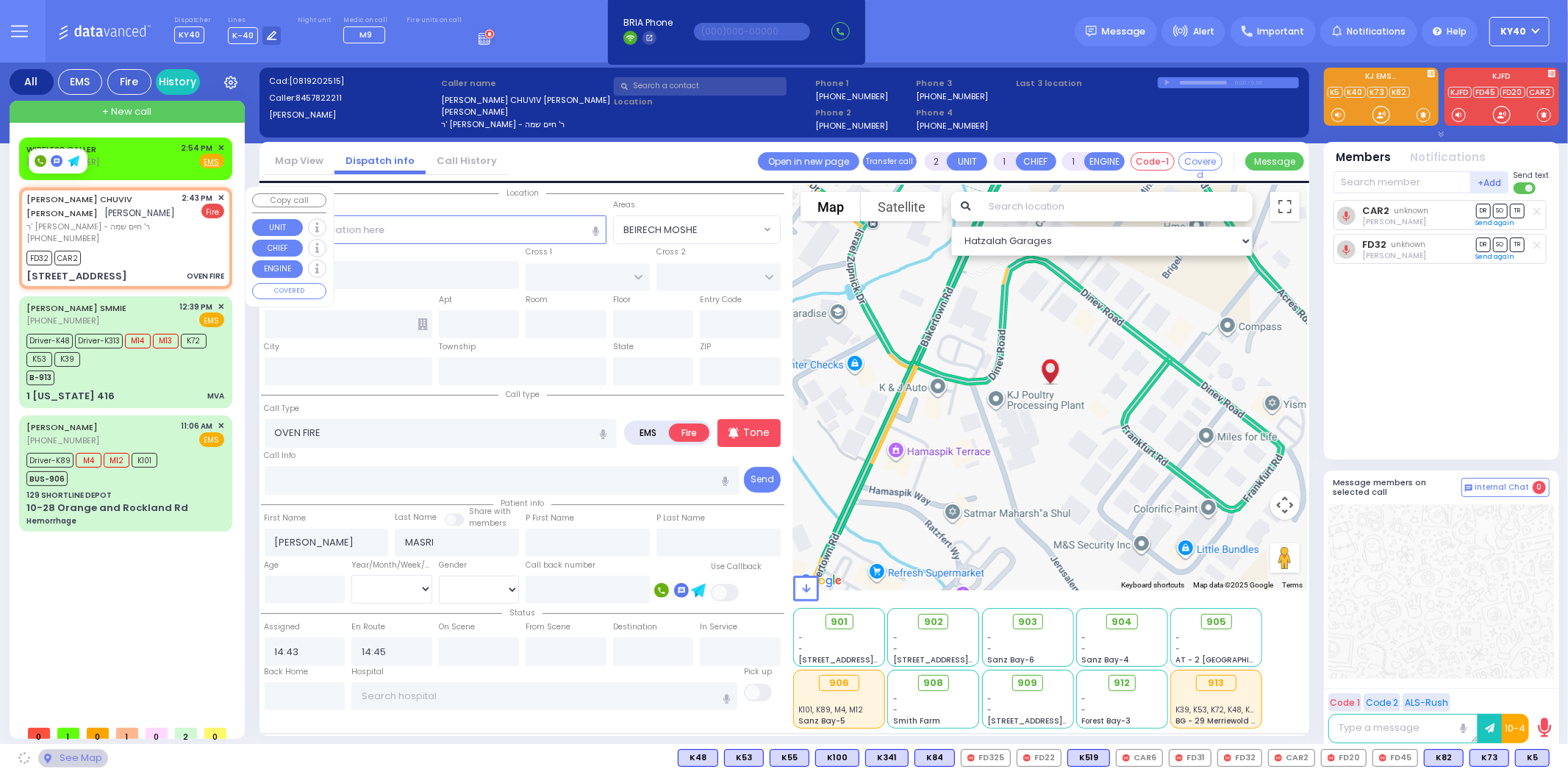
type input "DINEV COURT"
type input "[GEOGRAPHIC_DATA]"
type input "2 [GEOGRAPHIC_DATA]"
type input "101"
type input "Monroe"
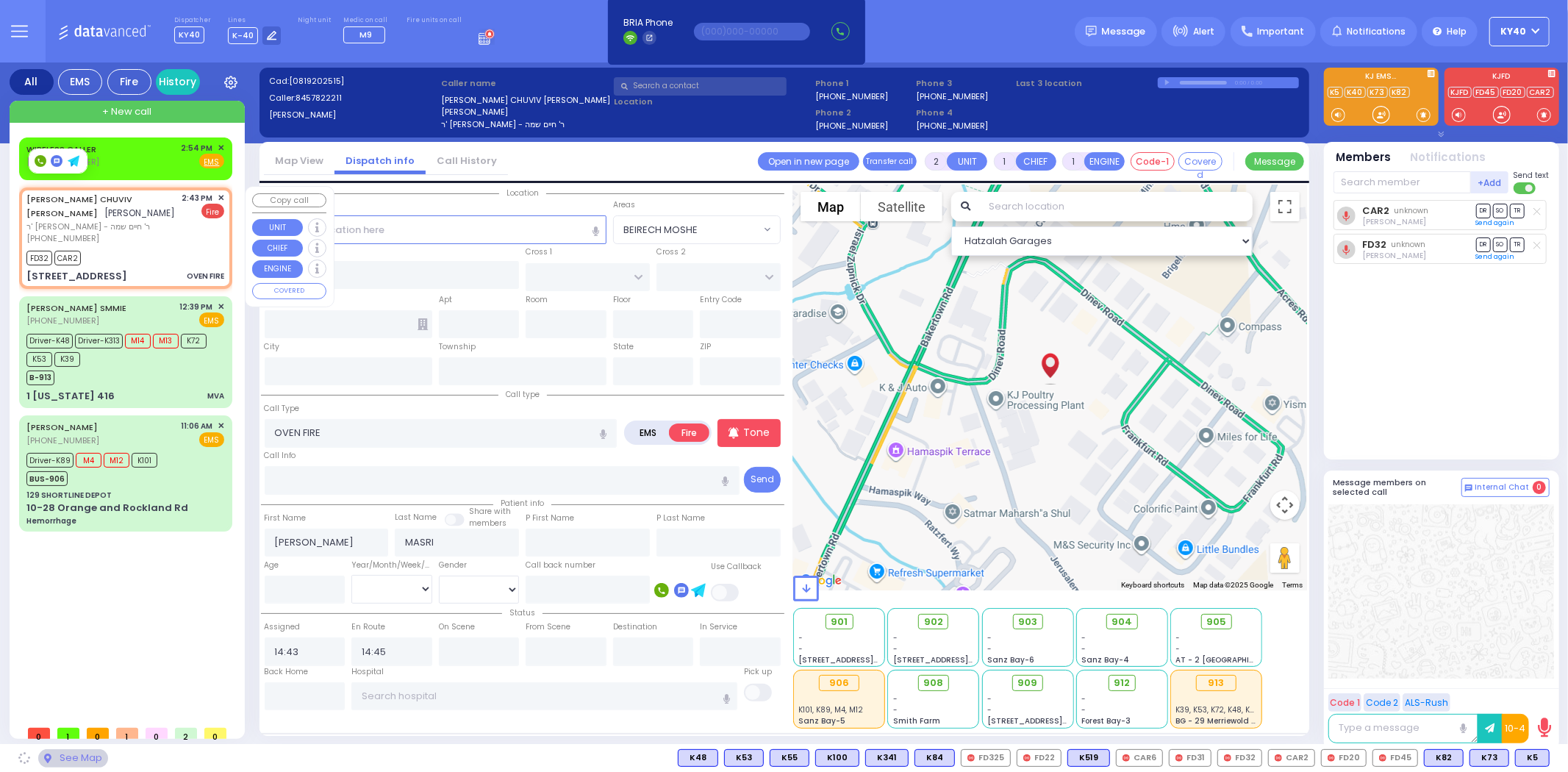
type input "[US_STATE]"
type input "10950"
select select "BEIRECH MOSHE"
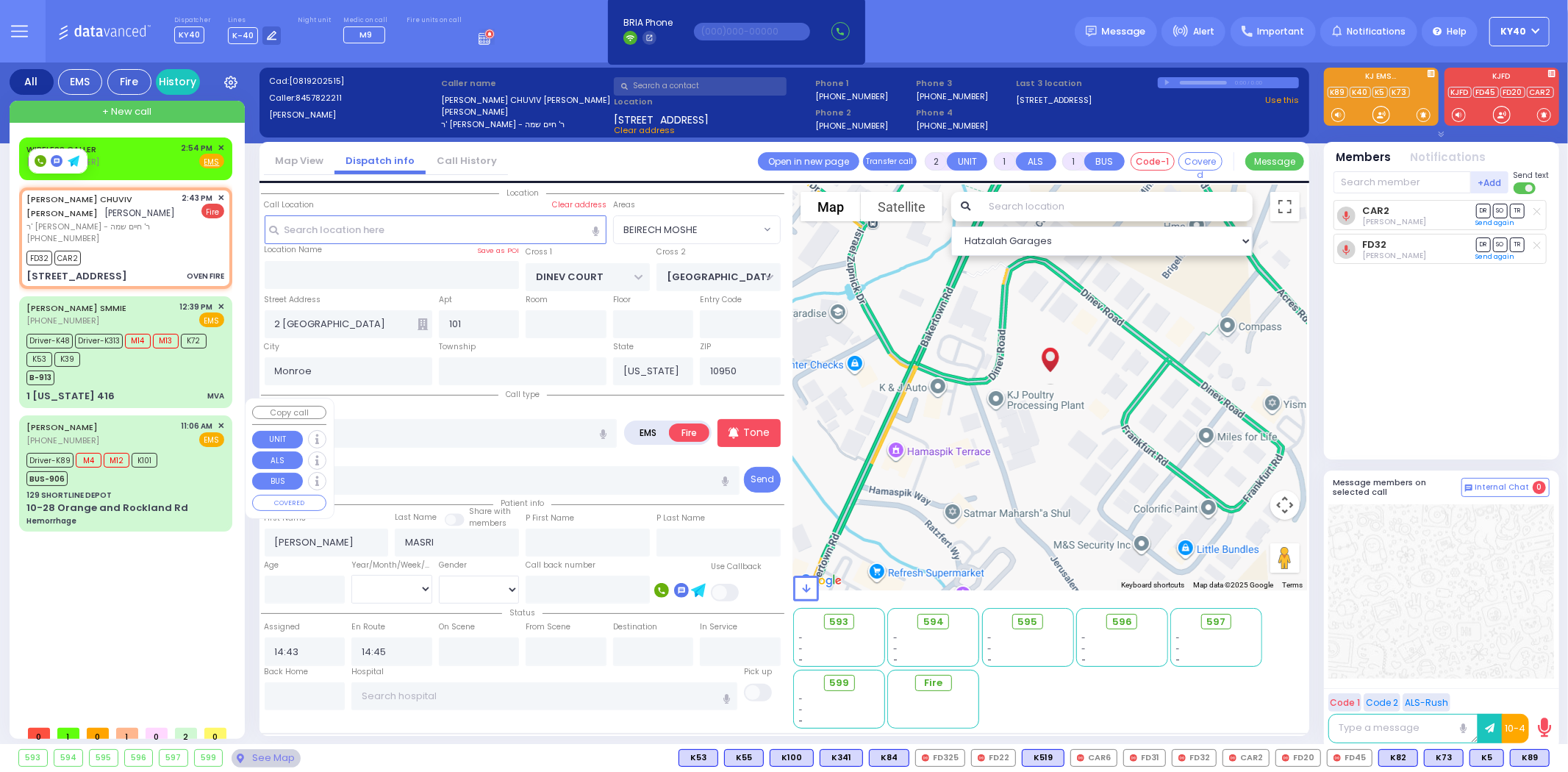
click at [196, 456] on div "Driver-K89 M4 M12 K101 BUS-906" at bounding box center [125, 467] width 198 height 37
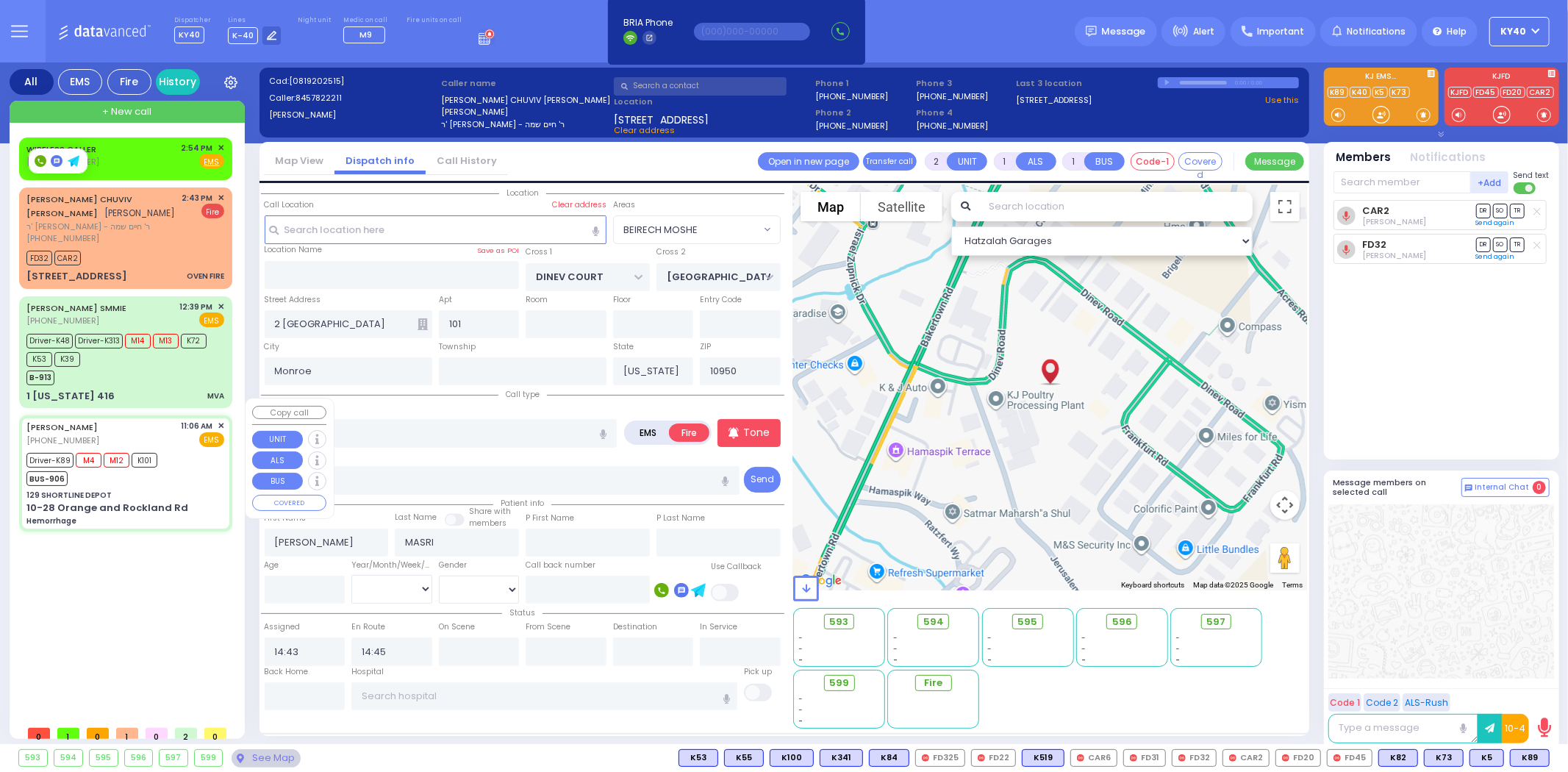
type input "6"
select select
type input "Hemorrhage"
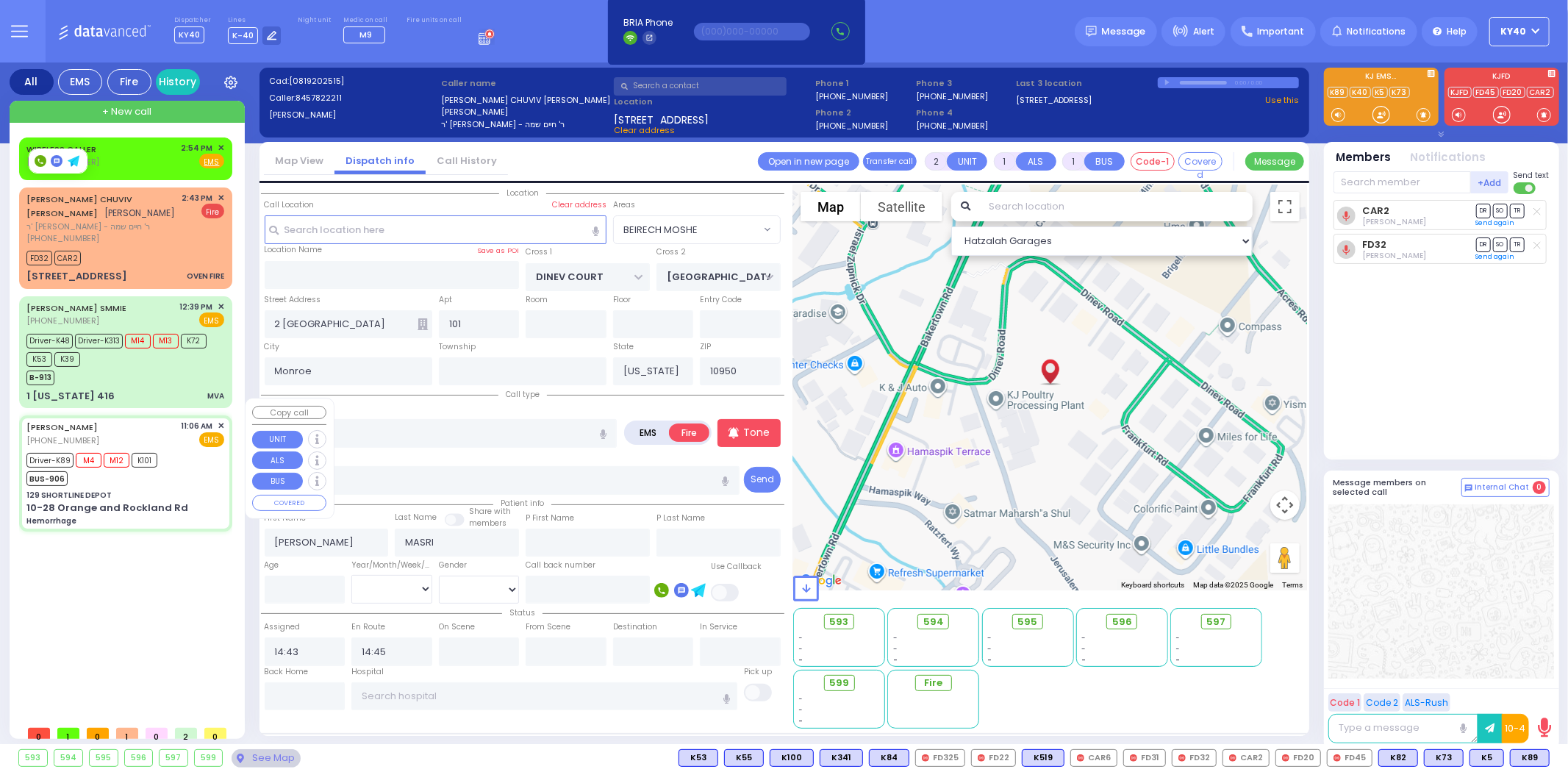
radio input "true"
type input "Rivka"
type input "[PERSON_NAME]"
type input "21"
select select "Year"
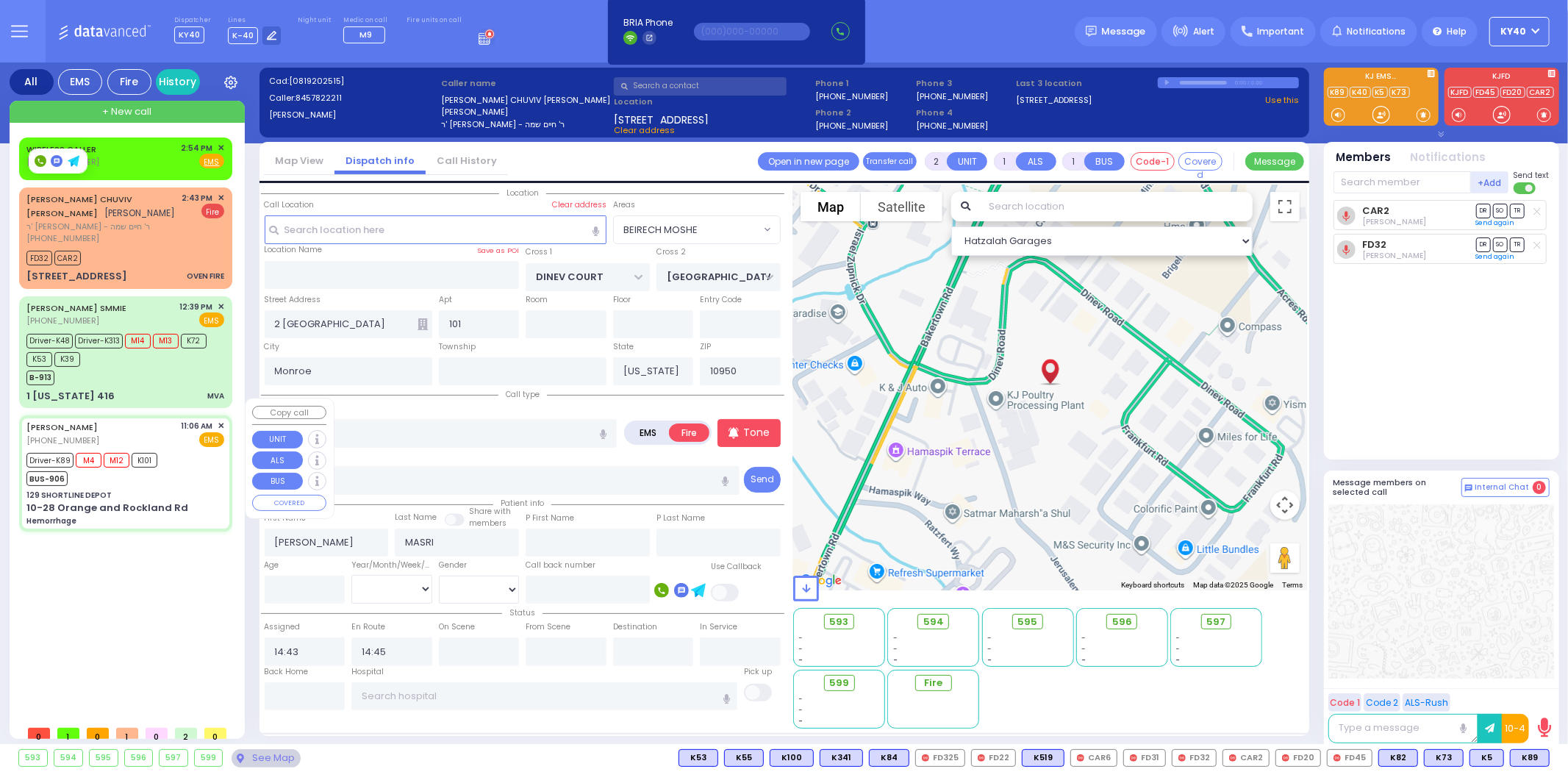
select select "[DEMOGRAPHIC_DATA]"
type input "11:06"
type input "11:10"
type input "11:28"
type input "11:43"
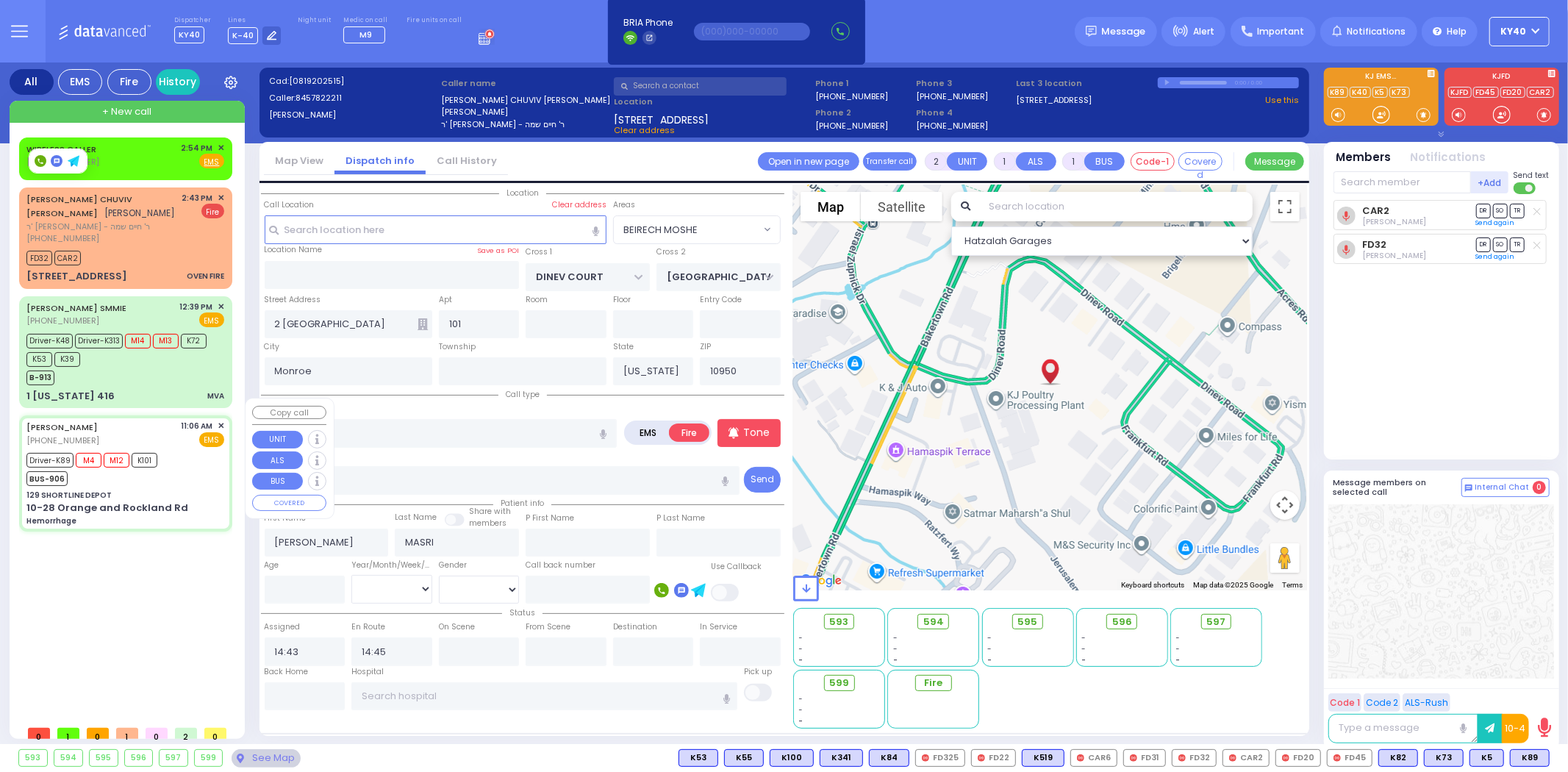
type input "12:40"
type input "[US_STATE][GEOGRAPHIC_DATA]- [GEOGRAPHIC_DATA]"
select select "Hatzalah Garages"
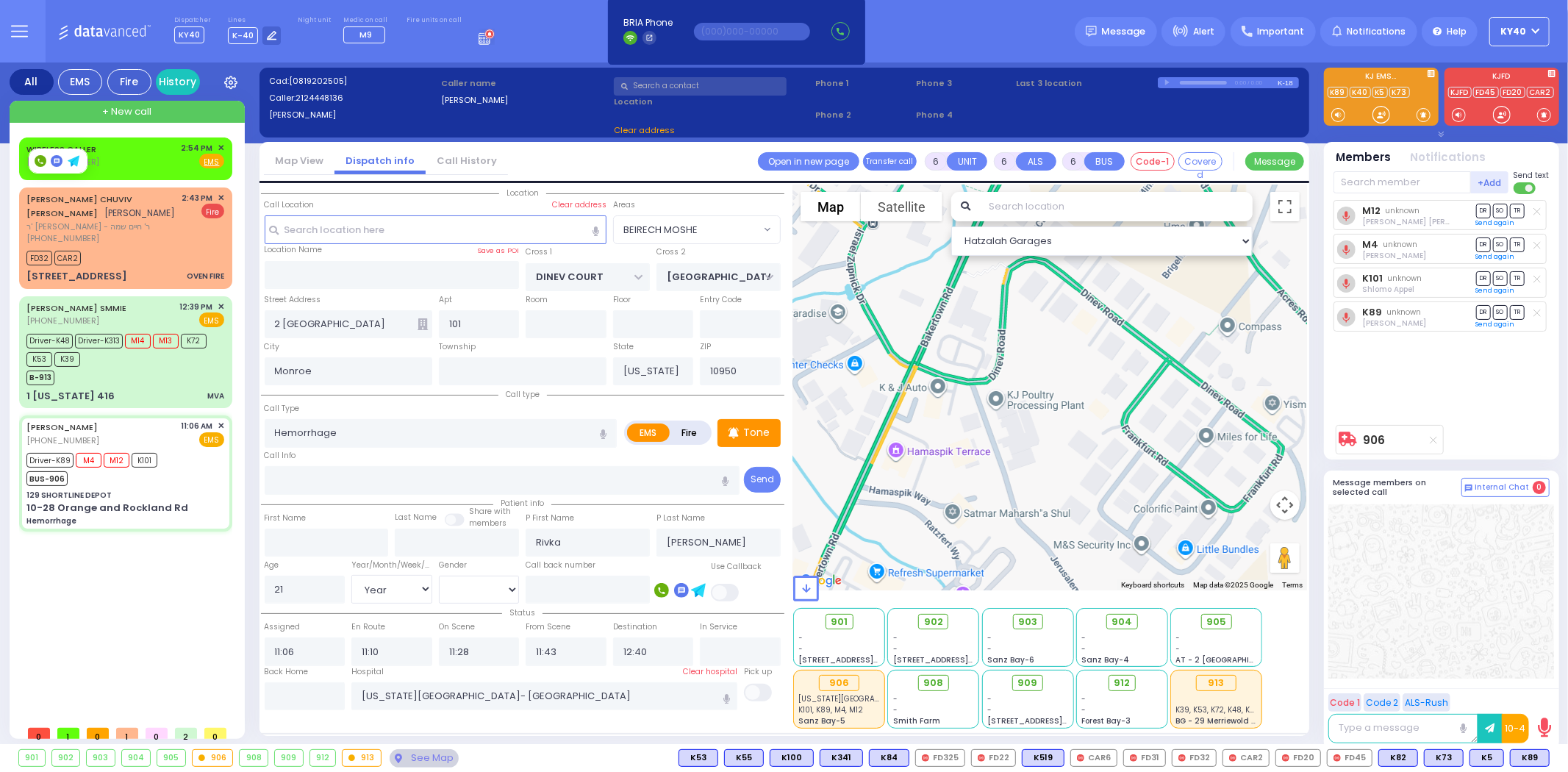
type input "129 SHORTLINE DEPOT"
type input "10-28 Orange and Rockland Rd"
click at [294, 690] on input "text" at bounding box center [304, 696] width 81 height 28
click at [294, 690] on input "text" at bounding box center [304, 696] width 81 height 28
type input "14:58"
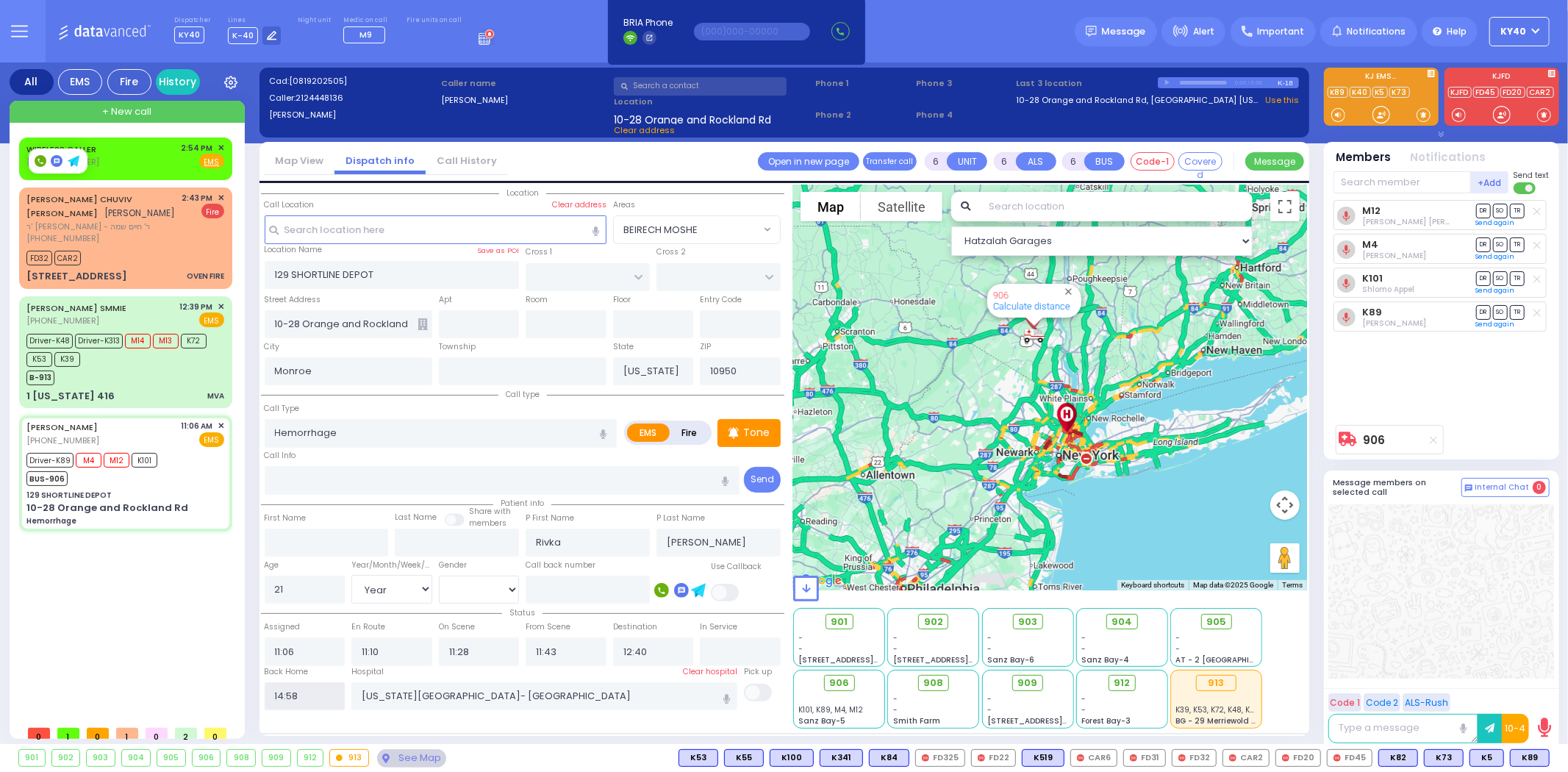
select select
radio input "true"
select select
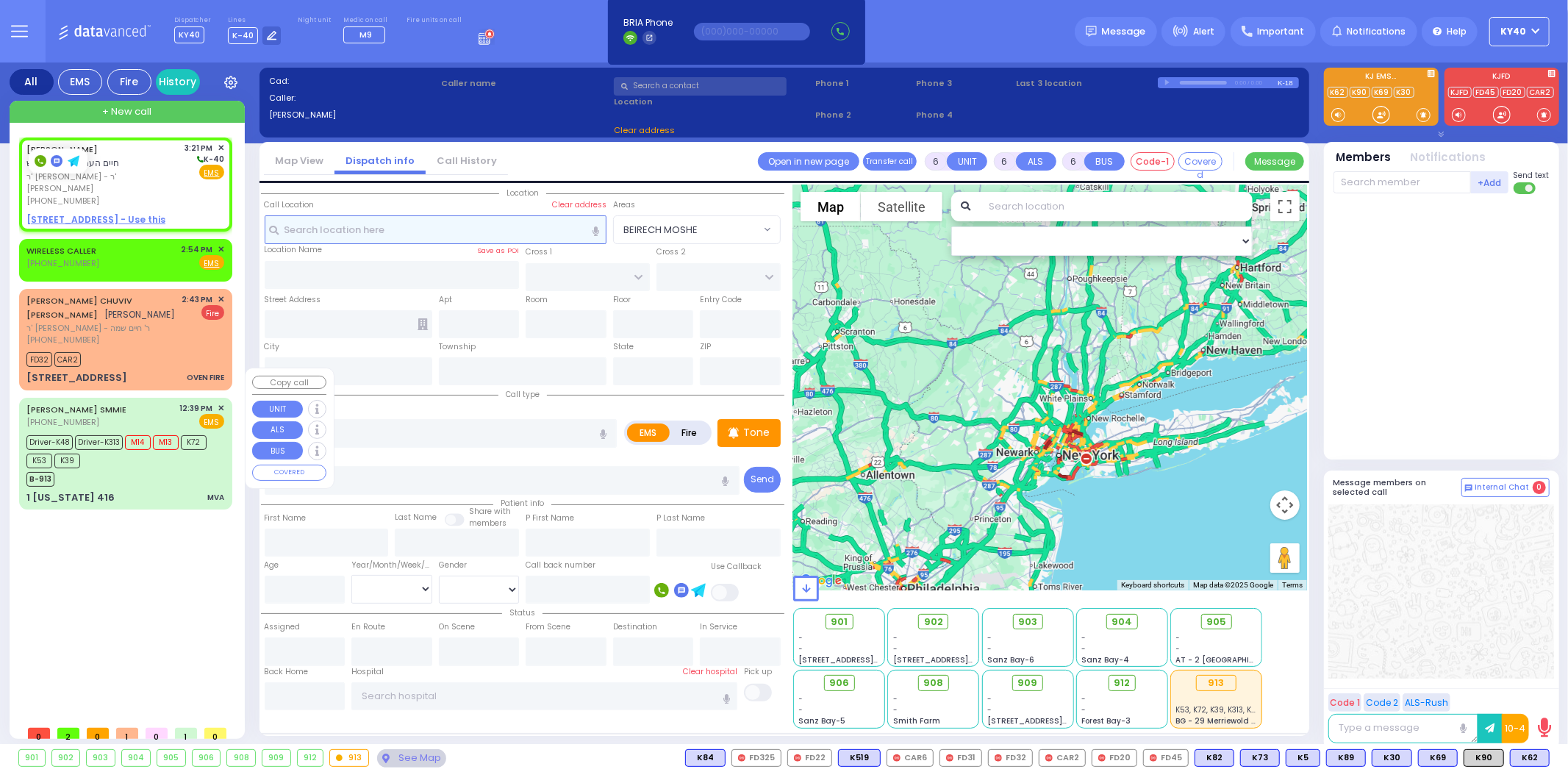
type input "2"
type input "1"
select select
radio input "true"
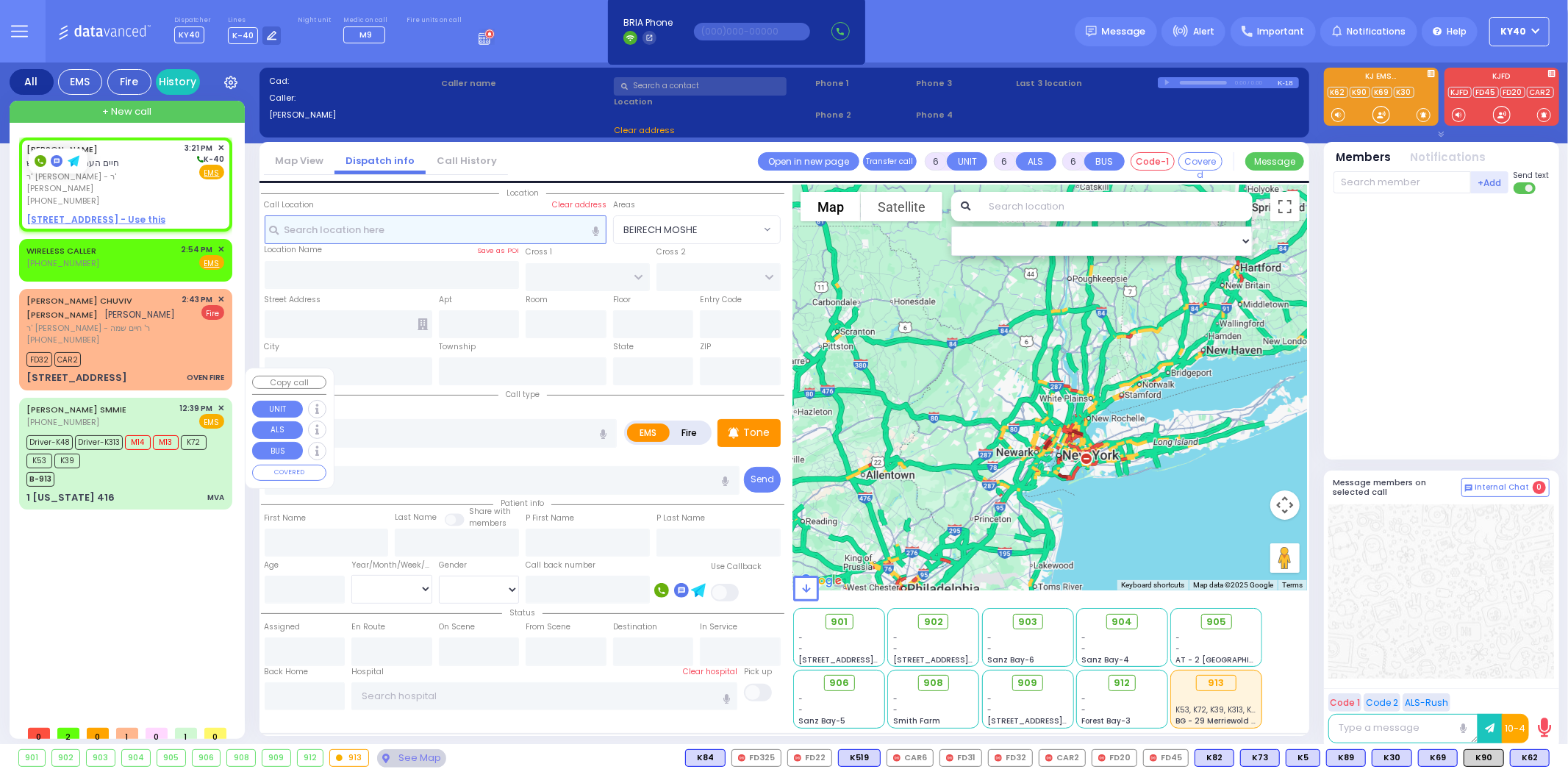
type input "CHAIM HERSH"
type input "MARKOWITZ"
select select
type input "15:21"
select select "Hatzalah Garages"
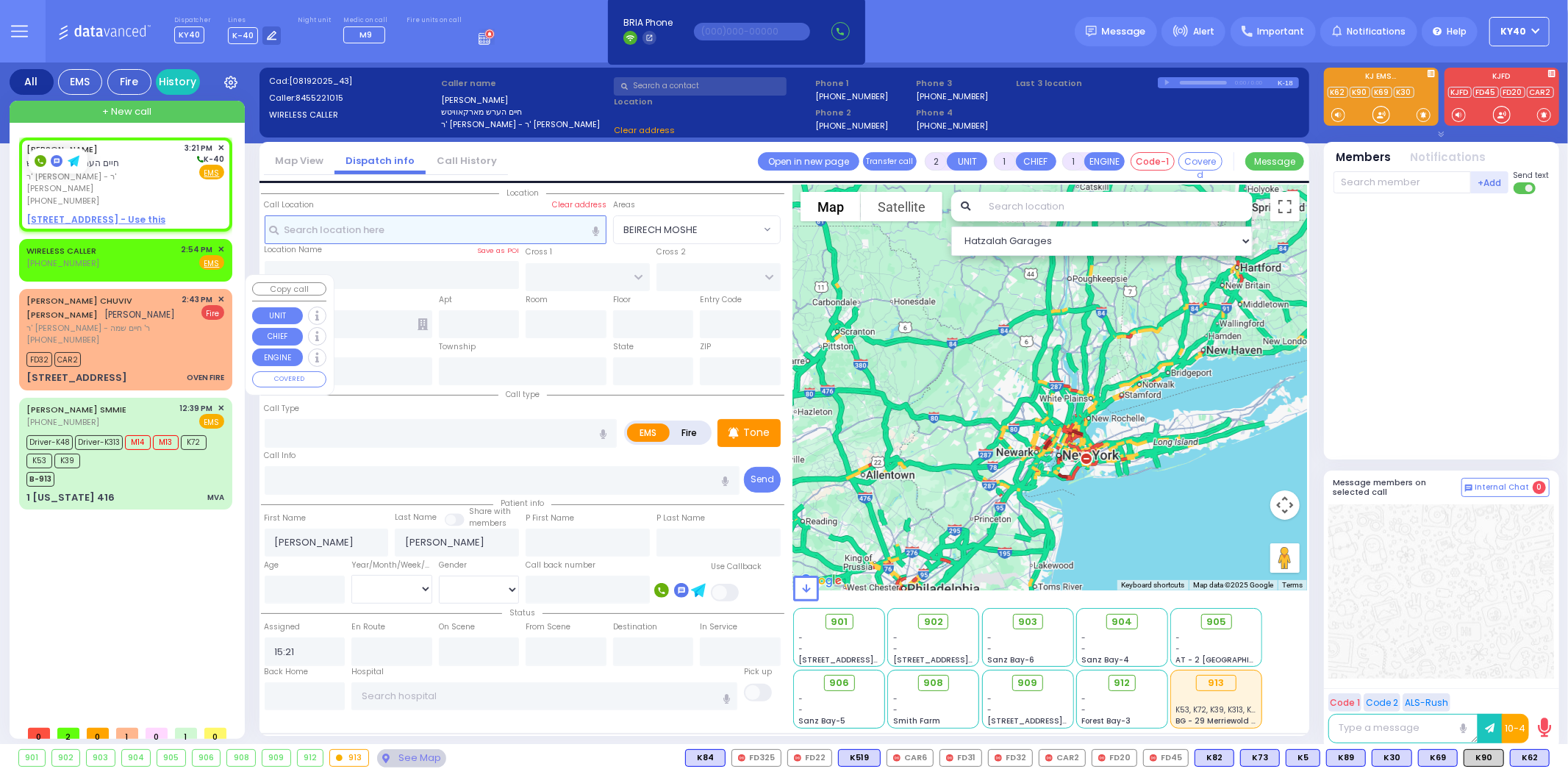
select select
radio input "true"
select select
select select "Hatzalah Garages"
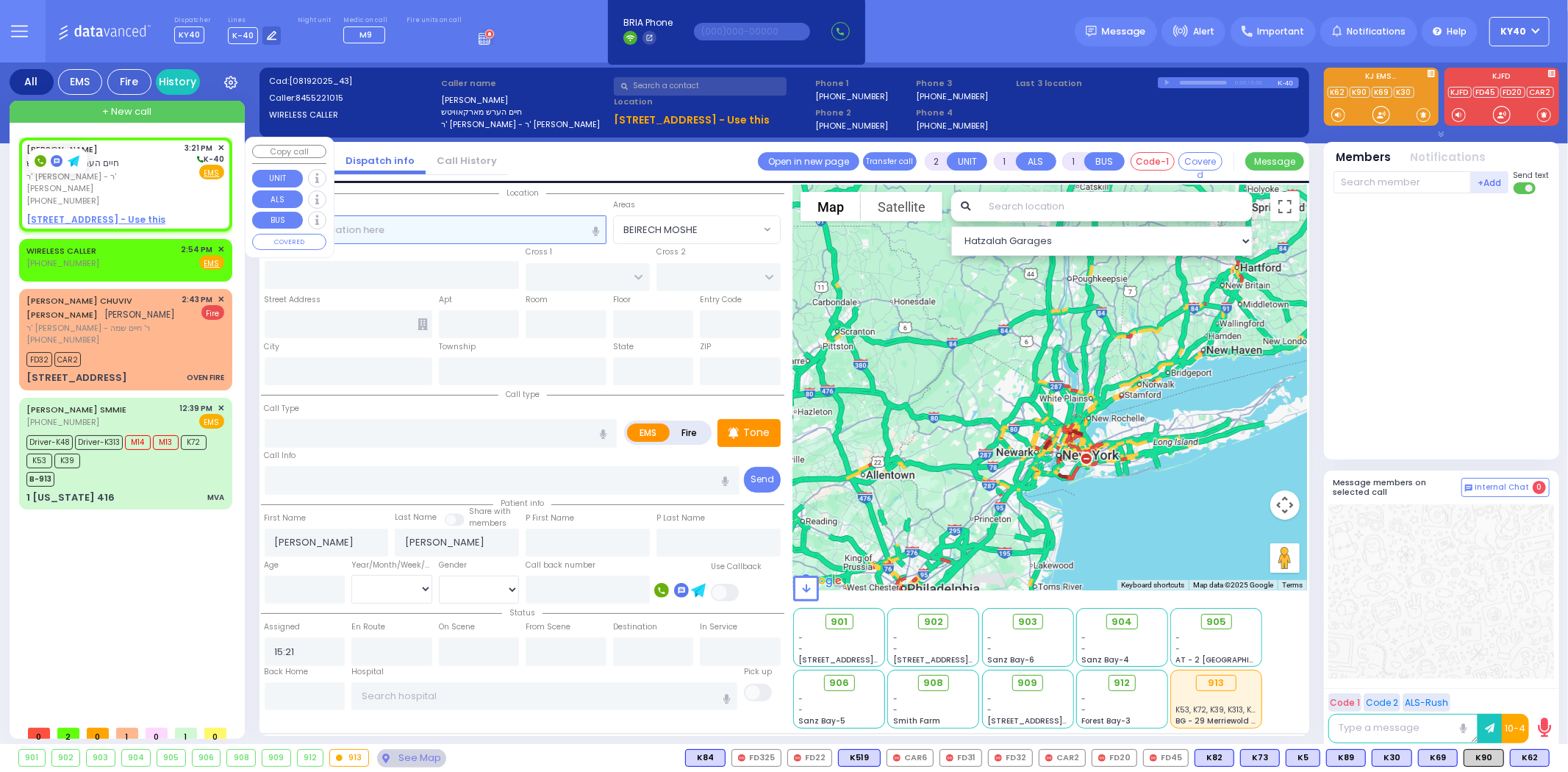
select select
radio input "true"
select select
select select "Hatzalah Garages"
click at [166, 167] on div "CHAIM HERSH MARKOWITZ חיים הערש מארקאוויטש" at bounding box center [103, 156] width 154 height 29
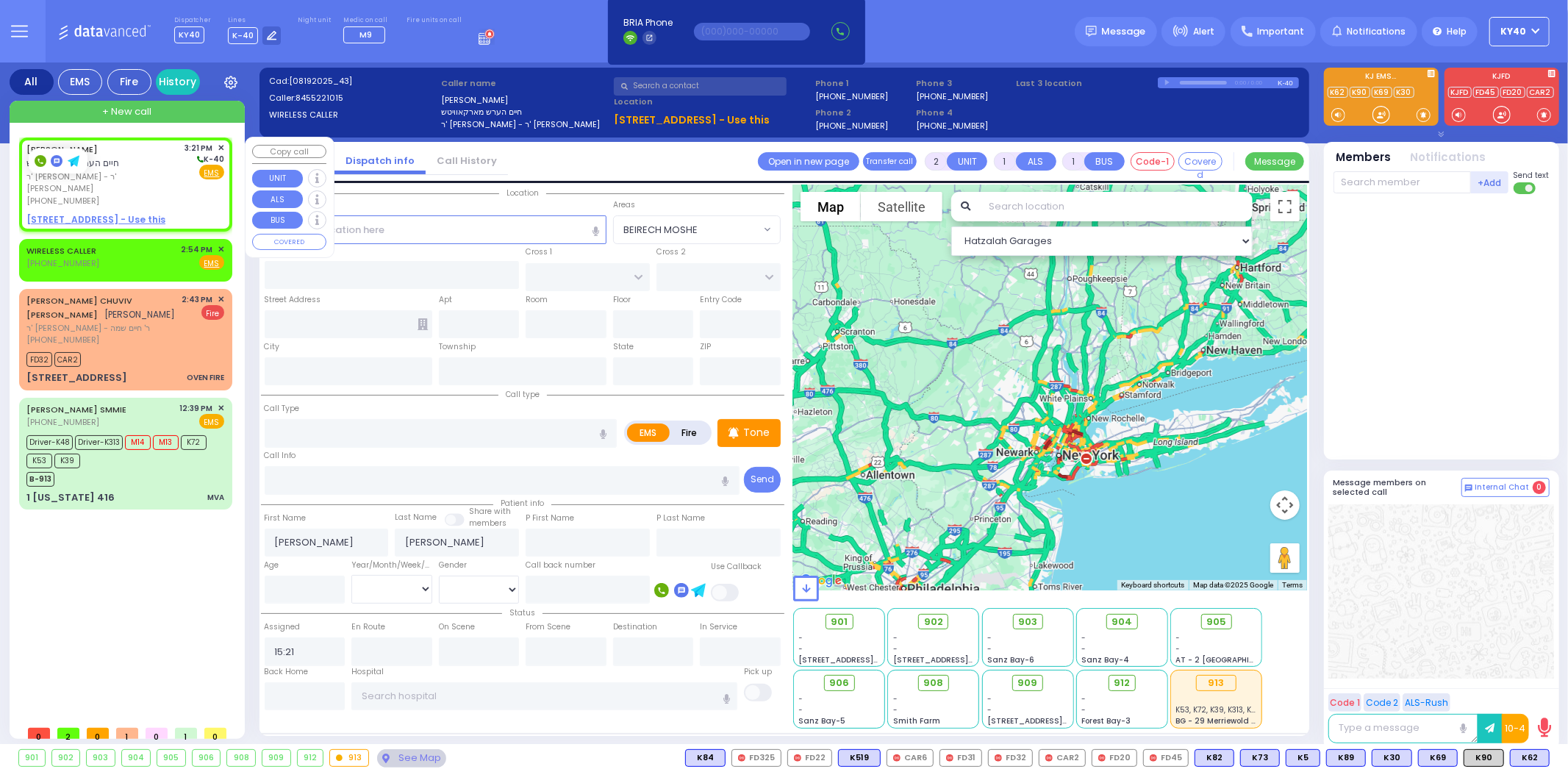
select select
radio input "true"
select select
select select "Hatzalah Garages"
click at [164, 170] on span "ר' יעקב לייב - ר' שלום יצחק שעהר" at bounding box center [103, 182] width 154 height 24
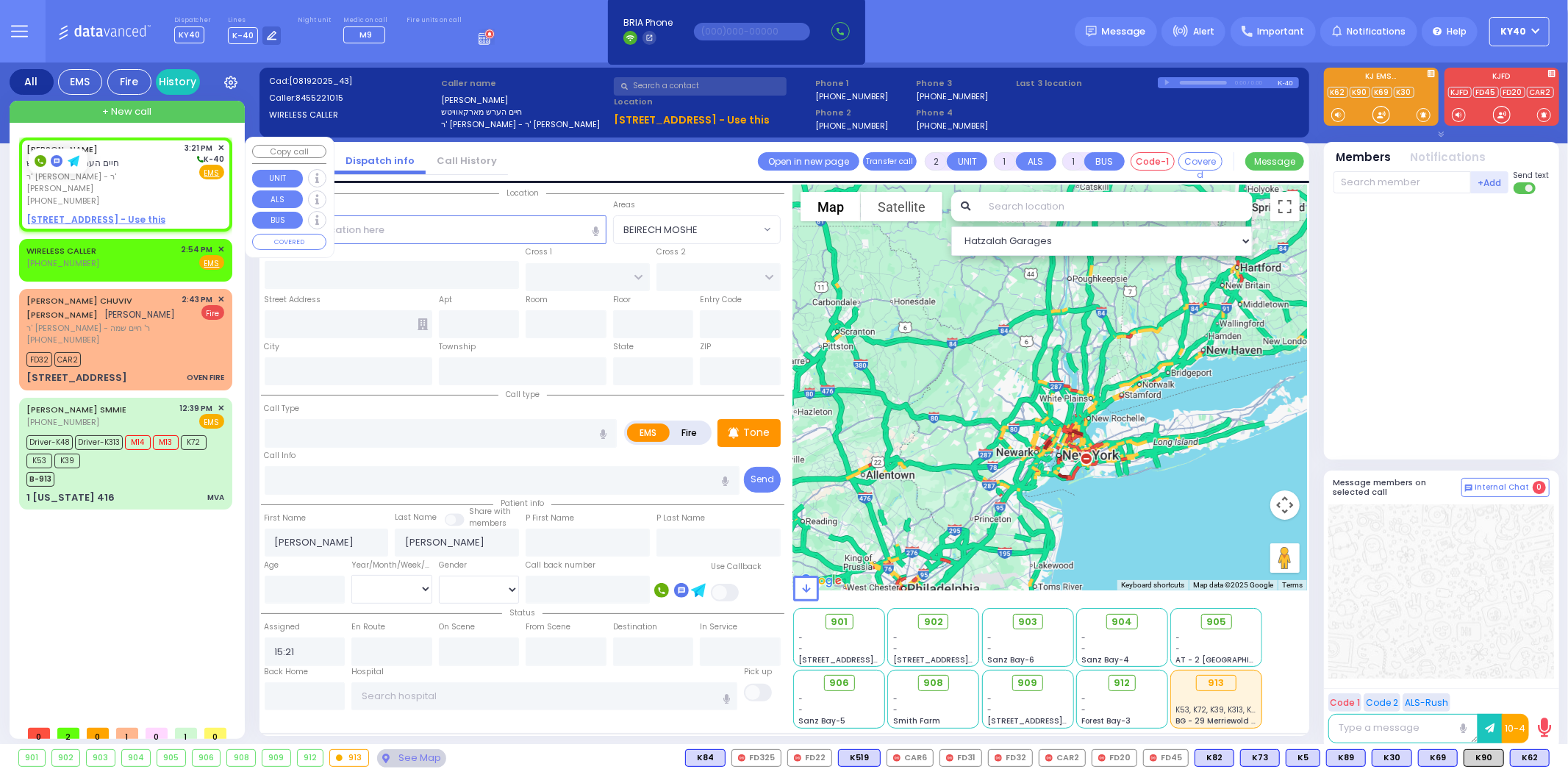
select select
radio input "true"
select select
select select "Hatzalah Garages"
click at [219, 143] on span "✕" at bounding box center [221, 148] width 7 height 13
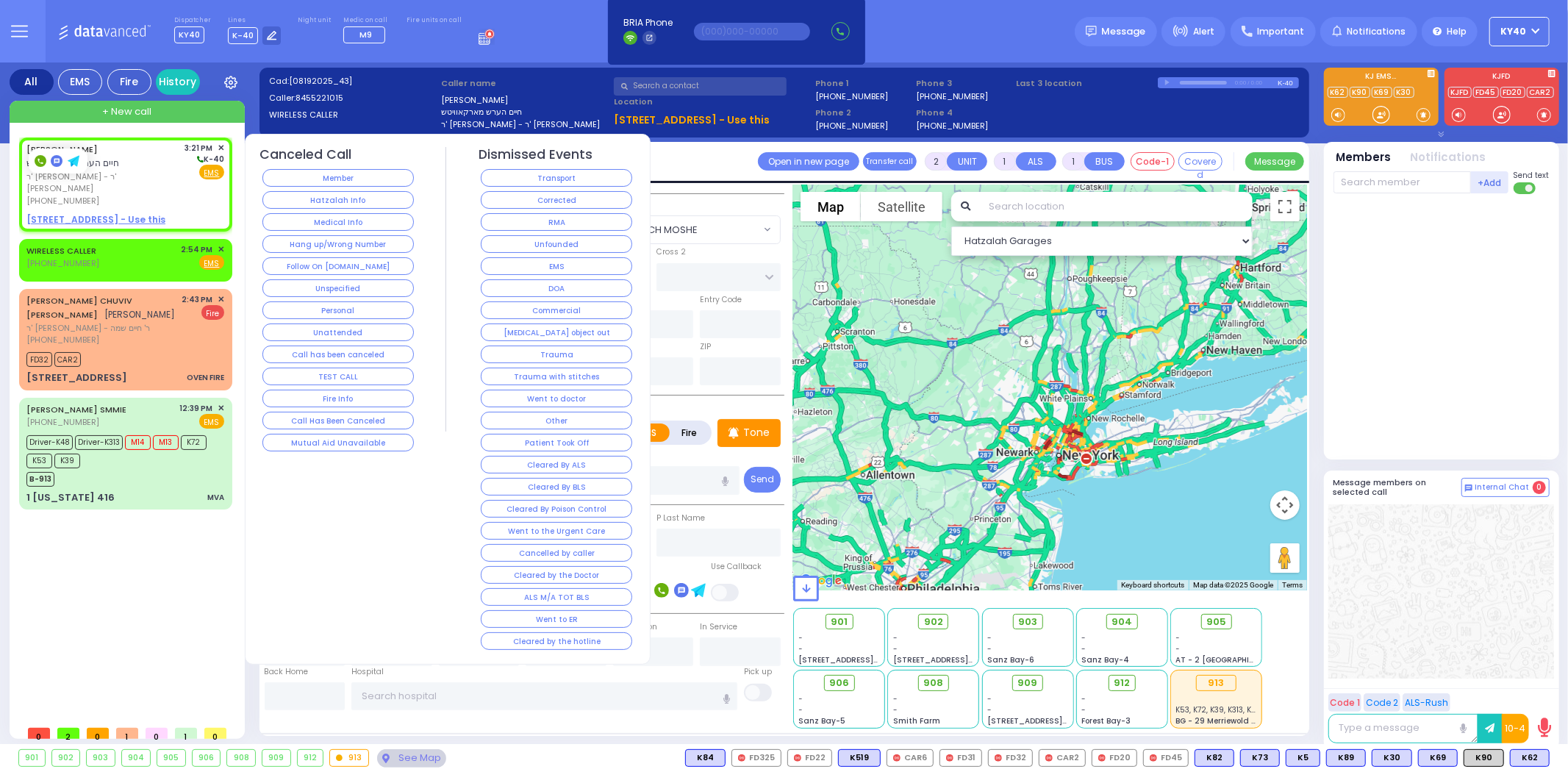
click at [300, 235] on button "Hang up/Wrong Number" at bounding box center [338, 243] width 151 height 17
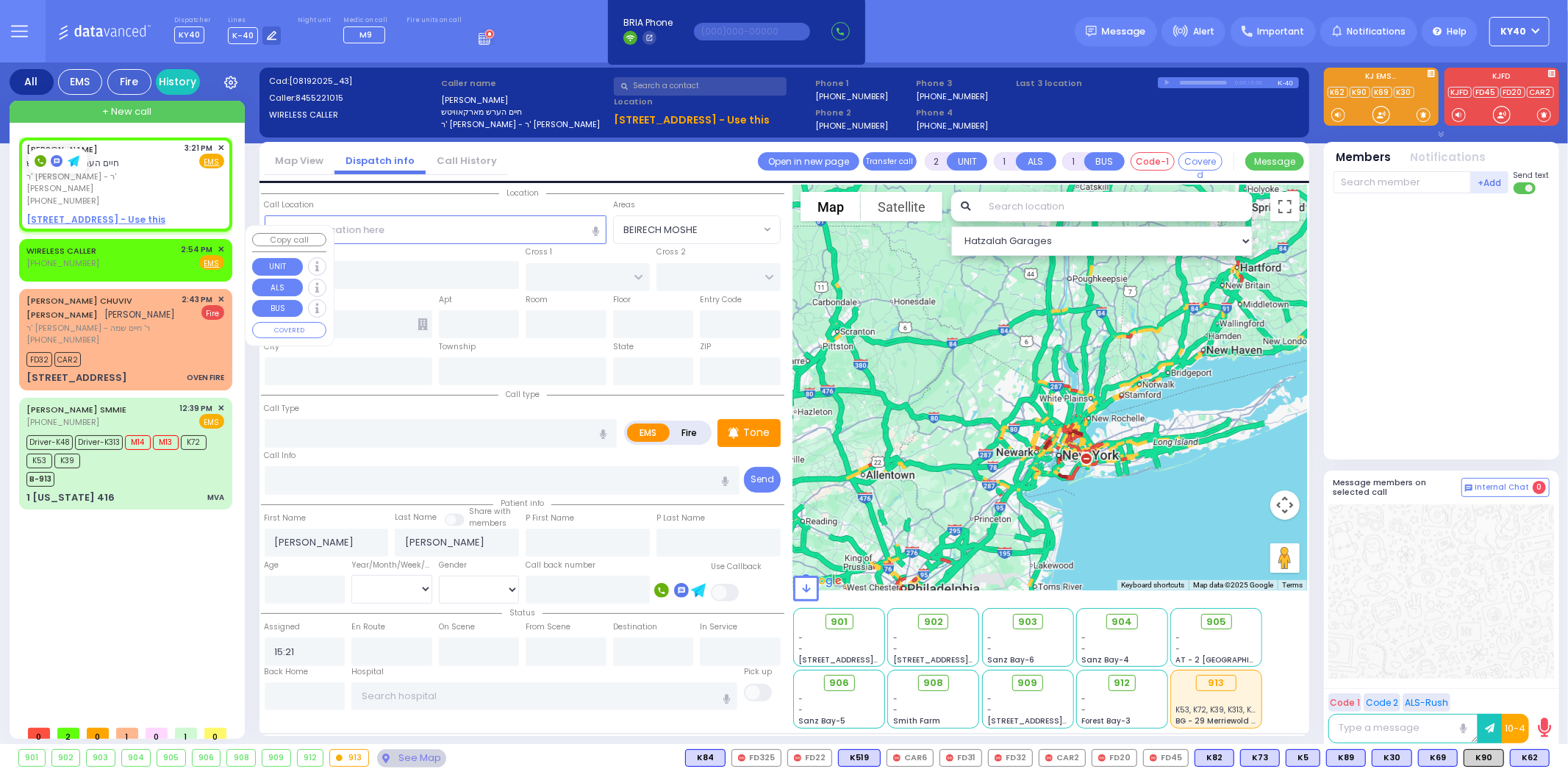
select select
radio input "true"
select select
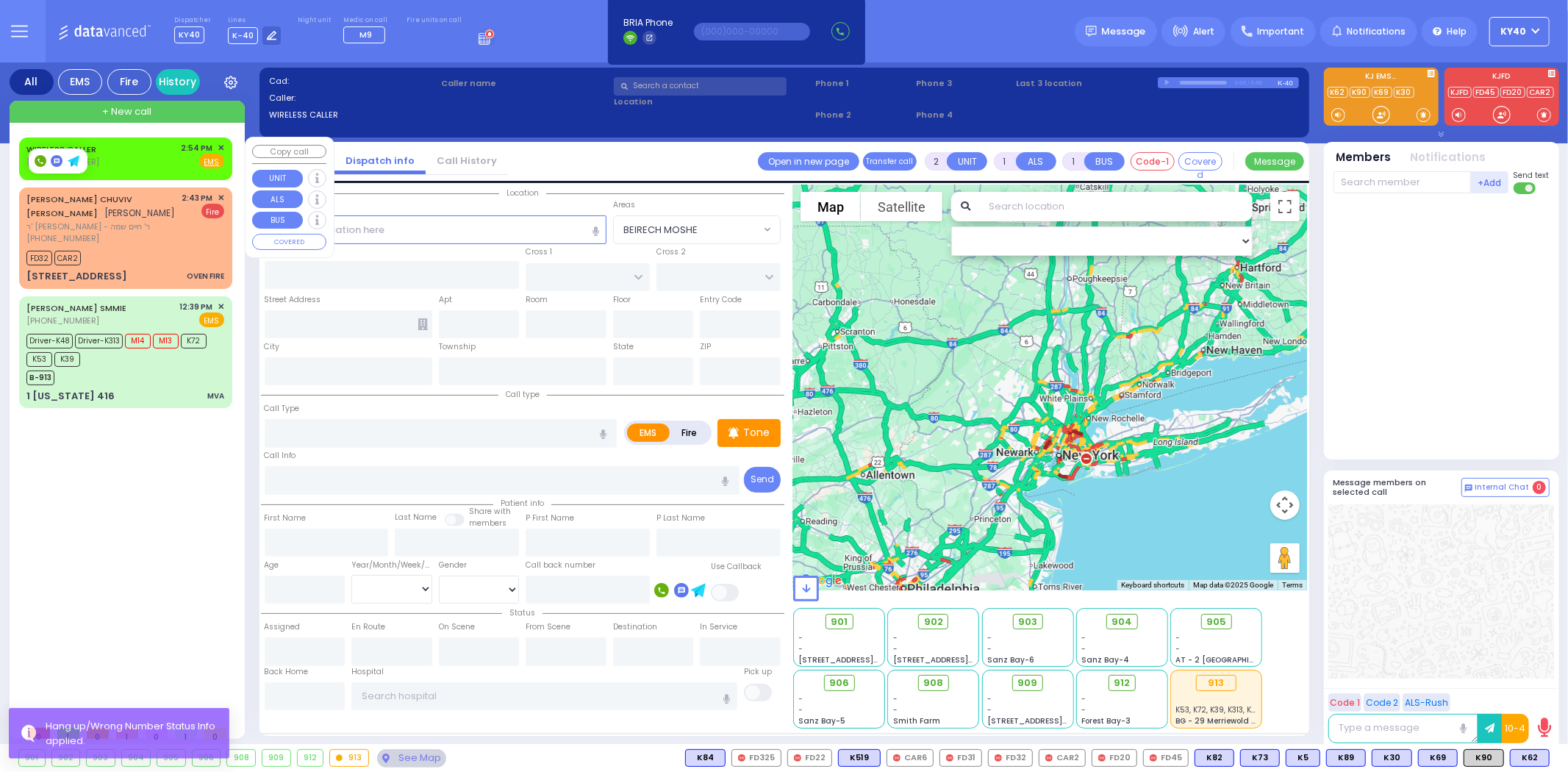
click at [219, 147] on span "✕" at bounding box center [221, 148] width 7 height 13
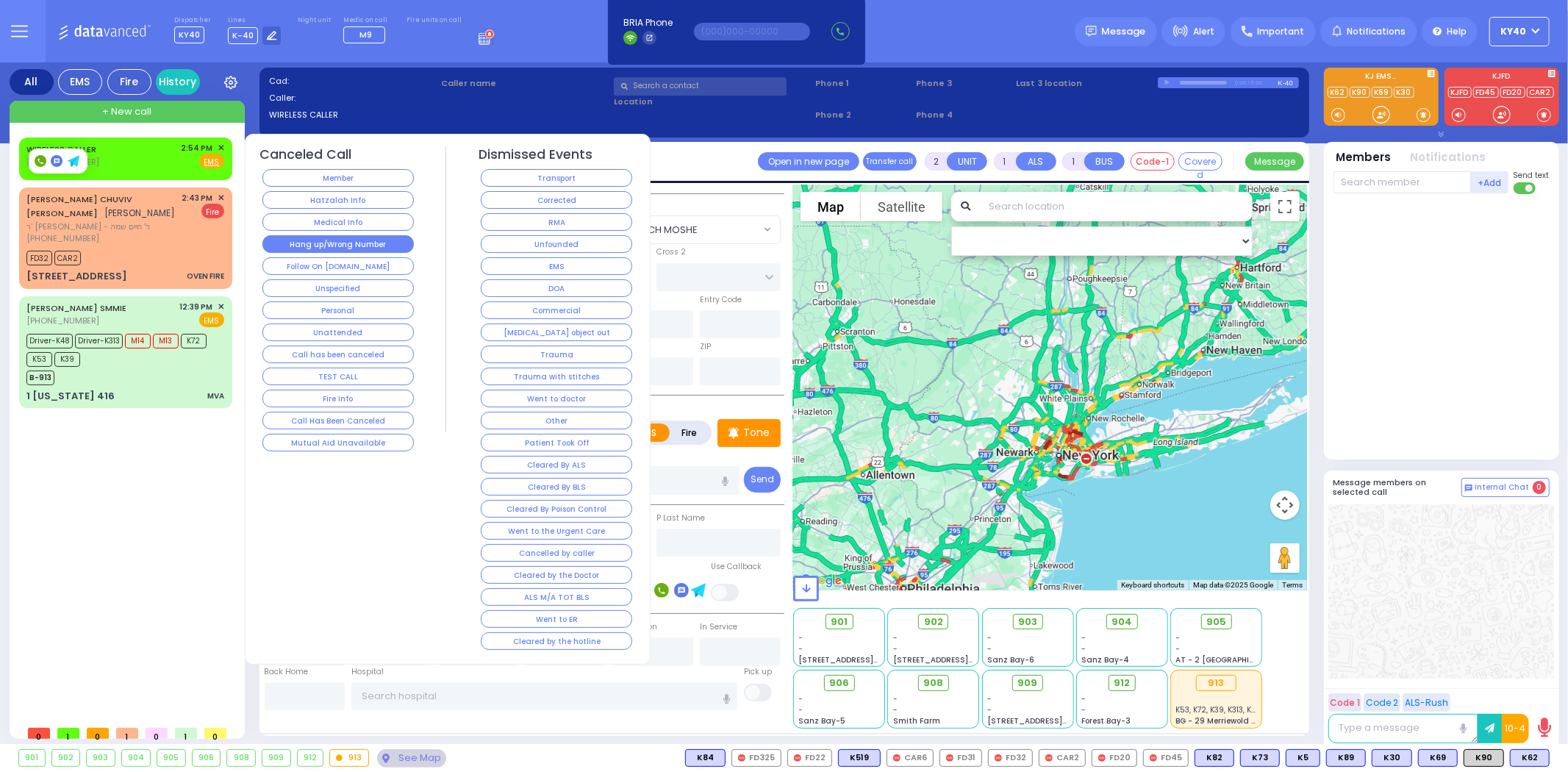
click at [352, 249] on button "Hang up/Wrong Number" at bounding box center [338, 243] width 151 height 17
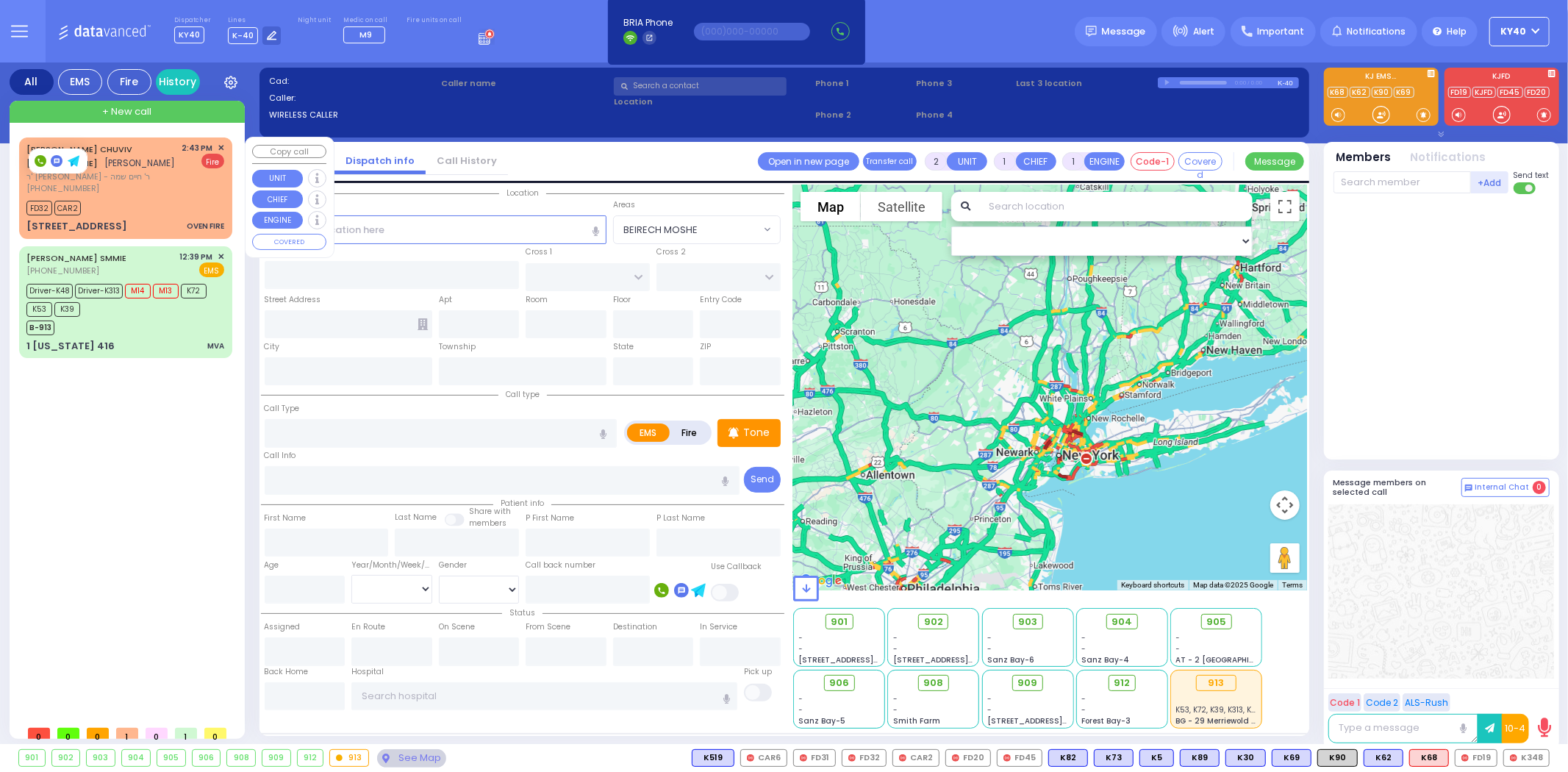
click at [158, 182] on div "(845) 782-2211" at bounding box center [102, 188] width 151 height 13
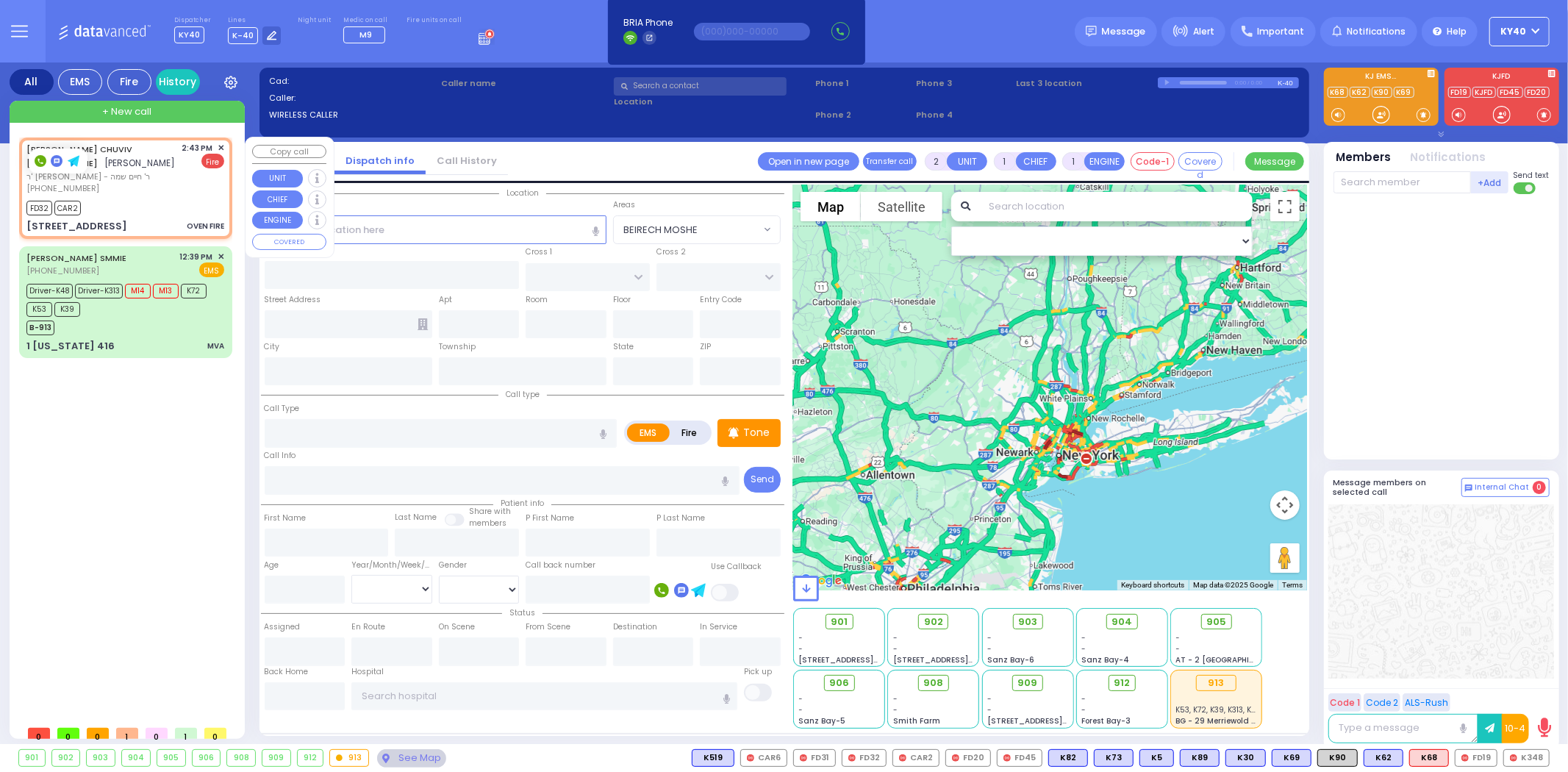
select select
type input "OVEN FIRE"
radio input "false"
radio input "true"
type input "JOSEPH CHUVIV"
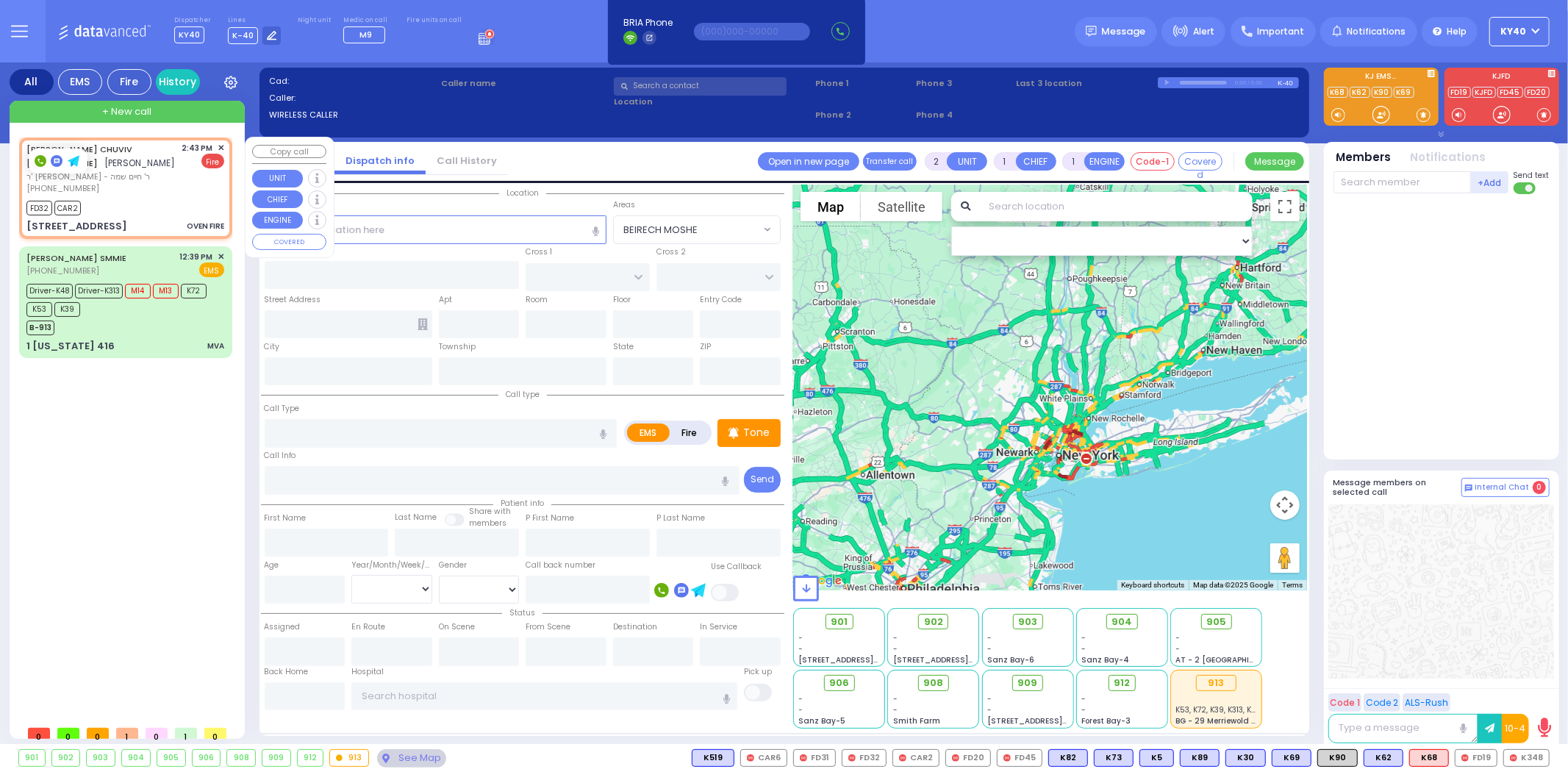
type input "MASRI"
select select
type input "14:43"
type input "14:45"
type input "DINEV COURT"
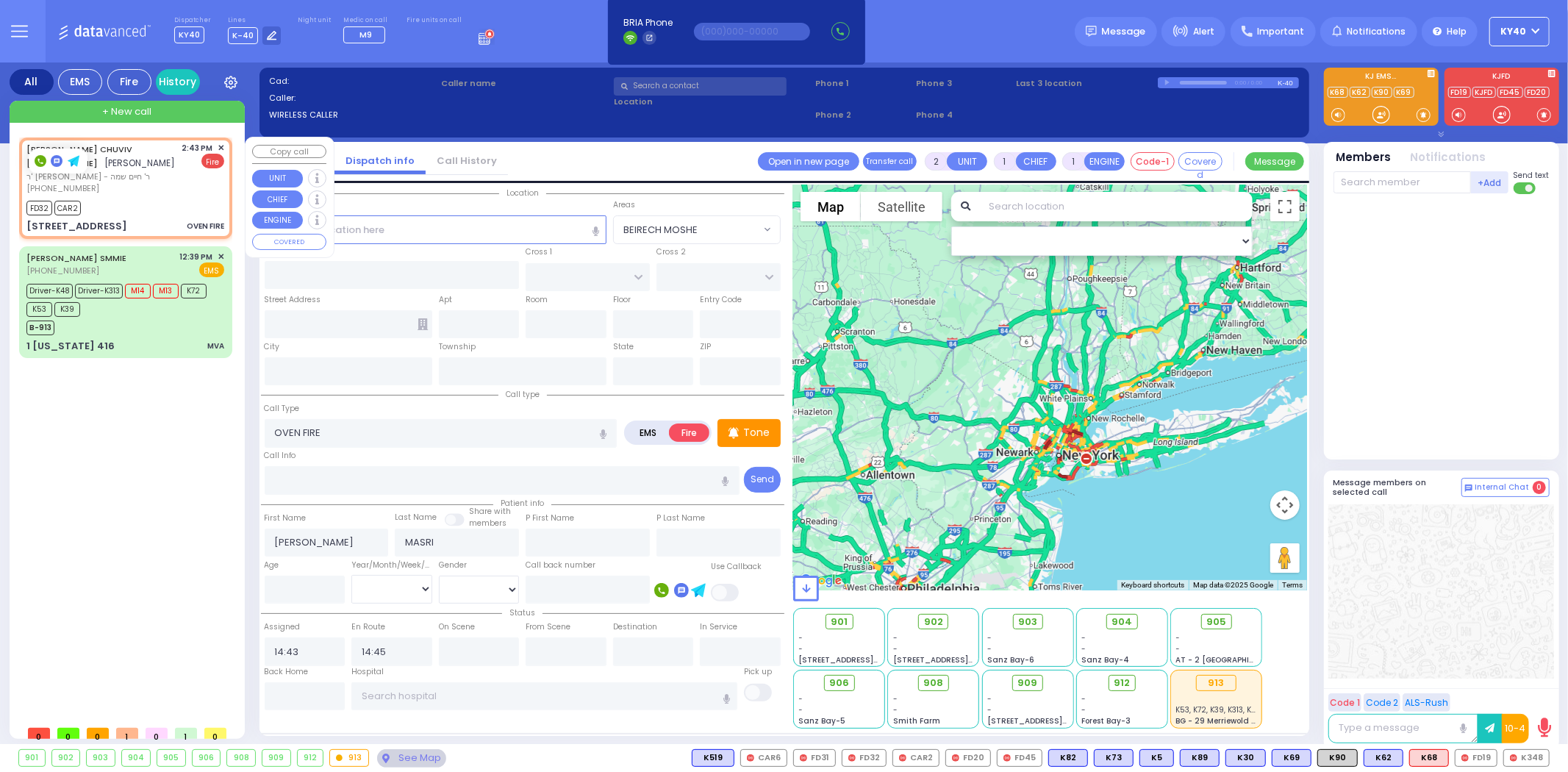
type input "BAKERTOWN RD"
type input "2 HAMBURG WAY"
type input "101"
type input "Monroe"
type input "[US_STATE]"
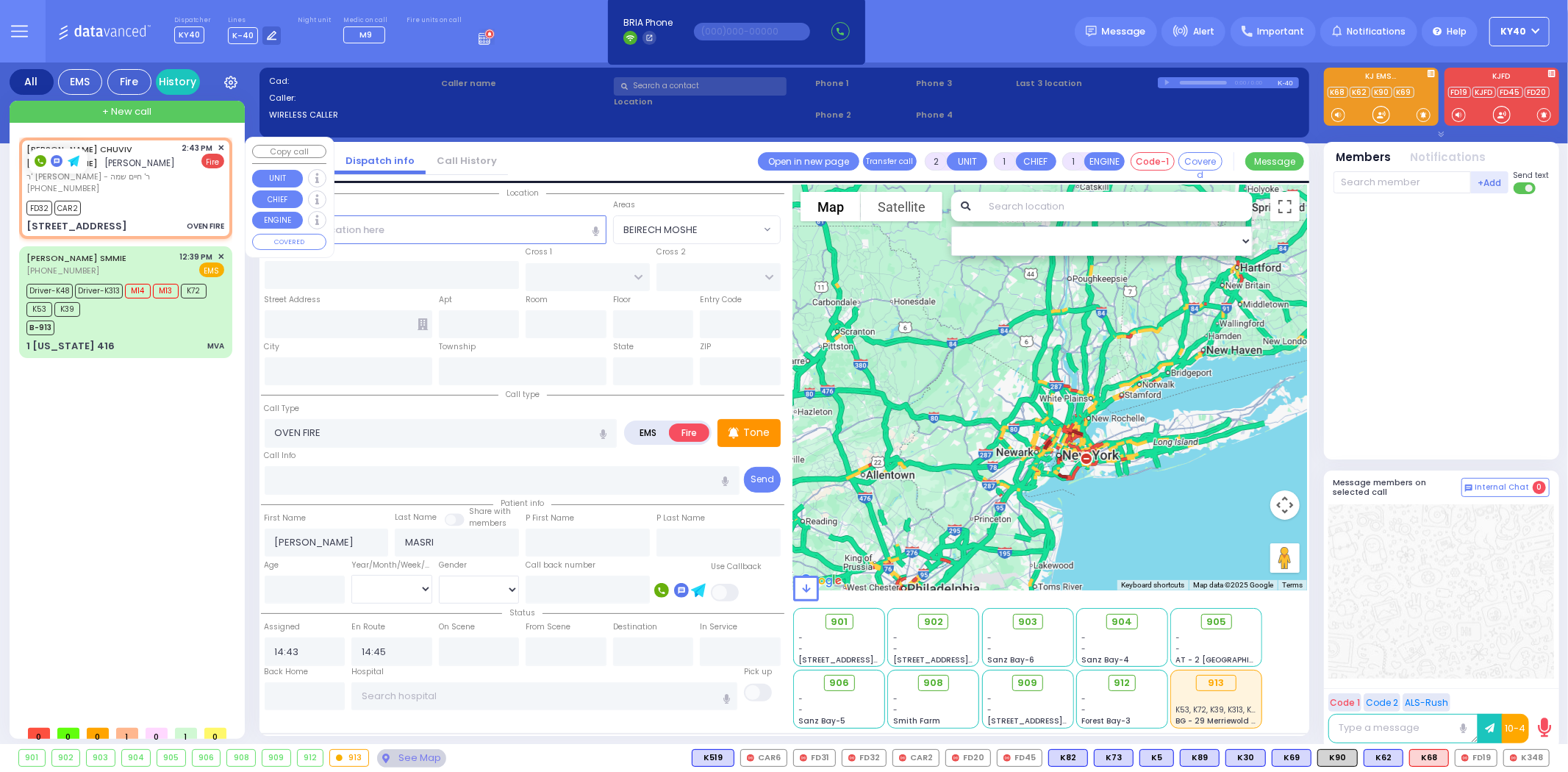
type input "10950"
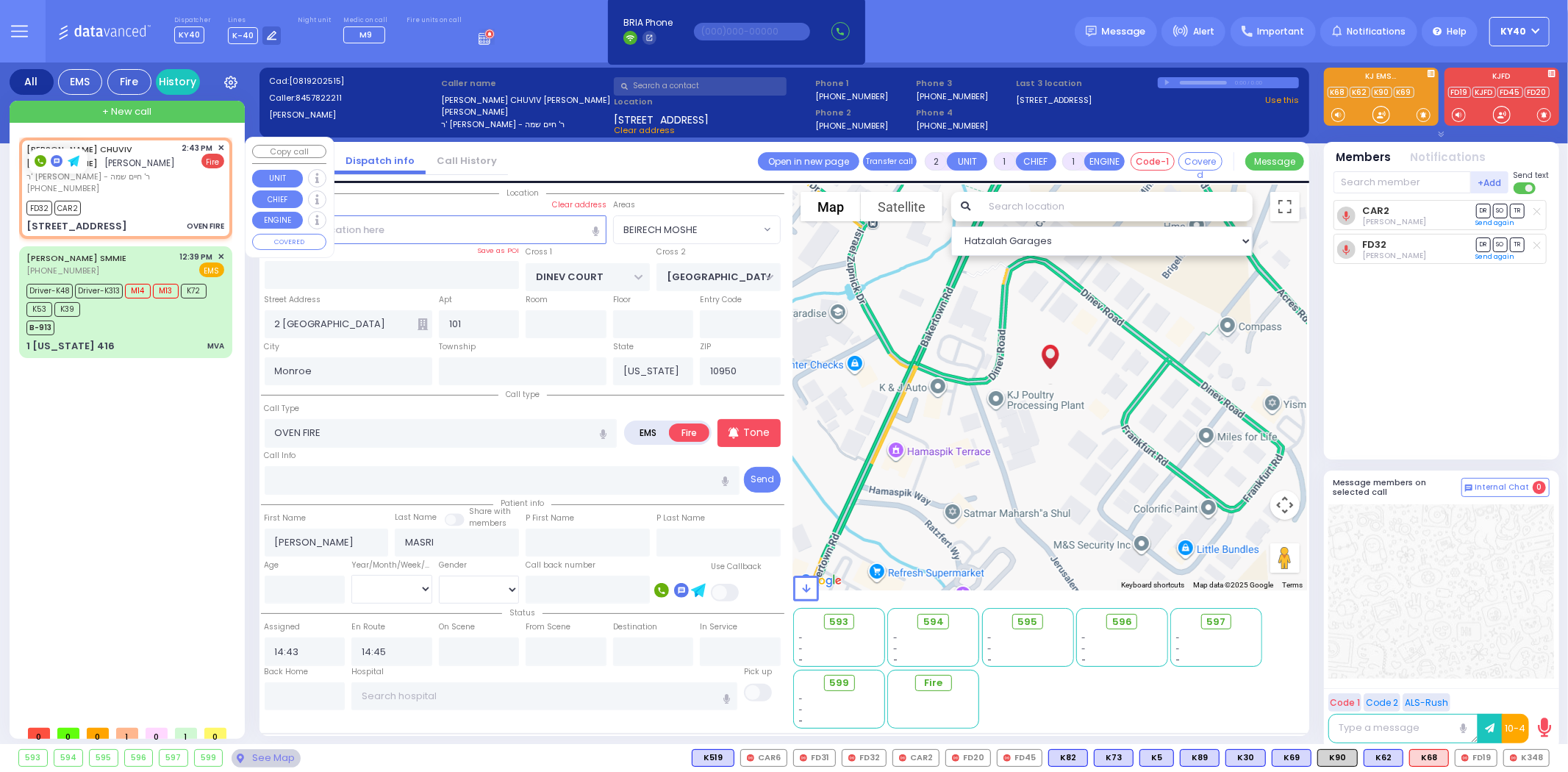
click at [139, 112] on span "+ New call" at bounding box center [127, 112] width 49 height 15
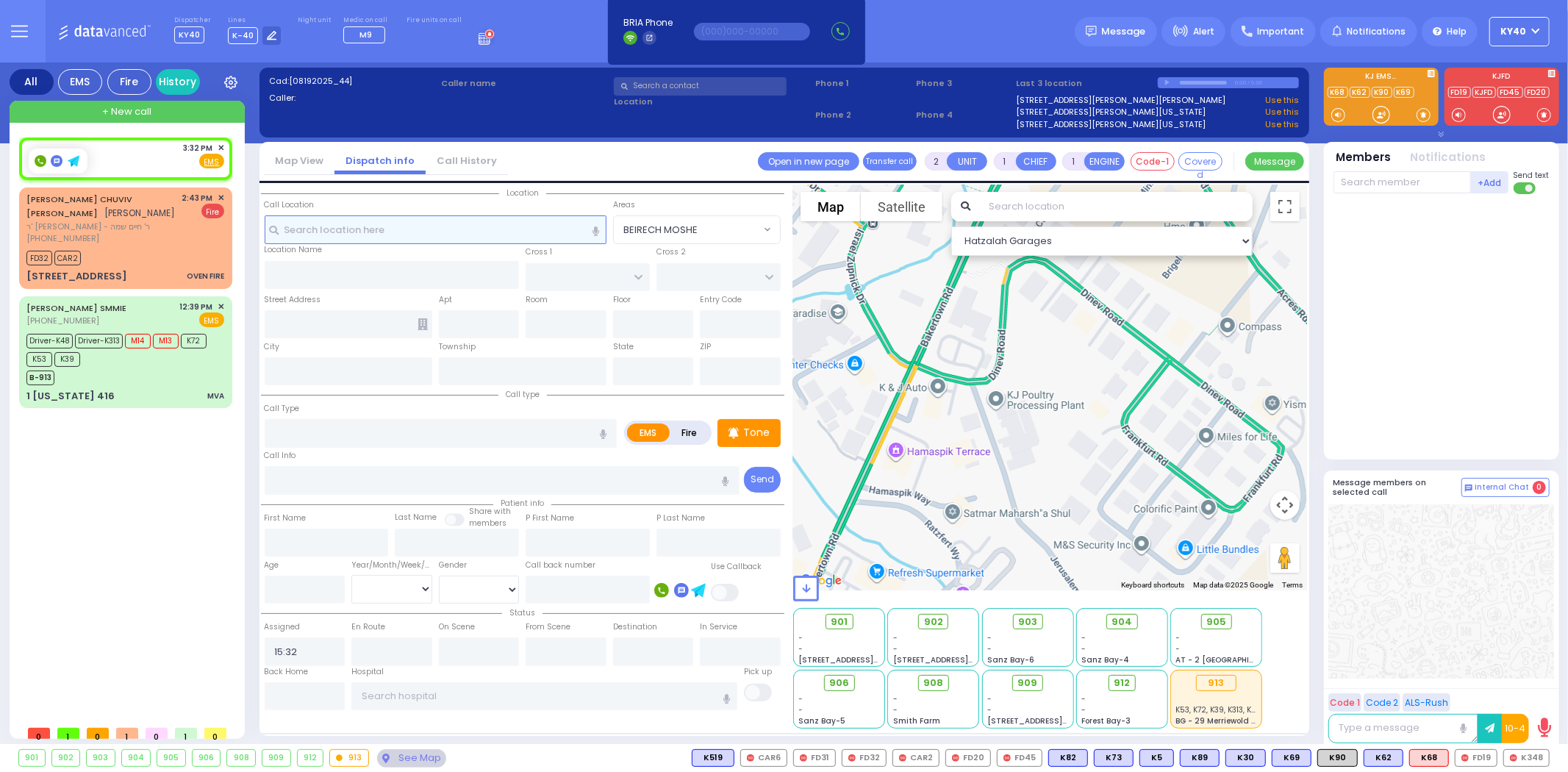
click at [471, 223] on input "text" at bounding box center [435, 229] width 342 height 28
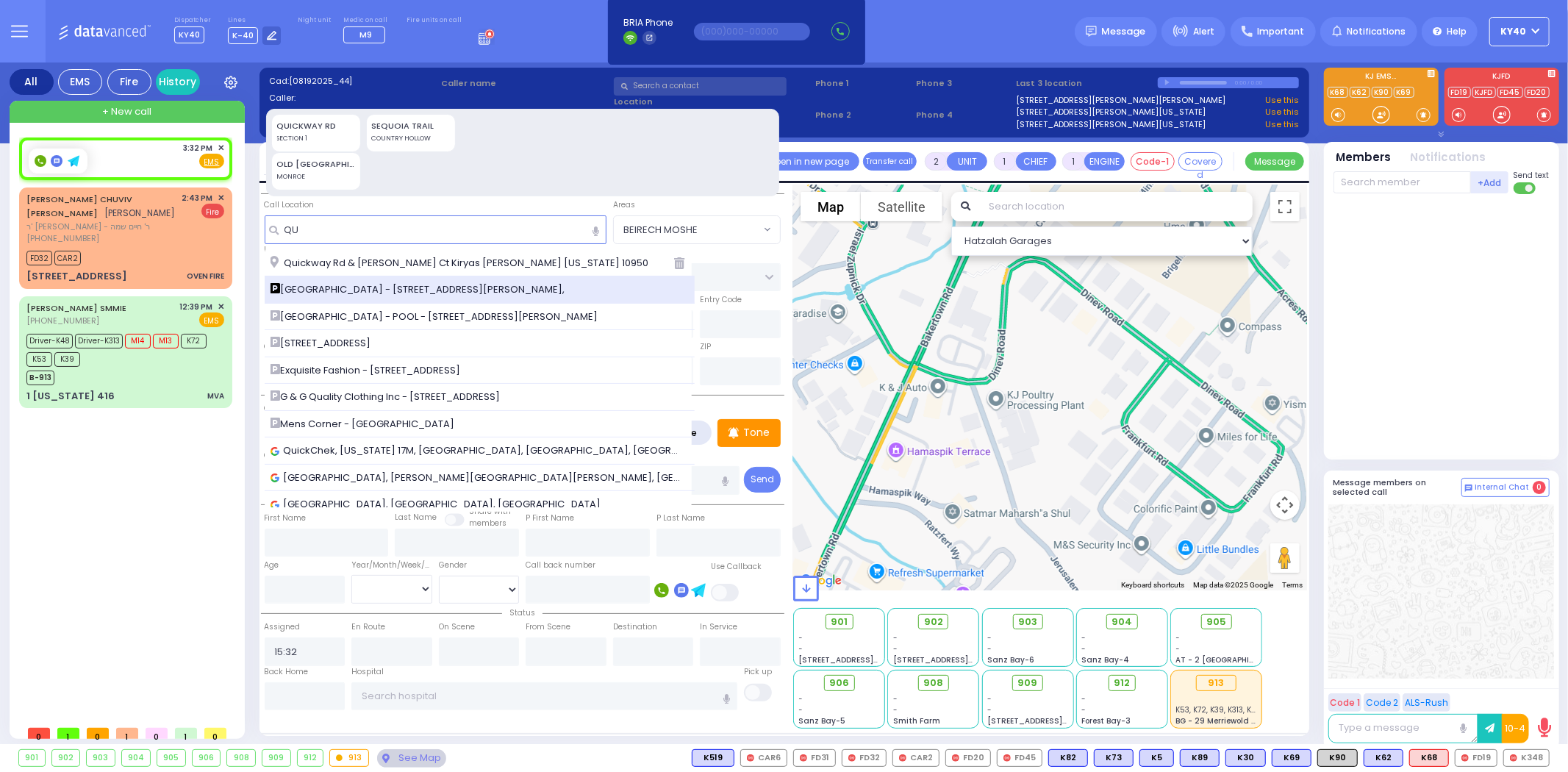
click at [442, 292] on span "[GEOGRAPHIC_DATA] - [STREET_ADDRESS][PERSON_NAME]," at bounding box center [420, 290] width 300 height 15
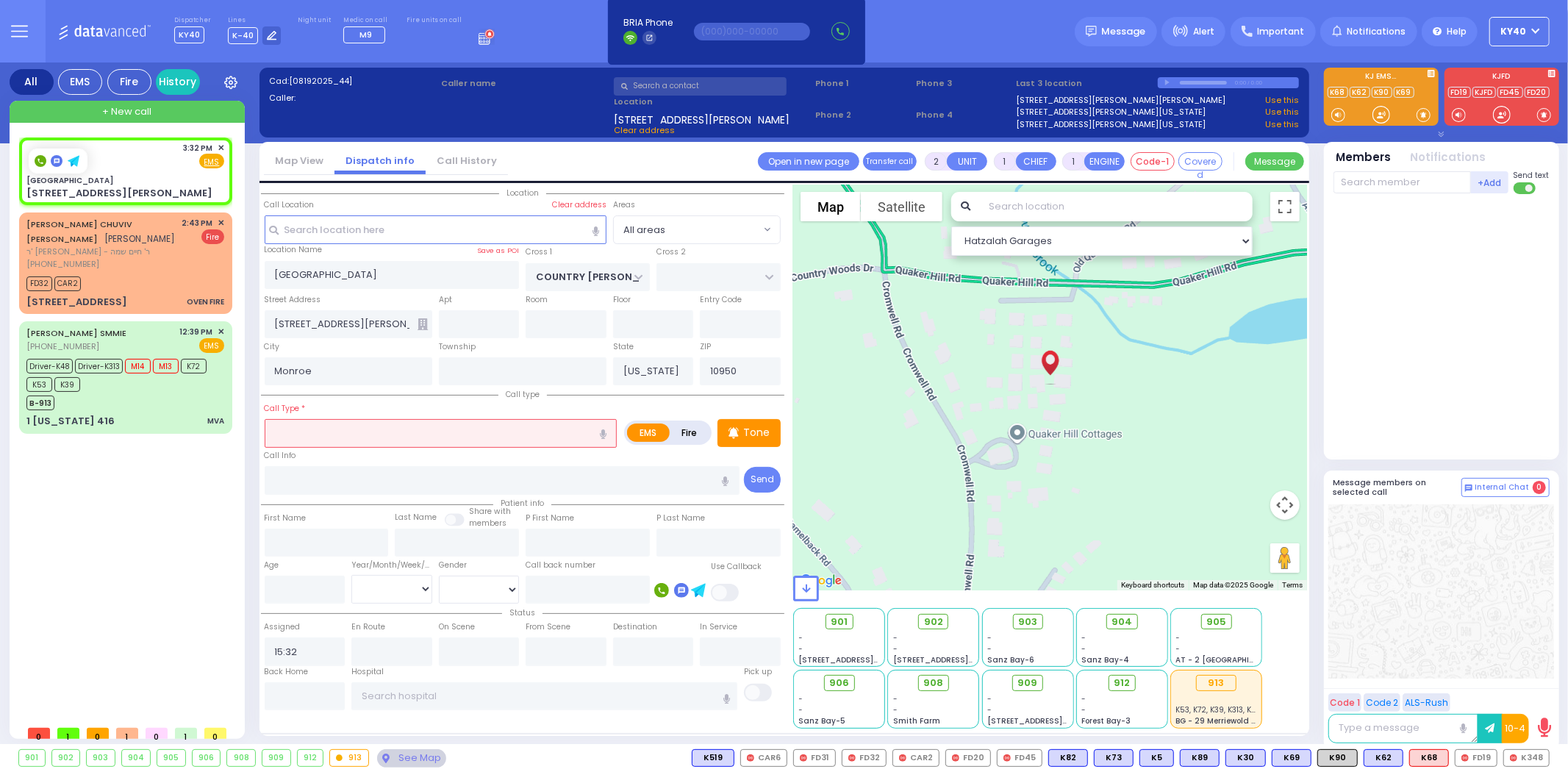
drag, startPoint x: 447, startPoint y: 434, endPoint x: 438, endPoint y: 435, distance: 9.1
click at [446, 434] on input "text" at bounding box center [441, 432] width 353 height 28
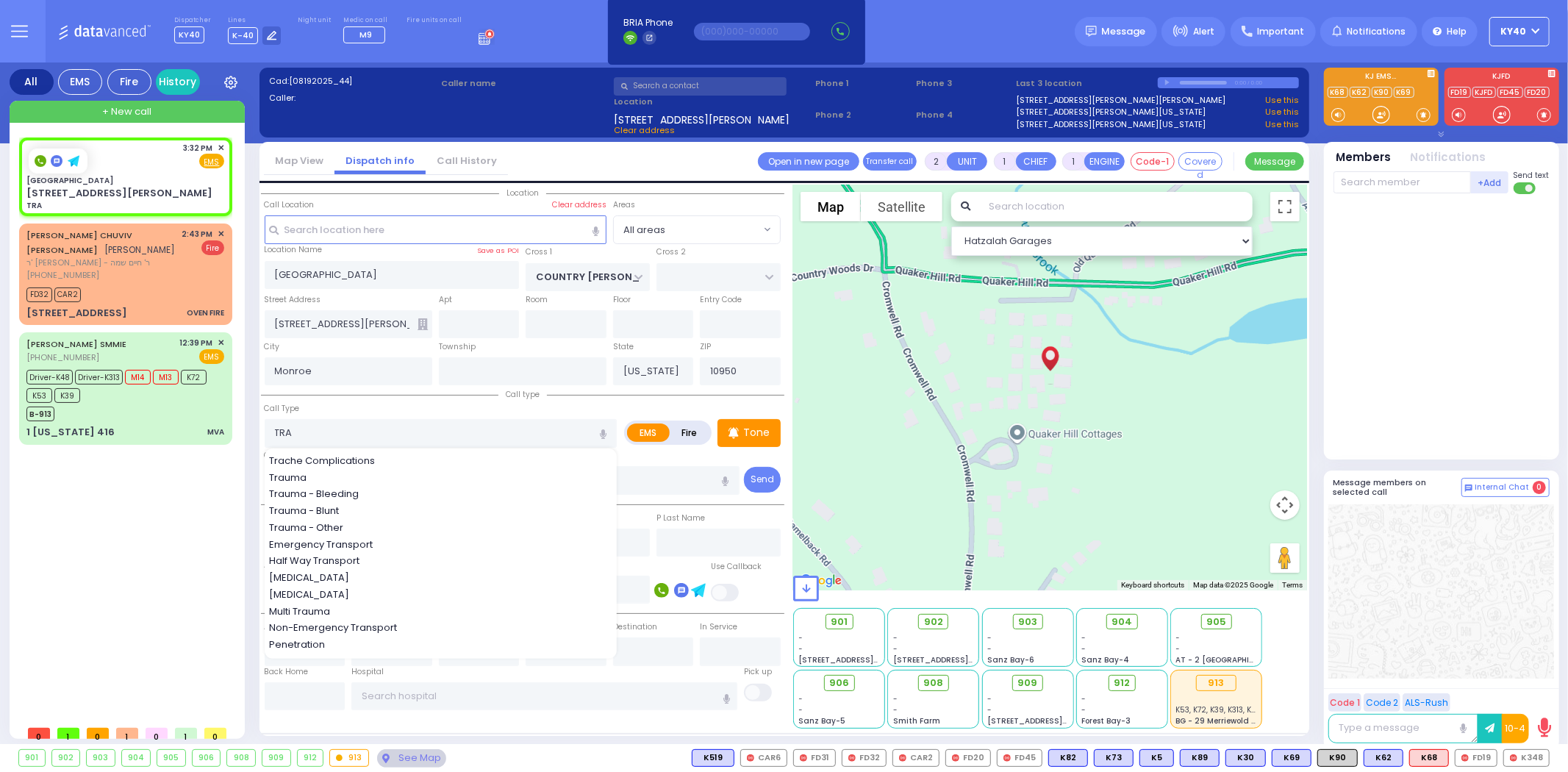
click at [383, 627] on span "Non-Emergency Transport" at bounding box center [335, 628] width 133 height 15
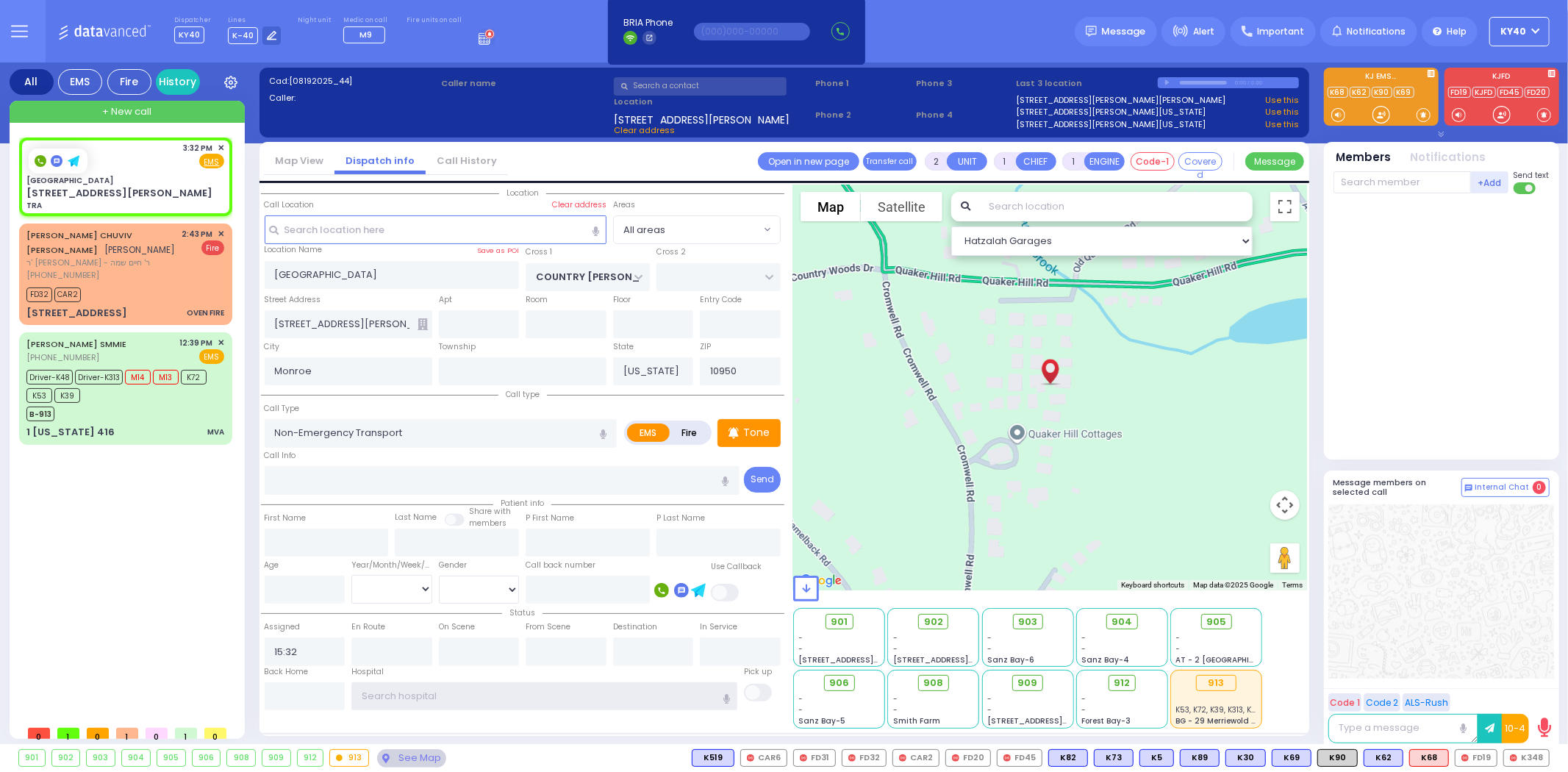
click at [496, 694] on input "text" at bounding box center [545, 696] width 386 height 28
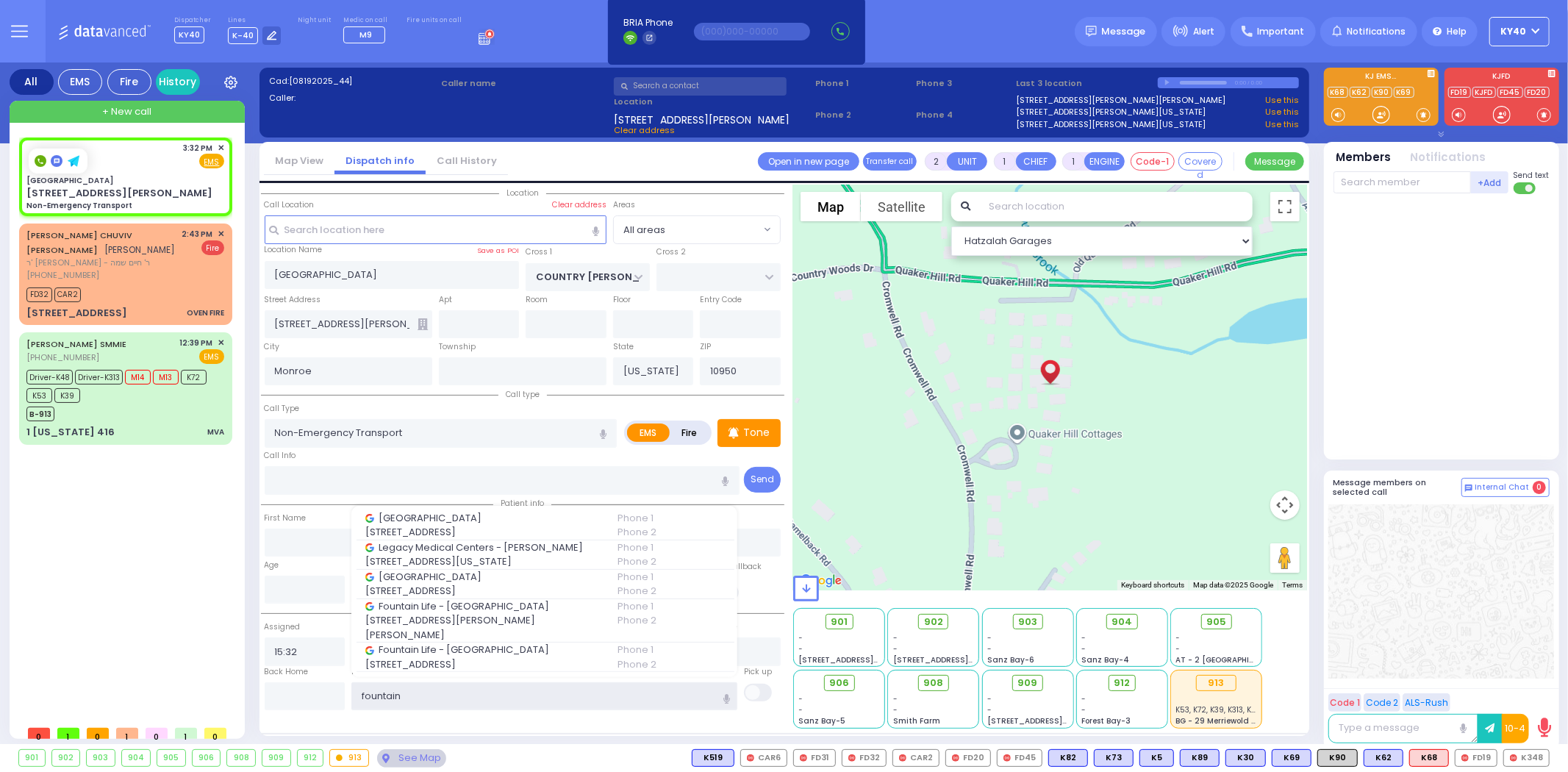
click at [444, 694] on input "fountain" at bounding box center [545, 696] width 386 height 28
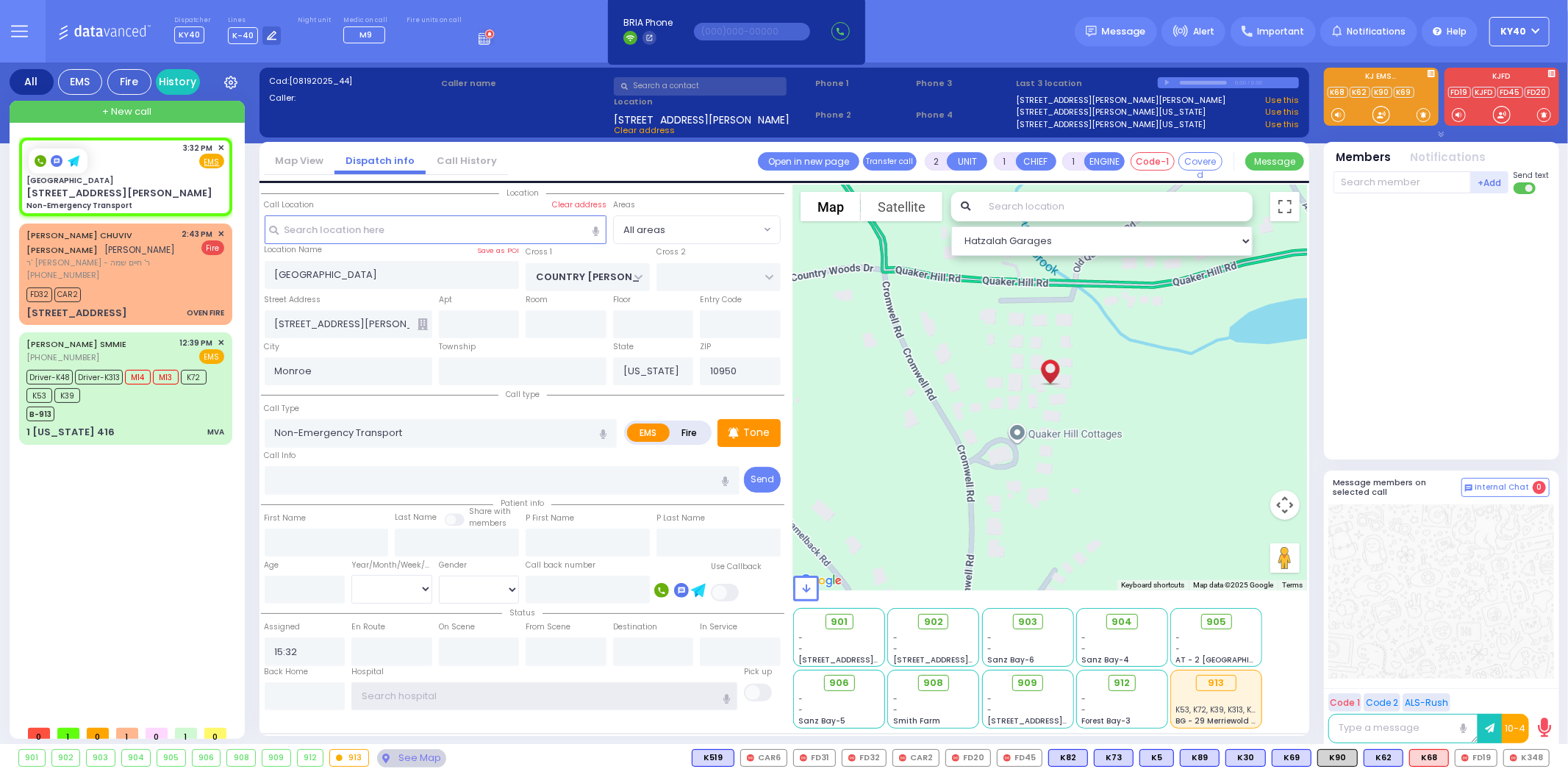
click at [463, 666] on div "Hospital Clear hospital" at bounding box center [545, 688] width 392 height 45
drag, startPoint x: 458, startPoint y: 682, endPoint x: 454, endPoint y: 690, distance: 8.9
click at [459, 682] on input "text" at bounding box center [545, 696] width 386 height 28
click at [454, 693] on input "fountain view" at bounding box center [545, 696] width 386 height 28
click at [453, 685] on input "text" at bounding box center [545, 696] width 386 height 28
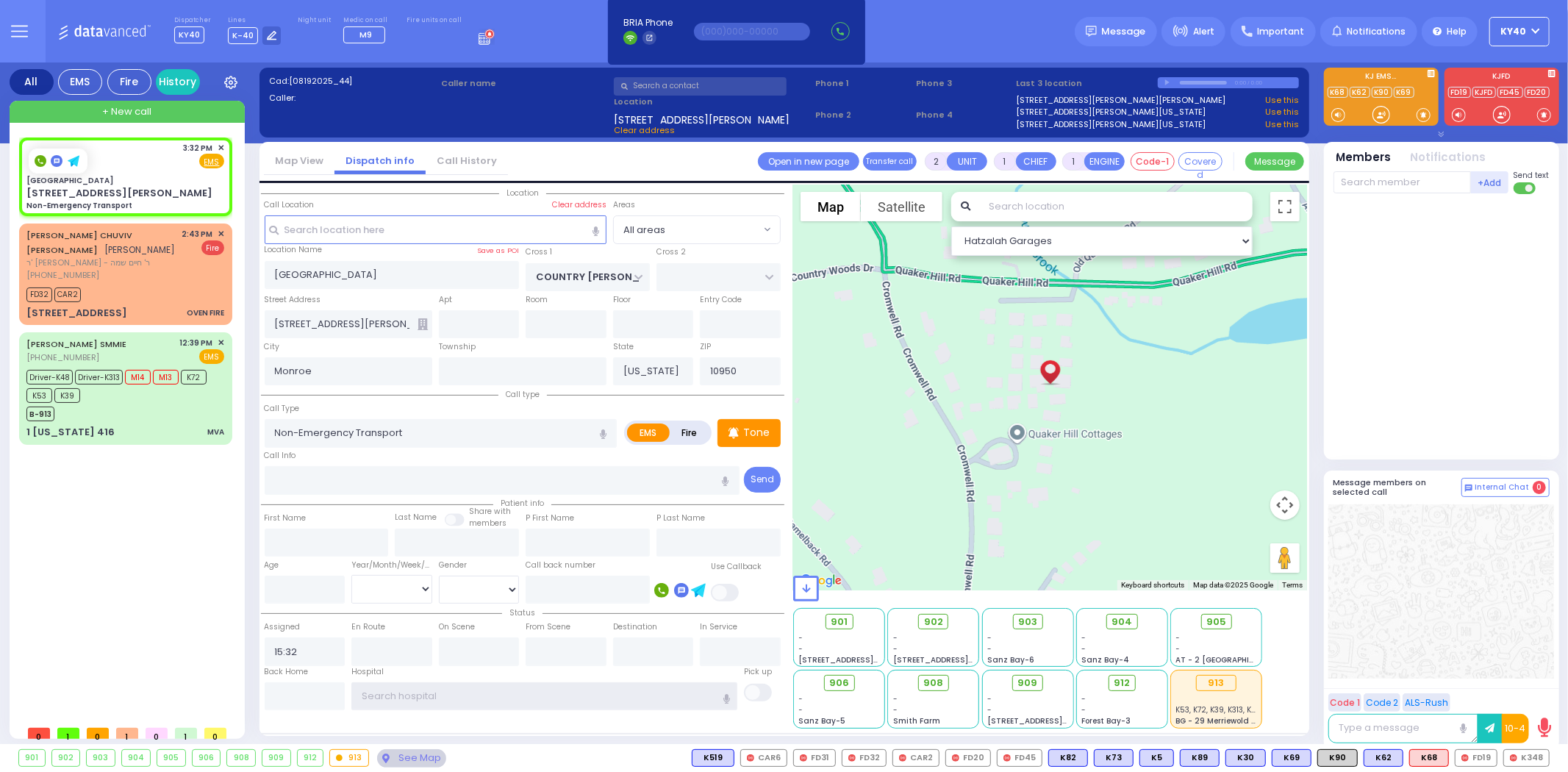
click at [453, 692] on input "text" at bounding box center [545, 696] width 386 height 28
click at [487, 642] on span "[GEOGRAPHIC_DATA]" at bounding box center [482, 642] width 233 height 15
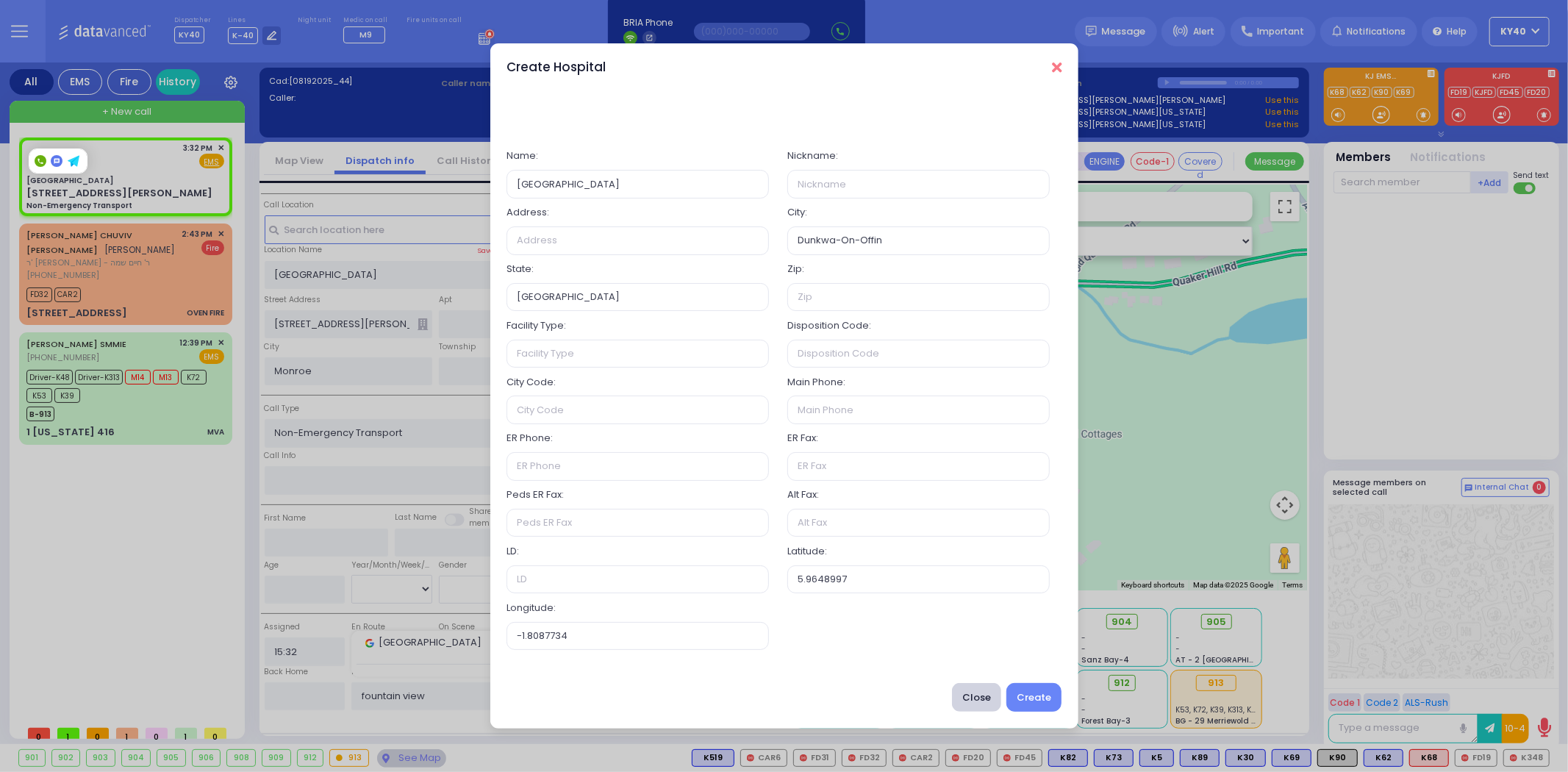
click at [1060, 66] on icon "Close" at bounding box center [1057, 68] width 10 height 15
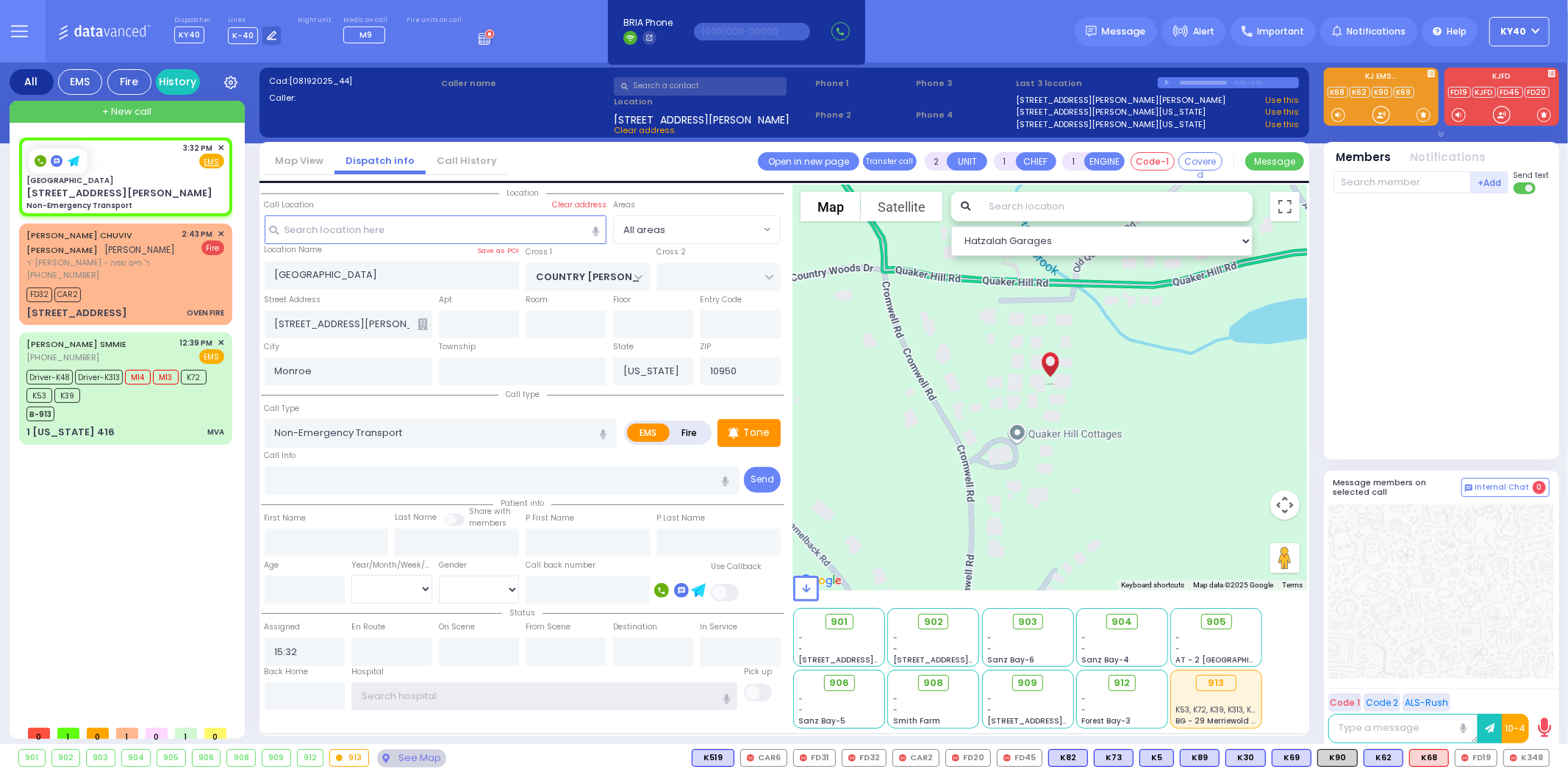
click at [532, 696] on input "text" at bounding box center [545, 696] width 386 height 28
click at [529, 694] on input "text" at bounding box center [545, 696] width 386 height 28
click at [1125, 682] on span "912" at bounding box center [1127, 683] width 16 height 15
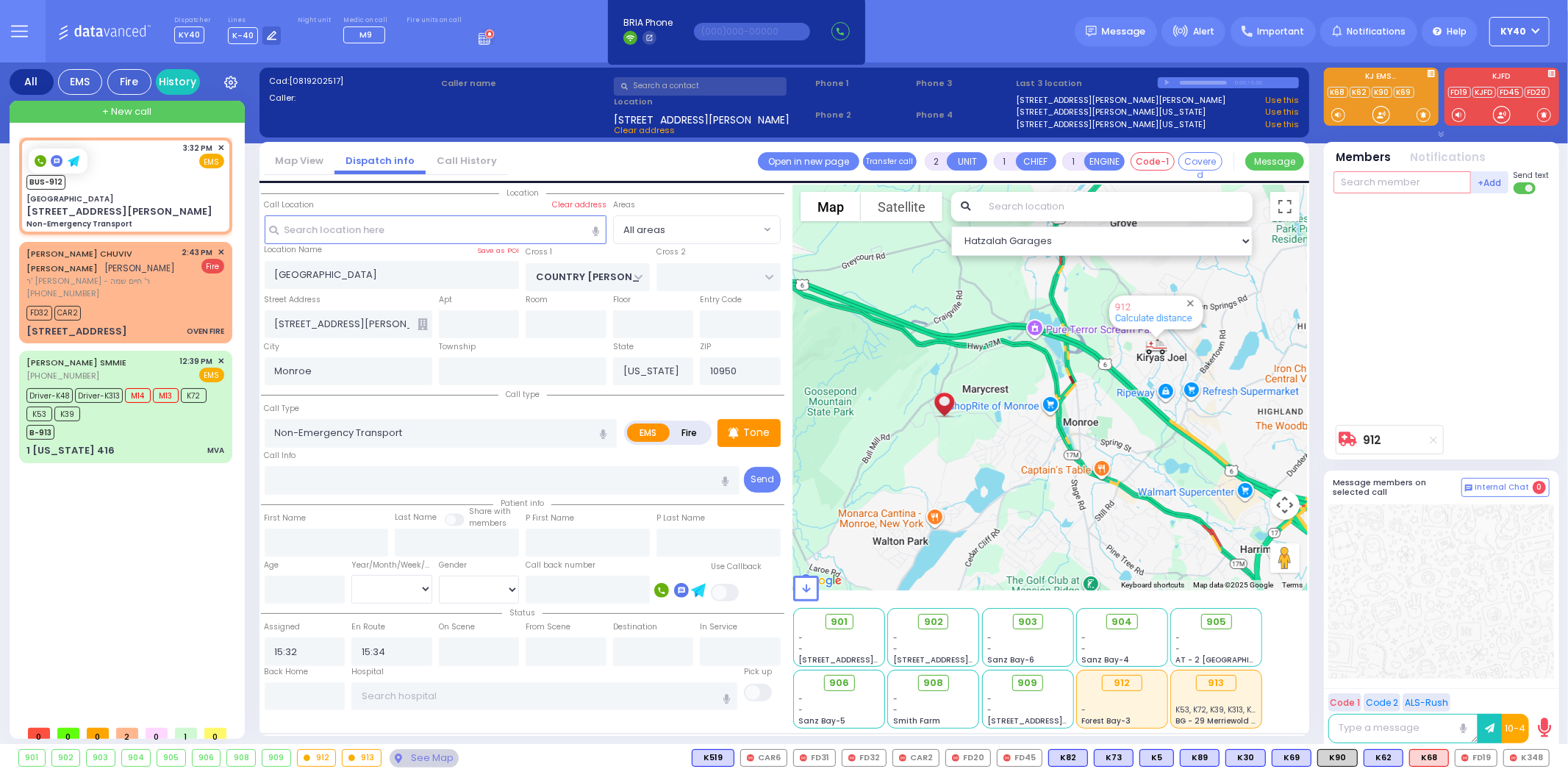
click at [1415, 190] on input "text" at bounding box center [1402, 182] width 138 height 22
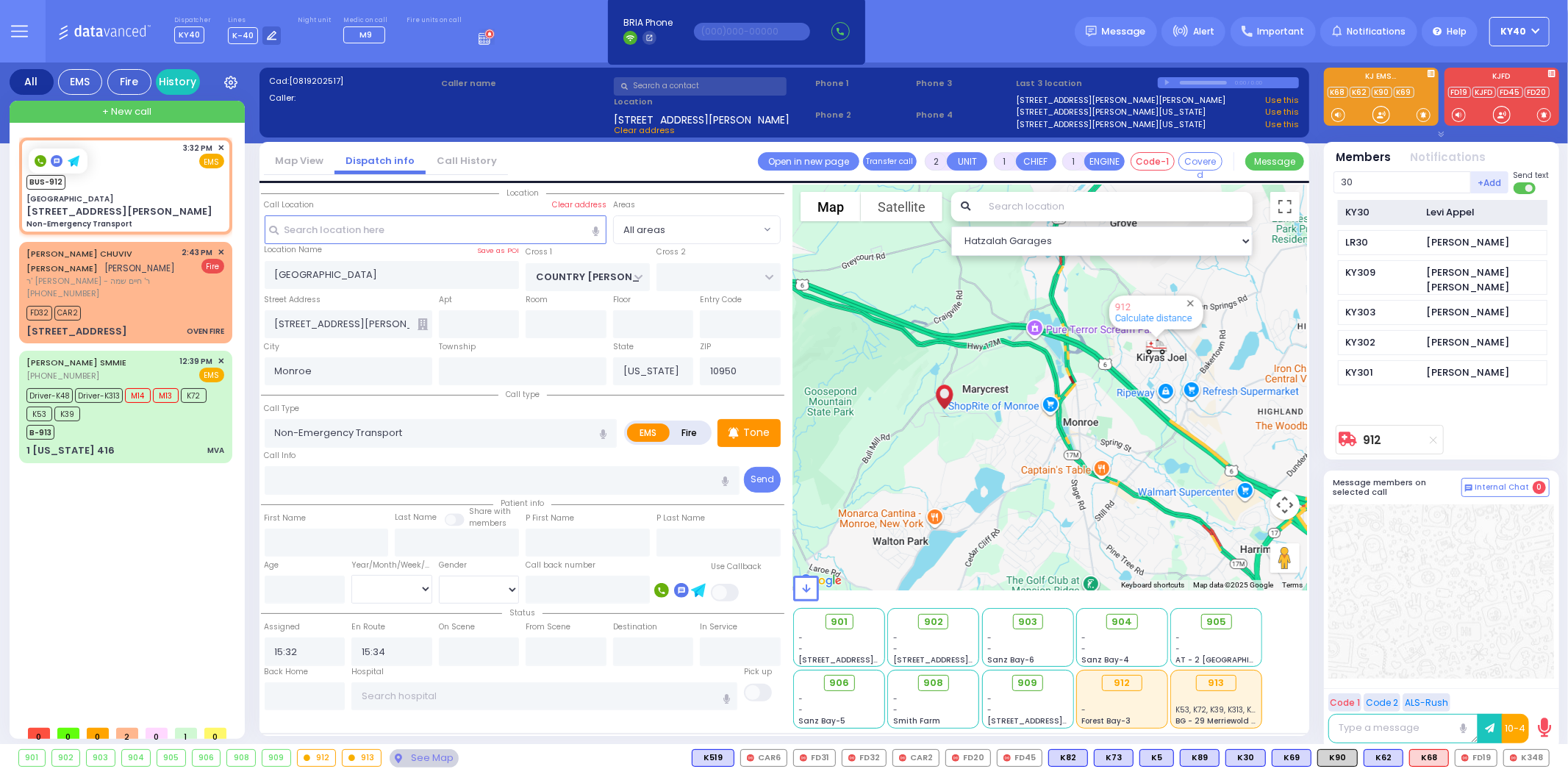
click at [1384, 218] on div "KY30" at bounding box center [1383, 212] width 74 height 15
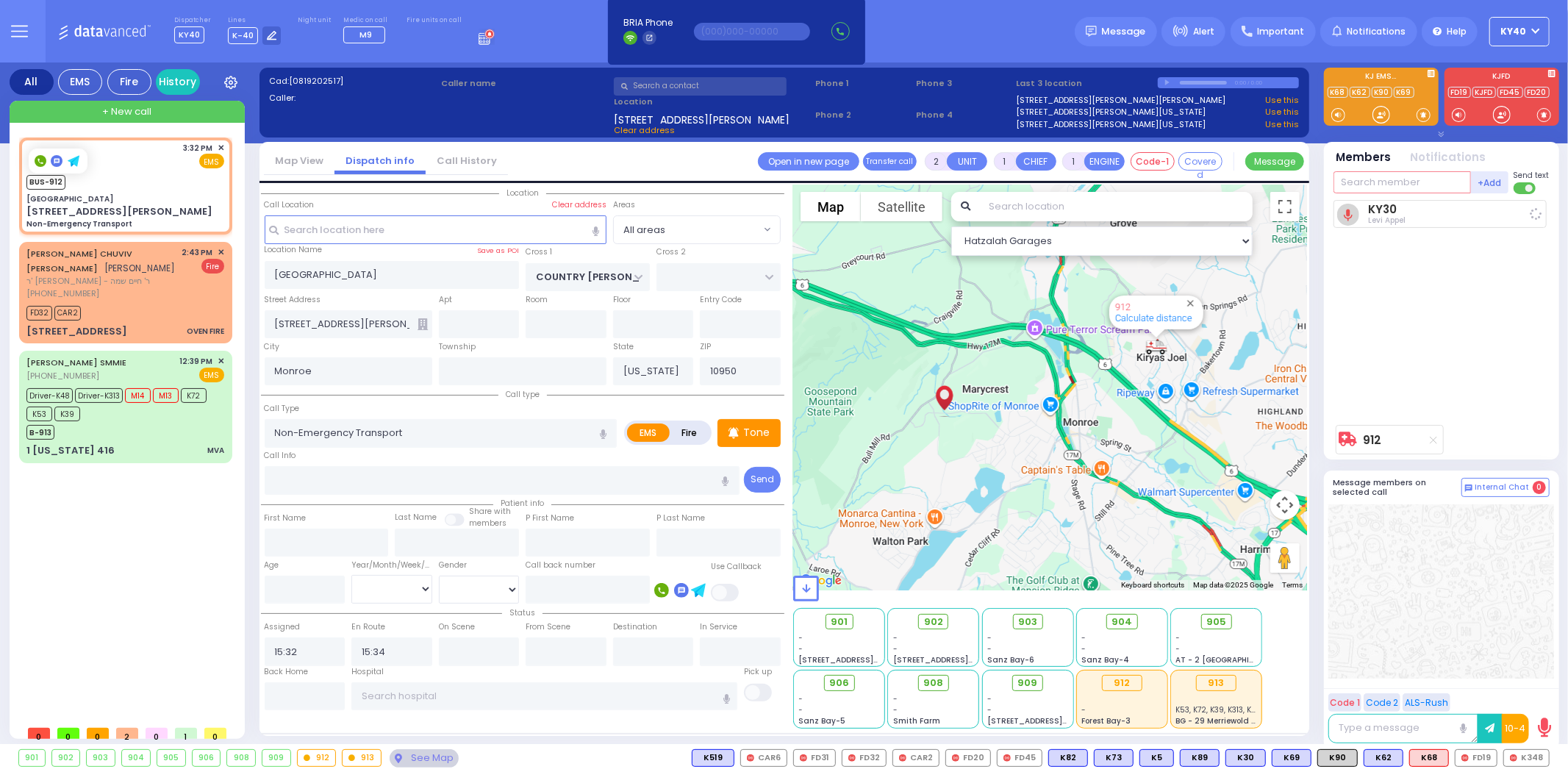
click at [1377, 185] on input "text" at bounding box center [1402, 182] width 138 height 22
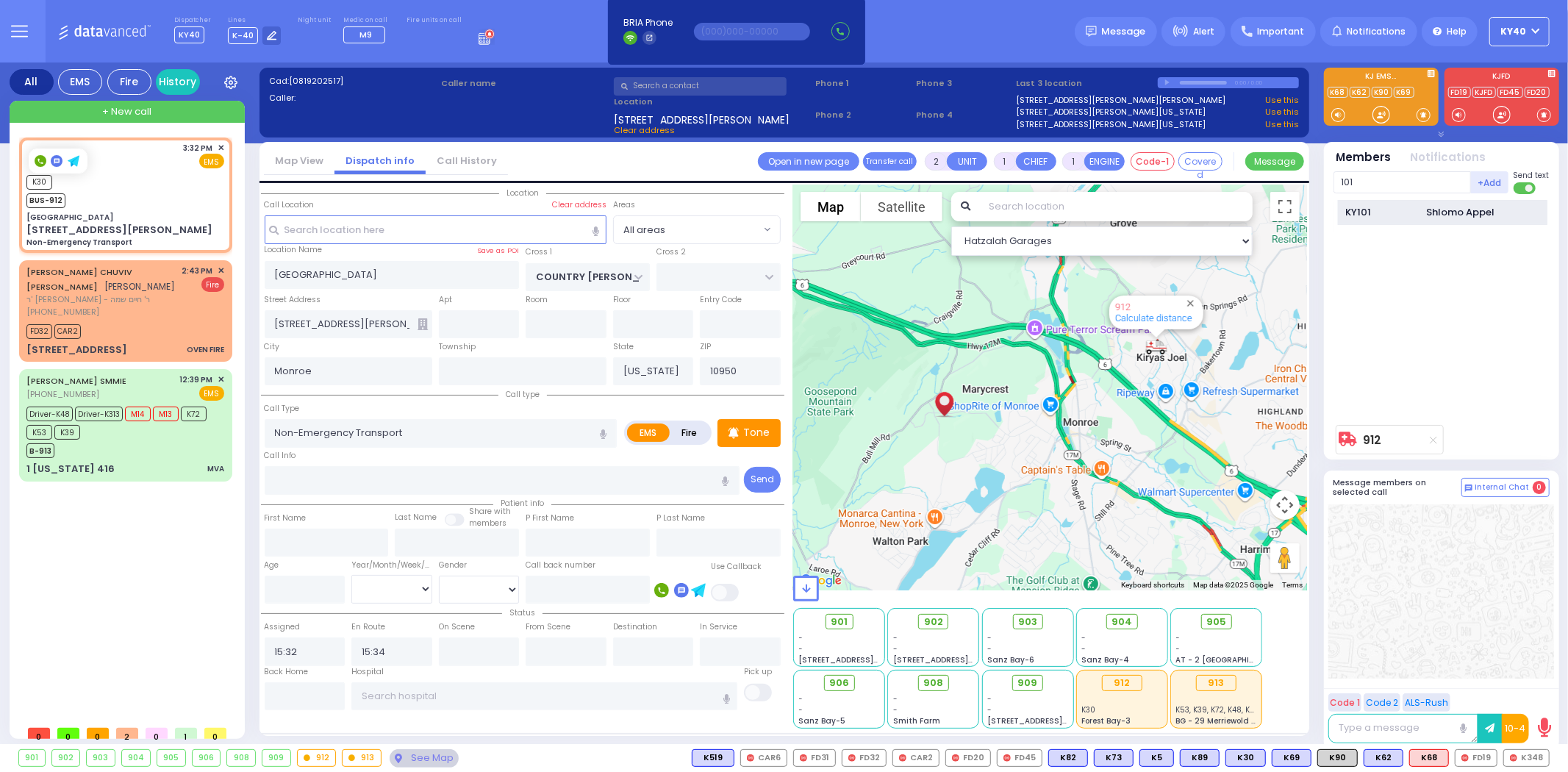
click at [1412, 217] on div "KY101" at bounding box center [1383, 212] width 74 height 15
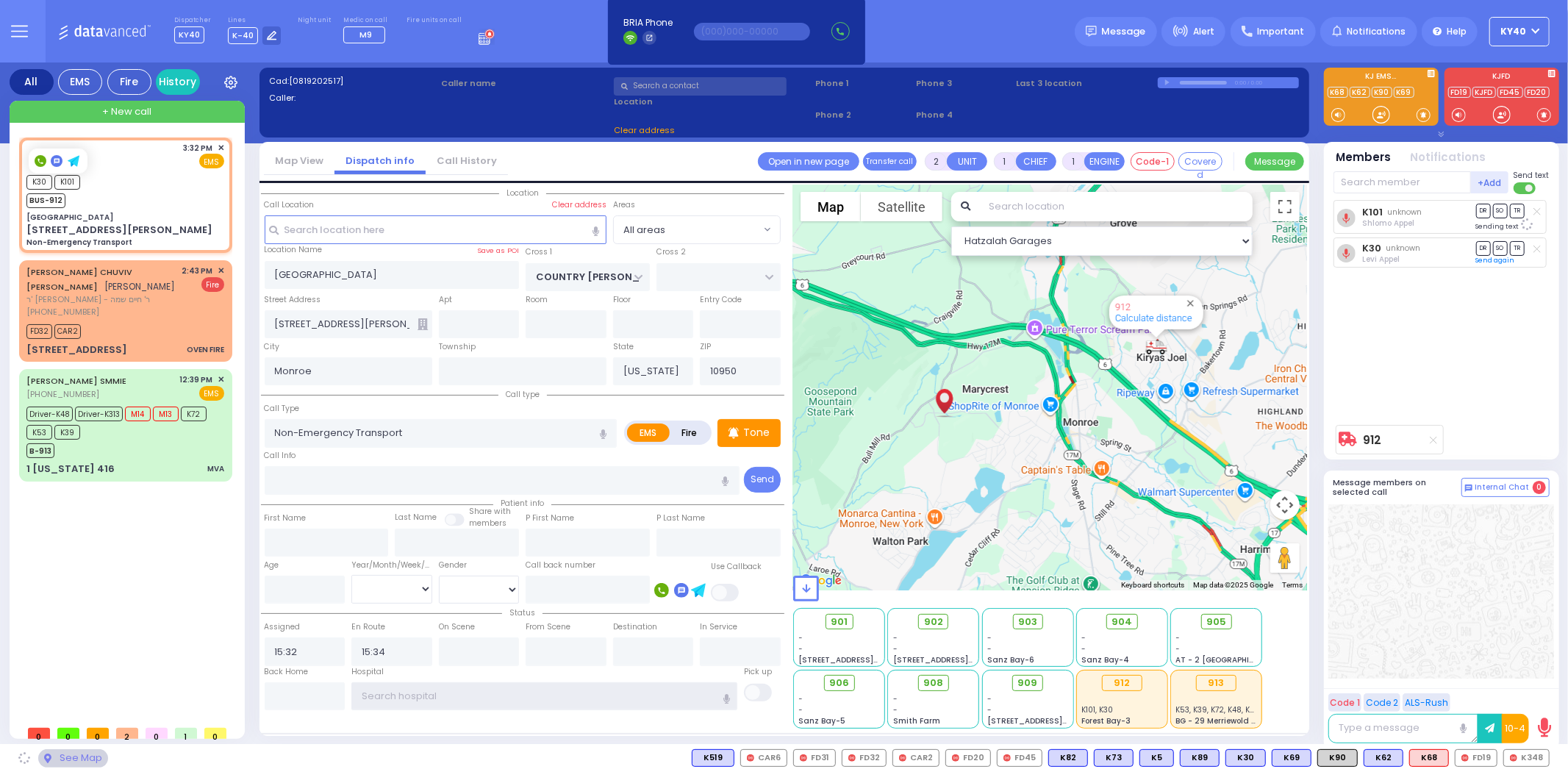
click at [553, 695] on input "text" at bounding box center [545, 696] width 386 height 28
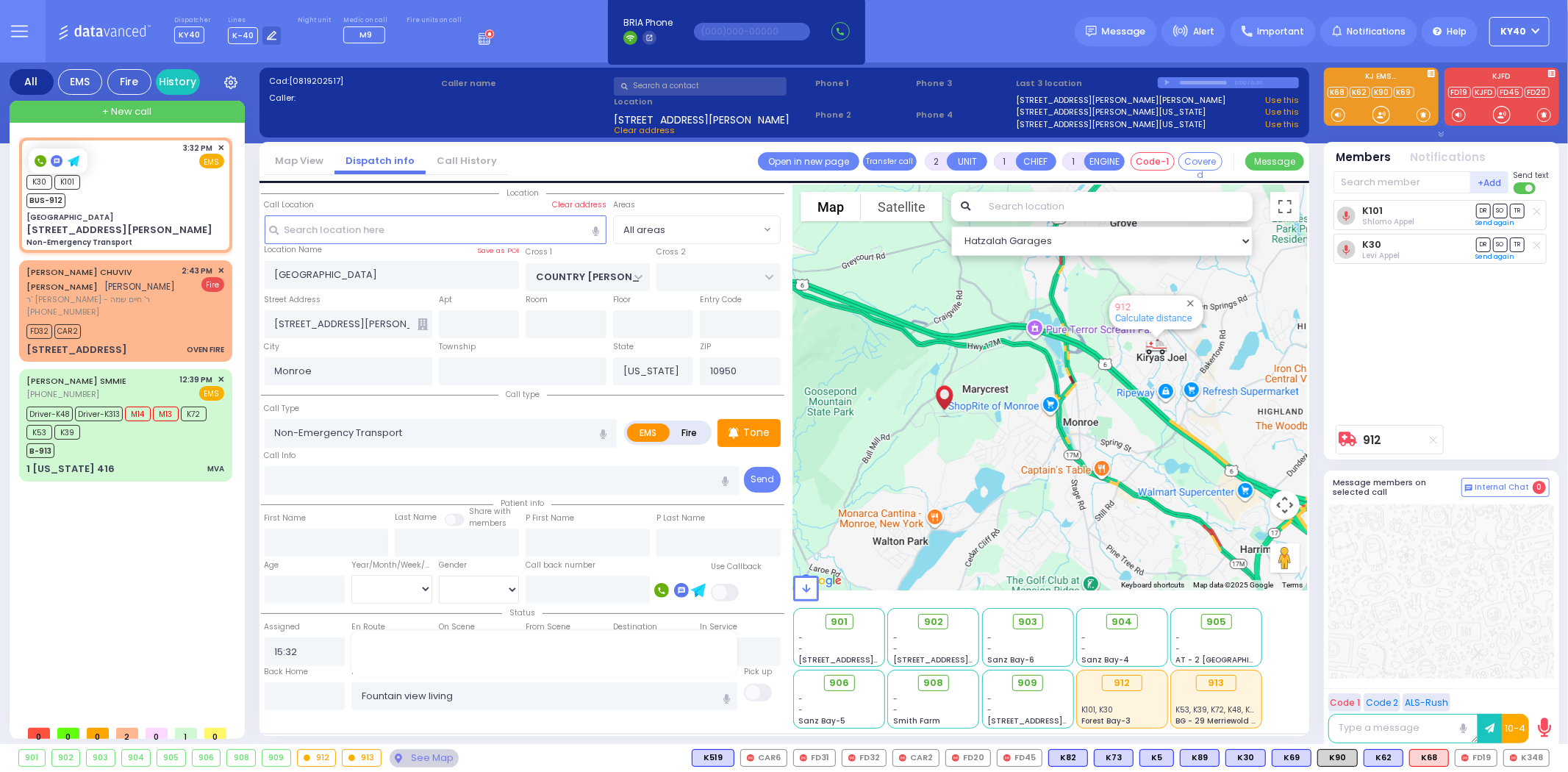
click at [571, 716] on div "Location ZIP" at bounding box center [523, 456] width 523 height 544
click at [554, 690] on input "text" at bounding box center [545, 696] width 386 height 28
click at [559, 690] on input "text" at bounding box center [545, 696] width 386 height 28
click at [560, 689] on input "text" at bounding box center [545, 696] width 386 height 28
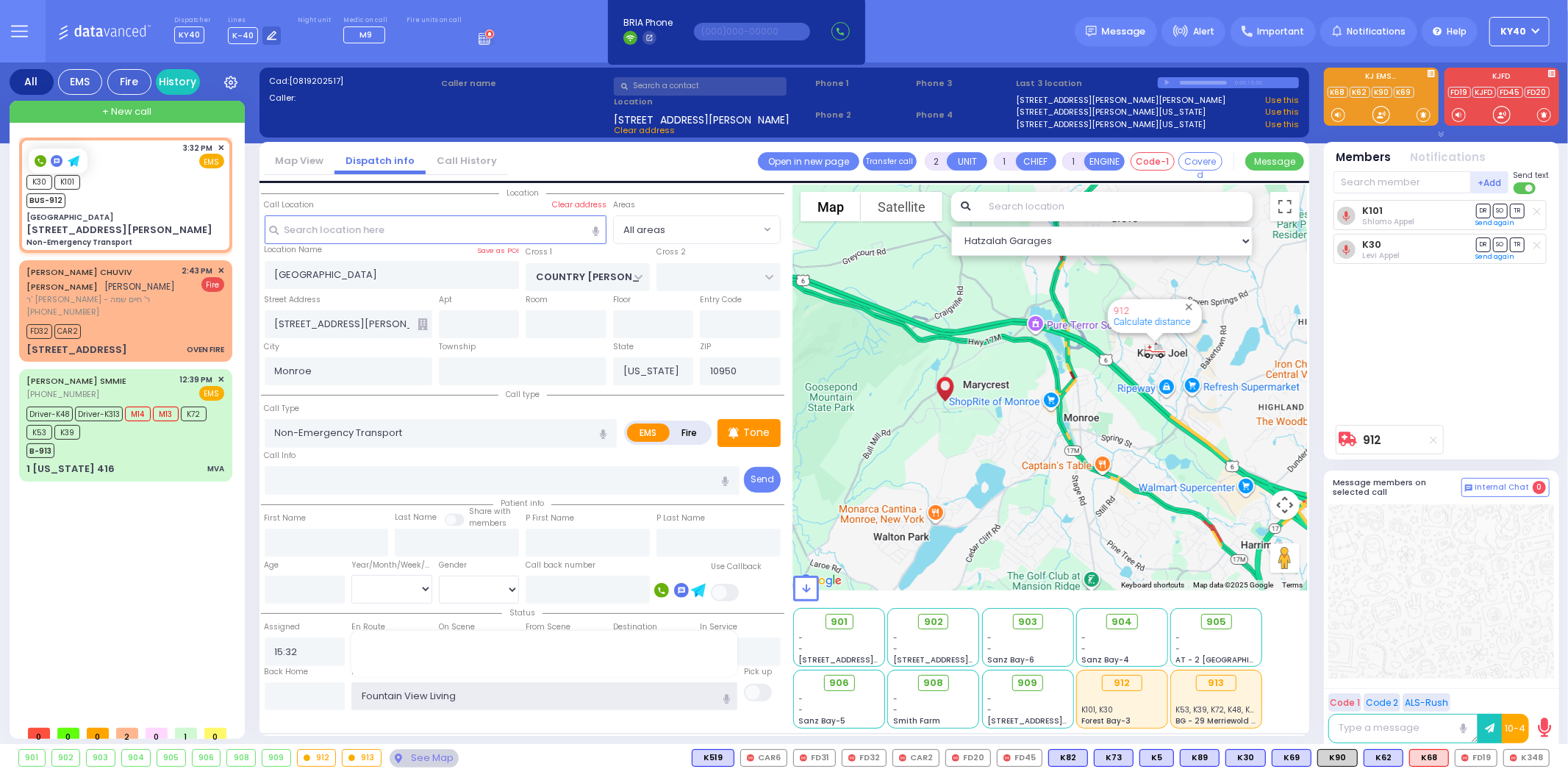
click at [657, 691] on input "Fountain View Living" at bounding box center [545, 696] width 386 height 28
click at [651, 689] on input "text" at bounding box center [545, 696] width 386 height 28
click at [506, 478] on input "text" at bounding box center [502, 480] width 475 height 28
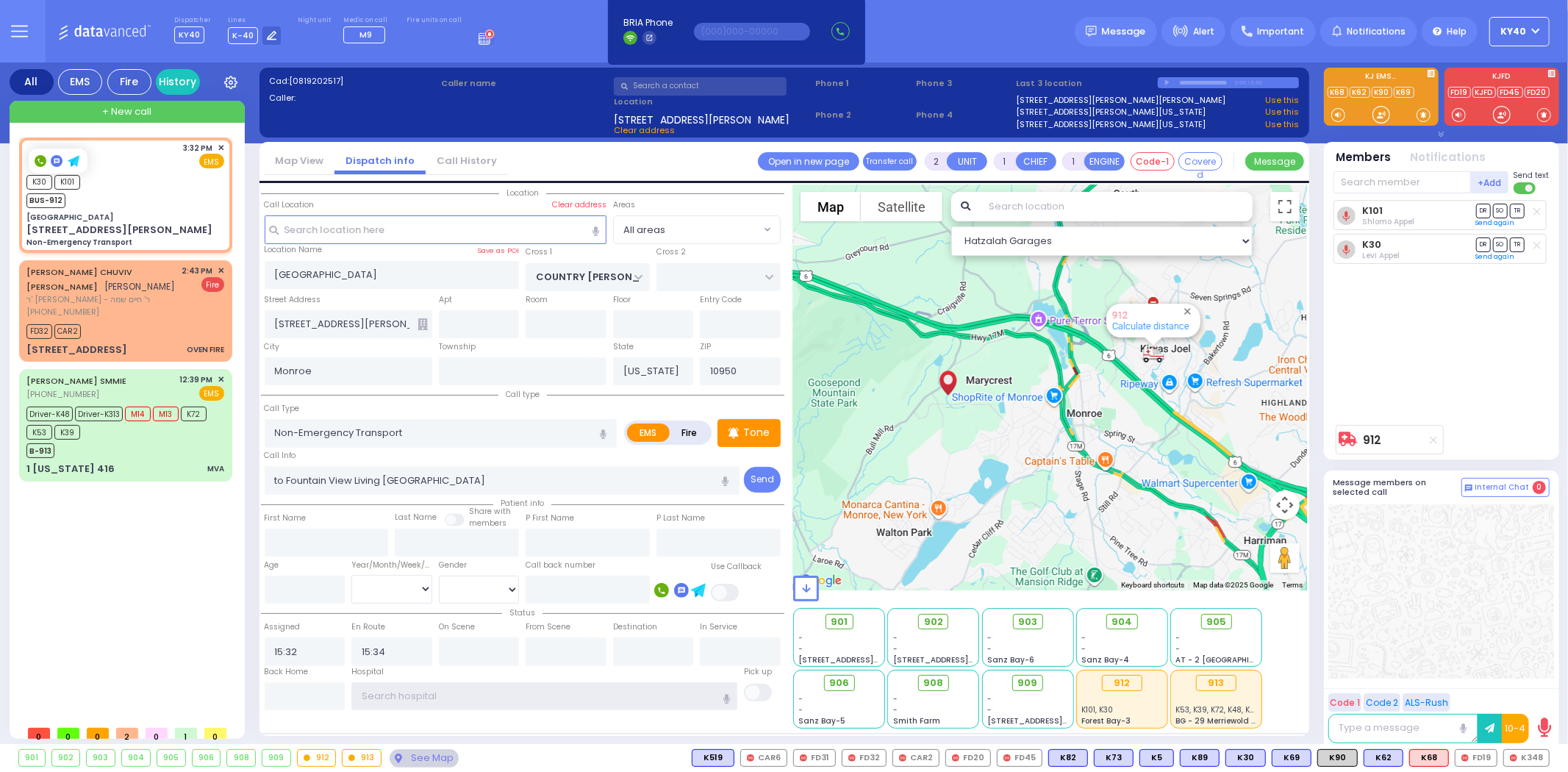
click at [424, 694] on input "text" at bounding box center [545, 696] width 386 height 28
click at [168, 165] on div "3:32 PM ✕ EMS" at bounding box center [125, 155] width 198 height 27
click at [149, 306] on div "(845) 782-2211" at bounding box center [102, 312] width 151 height 13
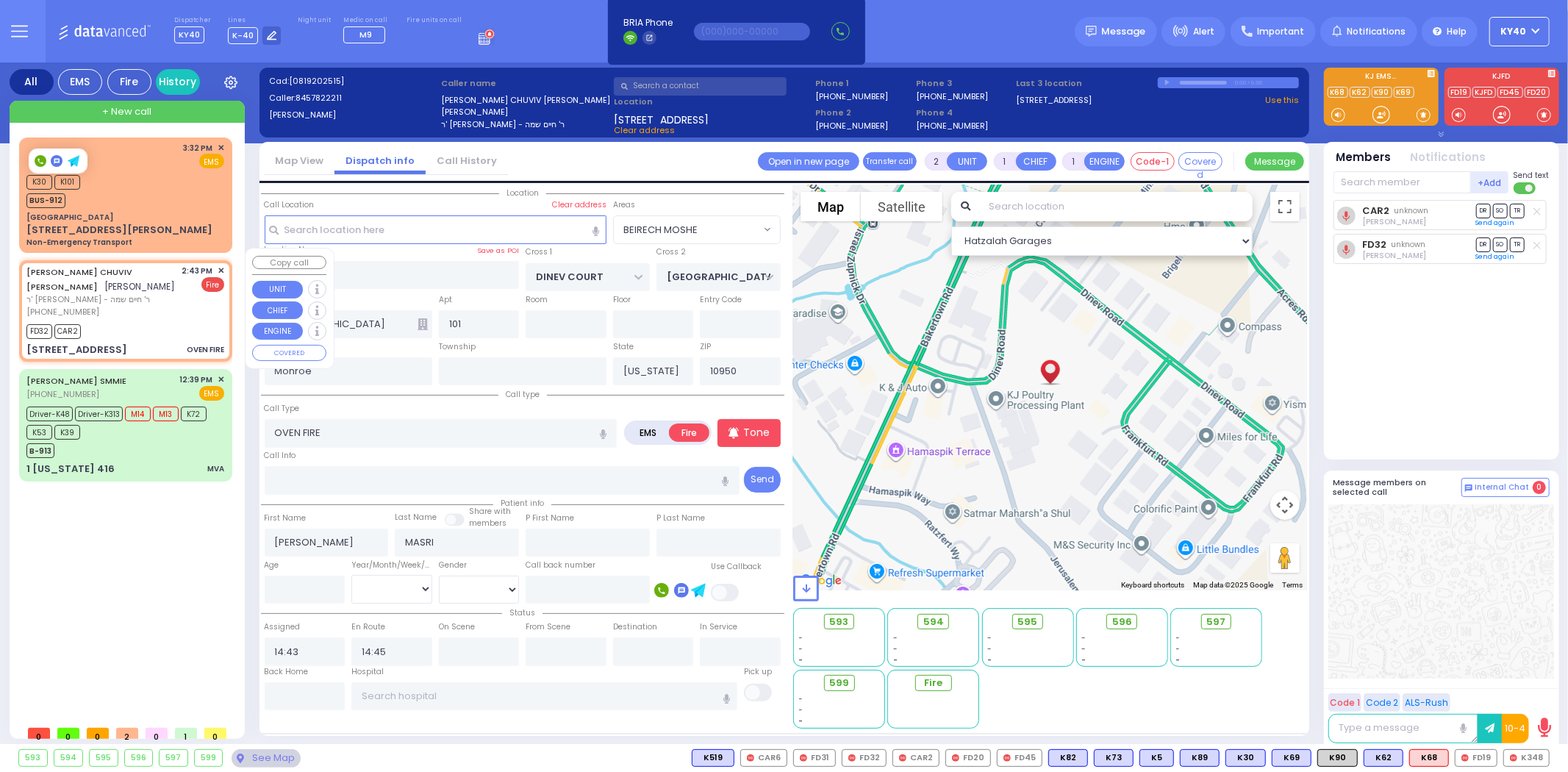
click at [217, 264] on div "2:43 PM ✕" at bounding box center [203, 270] width 43 height 13
click at [221, 264] on span "✕" at bounding box center [221, 270] width 7 height 13
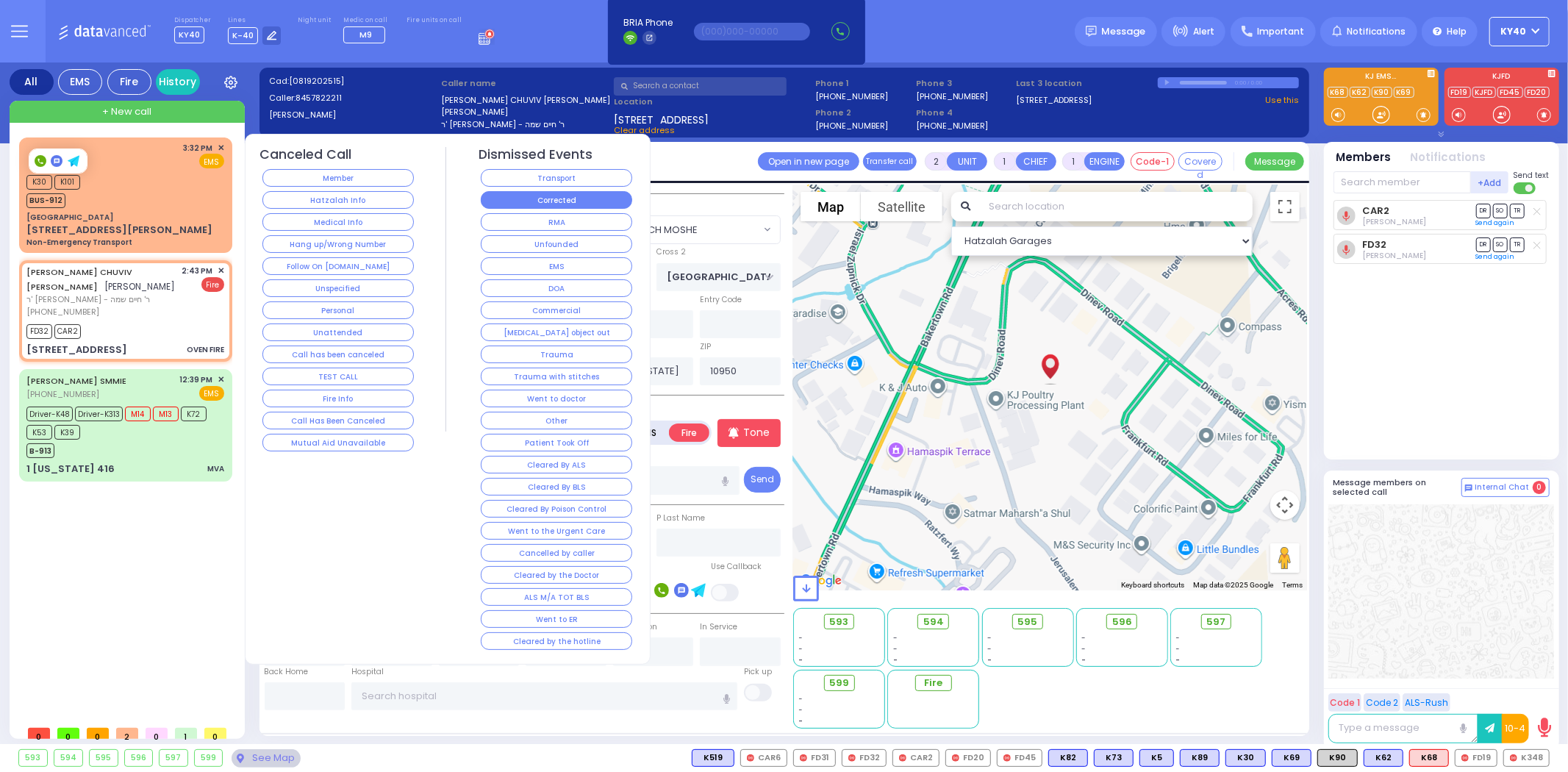
click at [499, 204] on button "Corrected" at bounding box center [556, 200] width 151 height 17
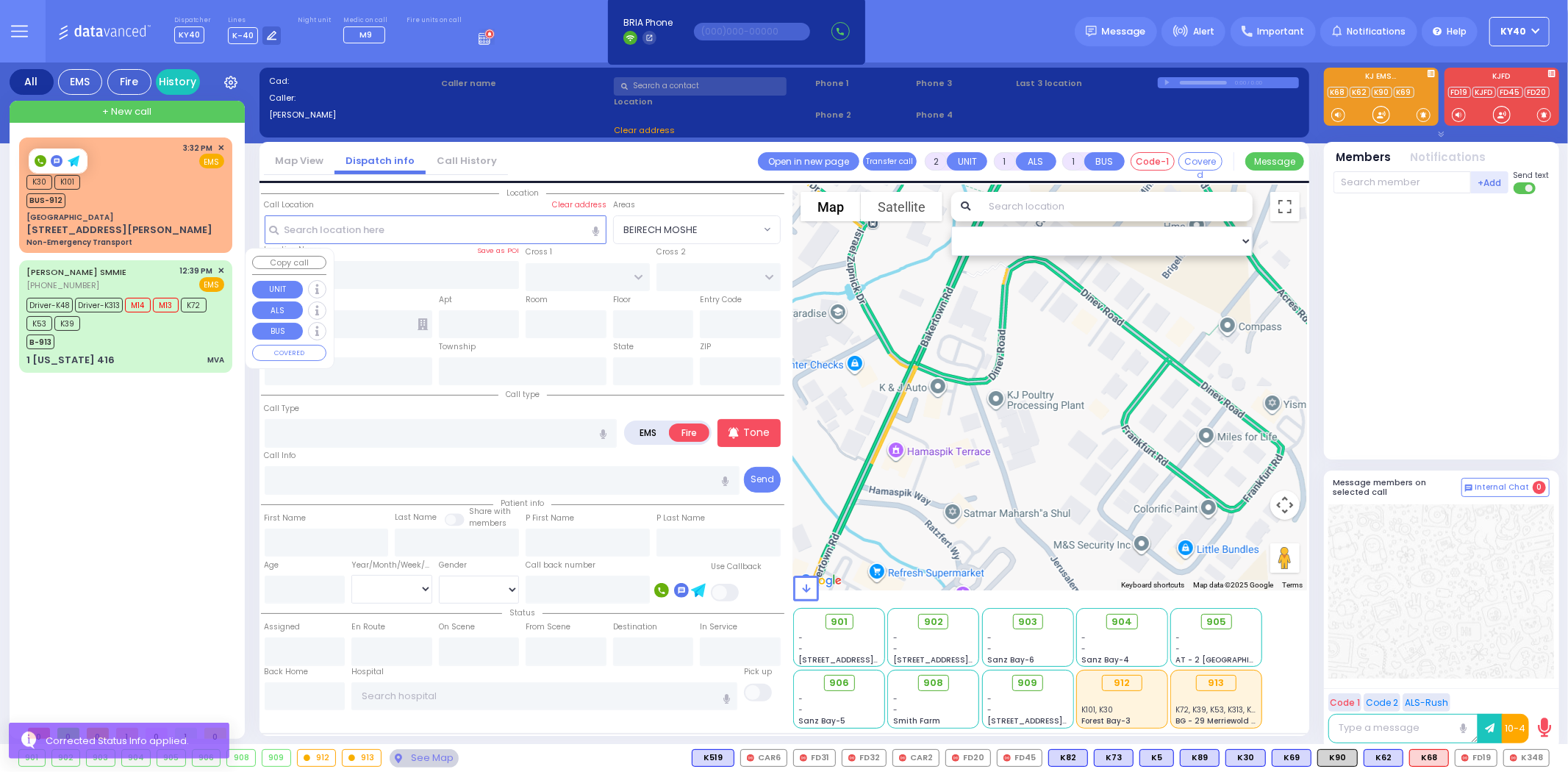
click at [191, 339] on div "LEFKOWITZ SMMIE (845) 729-6499 12:39 PM ✕ EMS Driver-K48 M14" at bounding box center [125, 316] width 207 height 108
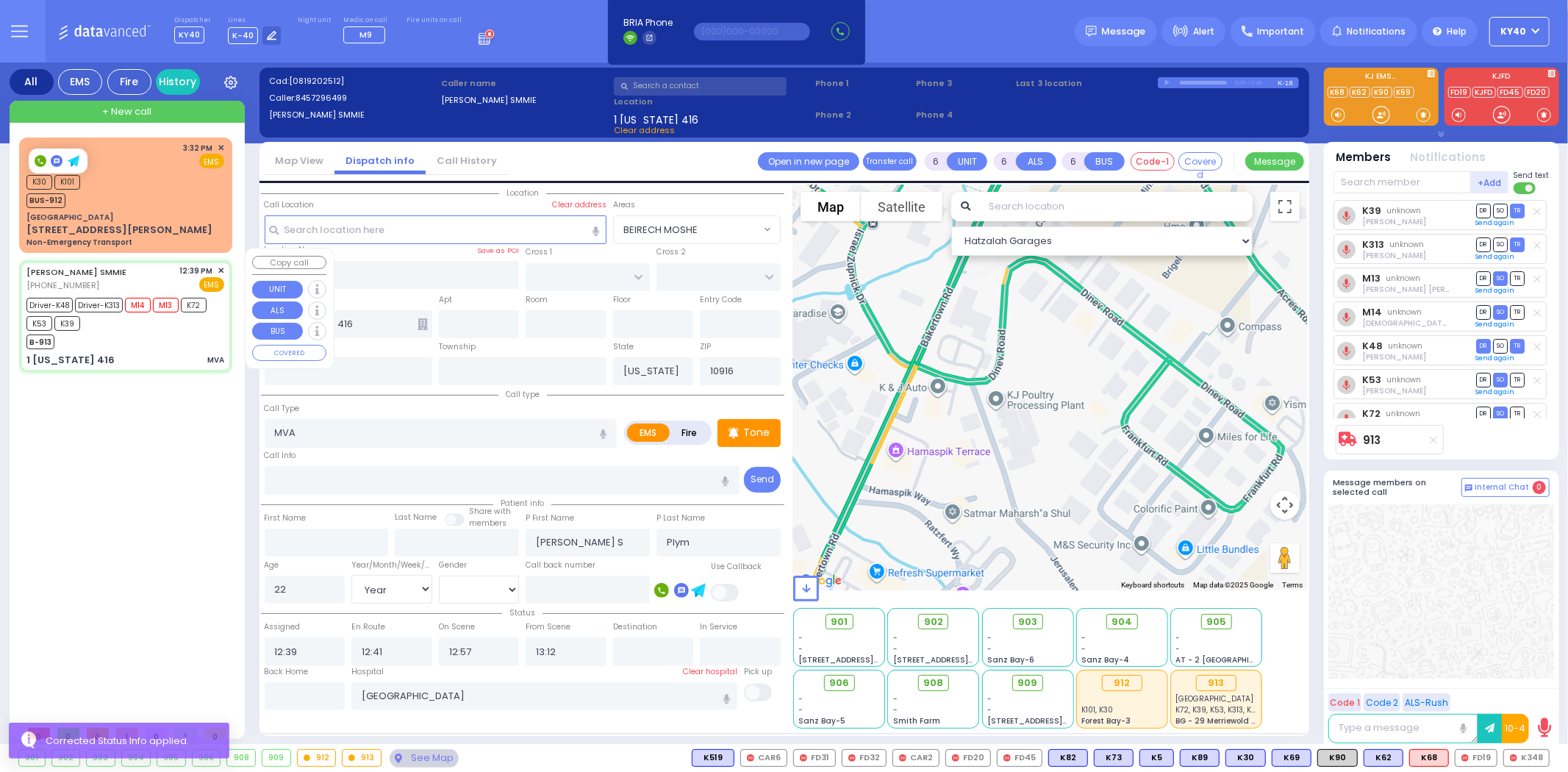
click at [185, 334] on div "B-913" at bounding box center [118, 340] width 184 height 18
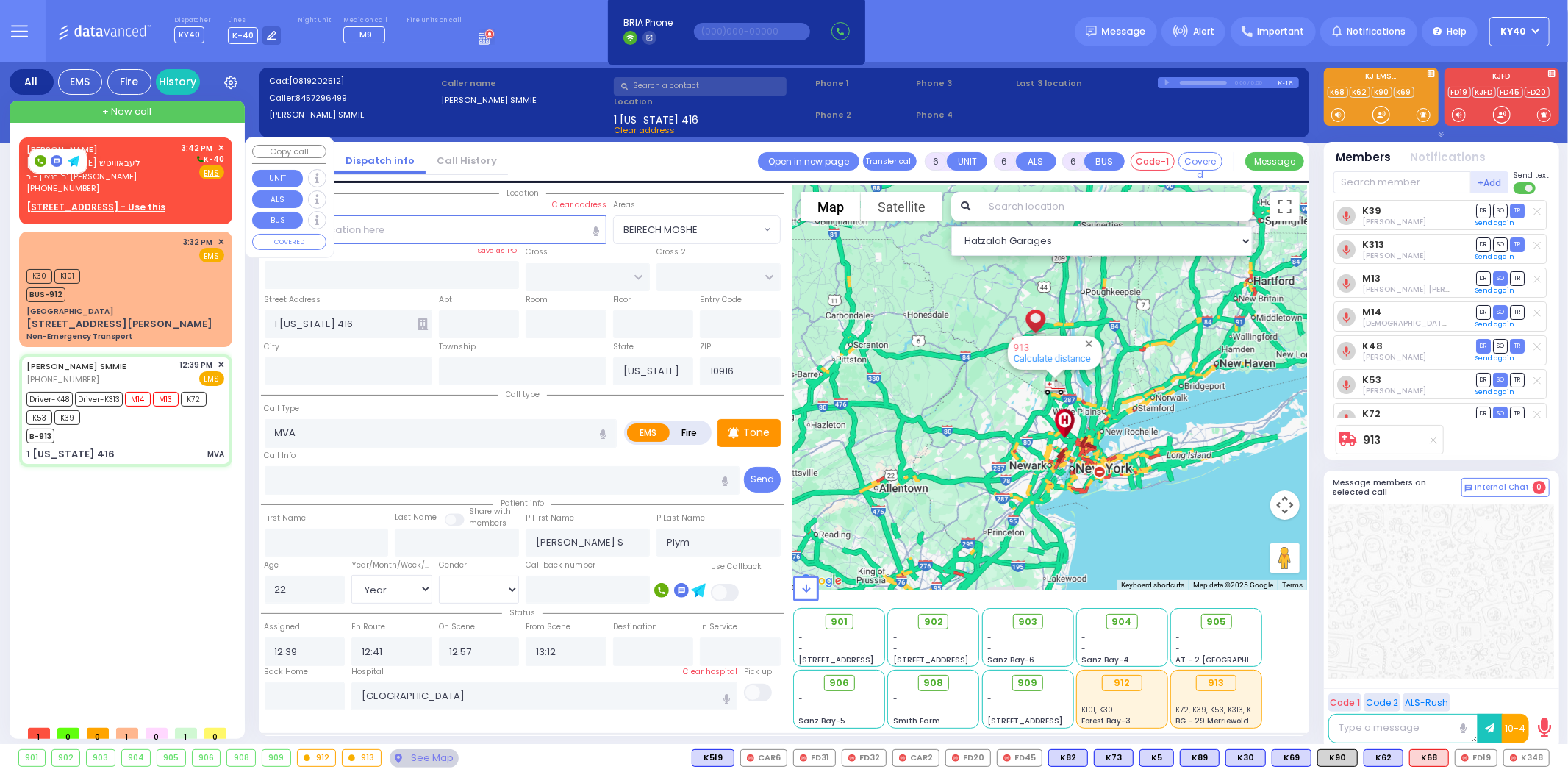
click at [139, 163] on div "CHAIM JACOB LEBOWITZ חיים יעקב לעבאוויטש" at bounding box center [102, 156] width 151 height 29
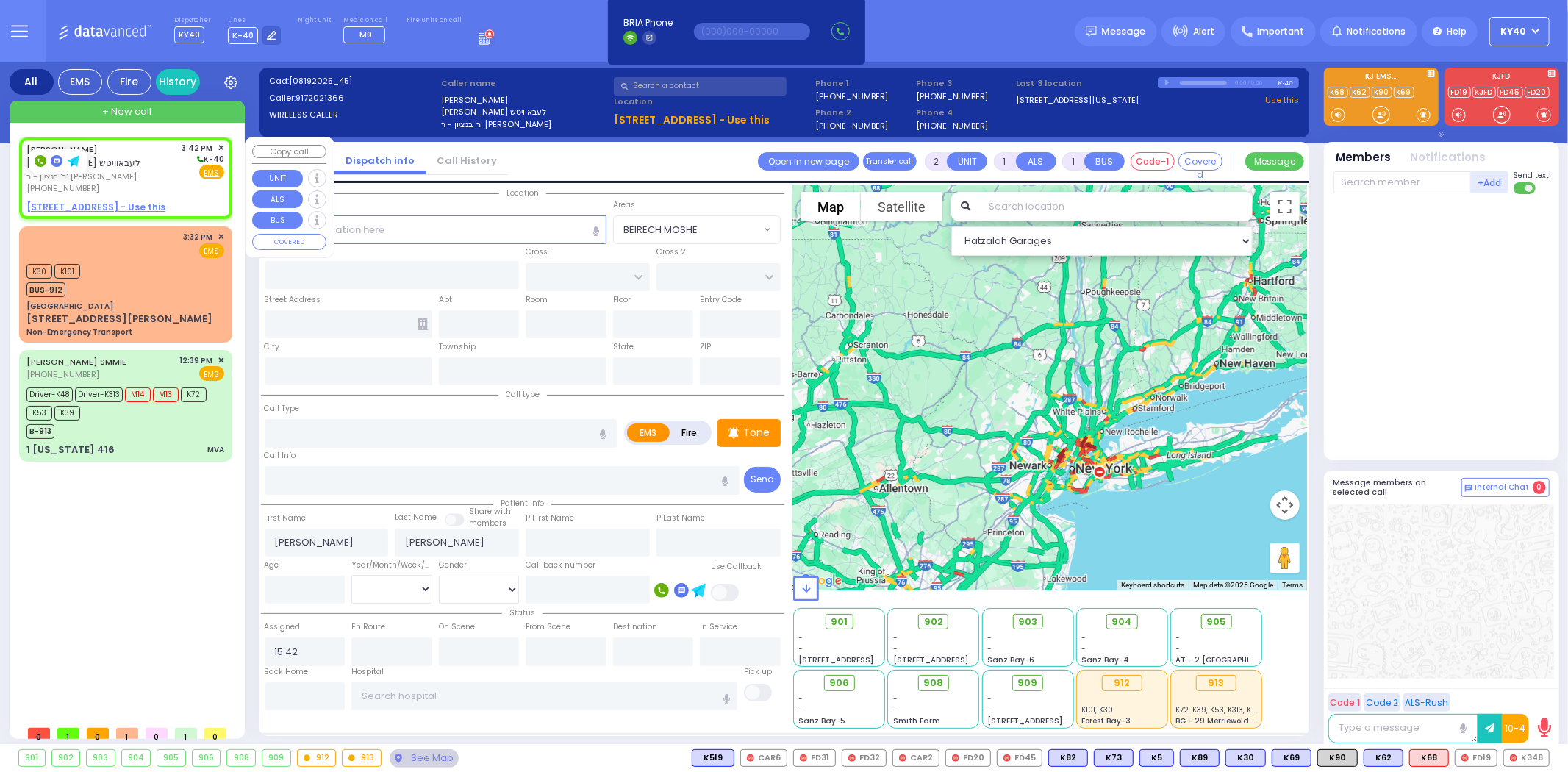
click at [133, 203] on u "6 BEER SHAVA ST 203 - Use this" at bounding box center [96, 207] width 139 height 13
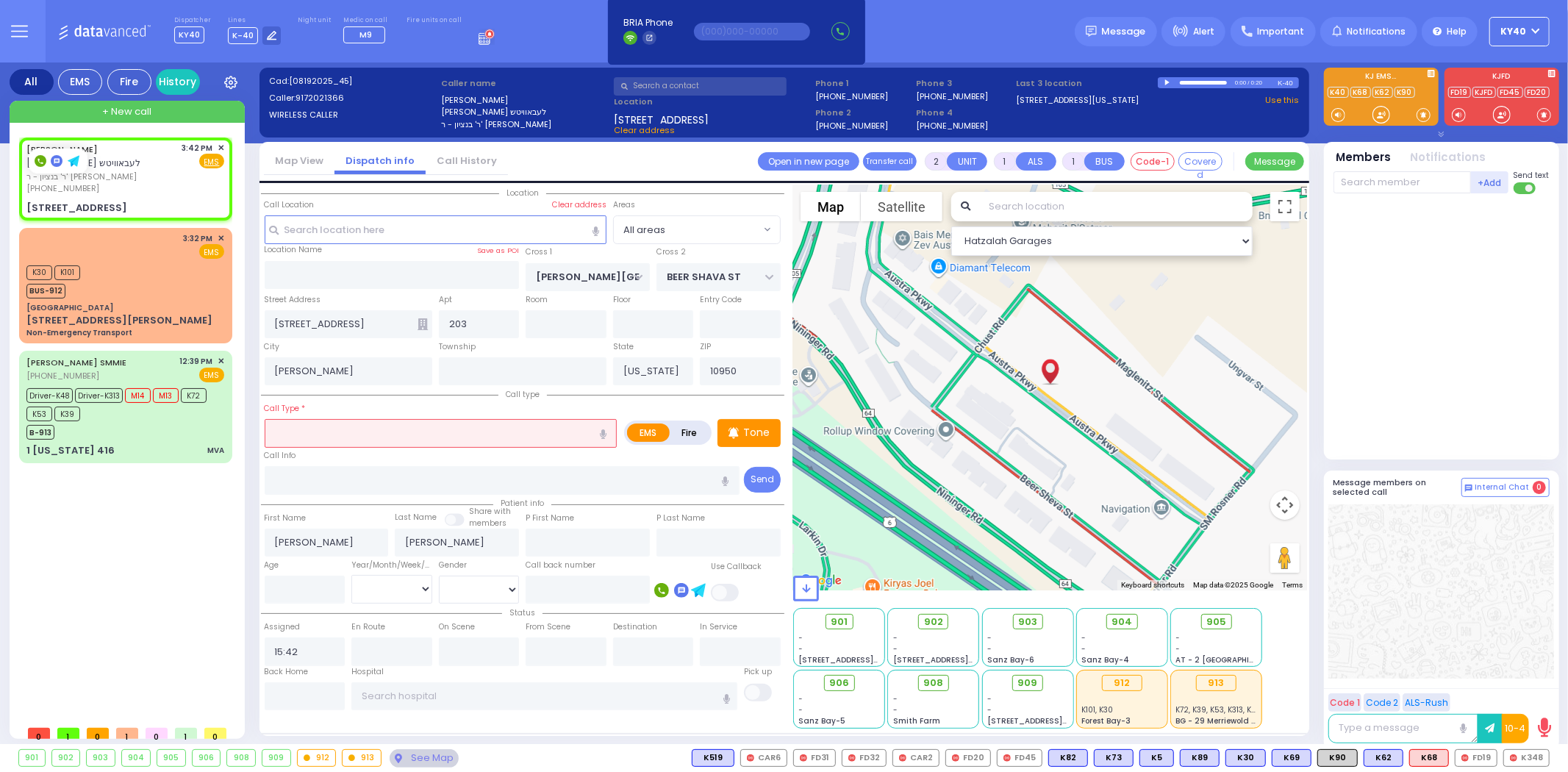
click at [342, 426] on input "text" at bounding box center [441, 432] width 353 height 28
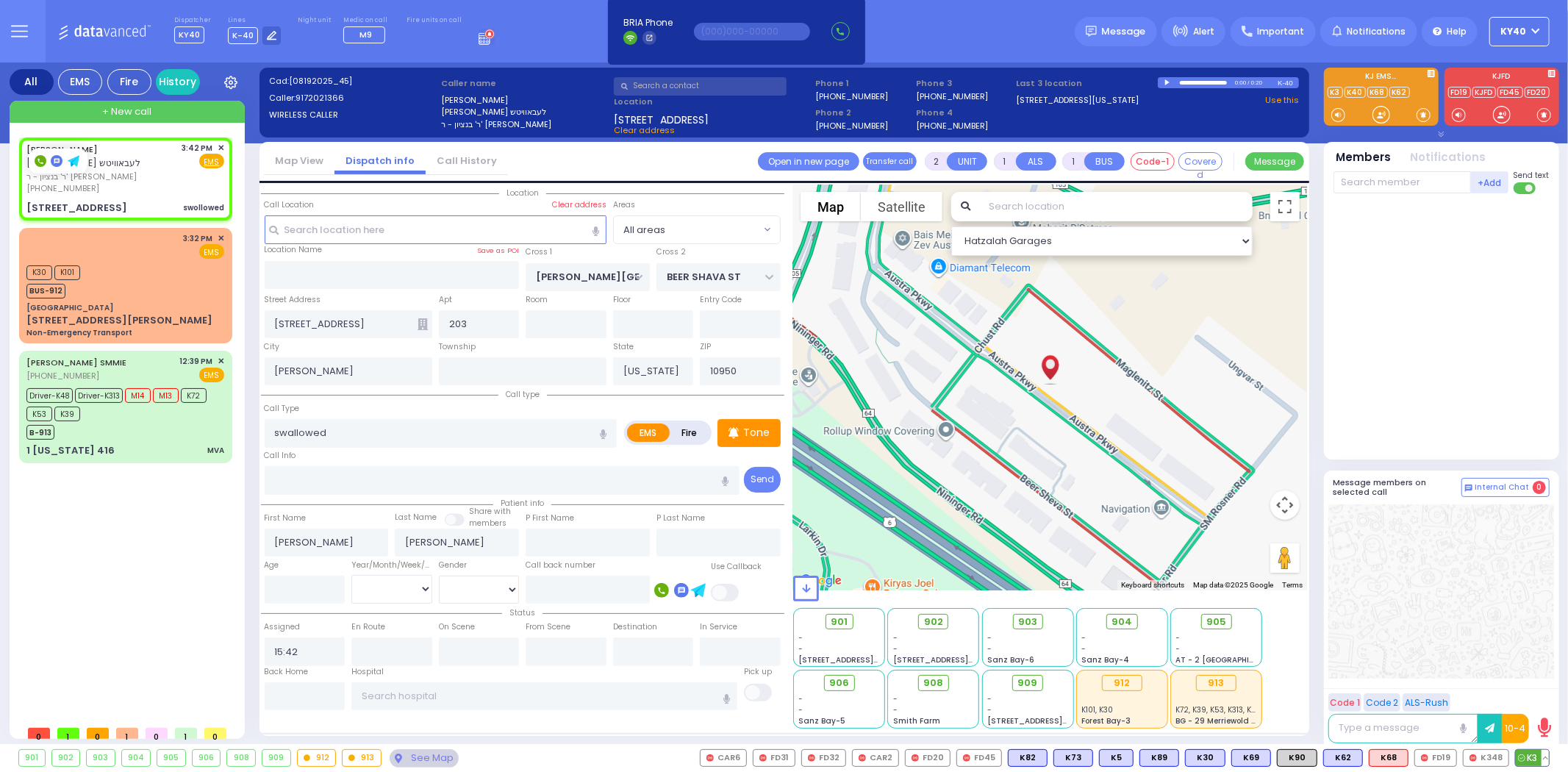
click at [1534, 758] on span "K3" at bounding box center [1533, 758] width 33 height 16
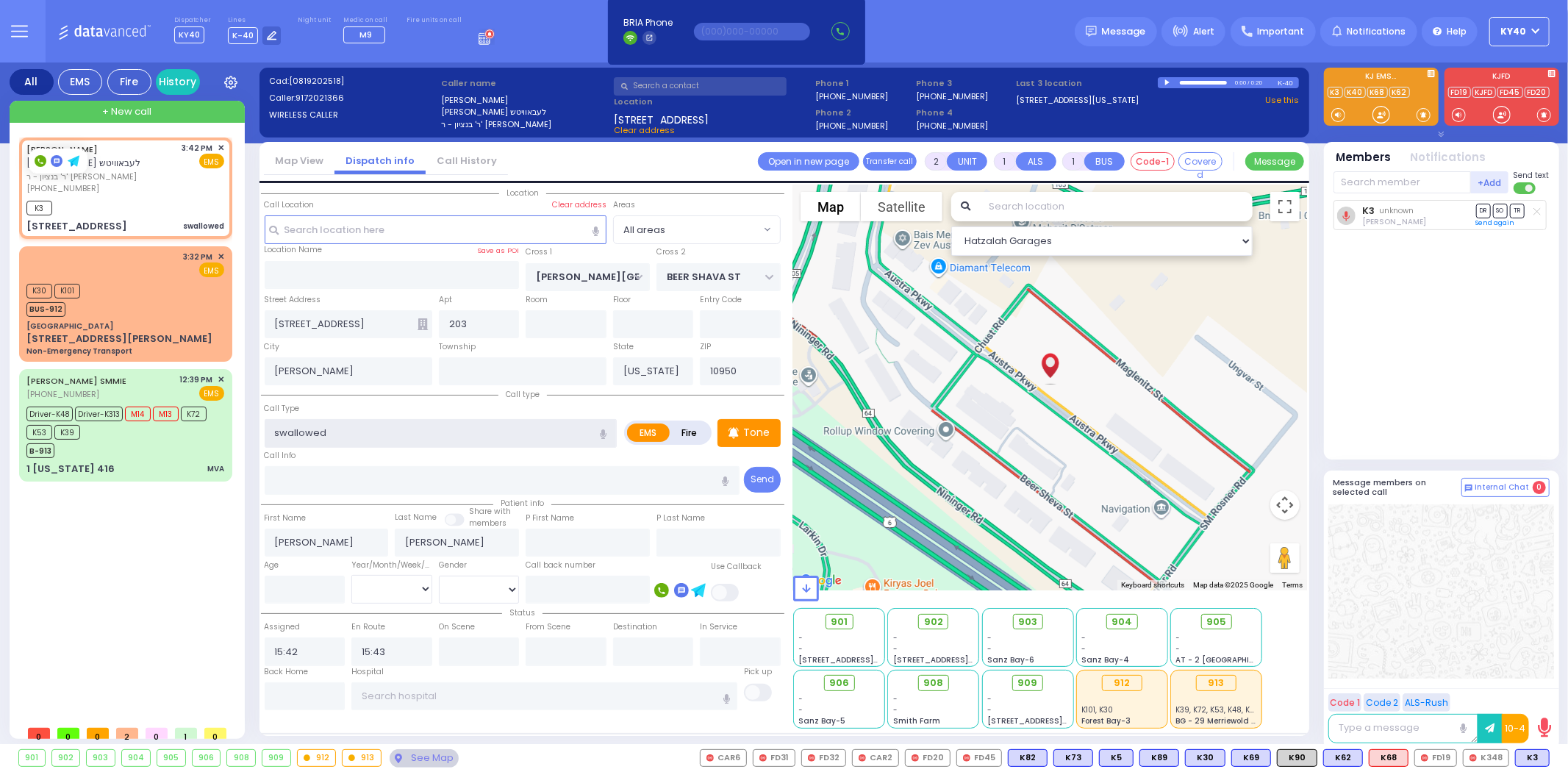
click at [412, 426] on input "swallowed" at bounding box center [441, 432] width 353 height 28
drag, startPoint x: 335, startPoint y: 430, endPoint x: 365, endPoint y: 426, distance: 30.3
click at [365, 426] on input "swallowed lolly" at bounding box center [441, 432] width 353 height 28
click at [361, 424] on input "swallowed lolly" at bounding box center [441, 432] width 353 height 28
drag, startPoint x: 358, startPoint y: 422, endPoint x: 328, endPoint y: 422, distance: 30.0
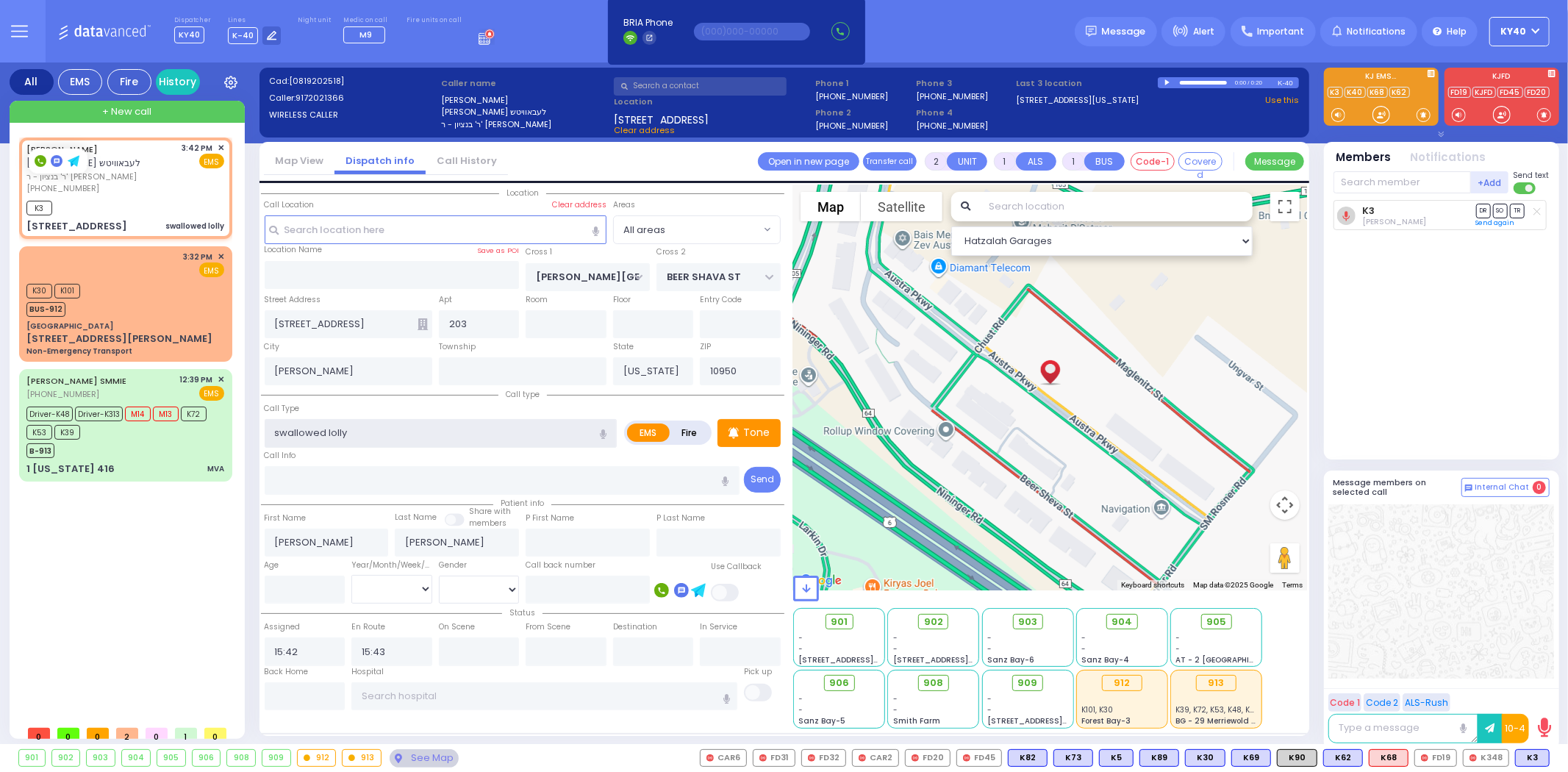
click at [327, 422] on input "swallowed lolly" at bounding box center [441, 432] width 353 height 28
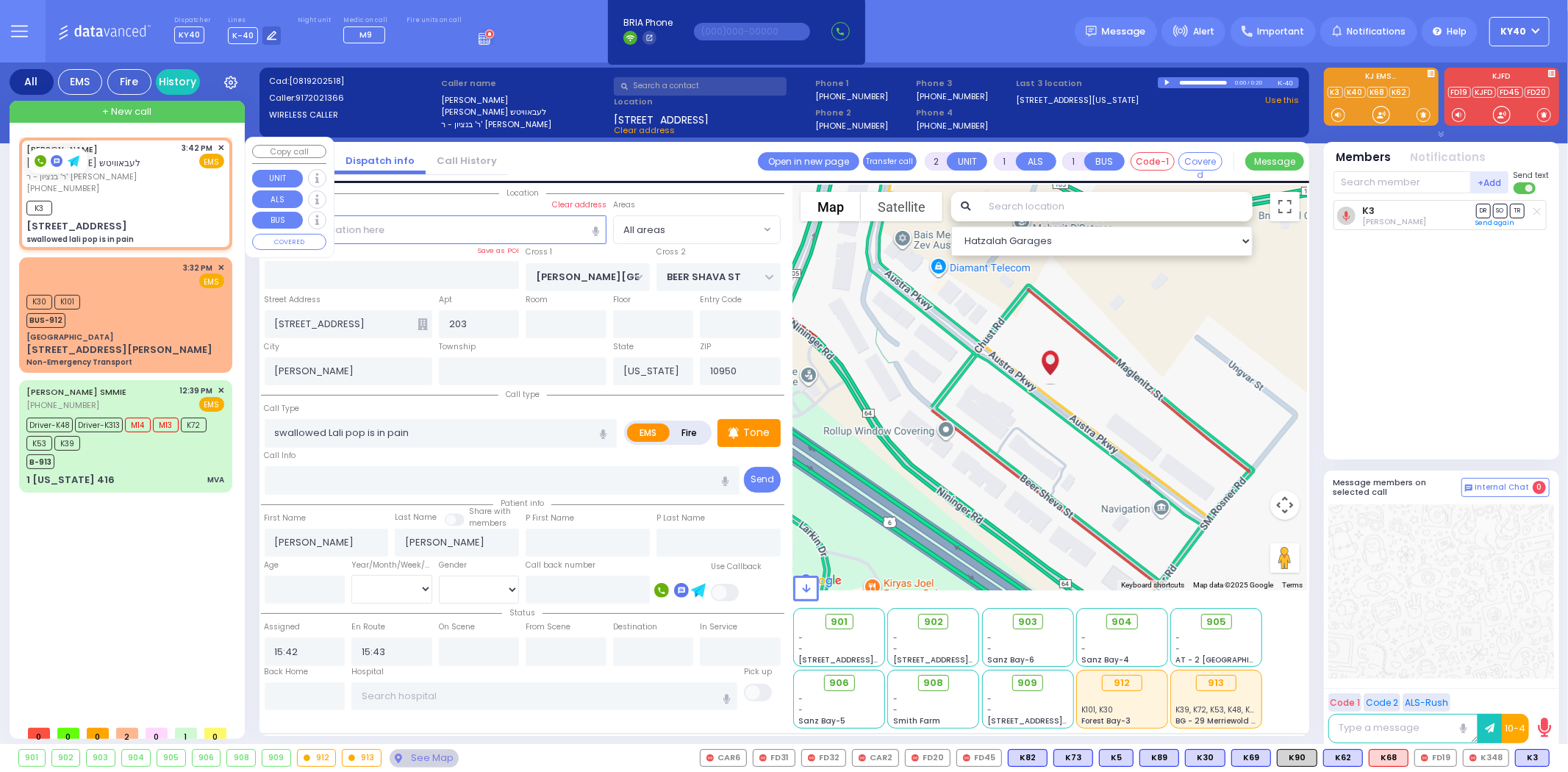
click at [197, 201] on div "K3" at bounding box center [125, 206] width 198 height 18
click at [190, 199] on div "K3" at bounding box center [125, 206] width 198 height 18
click at [1533, 758] on span "K69" at bounding box center [1530, 758] width 38 height 16
click at [174, 206] on div "K3 K69" at bounding box center [125, 206] width 198 height 18
select select
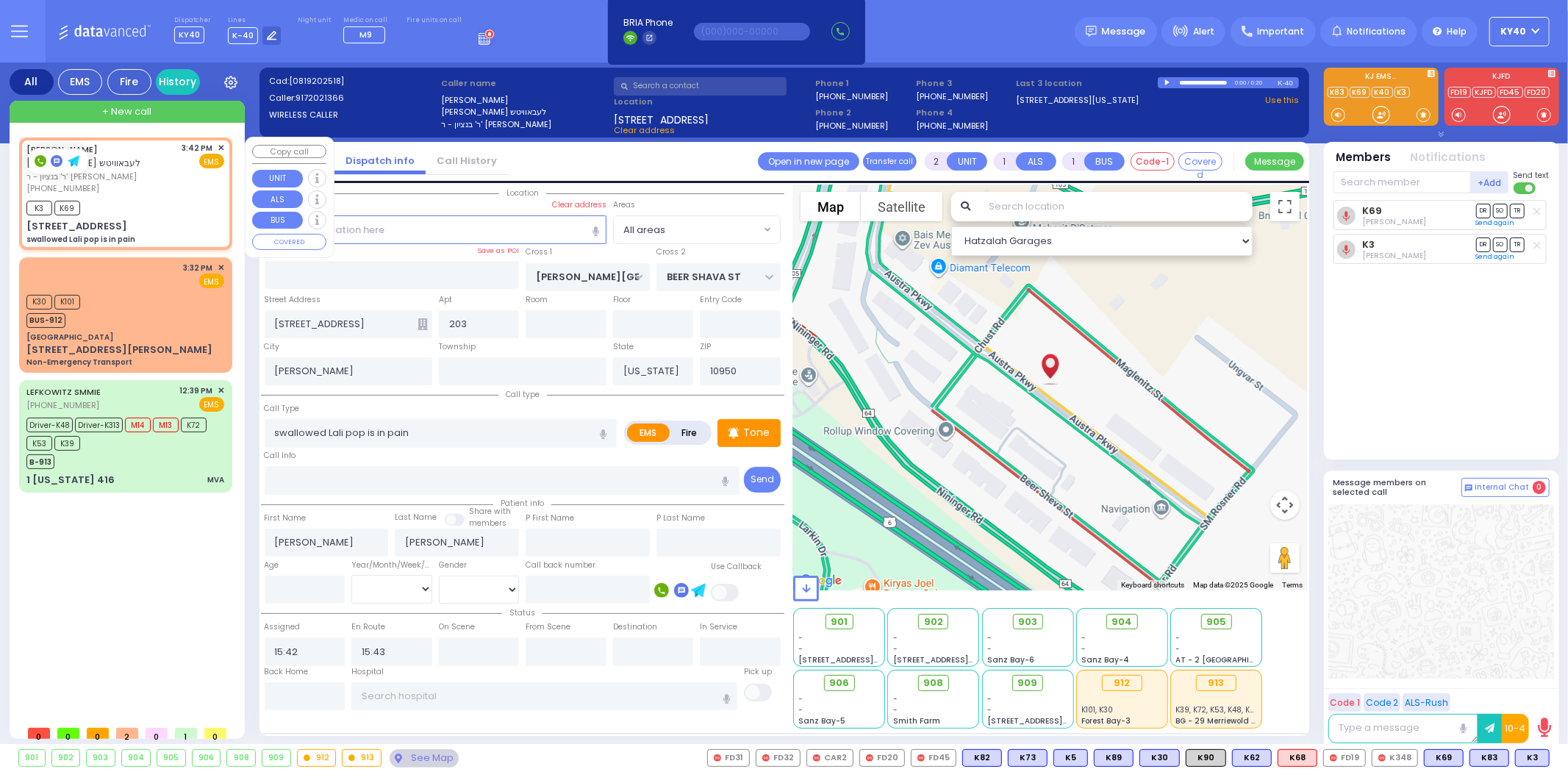
click at [197, 166] on div "EMS" at bounding box center [203, 161] width 43 height 15
select select
radio input "true"
select select
select select "Hatzalah Garages"
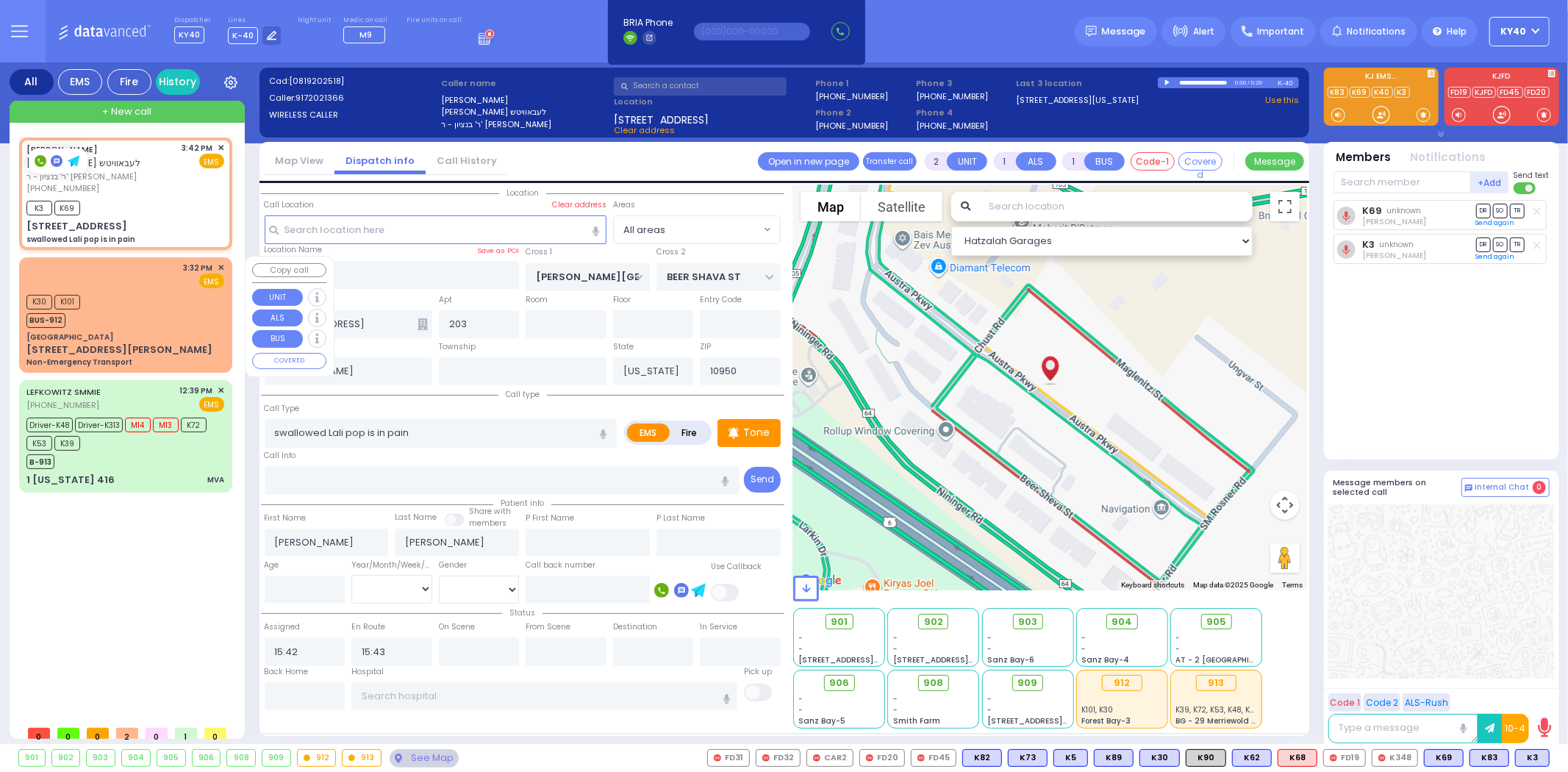
drag, startPoint x: 175, startPoint y: 299, endPoint x: 165, endPoint y: 305, distance: 11.7
click at [165, 305] on div "K30 K101 BUS-912" at bounding box center [125, 310] width 198 height 37
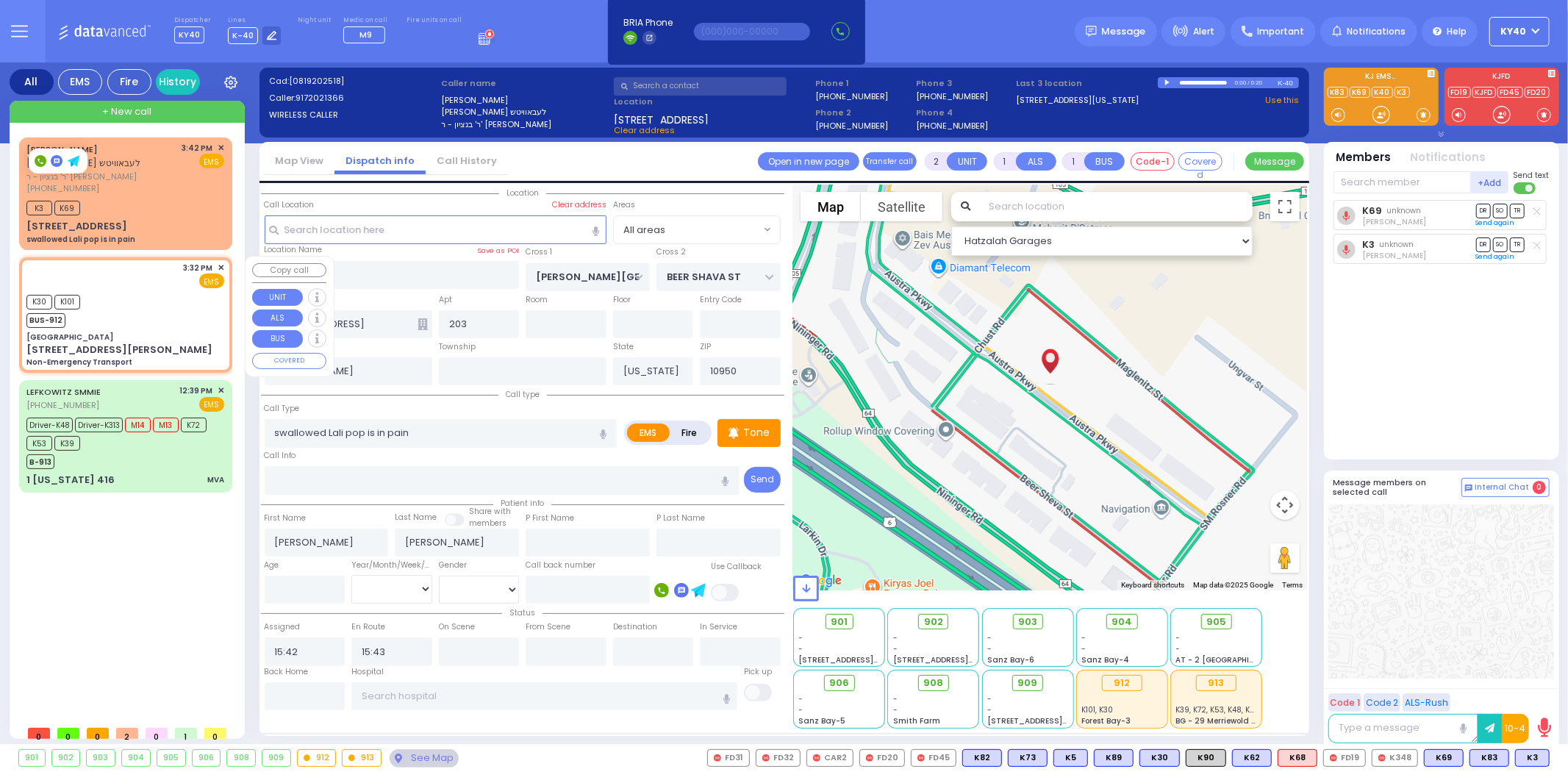
select select
type input "Non-Emergency Transport"
radio input "true"
type input "to Fountain View Living [GEOGRAPHIC_DATA]"
select select
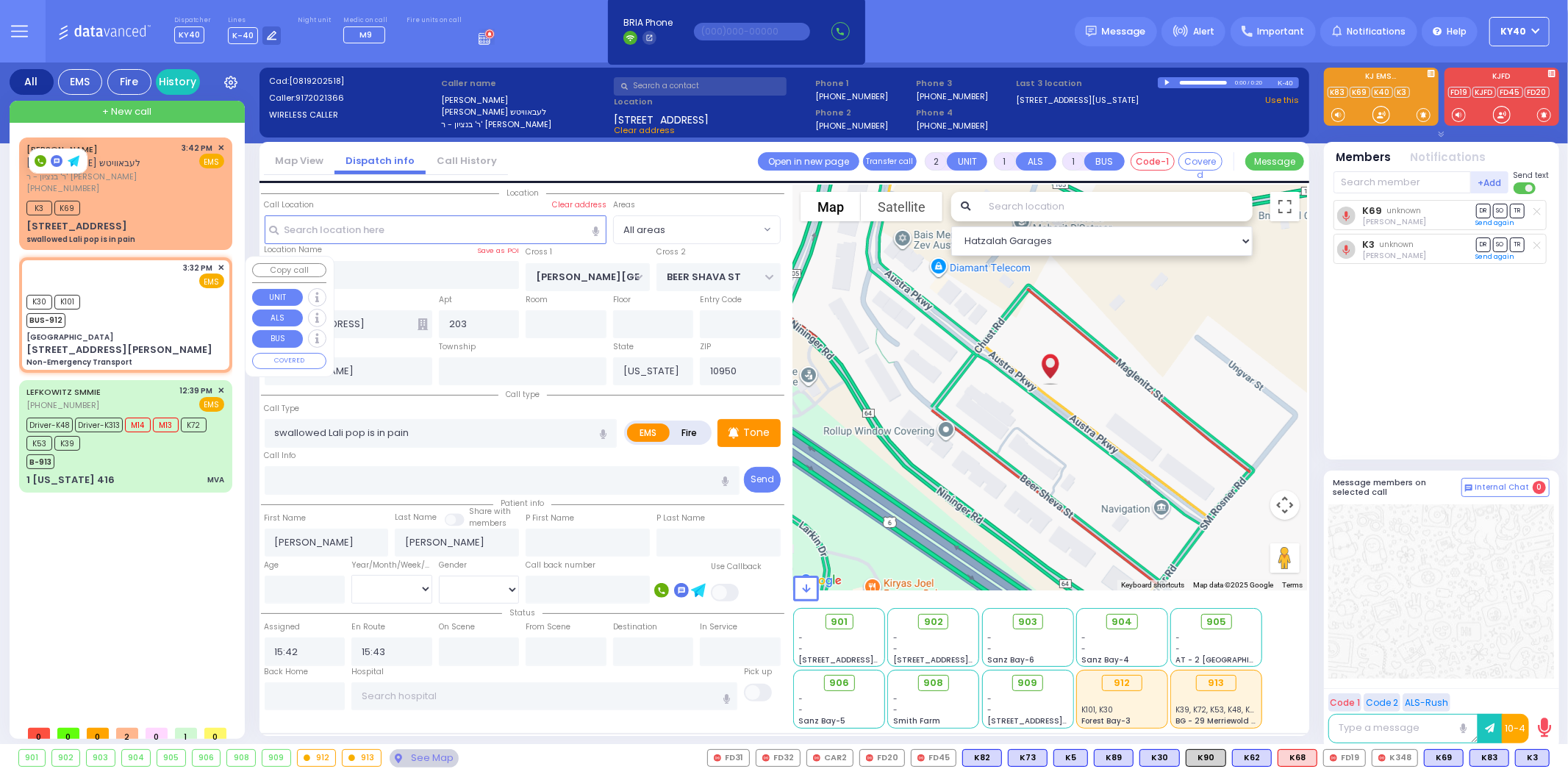
type input "15:32"
type input "15:34"
select select "Hatzalah Garages"
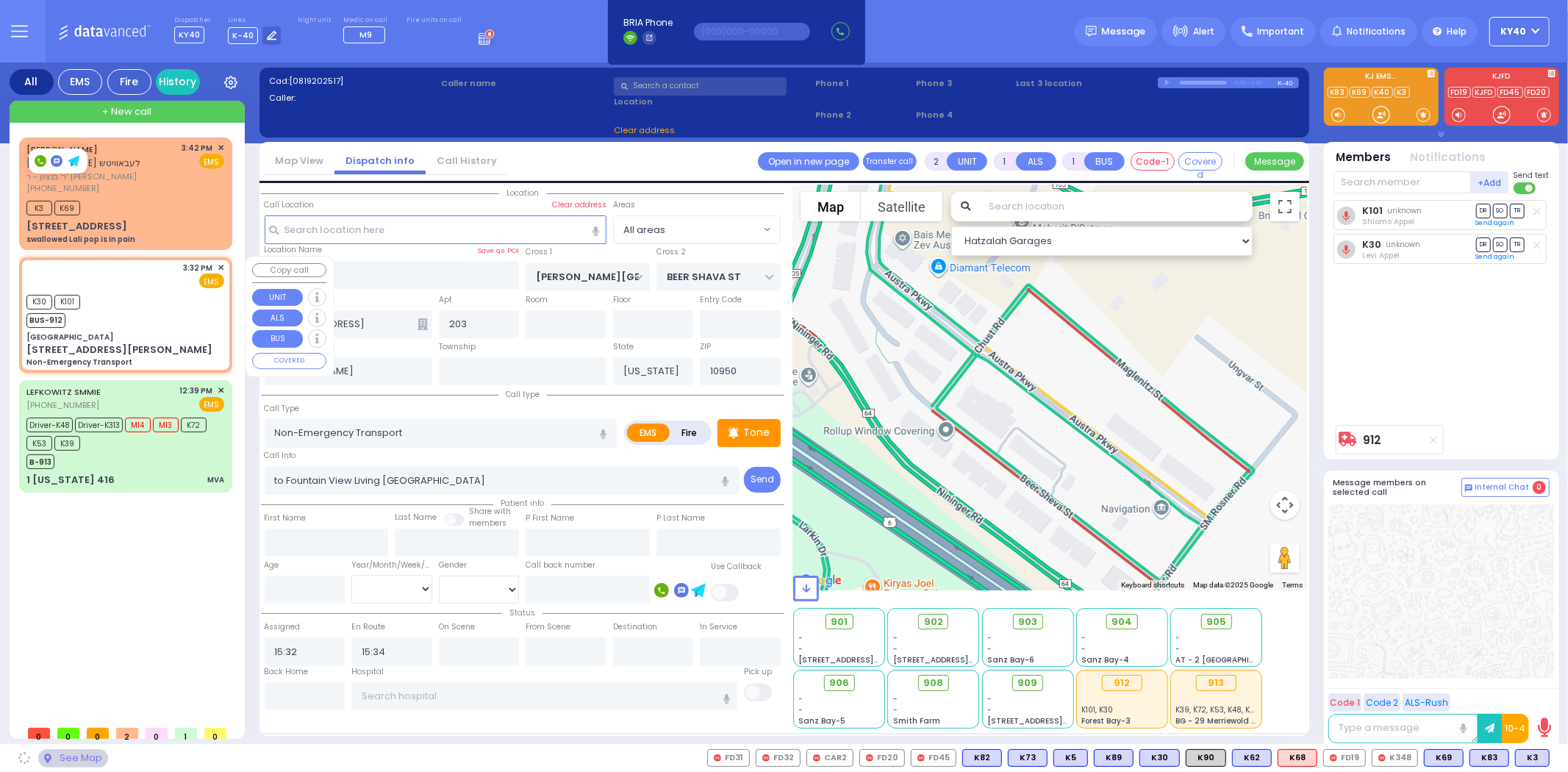
type input "[GEOGRAPHIC_DATA]"
type input "COUNTRY [PERSON_NAME] DR"
type input "[STREET_ADDRESS][PERSON_NAME]"
type input "Monroe"
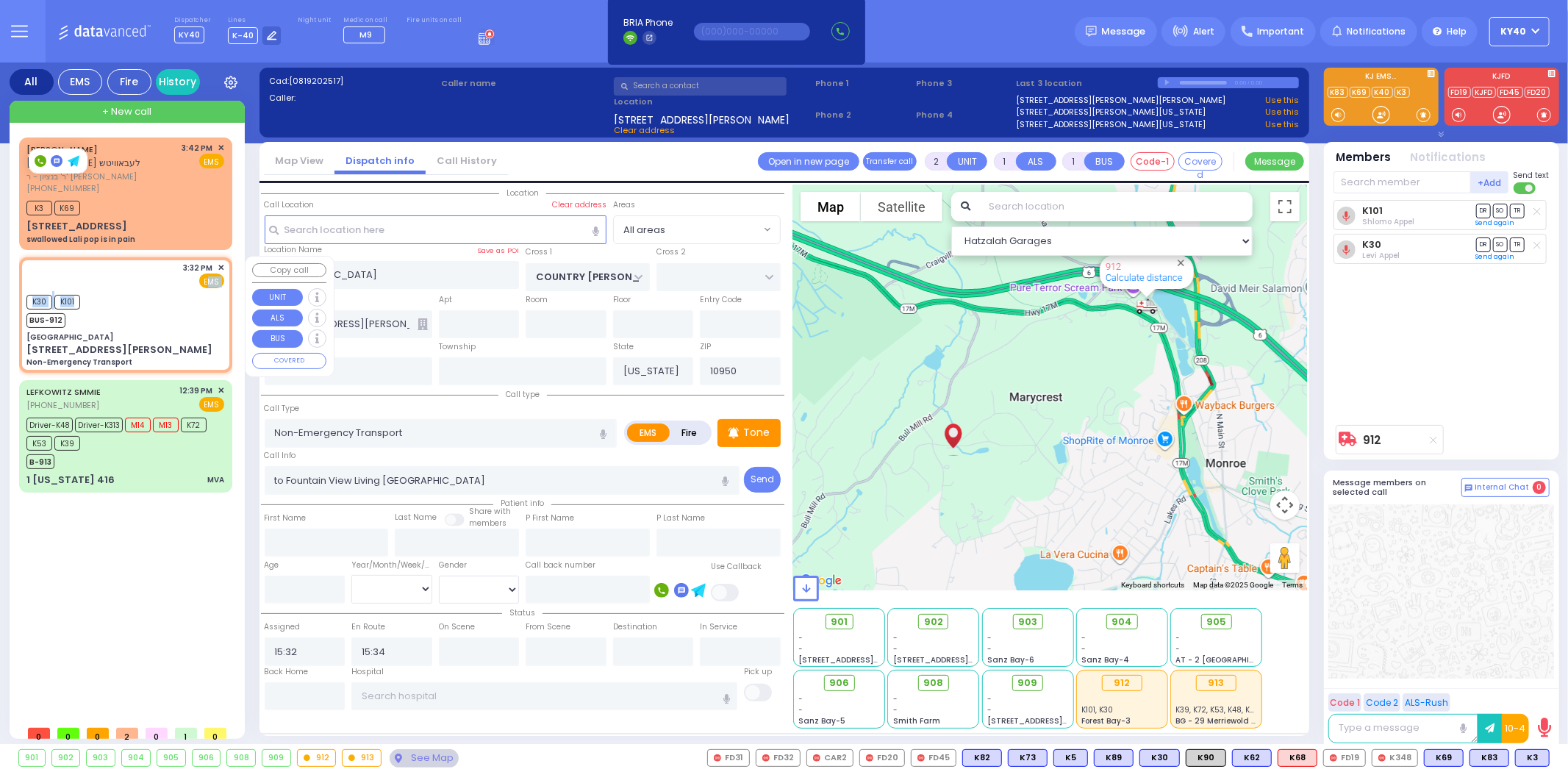
click at [160, 282] on div "3:32 PM ✕ EMS K30 K101" at bounding box center [125, 315] width 207 height 111
select select
radio input "true"
select select
select select "Hatzalah Garages"
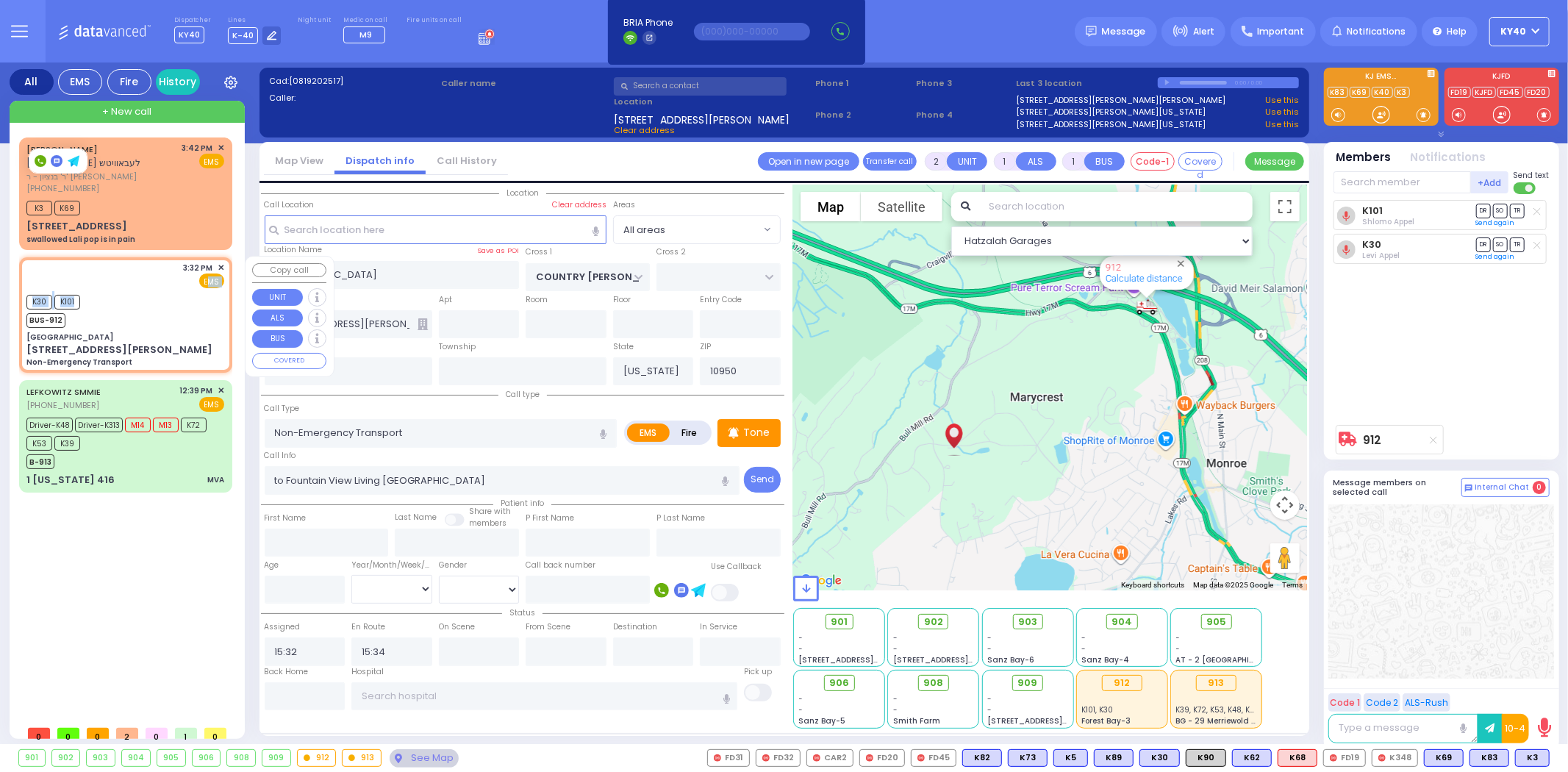
click at [172, 270] on div "3:32 PM ✕ EMS" at bounding box center [125, 276] width 198 height 27
select select
radio input "true"
select select
select select "Hatzalah Garages"
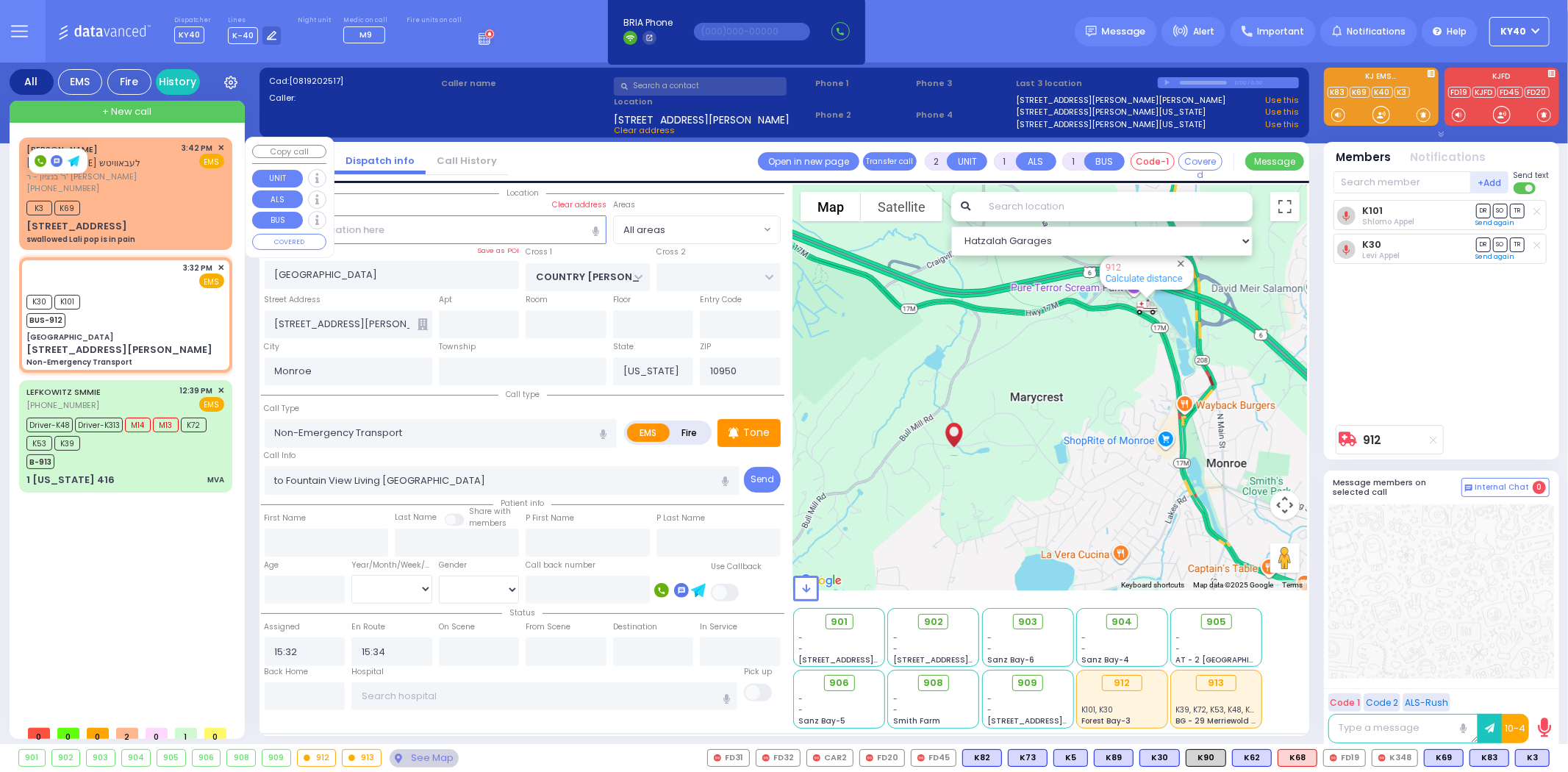
click at [163, 212] on div "K3 K69" at bounding box center [125, 206] width 198 height 18
select select
type input "swallowed Lali pop is in pain"
radio input "true"
type input "[PERSON_NAME]"
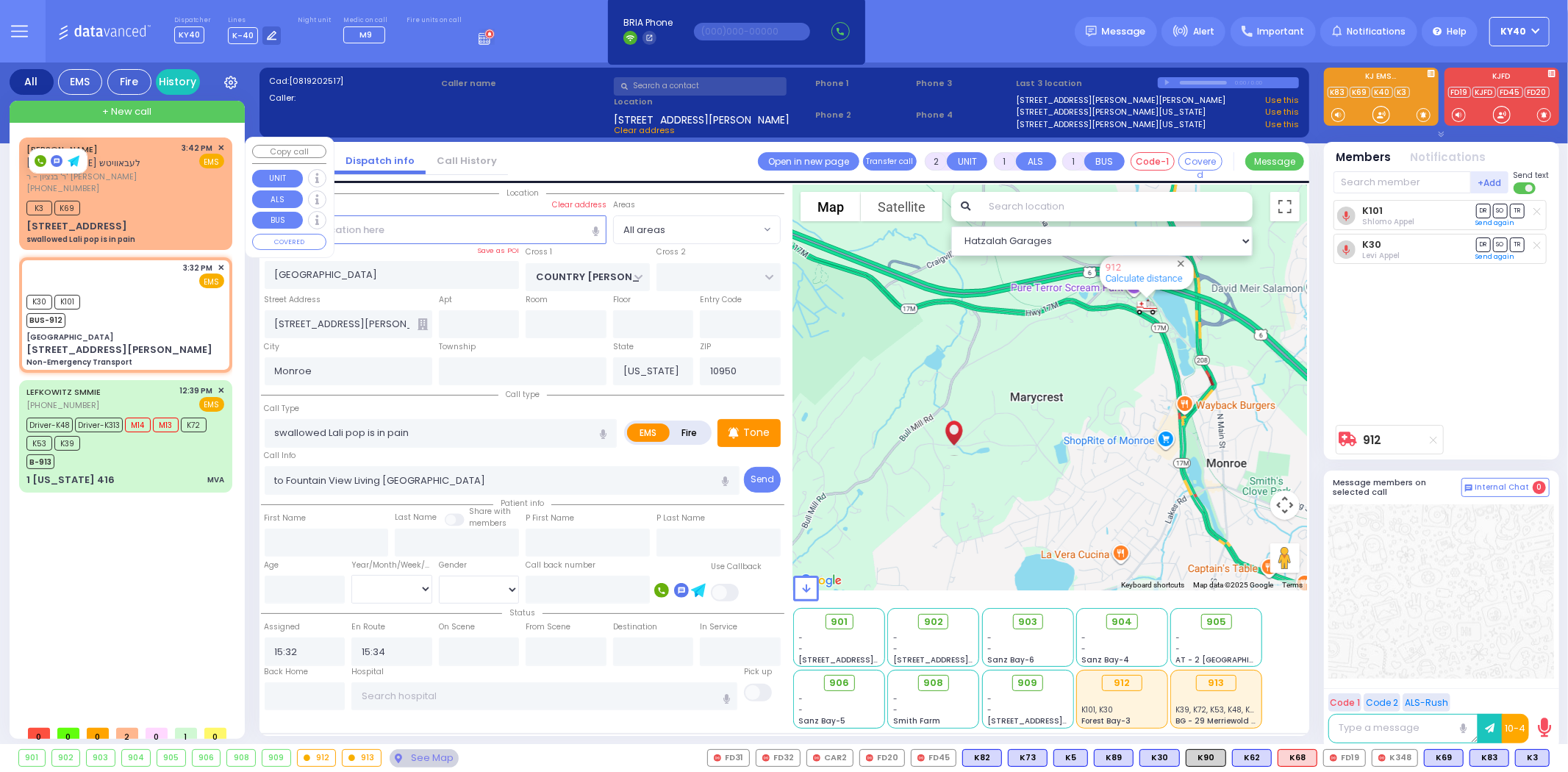
type input "[PERSON_NAME]"
select select
type input "15:42"
type input "15:43"
type input "[PERSON_NAME][GEOGRAPHIC_DATA]"
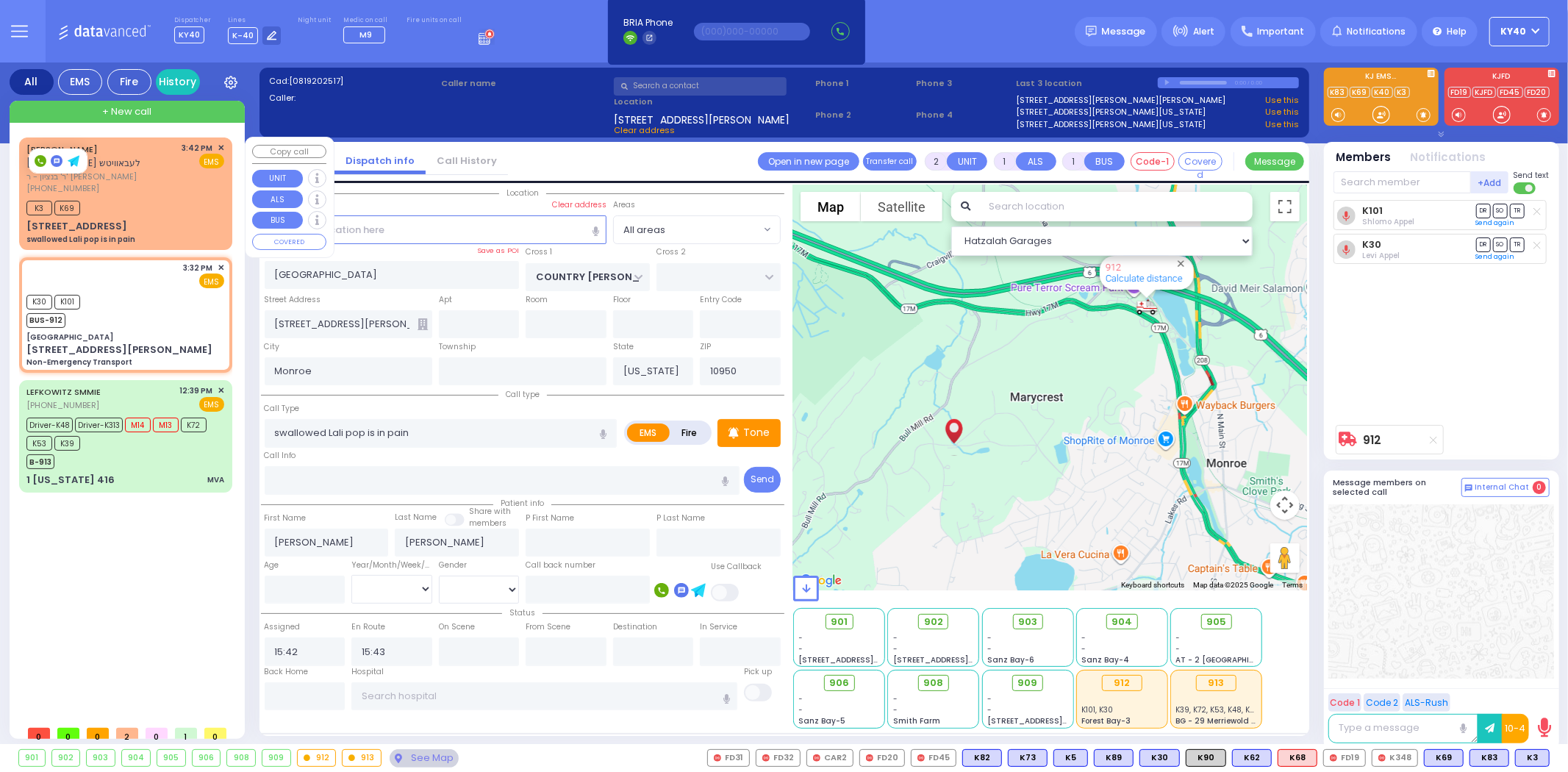
type input "BEER SHAVA ST"
type input "[STREET_ADDRESS]"
type input "203"
type input "[PERSON_NAME]"
select select "Hatzalah Garages"
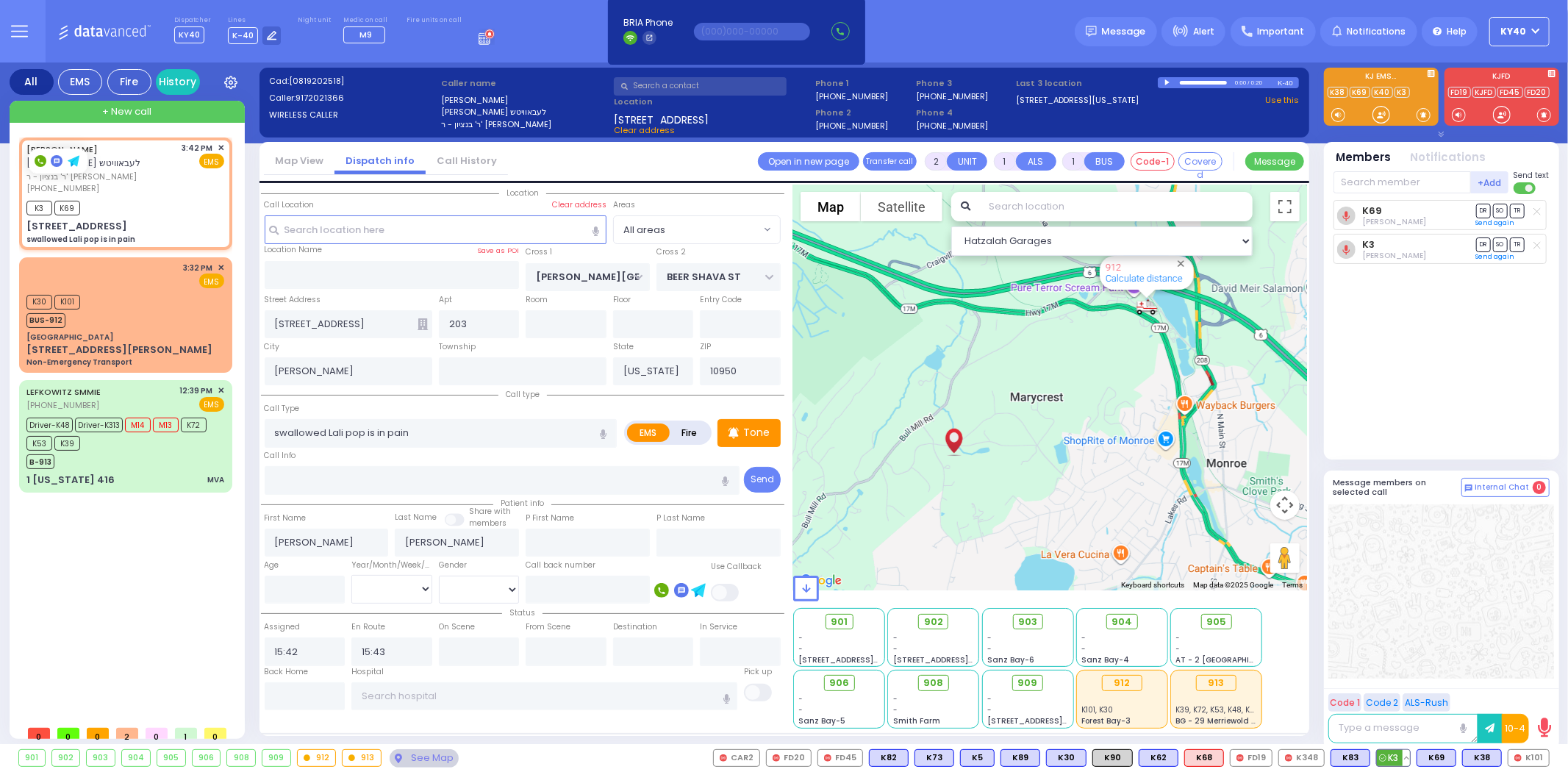
click at [1410, 752] on button at bounding box center [1407, 758] width 8 height 16
click at [1400, 692] on icon at bounding box center [1396, 693] width 16 height 16
click at [1454, 640] on div at bounding box center [1441, 591] width 226 height 174
click at [165, 200] on div "K3 K69" at bounding box center [125, 206] width 198 height 18
select select
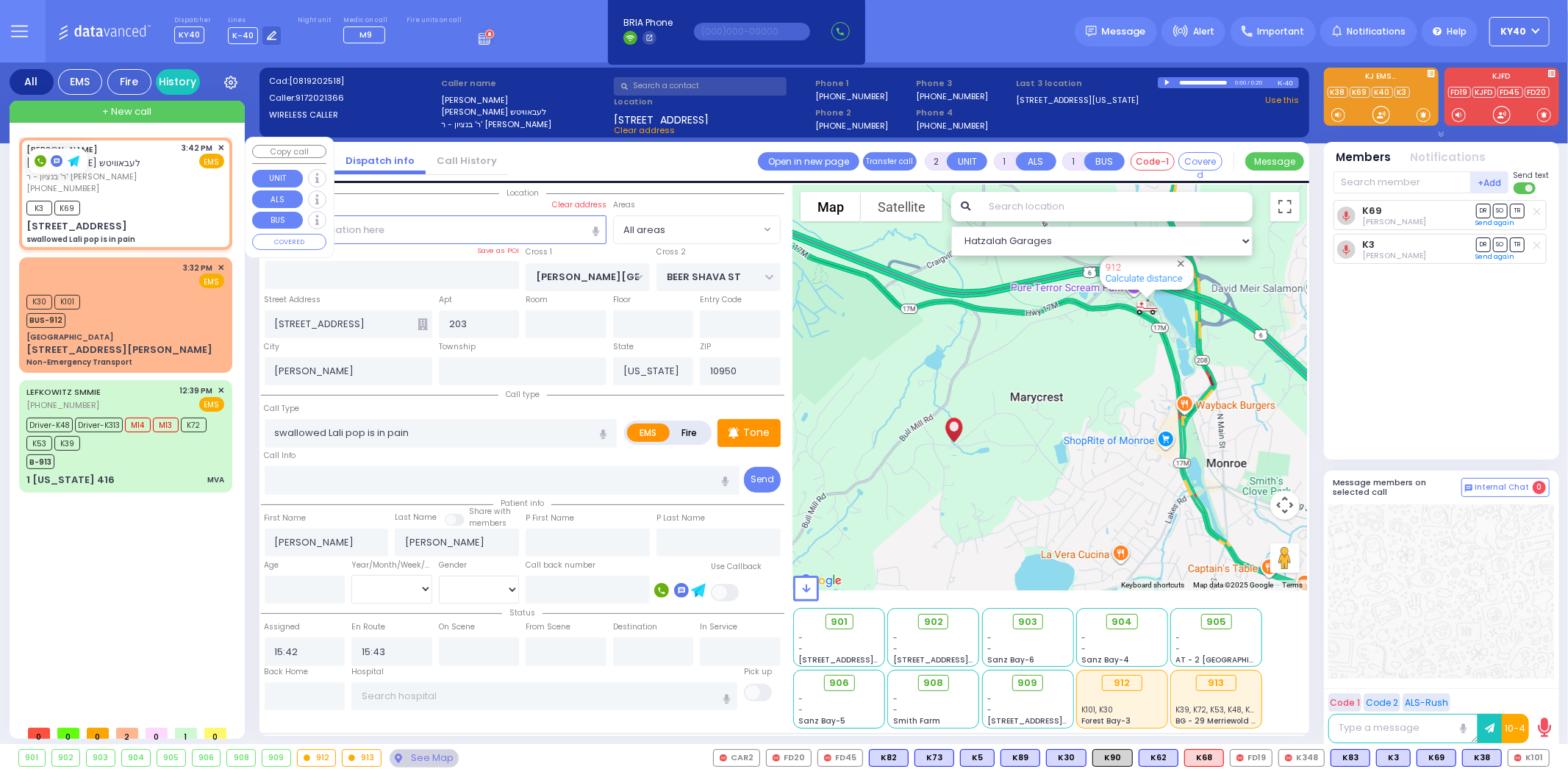
radio input "true"
select select
select select "Hatzalah Garages"
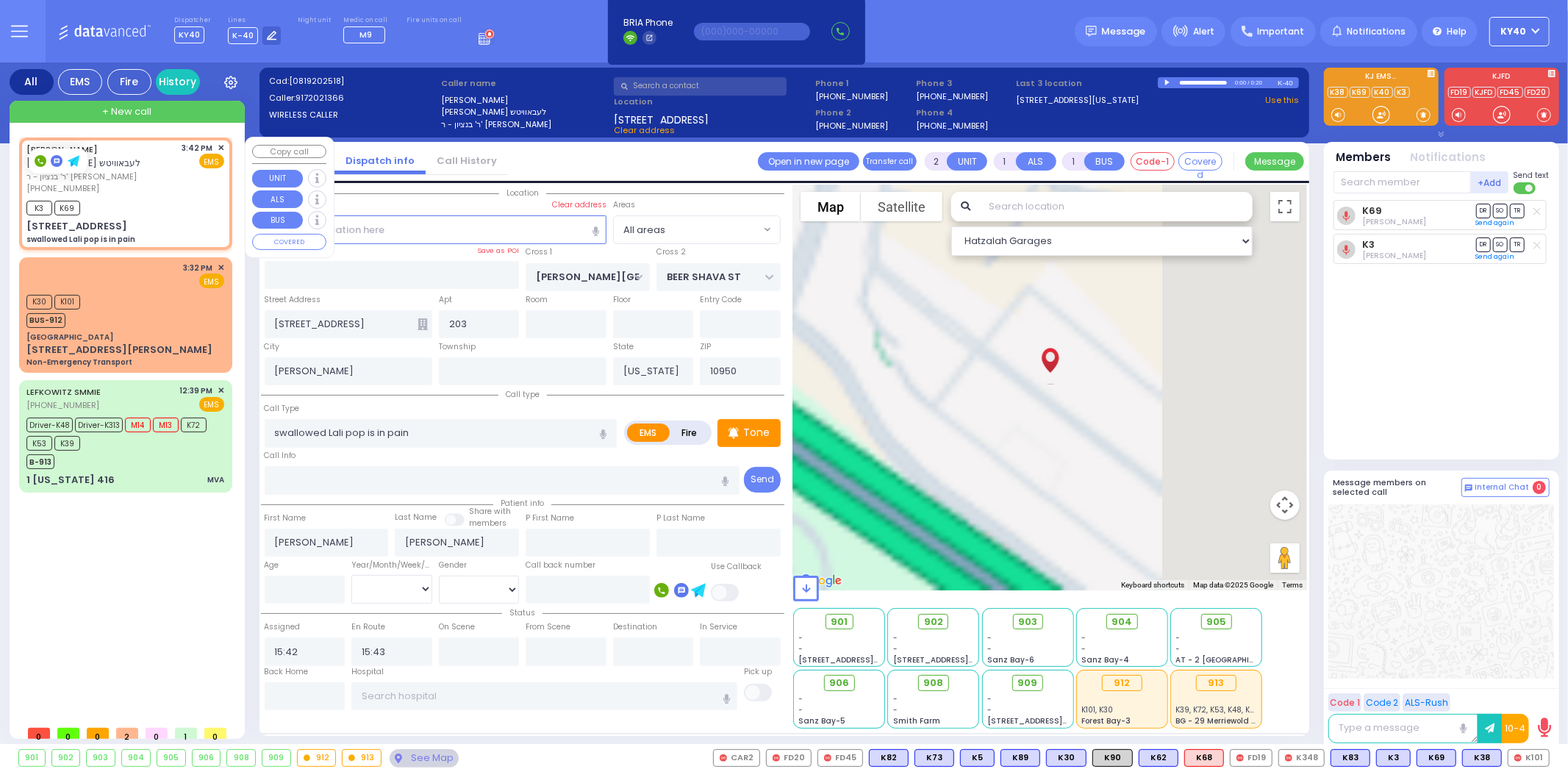
click at [218, 145] on span "✕" at bounding box center [221, 148] width 7 height 13
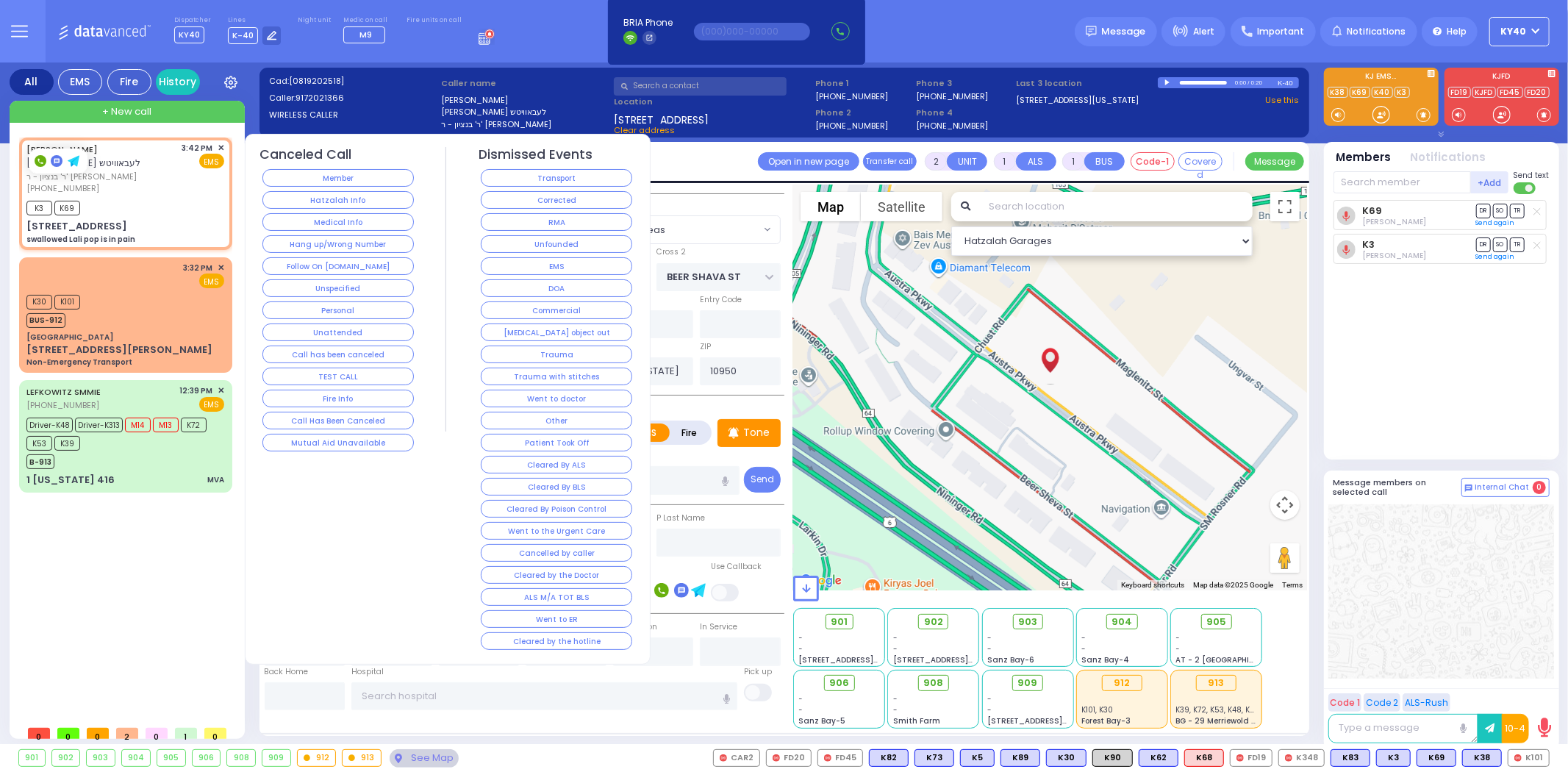
click at [533, 399] on button "Went to doctor" at bounding box center [556, 398] width 151 height 17
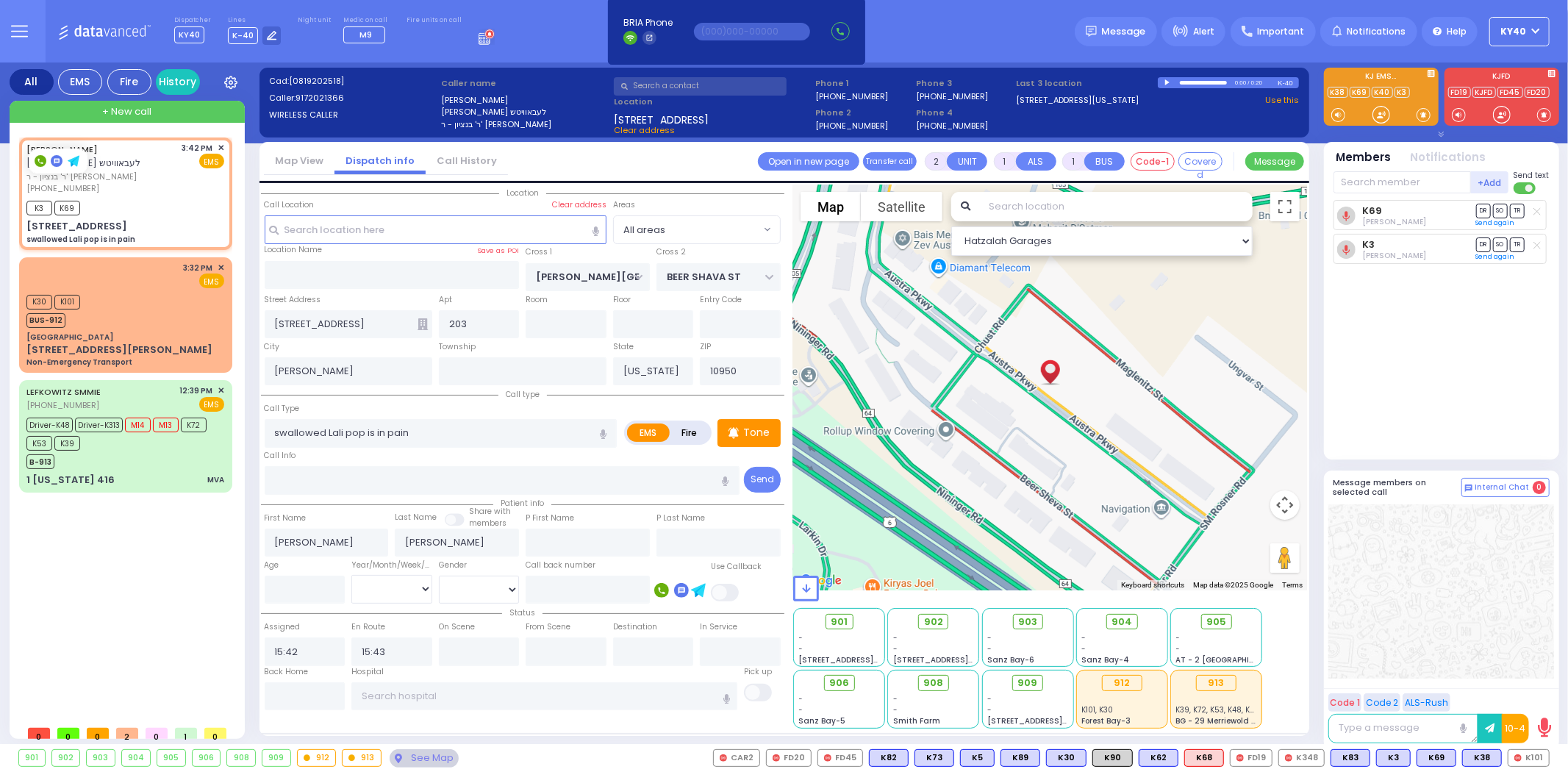
select select
radio input "true"
select select
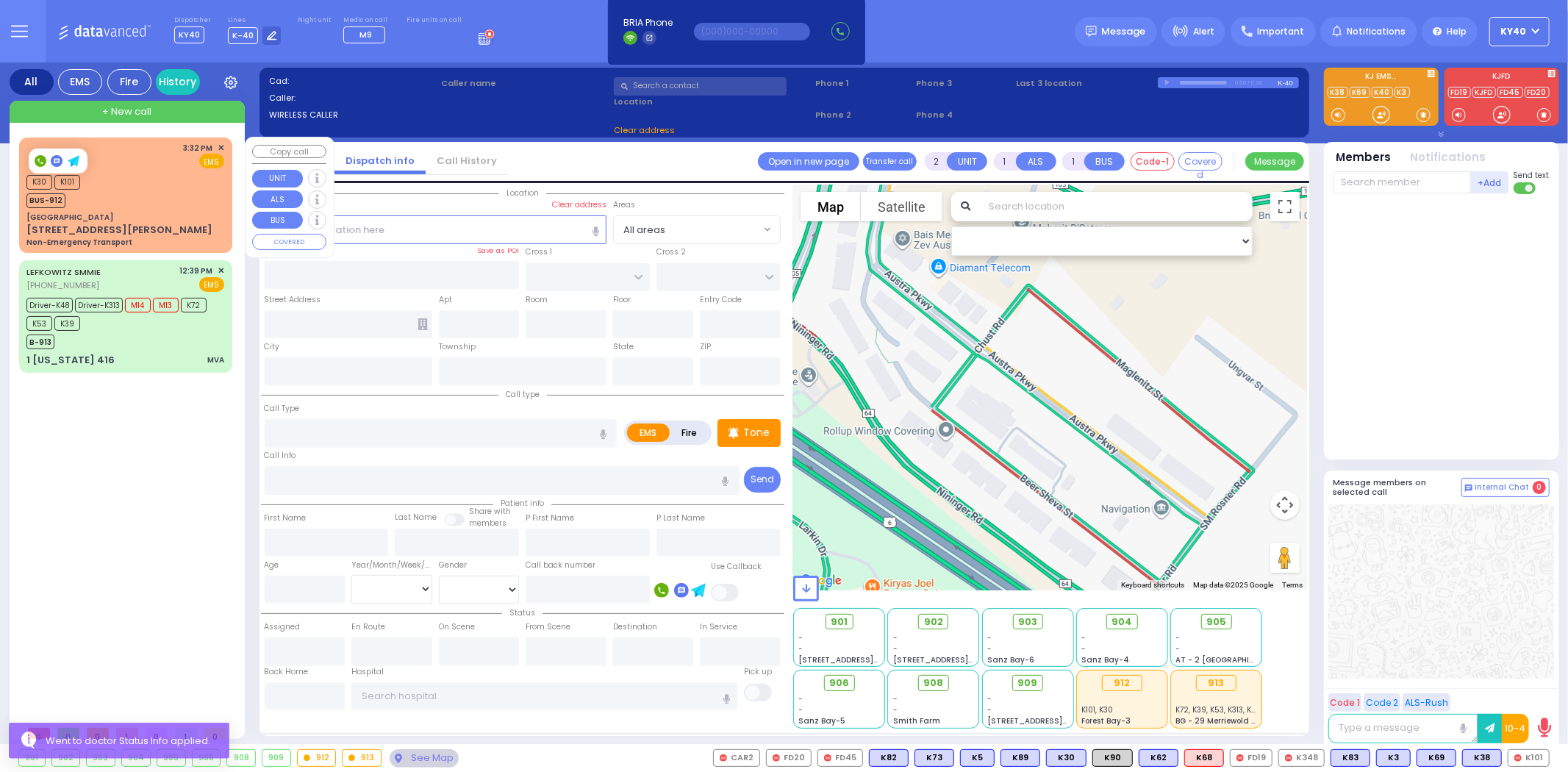
click at [157, 191] on div "K30 K101 BUS-912" at bounding box center [125, 189] width 198 height 37
select select
type input "Non-Emergency Transport"
radio input "true"
type input "to Fountain View Living [GEOGRAPHIC_DATA]"
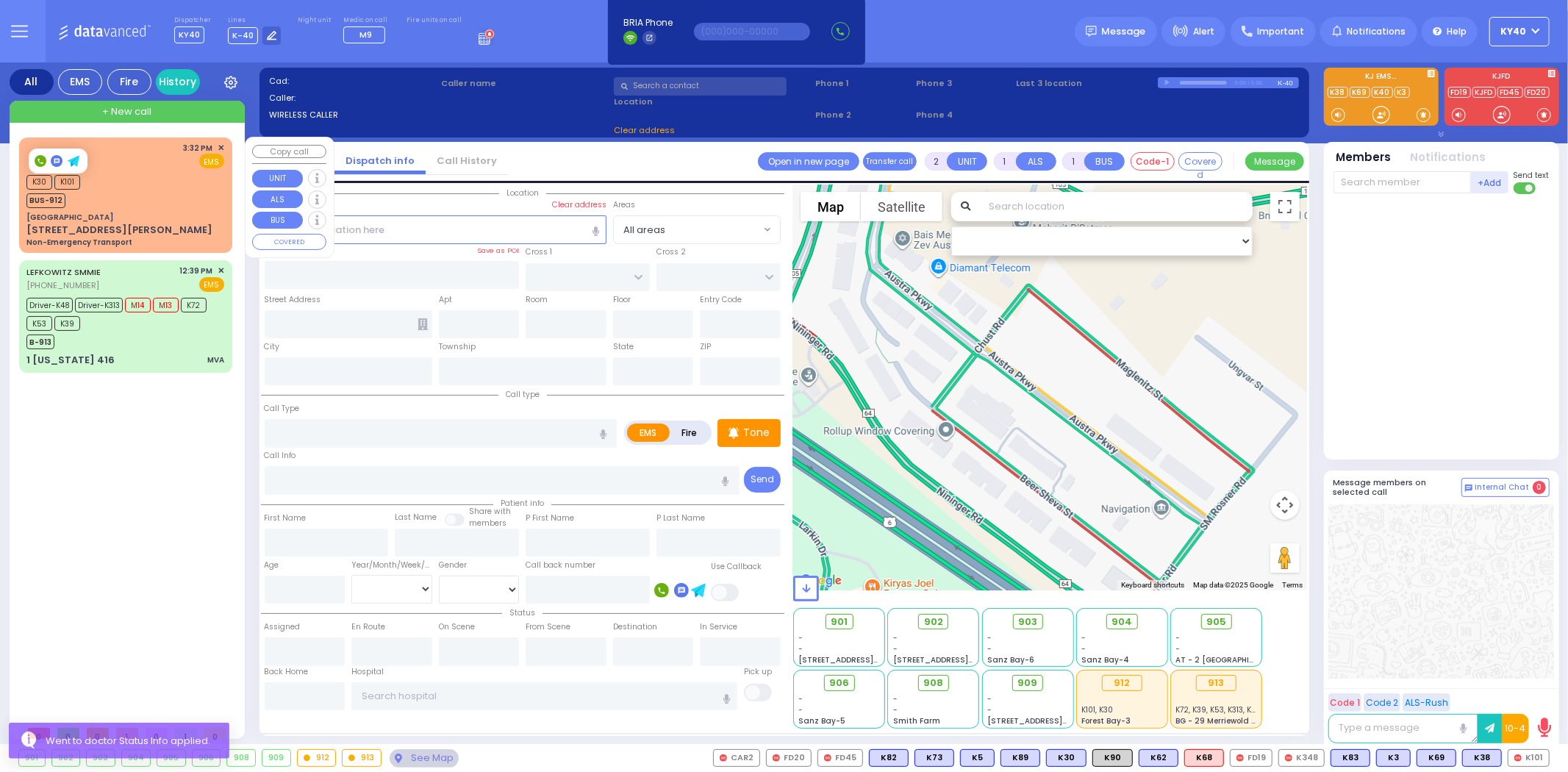
select select
type input "15:32"
type input "15:34"
select select "Hatzalah Garages"
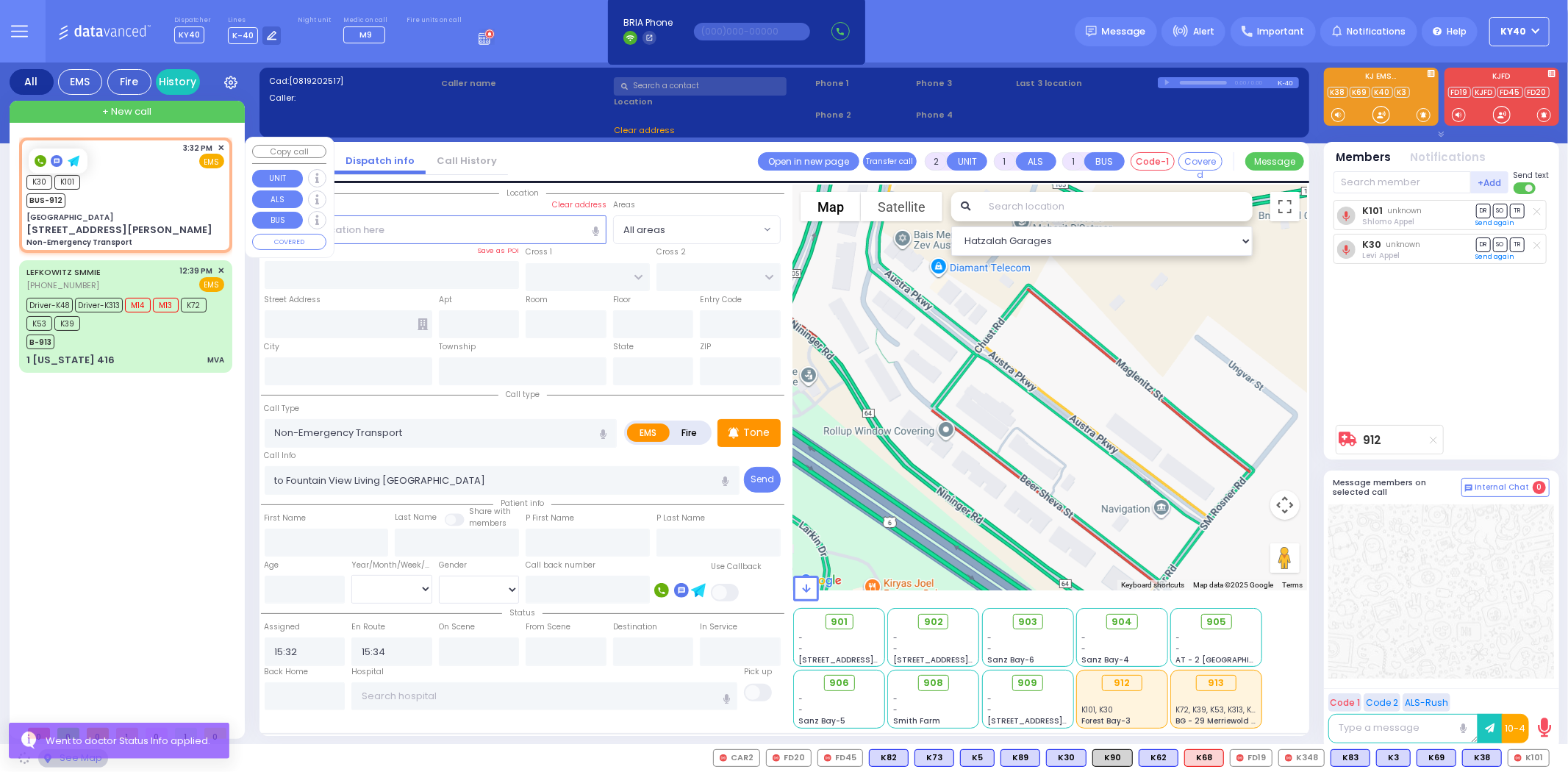
type input "[GEOGRAPHIC_DATA]"
type input "COUNTRY [PERSON_NAME] DR"
type input "[STREET_ADDRESS][PERSON_NAME]"
type input "Monroe"
type input "[US_STATE]"
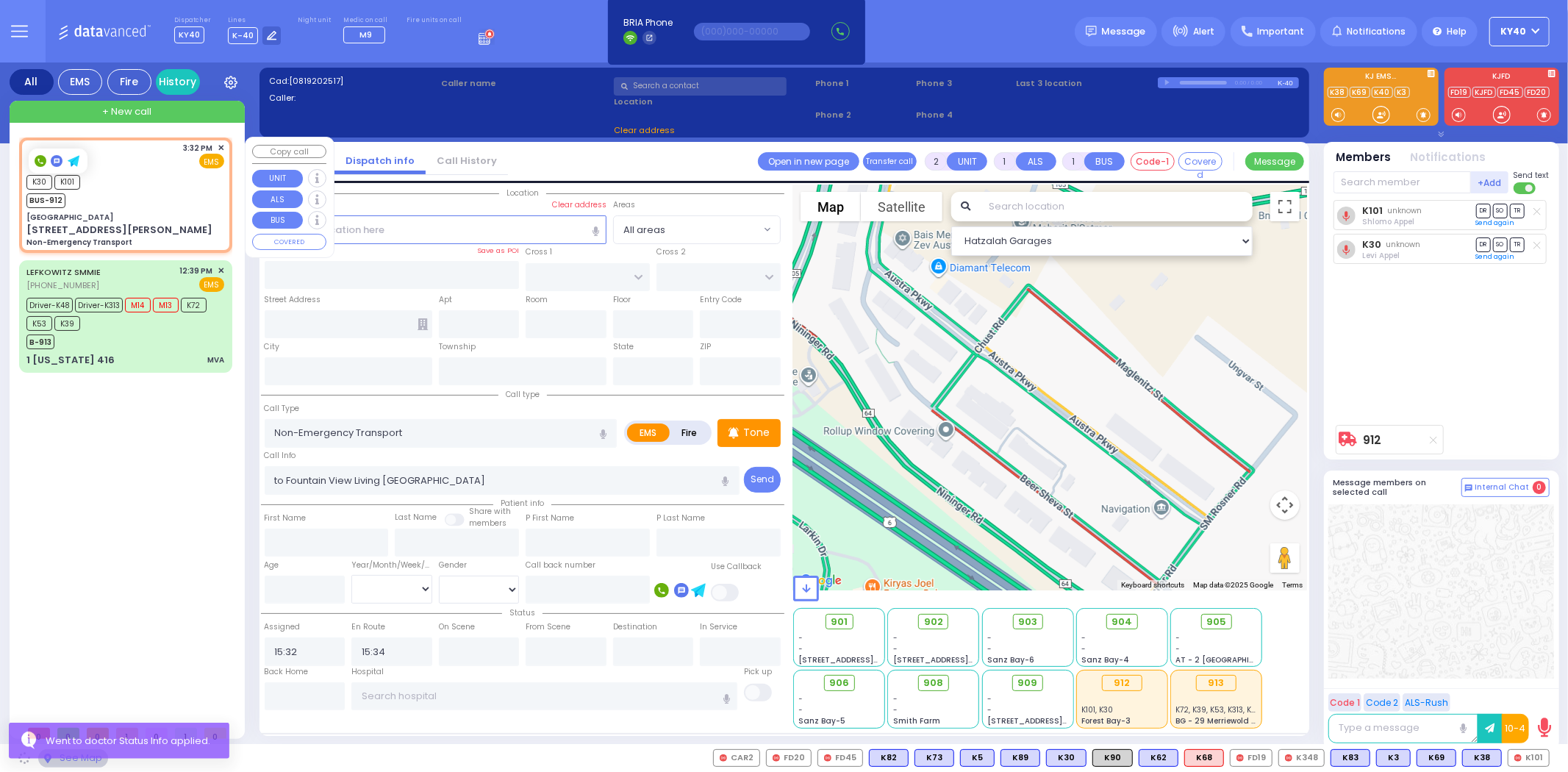
type input "10950"
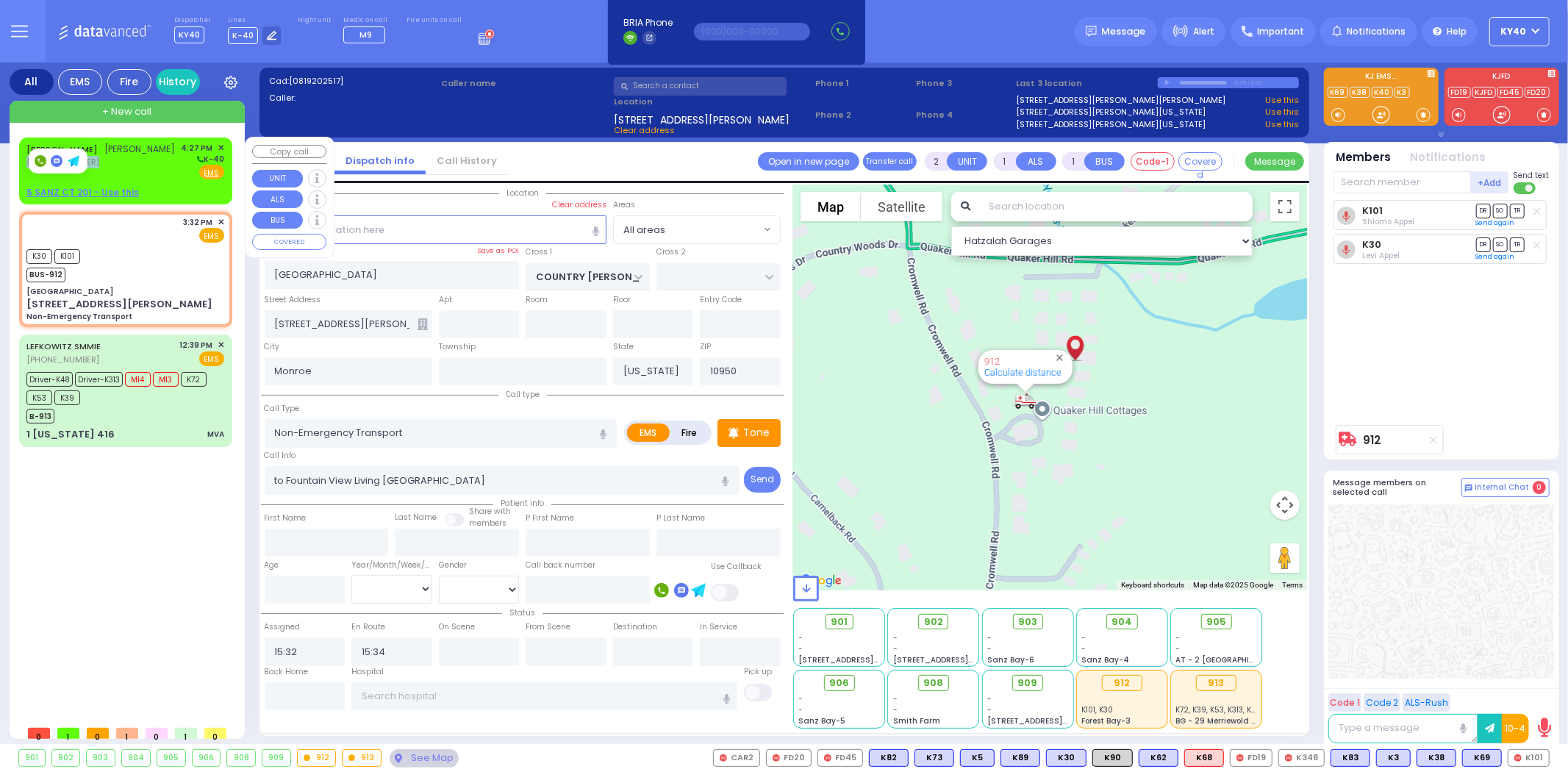
click at [166, 156] on div "ARON TEITELBAUM אהרן טייטלבוים (845) 783-0994 4:27 PM ✕ K-40 EMS" at bounding box center [125, 160] width 198 height 38
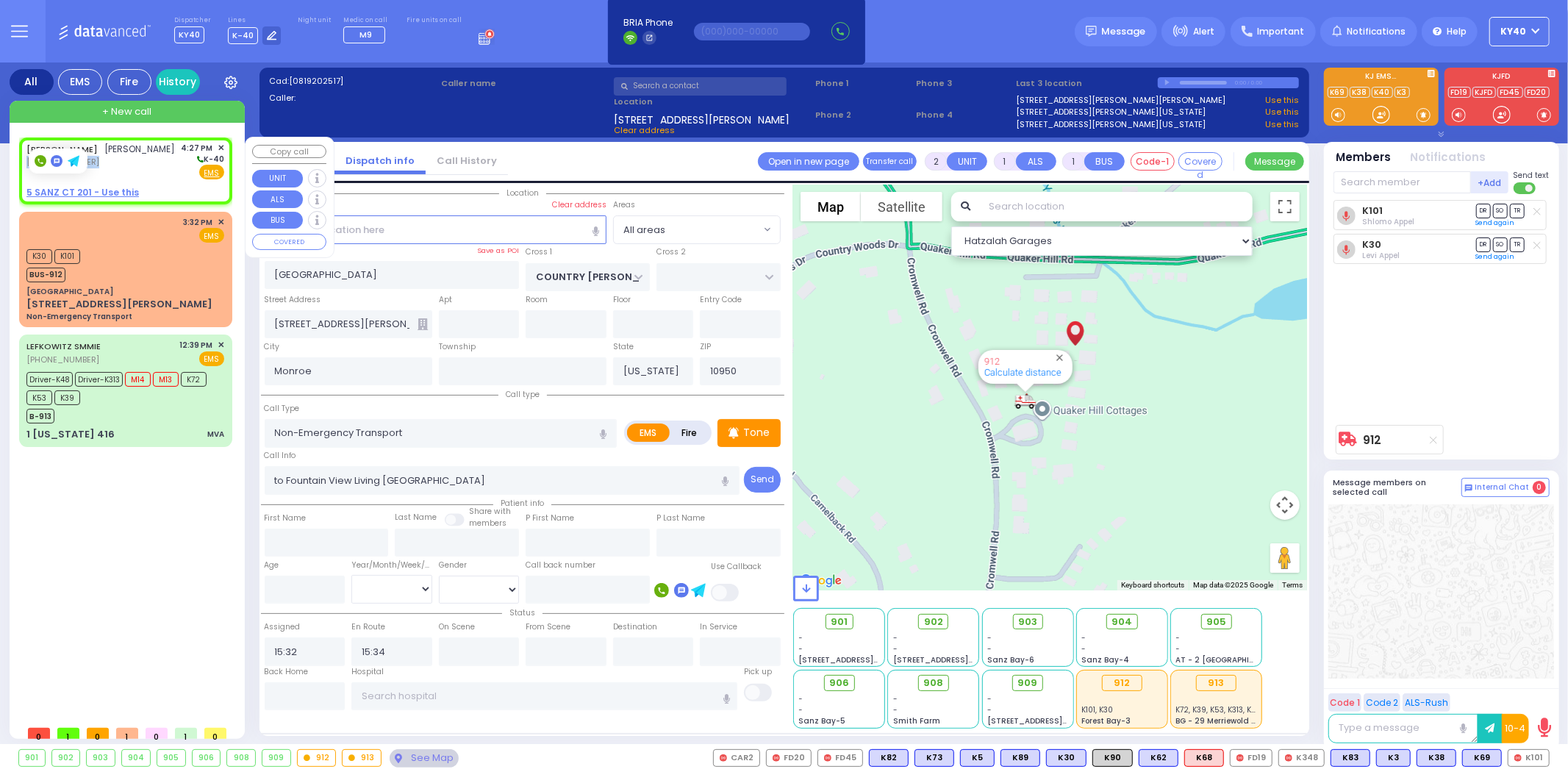
select select
radio input "true"
type input "ARON"
type input "TEITELBAUM"
select select
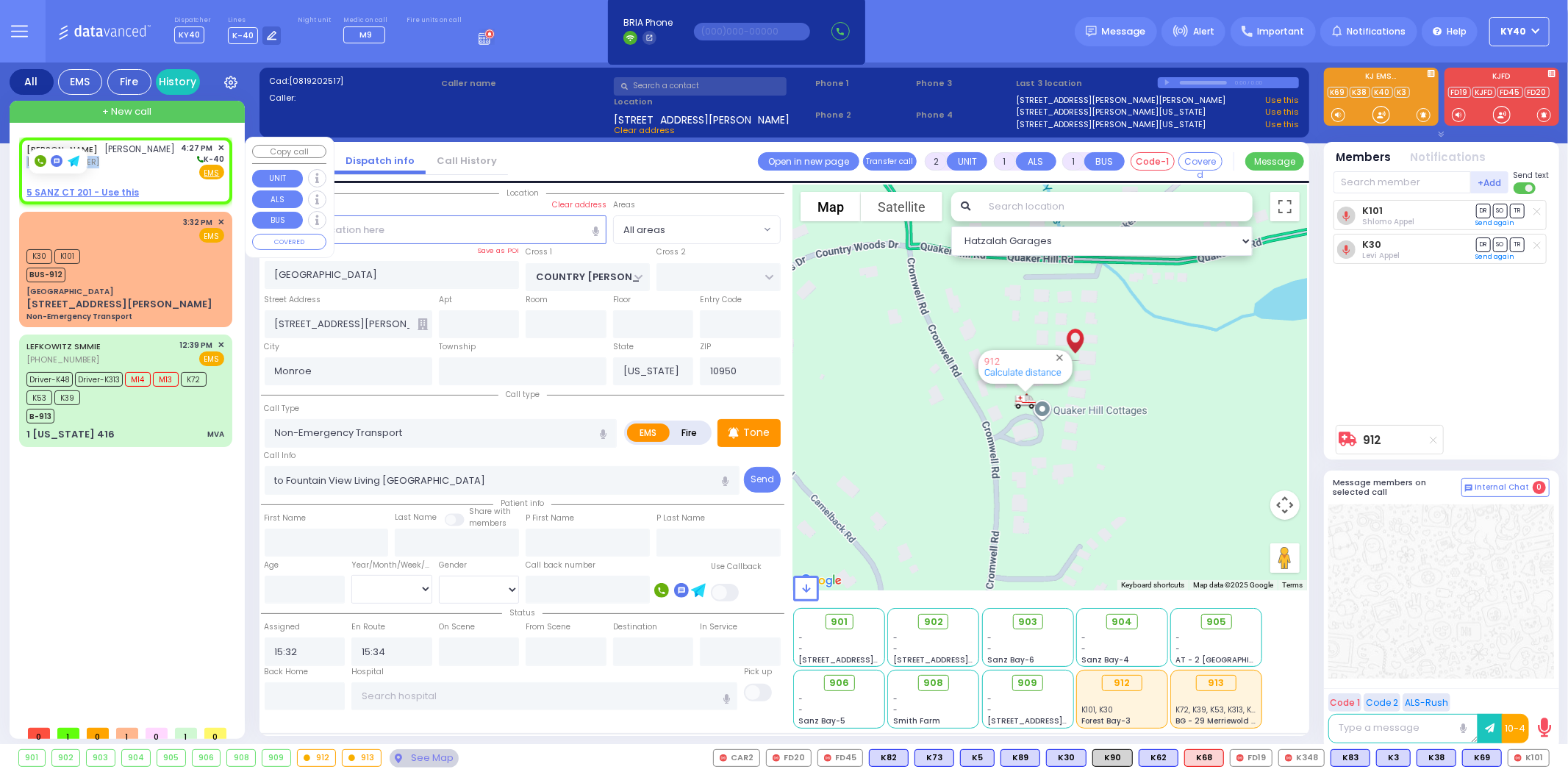
type input "16:27"
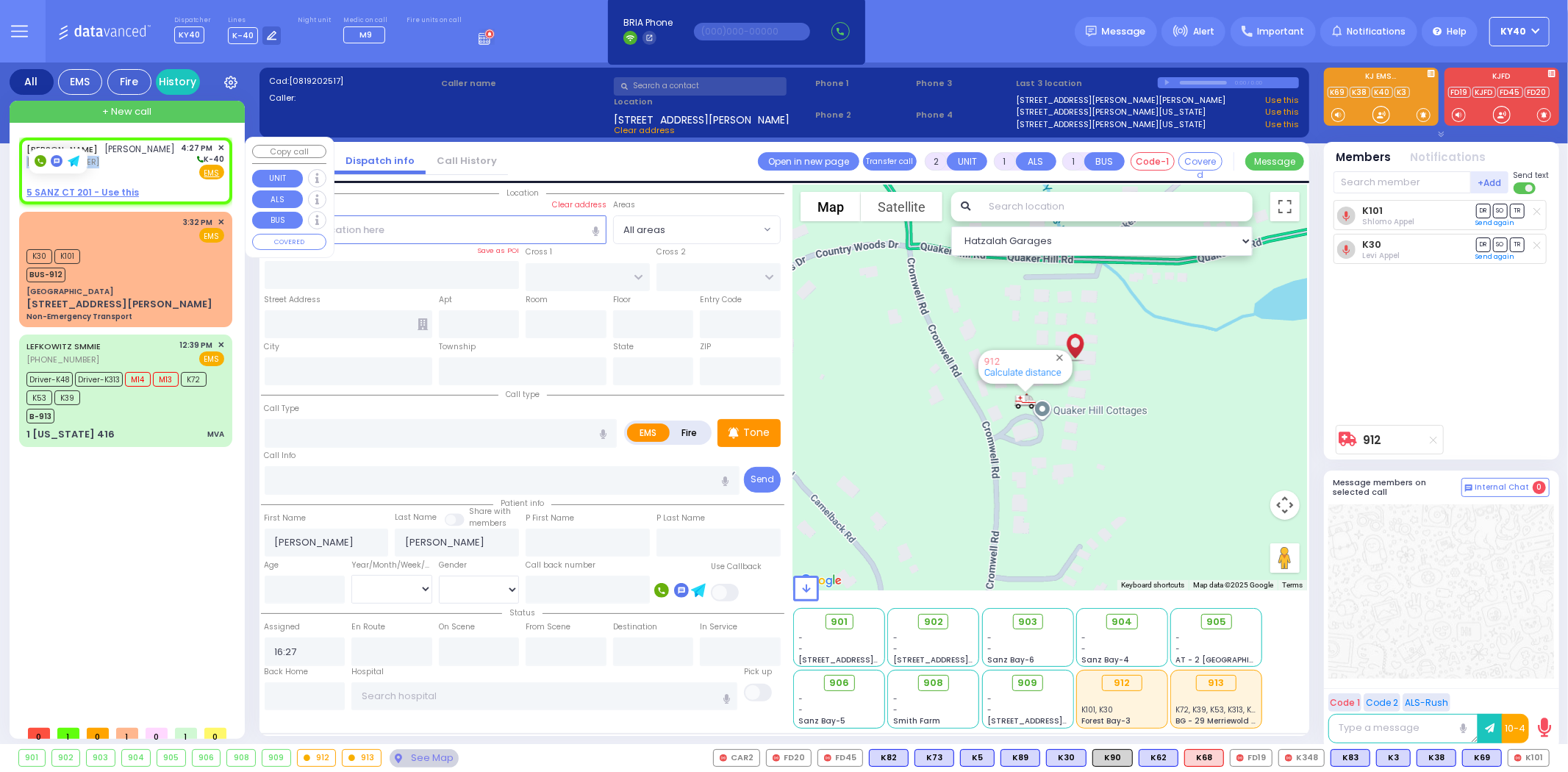
select select "Hatzalah Garages"
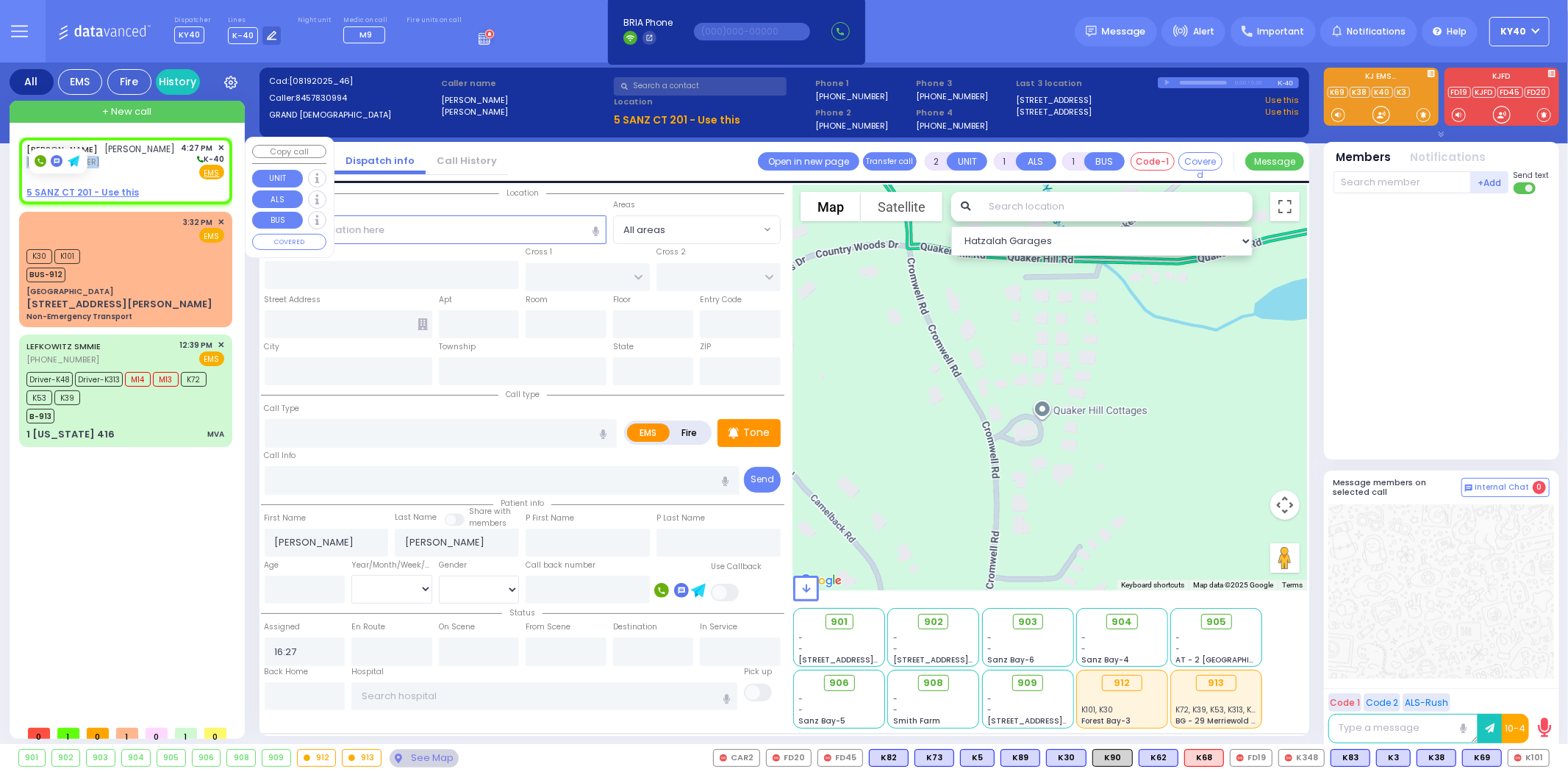
click at [162, 165] on div "ARON TEITELBAUM אהרן טייטלבוים (845) 783-0994 4:27 PM ✕ K-40 EMS" at bounding box center [125, 160] width 198 height 38
select select
radio input "true"
select select
select select "Hatzalah Garages"
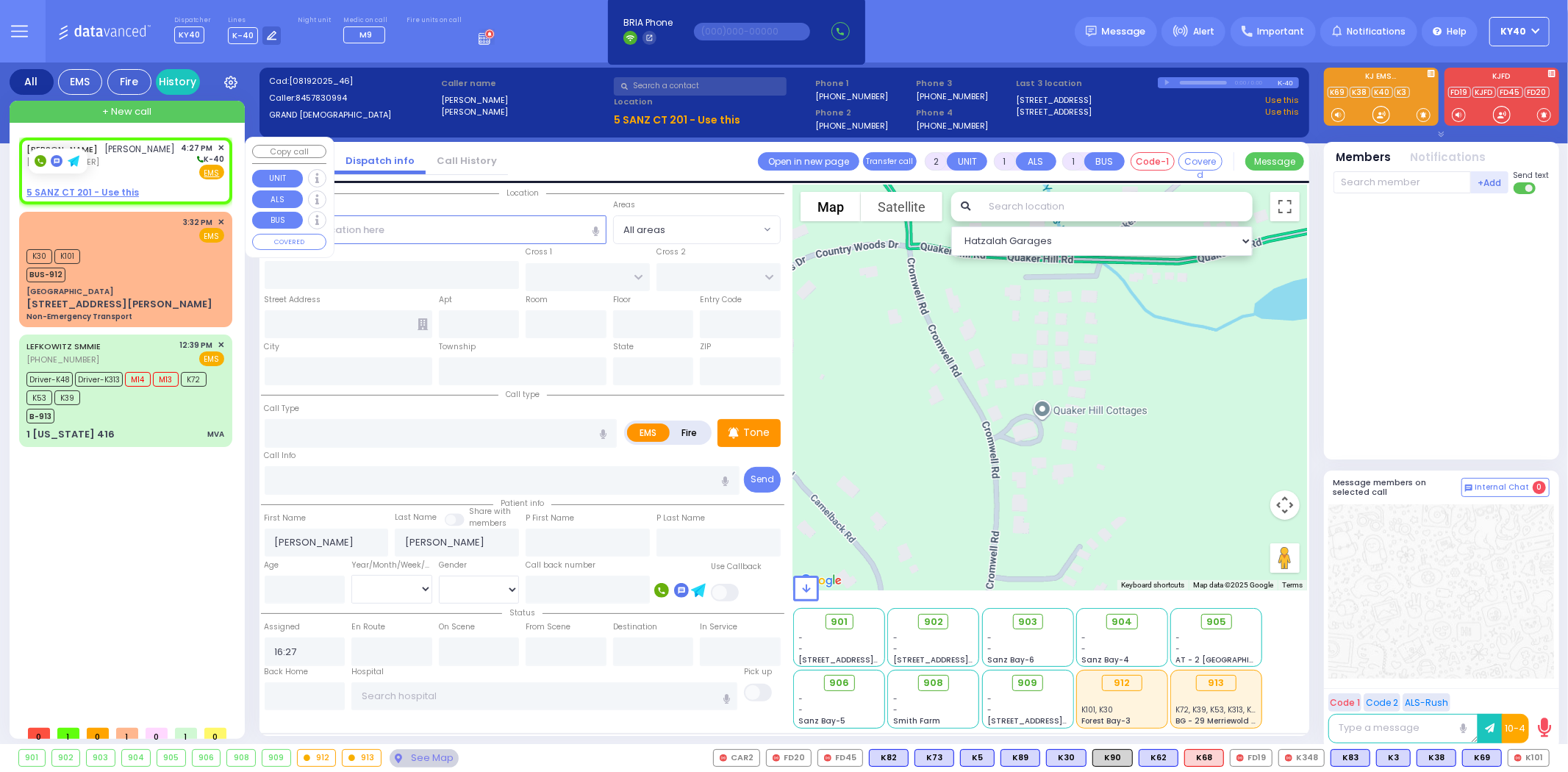
click at [157, 167] on div "ARON TEITELBAUM אהרן טייטלבוים (845) 783-0994" at bounding box center [101, 160] width 149 height 38
select select
radio input "true"
select select
select select "Hatzalah Garages"
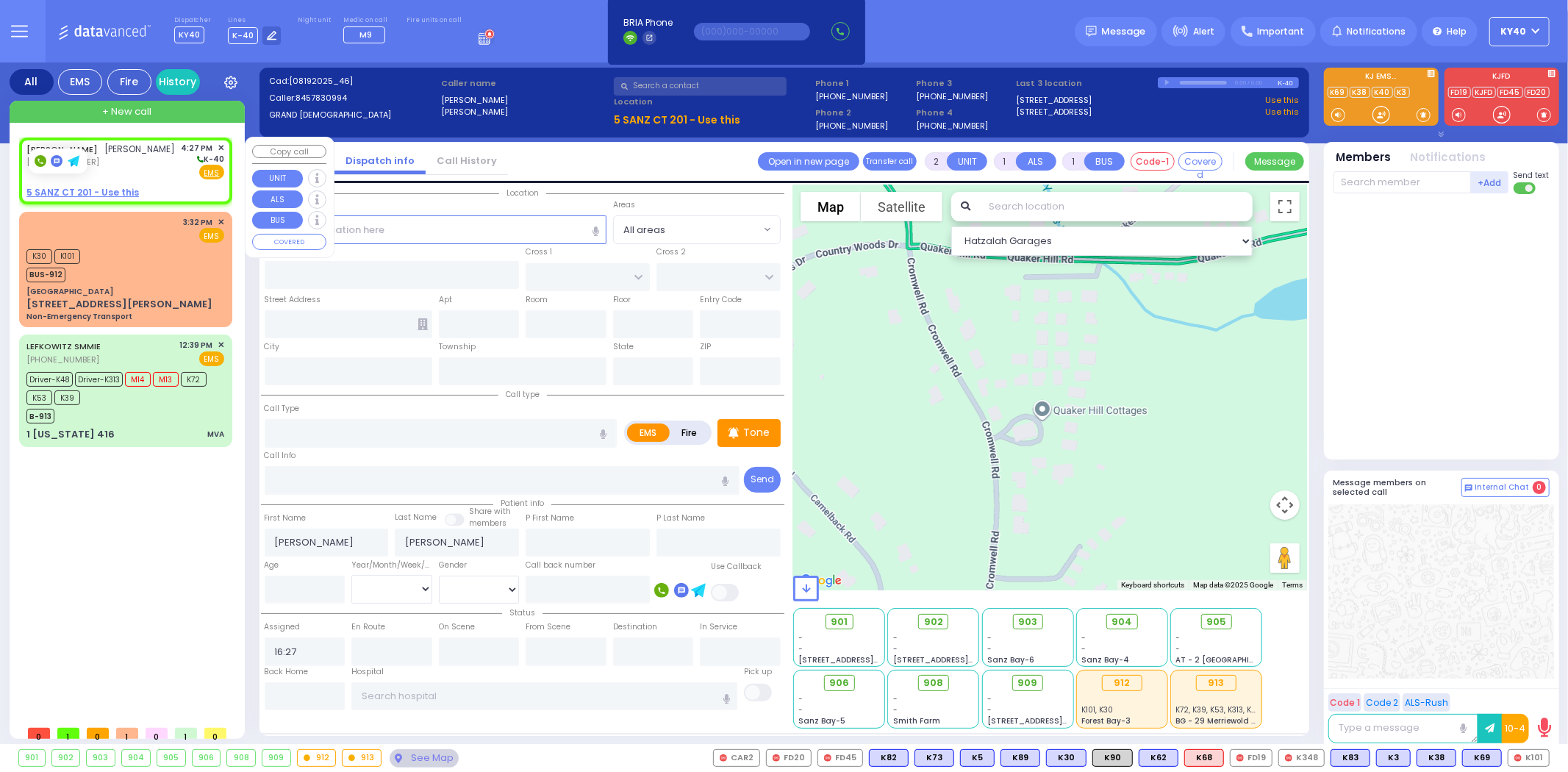
click at [154, 167] on div "(845) 783-0994" at bounding box center [101, 162] width 149 height 13
select select
radio input "true"
select select
select select "Hatzalah Garages"
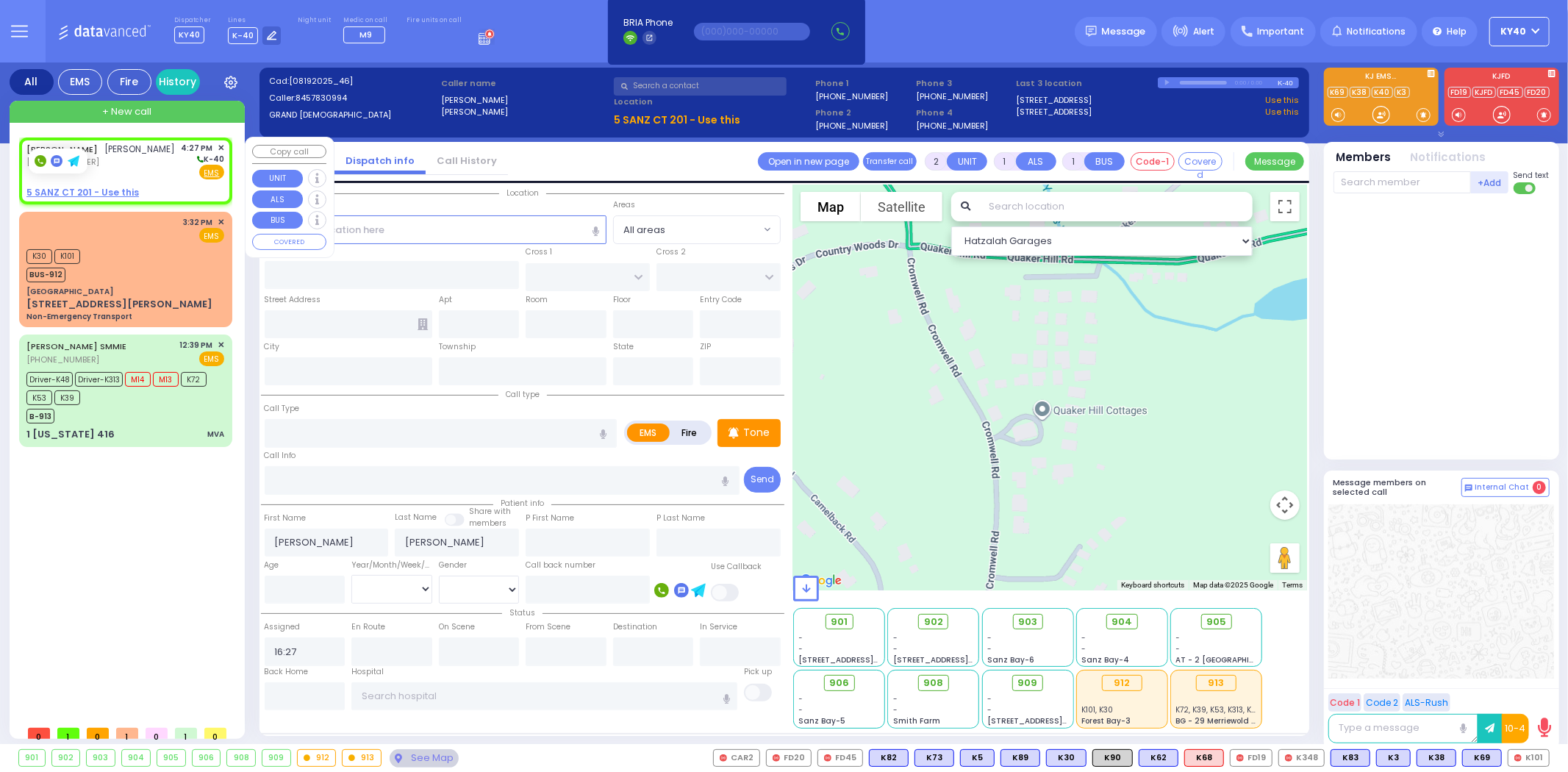
click at [154, 170] on div "ARON TEITELBAUM אהרן טייטלבוים (845) 783-0994" at bounding box center [101, 160] width 149 height 38
select select
radio input "true"
select select
select select "Hatzalah Garages"
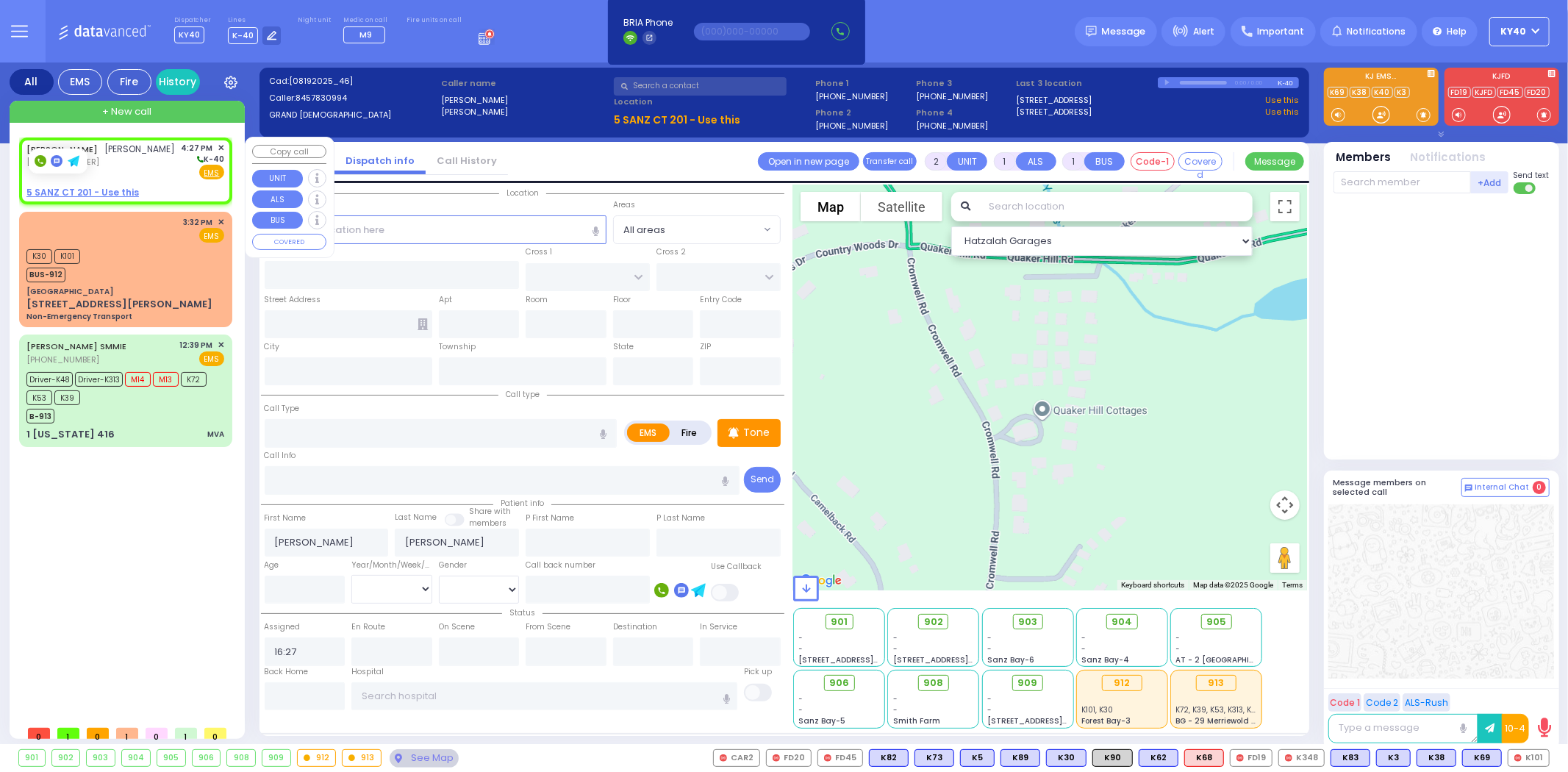
click at [154, 168] on div "ARON TEITELBAUM אהרן טייטלבוים (845) 783-0994" at bounding box center [101, 160] width 149 height 38
select select
radio input "true"
select select
select select "Hatzalah Garages"
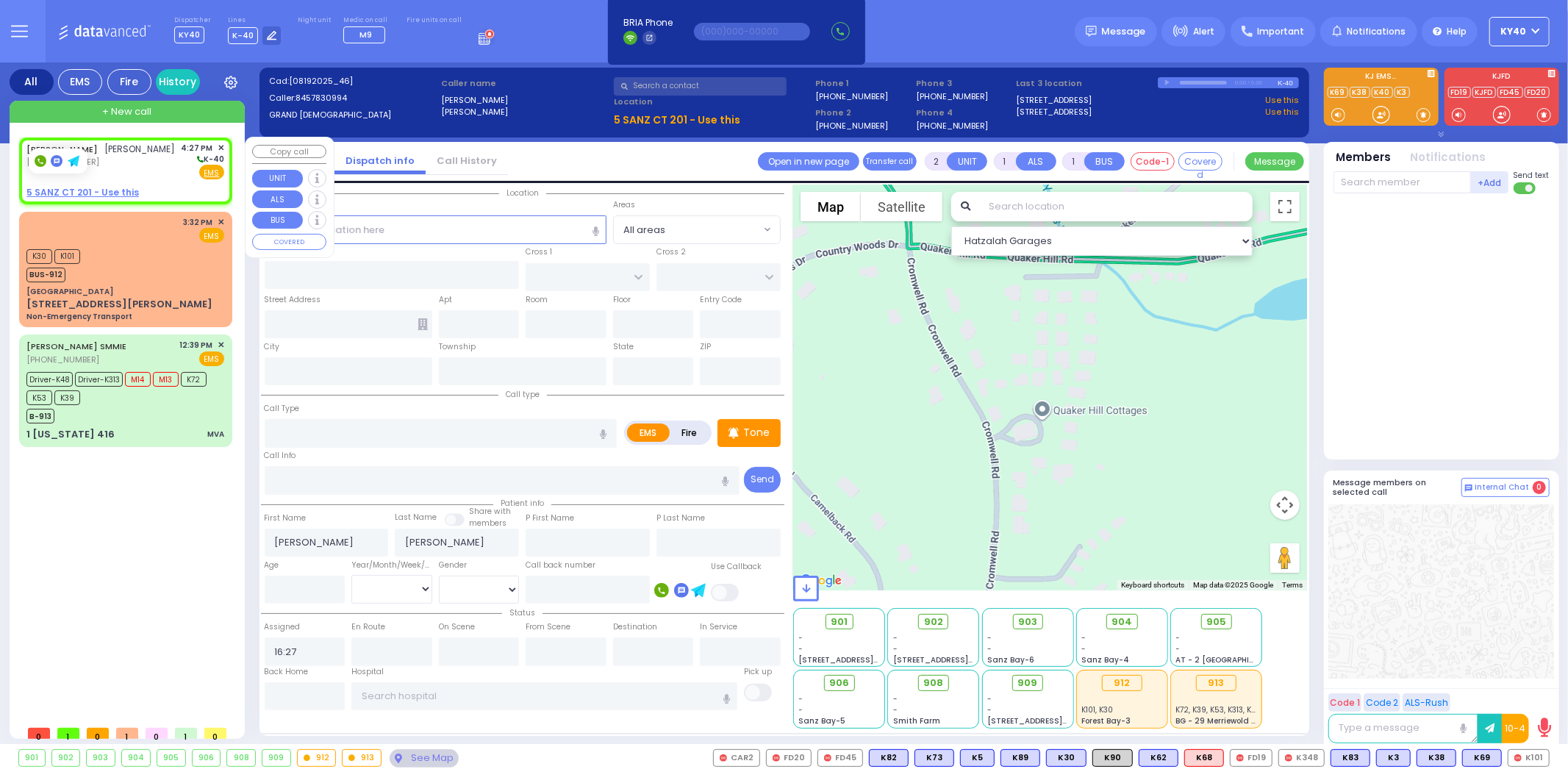
click at [149, 167] on div "(845) 783-0994" at bounding box center [101, 162] width 149 height 13
select select
radio input "true"
select select
select select "Hatzalah Garages"
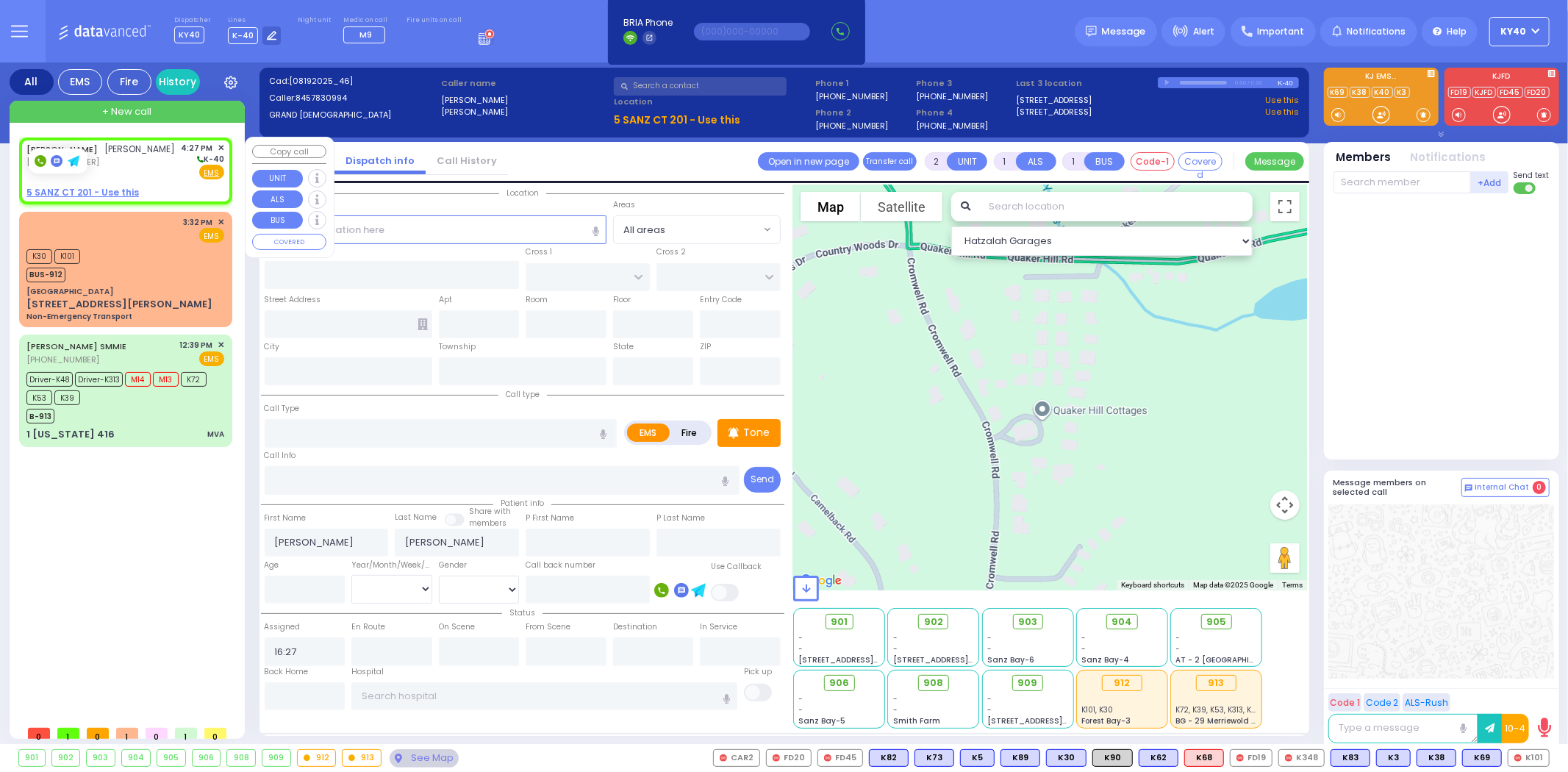
click at [149, 165] on div "(845) 783-0994" at bounding box center [101, 162] width 149 height 13
select select
radio input "true"
select select
select select "Hatzalah Garages"
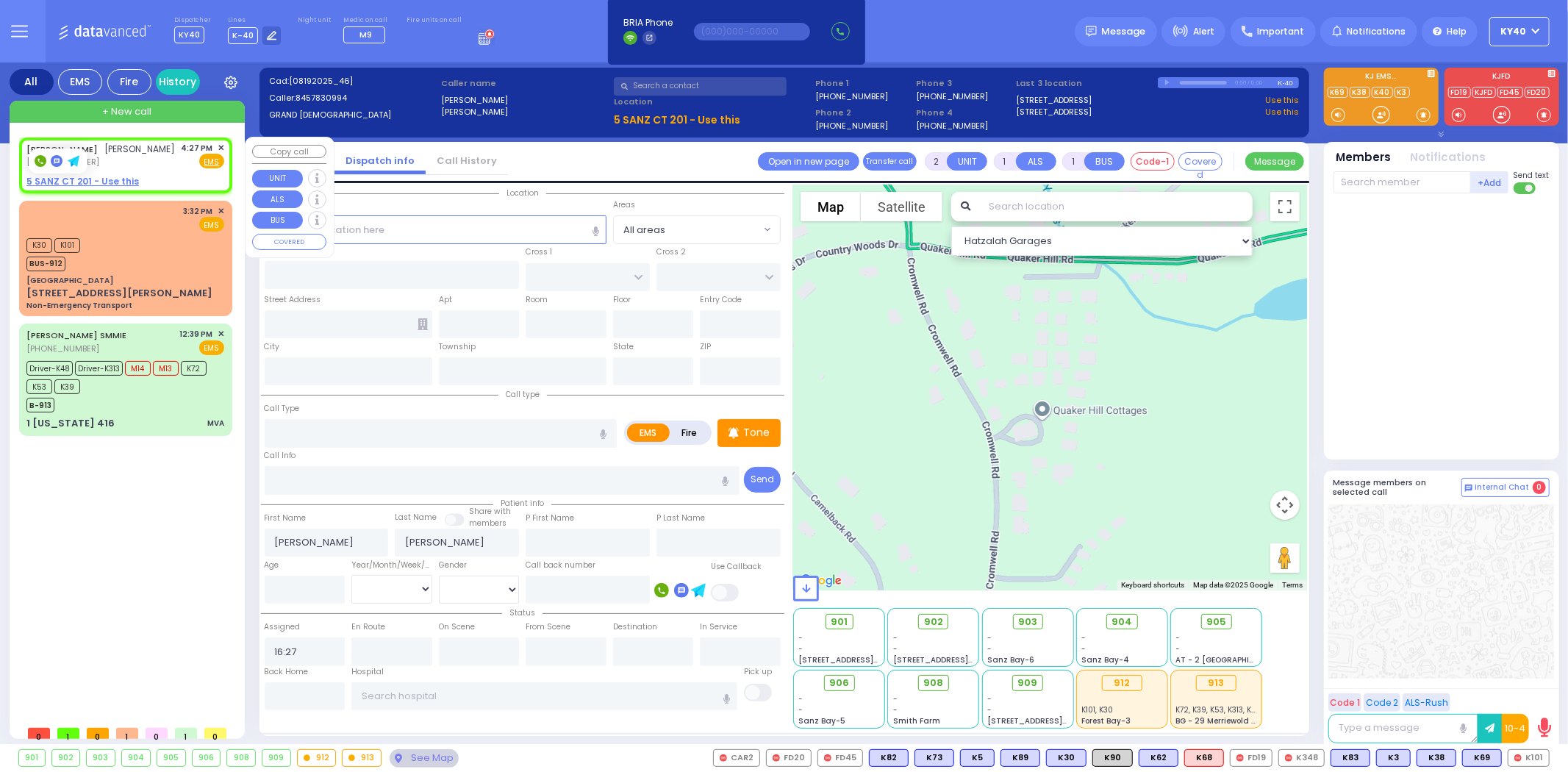
select select
radio input "true"
select select
select select "Hatzalah Garages"
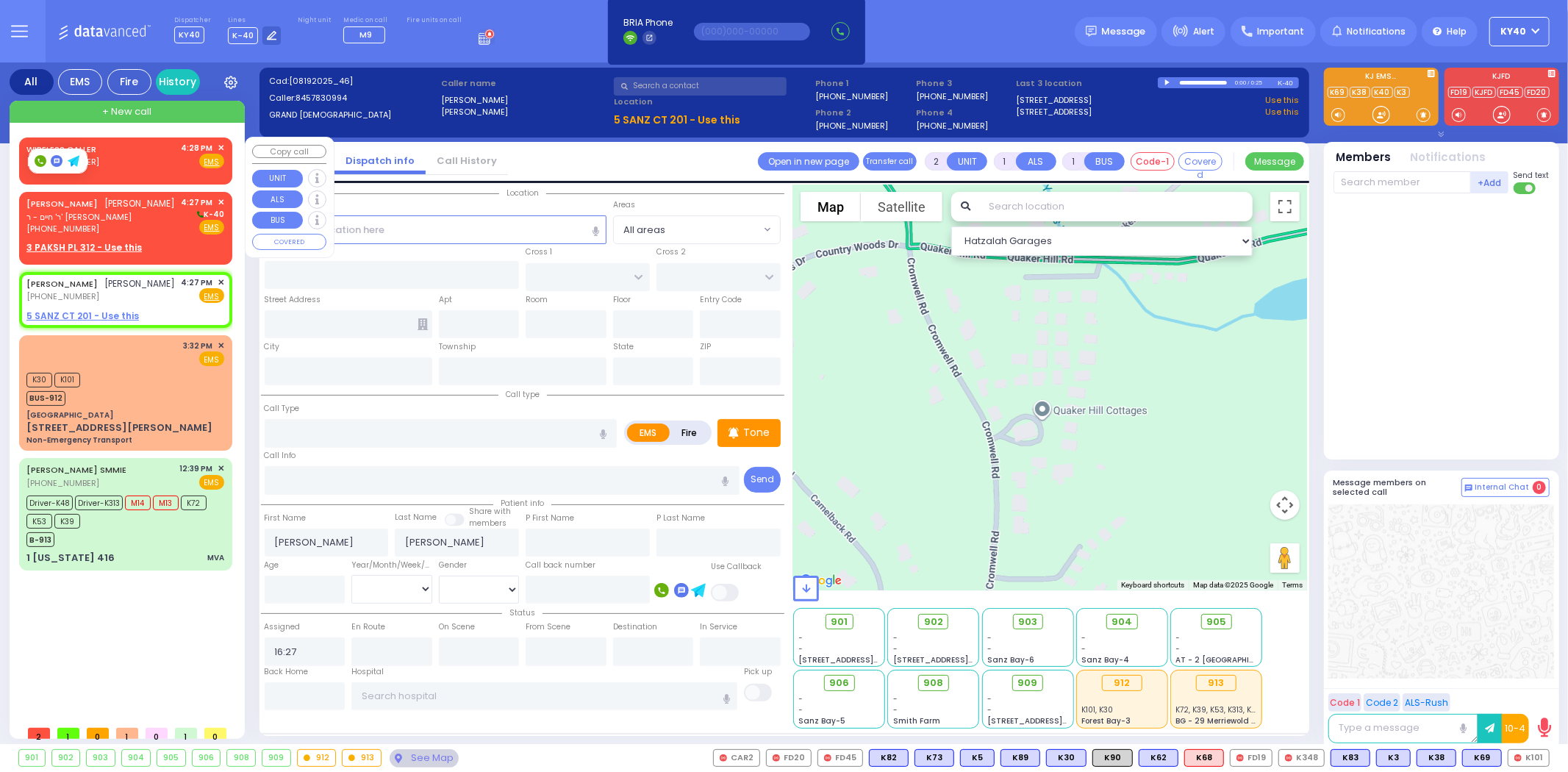
click at [222, 149] on span "✕" at bounding box center [221, 148] width 7 height 13
click at [142, 221] on div "DUVID FARKAS דוד פארקאש ר' חיים - ר' יושע שמאיע (845) 238-1852 4:27 PM ✕ Fire E…" at bounding box center [125, 216] width 198 height 39
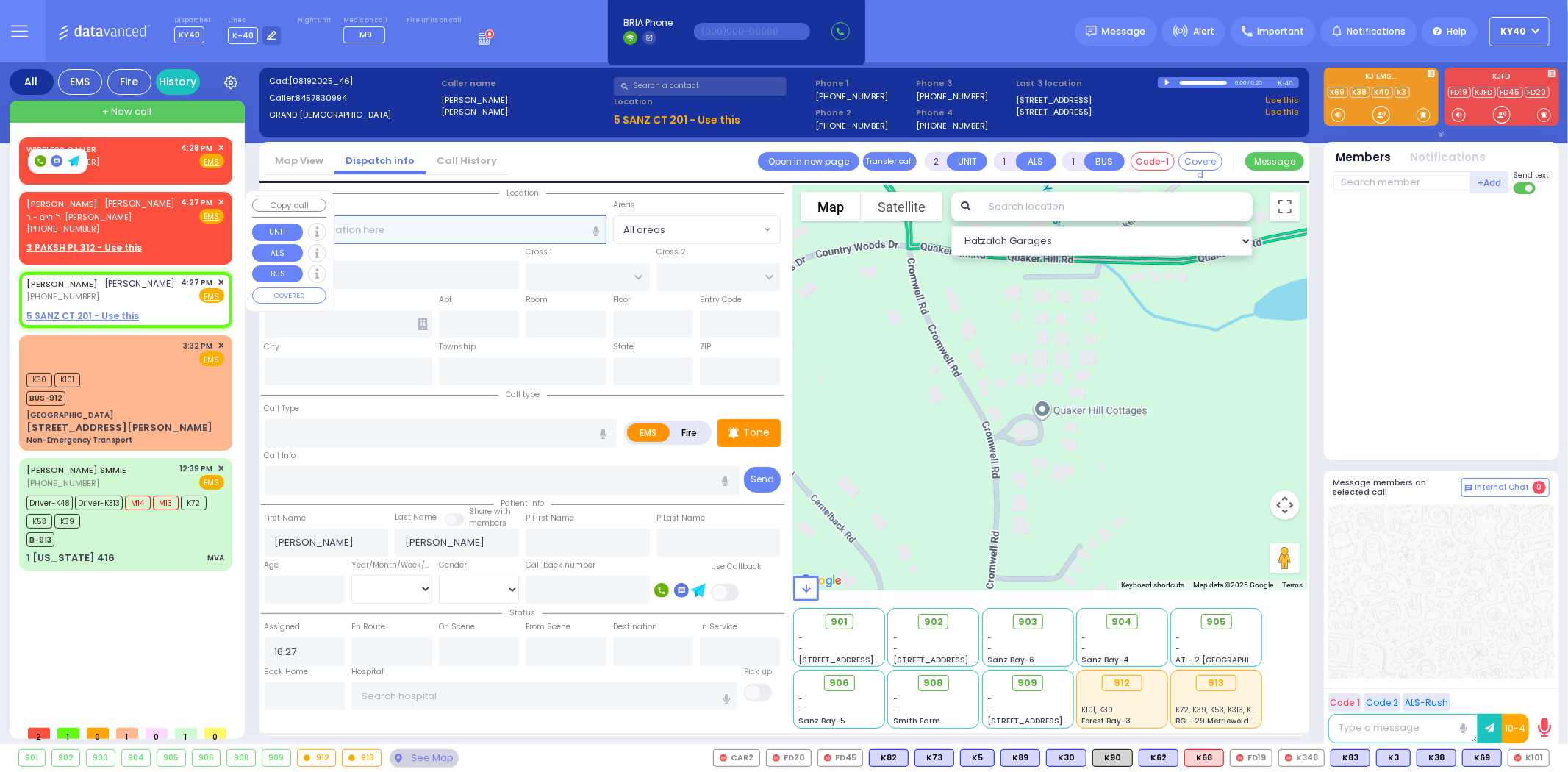
select select
radio input "true"
type input "DUVID"
type input "FARKAS"
select select
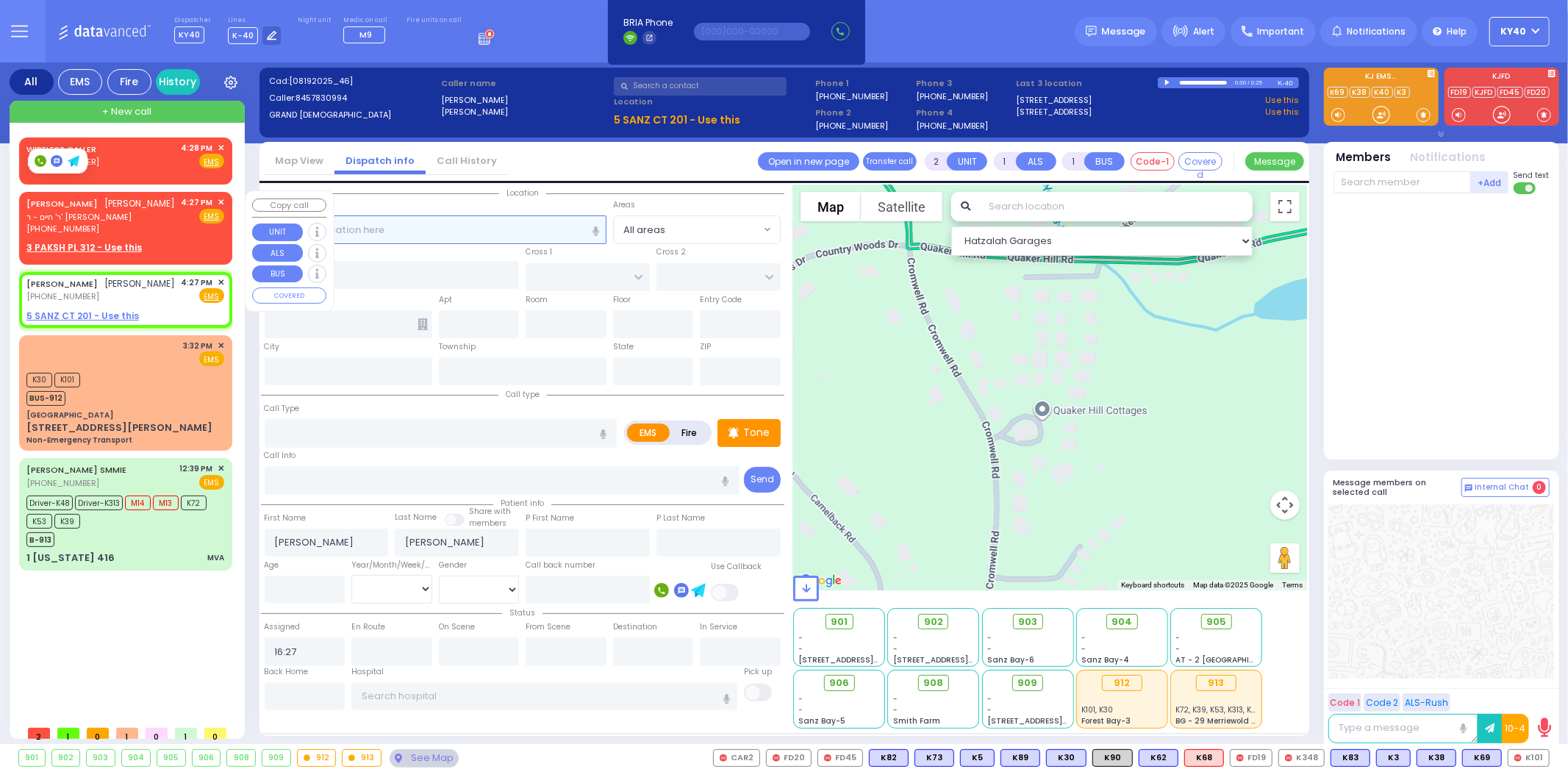
select select "Hatzalah Garages"
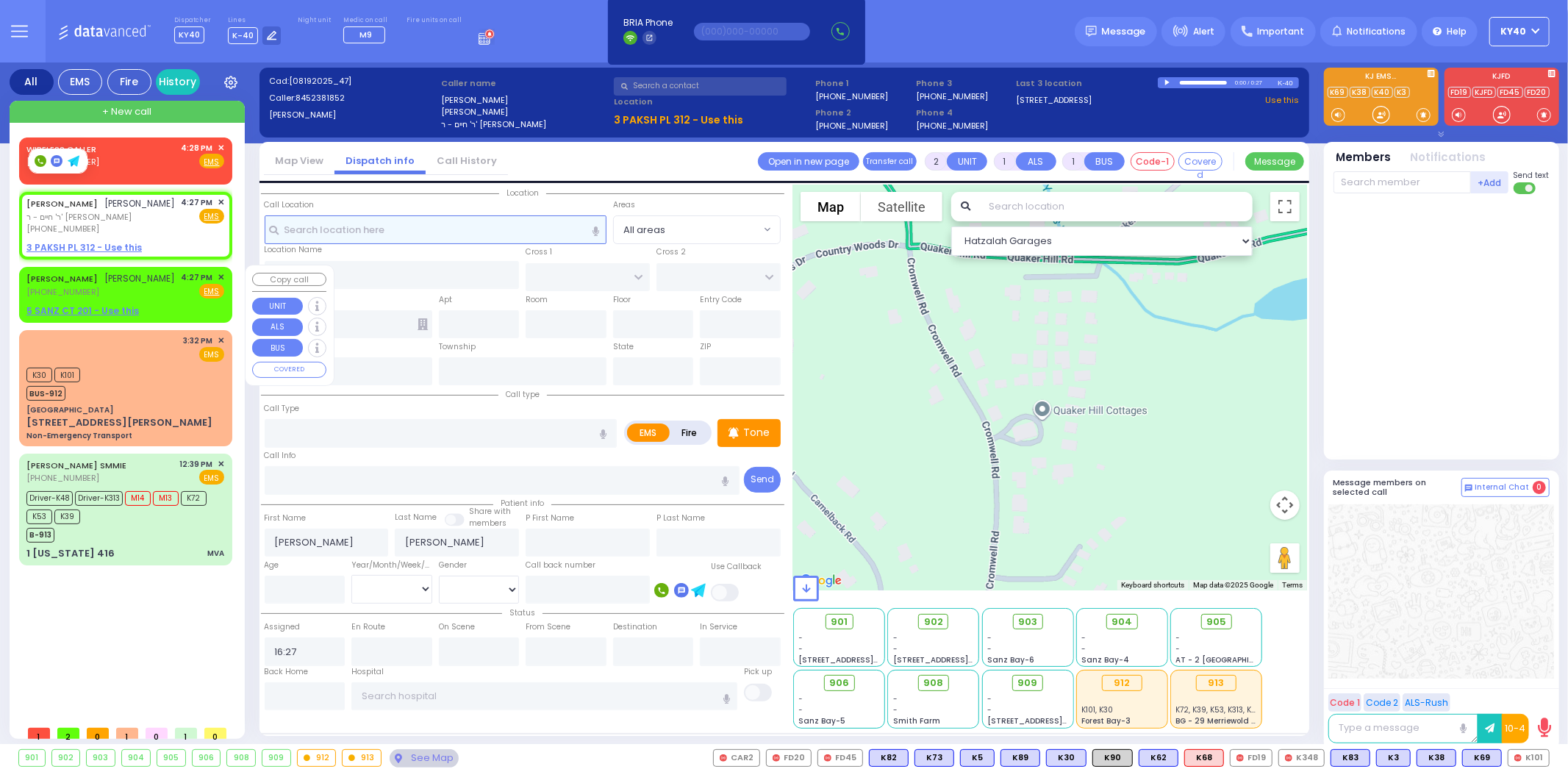
select select
radio input "true"
select select
select select "Hatzalah Garages"
click at [115, 309] on u "5 SANZ CT 201 - Use this" at bounding box center [82, 310] width 112 height 13
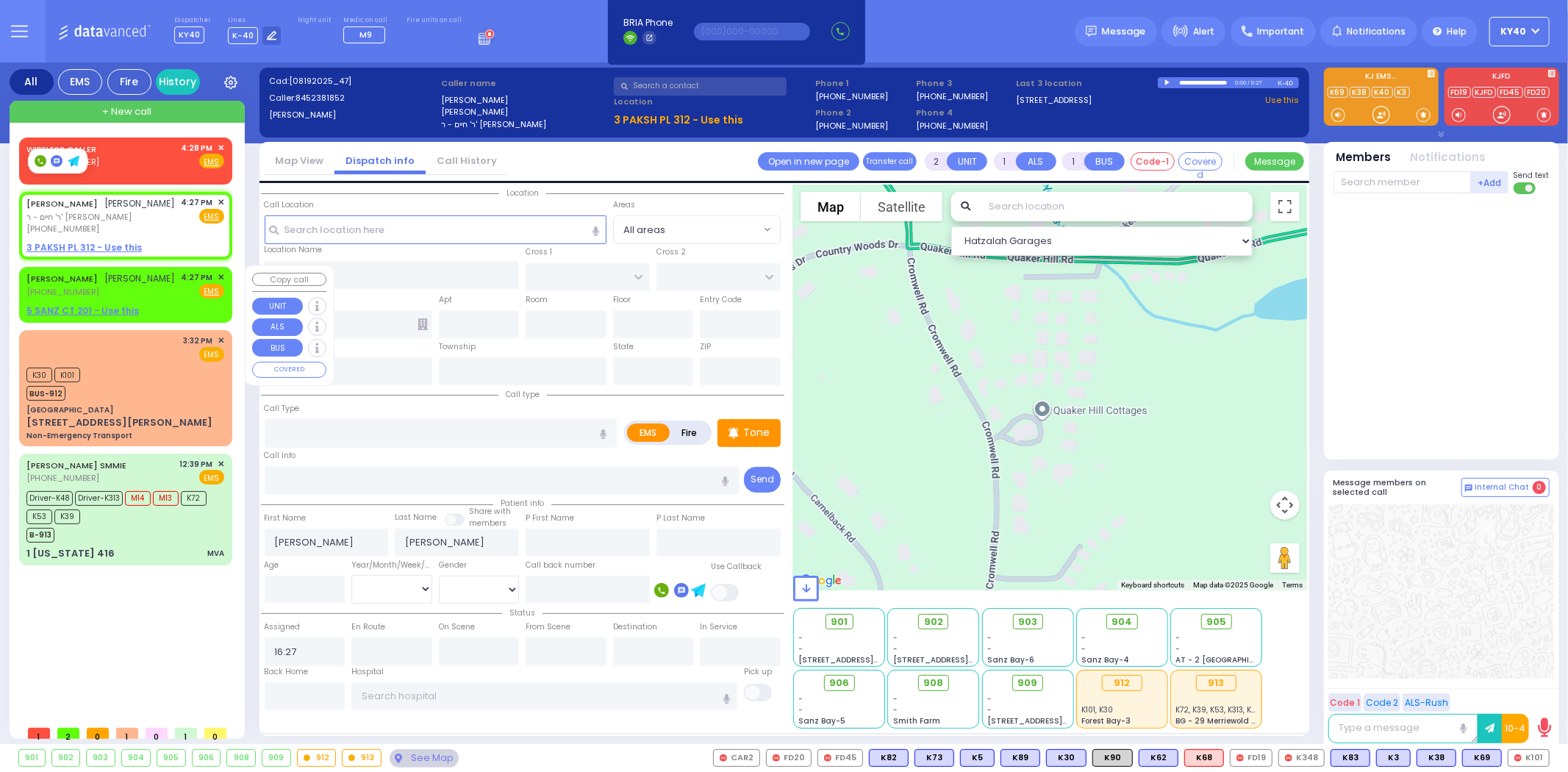
select select
radio input "true"
type input "ARON"
type input "TEITELBAUM"
select select
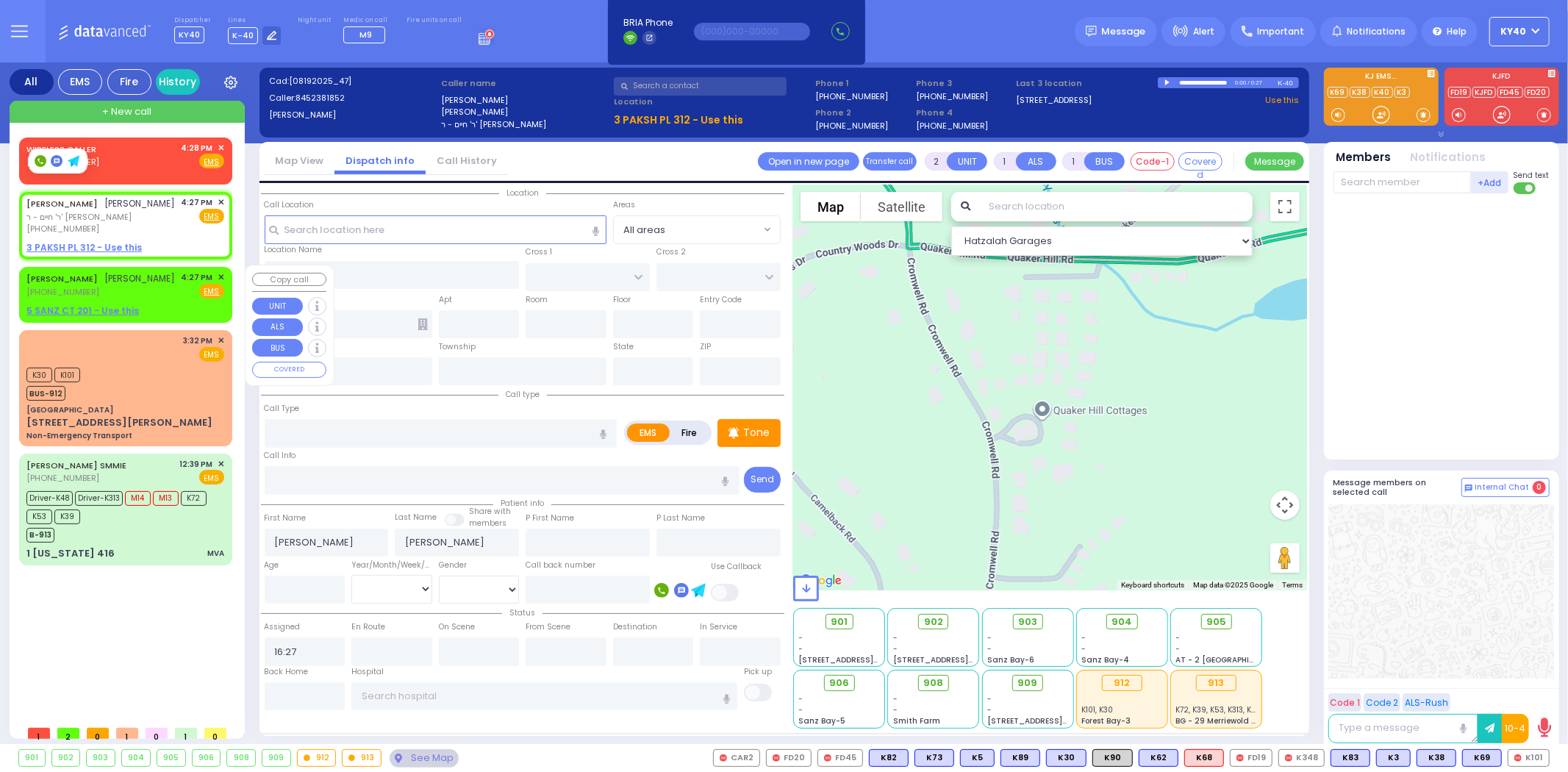
select select "Hatzalah Garages"
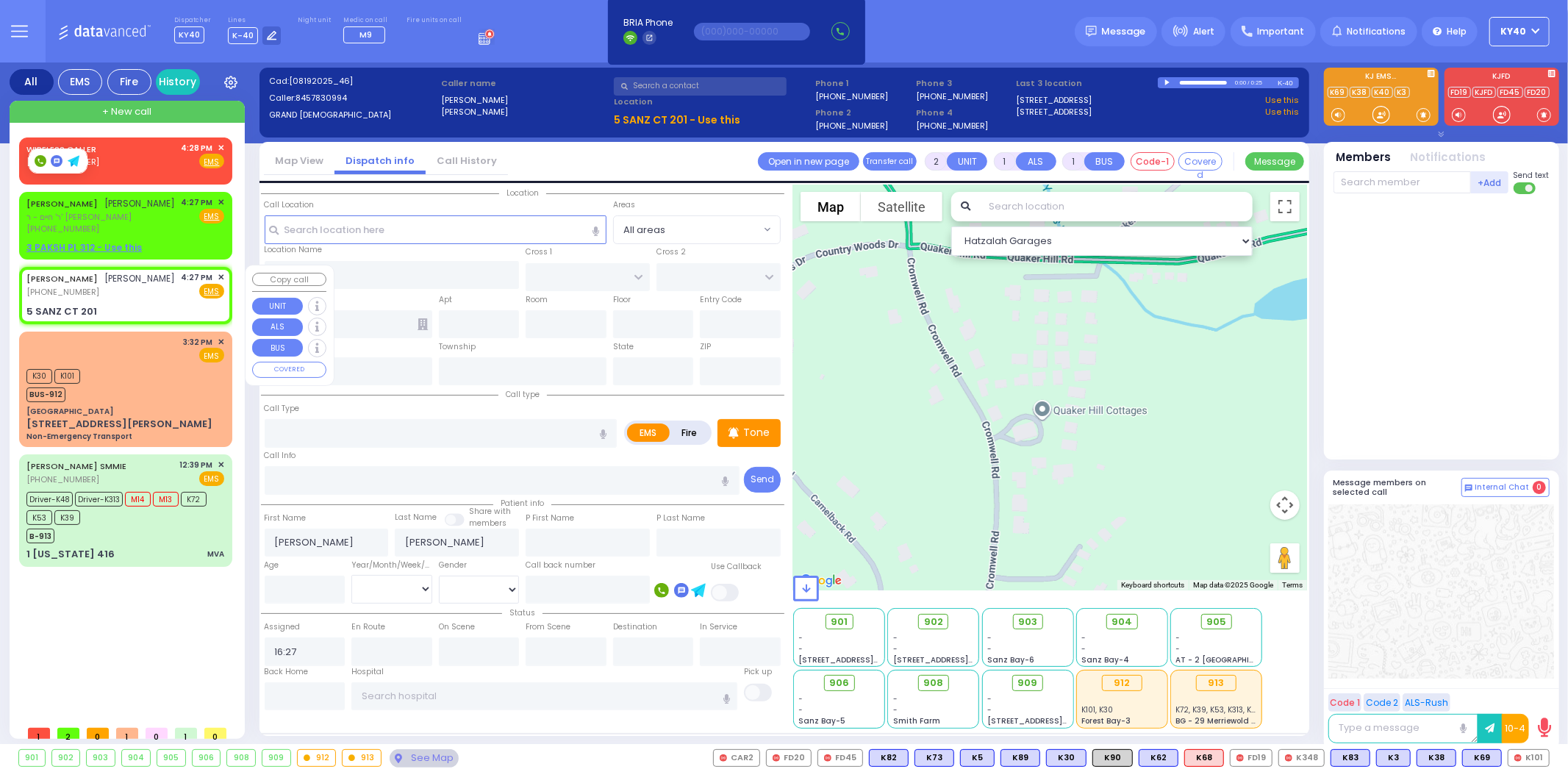
select select
radio input "true"
select select
select select "Hatzalah Garages"
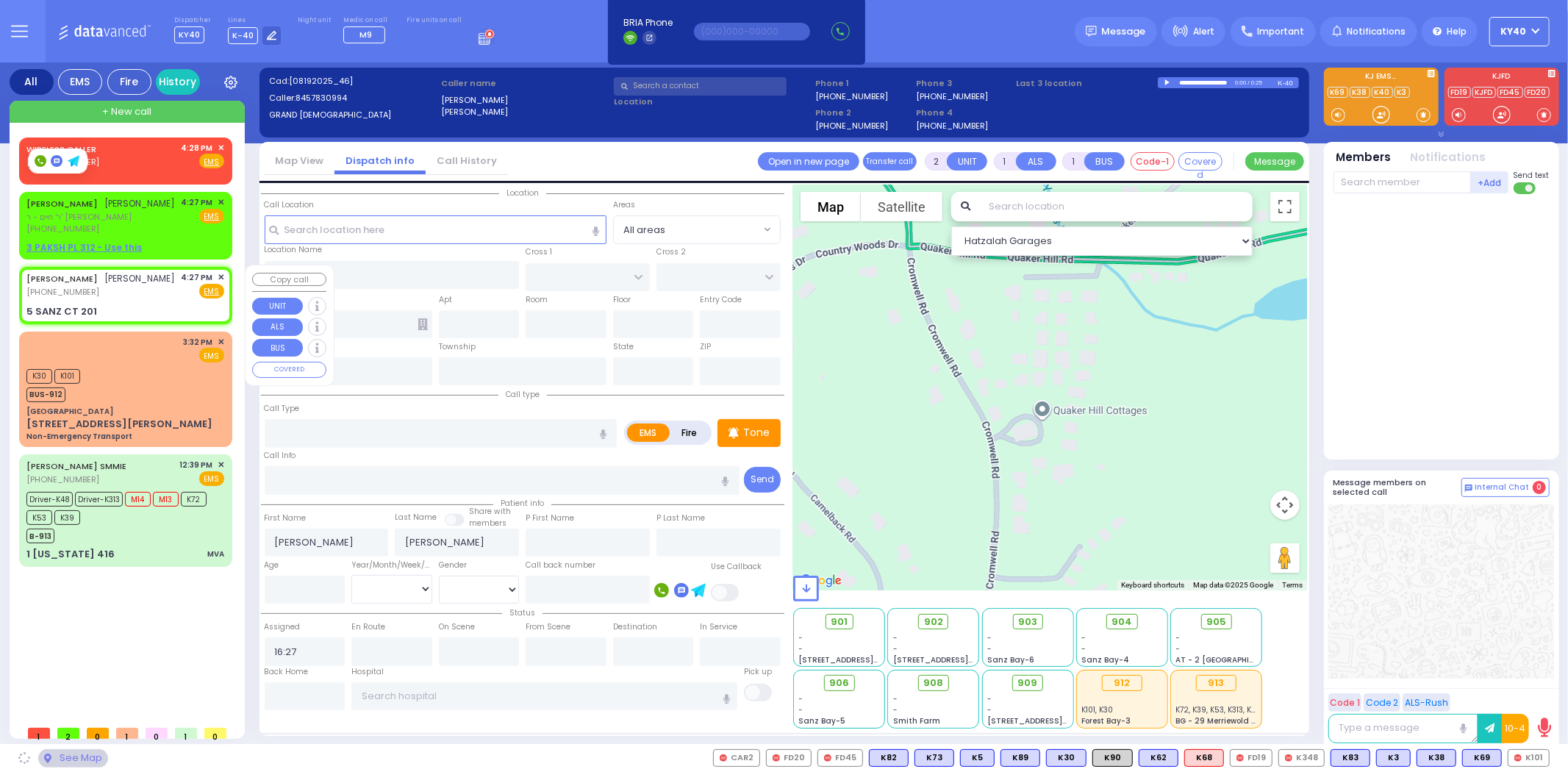
type input "FOREST RD"
type input "5 SANZ CT"
type input "201"
type input "Monroe"
type input "[US_STATE]"
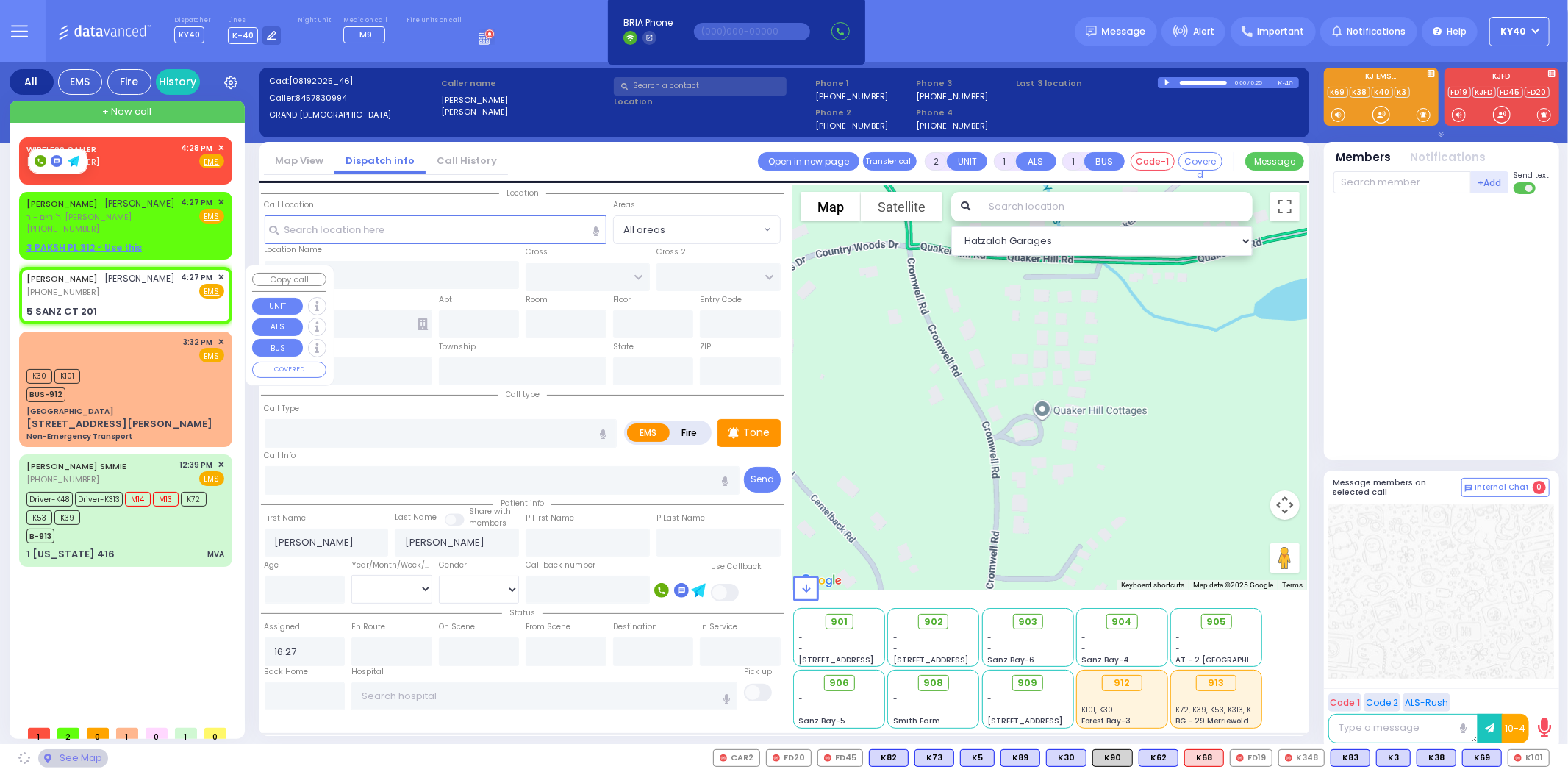
type input "10950"
select select "MONROE"
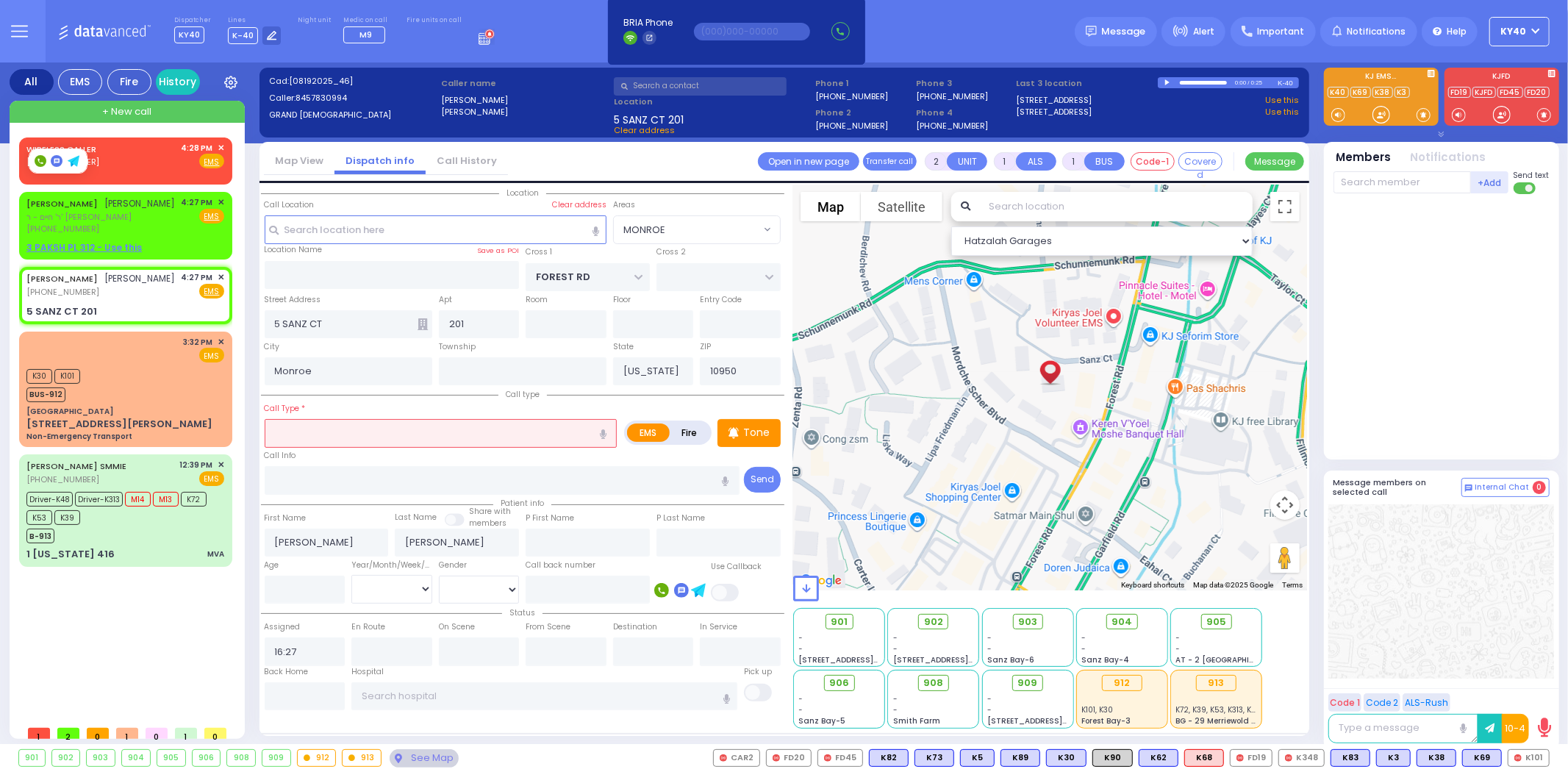
drag, startPoint x: 402, startPoint y: 424, endPoint x: 415, endPoint y: 422, distance: 13.2
click at [400, 427] on input "text" at bounding box center [441, 432] width 353 height 28
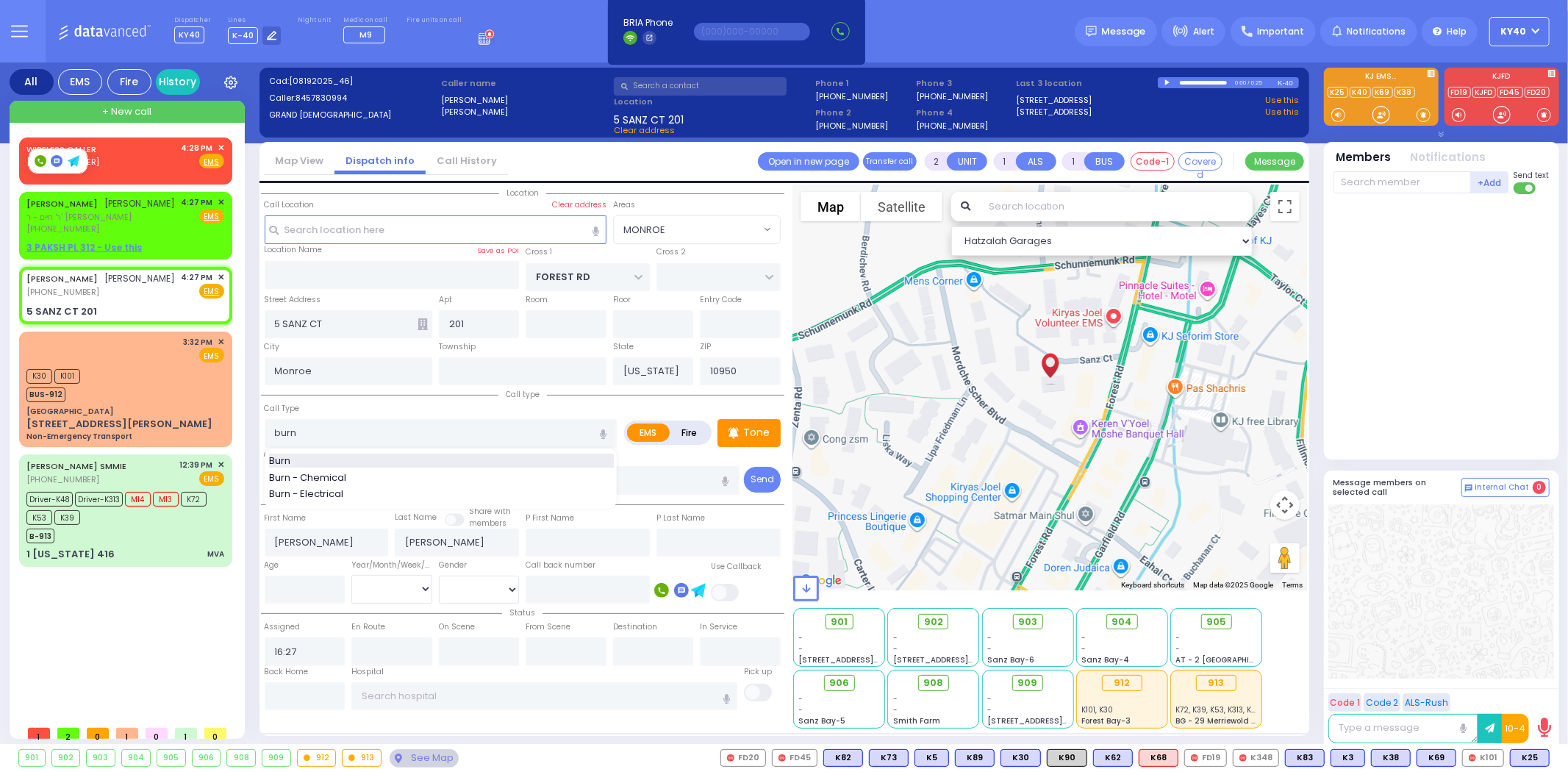
click at [309, 460] on div "Burn" at bounding box center [441, 461] width 345 height 15
type input "Burn"
type input "3"
type input "0"
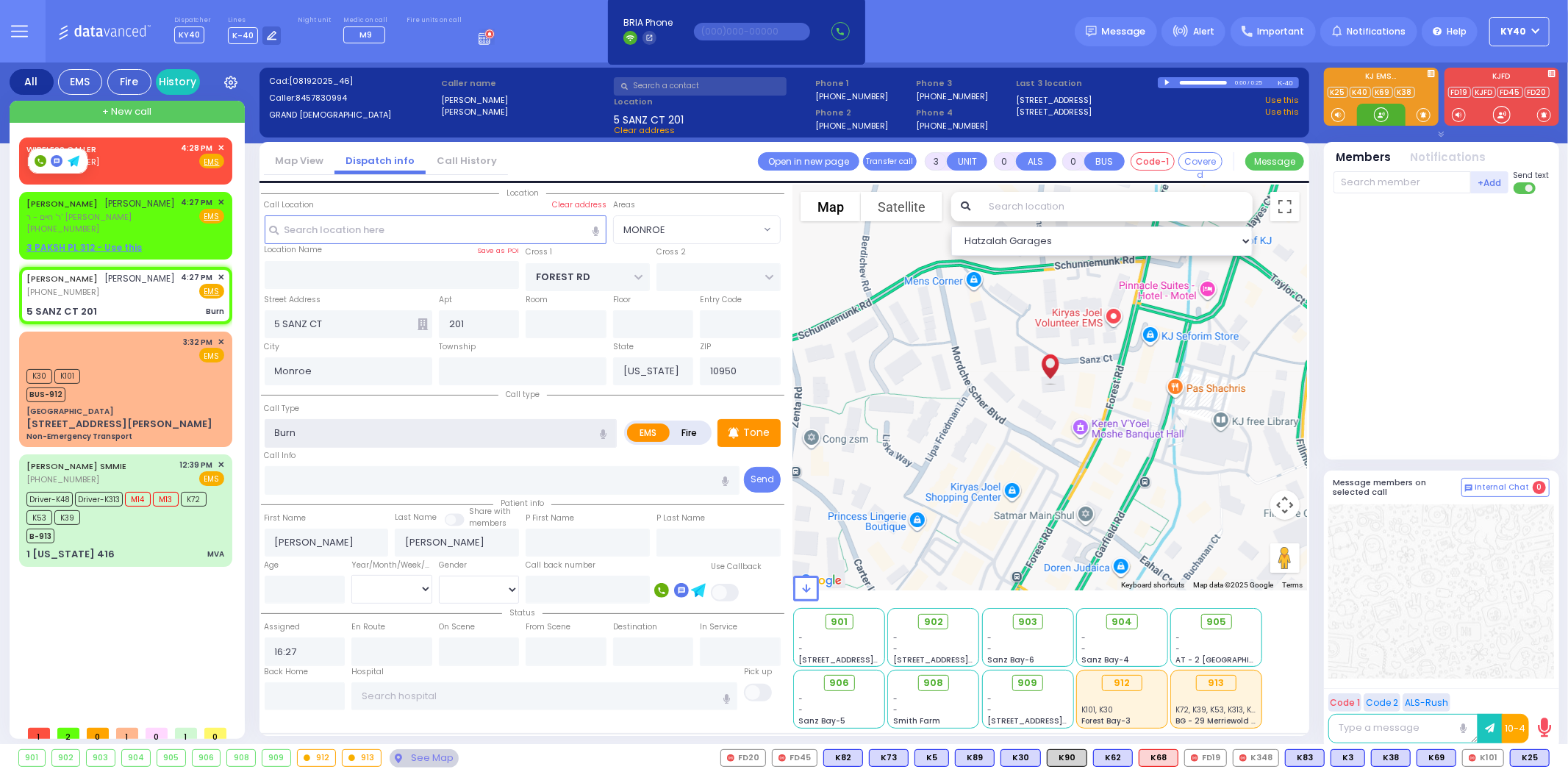
select select
radio input "true"
select select
select select "Hatzalah Garages"
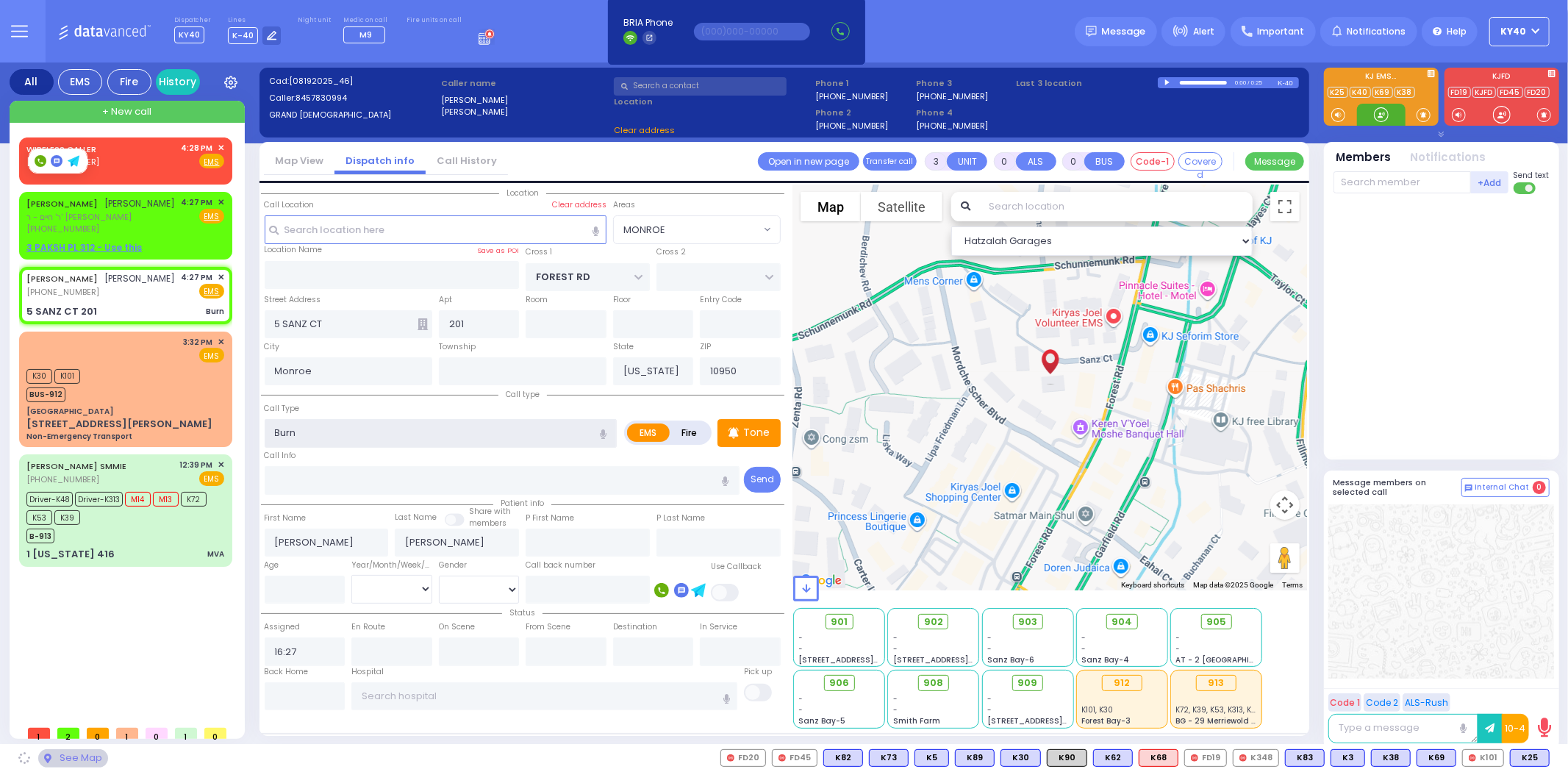
select select "MONROE"
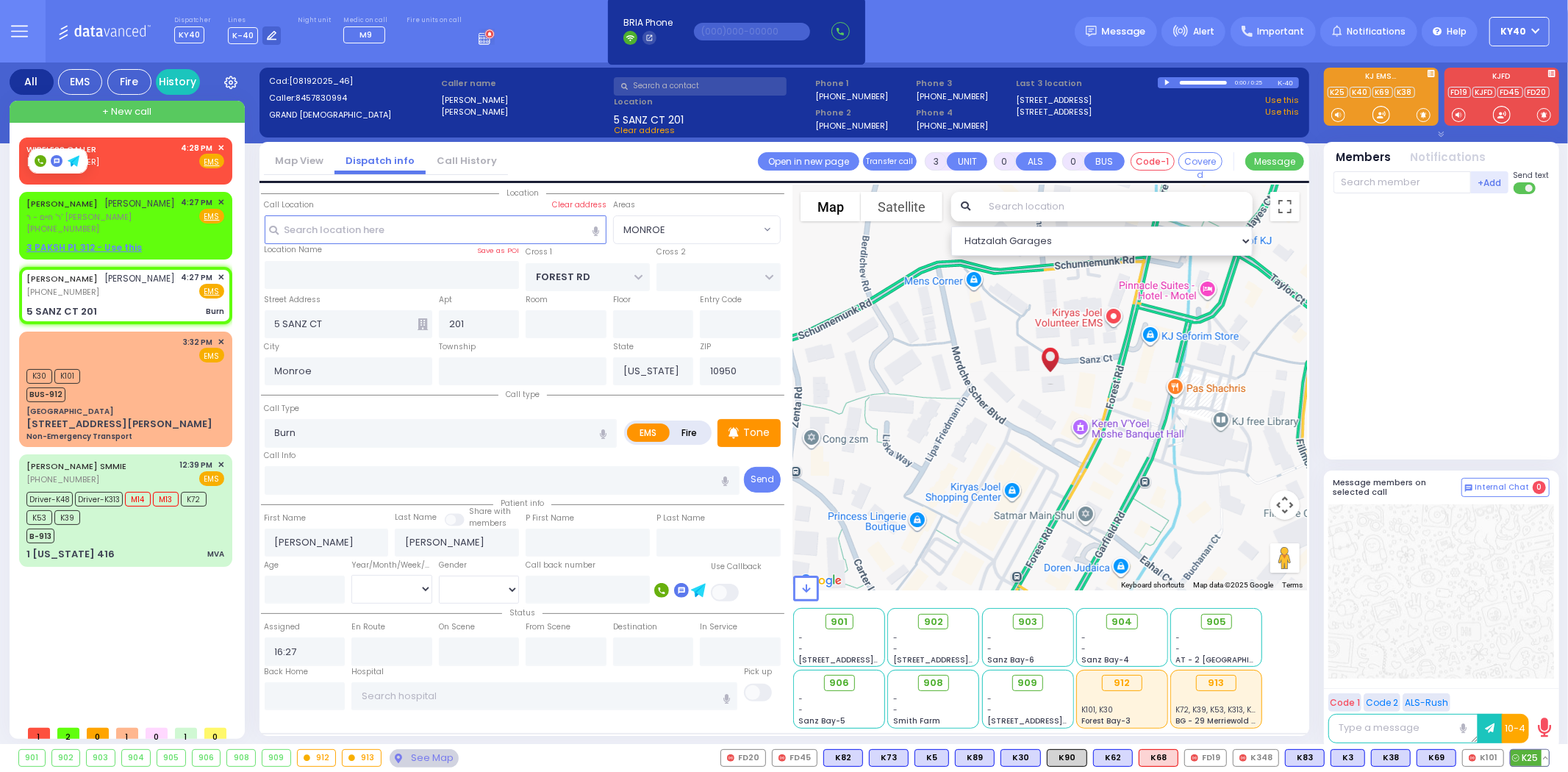
click at [1530, 755] on span "K25" at bounding box center [1530, 758] width 38 height 16
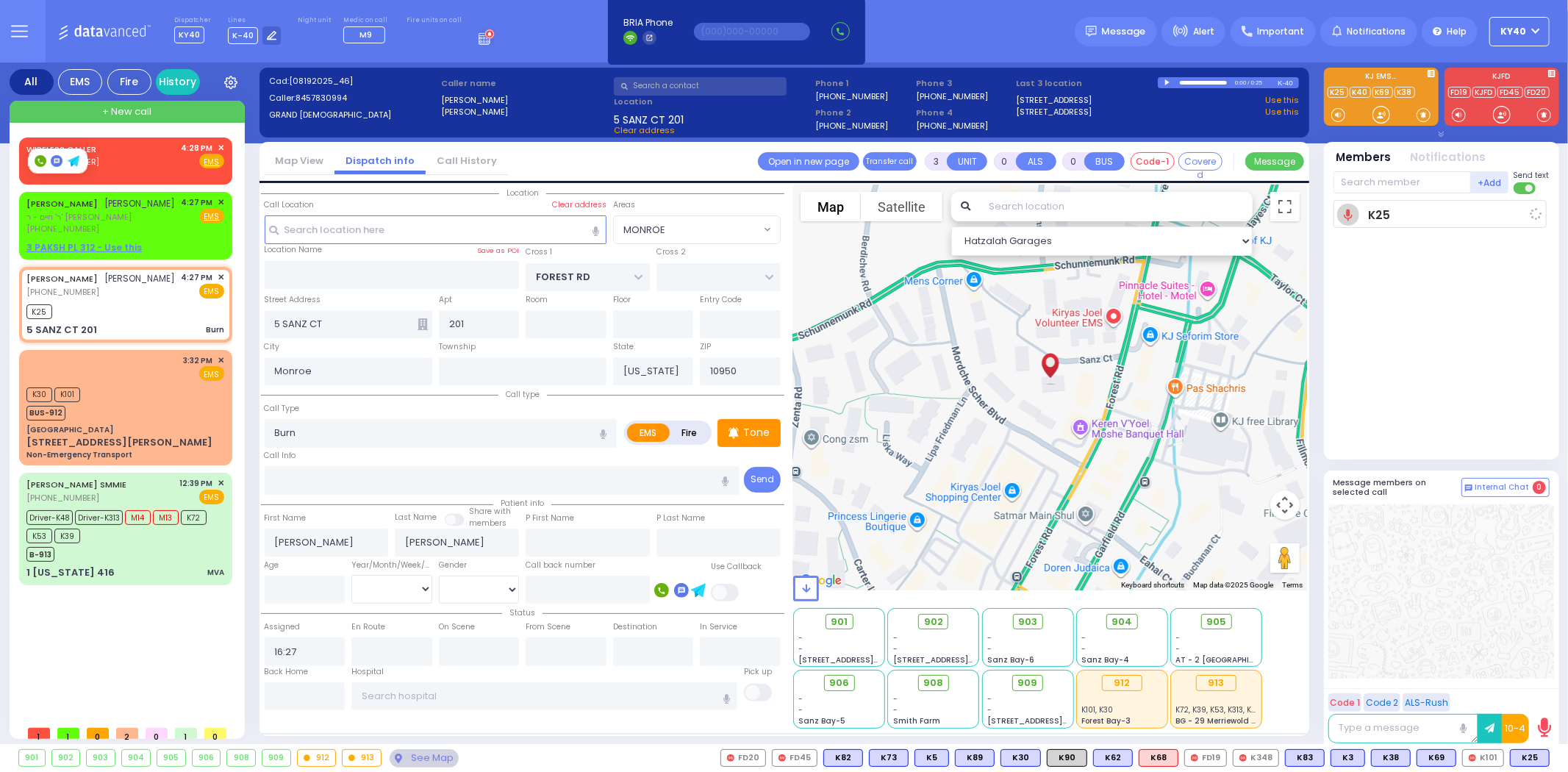
select select
radio input "true"
select select
type input "16:28"
select select "Hatzalah Garages"
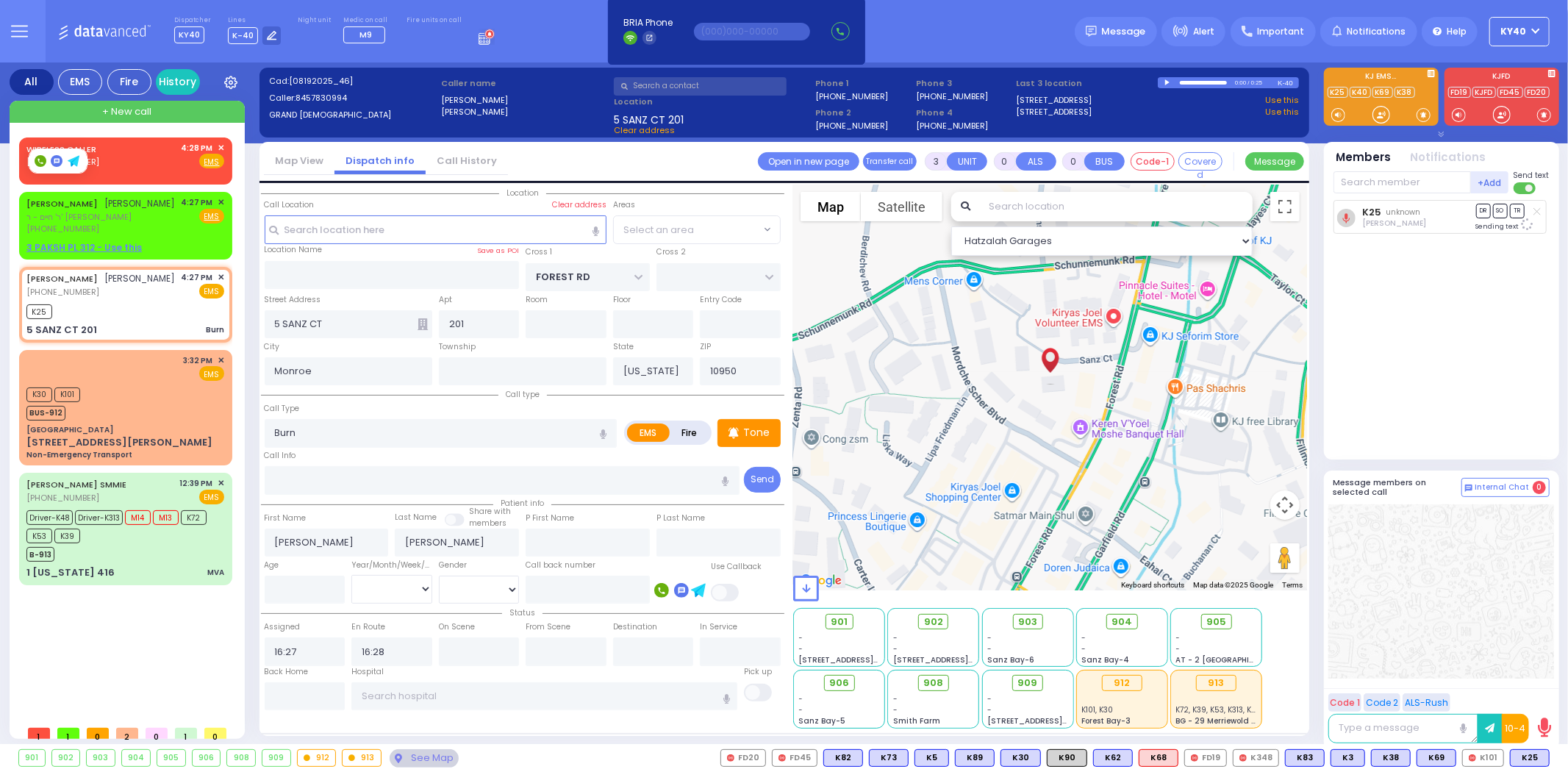
select select
radio input "true"
select select
select select "Hatzalah Garages"
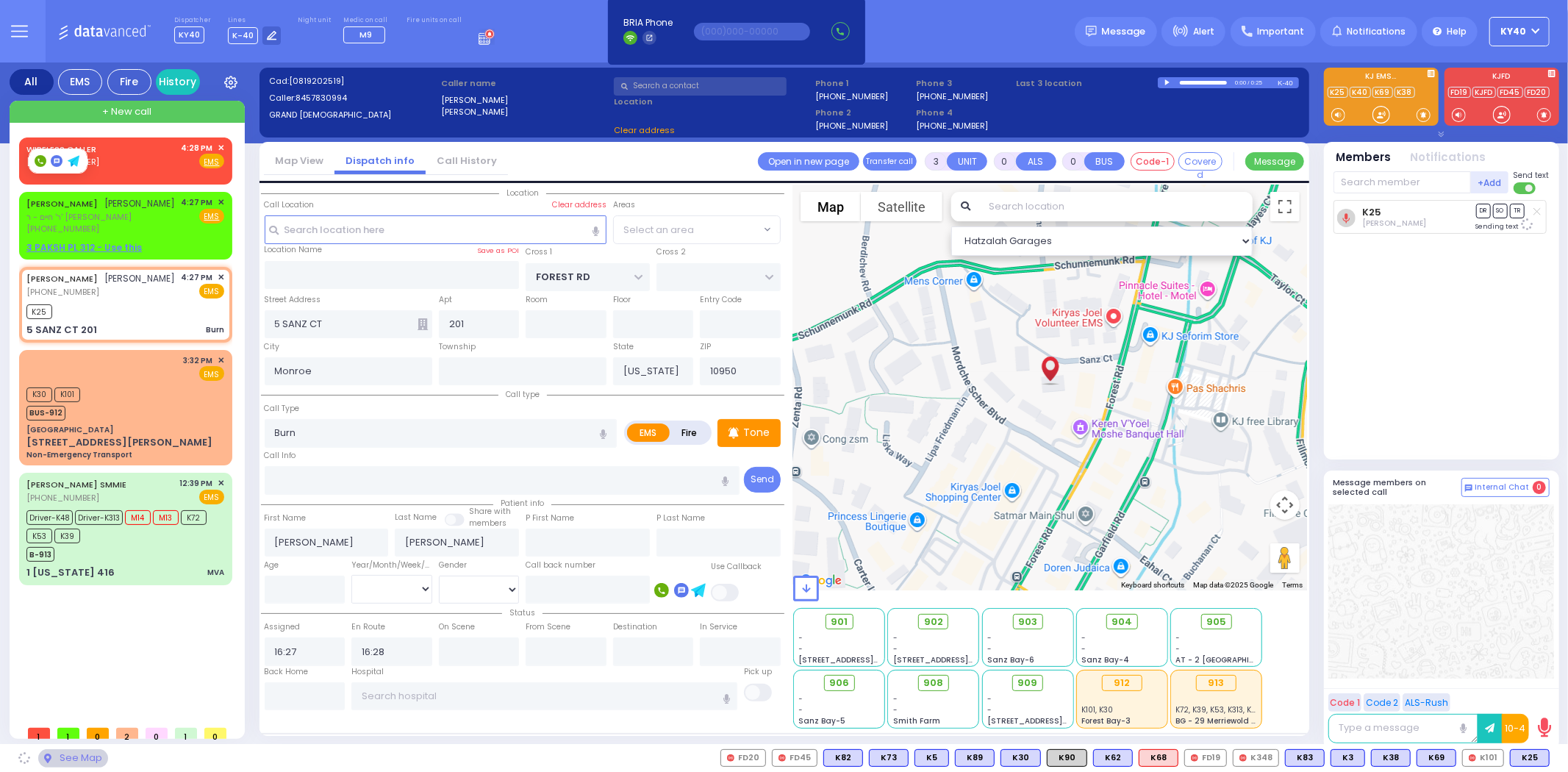
select select "MONROE"
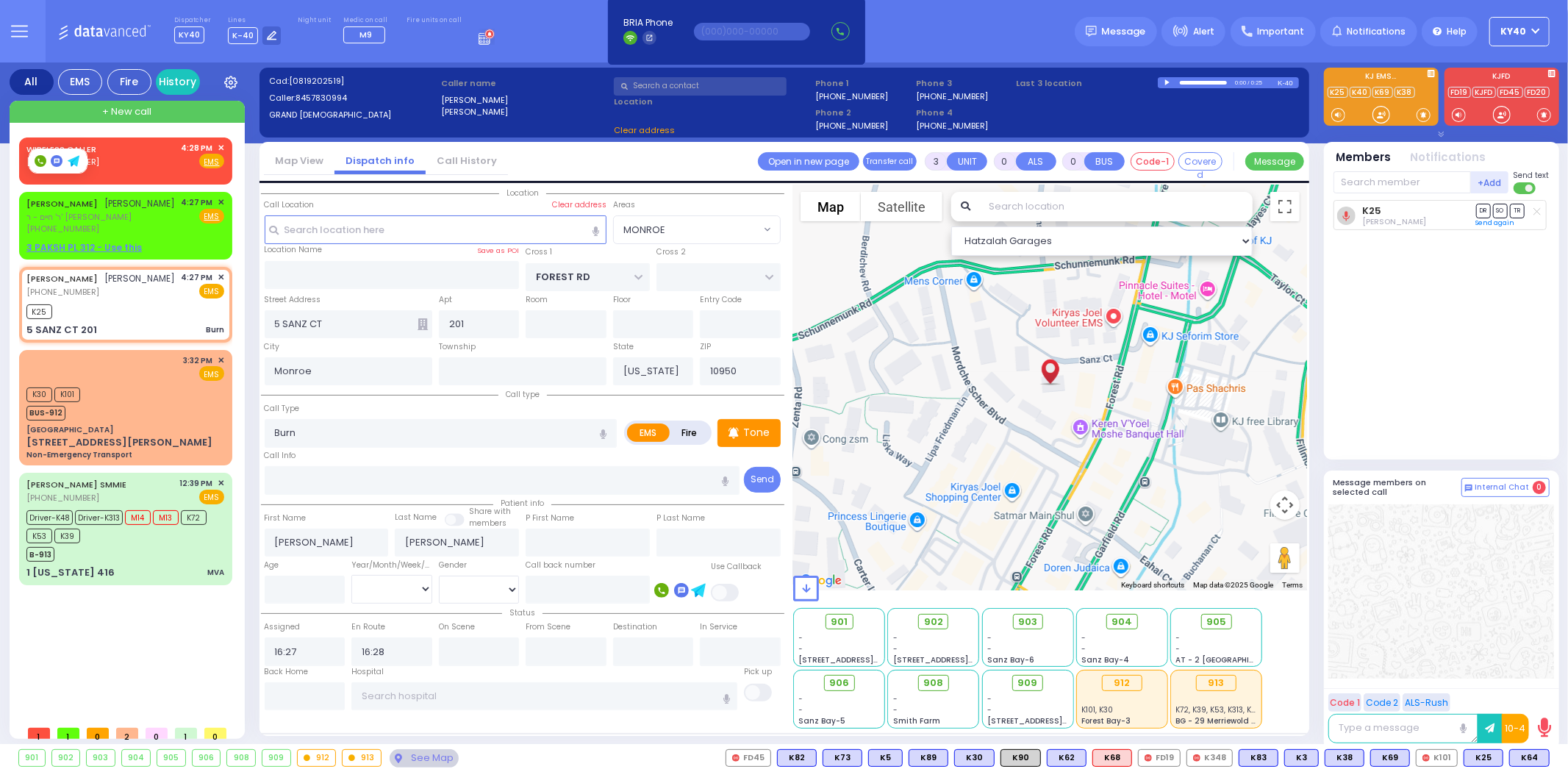
select select
radio input "true"
select select
select select "Hatzalah Garages"
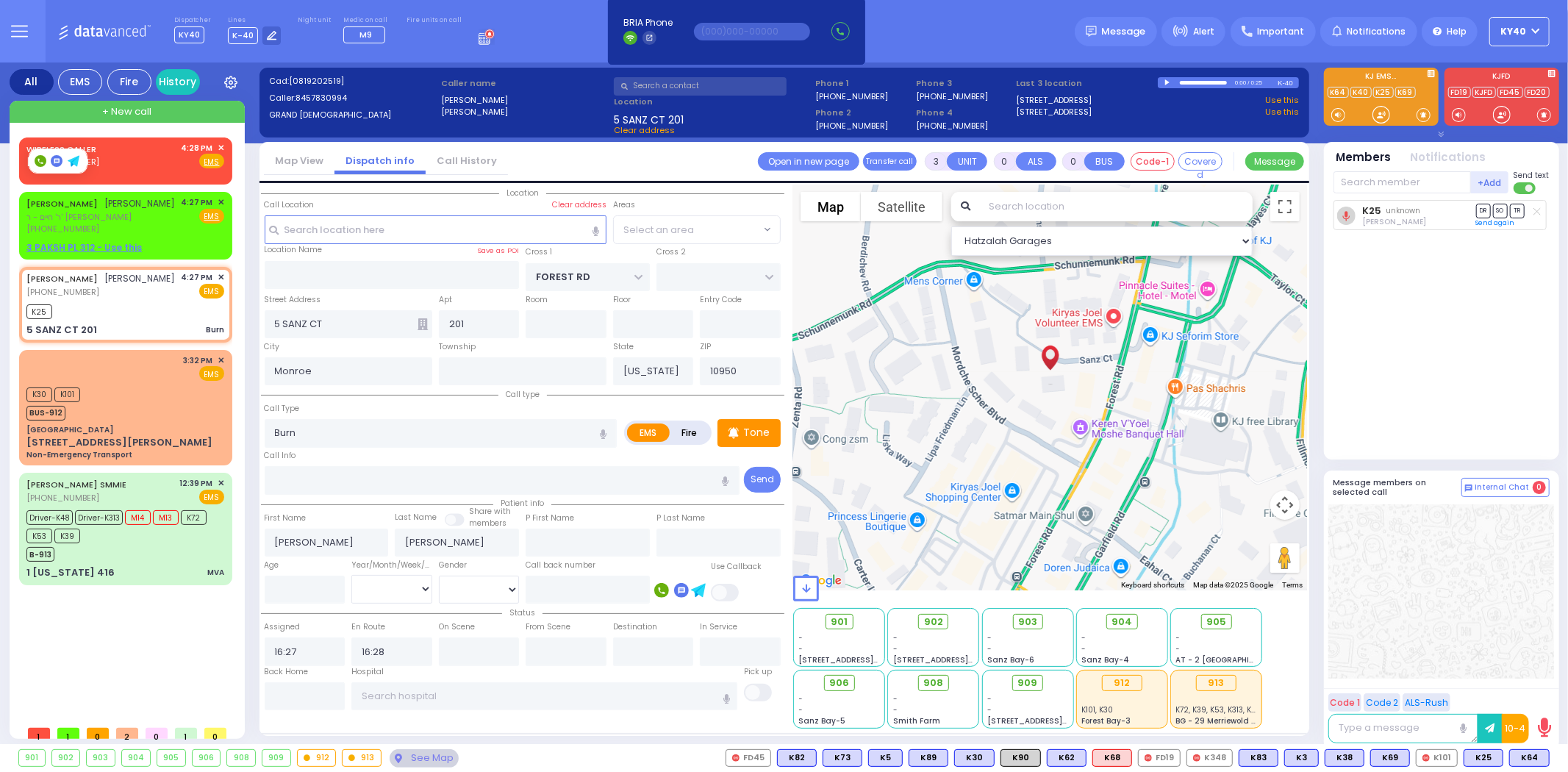
select select "MONROE"
click at [1533, 758] on span "K64" at bounding box center [1530, 758] width 39 height 16
select select
radio input "true"
select select
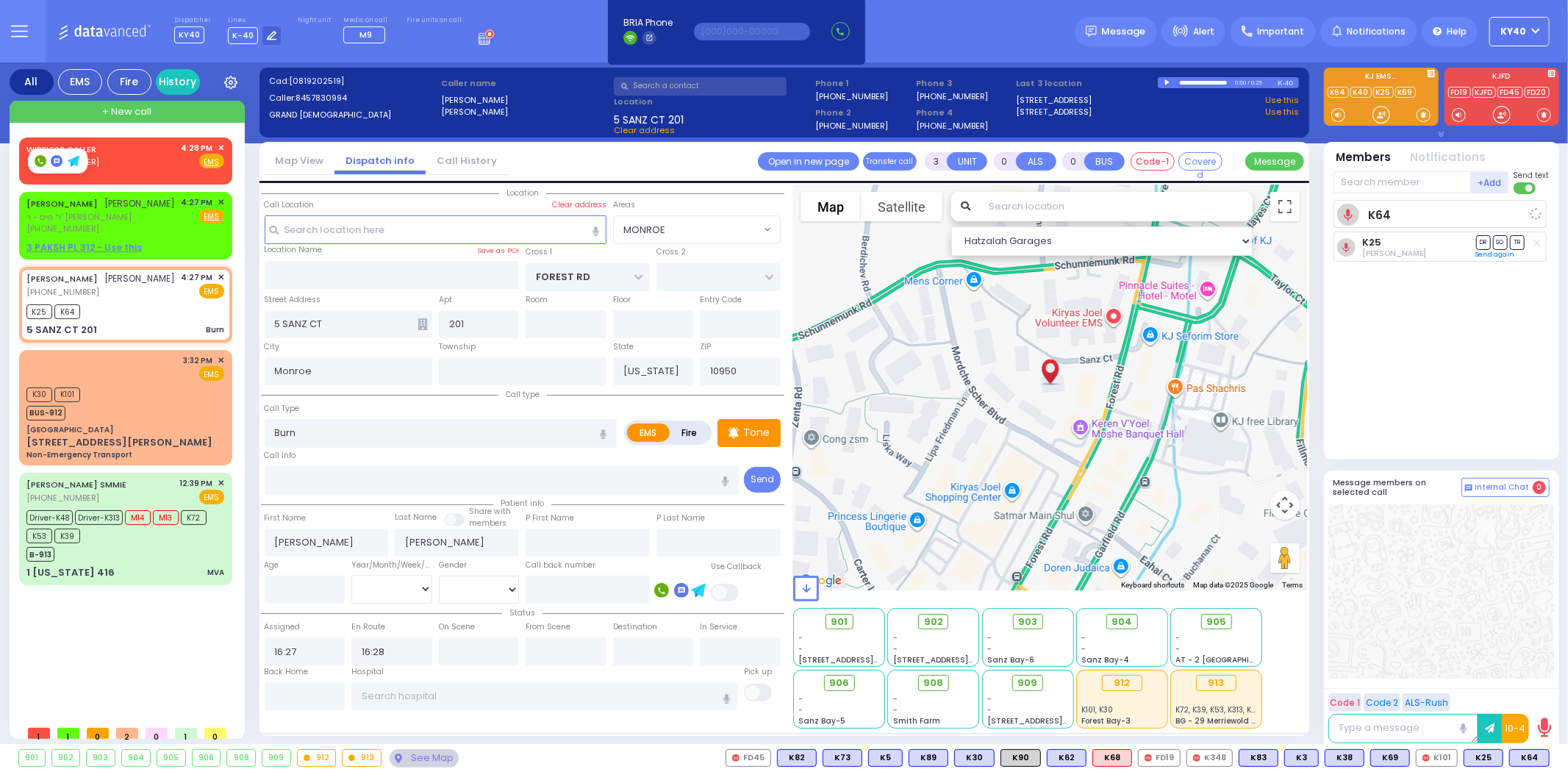
select select "Hatzalah Garages"
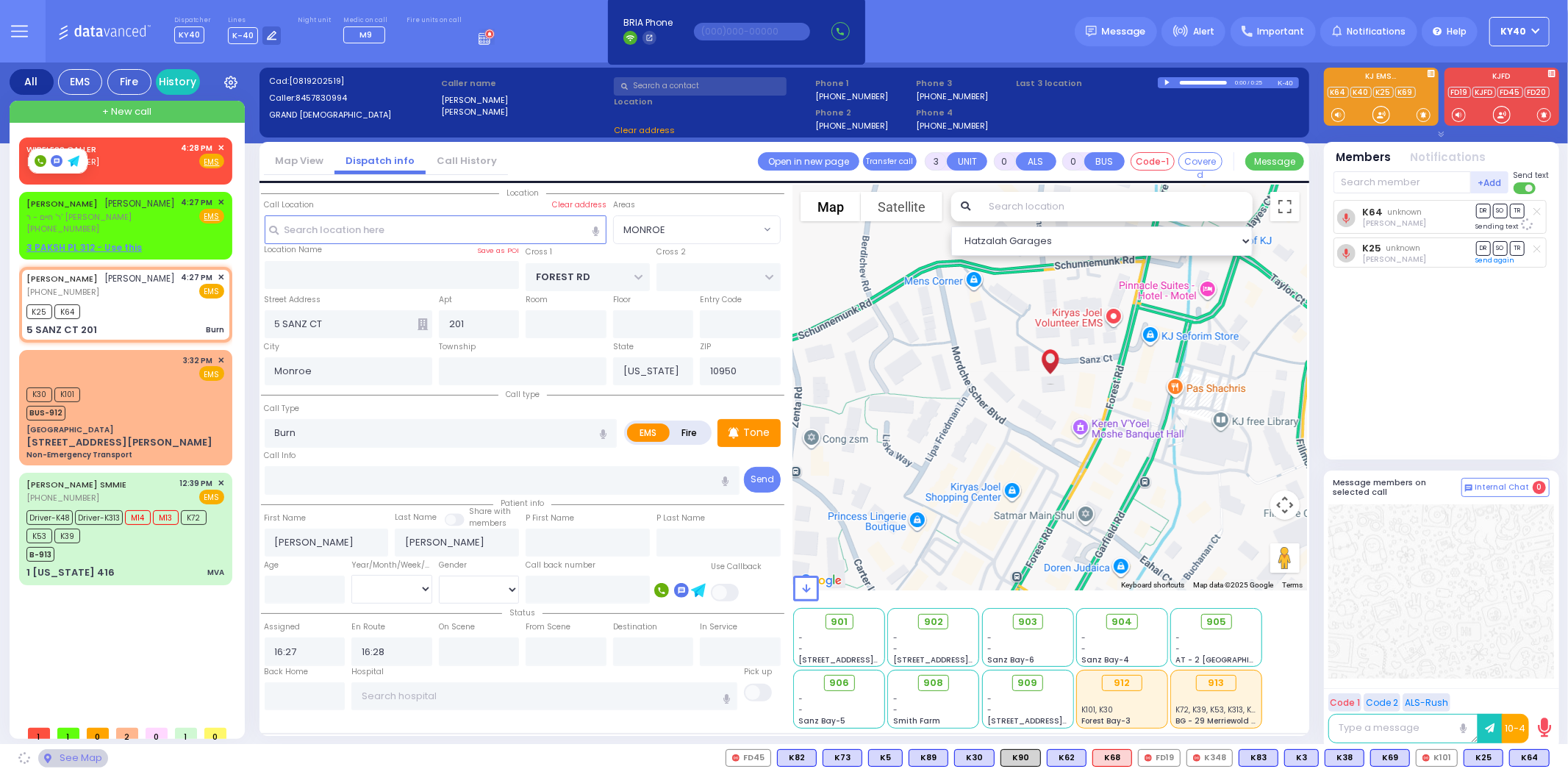
select select "MONROE"
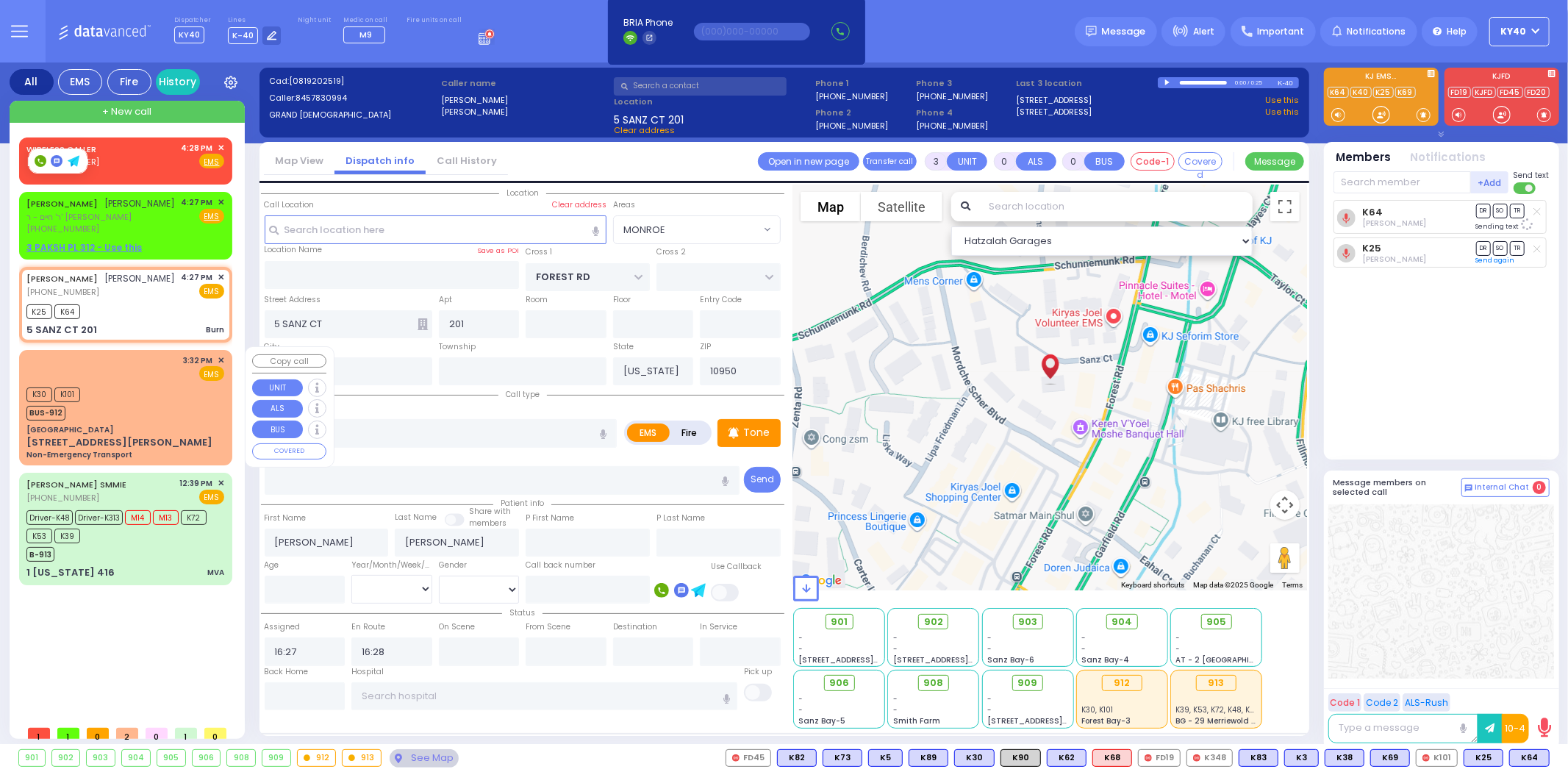
click at [185, 395] on div "K30 K101 BUS-912" at bounding box center [125, 402] width 198 height 37
type input "2"
type input "1"
select select
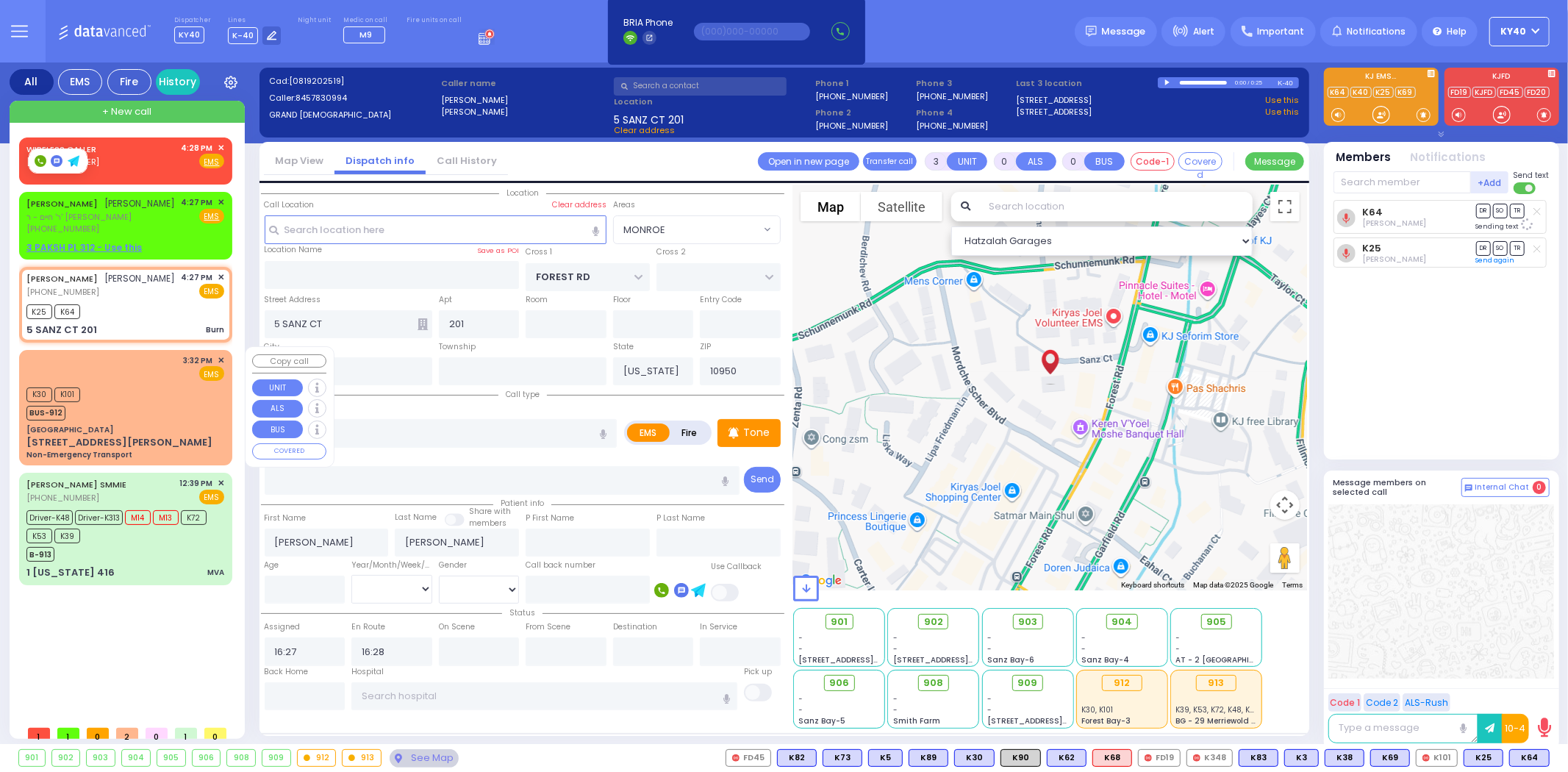
type input "Non-Emergency Transport"
radio input "true"
type input "to Fountain View Living [GEOGRAPHIC_DATA]"
select select
type input "15:32"
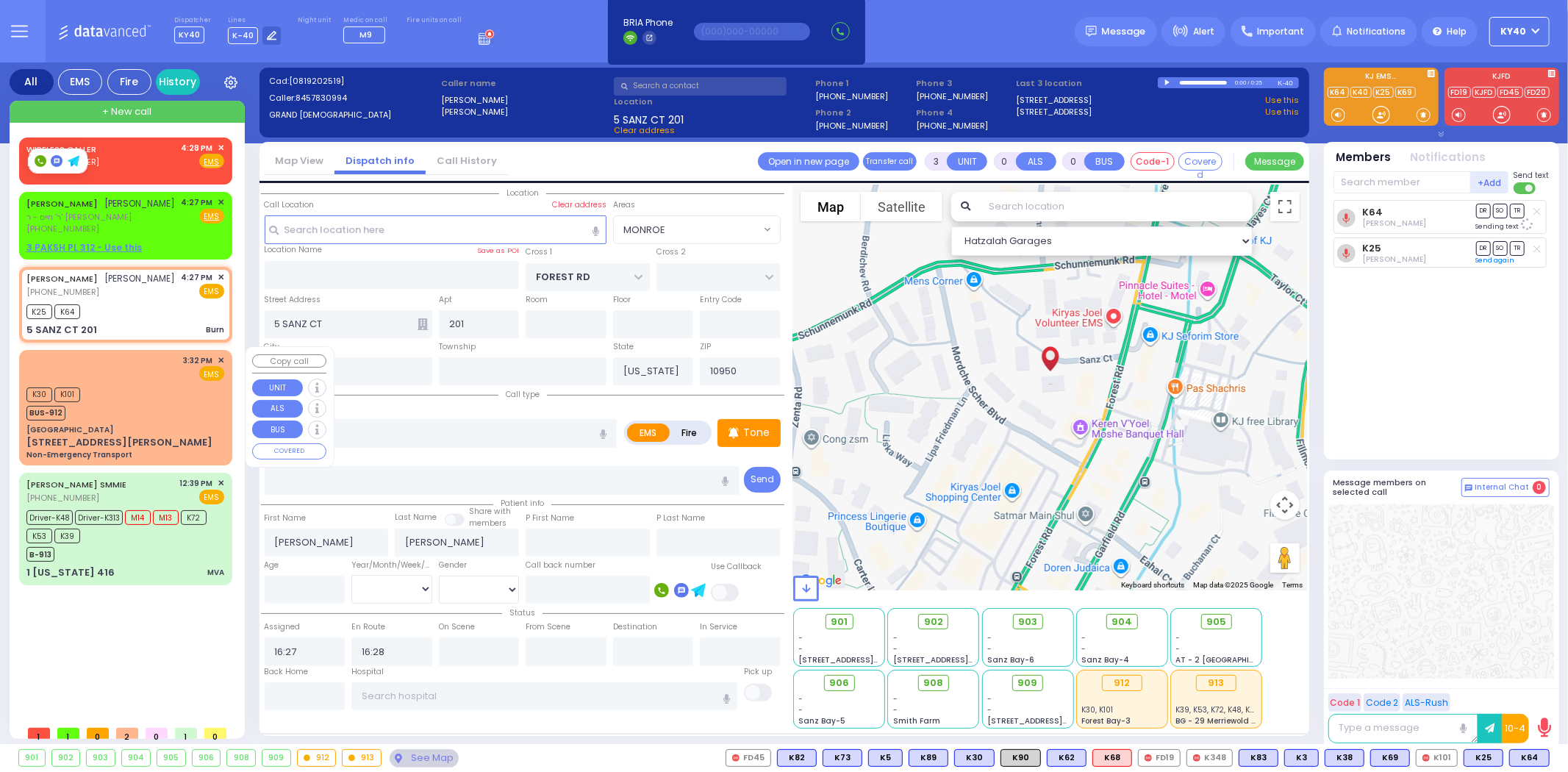
type input "15:34"
select select "Hatzalah Garages"
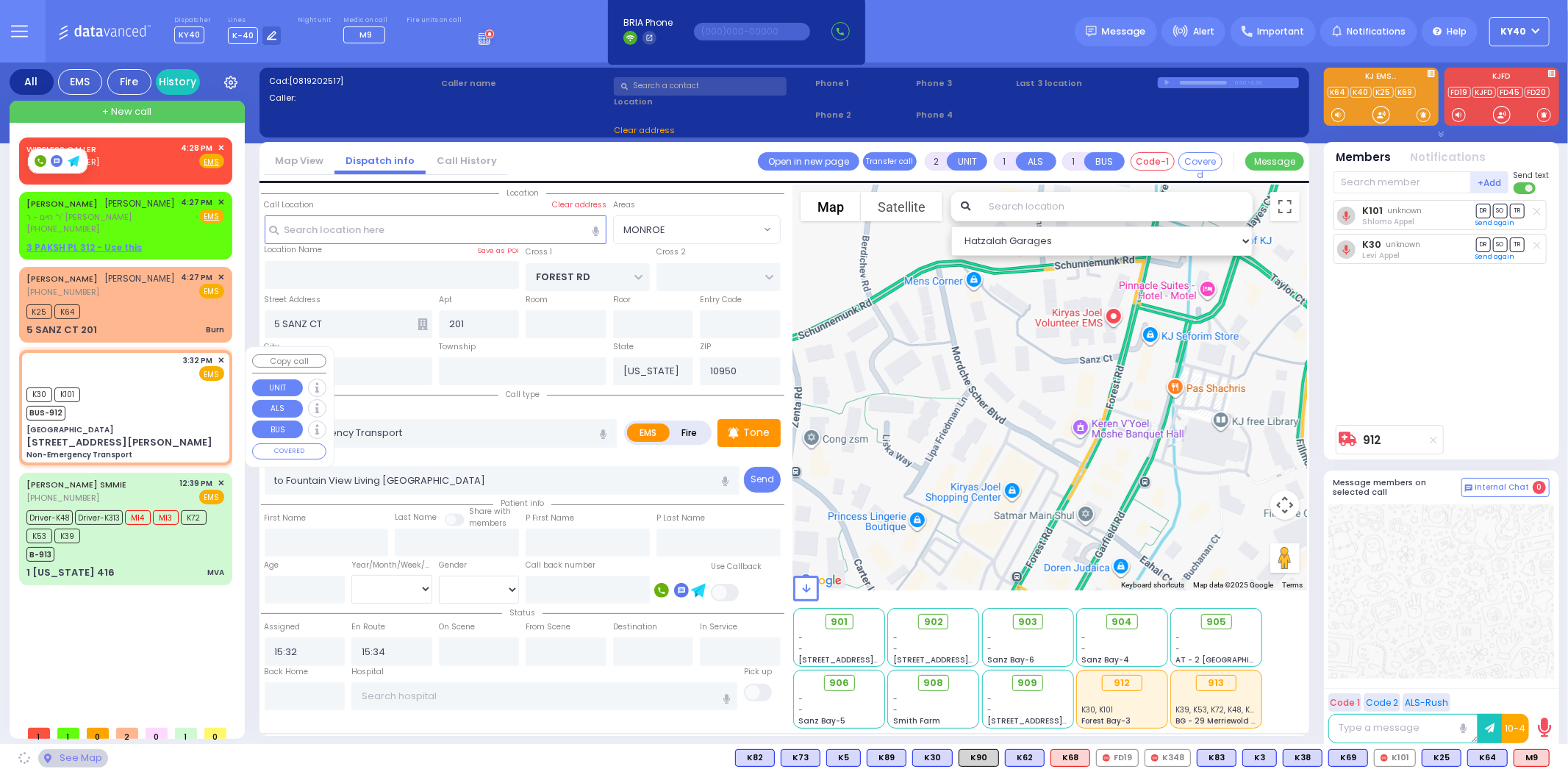
type input "[GEOGRAPHIC_DATA]"
type input "COUNTRY [PERSON_NAME] DR"
type input "[STREET_ADDRESS][PERSON_NAME]"
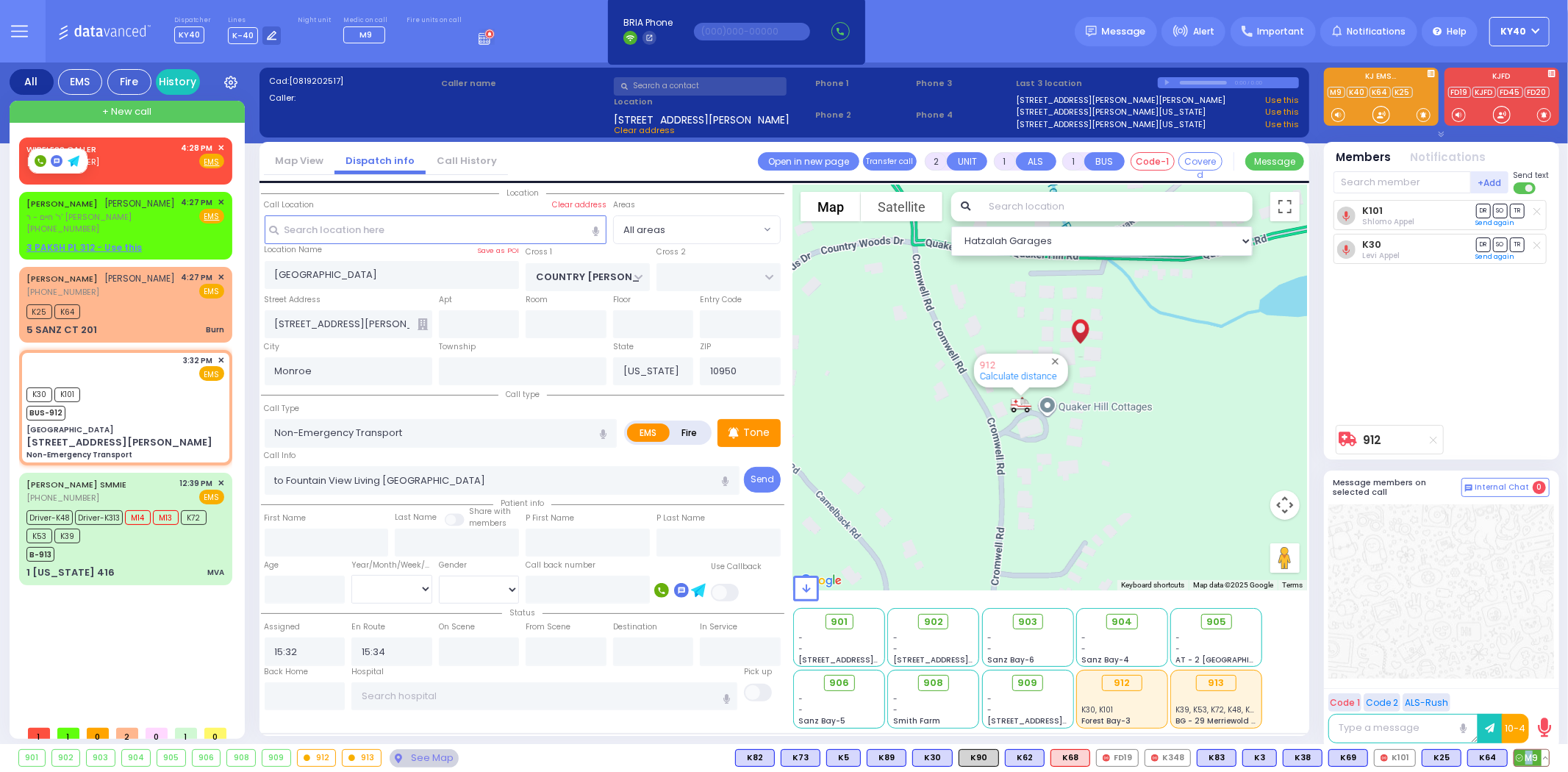
click at [1528, 750] on span "M9" at bounding box center [1532, 758] width 35 height 16
click at [1538, 211] on icon at bounding box center [1537, 211] width 8 height 8
click at [160, 270] on div "ARON TEITELBAUM אהרן טייטלבוים (845) 783-0994 4:27 PM ✕ EMS K25 K64 Burn" at bounding box center [125, 304] width 207 height 71
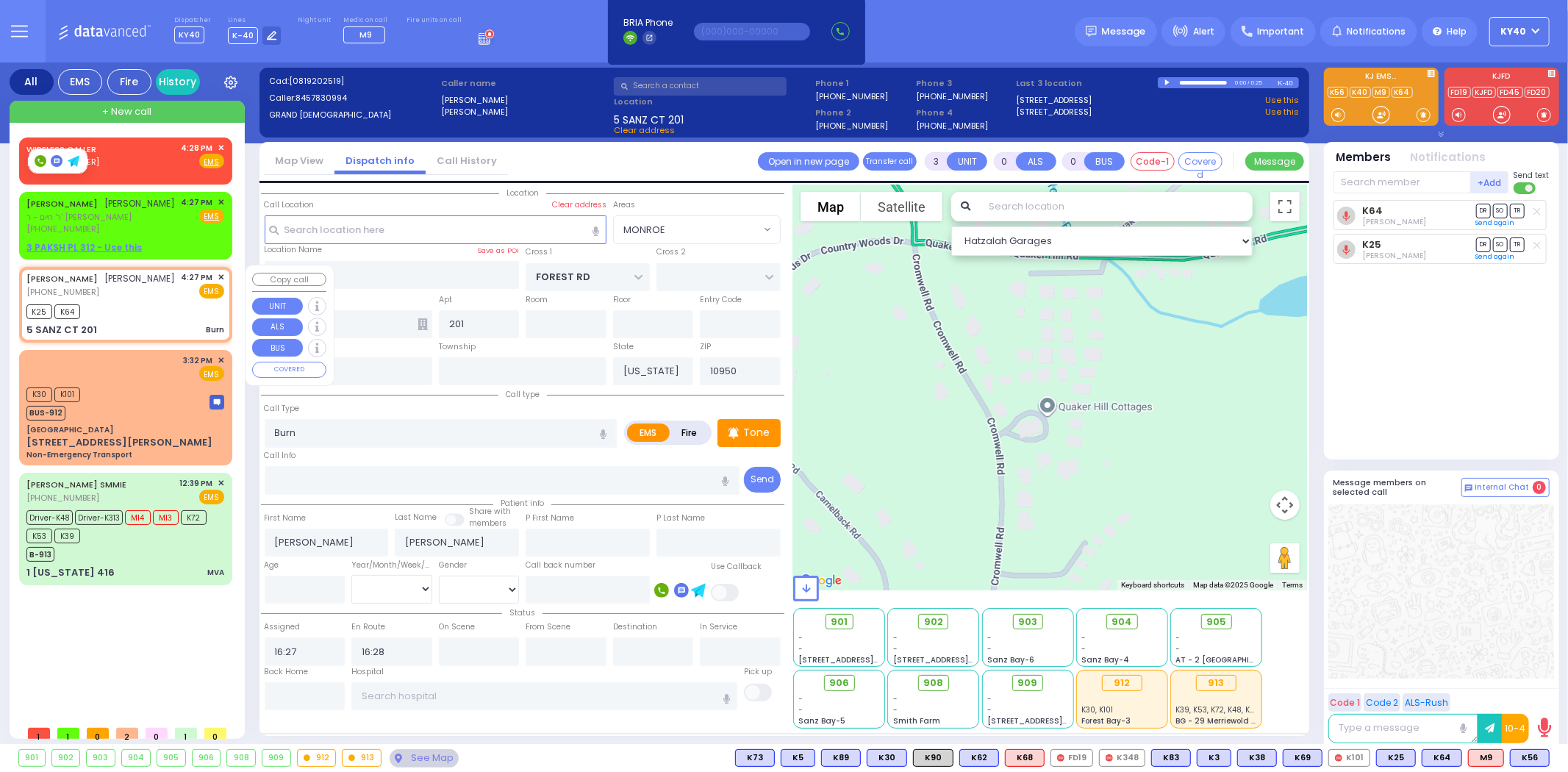
click at [149, 281] on span "[PERSON_NAME]" at bounding box center [141, 278] width 71 height 13
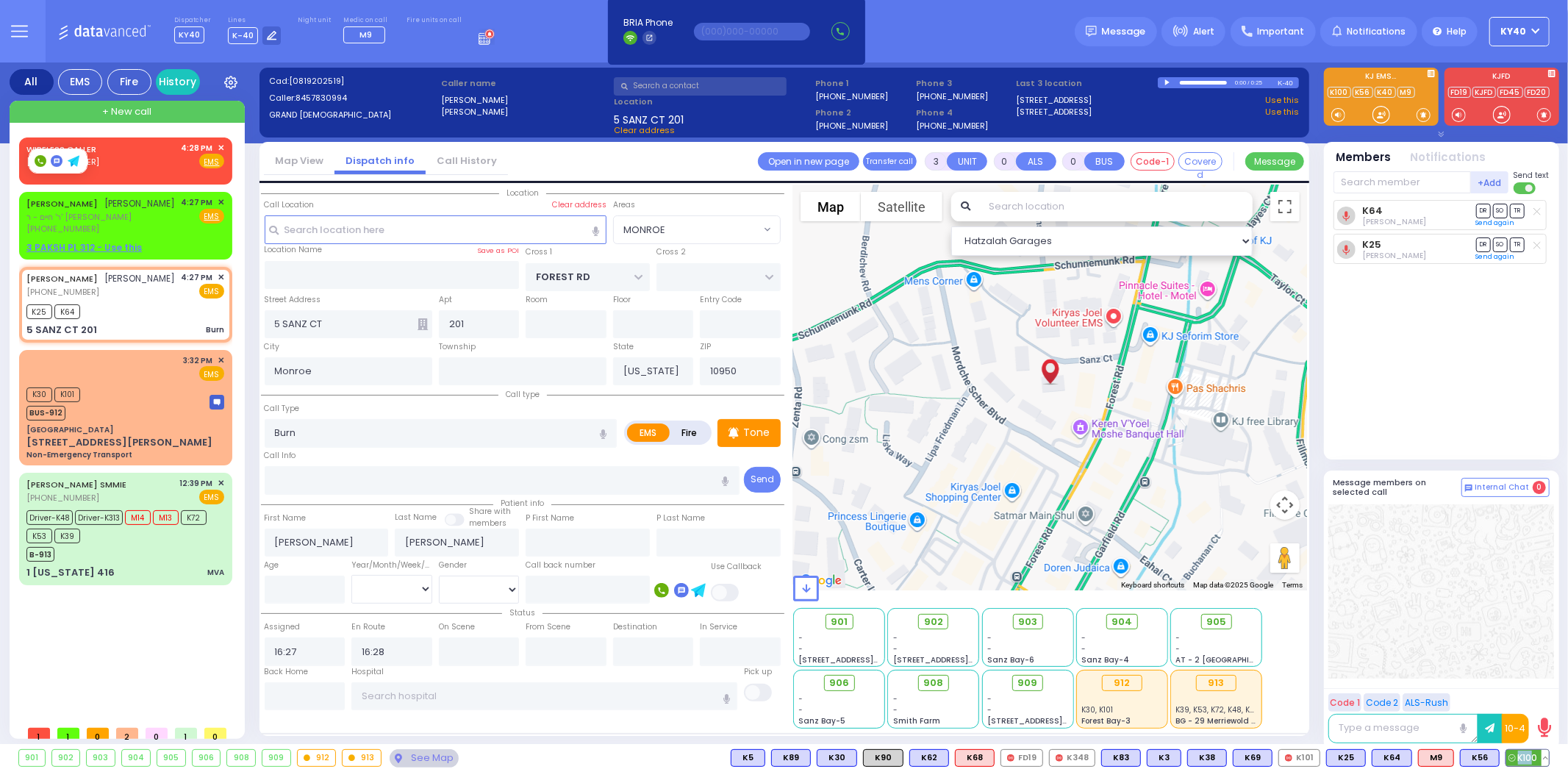
click at [1532, 751] on span "K100" at bounding box center [1527, 758] width 43 height 16
click at [1436, 758] on span "M9" at bounding box center [1436, 758] width 35 height 16
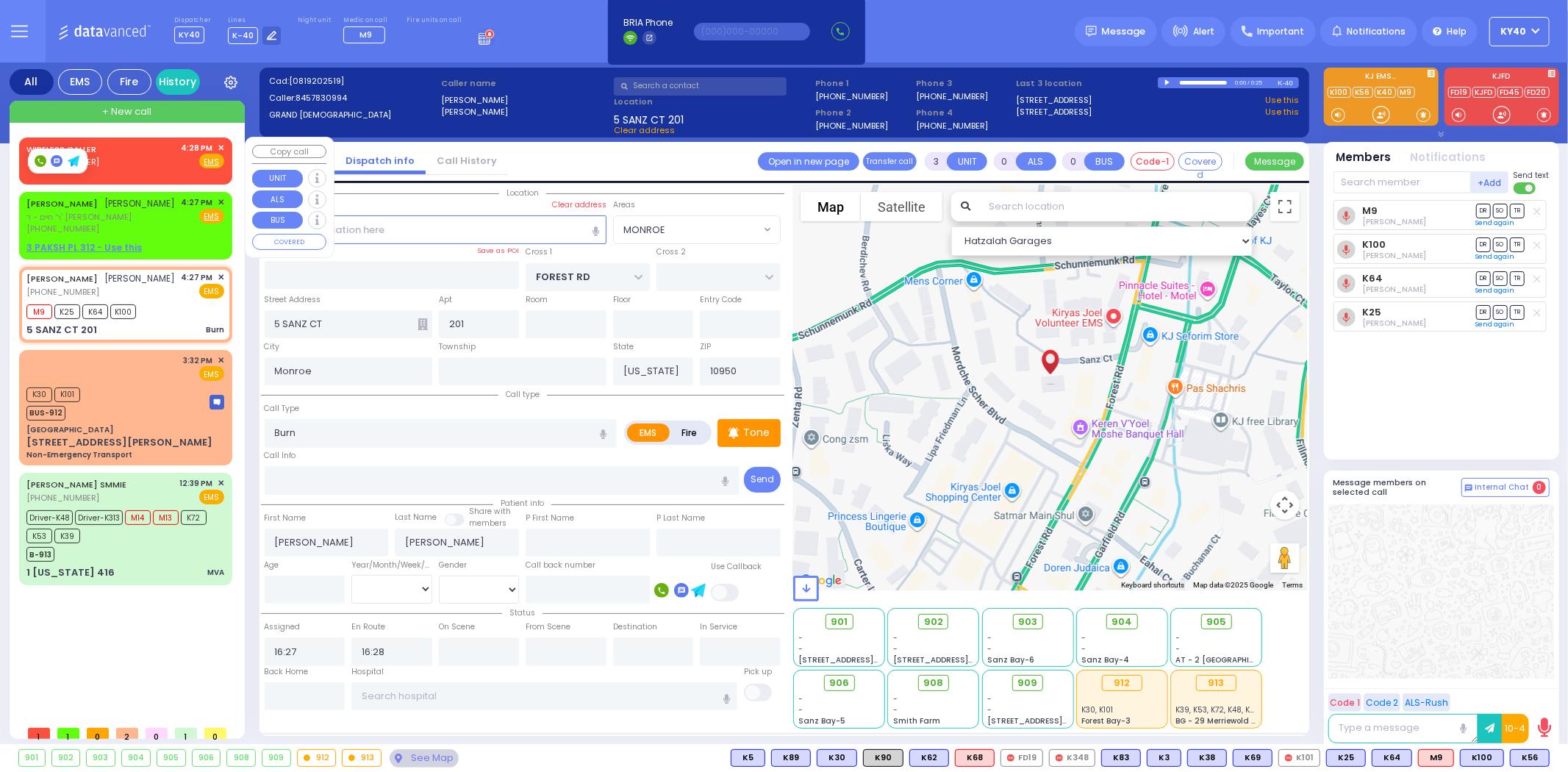
click at [221, 145] on span "✕" at bounding box center [221, 148] width 7 height 13
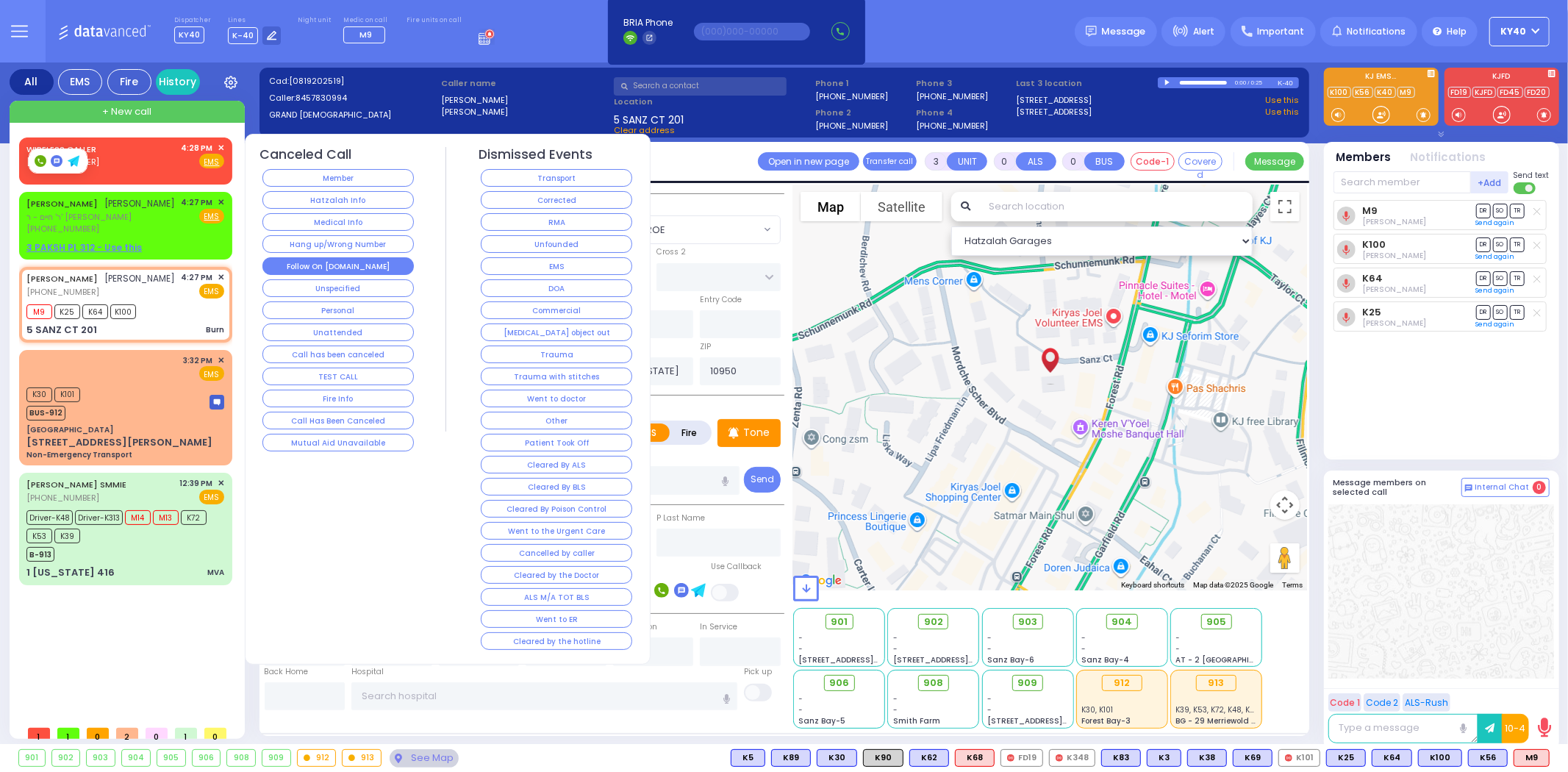
click at [325, 261] on button "Follow On [DOMAIN_NAME]" at bounding box center [338, 266] width 151 height 17
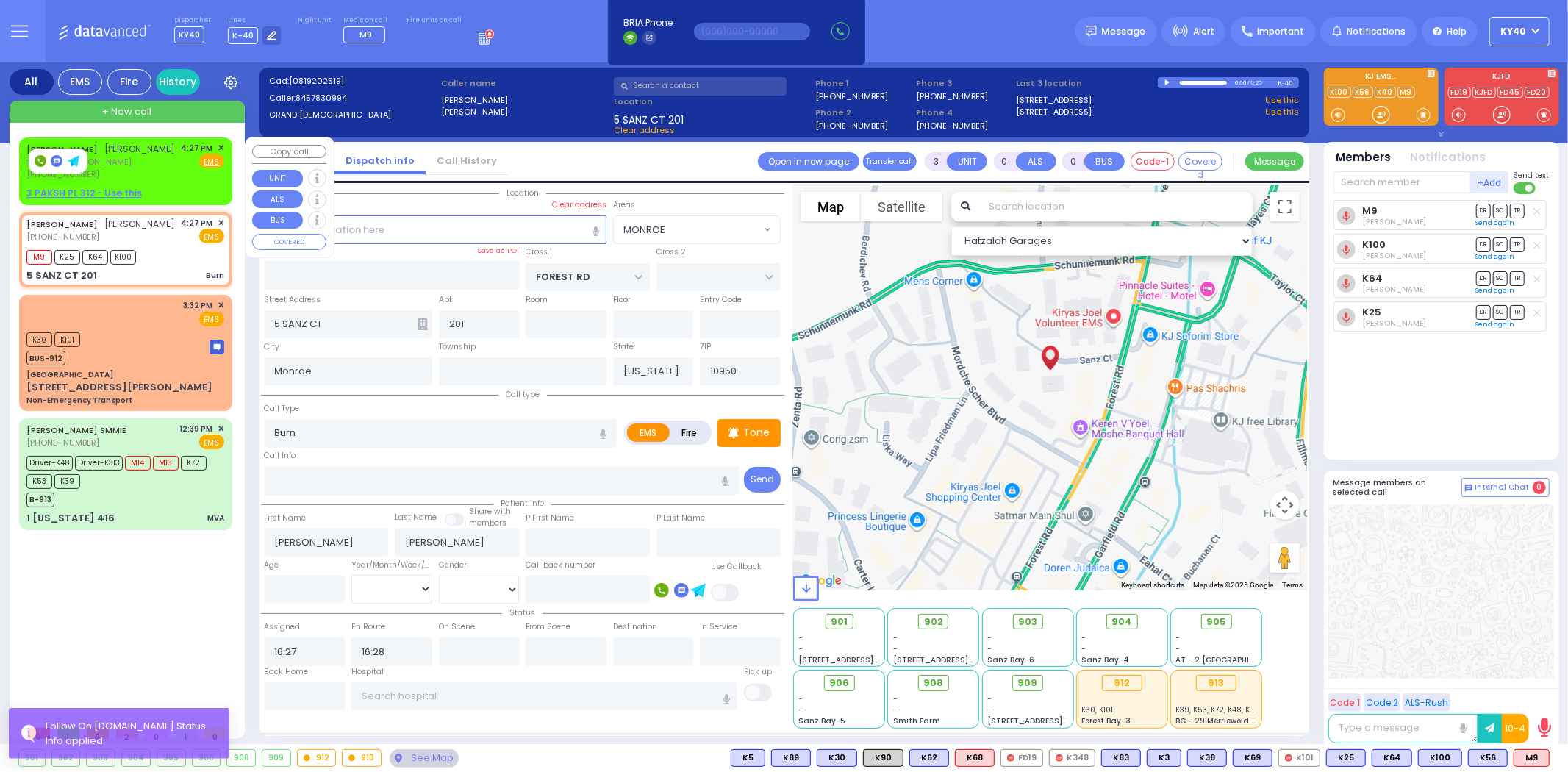
click at [175, 174] on div "DUVID FARKAS דוד פארקאש ר' חיים - ר' יושע שמאיע (845) 238-1852 4:27 PM ✕ Fire E…" at bounding box center [125, 161] width 198 height 39
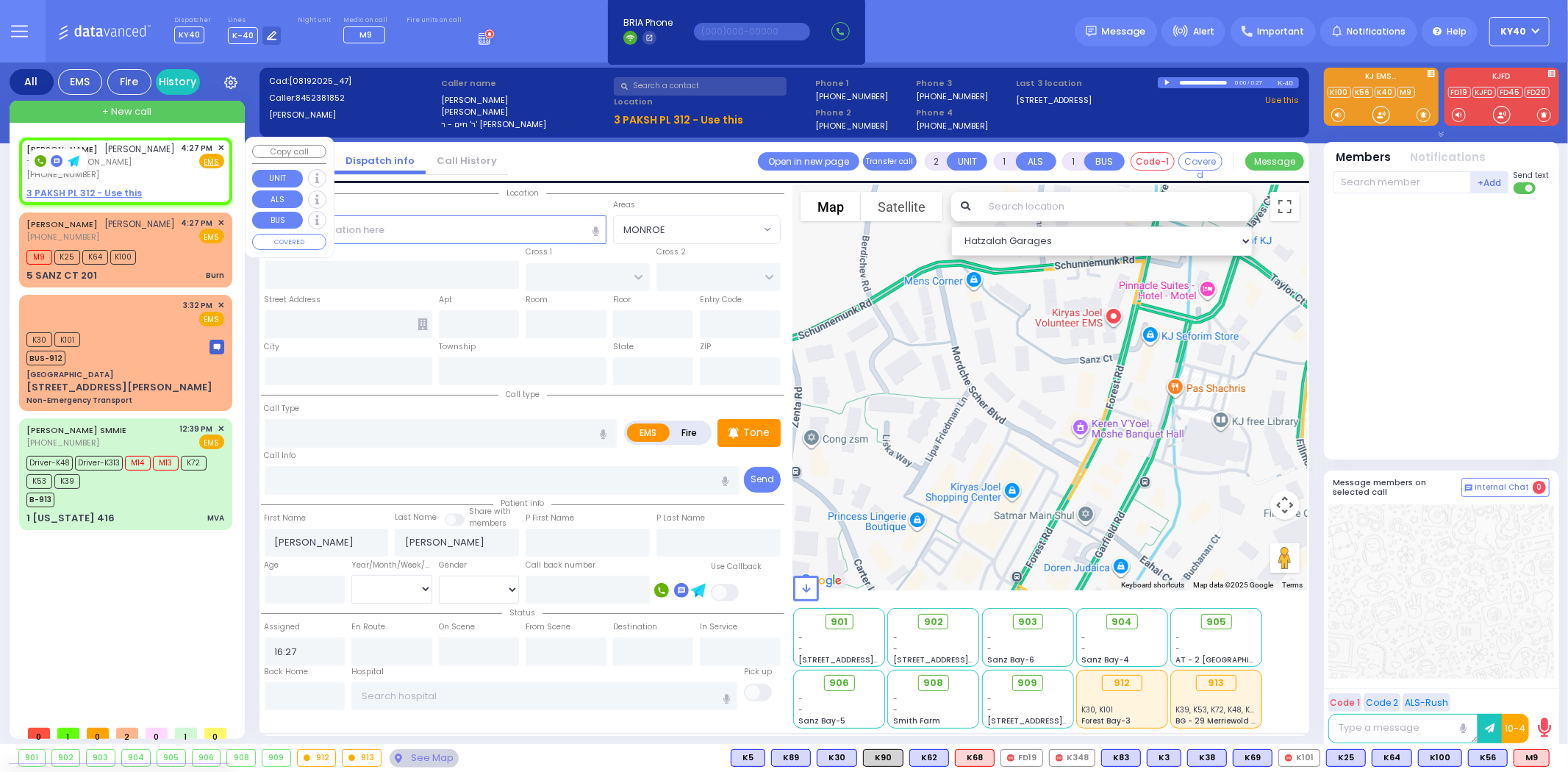
click at [222, 144] on span "✕" at bounding box center [221, 148] width 7 height 13
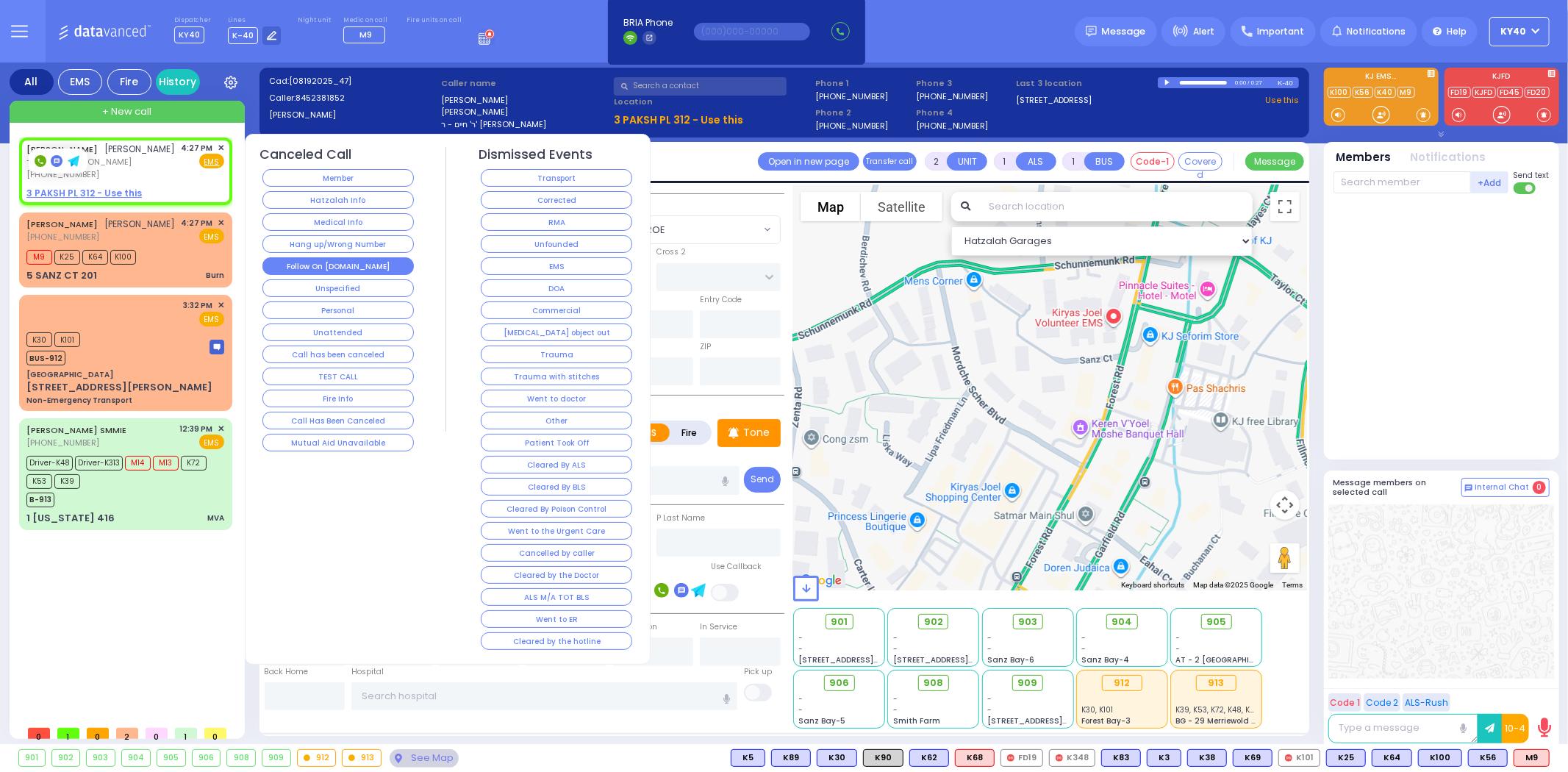
click at [317, 263] on button "Follow On [DOMAIN_NAME]" at bounding box center [338, 266] width 151 height 17
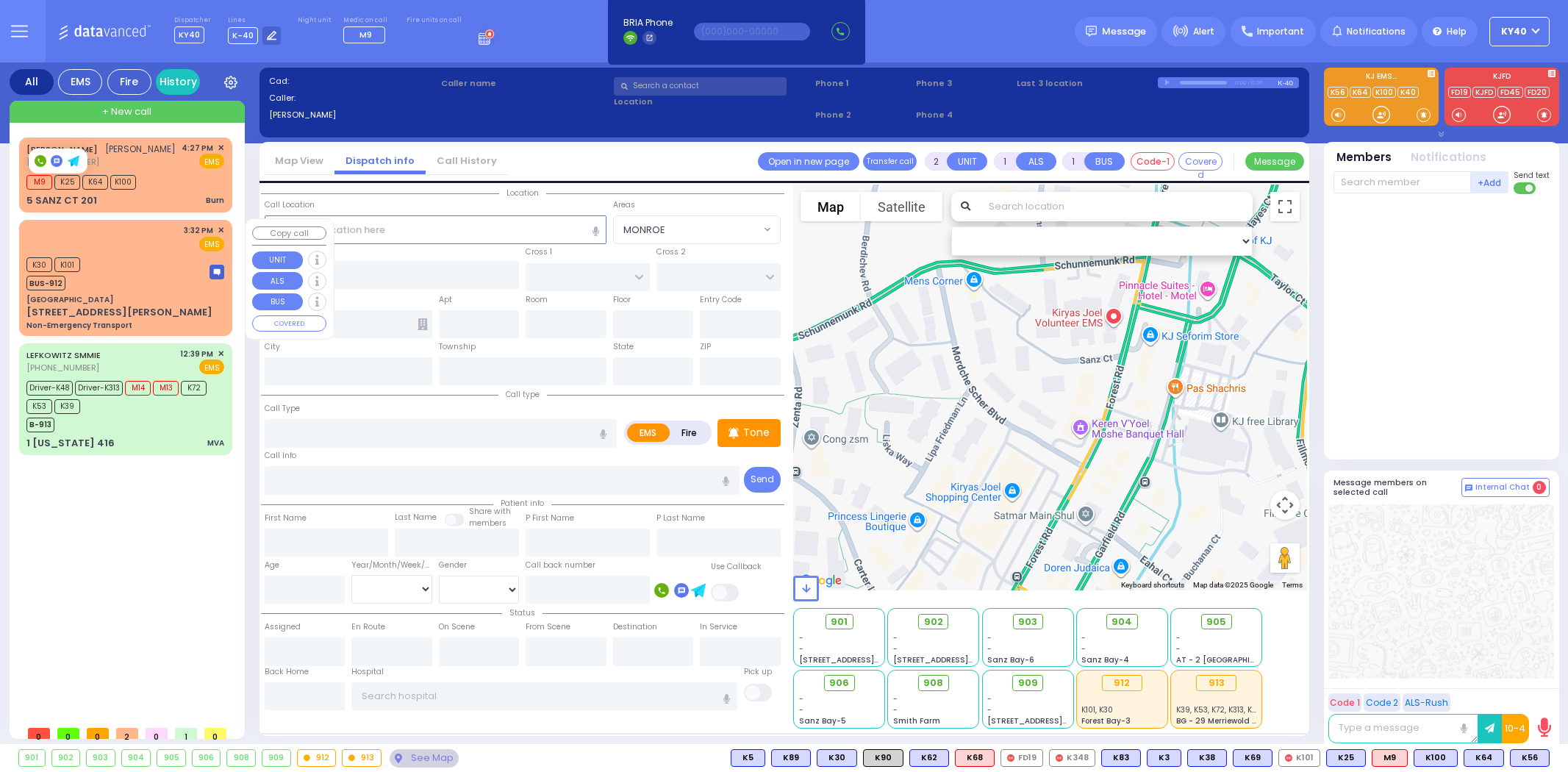
select select
click at [166, 164] on div "[PERSON_NAME] [PERSON_NAME] [PHONE_NUMBER] 4:27 PM ✕ EMS" at bounding box center [125, 155] width 198 height 27
type input "3"
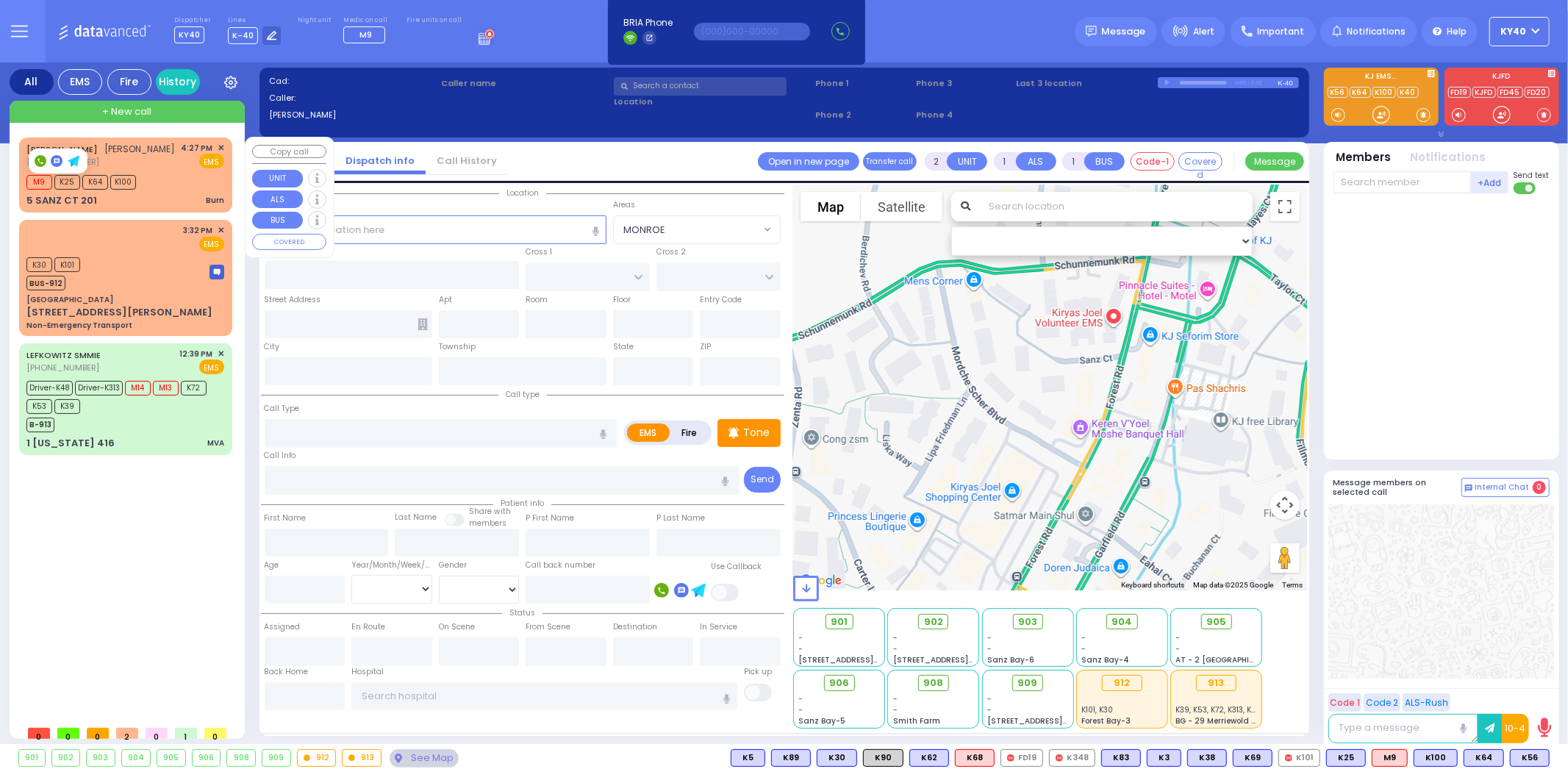
type input "0"
select select
type input "Burn"
radio input "true"
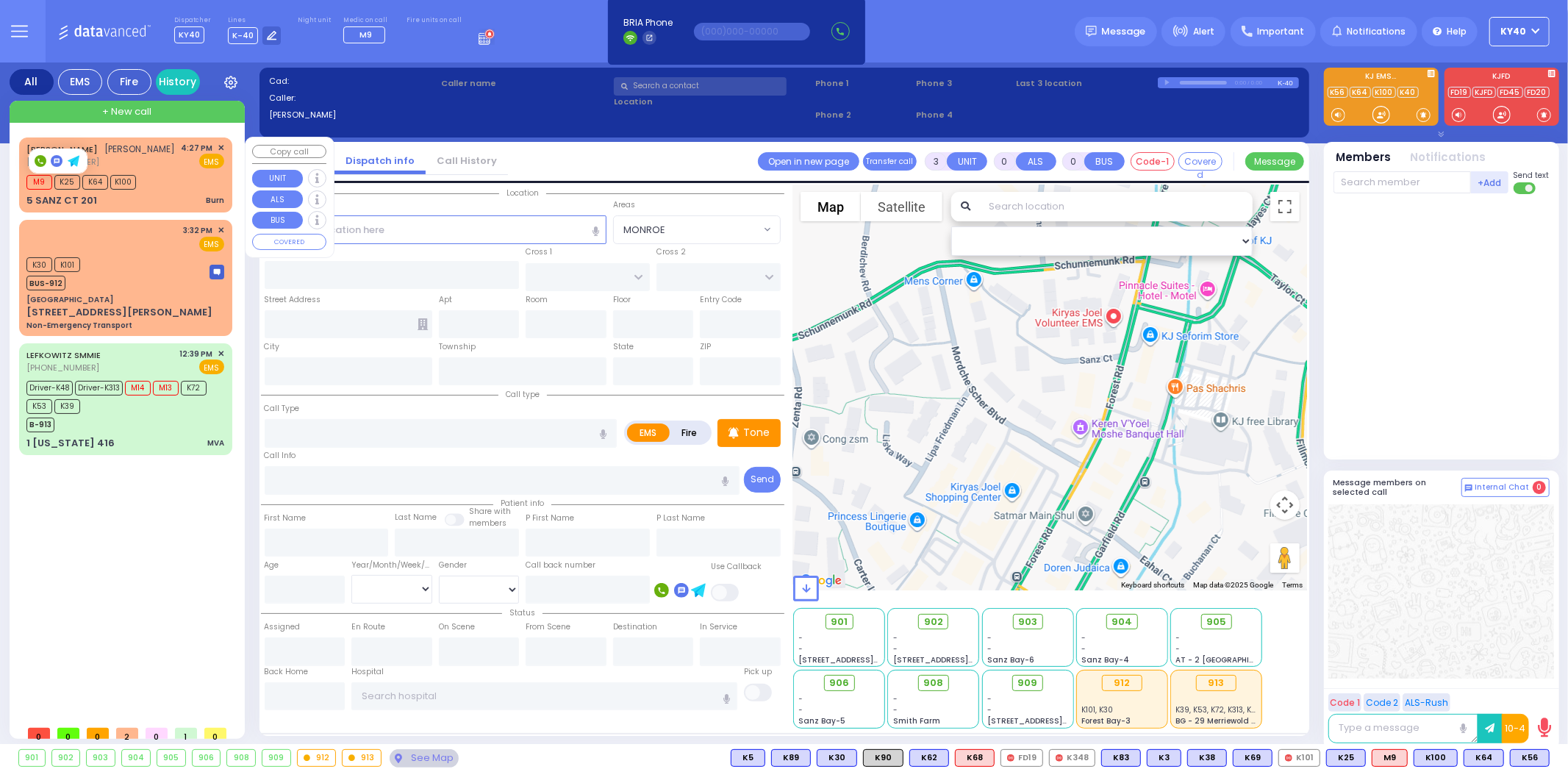
type input "[PERSON_NAME]"
select select
type input "16:27"
type input "16:28"
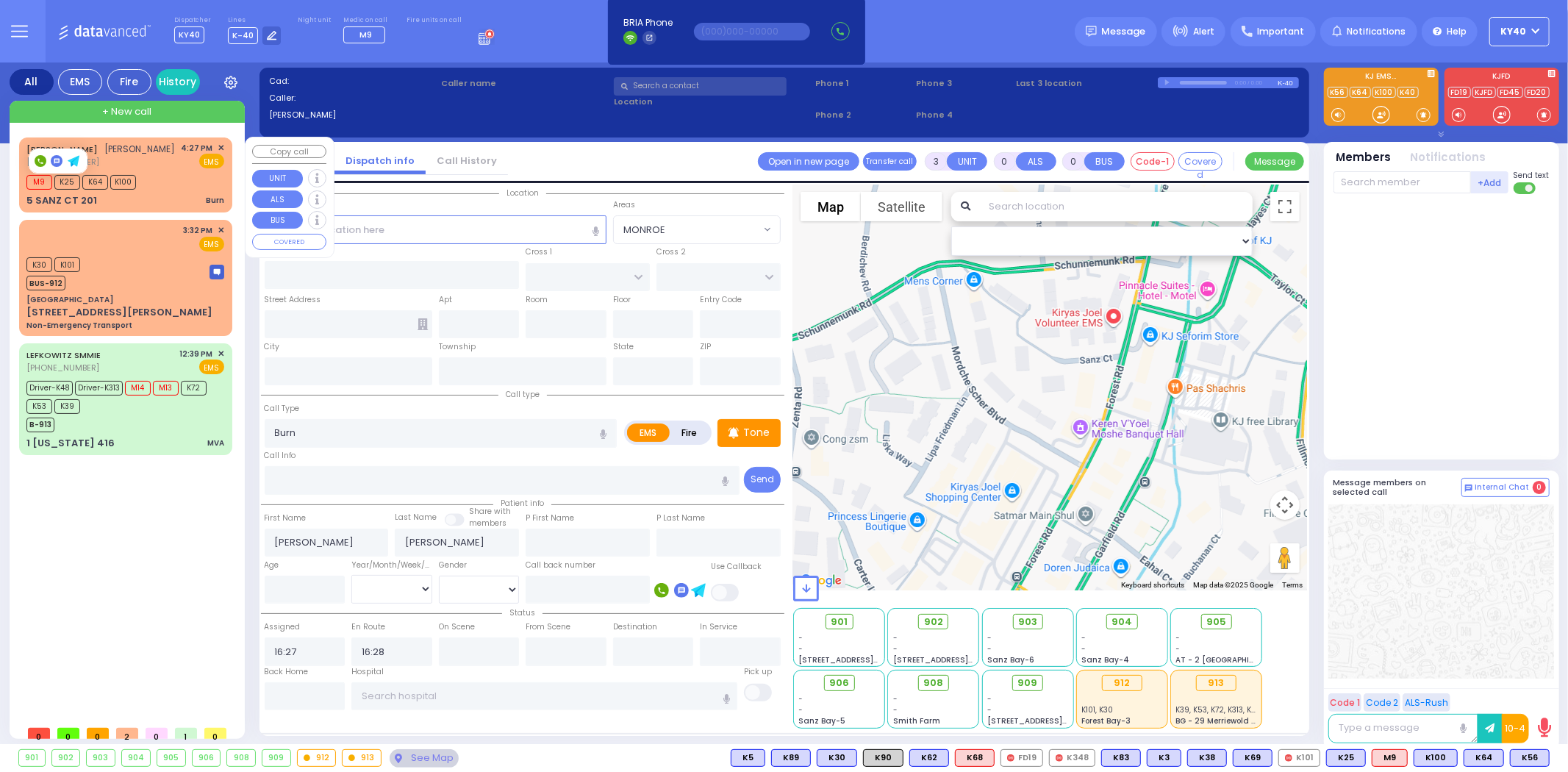
select select "Hatzalah Garages"
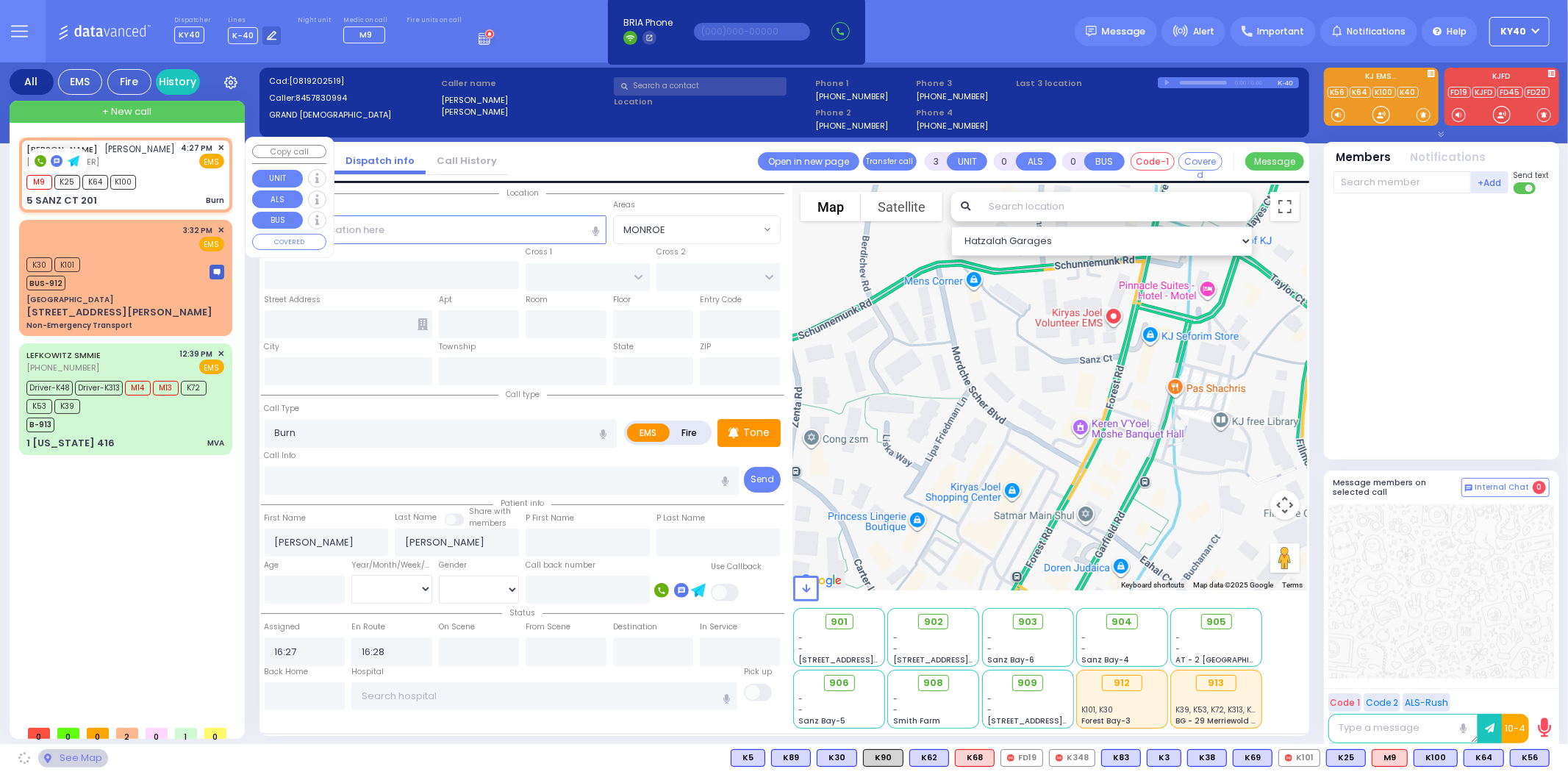
type input "FOREST RD"
type input "5 SANZ CT"
type input "201"
type input "Monroe"
type input "[US_STATE]"
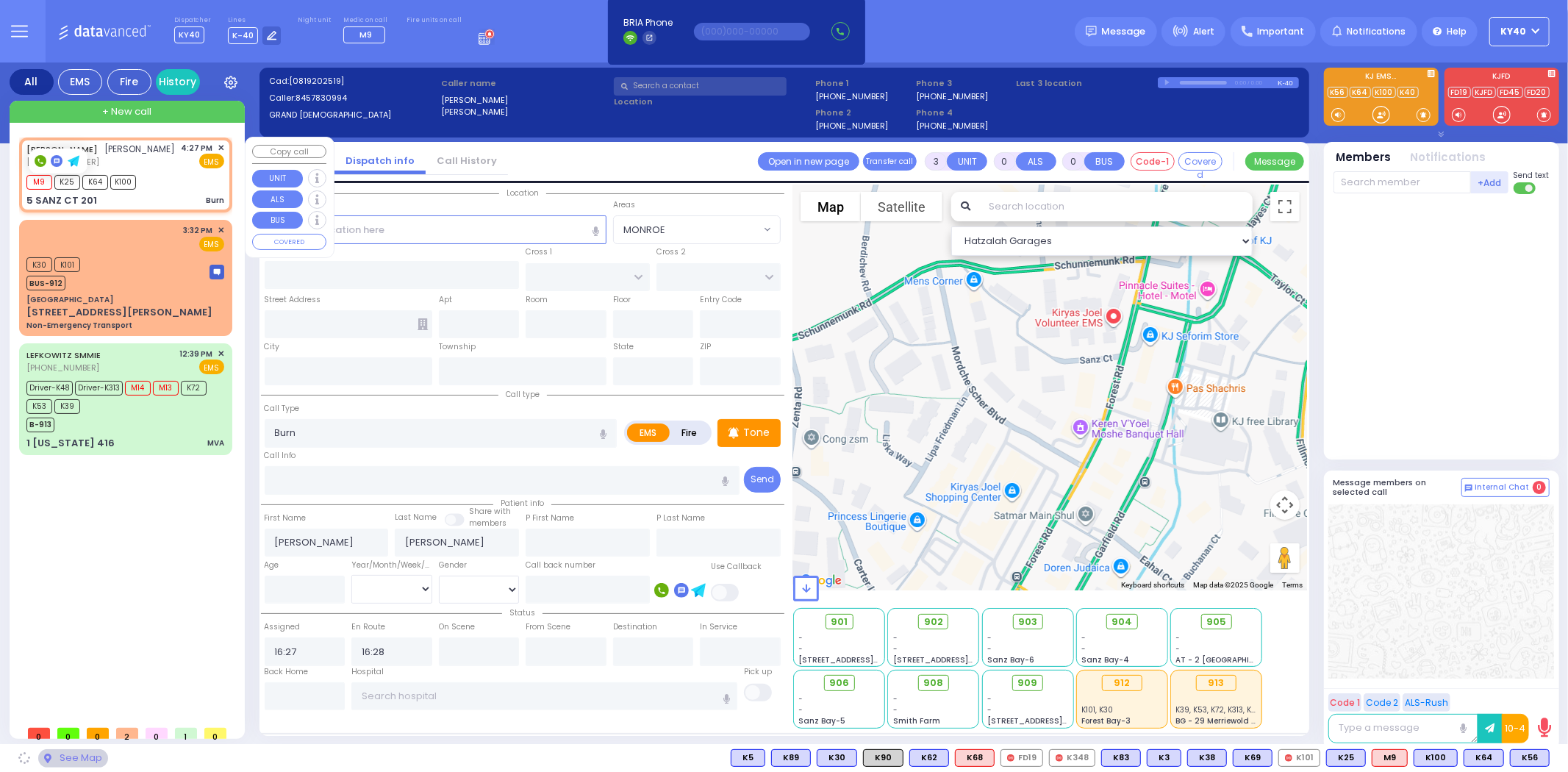
type input "10950"
select select "MONROE"
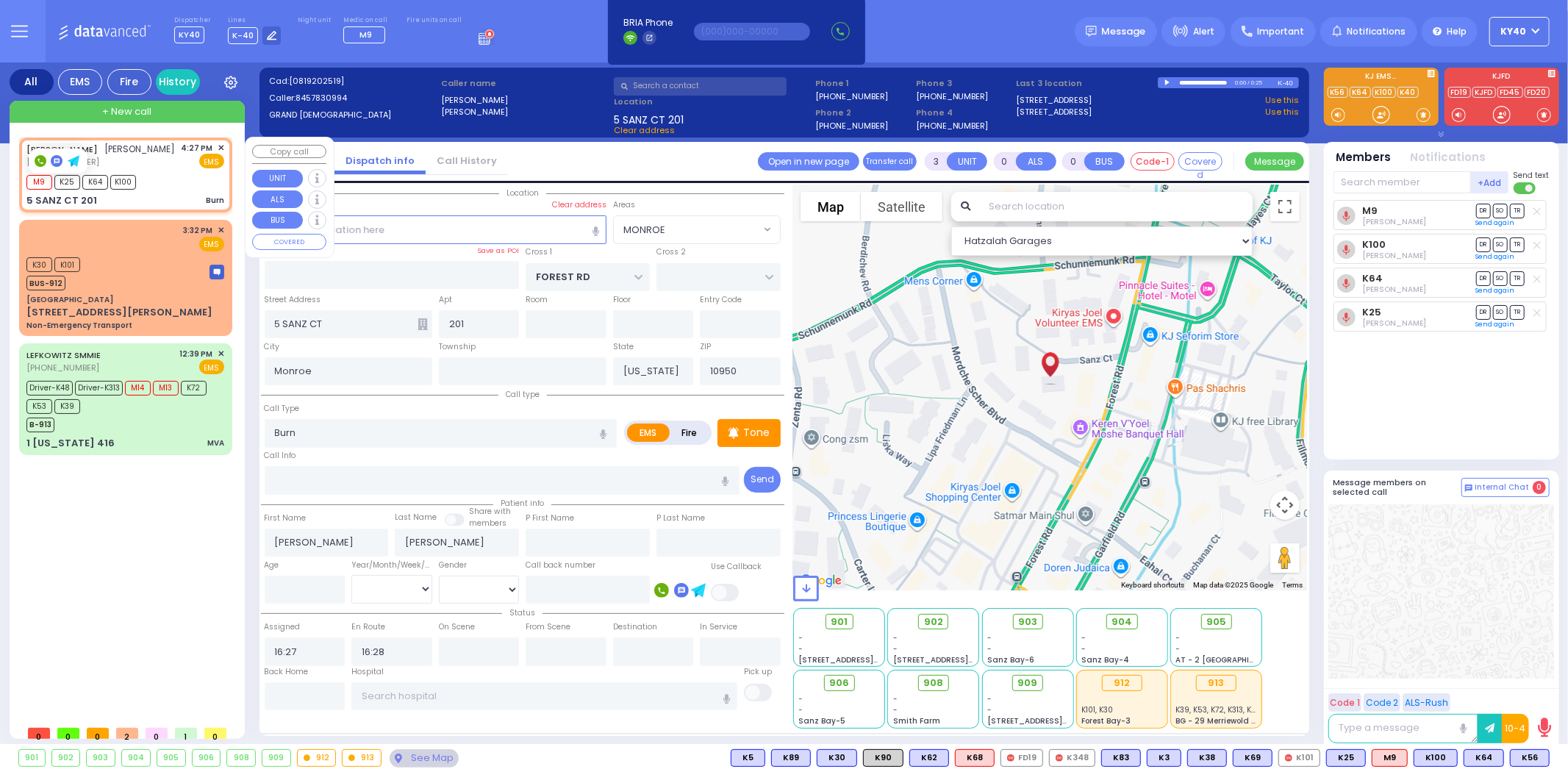
click at [185, 171] on div "M9 K25 K64 K100" at bounding box center [125, 180] width 198 height 18
select select
radio input "true"
select select
select select "Hatzalah Garages"
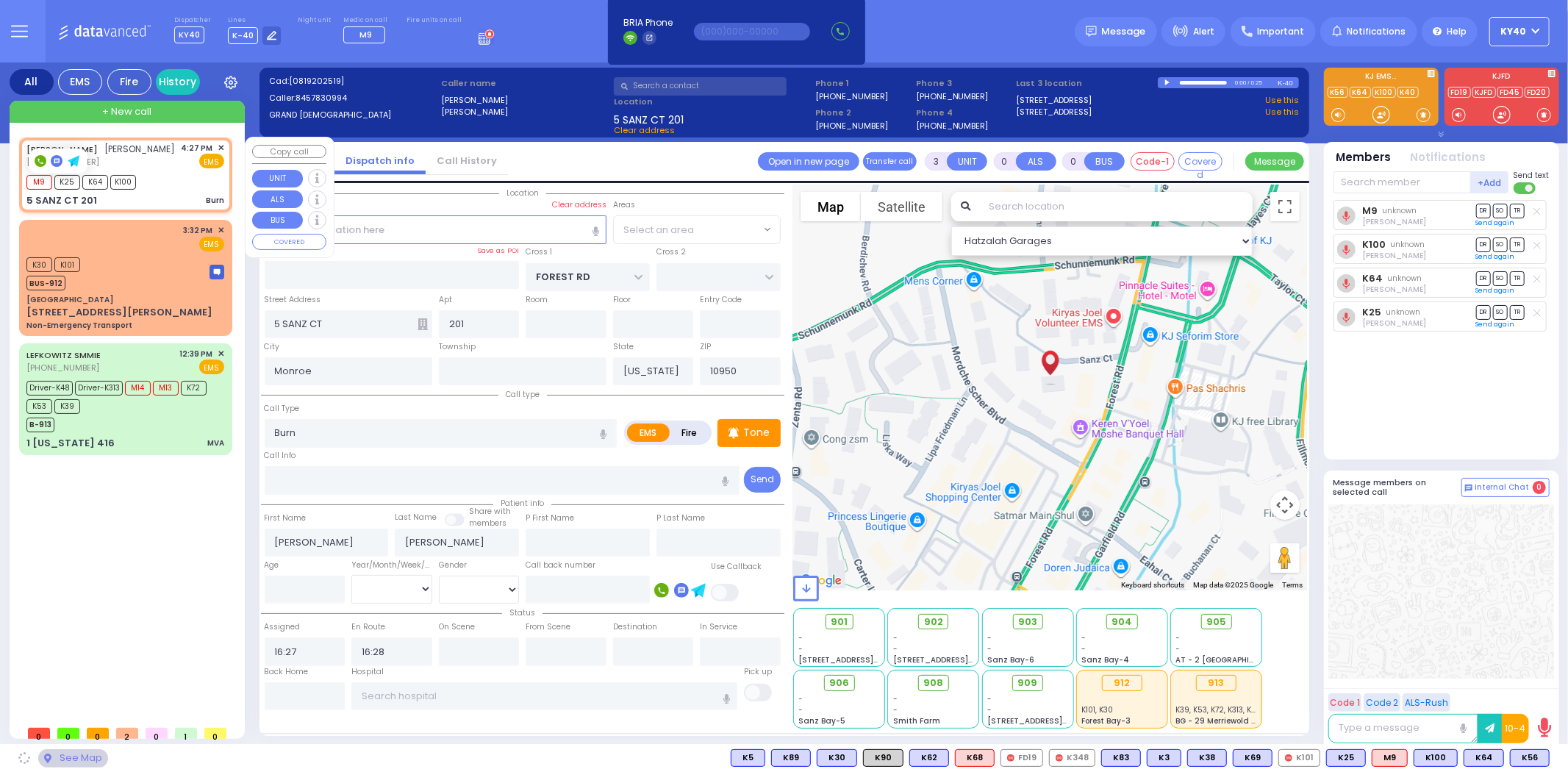
select select "MONROE"
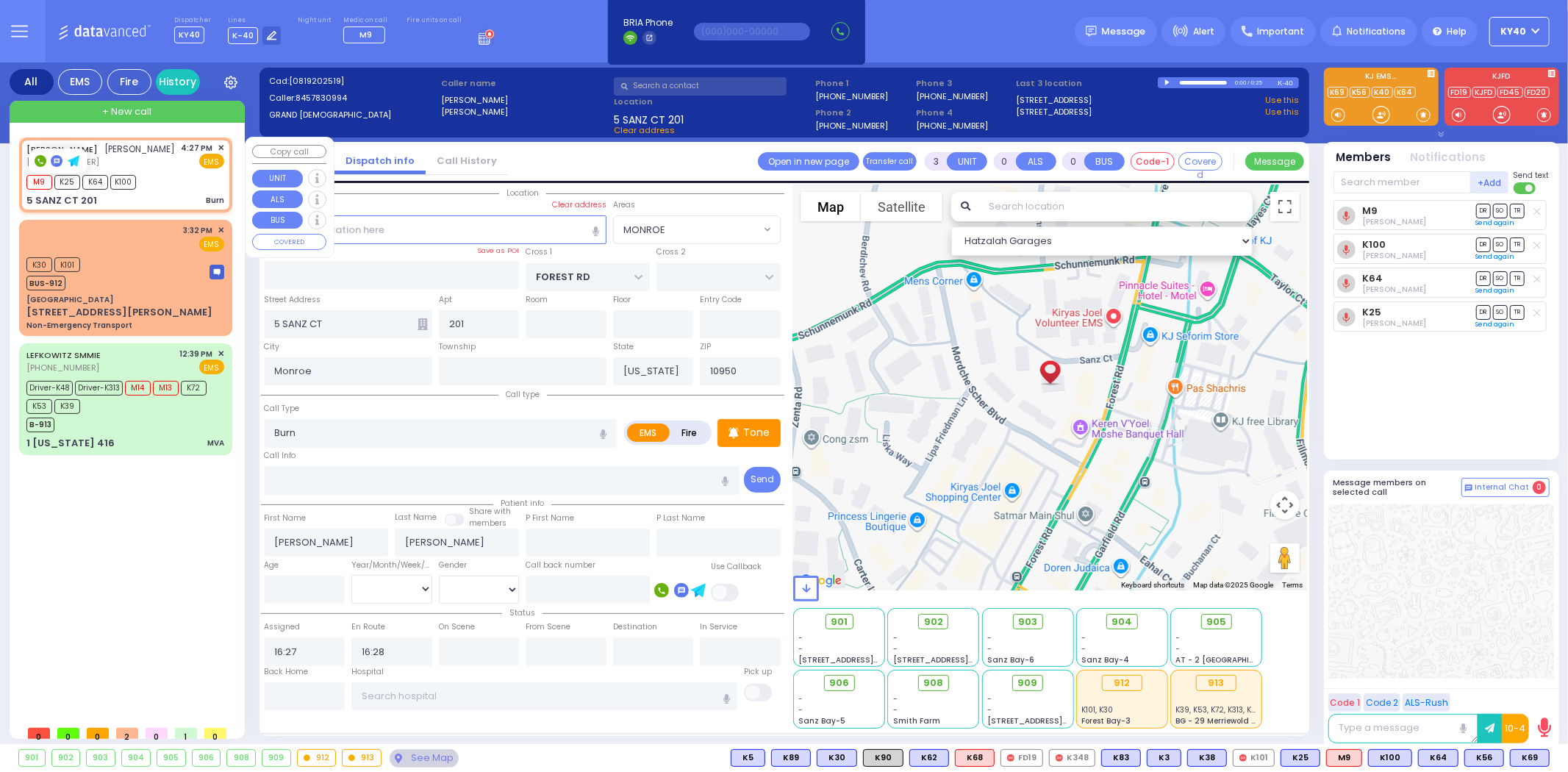
click at [162, 173] on div "M9 K25 K64 K100" at bounding box center [125, 180] width 198 height 18
select select
radio input "true"
select select
select select "Hatzalah Garages"
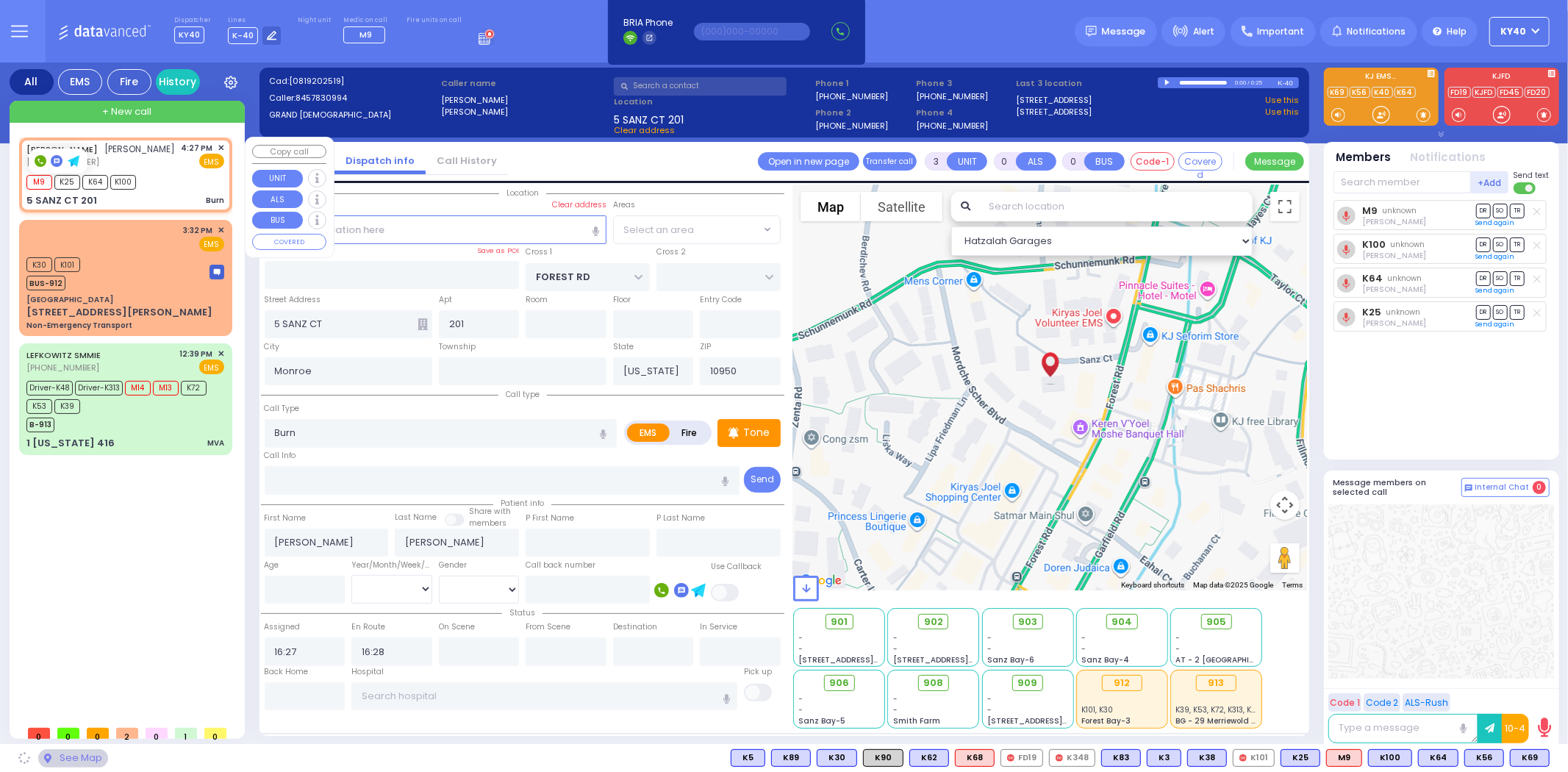
select select "MONROE"
click at [188, 174] on div "M9 K25 K64 K100" at bounding box center [125, 180] width 198 height 18
select select
radio input "true"
select select
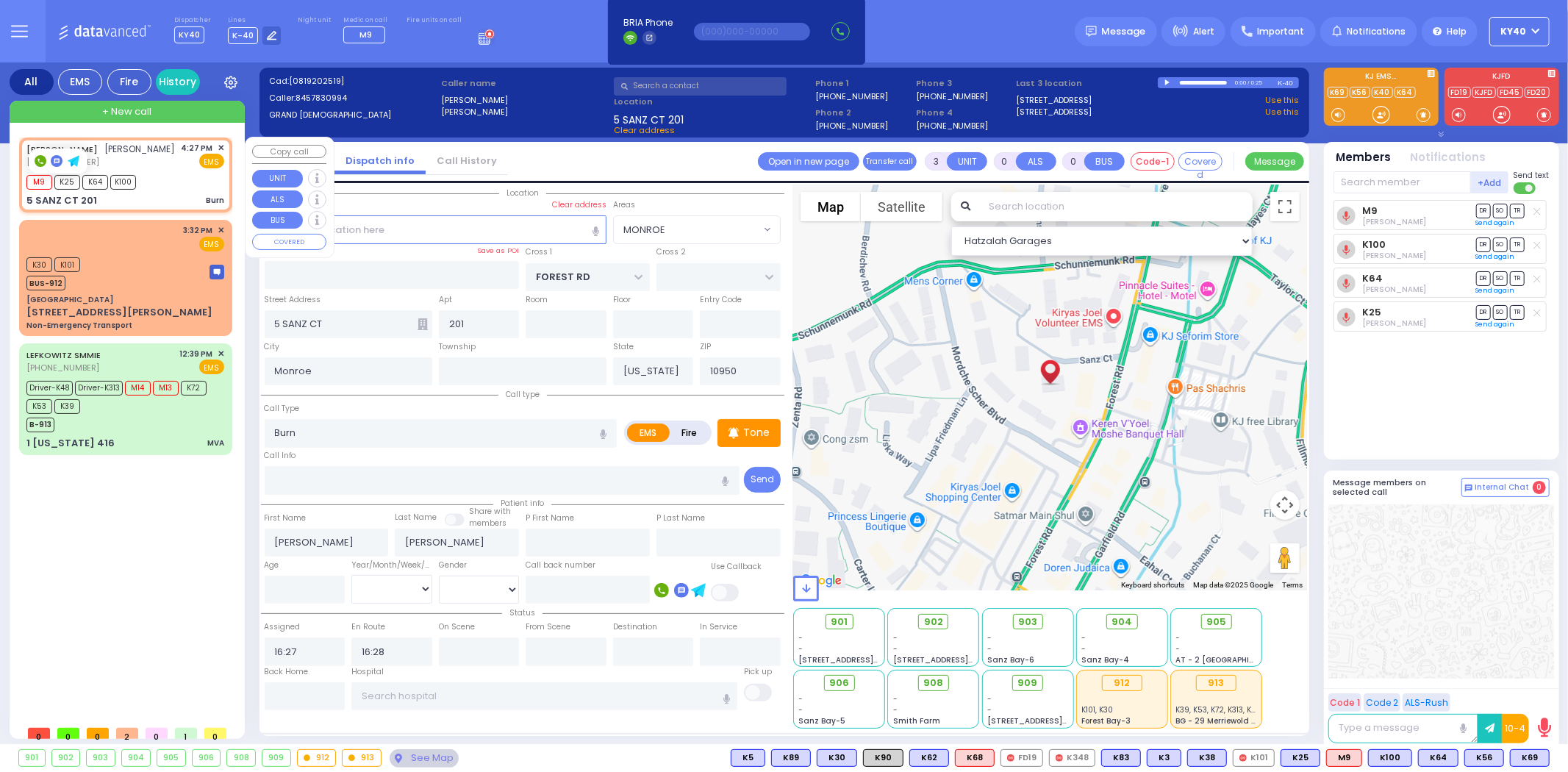
select select "Hatzalah Garages"
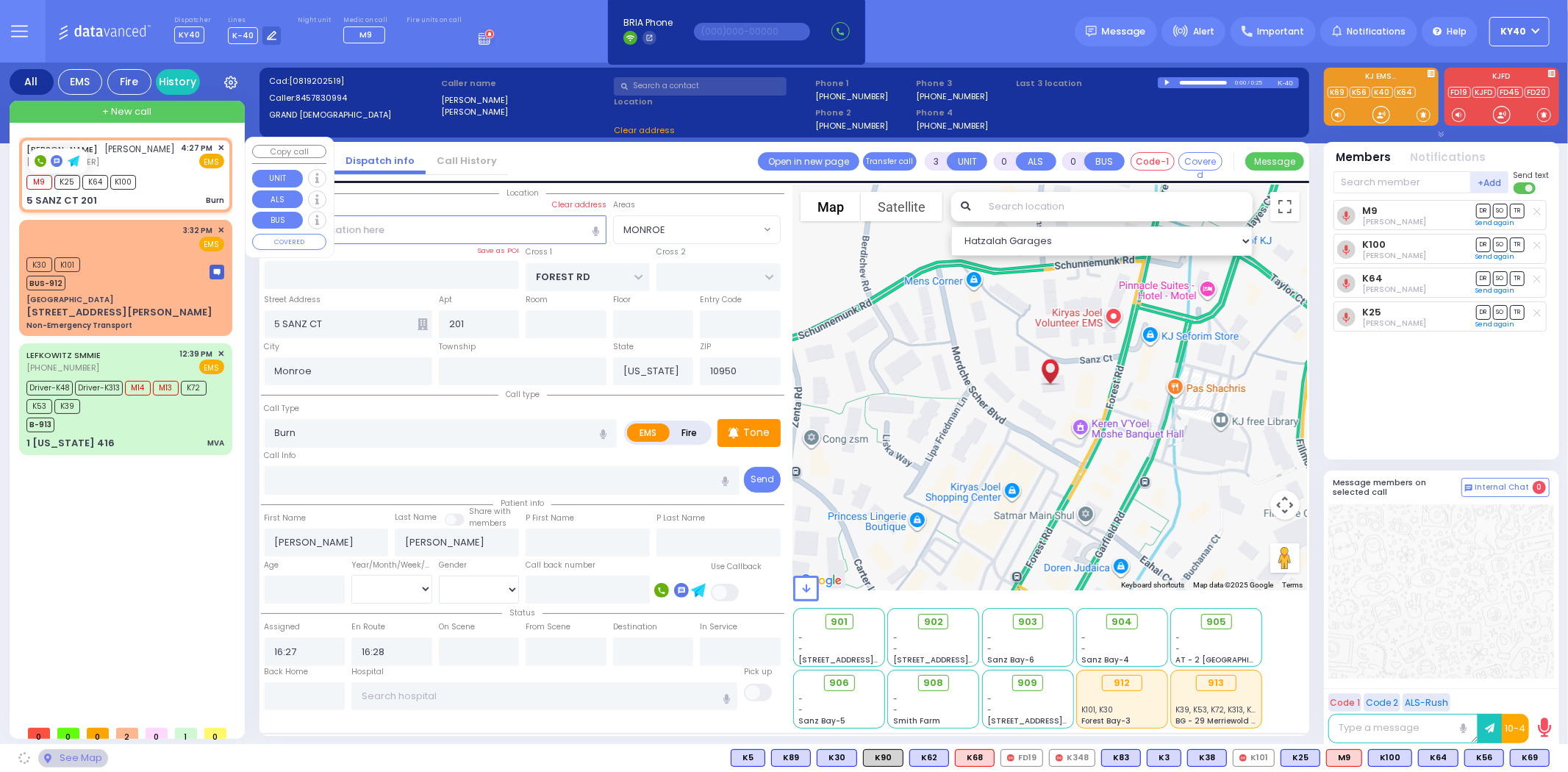
select select "MONROE"
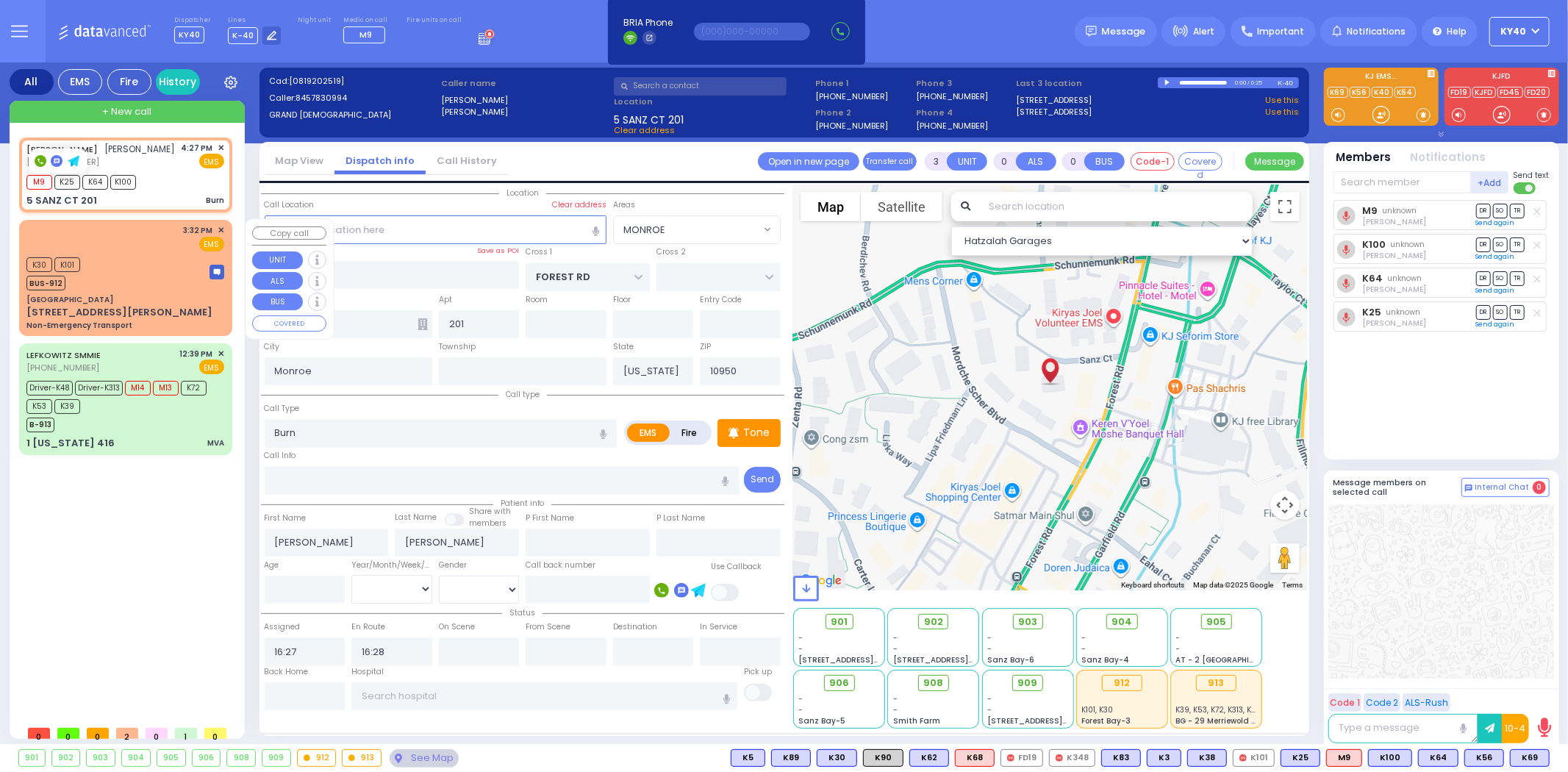
click at [157, 270] on div "K30 K101 BUS-912" at bounding box center [125, 272] width 198 height 37
type input "2"
type input "1"
select select
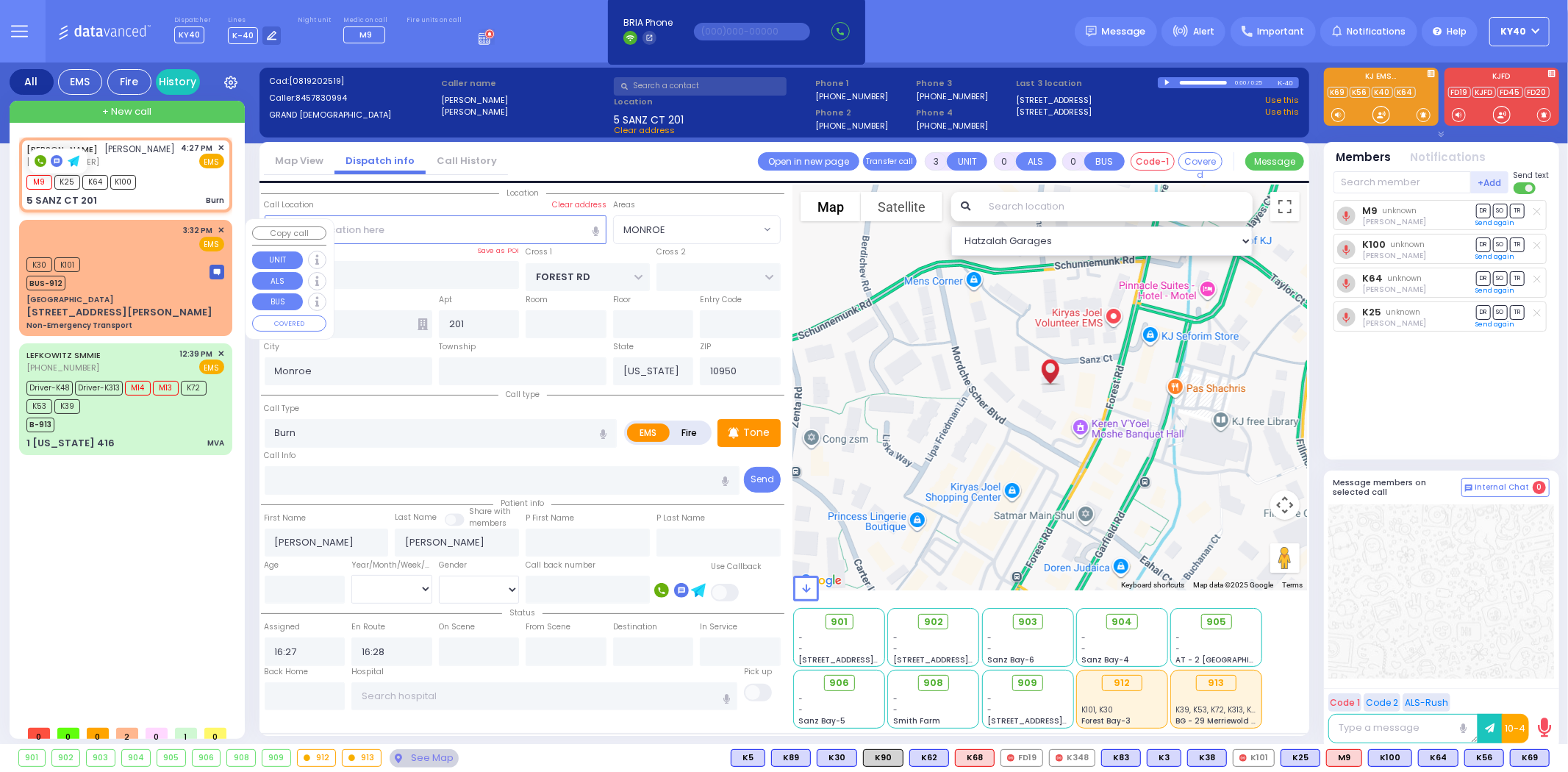
type input "Non-Emergency Transport"
radio input "true"
type input "to Fountain View Living [GEOGRAPHIC_DATA]"
select select
type input "15:32"
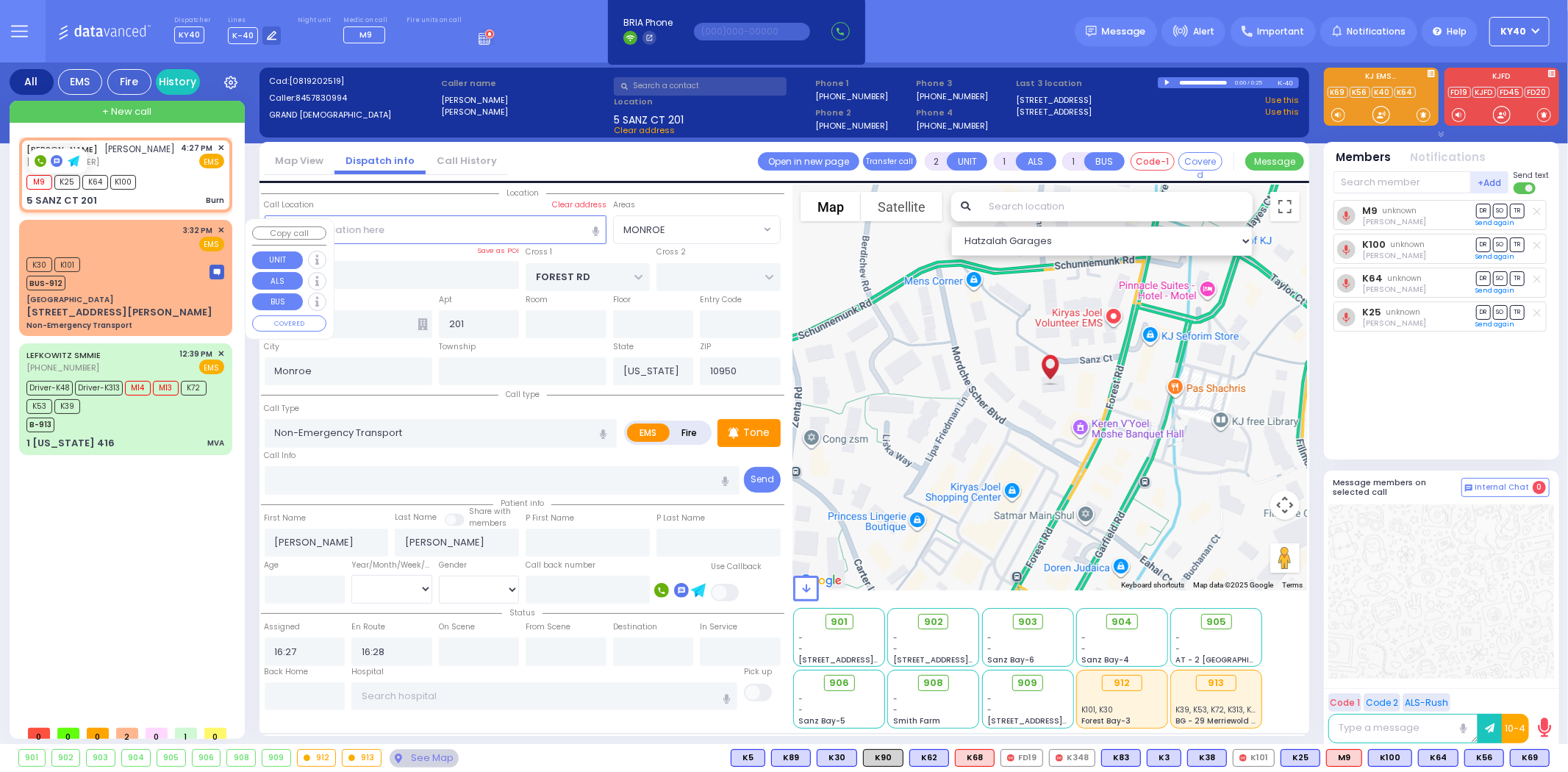
type input "15:34"
select select "Hatzalah Garages"
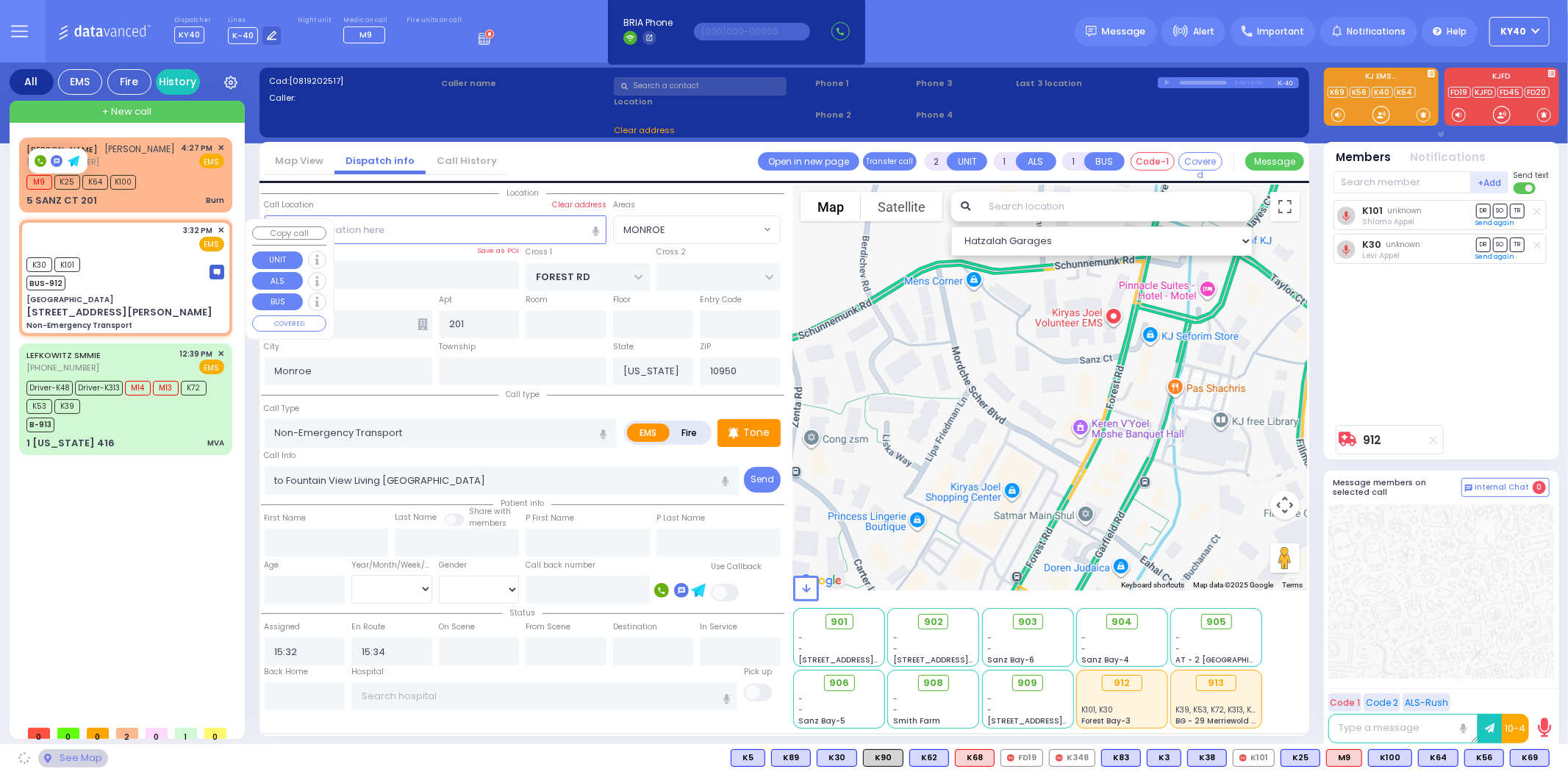
type input "[GEOGRAPHIC_DATA]"
type input "COUNTRY [PERSON_NAME] DR"
type input "[STREET_ADDRESS][PERSON_NAME]"
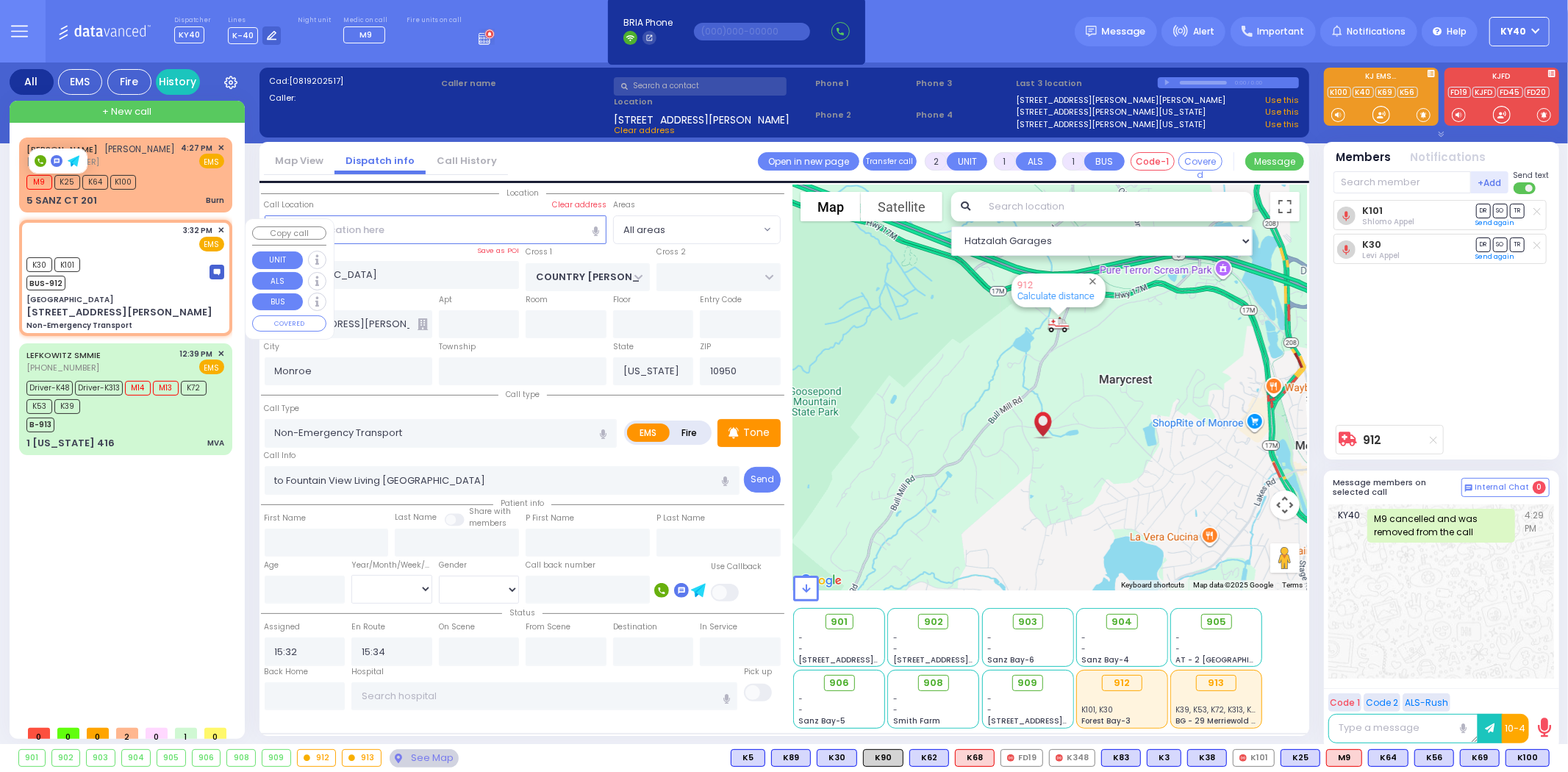
type input "6"
select select
radio input "true"
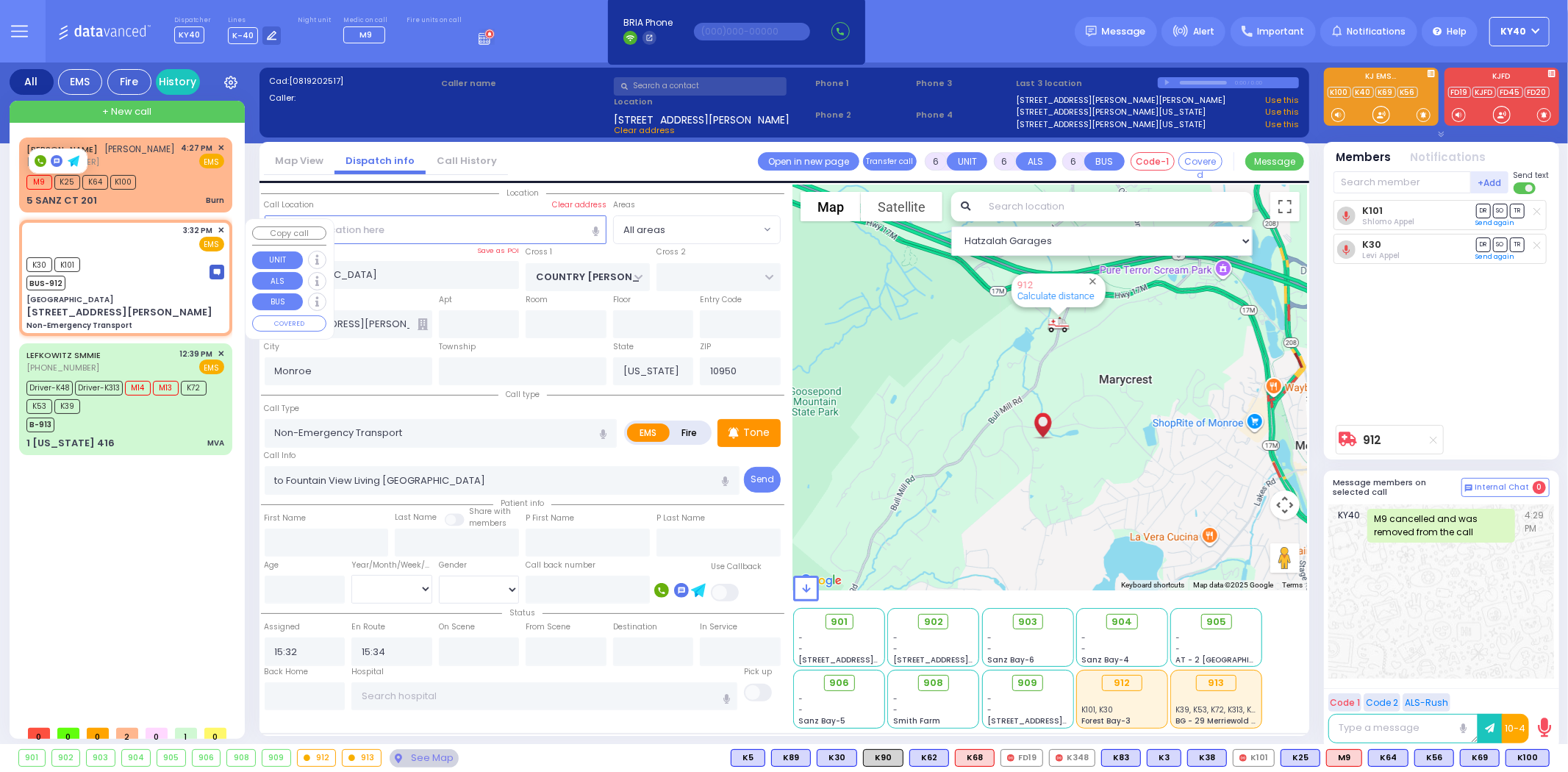
type input "Unknown"
select select "Year"
select select "Hatzalah Garages"
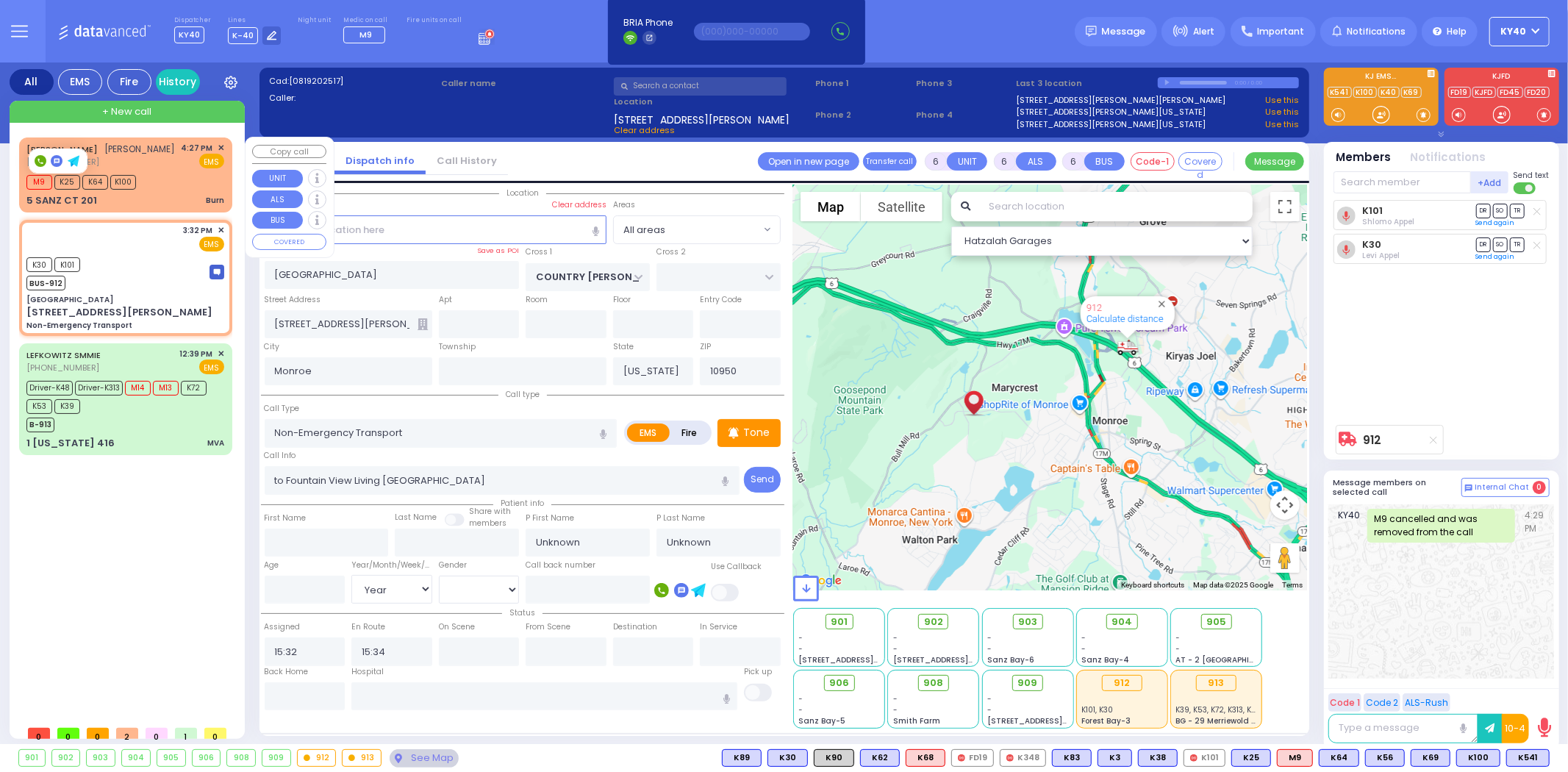
select select
radio input "true"
select select "Year"
select select "Hatzalah Garages"
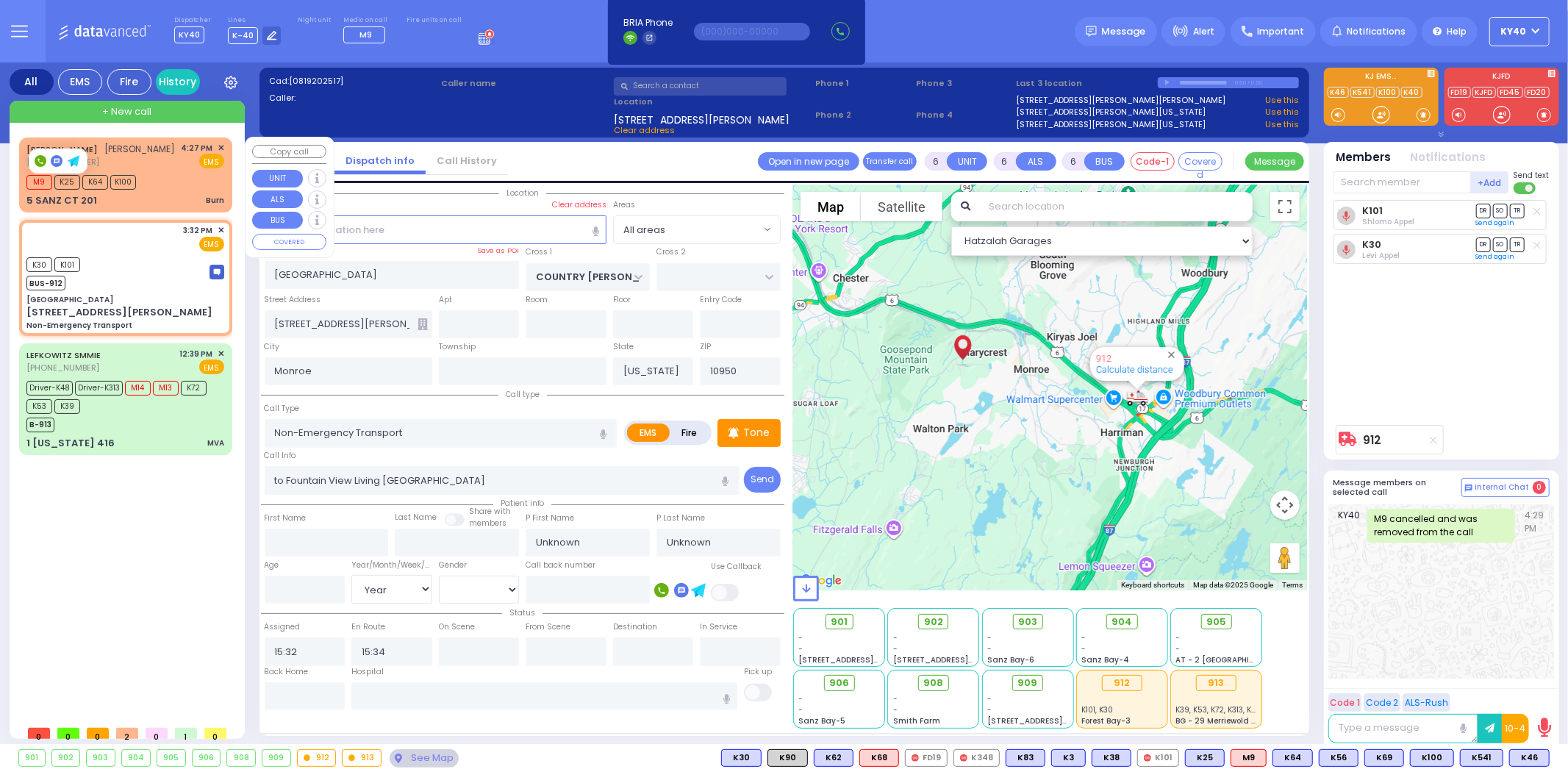
select select
radio input "true"
select select "Year"
select select "Hatzalah Garages"
select select
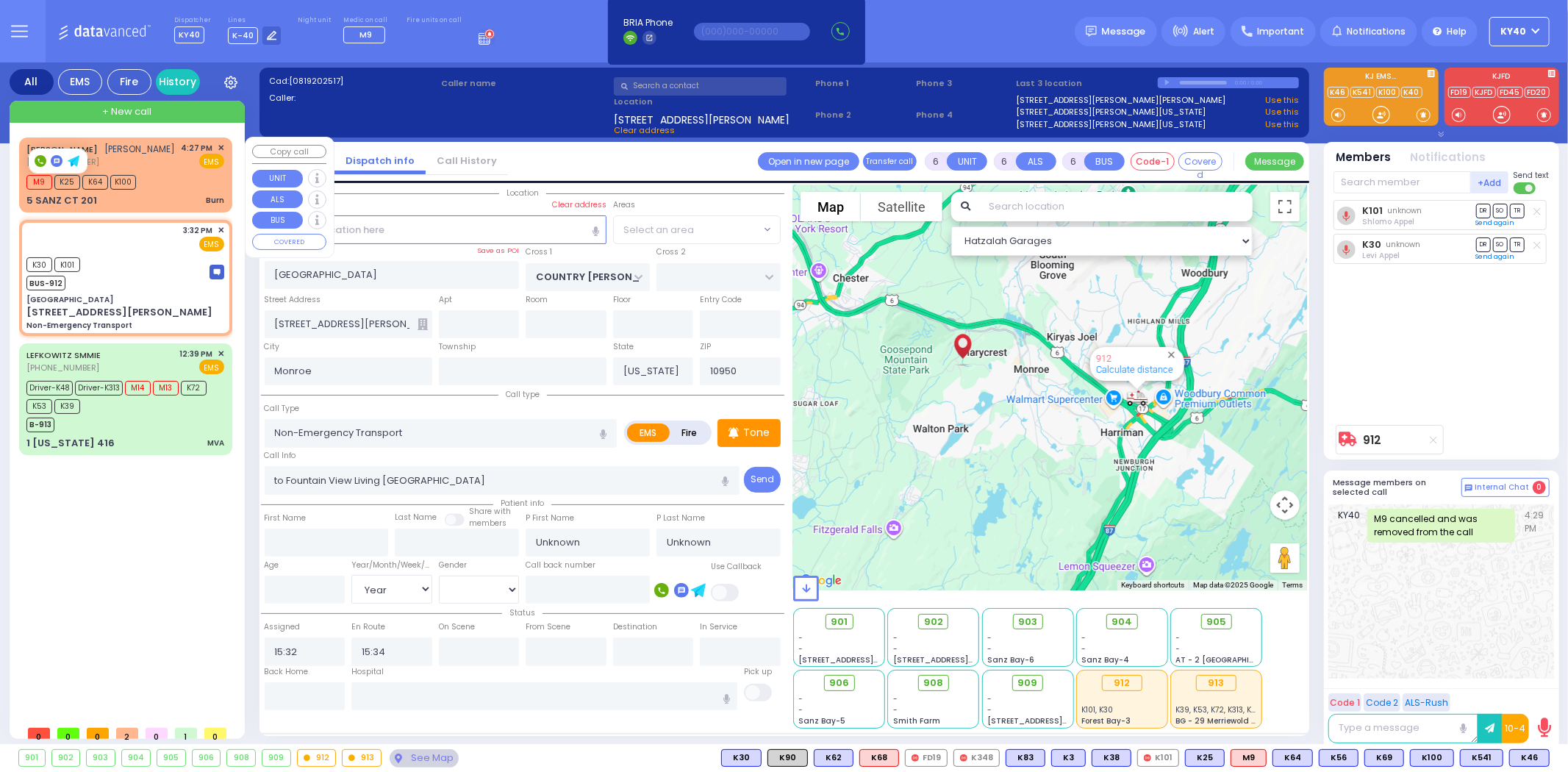
radio input "true"
select select "Year"
select select "Hatzalah Garages"
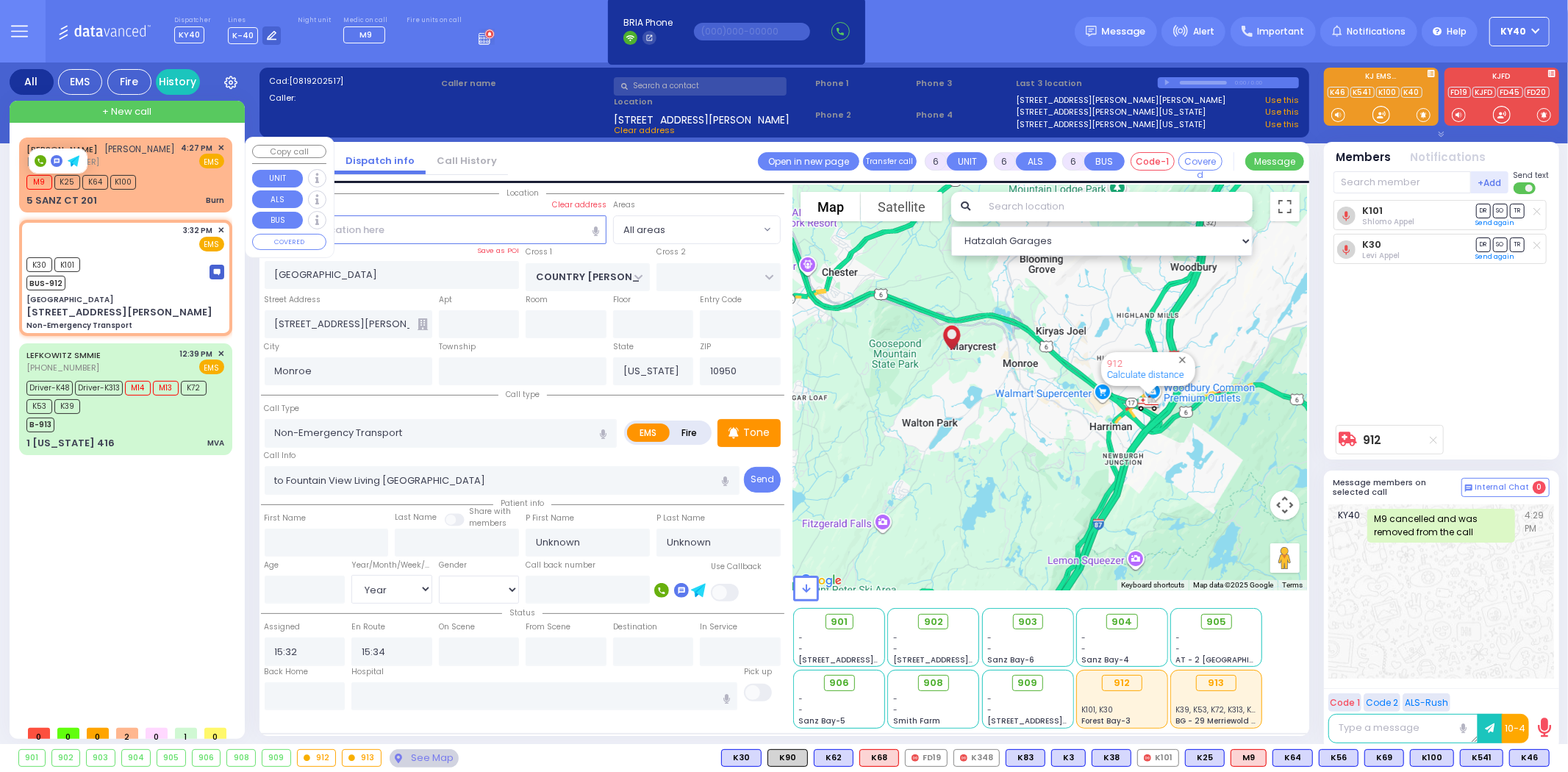
select select
radio input "true"
select select "Year"
select select "Hatzalah Garages"
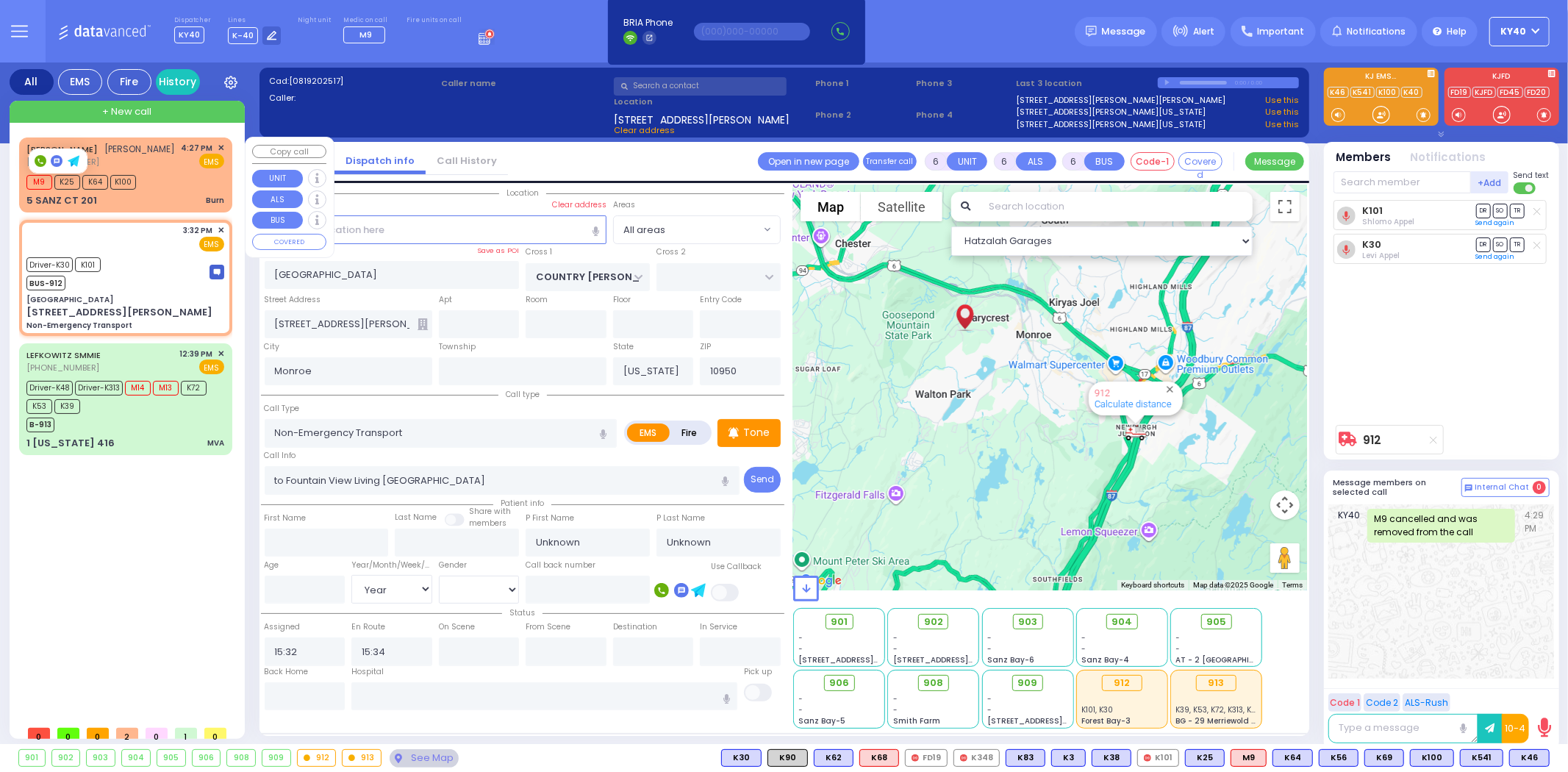
select select
radio input "true"
select select "Year"
type input "15:46"
type input "16:28"
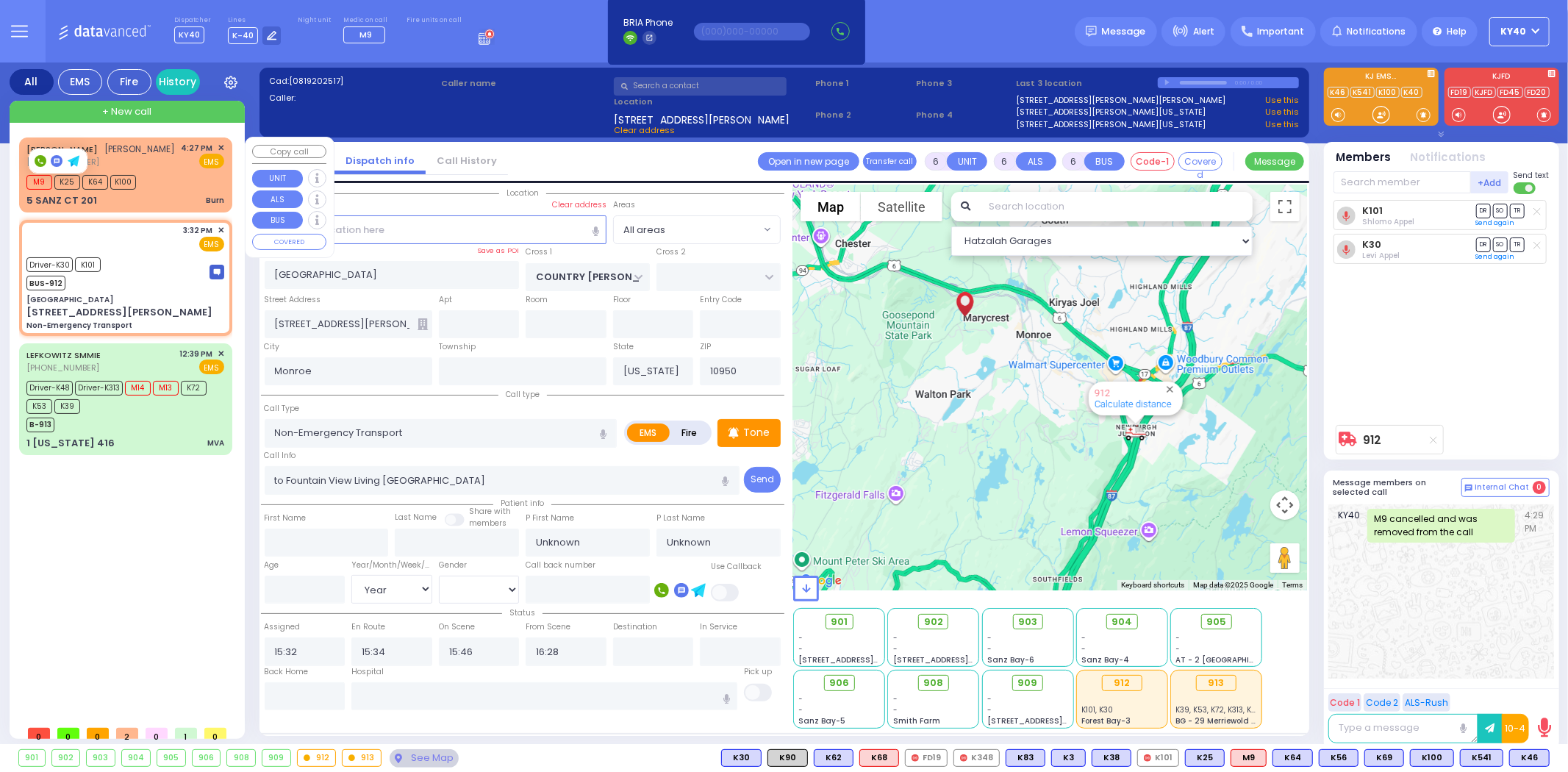
select select "Hatzalah Garages"
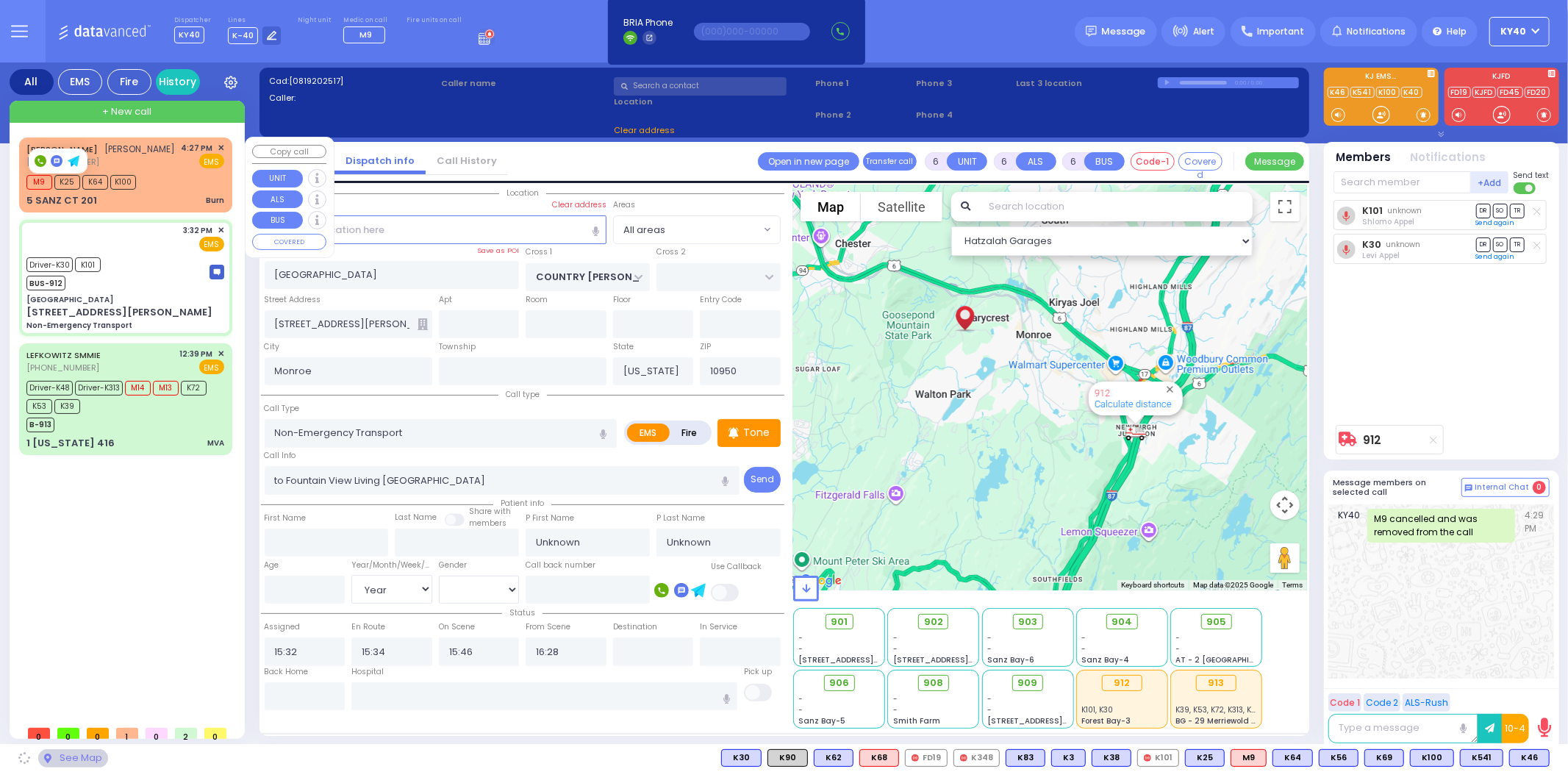
select select
radio input "true"
select select "Year"
select select "Hatzalah Garages"
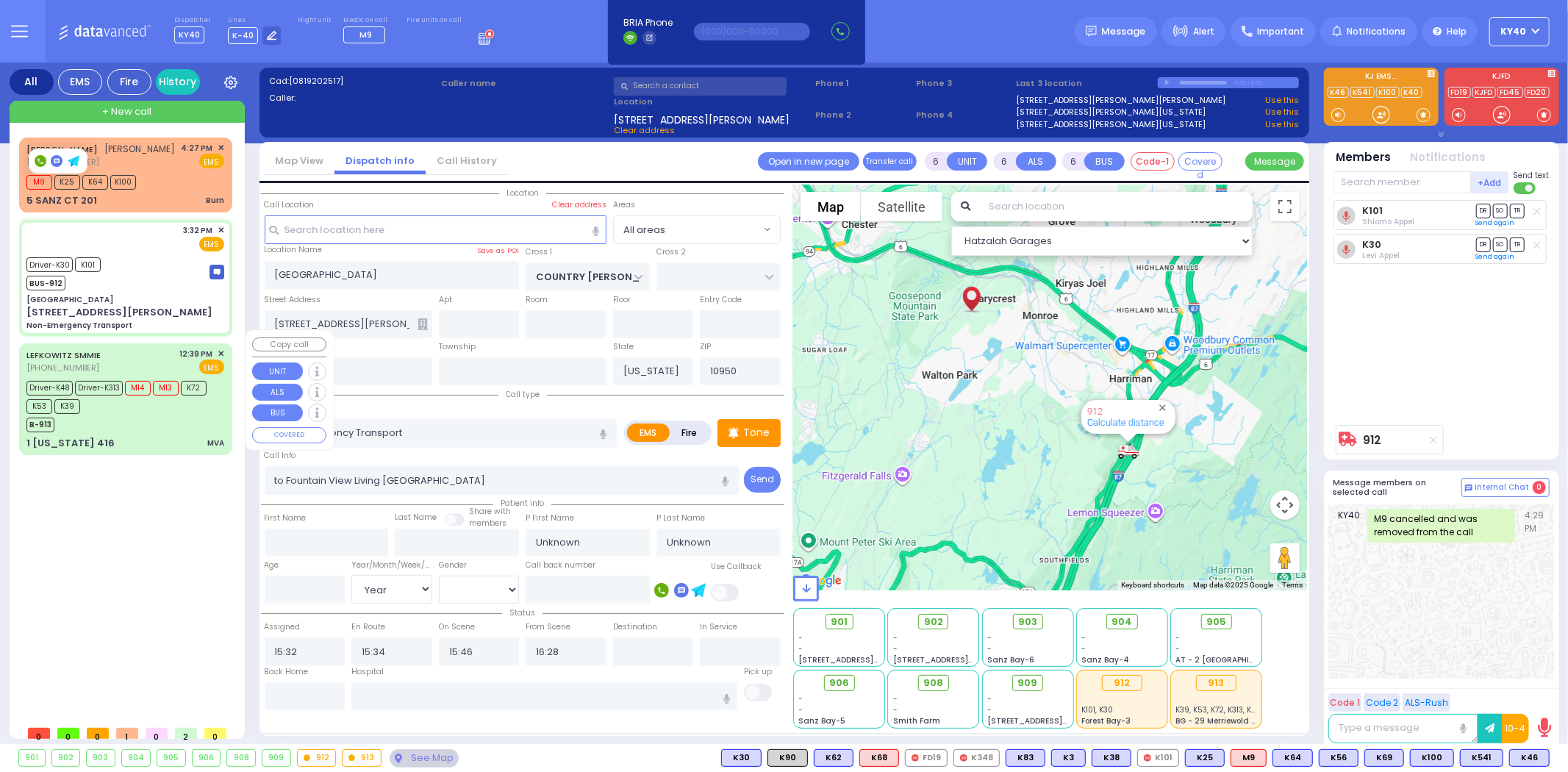
click at [139, 414] on div "B-913" at bounding box center [118, 423] width 184 height 18
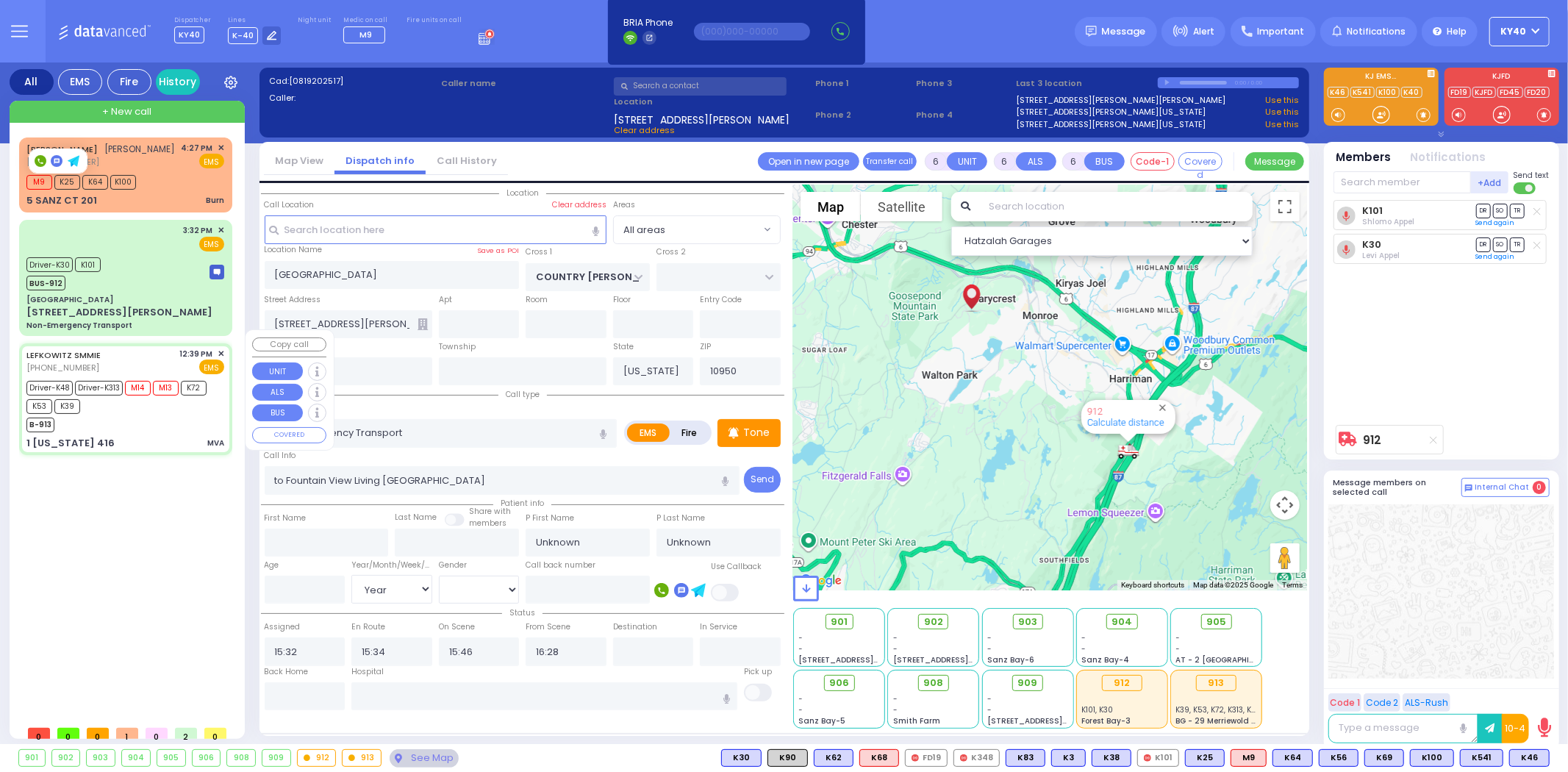
select select
type input "MVA"
radio input "true"
type input "Yakov S"
type input "Plym"
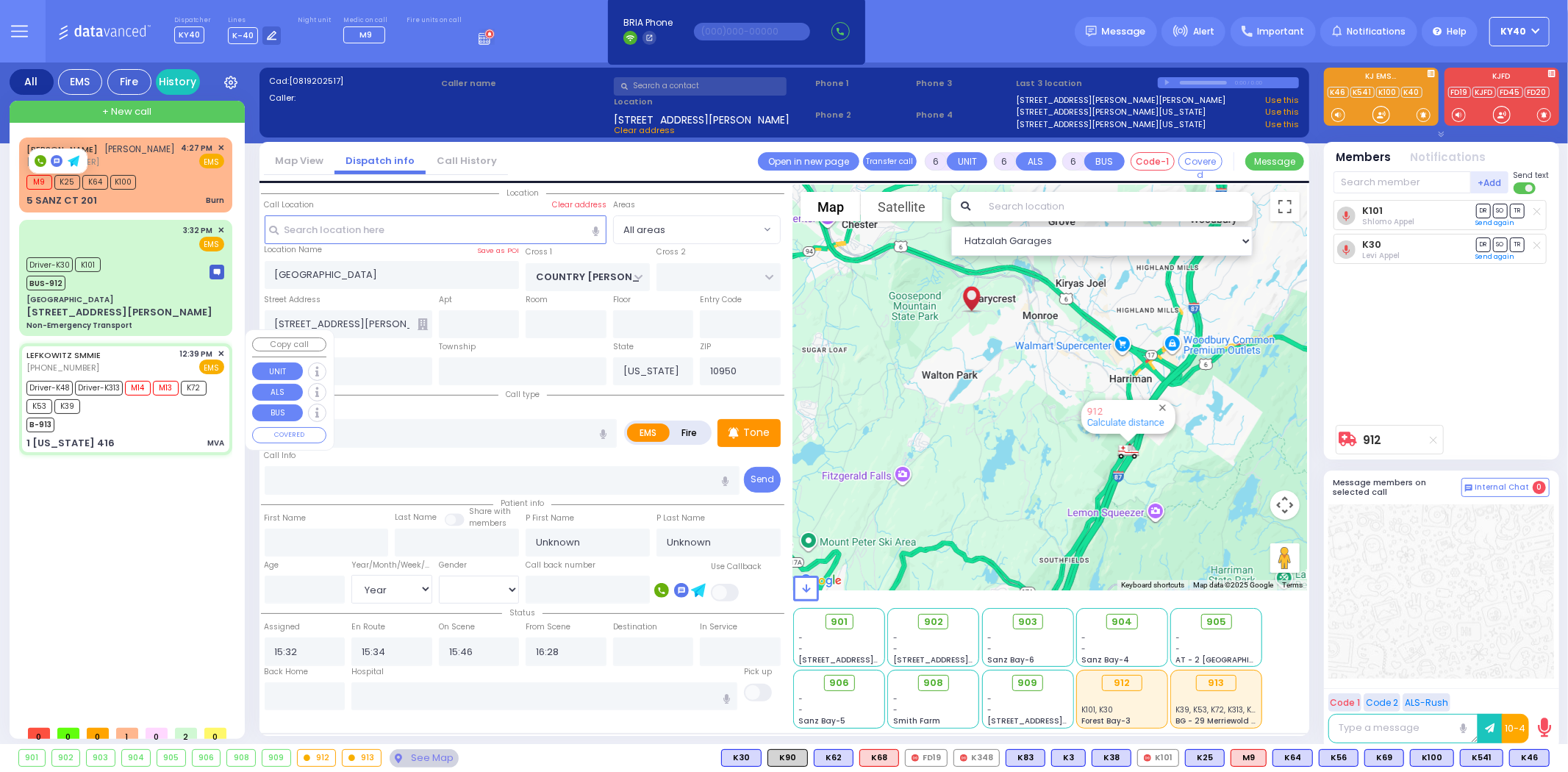
type input "22"
select select "Year"
select select "[DEMOGRAPHIC_DATA]"
type input "12:39"
type input "12:41"
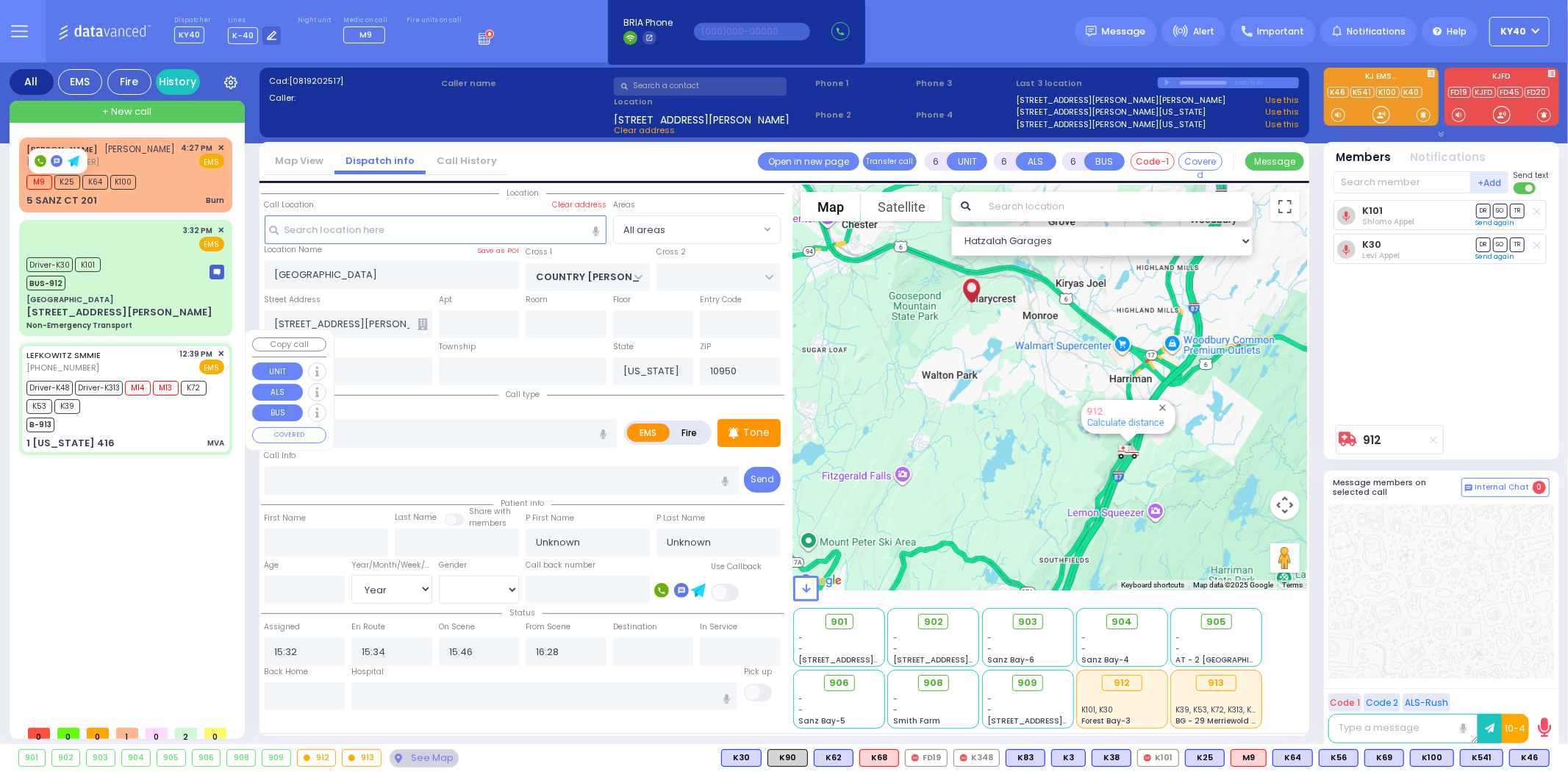
type input "12:57"
type input "13:12"
type input "[GEOGRAPHIC_DATA]"
select select "Hatzalah Garages"
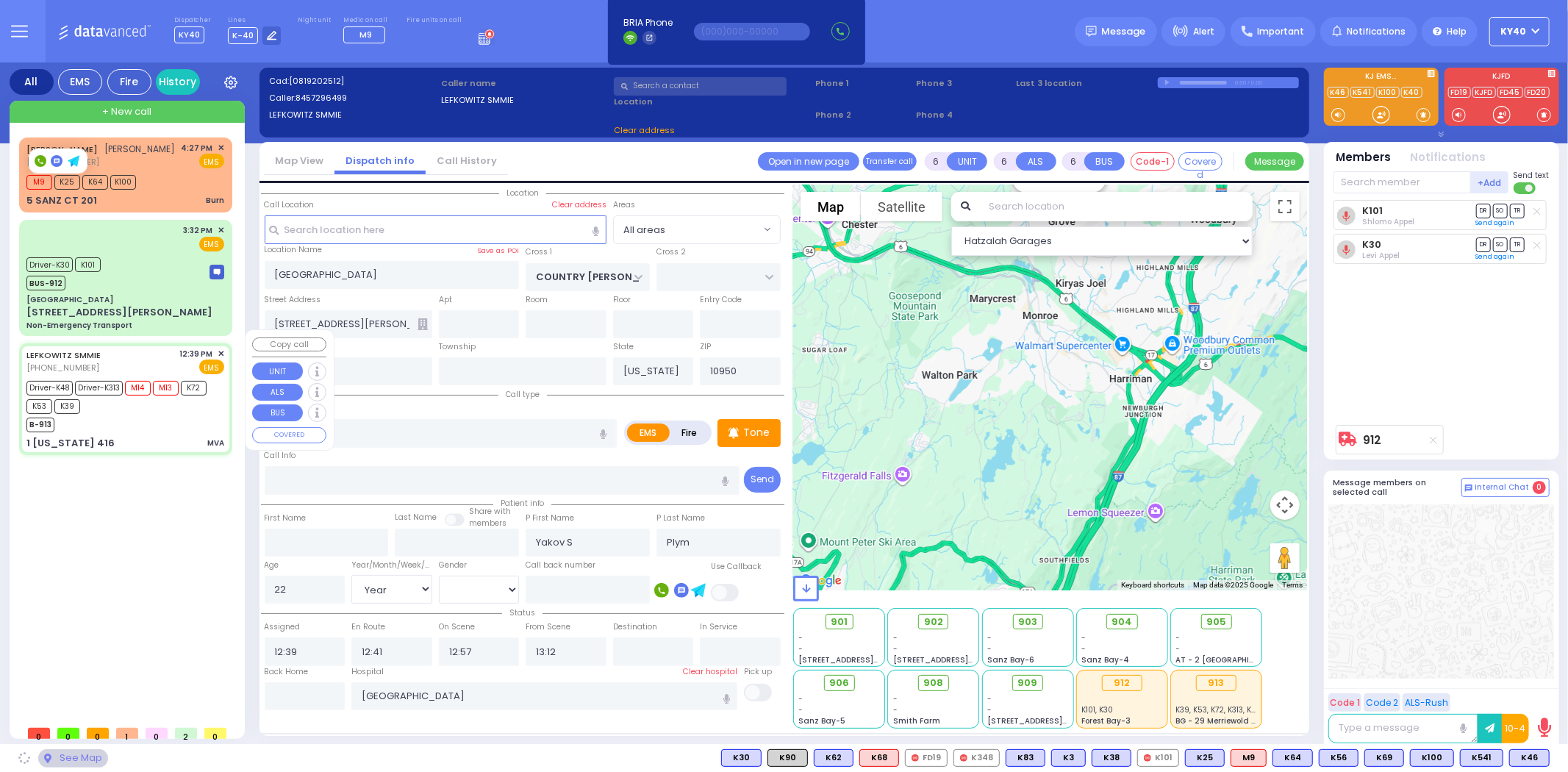
type input "1 [US_STATE] 416"
type input "10916"
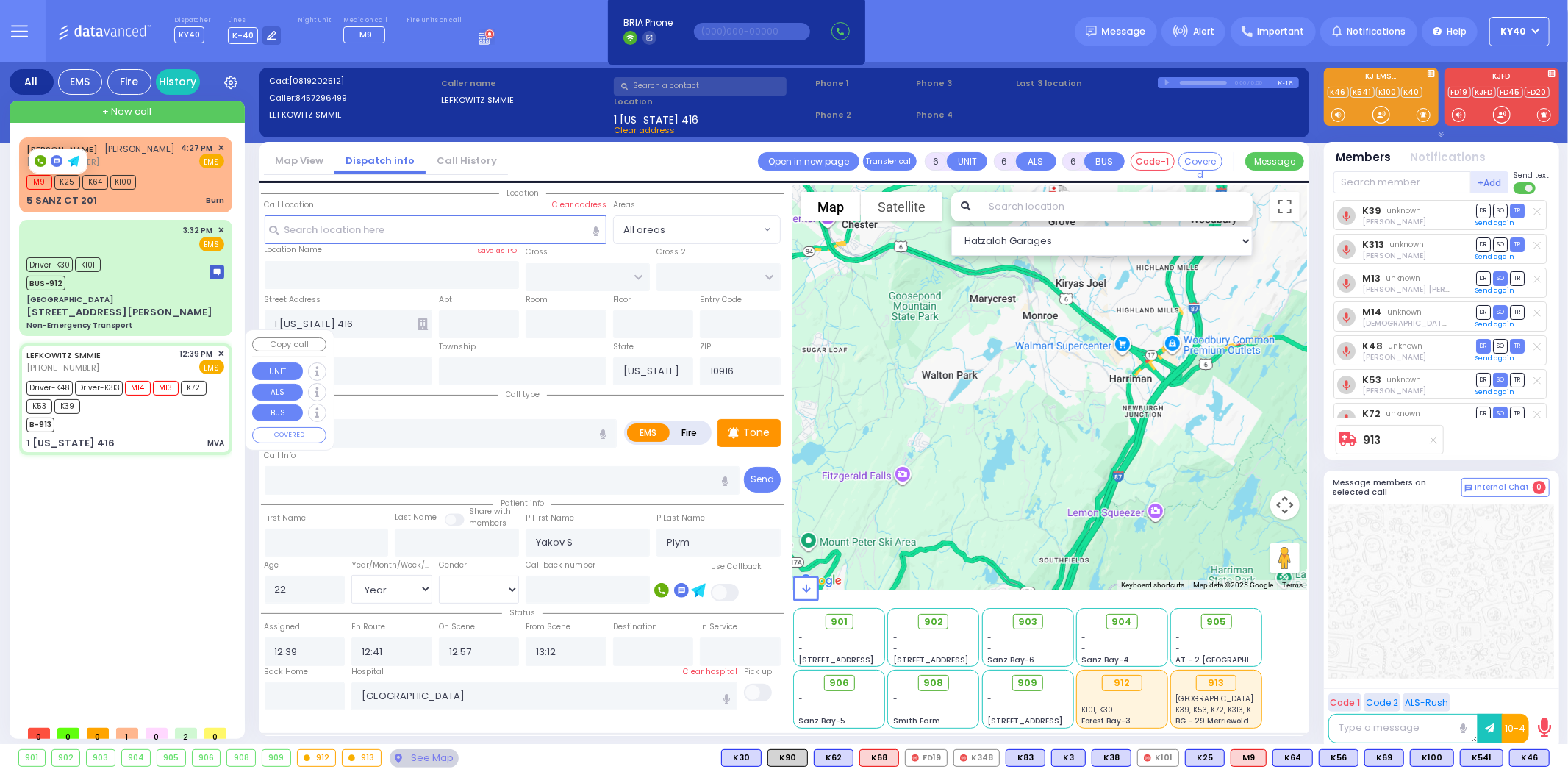
click at [136, 414] on div "B-913" at bounding box center [118, 423] width 184 height 18
select select
radio input "true"
select select "Year"
select select "[DEMOGRAPHIC_DATA]"
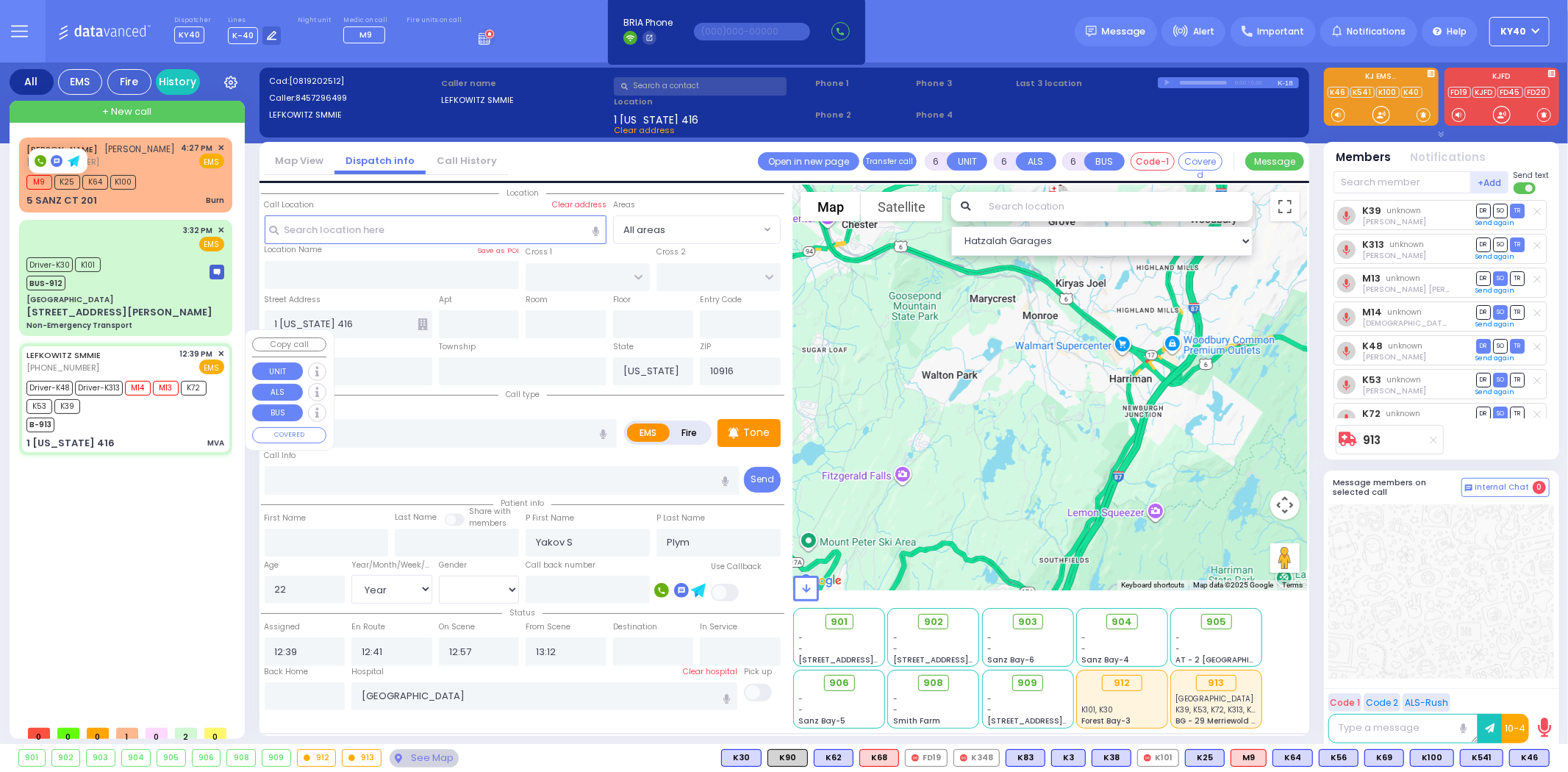
select select "Hatzalah Garages"
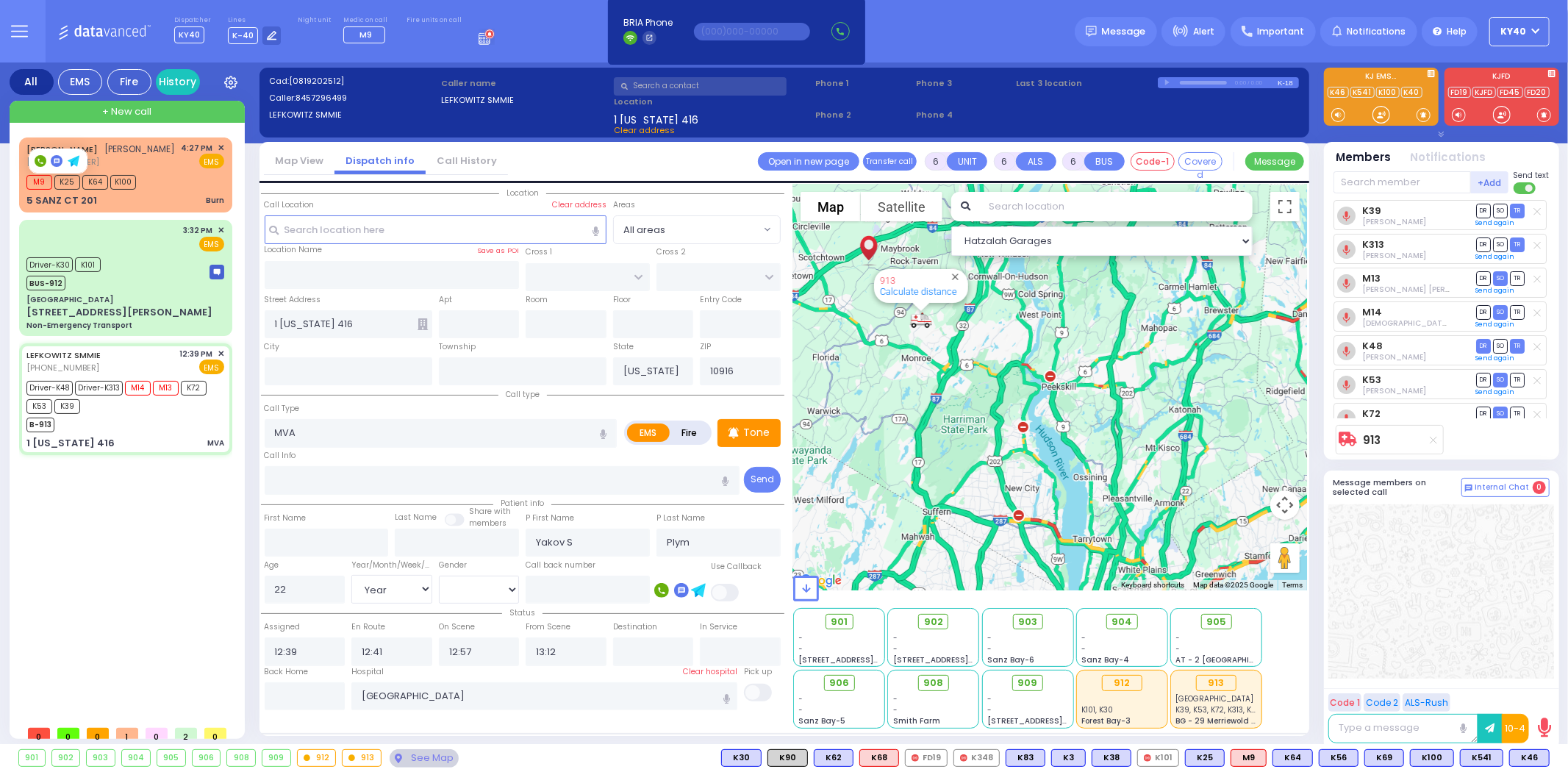
drag, startPoint x: 976, startPoint y: 333, endPoint x: 969, endPoint y: 369, distance: 36.7
click at [969, 369] on div "913 Calculate distance" at bounding box center [1050, 387] width 514 height 406
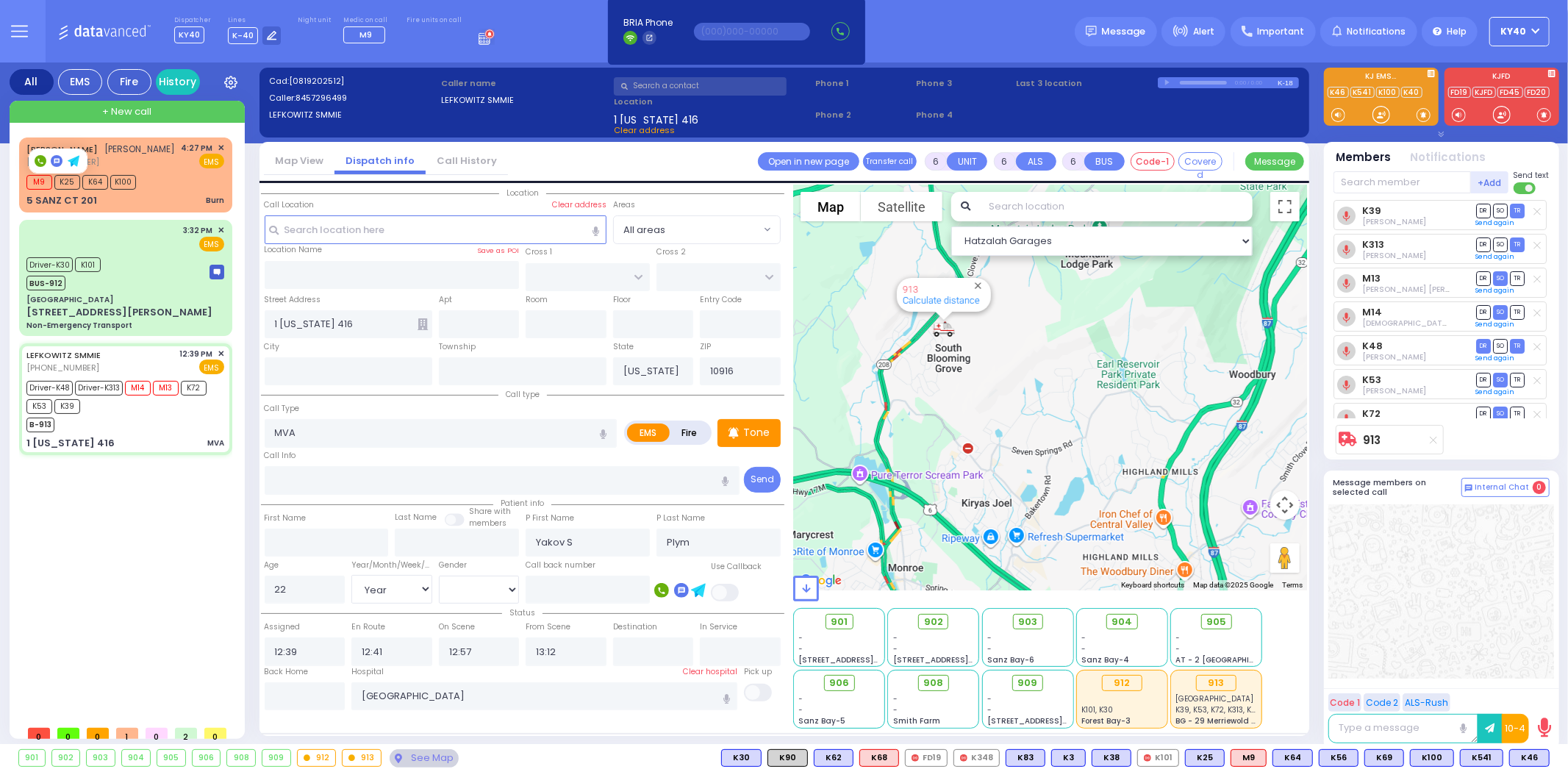
drag, startPoint x: 949, startPoint y: 303, endPoint x: 938, endPoint y: 365, distance: 63.0
click at [938, 365] on div "913 Calculate distance" at bounding box center [1050, 387] width 514 height 406
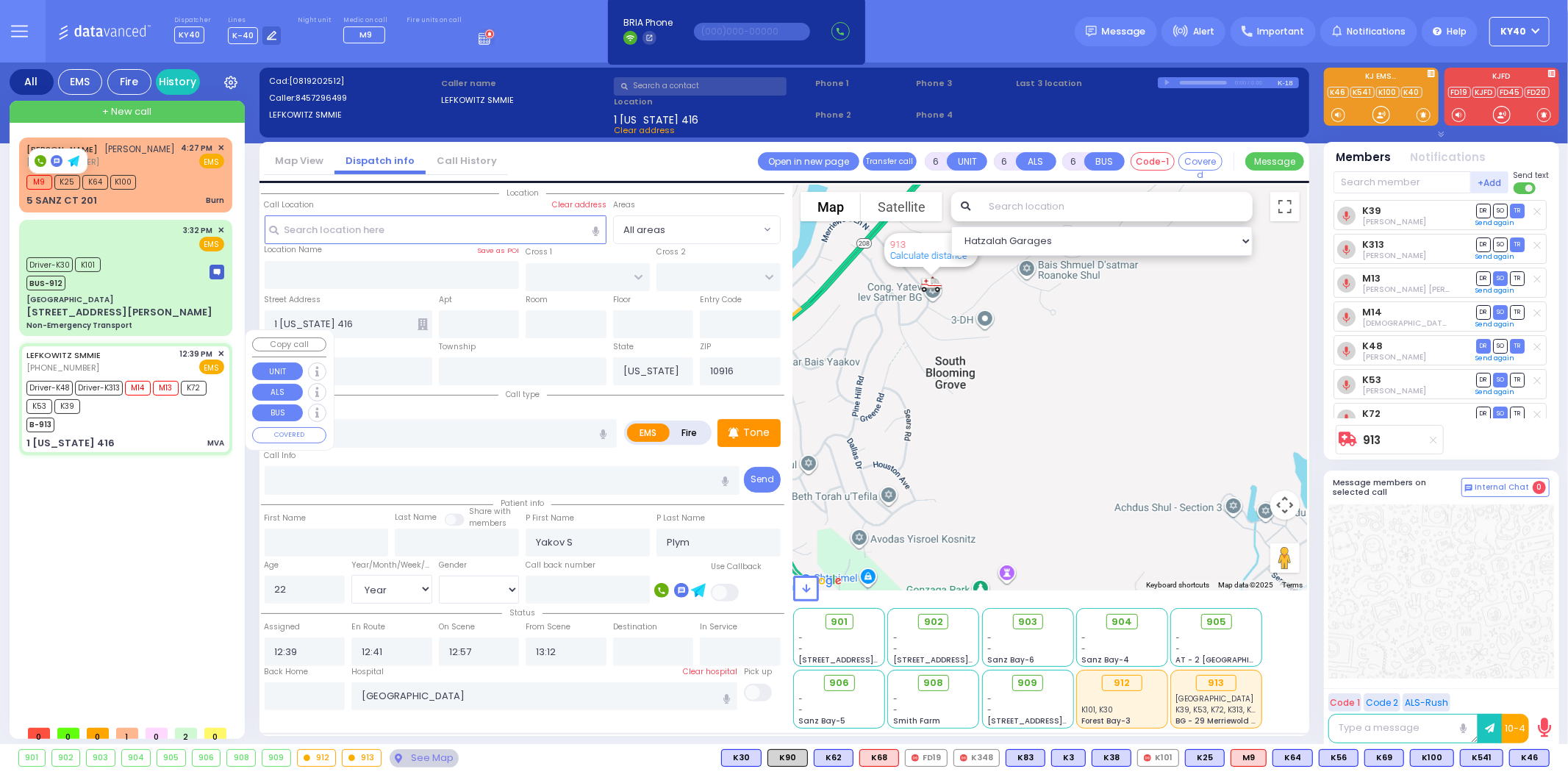
click at [173, 414] on div "B-913" at bounding box center [118, 423] width 184 height 18
select select
radio input "true"
select select "Year"
select select "[DEMOGRAPHIC_DATA]"
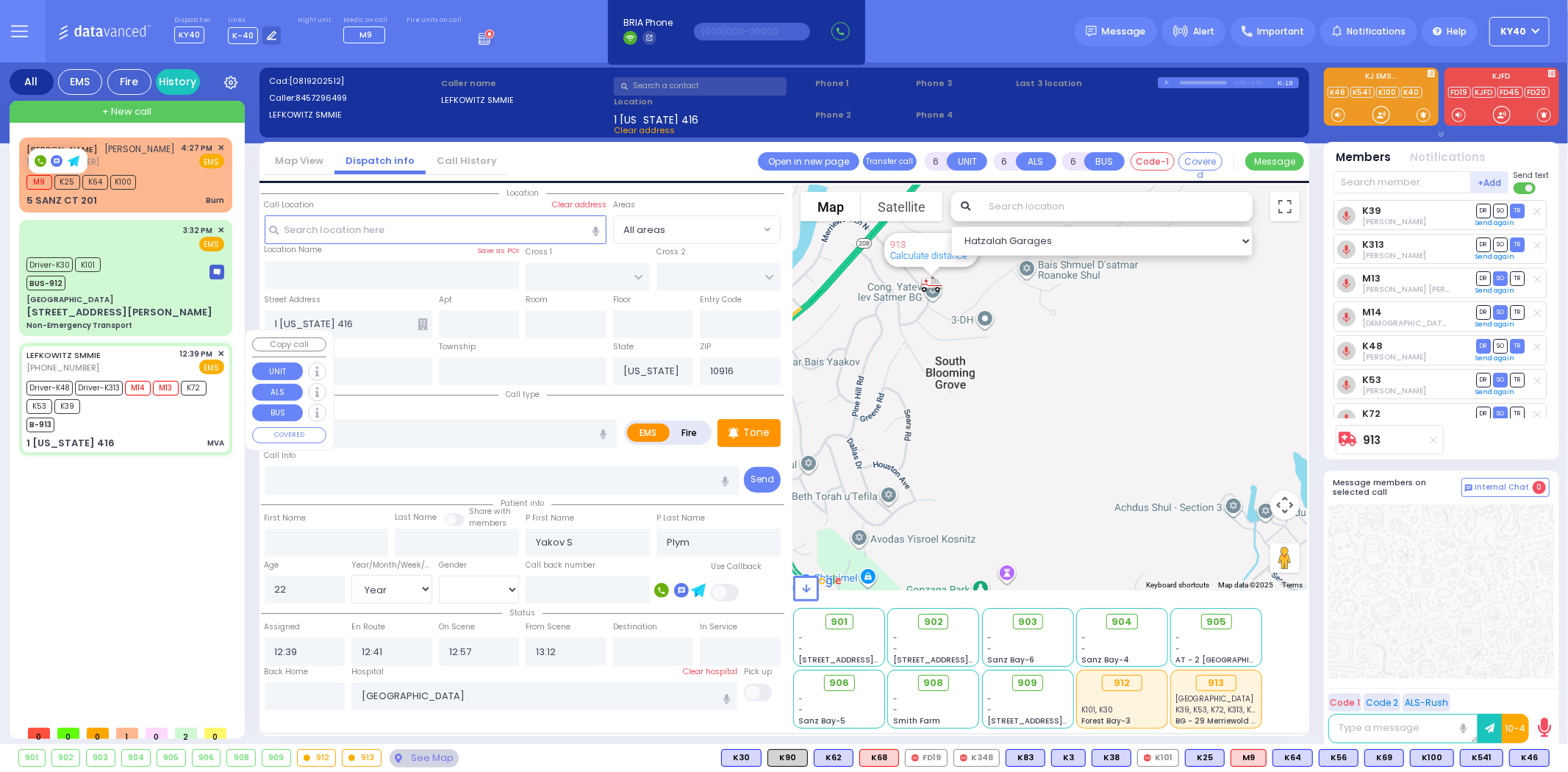
select select "Hatzalah Garages"
click at [294, 687] on input "text" at bounding box center [304, 696] width 81 height 28
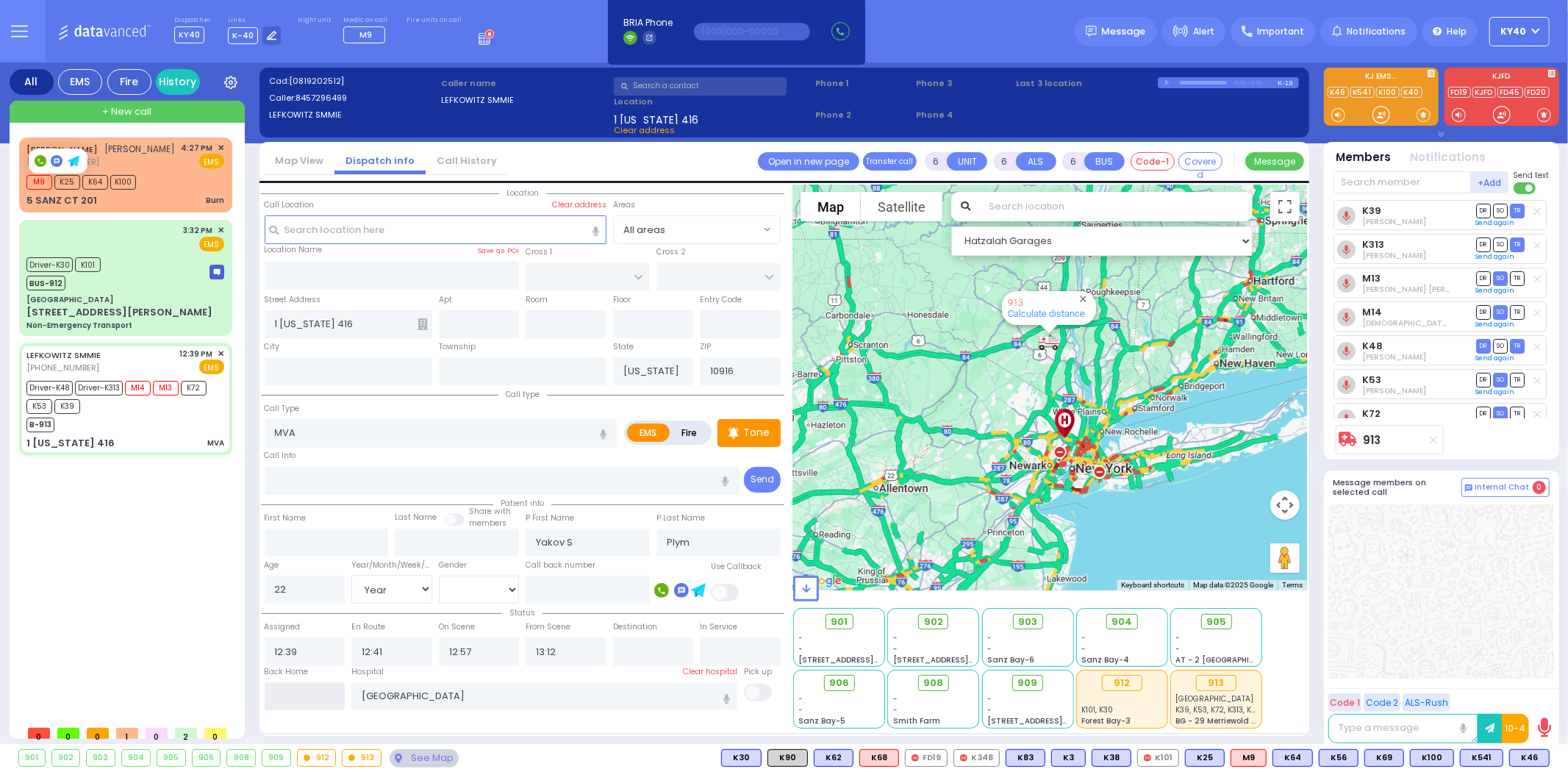
click at [294, 685] on input "text" at bounding box center [304, 696] width 81 height 28
click at [294, 685] on input "text" at bounding box center [304, 696] width 81 height 28
type input "16:42"
select select
radio input "true"
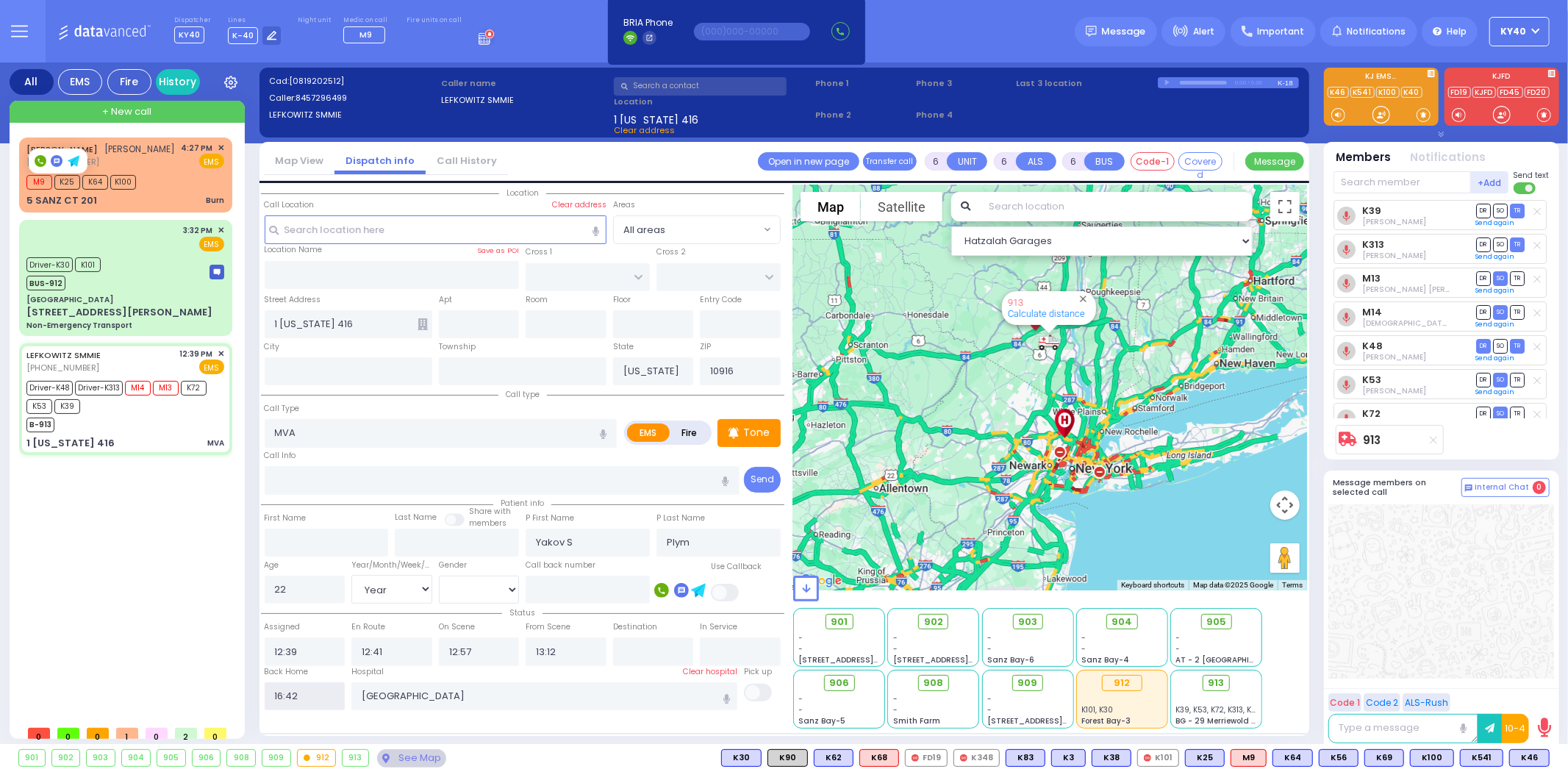
select select
